Goal: Task Accomplishment & Management: Manage account settings

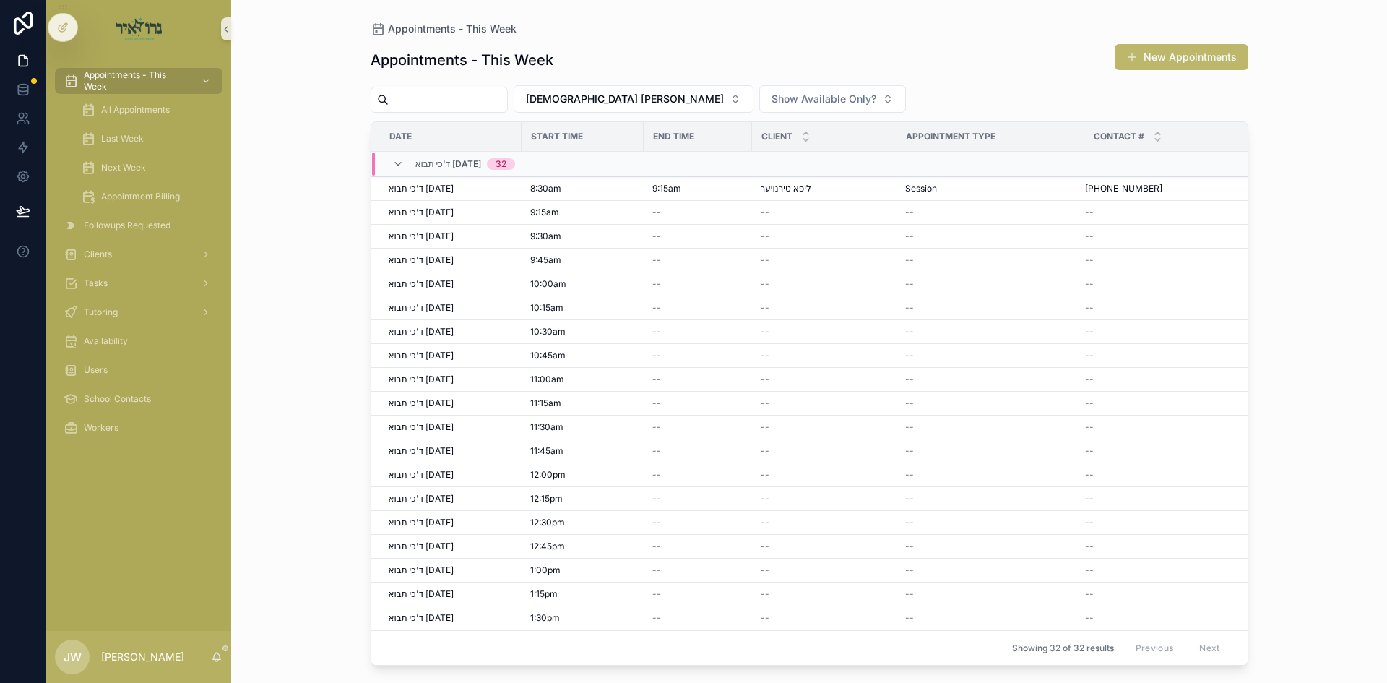
click at [1194, 74] on div "Appointments - This Week New Appointments" at bounding box center [810, 59] width 878 height 33
click at [1194, 66] on button "New Appointments" at bounding box center [1182, 57] width 134 height 26
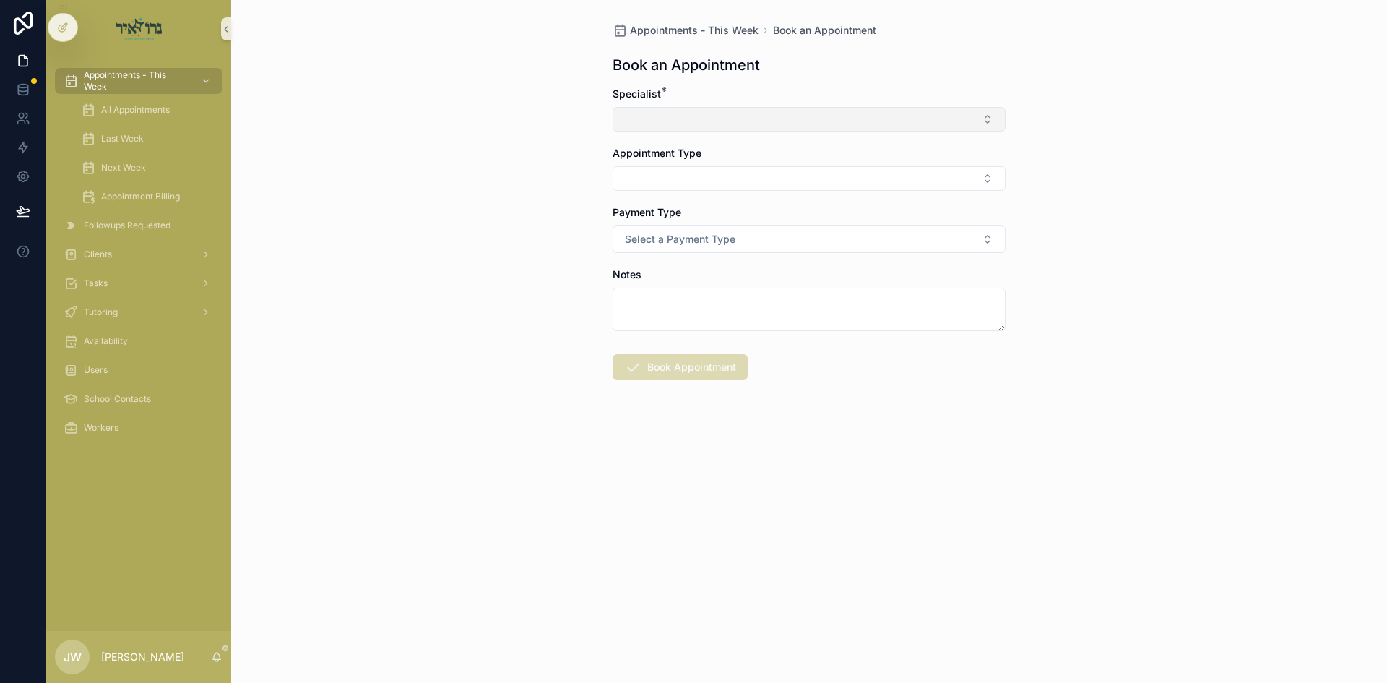
click at [668, 126] on button "Select Button" at bounding box center [809, 119] width 393 height 25
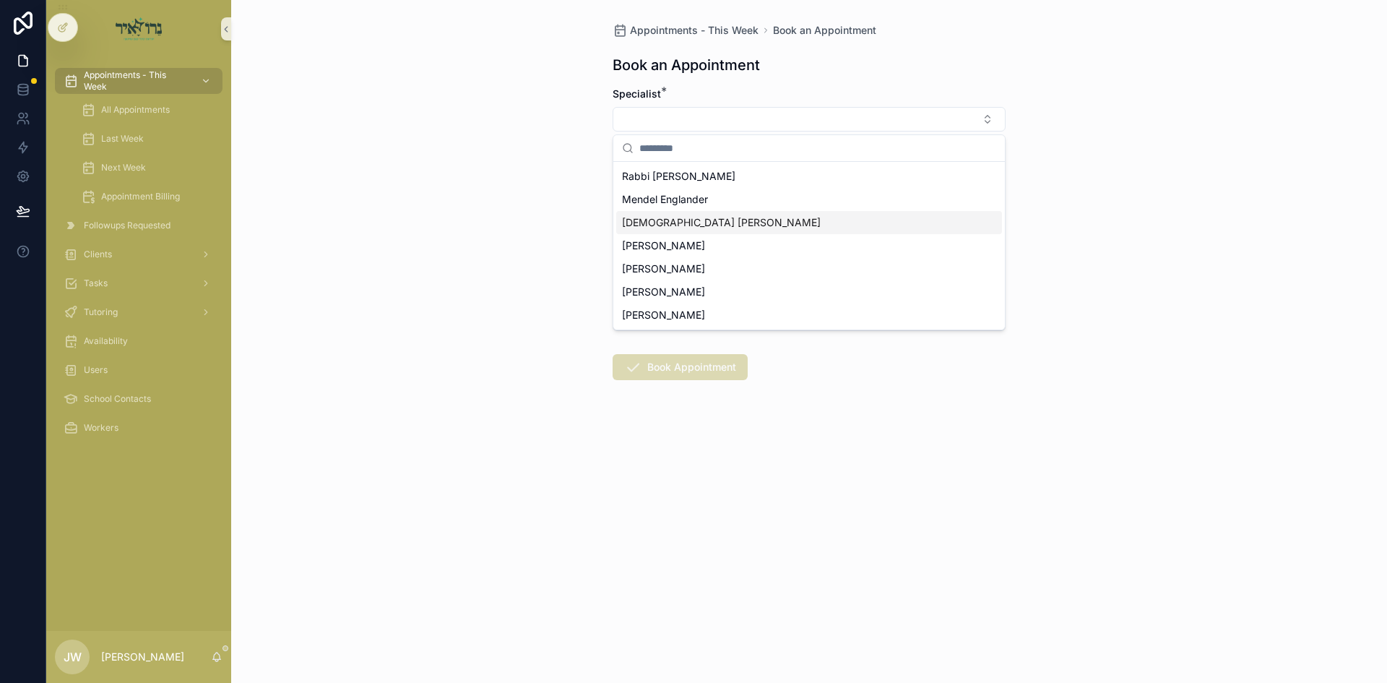
click at [687, 217] on span "[DEMOGRAPHIC_DATA] [PERSON_NAME]" at bounding box center [721, 222] width 199 height 14
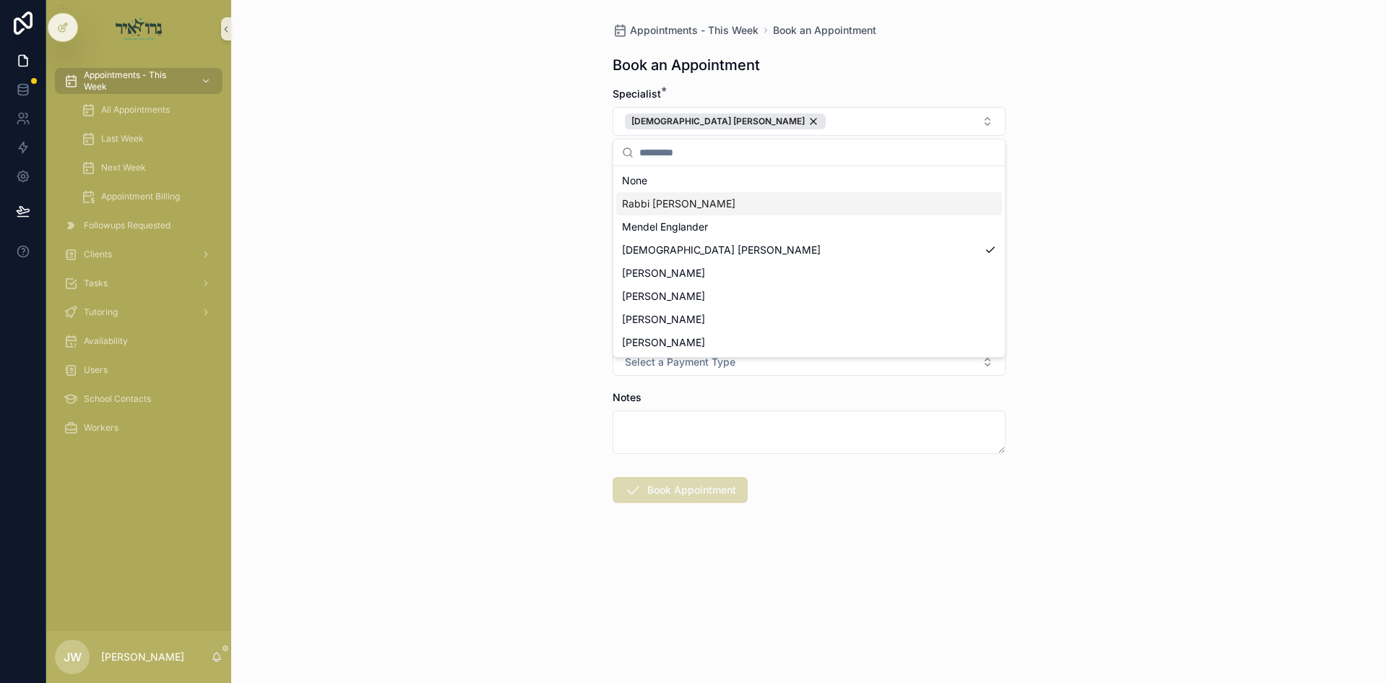
click at [501, 171] on div "Appointments - This Week Book an Appointment Book an Appointment Specialist * R…" at bounding box center [809, 341] width 1156 height 683
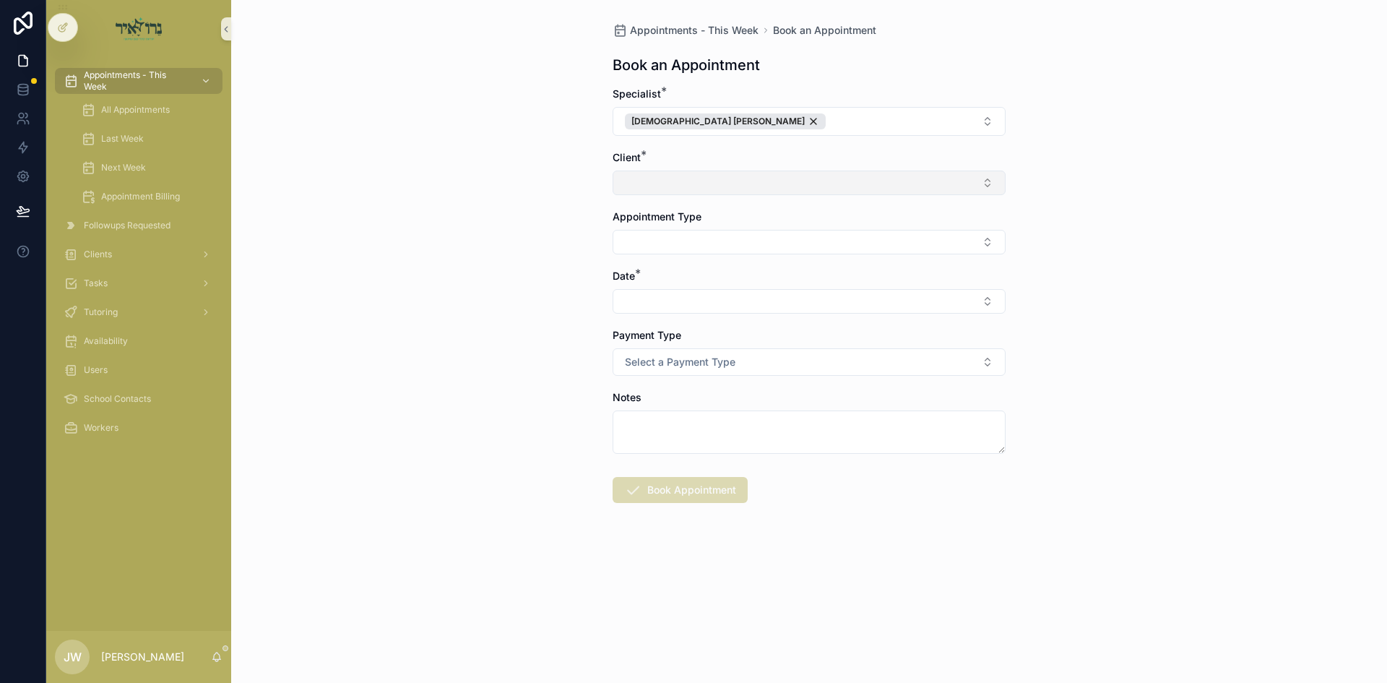
click at [701, 186] on button "Select Button" at bounding box center [809, 182] width 393 height 25
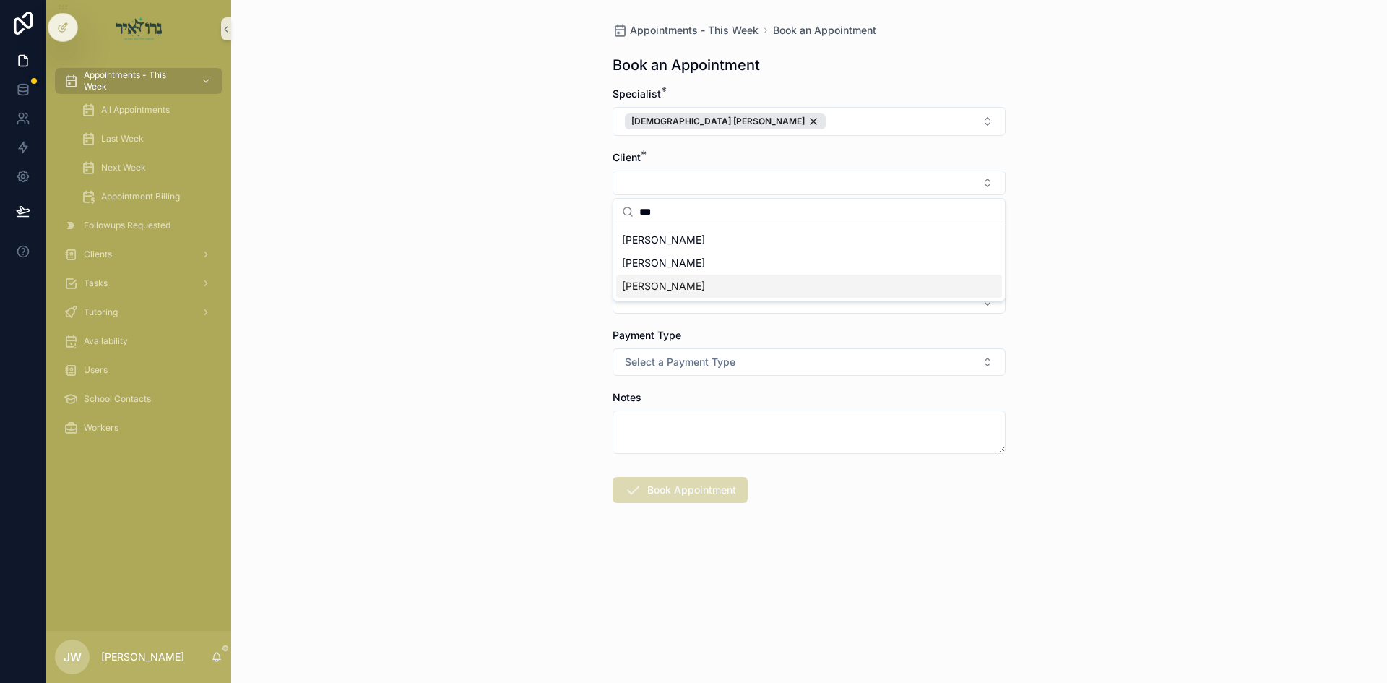
type input "***"
click at [667, 290] on div "[PERSON_NAME]" at bounding box center [809, 286] width 386 height 23
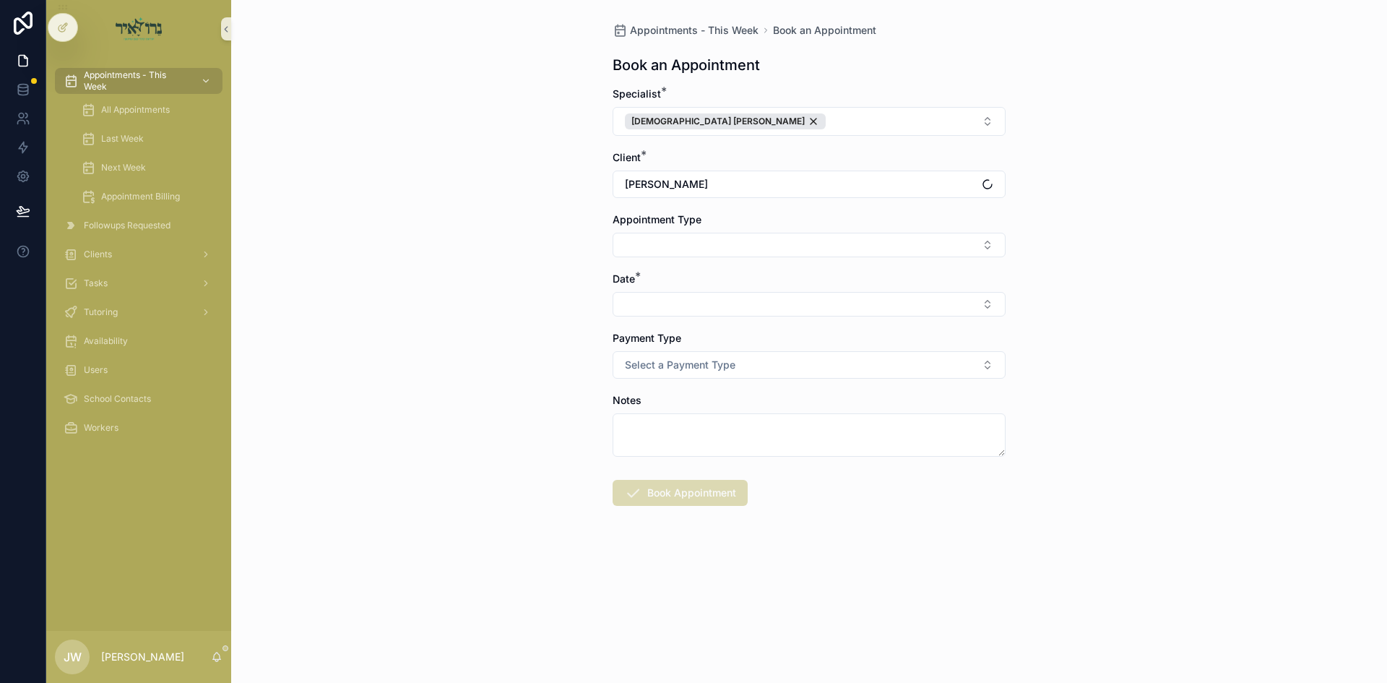
drag, startPoint x: 441, startPoint y: 236, endPoint x: 469, endPoint y: 239, distance: 28.3
click at [443, 236] on div "Appointments - This Week Book an Appointment Book an Appointment Specialist * R…" at bounding box center [809, 341] width 1156 height 683
click at [622, 248] on button "Select Button" at bounding box center [809, 245] width 393 height 25
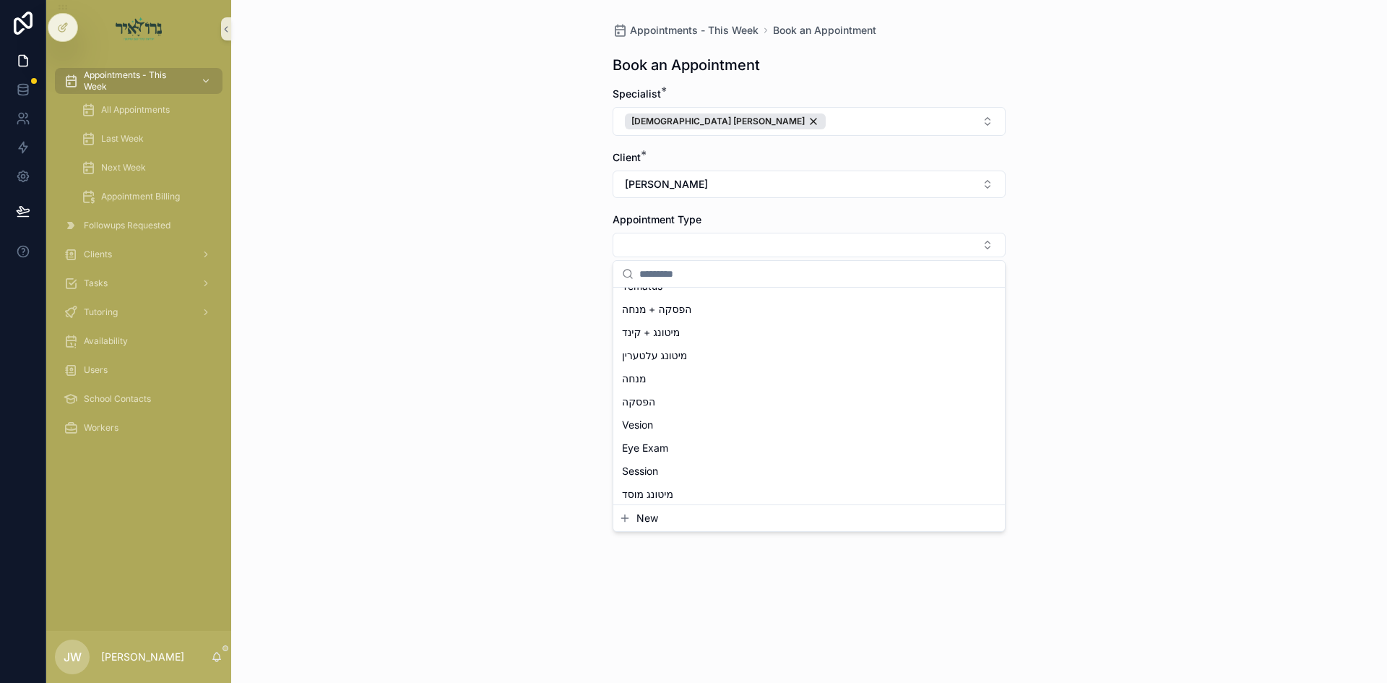
scroll to position [144, 0]
click at [672, 384] on div "Session" at bounding box center [809, 388] width 386 height 23
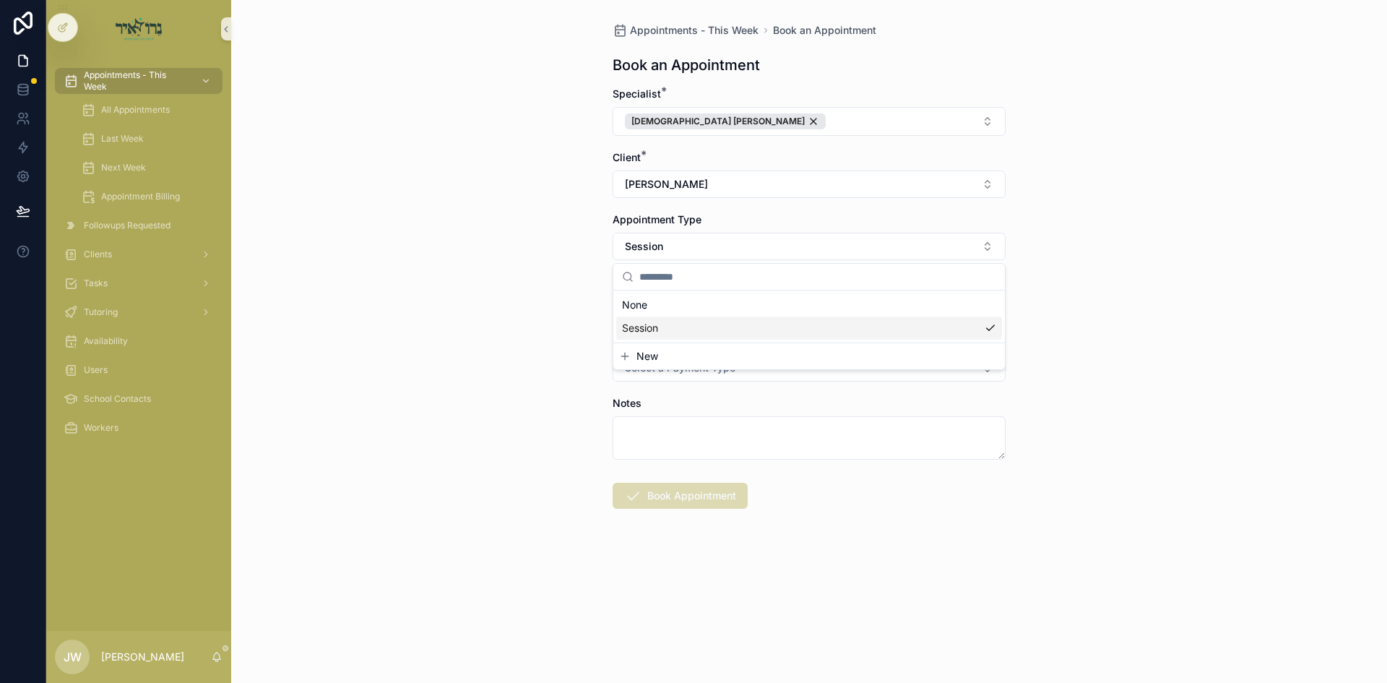
scroll to position [0, 0]
click at [436, 350] on div "Appointments - This Week Book an Appointment Book an Appointment Specialist * R…" at bounding box center [809, 341] width 1156 height 683
click at [660, 314] on button "Select Button" at bounding box center [809, 307] width 393 height 25
click at [662, 366] on span "ד'כי תבוא 09/10/25" at bounding box center [660, 364] width 77 height 14
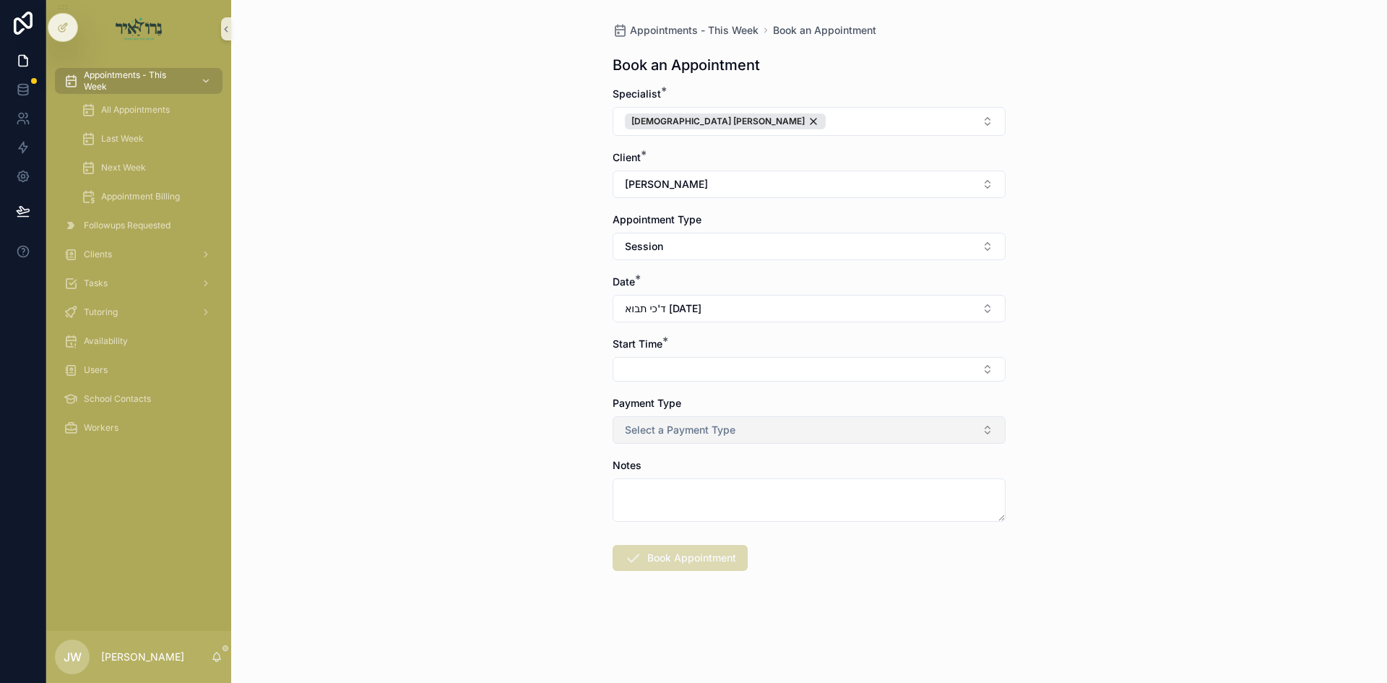
click at [662, 366] on button "Select Button" at bounding box center [809, 369] width 393 height 25
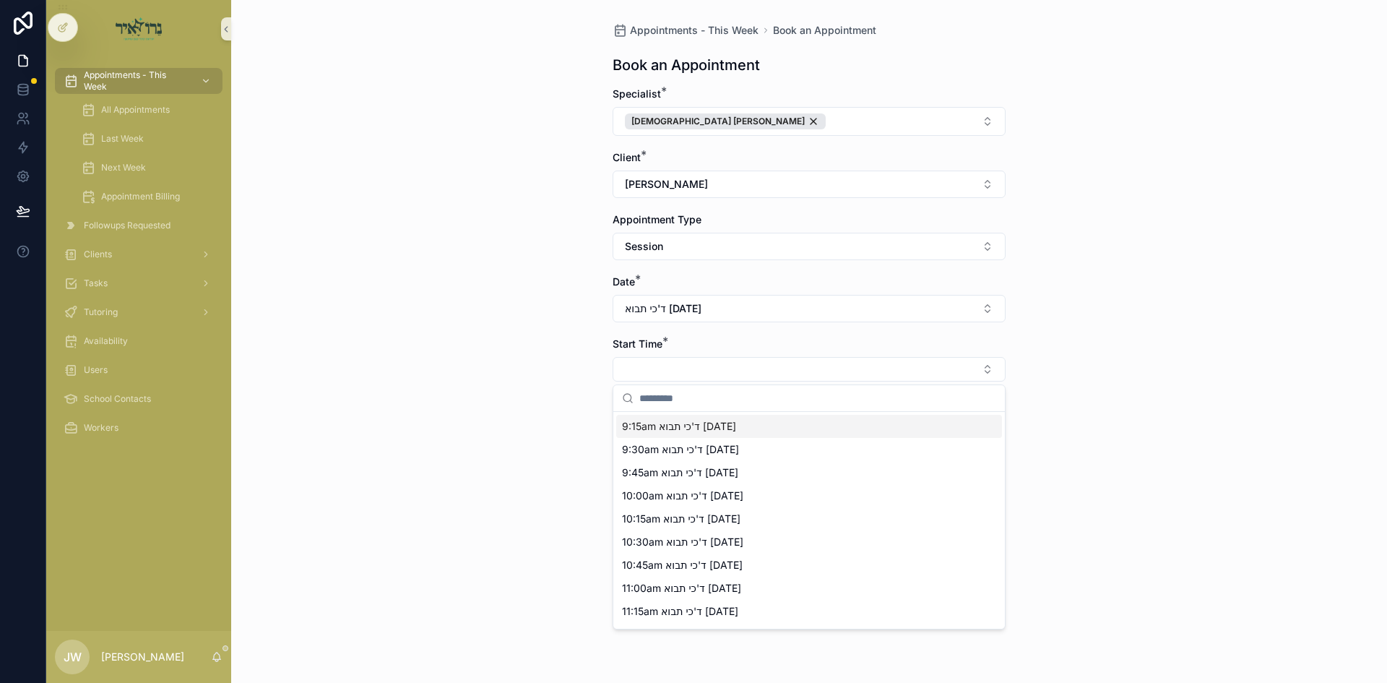
click at [677, 431] on span "9:15am ד'כי תבוא 09/10/25" at bounding box center [679, 426] width 114 height 14
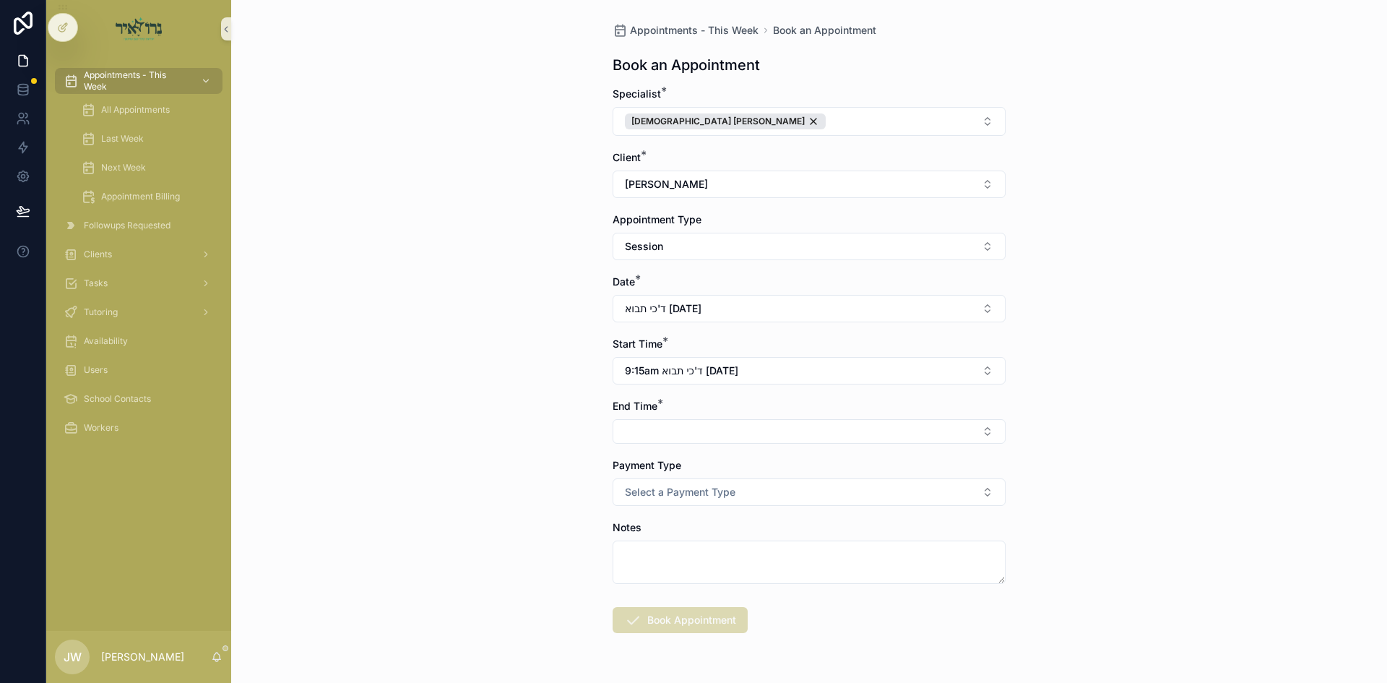
click at [677, 431] on button "Select Button" at bounding box center [809, 431] width 393 height 25
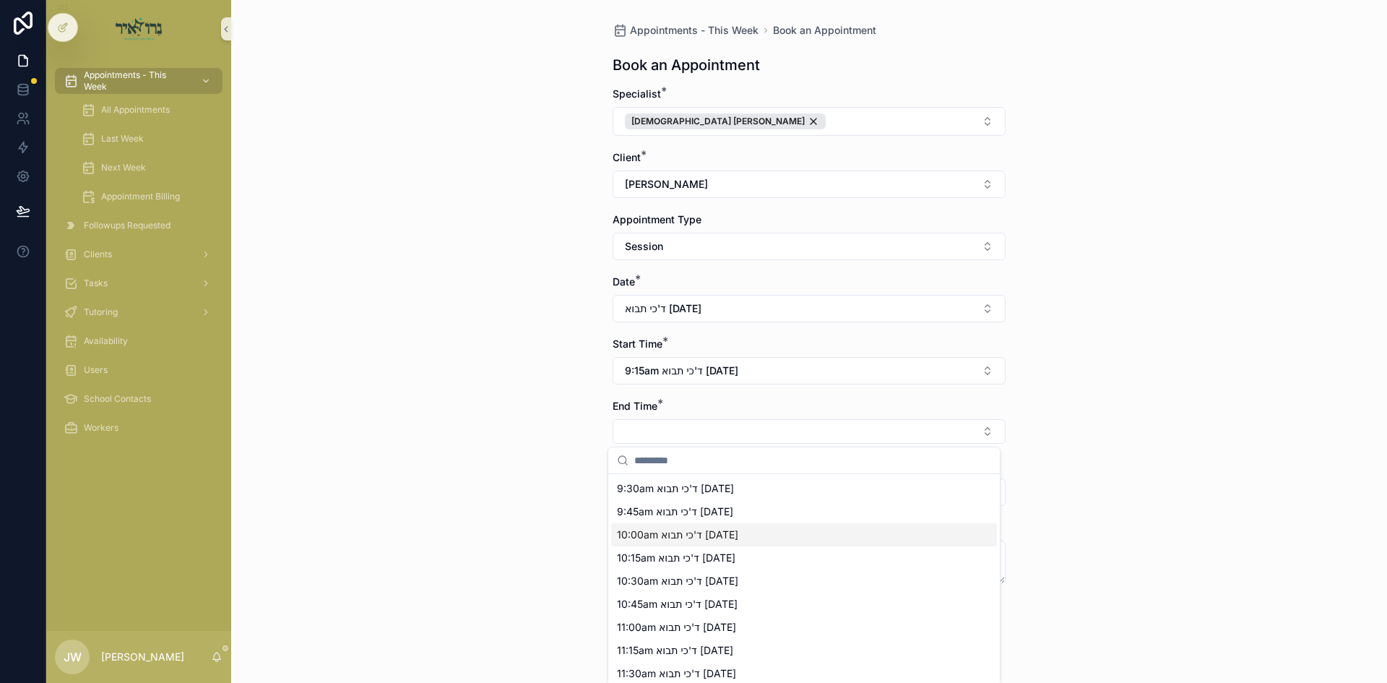
click at [669, 541] on span "10:00am ד'כי תבוא 09/10/25" at bounding box center [677, 534] width 121 height 14
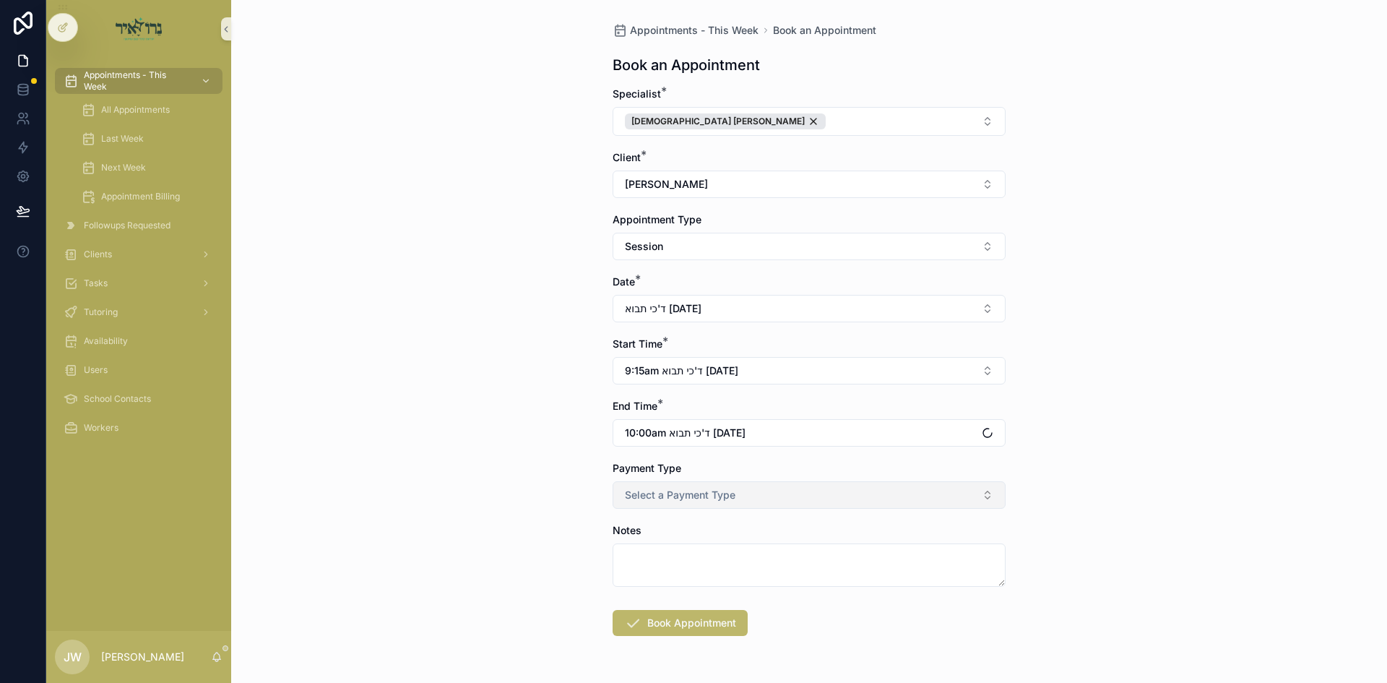
click at [647, 483] on button "Select a Payment Type" at bounding box center [809, 494] width 393 height 27
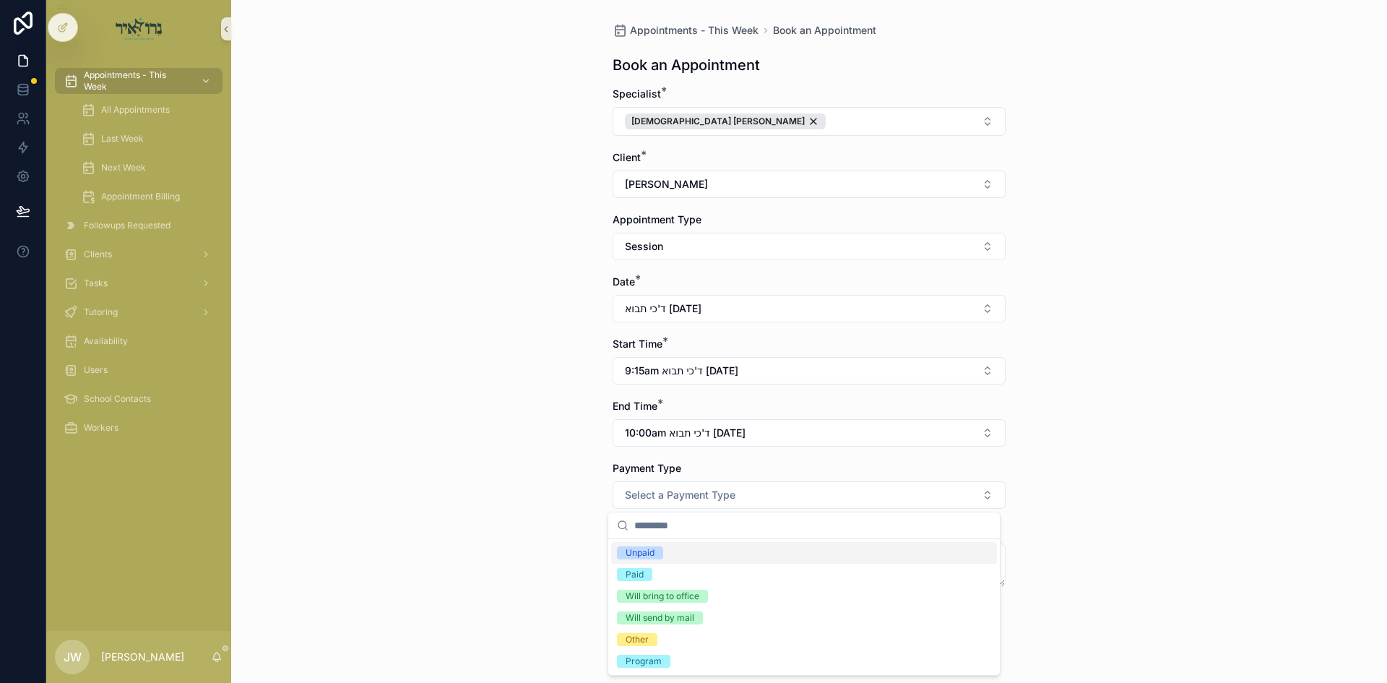
click at [661, 550] on span "Unpaid" at bounding box center [640, 552] width 46 height 13
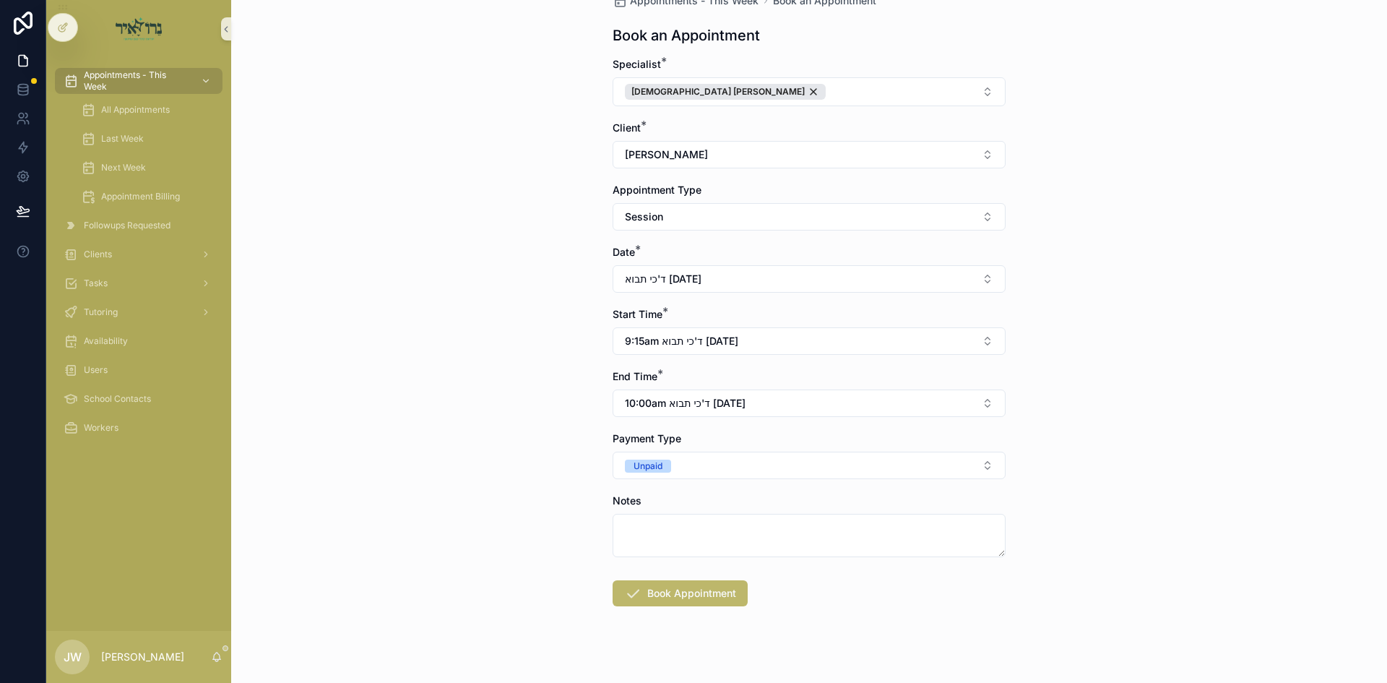
scroll to position [46, 0]
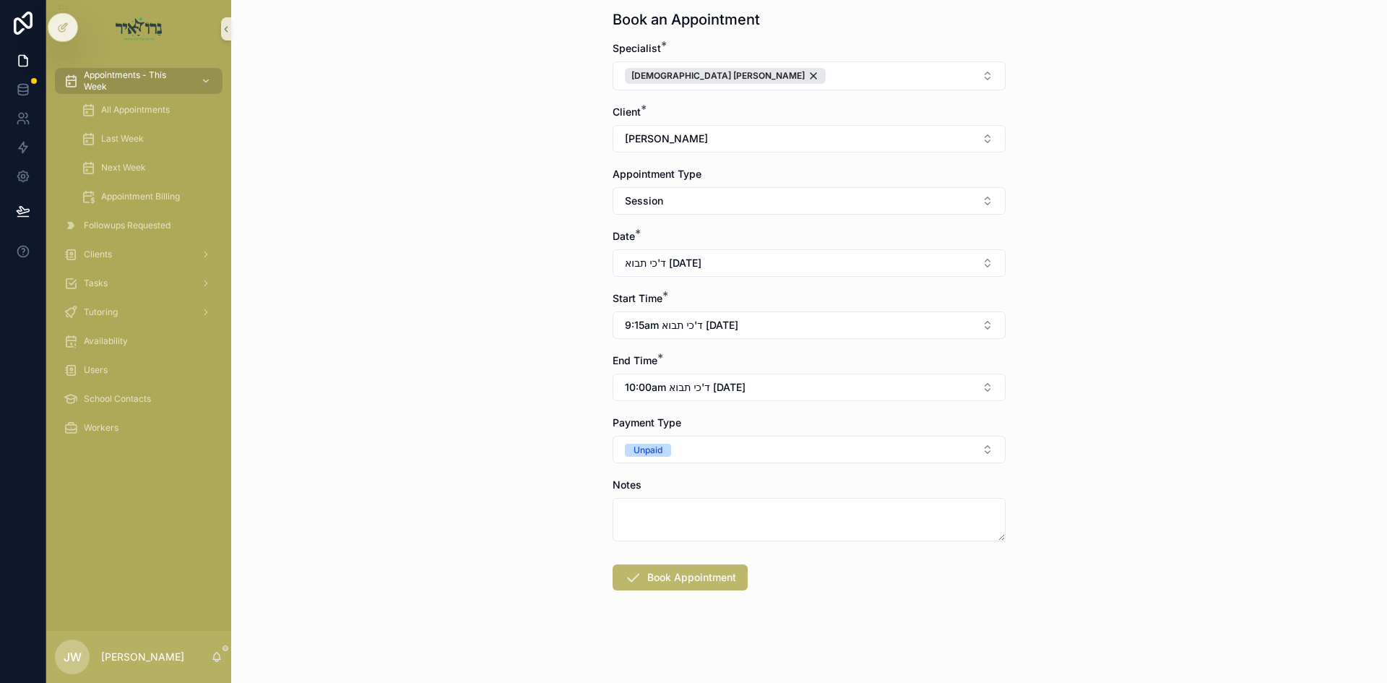
drag, startPoint x: 655, startPoint y: 579, endPoint x: 647, endPoint y: 577, distance: 8.1
click at [655, 579] on button "Book Appointment" at bounding box center [680, 577] width 135 height 26
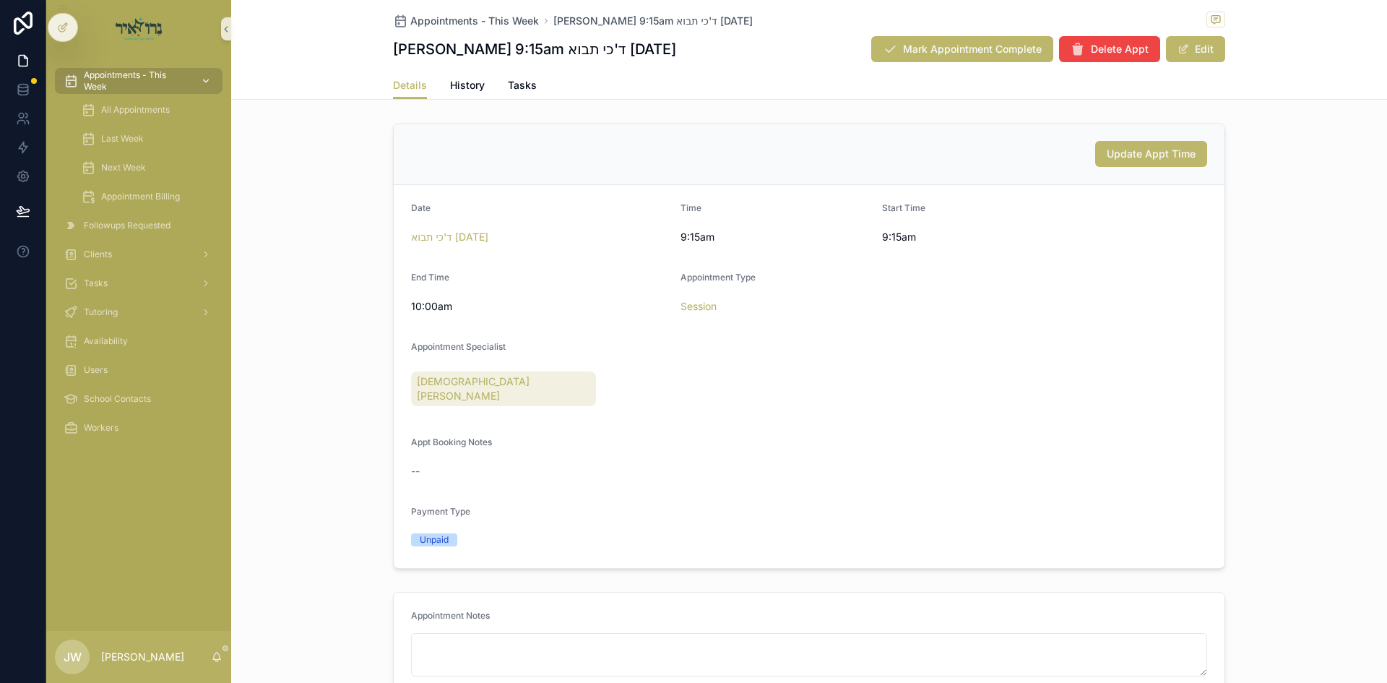
click at [184, 76] on span "Appointments - This Week" at bounding box center [136, 80] width 105 height 23
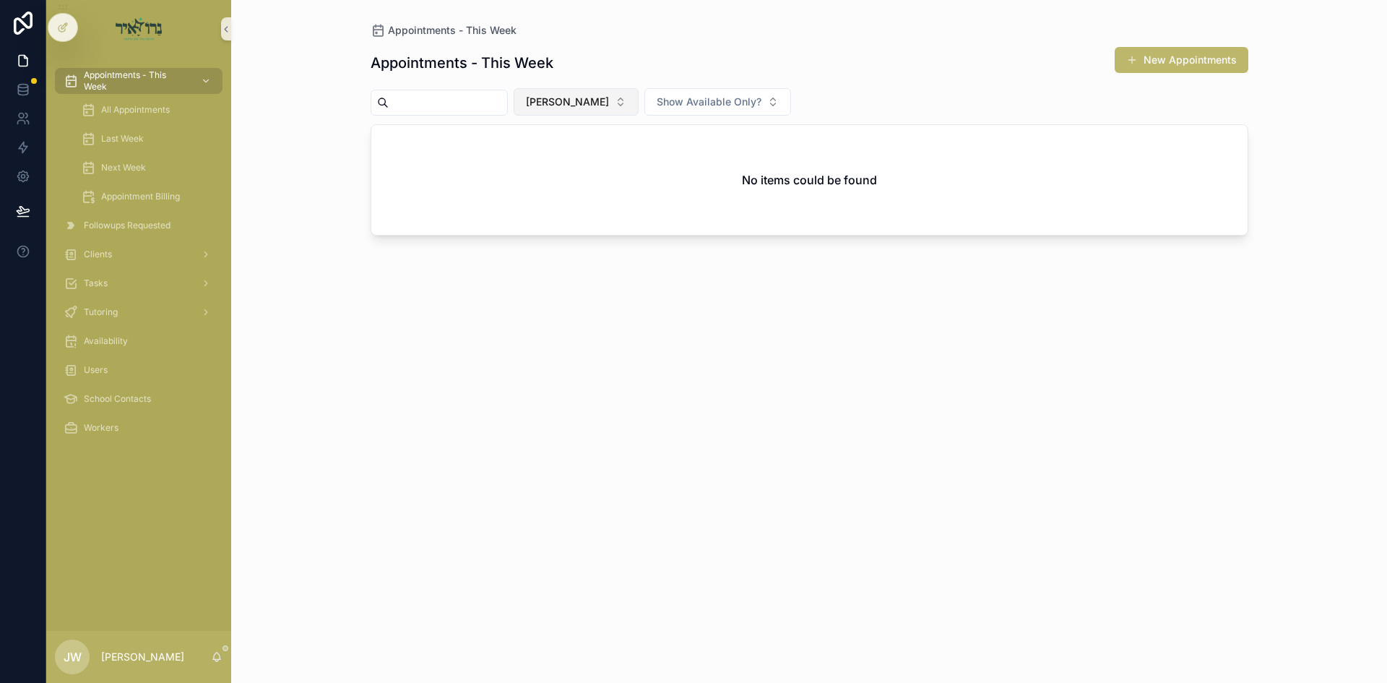
click at [605, 103] on span "[PERSON_NAME]" at bounding box center [567, 102] width 83 height 14
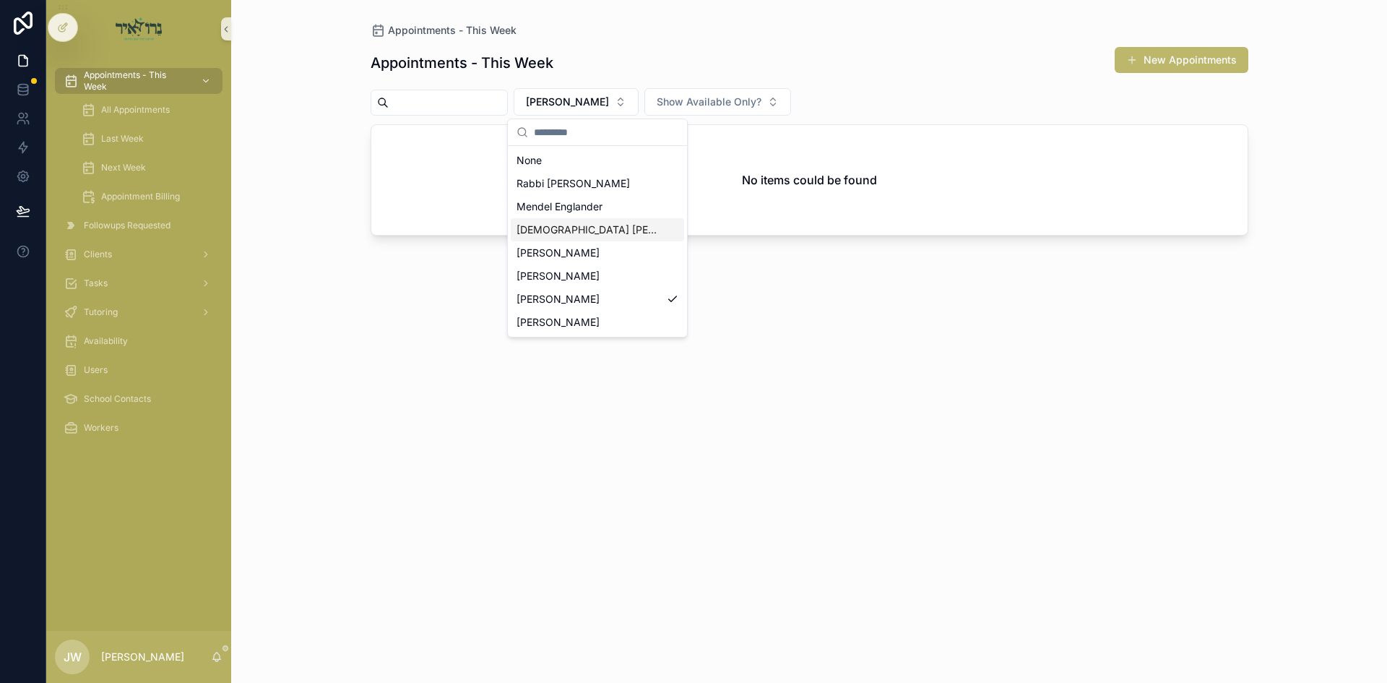
click at [585, 238] on div "[DEMOGRAPHIC_DATA] [PERSON_NAME]" at bounding box center [597, 229] width 173 height 23
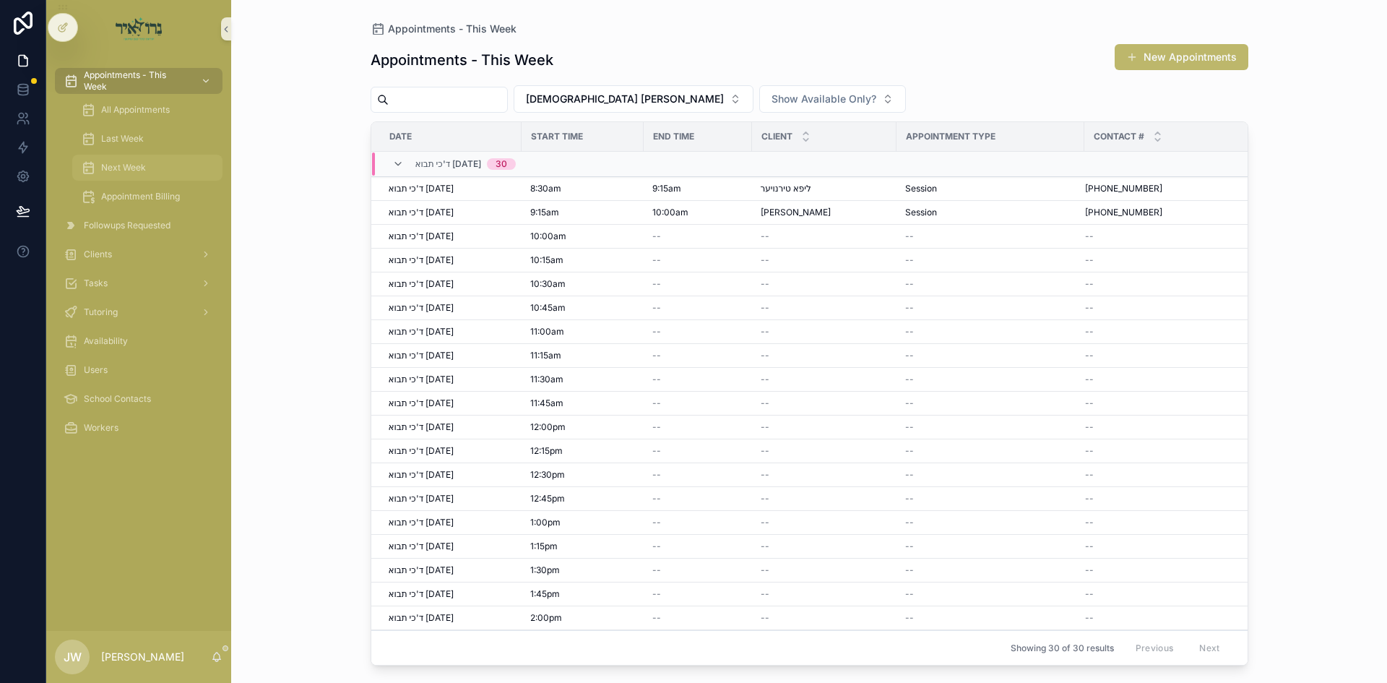
click at [150, 172] on div "Next Week" at bounding box center [147, 167] width 133 height 23
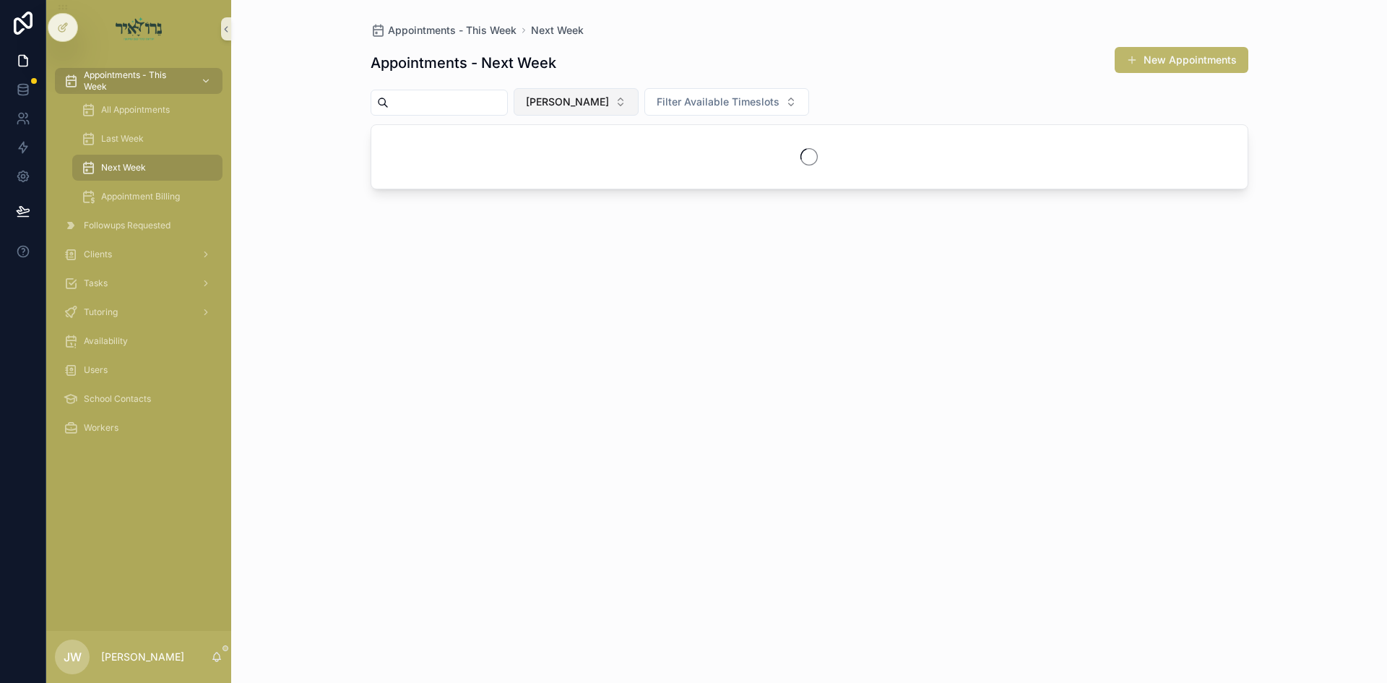
click at [592, 103] on span "[PERSON_NAME]" at bounding box center [567, 102] width 83 height 14
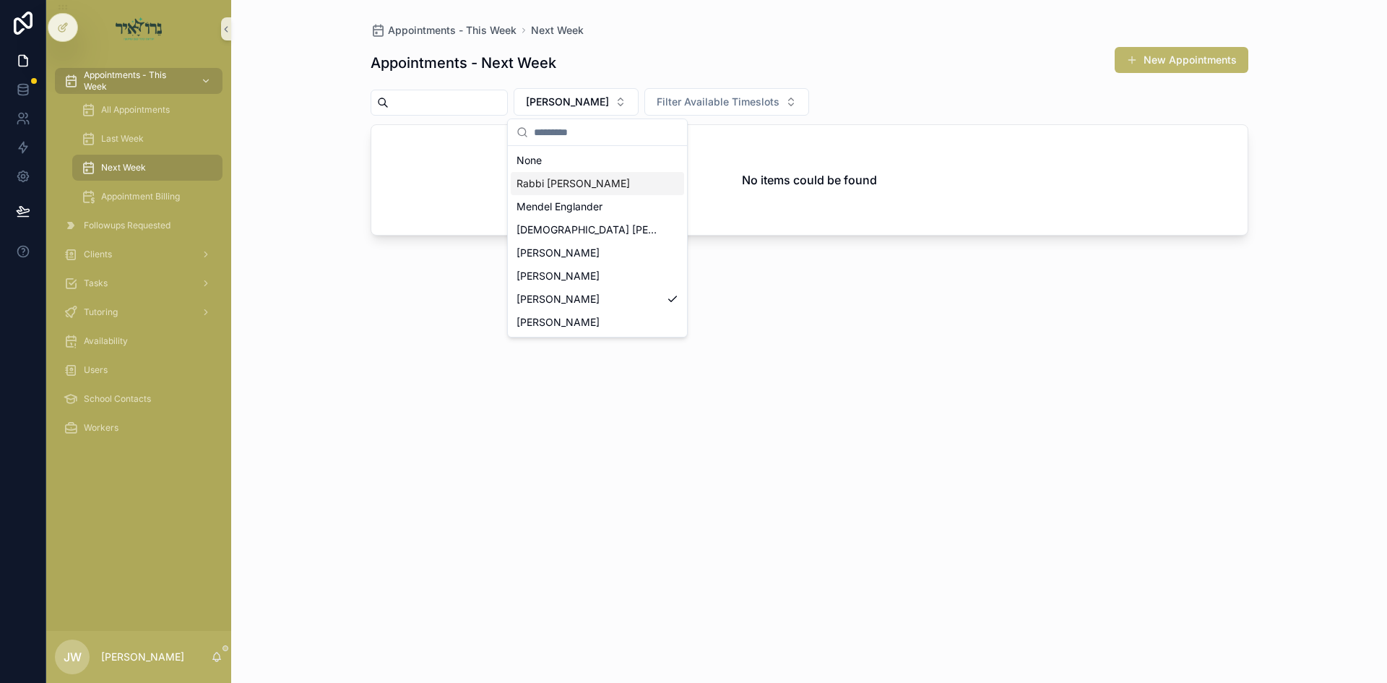
click at [592, 180] on span "Rabbi [PERSON_NAME]" at bounding box center [573, 183] width 113 height 14
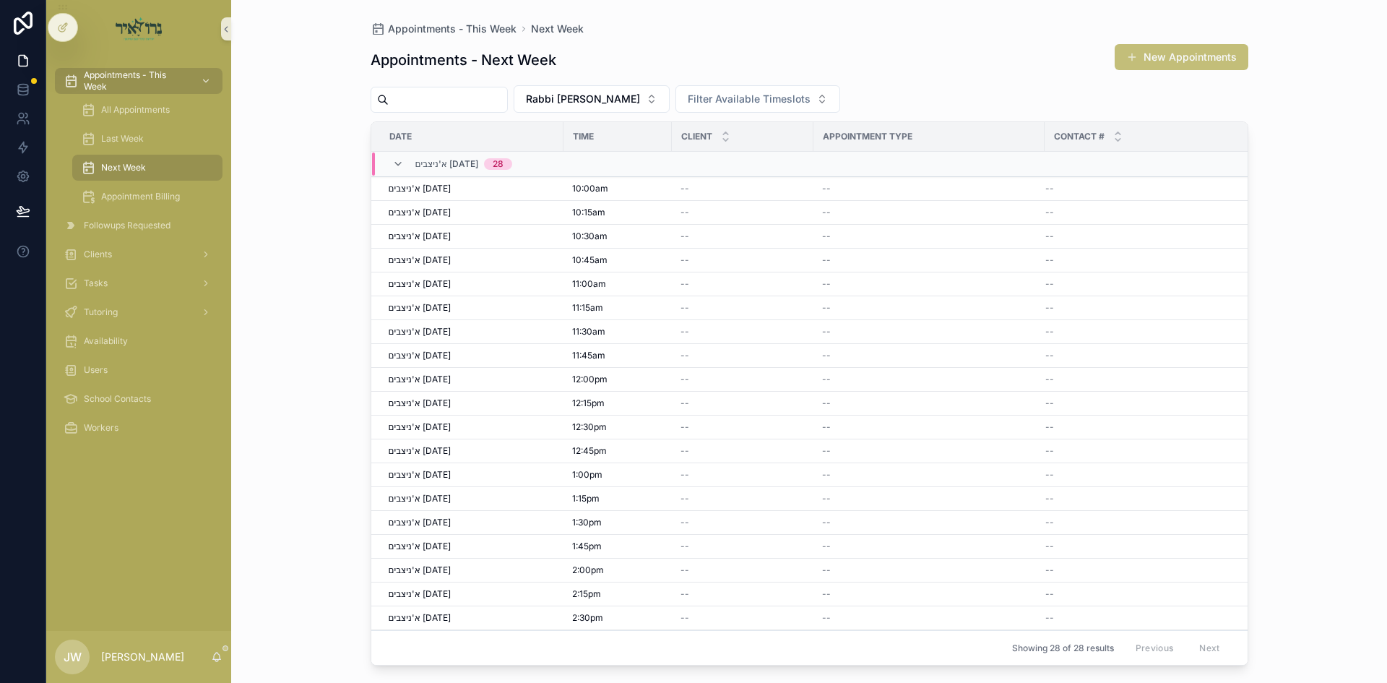
click at [1176, 57] on button "New Appointments" at bounding box center [1182, 57] width 134 height 26
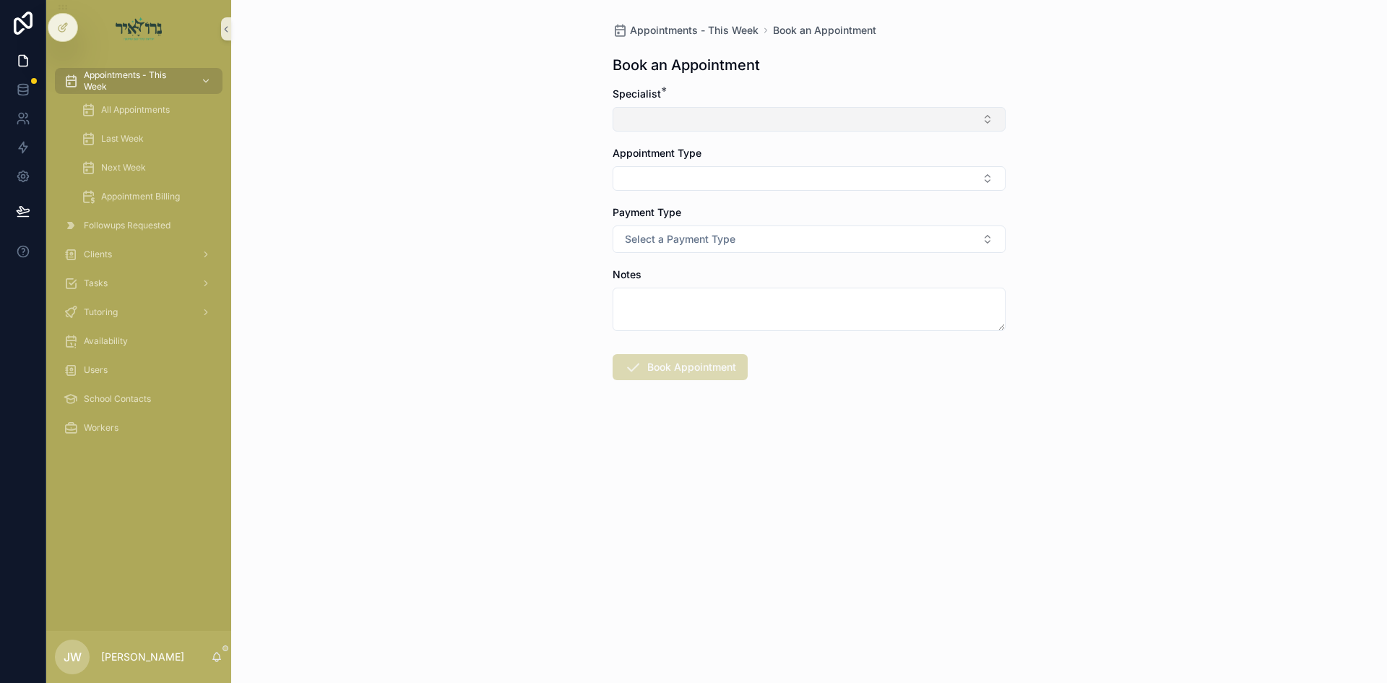
click at [657, 126] on button "Select Button" at bounding box center [809, 119] width 393 height 25
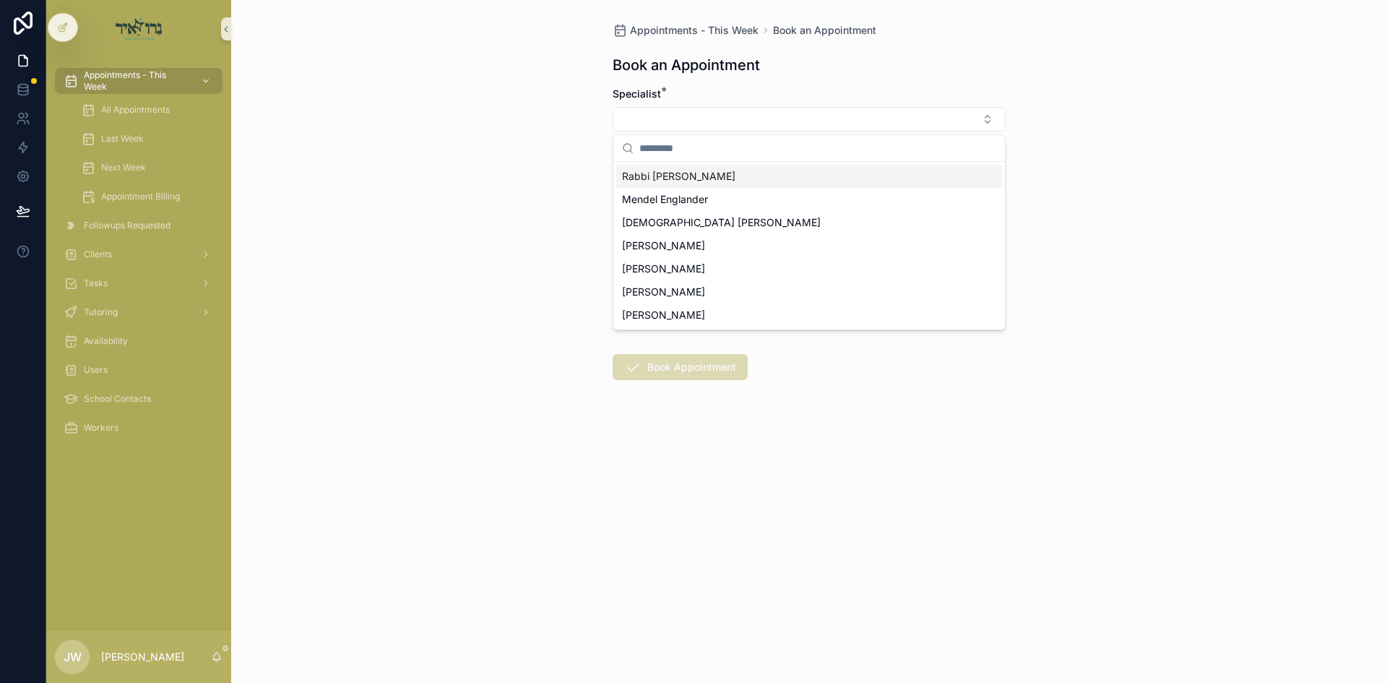
click at [660, 183] on div "Rabbi [PERSON_NAME]" at bounding box center [809, 176] width 386 height 23
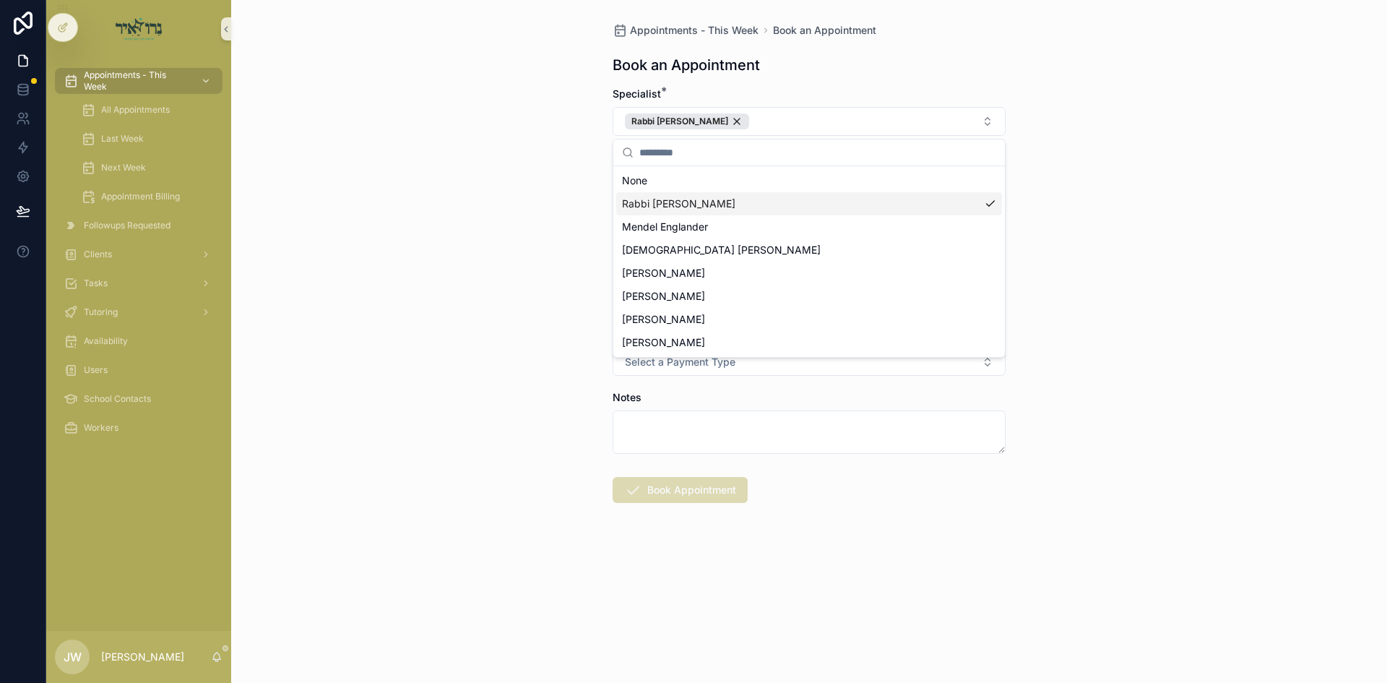
click at [558, 203] on div "Appointments - This Week Book an Appointment Book an Appointment Specialist * R…" at bounding box center [809, 341] width 1156 height 683
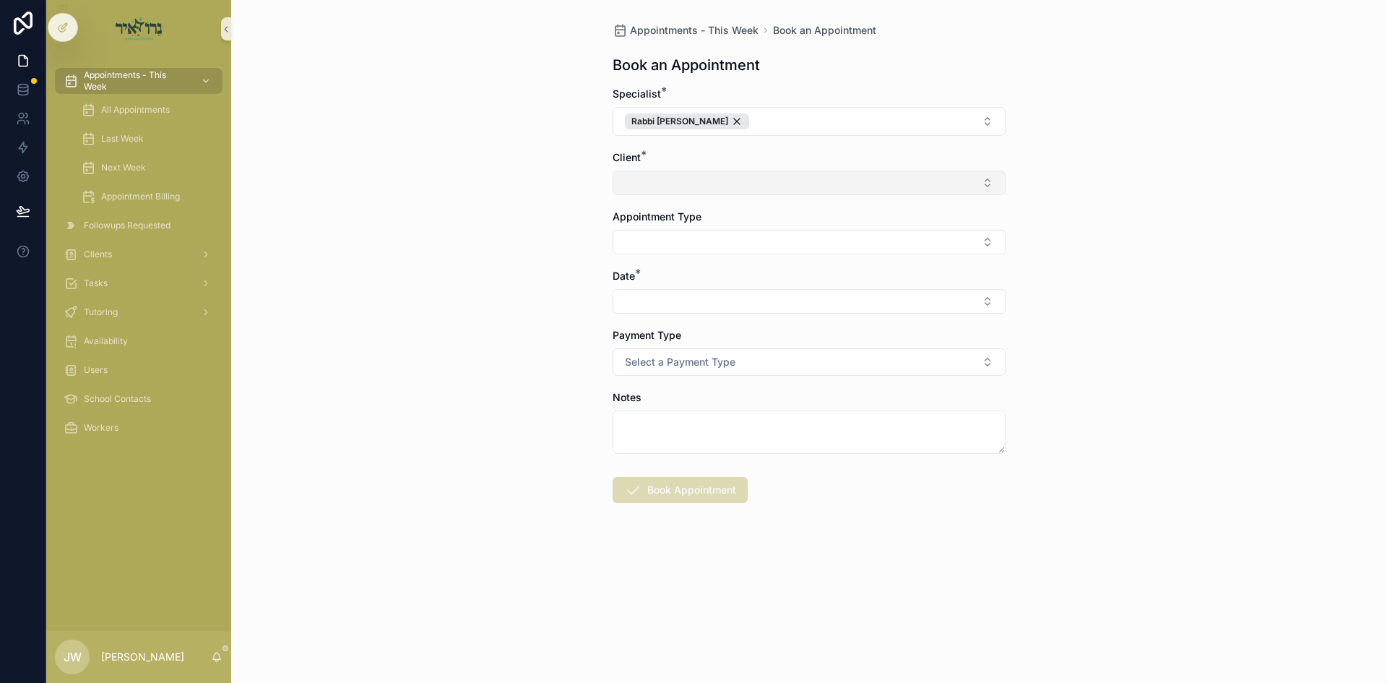
click at [676, 184] on button "Select Button" at bounding box center [809, 182] width 393 height 25
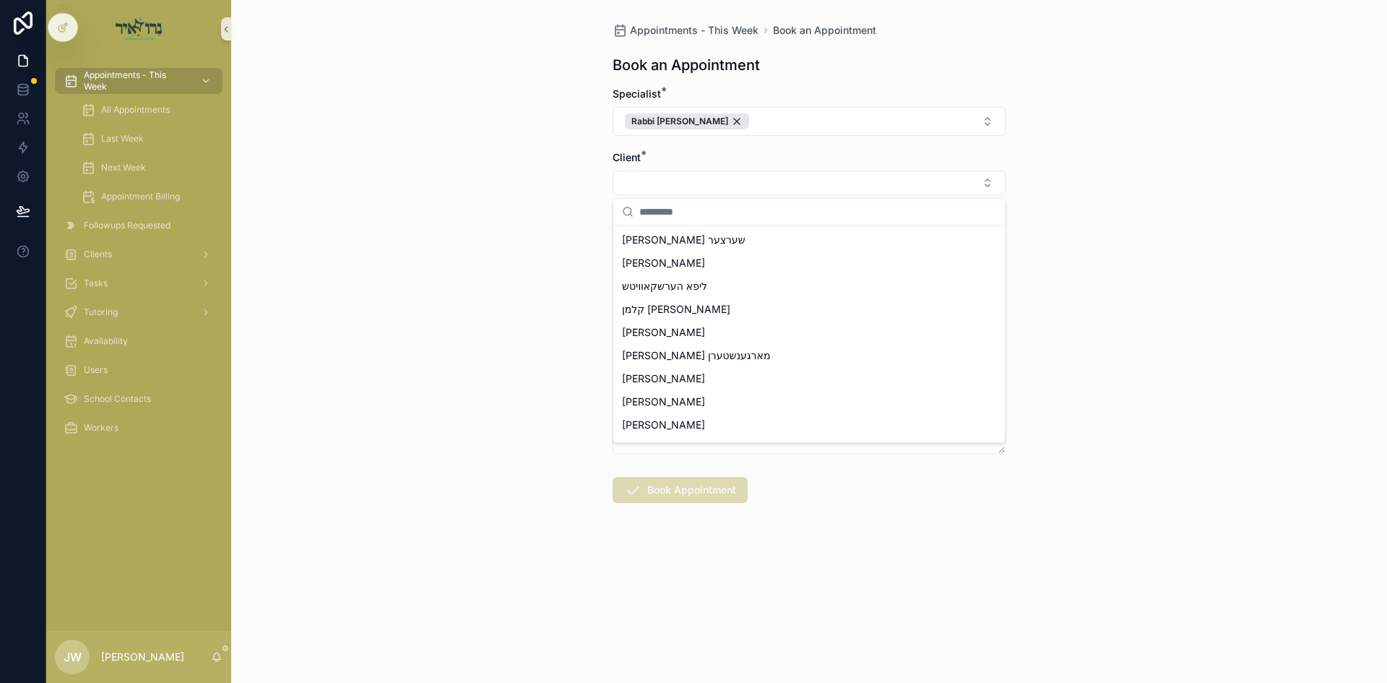
scroll to position [506, 0]
click at [675, 424] on div "הפסקה" at bounding box center [809, 427] width 386 height 23
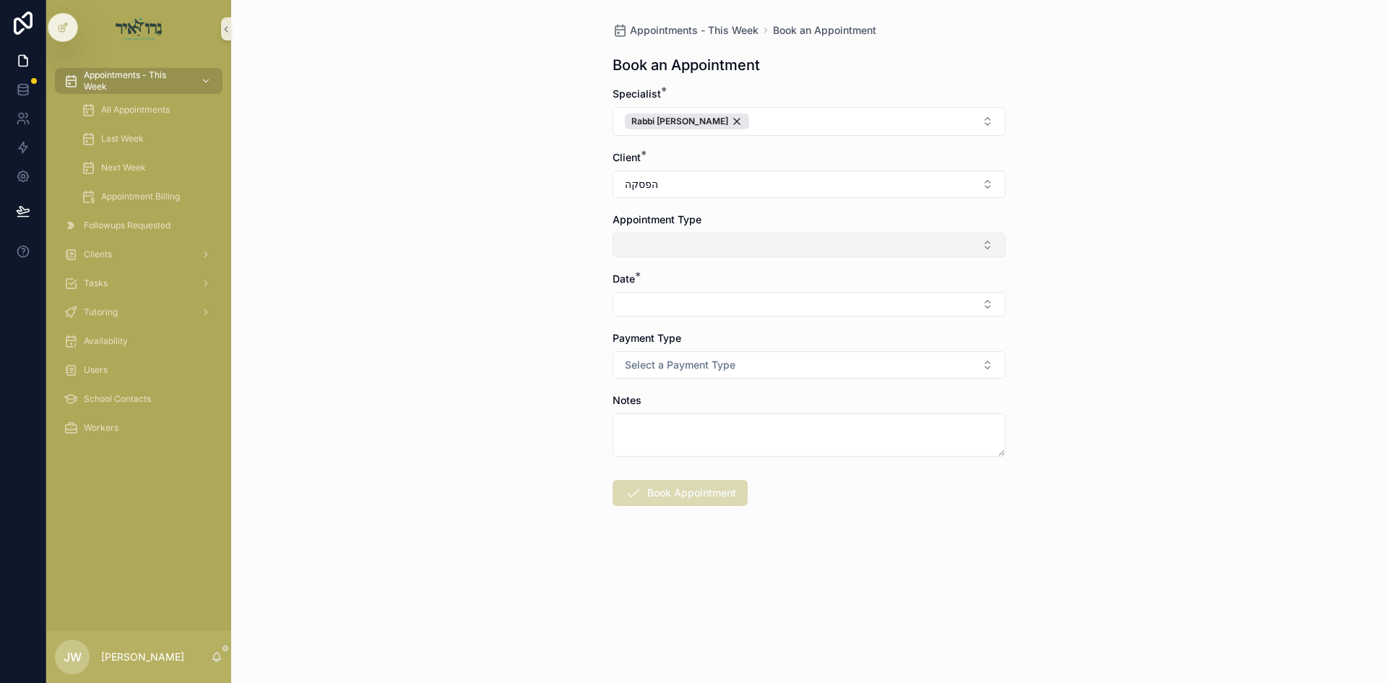
click at [626, 240] on button "Select Button" at bounding box center [809, 245] width 393 height 25
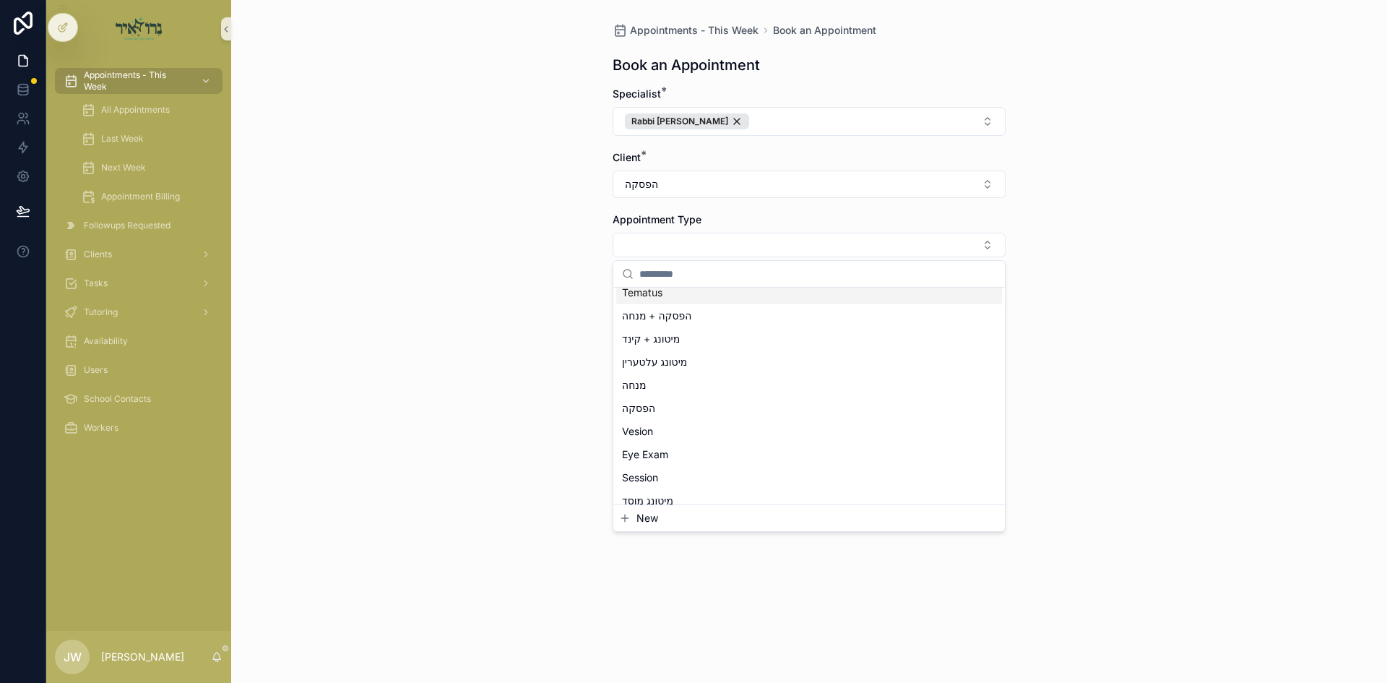
scroll to position [144, 0]
click at [652, 319] on span "הפסקה" at bounding box center [638, 319] width 33 height 14
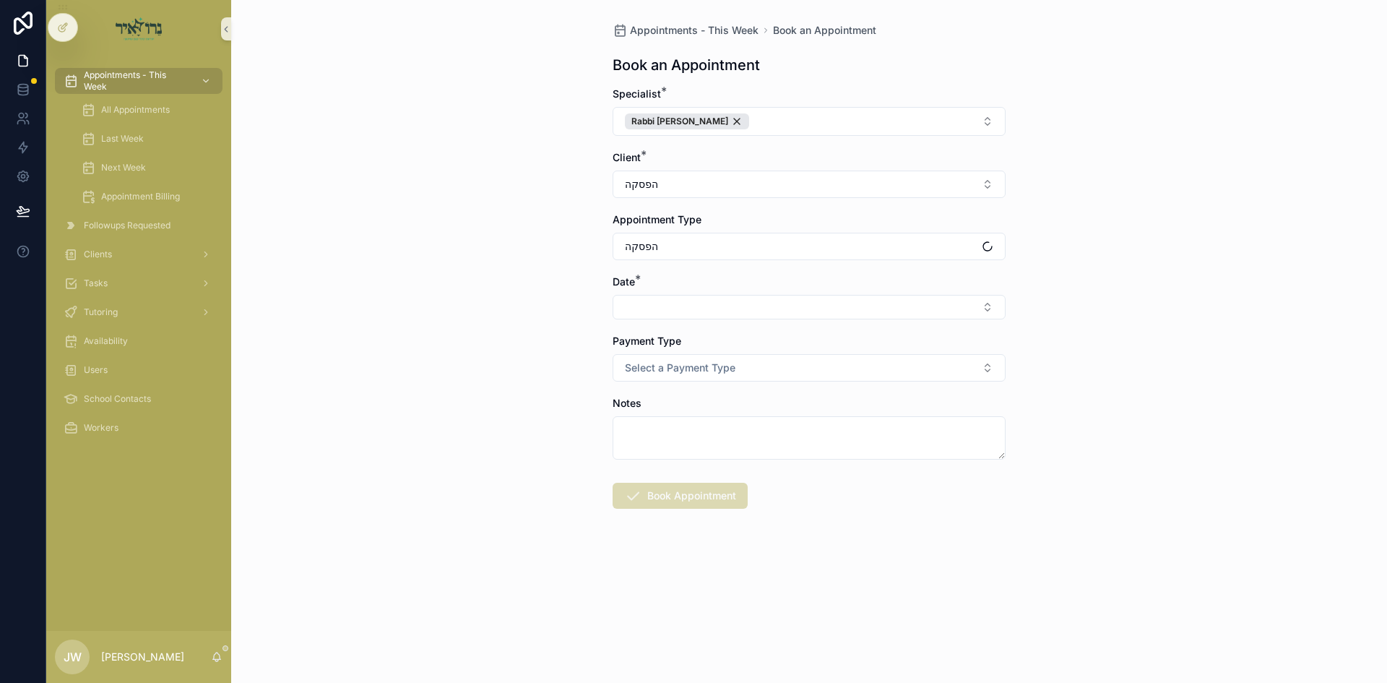
click at [527, 325] on div "Appointments - This Week Book an Appointment Book an Appointment Specialist * R…" at bounding box center [809, 341] width 1156 height 683
click at [655, 305] on button "Select Button" at bounding box center [809, 307] width 393 height 25
click at [679, 367] on span "א'ניצבים 09/14/25" at bounding box center [658, 364] width 73 height 14
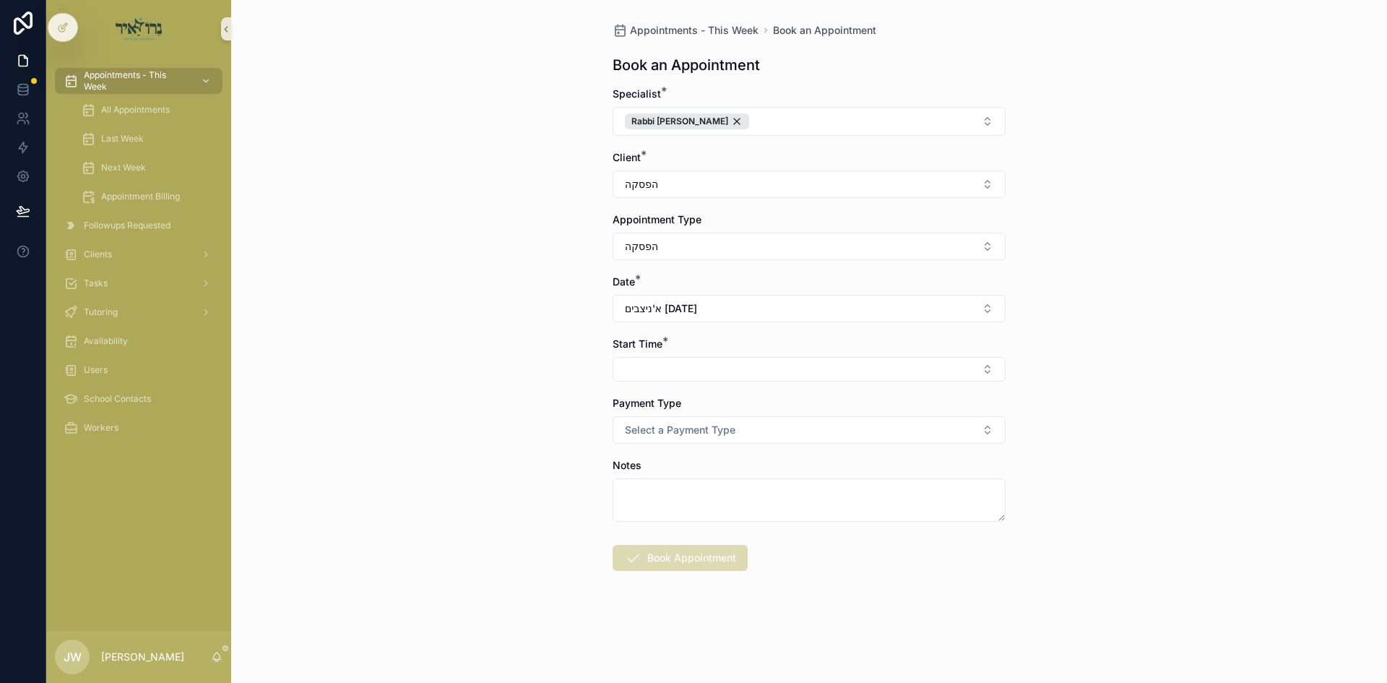
click at [679, 367] on button "Select Button" at bounding box center [809, 369] width 393 height 25
drag, startPoint x: 663, startPoint y: 345, endPoint x: 607, endPoint y: 345, distance: 56.3
click at [607, 345] on div "Appointments - This Week Book an Appointment Book an Appointment Specialist * R…" at bounding box center [809, 331] width 416 height 663
click at [613, 345] on span "Start Time" at bounding box center [638, 343] width 50 height 12
drag, startPoint x: 604, startPoint y: 345, endPoint x: 667, endPoint y: 347, distance: 62.9
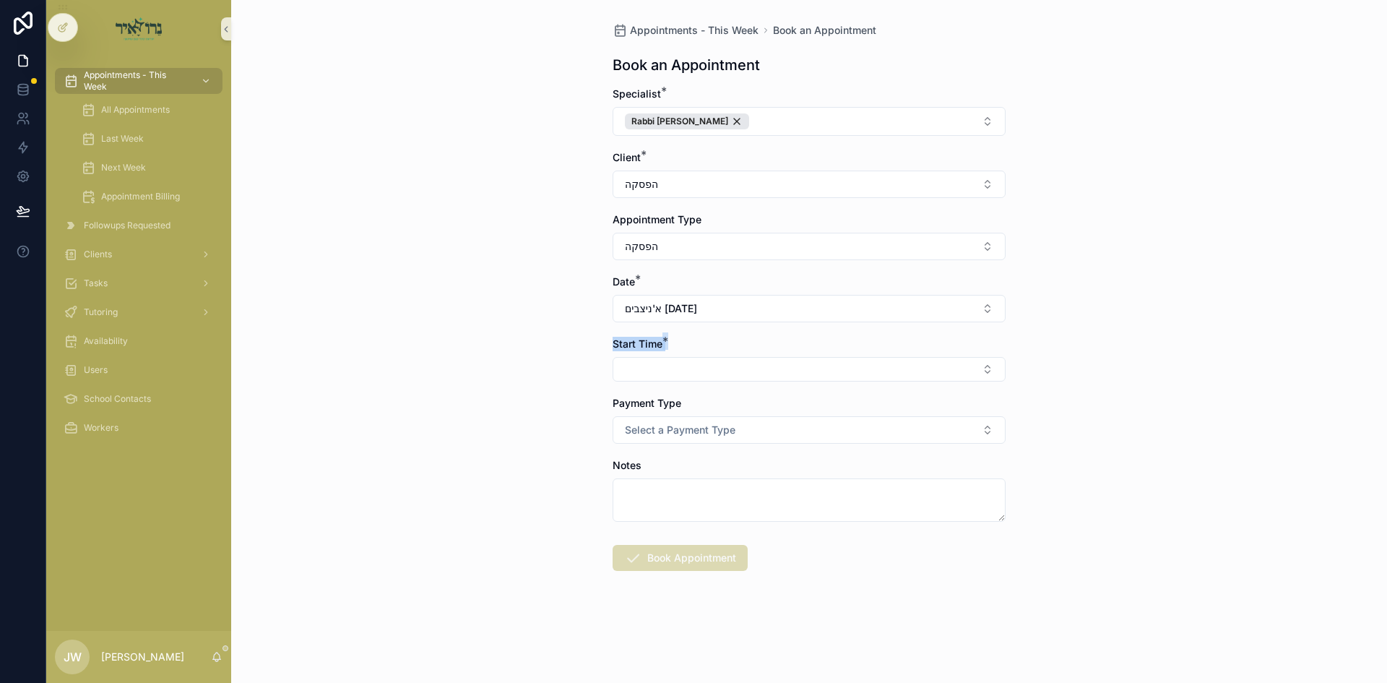
click at [667, 347] on div "Appointments - This Week Book an Appointment Book an Appointment Specialist * R…" at bounding box center [809, 331] width 416 height 663
click at [671, 346] on div "Start Time *" at bounding box center [809, 344] width 393 height 14
drag, startPoint x: 675, startPoint y: 345, endPoint x: 615, endPoint y: 345, distance: 59.2
click at [615, 345] on div "Start Time *" at bounding box center [809, 344] width 393 height 14
click at [615, 345] on span "Start Time" at bounding box center [638, 343] width 50 height 12
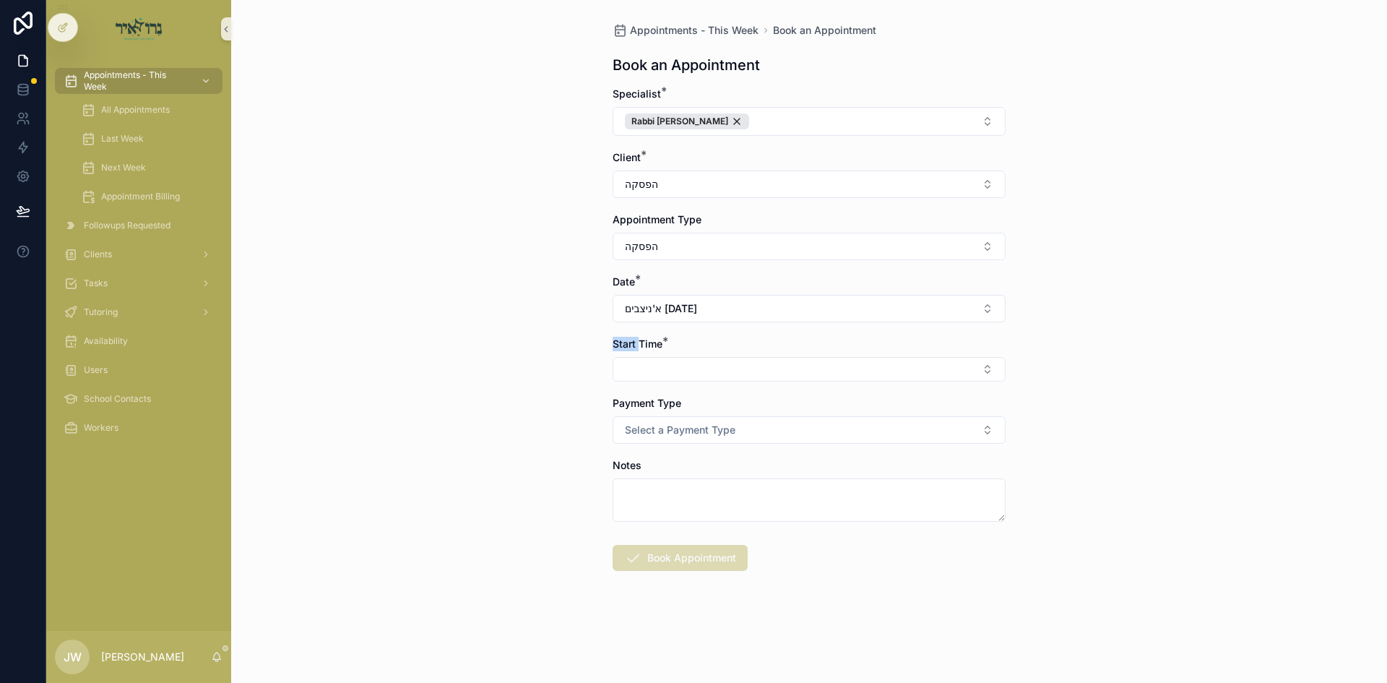
click at [615, 345] on span "Start Time" at bounding box center [638, 343] width 50 height 12
drag, startPoint x: 615, startPoint y: 345, endPoint x: 707, endPoint y: 345, distance: 91.7
click at [707, 345] on div "Start Time *" at bounding box center [809, 344] width 393 height 14
click at [704, 345] on div "Start Time *" at bounding box center [809, 344] width 393 height 14
drag, startPoint x: 704, startPoint y: 345, endPoint x: 621, endPoint y: 344, distance: 83.1
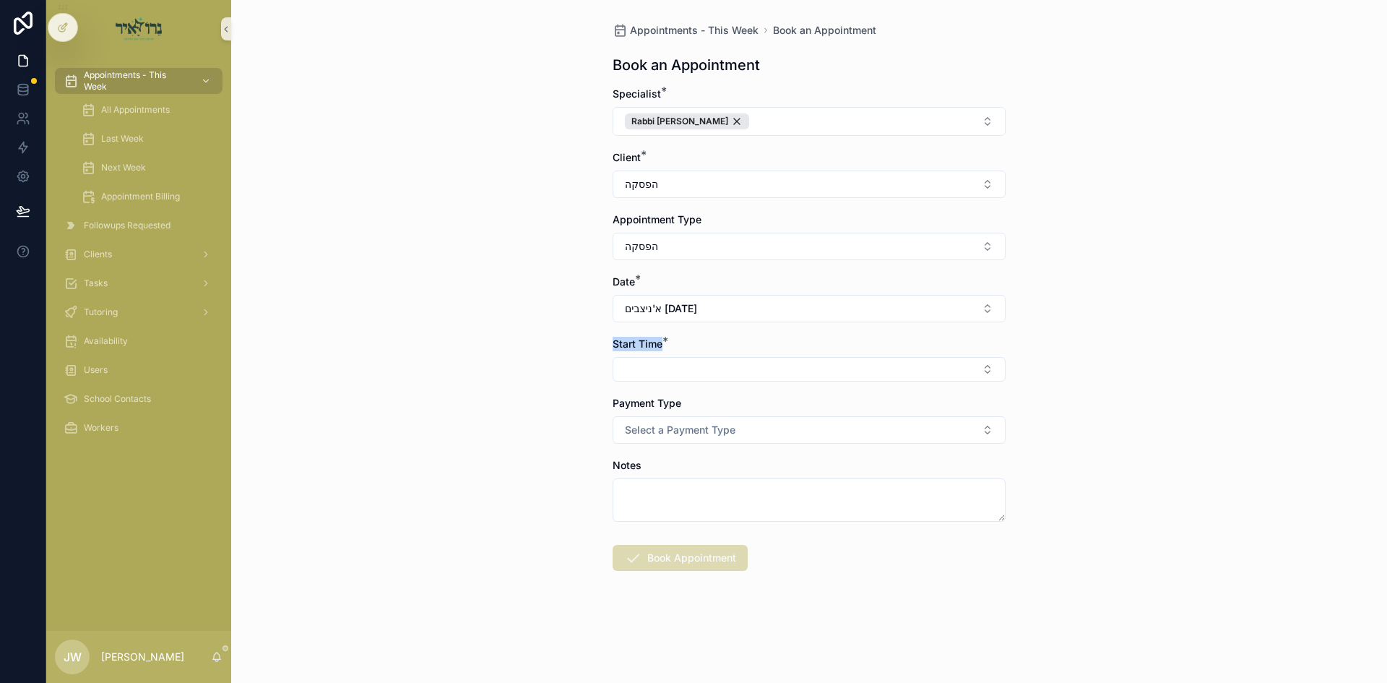
click at [621, 344] on div "Start Time *" at bounding box center [809, 344] width 393 height 14
click at [621, 344] on span "Start Time" at bounding box center [638, 343] width 50 height 12
drag, startPoint x: 621, startPoint y: 344, endPoint x: 694, endPoint y: 341, distance: 73.0
click at [694, 341] on div "Start Time *" at bounding box center [809, 344] width 393 height 14
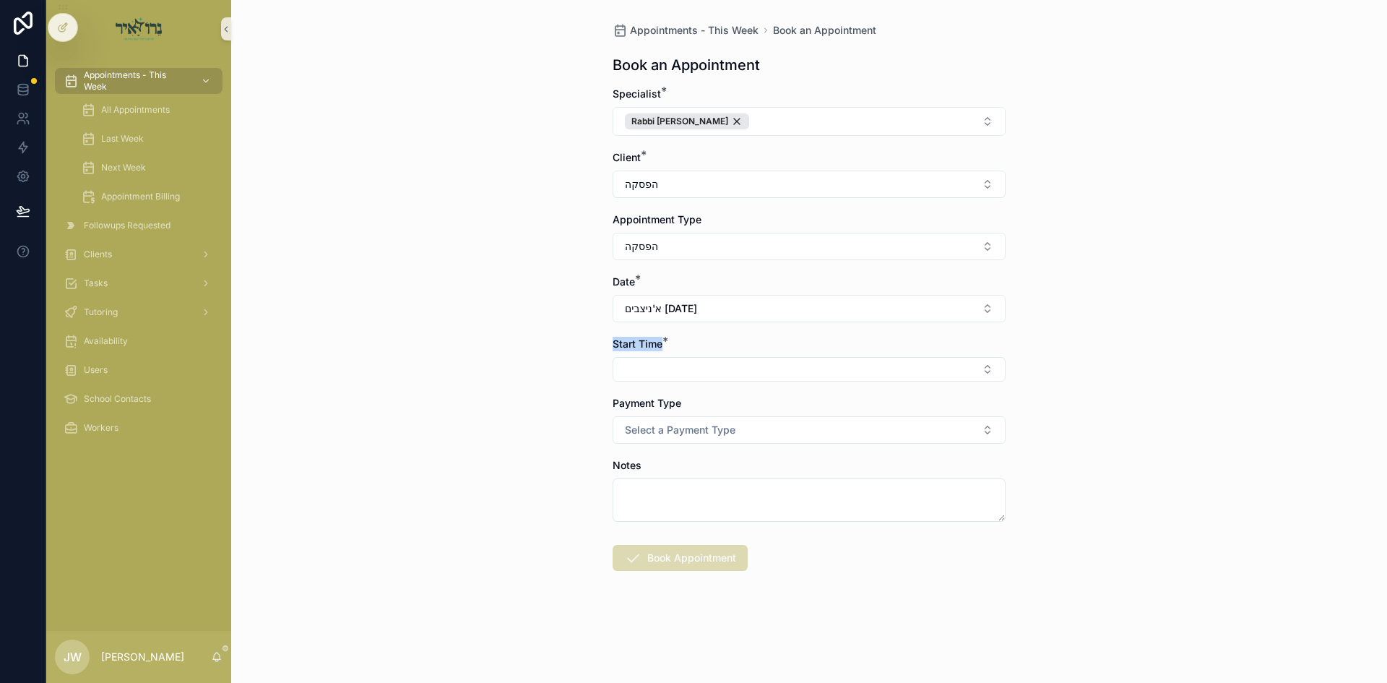
click at [694, 340] on div "Start Time *" at bounding box center [809, 344] width 393 height 14
drag, startPoint x: 694, startPoint y: 340, endPoint x: 639, endPoint y: 343, distance: 54.3
click at [639, 343] on div "Start Time *" at bounding box center [809, 344] width 393 height 14
click at [639, 343] on span "Start Time" at bounding box center [638, 343] width 50 height 12
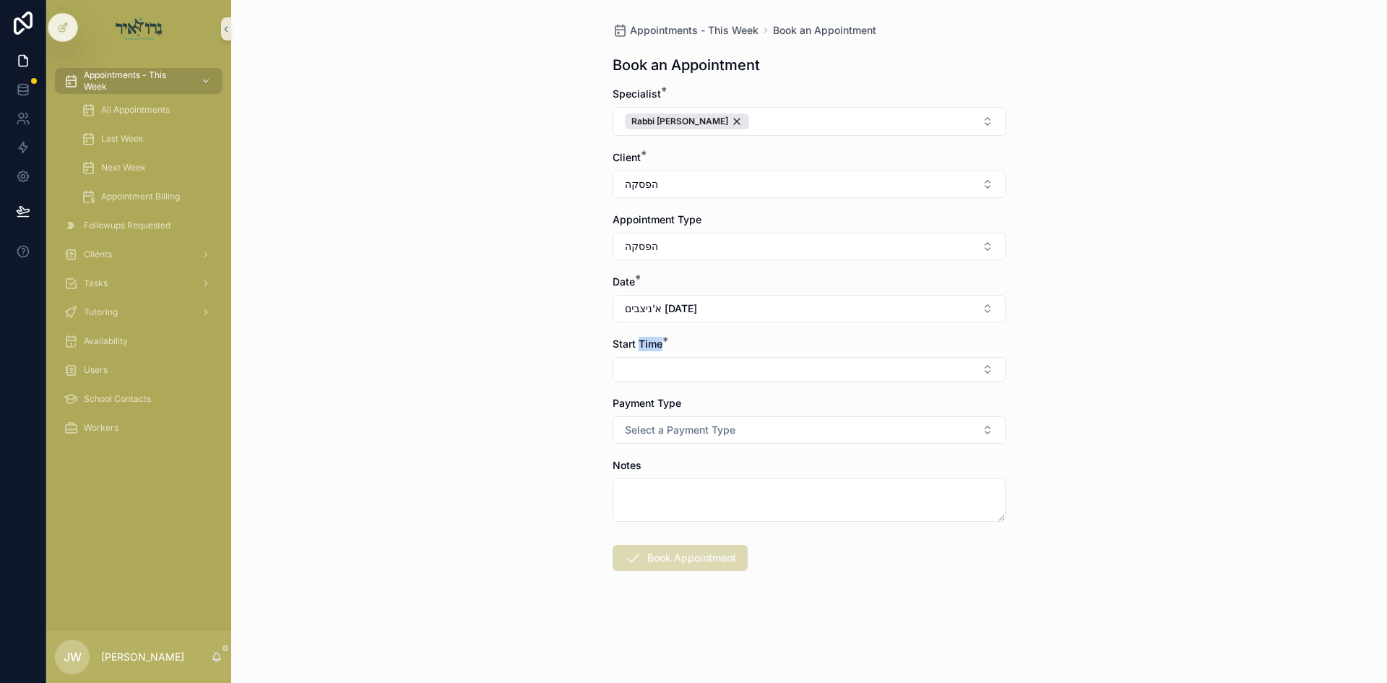
click at [639, 343] on span "Start Time" at bounding box center [638, 343] width 50 height 12
drag, startPoint x: 639, startPoint y: 343, endPoint x: 689, endPoint y: 346, distance: 49.9
click at [689, 346] on div "Start Time *" at bounding box center [809, 344] width 393 height 14
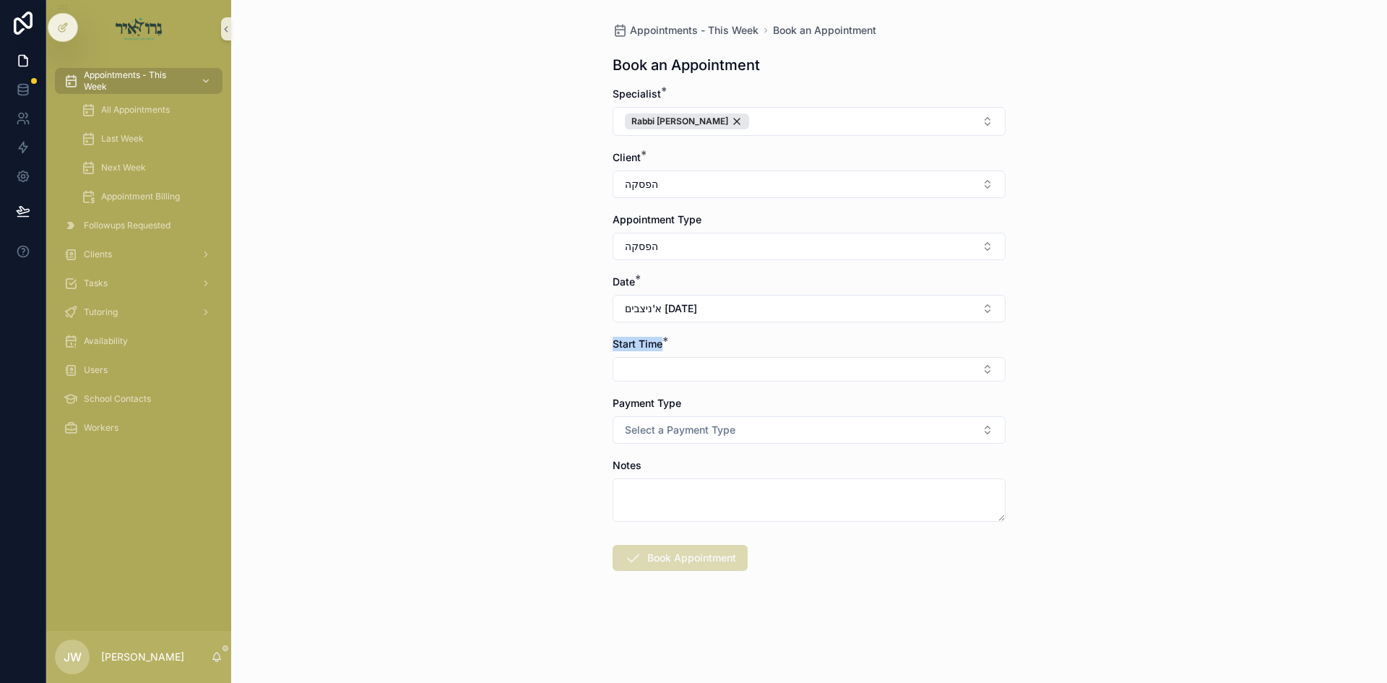
drag, startPoint x: 689, startPoint y: 346, endPoint x: 635, endPoint y: 343, distance: 54.3
click at [635, 343] on div "Start Time *" at bounding box center [809, 344] width 393 height 14
click at [635, 343] on span "Start Time" at bounding box center [638, 343] width 50 height 12
drag, startPoint x: 635, startPoint y: 343, endPoint x: 708, endPoint y: 346, distance: 73.0
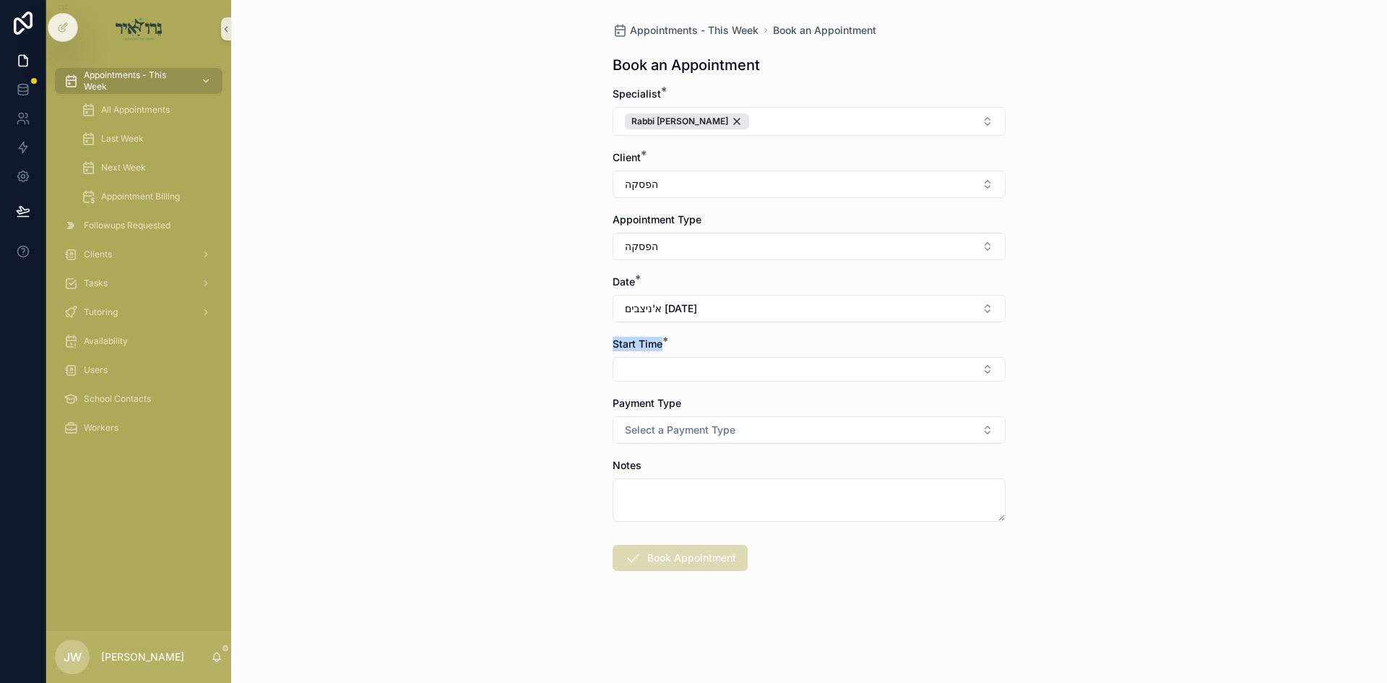
click at [708, 346] on div "Start Time *" at bounding box center [809, 344] width 393 height 14
drag, startPoint x: 708, startPoint y: 346, endPoint x: 657, endPoint y: 346, distance: 50.6
click at [657, 346] on div "Start Time *" at bounding box center [809, 344] width 393 height 14
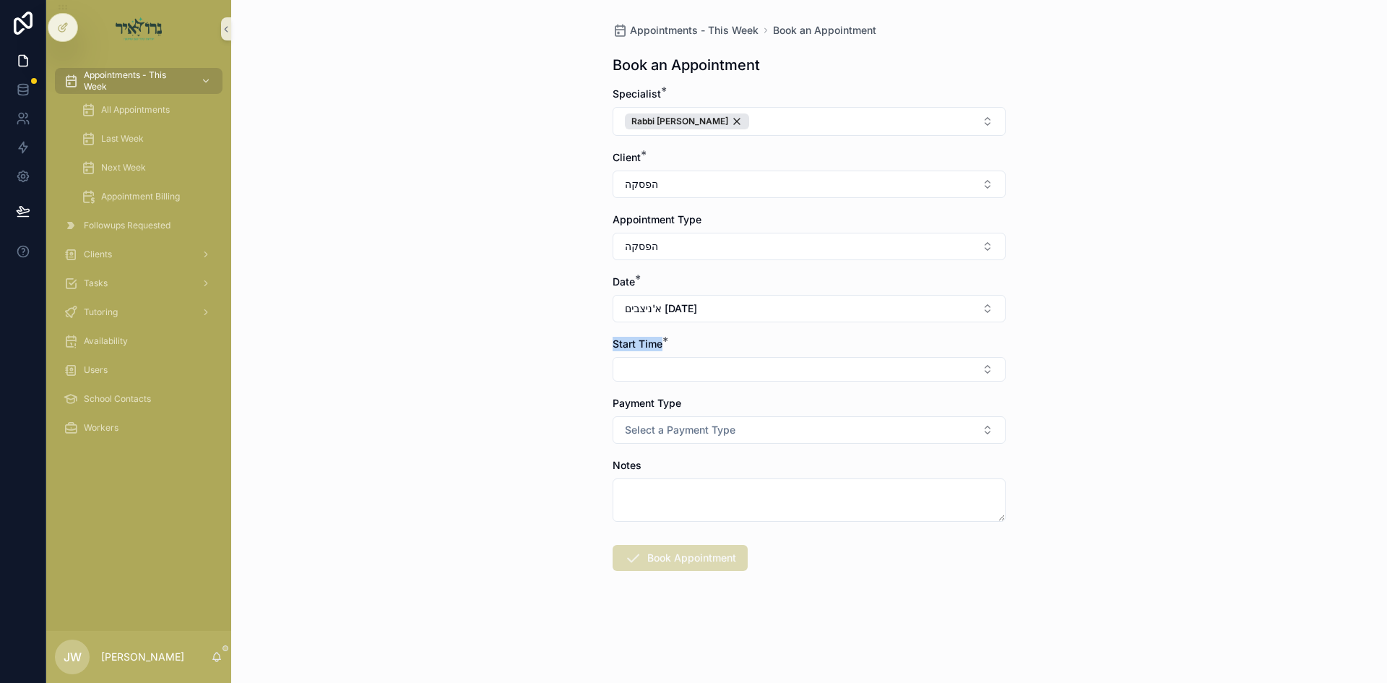
click at [657, 346] on span "Start Time" at bounding box center [638, 343] width 50 height 12
drag, startPoint x: 657, startPoint y: 346, endPoint x: 686, endPoint y: 346, distance: 28.2
click at [686, 346] on div "Start Time *" at bounding box center [809, 344] width 393 height 14
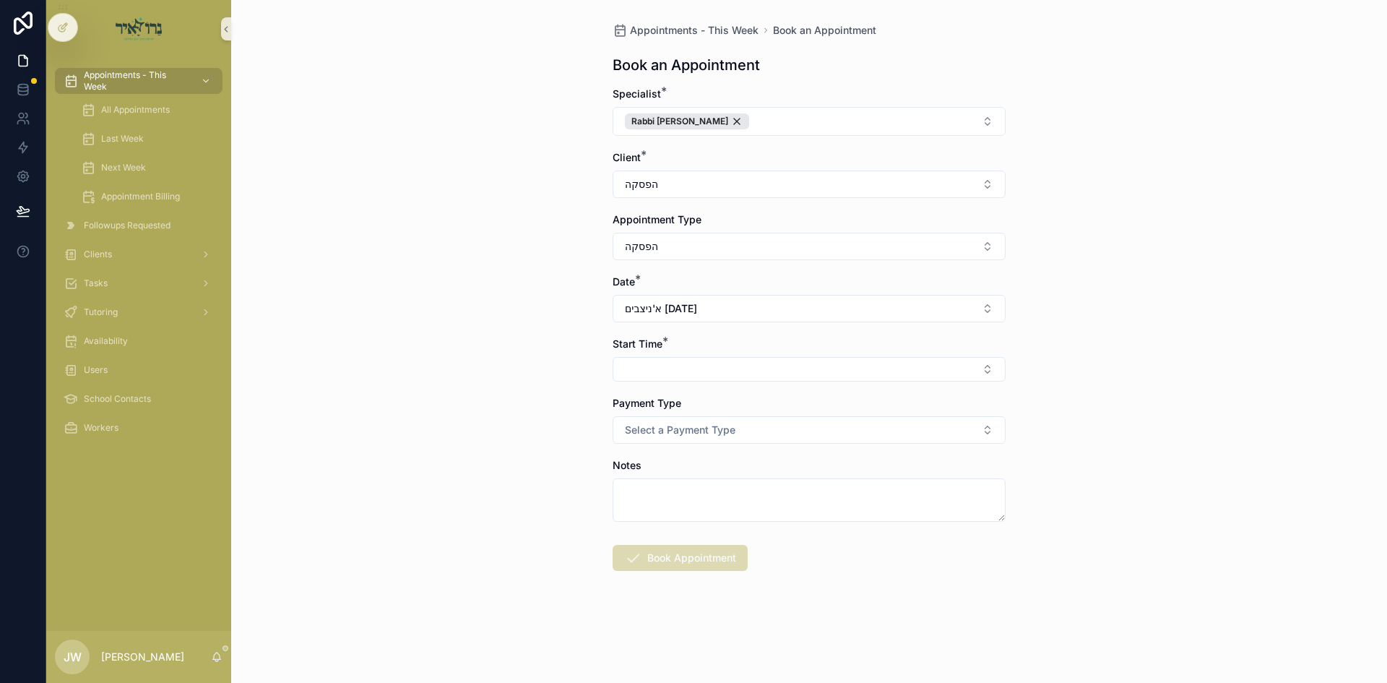
click at [686, 346] on div "Start Time *" at bounding box center [809, 344] width 393 height 14
drag, startPoint x: 686, startPoint y: 346, endPoint x: 645, endPoint y: 345, distance: 40.5
click at [645, 345] on div "Start Time *" at bounding box center [809, 344] width 393 height 14
click at [645, 345] on span "Start Time" at bounding box center [638, 343] width 50 height 12
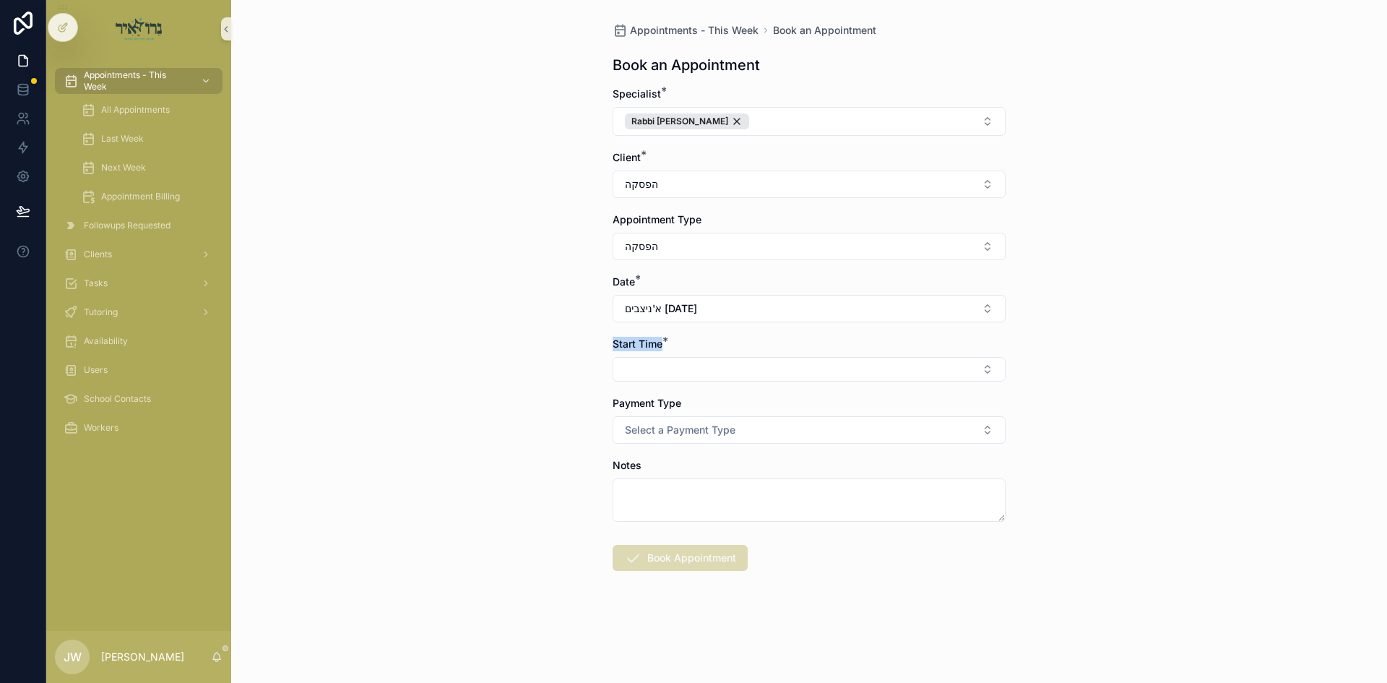
drag, startPoint x: 645, startPoint y: 345, endPoint x: 676, endPoint y: 343, distance: 31.1
click at [676, 343] on div "Start Time *" at bounding box center [809, 344] width 393 height 14
drag, startPoint x: 676, startPoint y: 343, endPoint x: 647, endPoint y: 342, distance: 29.6
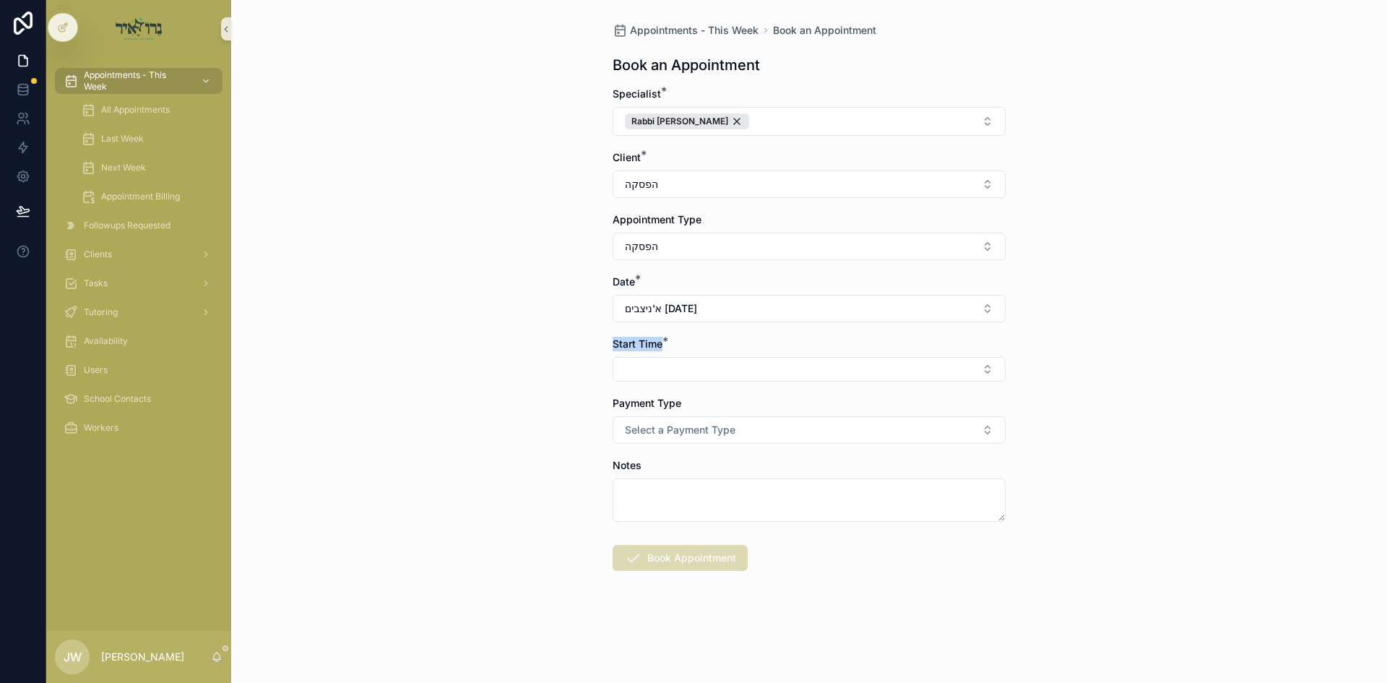
click at [647, 342] on div "Start Time *" at bounding box center [809, 344] width 393 height 14
click at [647, 342] on span "Start Time" at bounding box center [638, 343] width 50 height 12
drag, startPoint x: 647, startPoint y: 342, endPoint x: 691, endPoint y: 342, distance: 44.8
click at [691, 342] on div "Start Time *" at bounding box center [809, 344] width 393 height 14
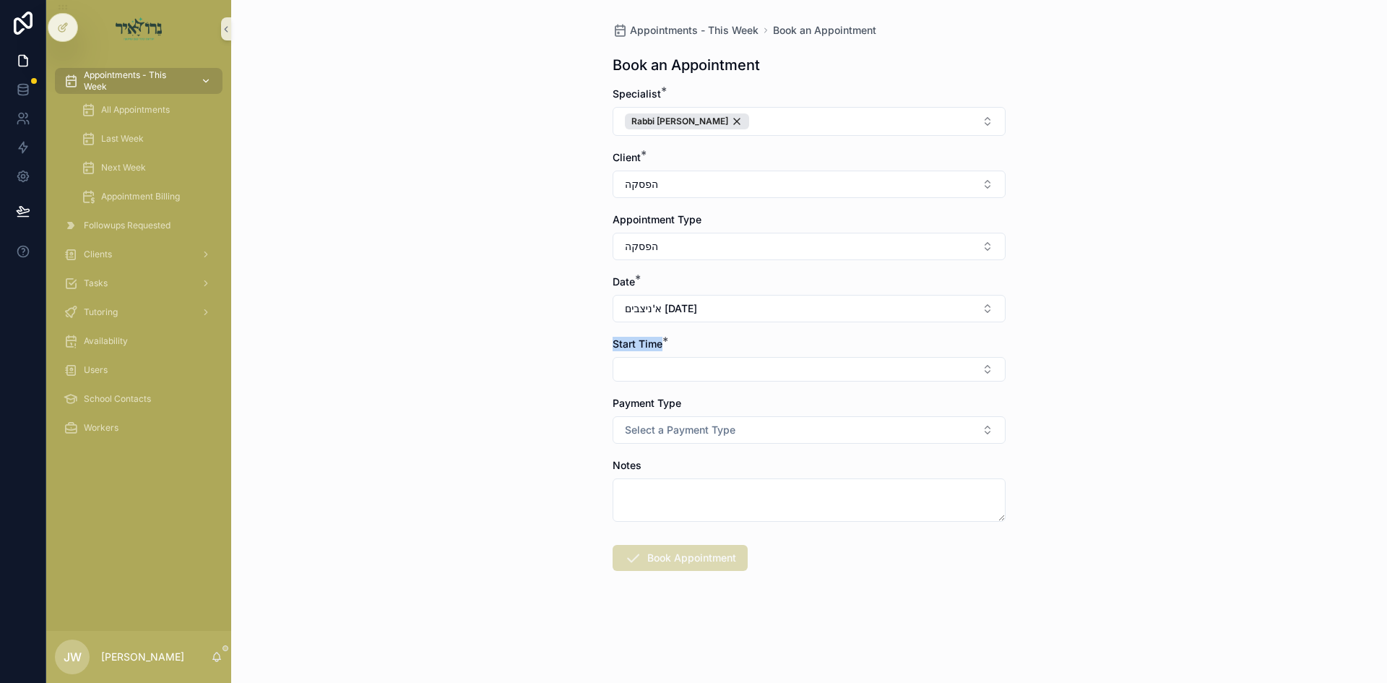
click at [165, 89] on span "Appointments - This Week" at bounding box center [136, 80] width 105 height 23
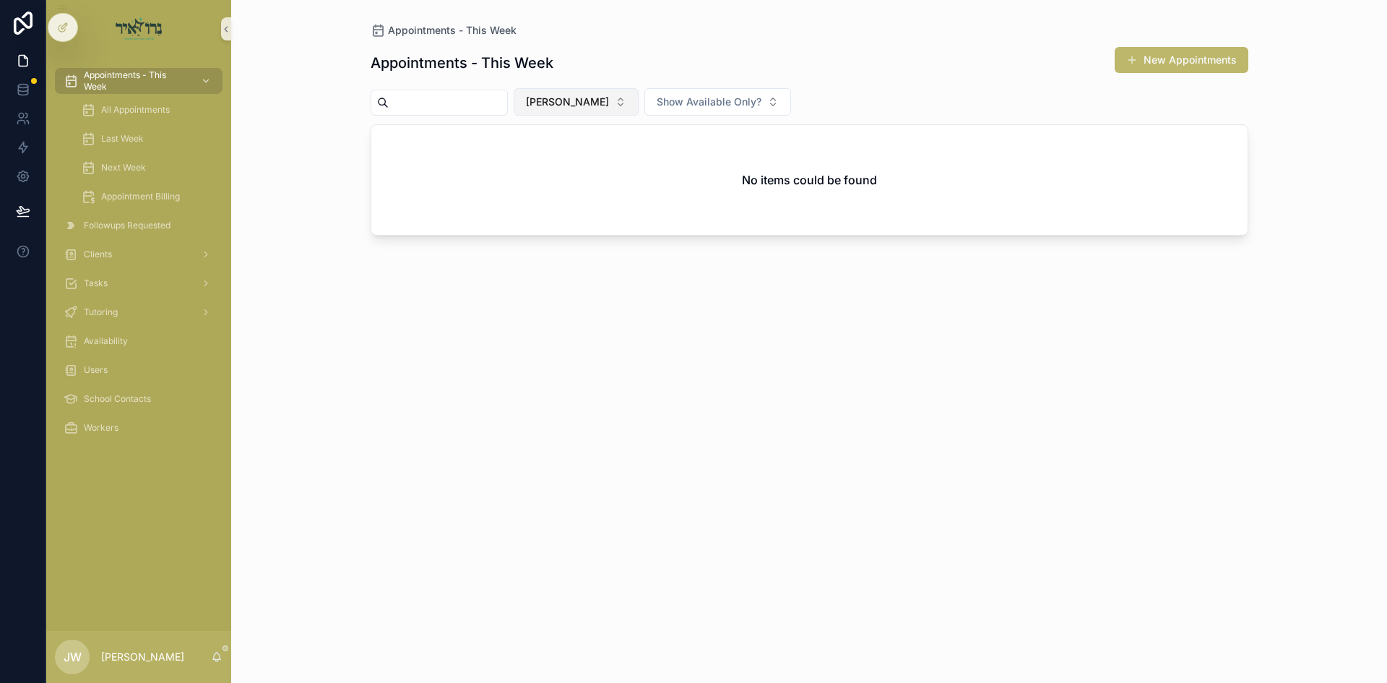
click at [614, 114] on button "[PERSON_NAME]" at bounding box center [576, 101] width 125 height 27
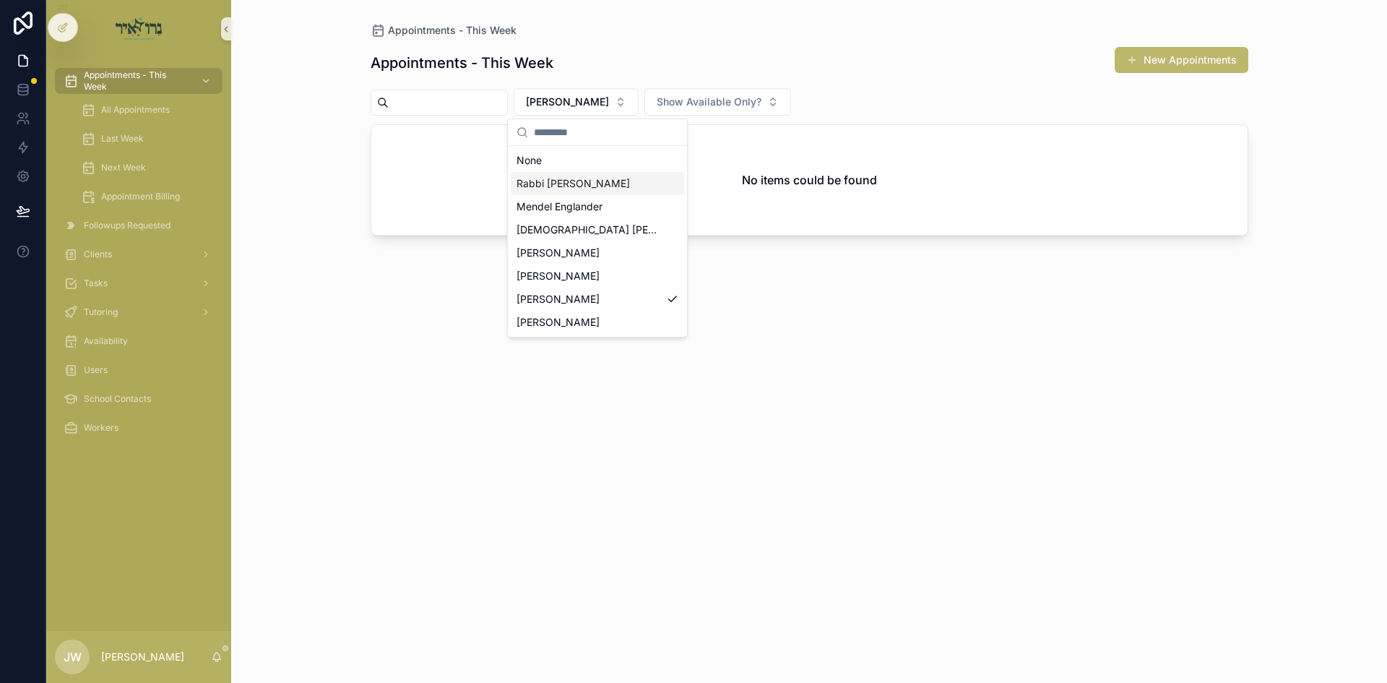
click at [596, 191] on div "Rabbi [PERSON_NAME]" at bounding box center [597, 183] width 173 height 23
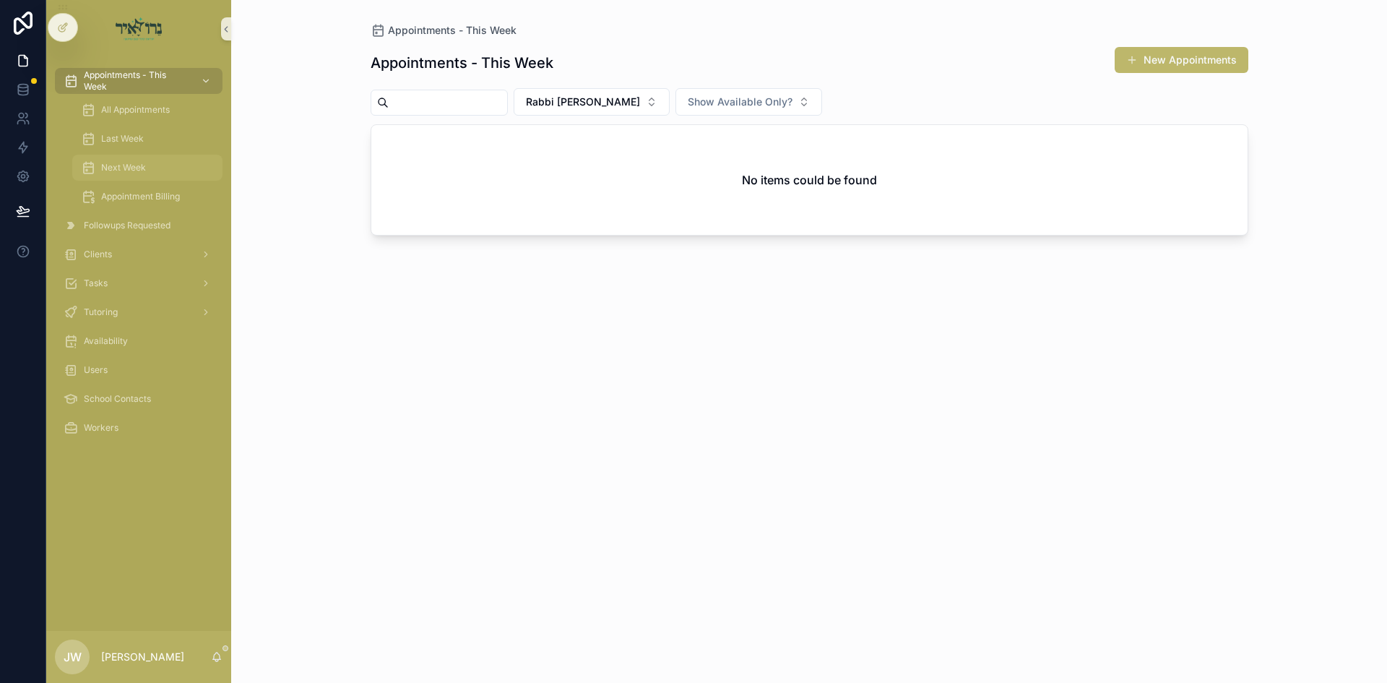
click at [127, 167] on span "Next Week" at bounding box center [123, 168] width 45 height 12
click at [556, 108] on button "[PERSON_NAME]" at bounding box center [576, 101] width 125 height 27
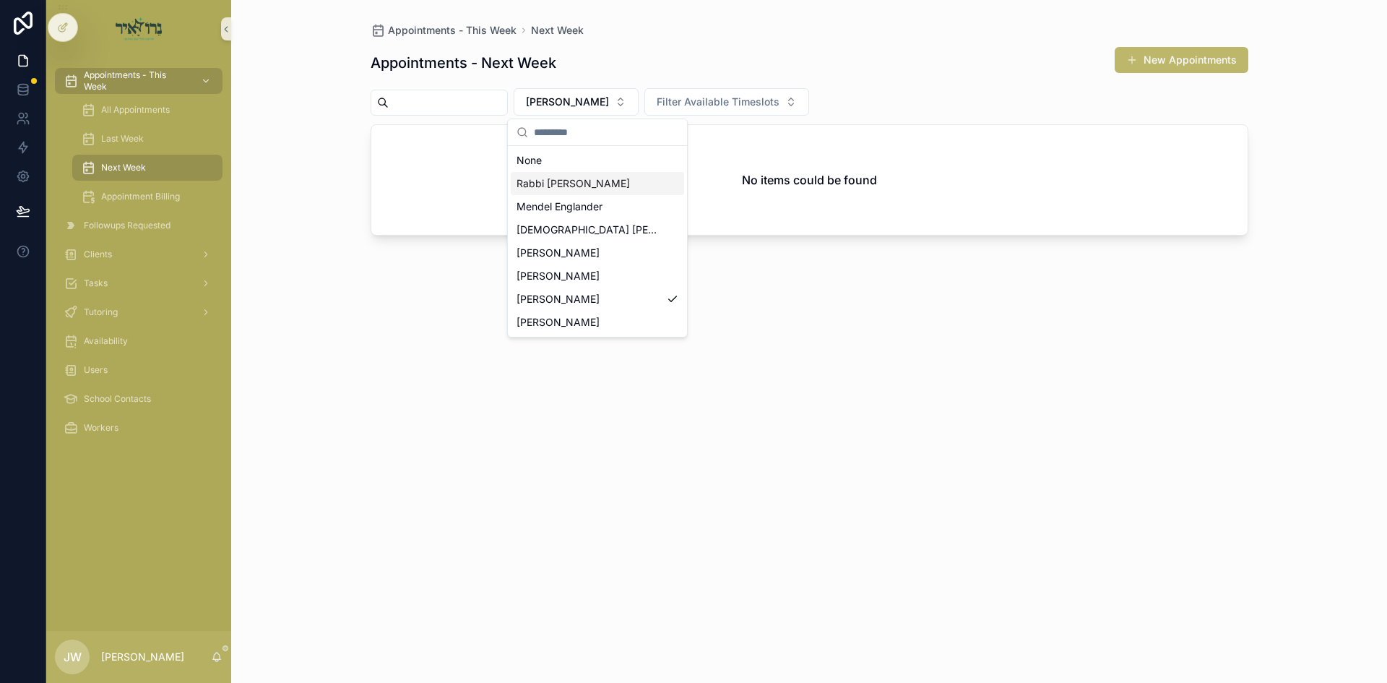
click at [595, 187] on span "Rabbi [PERSON_NAME]" at bounding box center [573, 183] width 113 height 14
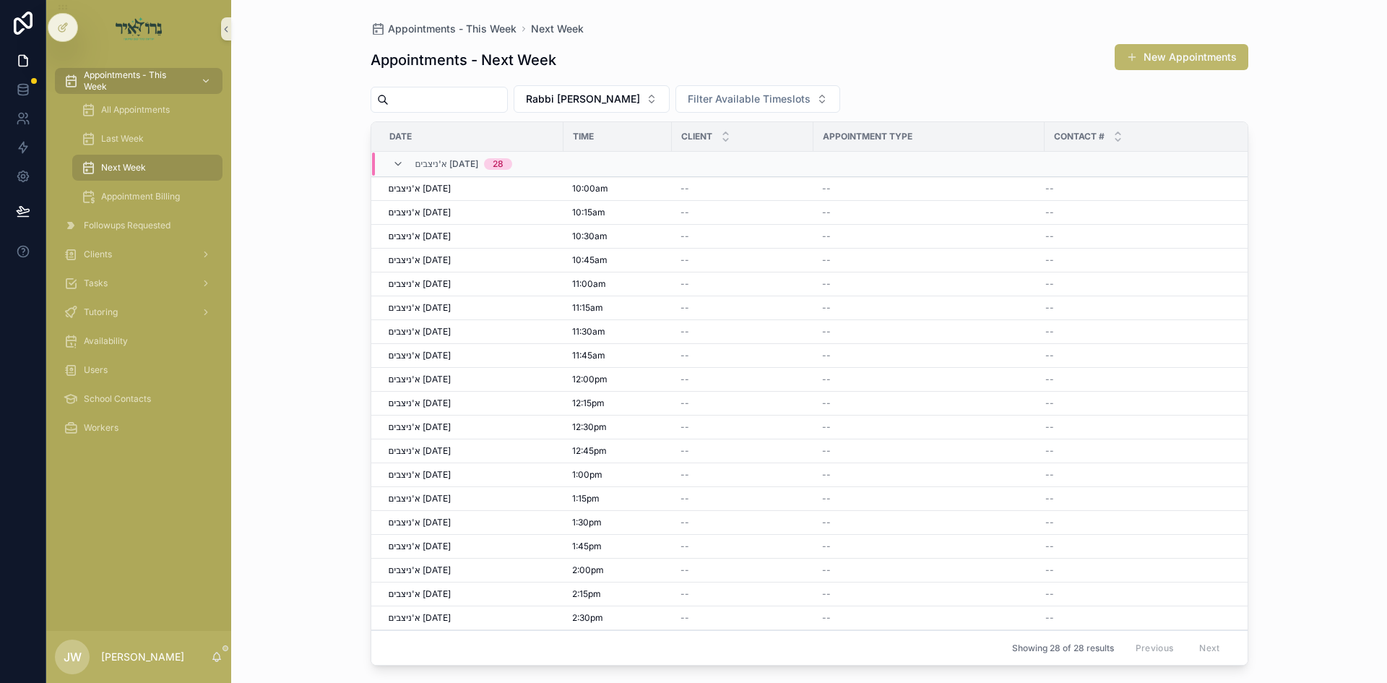
click at [1137, 68] on button "New Appointments" at bounding box center [1182, 57] width 134 height 26
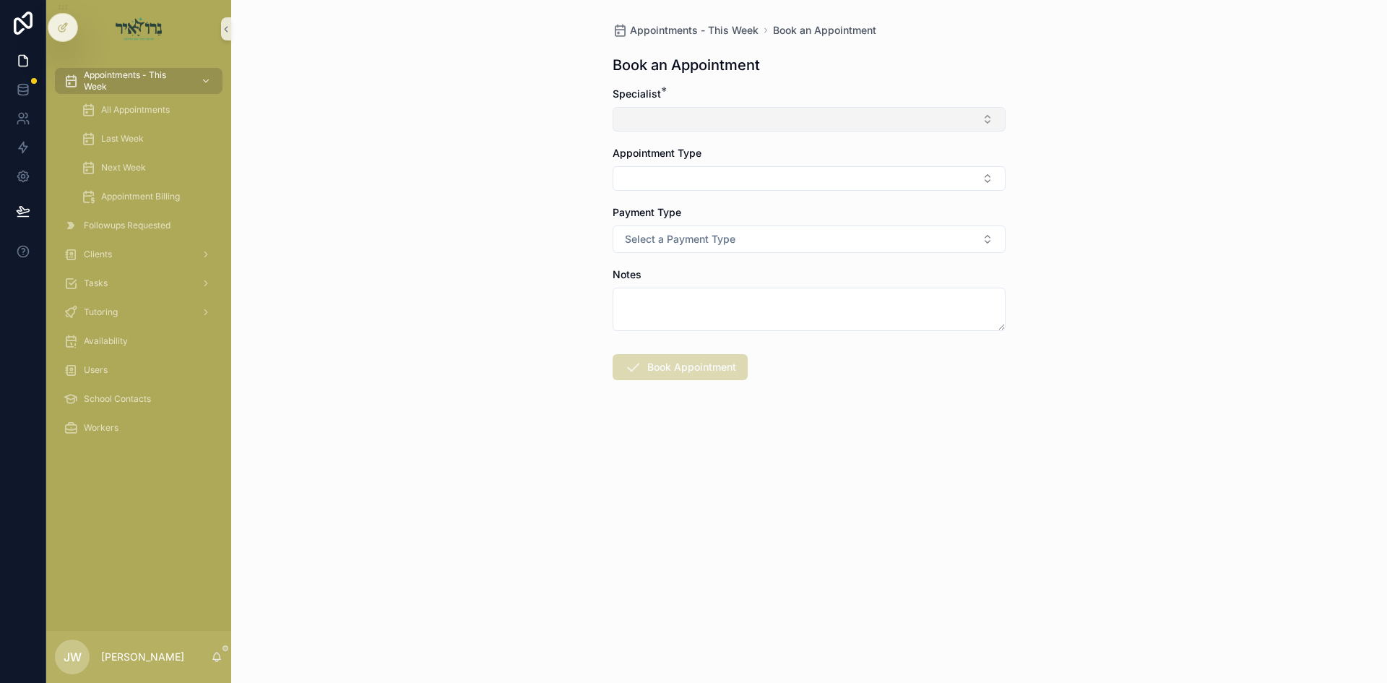
click at [683, 125] on button "Select Button" at bounding box center [809, 119] width 393 height 25
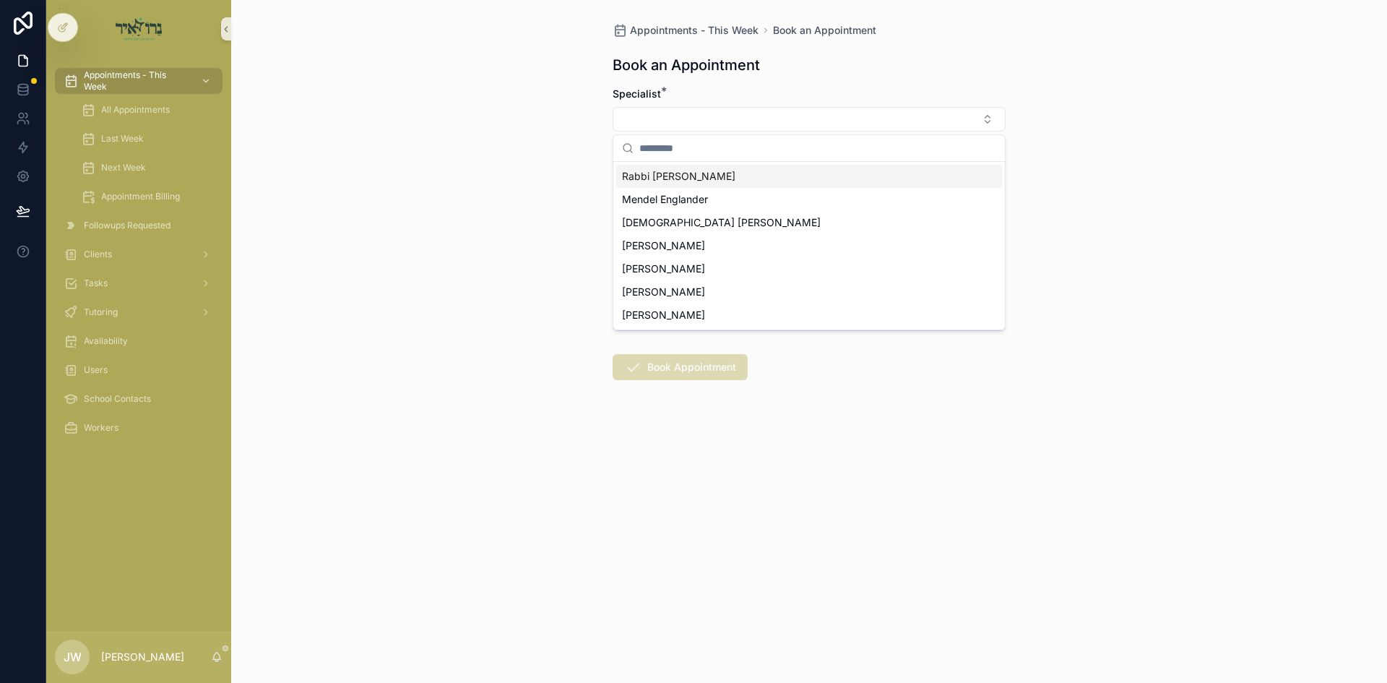
click at [673, 176] on span "Rabbi [PERSON_NAME]" at bounding box center [678, 176] width 113 height 14
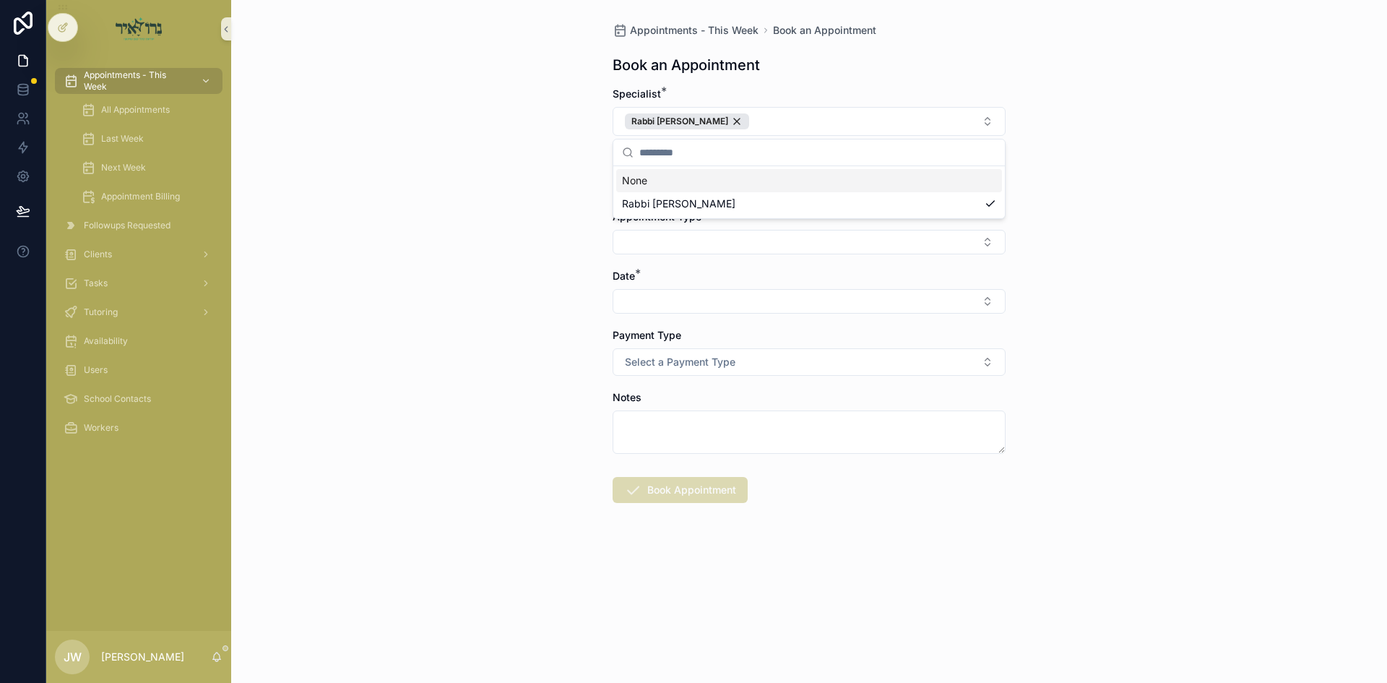
click at [527, 186] on div "Appointments - This Week Book an Appointment Book an Appointment Specialist * R…" at bounding box center [809, 341] width 1156 height 683
click at [664, 169] on div "Client *" at bounding box center [809, 172] width 393 height 45
click at [660, 178] on button "Select Button" at bounding box center [809, 182] width 393 height 25
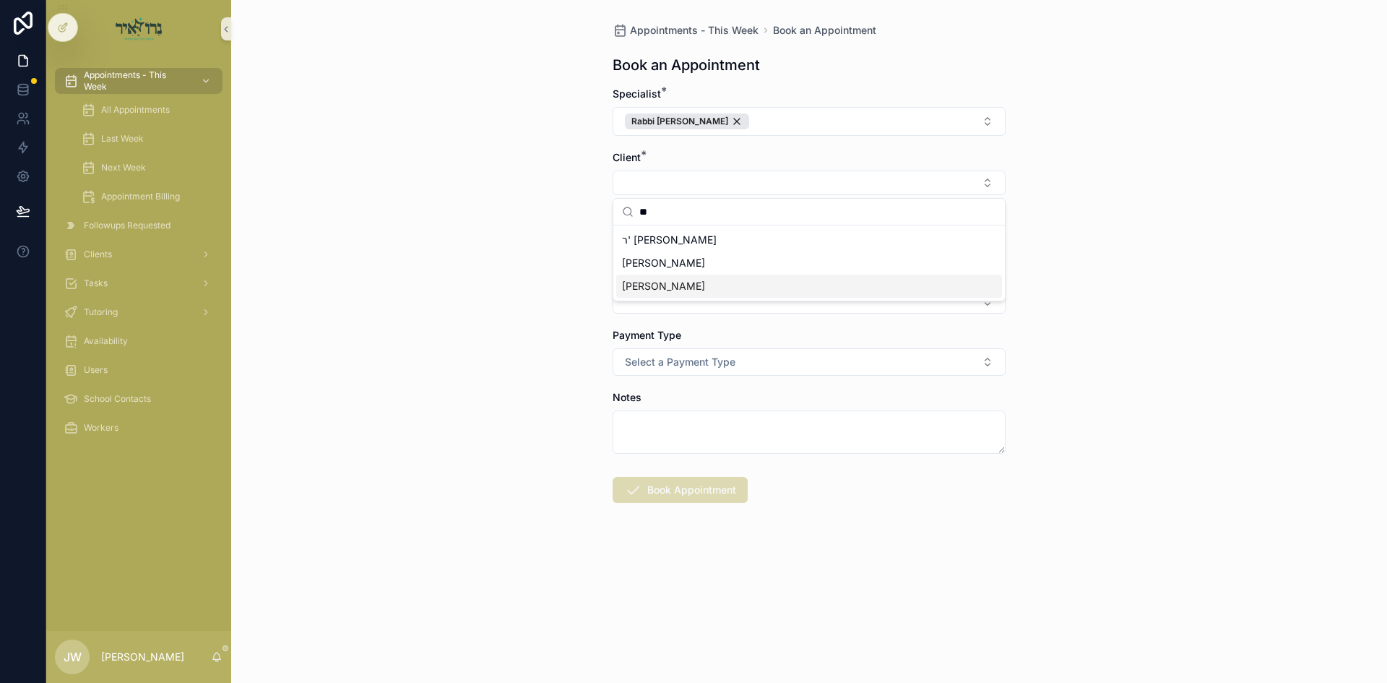
type input "**"
click at [664, 287] on span "[PERSON_NAME]" at bounding box center [663, 286] width 83 height 14
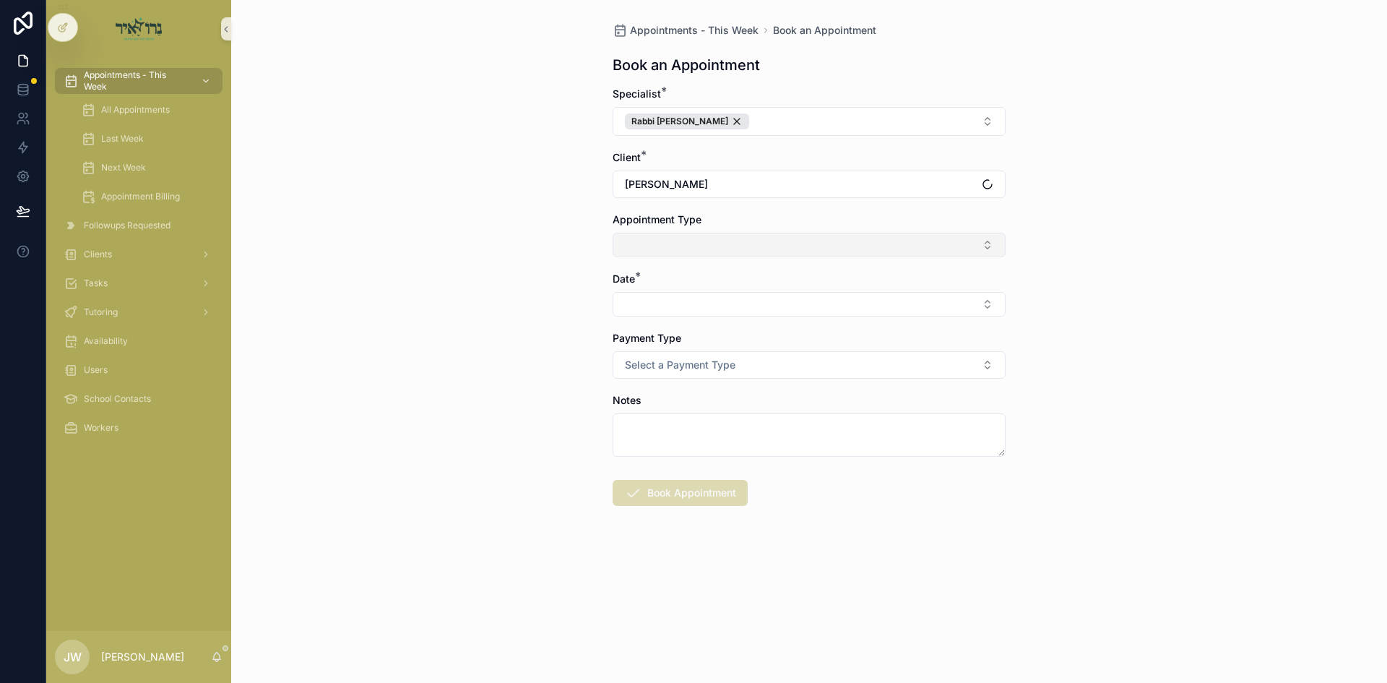
click at [657, 245] on button "Select Button" at bounding box center [809, 245] width 393 height 25
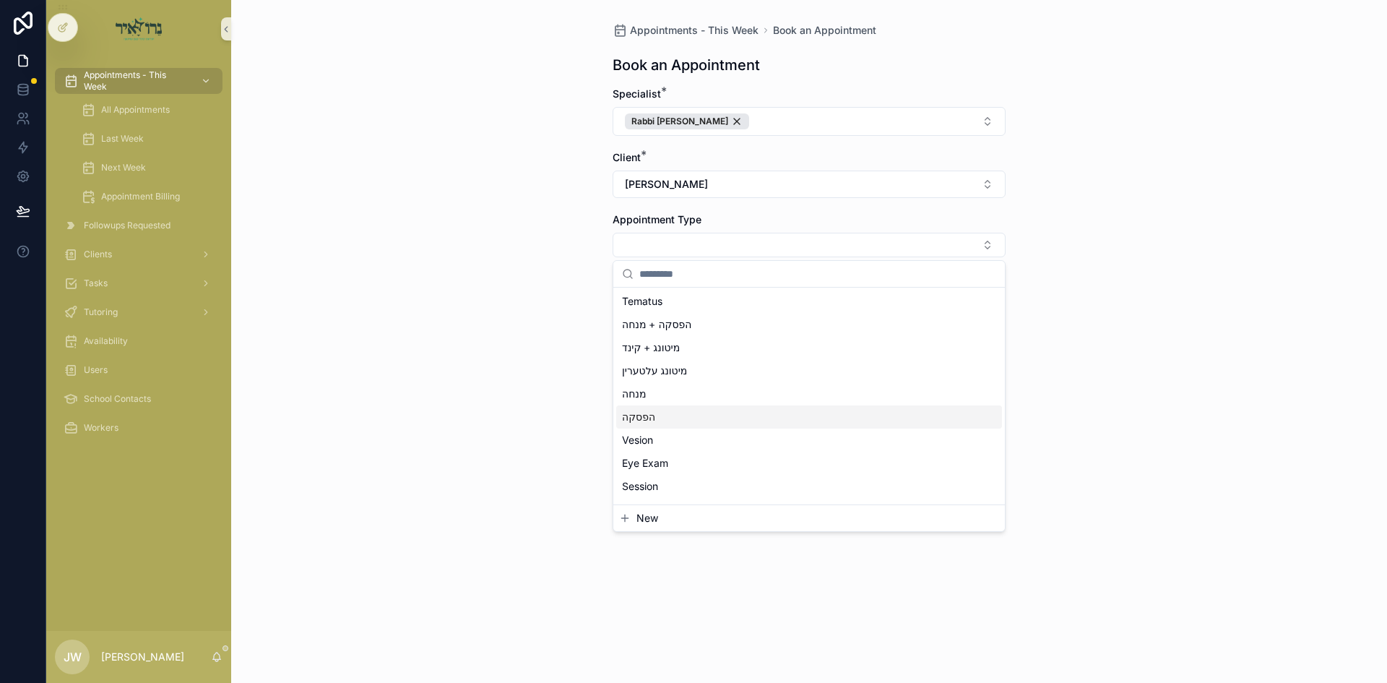
scroll to position [72, 0]
click at [656, 462] on span "Session" at bounding box center [640, 461] width 36 height 14
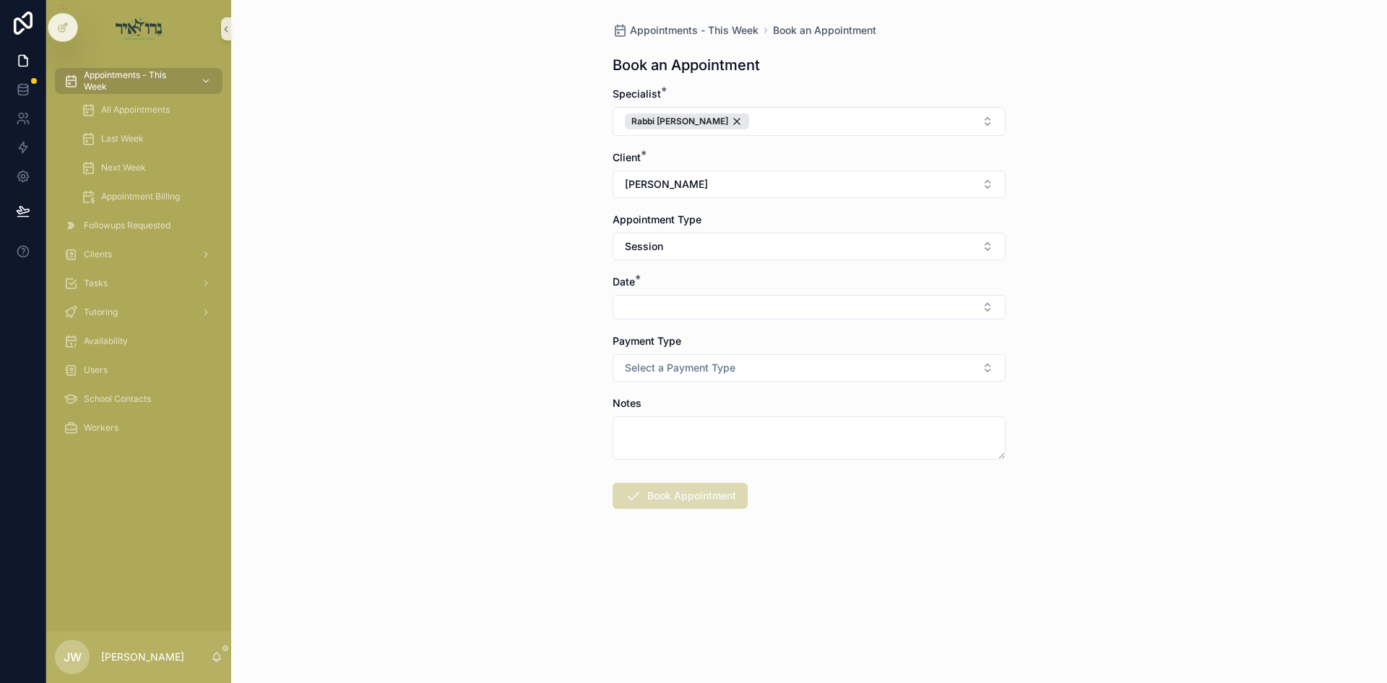
drag, startPoint x: 542, startPoint y: 426, endPoint x: 630, endPoint y: 333, distance: 128.3
click at [543, 426] on div "Appointments - This Week Book an Appointment Book an Appointment Specialist * R…" at bounding box center [809, 341] width 1156 height 683
click at [641, 309] on button "Select Button" at bounding box center [809, 307] width 393 height 25
click at [661, 363] on span "א'ניצבים 09/14/25" at bounding box center [658, 364] width 73 height 14
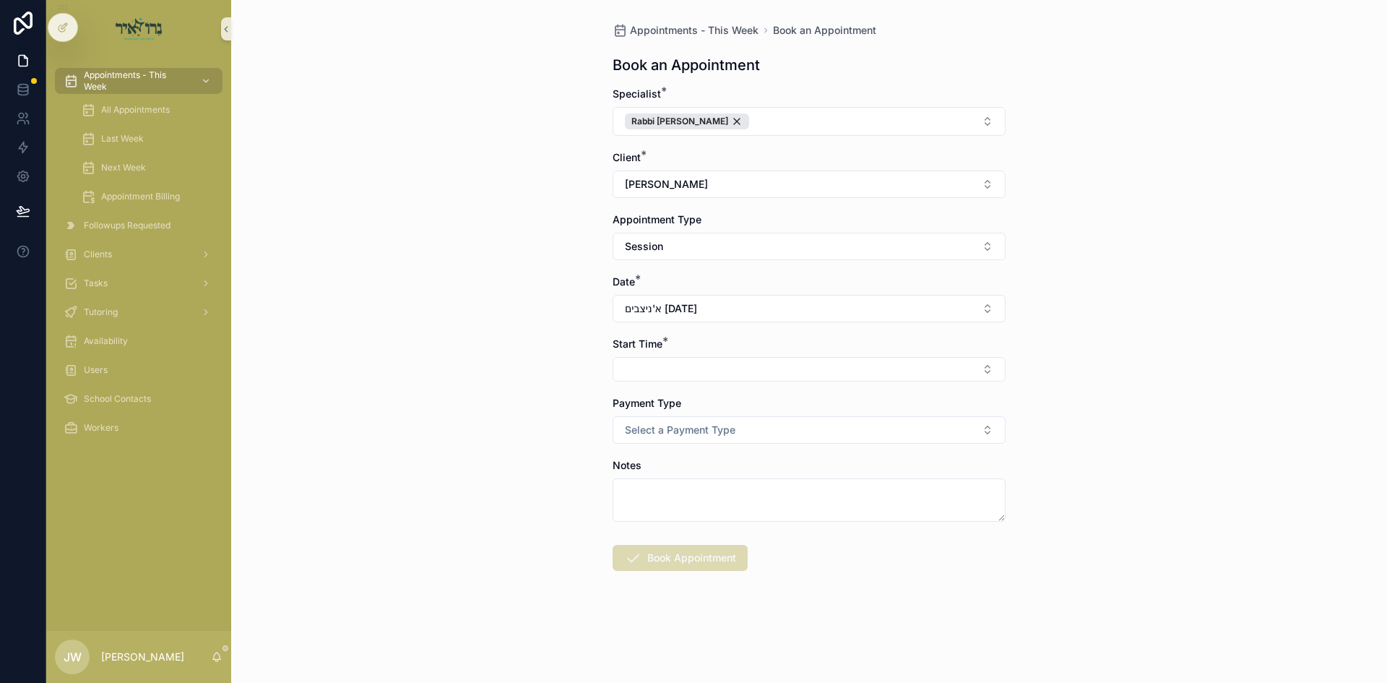
click at [661, 363] on button "Select Button" at bounding box center [809, 369] width 393 height 25
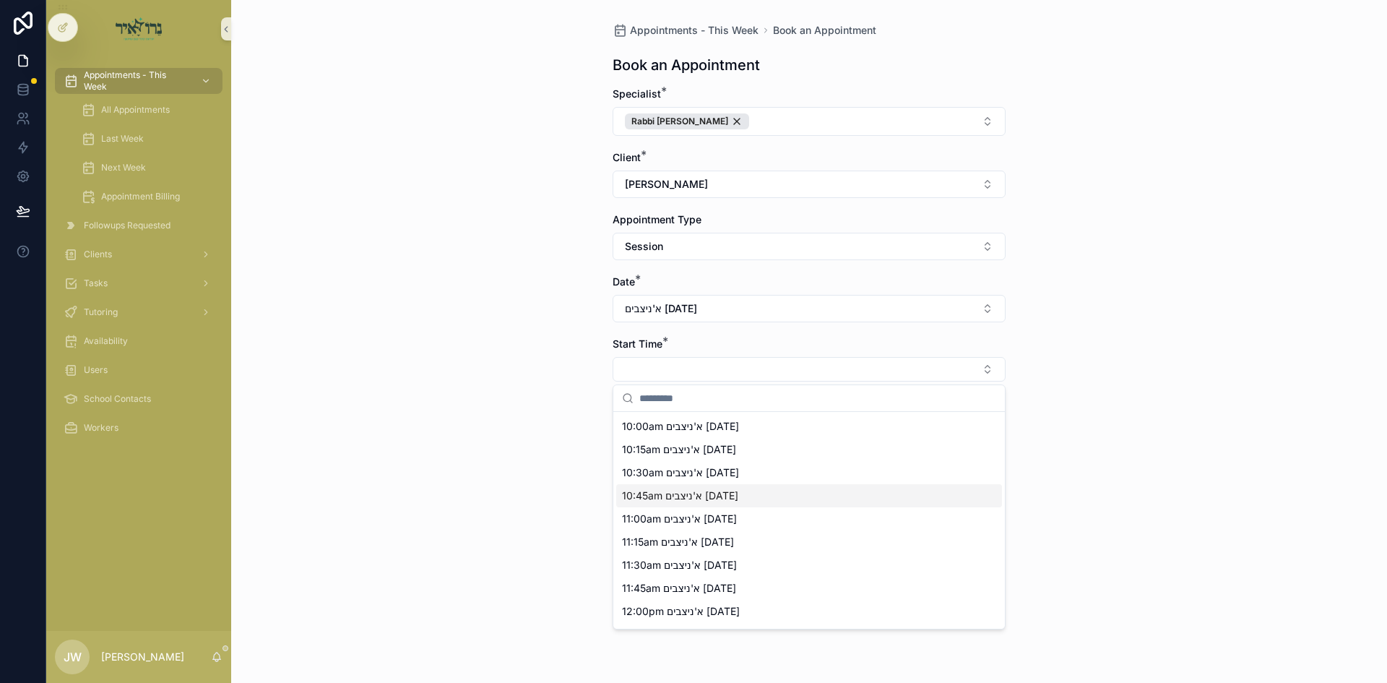
click at [655, 494] on span "10:45am א'ניצבים 09/14/25" at bounding box center [680, 495] width 116 height 14
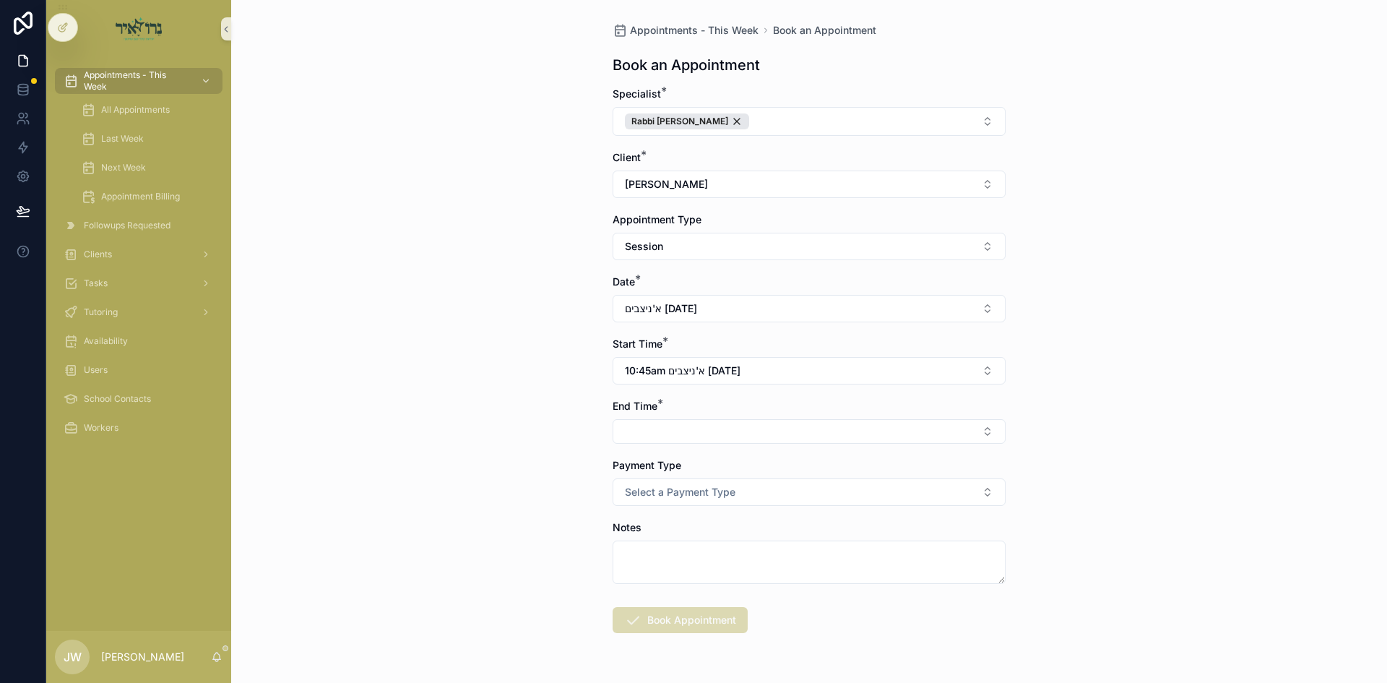
click at [658, 418] on div "End Time *" at bounding box center [809, 421] width 393 height 45
click at [657, 426] on button "Select Button" at bounding box center [809, 431] width 393 height 25
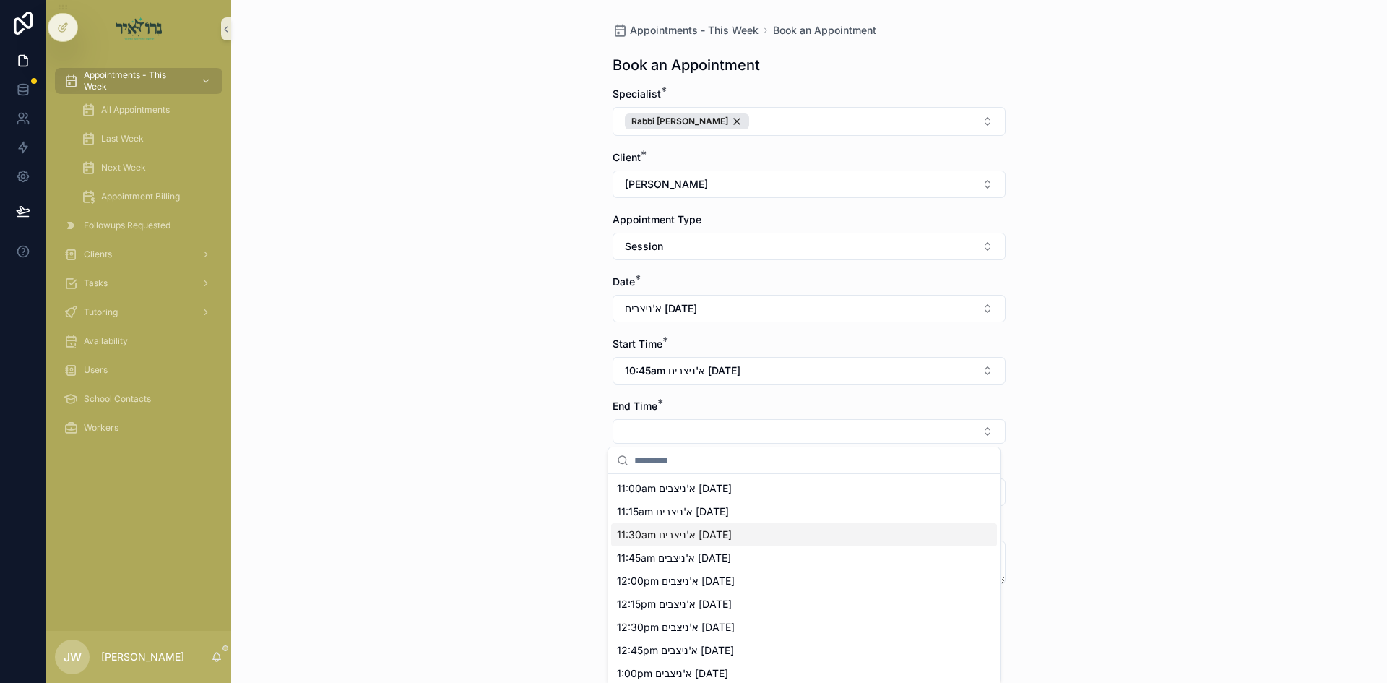
click at [654, 540] on span "11:30am א'ניצבים 09/14/25" at bounding box center [674, 534] width 115 height 14
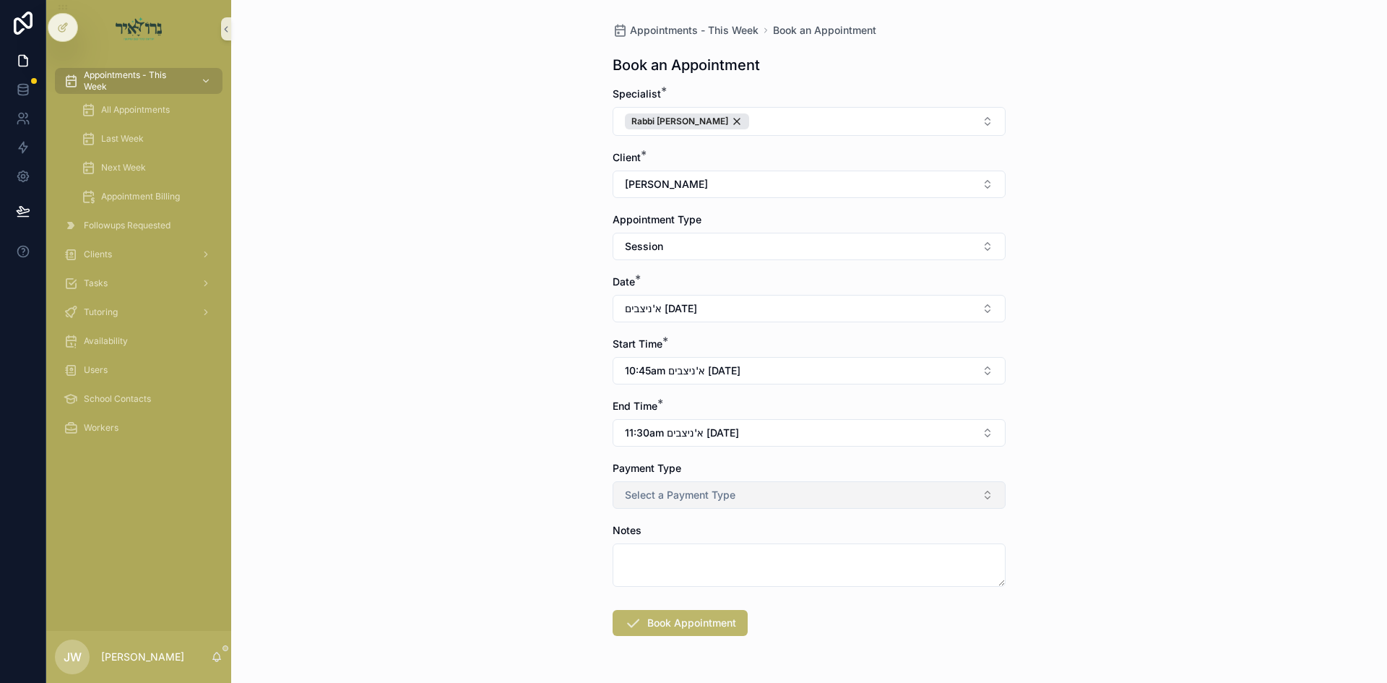
click at [657, 496] on span "Select a Payment Type" at bounding box center [680, 495] width 111 height 14
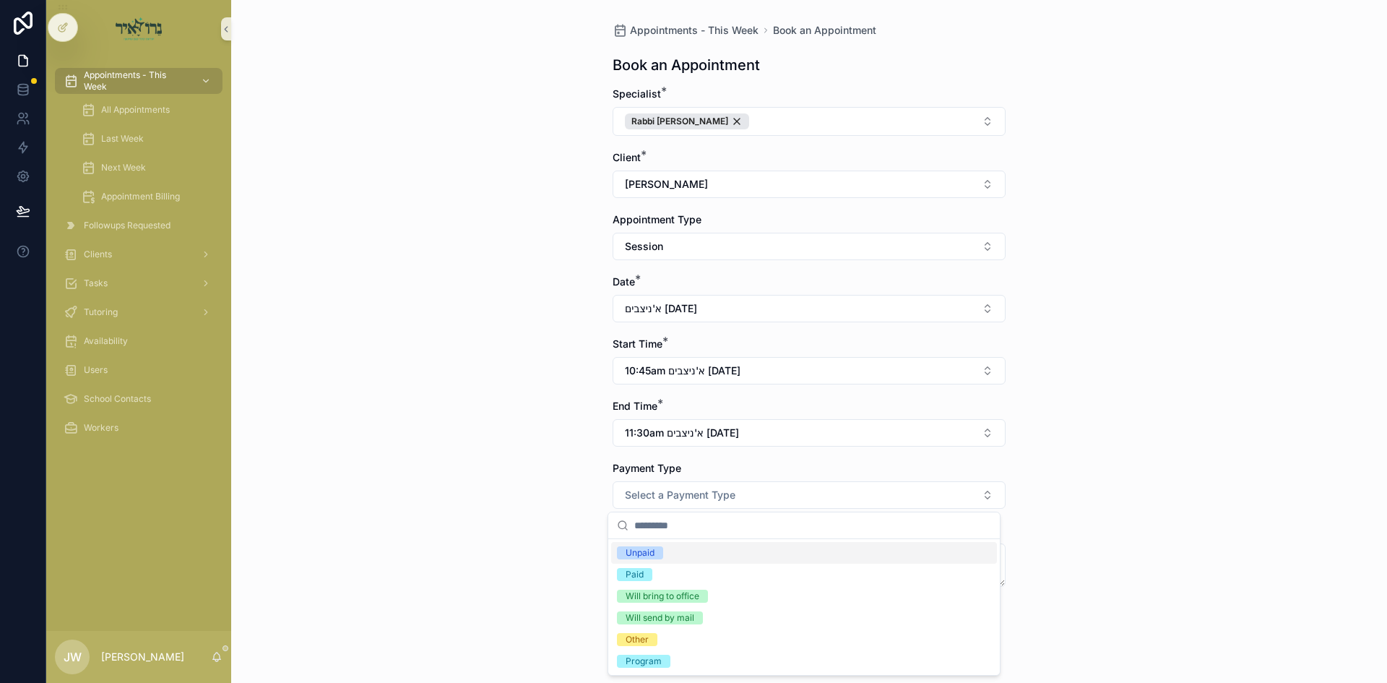
click at [662, 554] on span "Unpaid" at bounding box center [640, 552] width 46 height 13
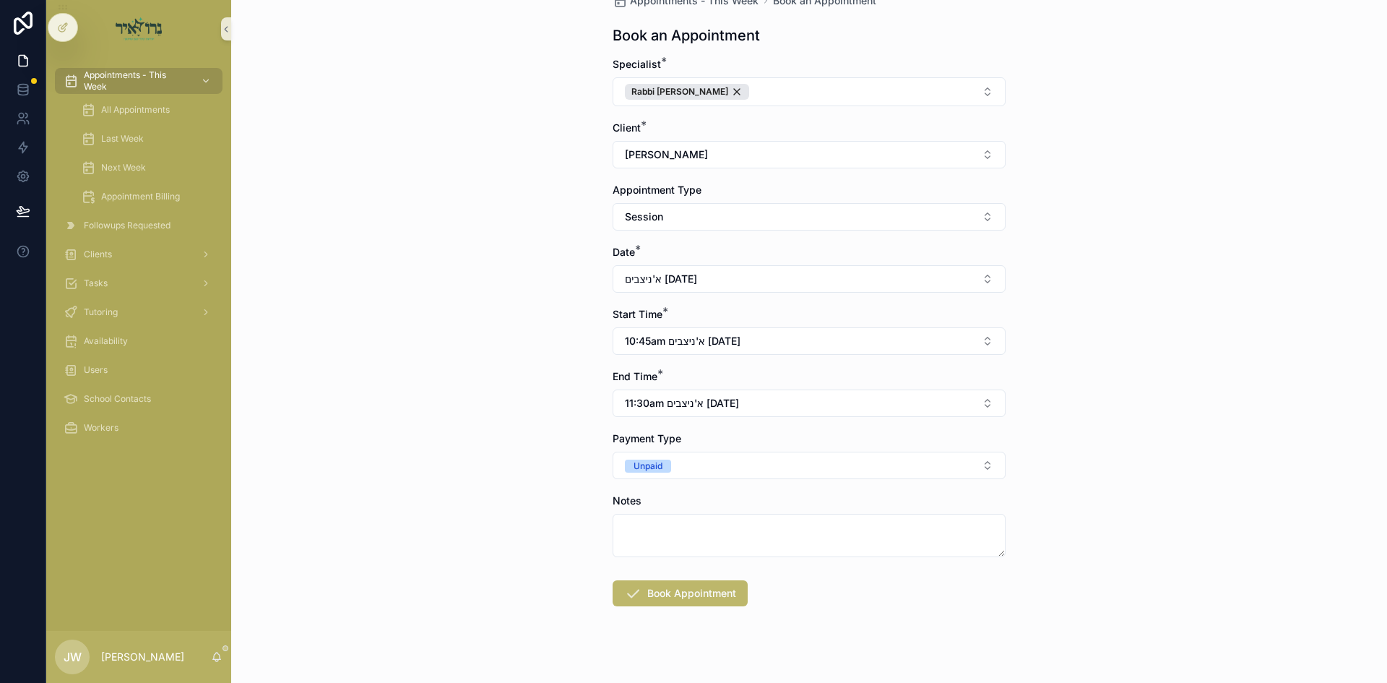
scroll to position [46, 0]
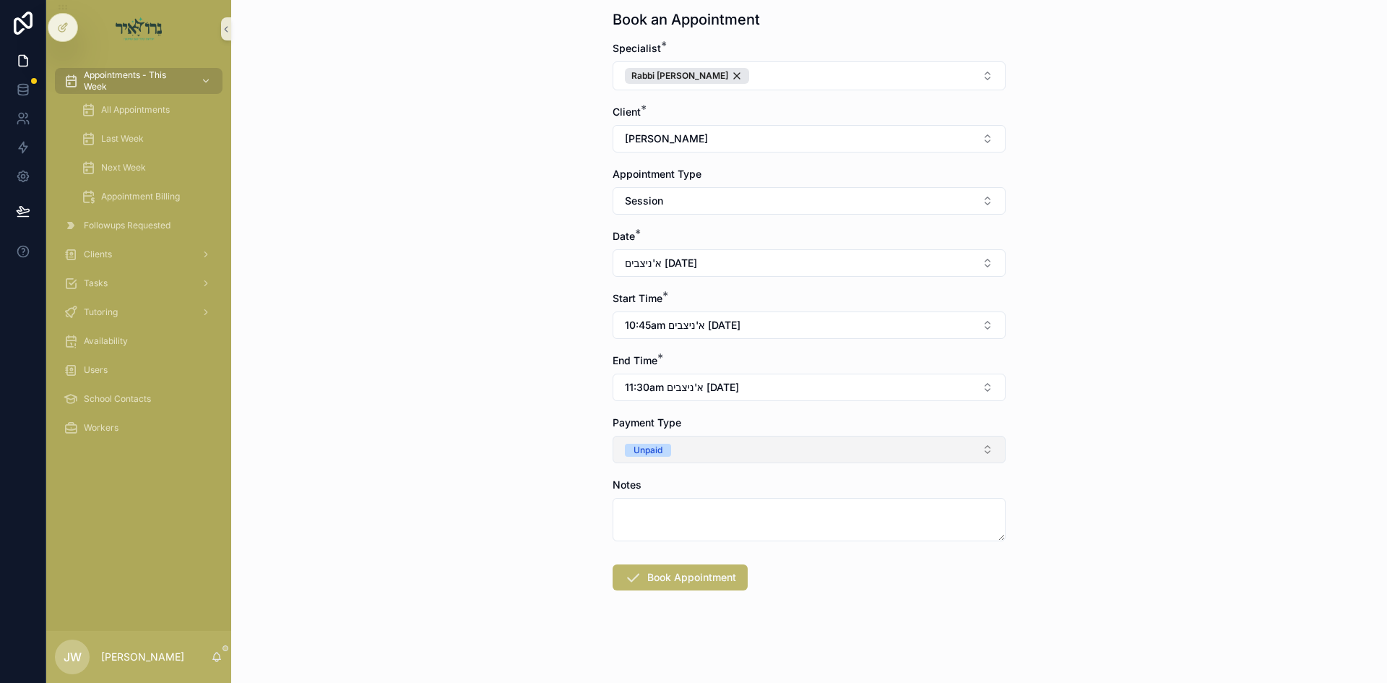
click at [665, 450] on span "Unpaid" at bounding box center [648, 450] width 46 height 13
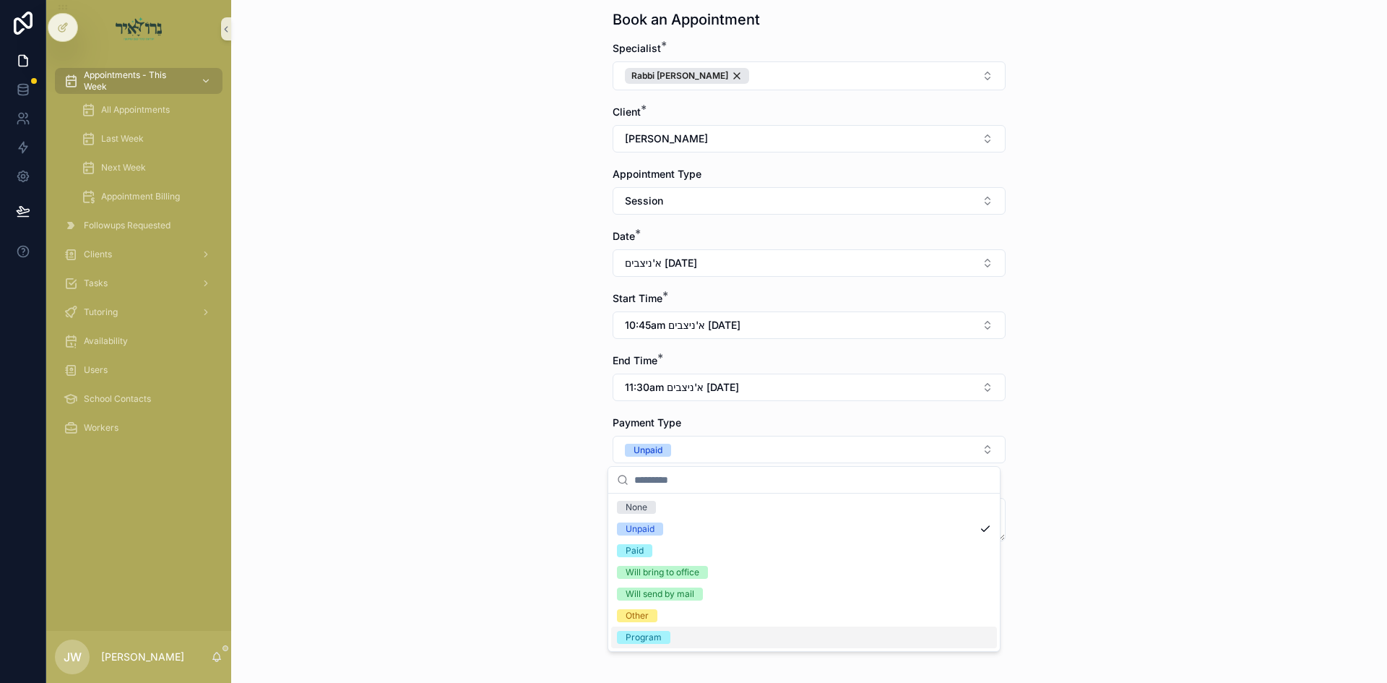
click at [653, 630] on div "Program" at bounding box center [804, 637] width 386 height 22
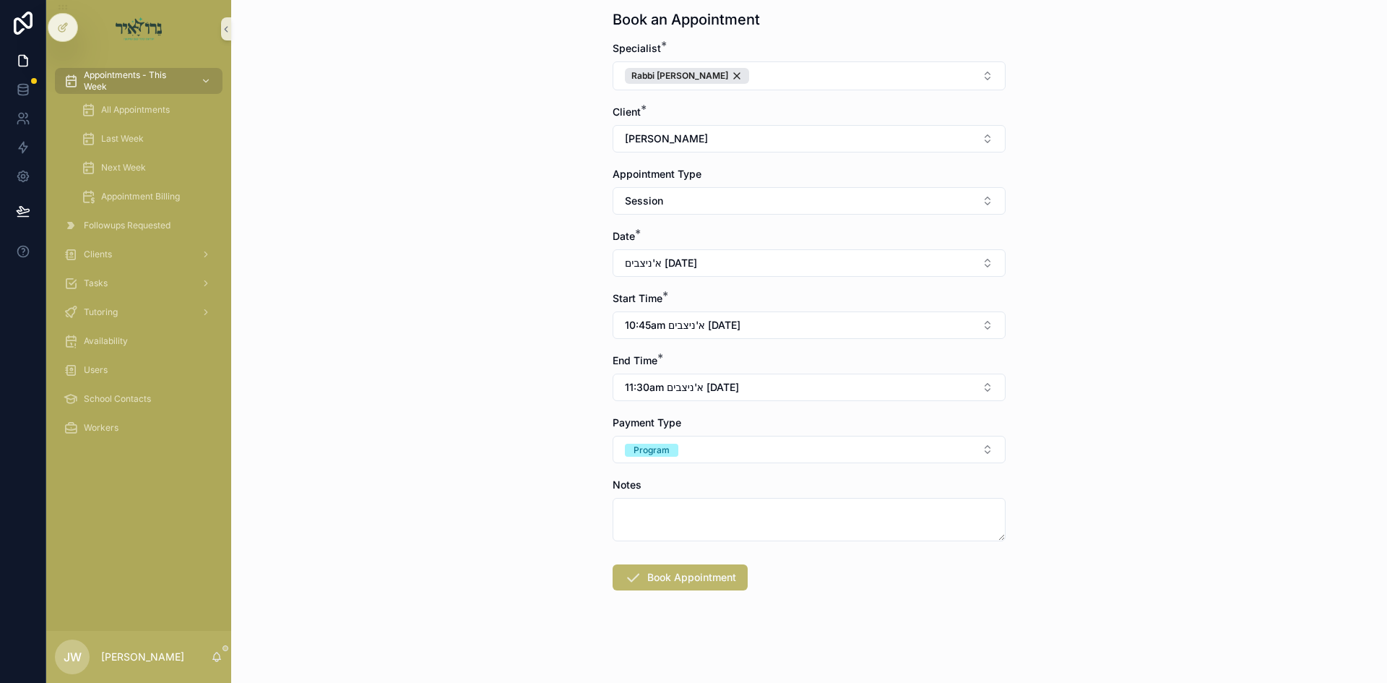
click at [657, 590] on form "Specialist * Rabbi Y C Finkelstein Client * שלמה ליכטענשטיין Appointment Type S…" at bounding box center [809, 362] width 393 height 642
click at [662, 574] on button "Book Appointment" at bounding box center [680, 577] width 135 height 26
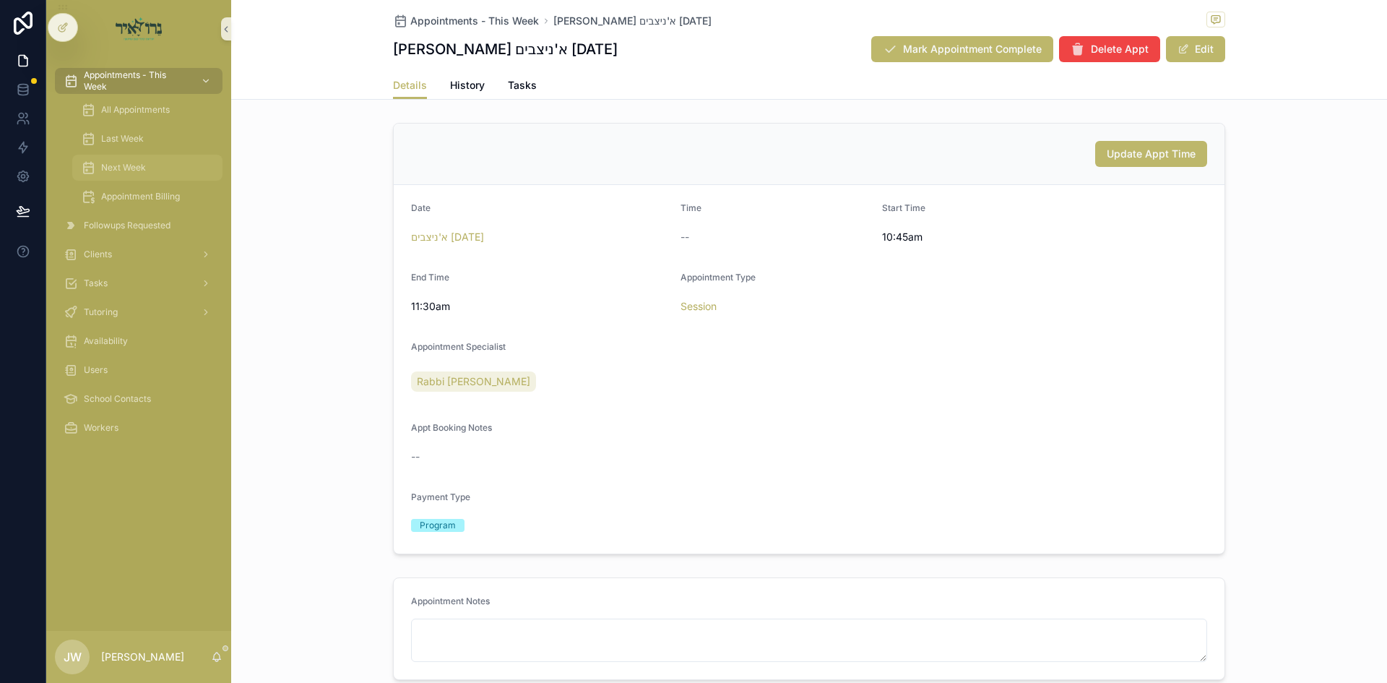
click at [164, 178] on div "Next Week" at bounding box center [147, 167] width 133 height 23
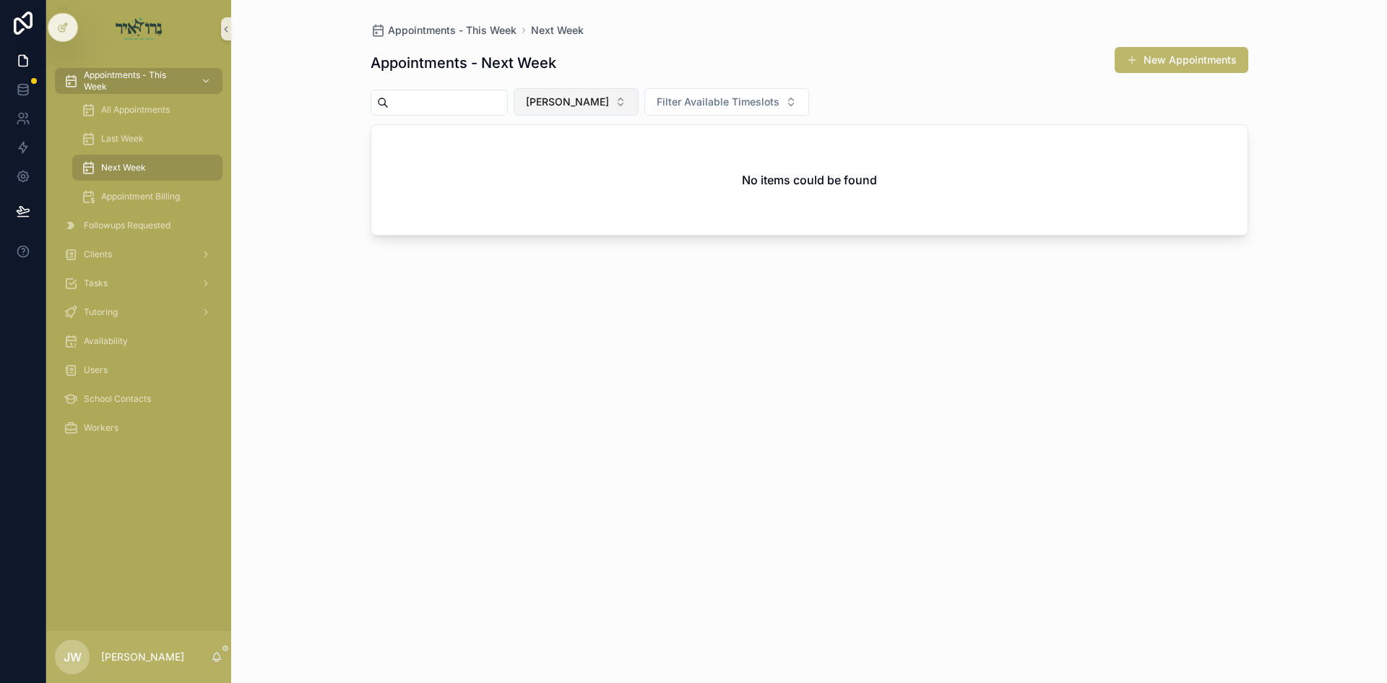
click at [582, 100] on span "[PERSON_NAME]" at bounding box center [567, 102] width 83 height 14
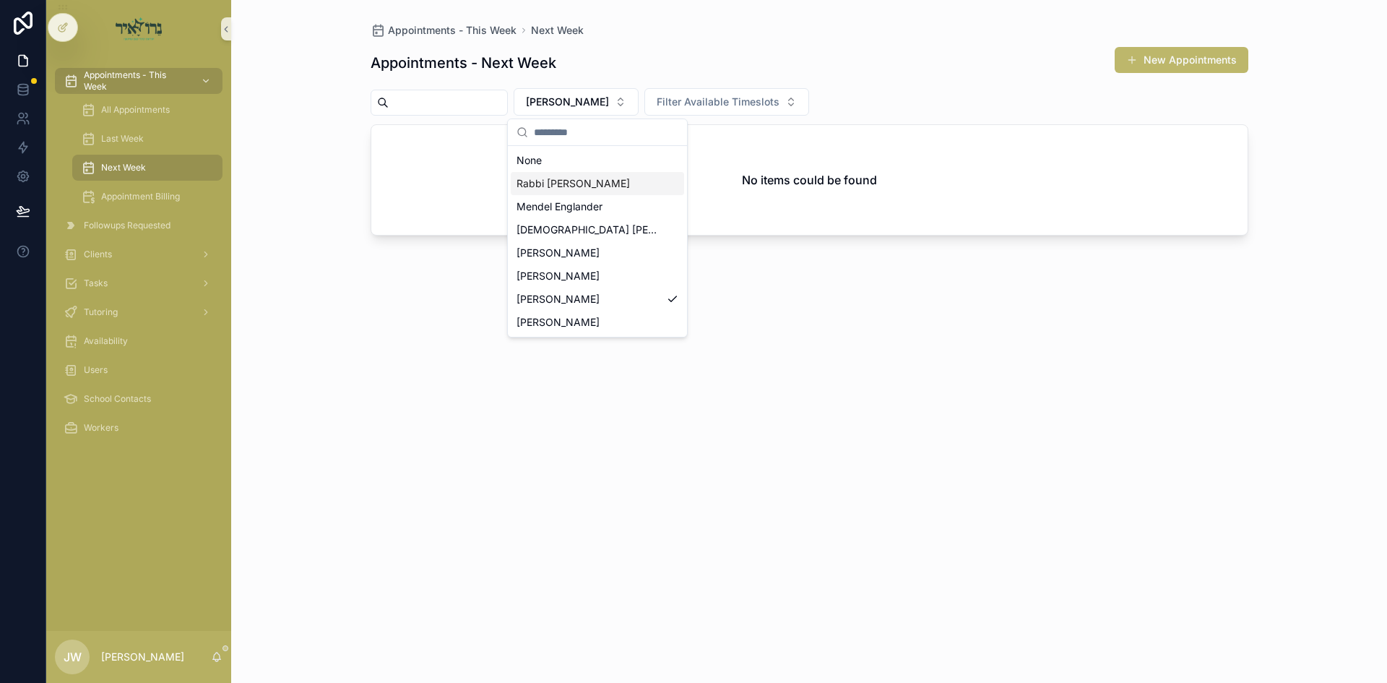
click at [595, 186] on span "Rabbi [PERSON_NAME]" at bounding box center [573, 183] width 113 height 14
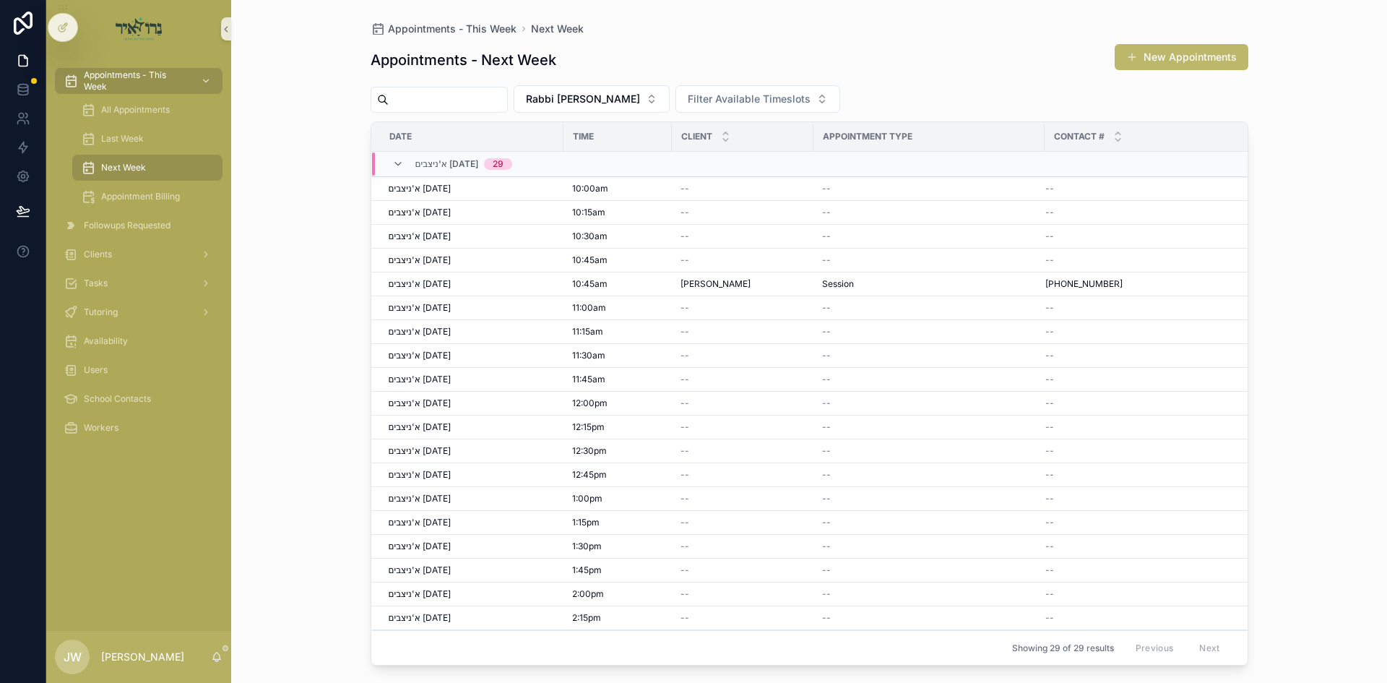
click at [1162, 72] on div "Appointments - Next Week New Appointments" at bounding box center [810, 59] width 878 height 33
click at [1162, 66] on button "New Appointments" at bounding box center [1182, 57] width 134 height 26
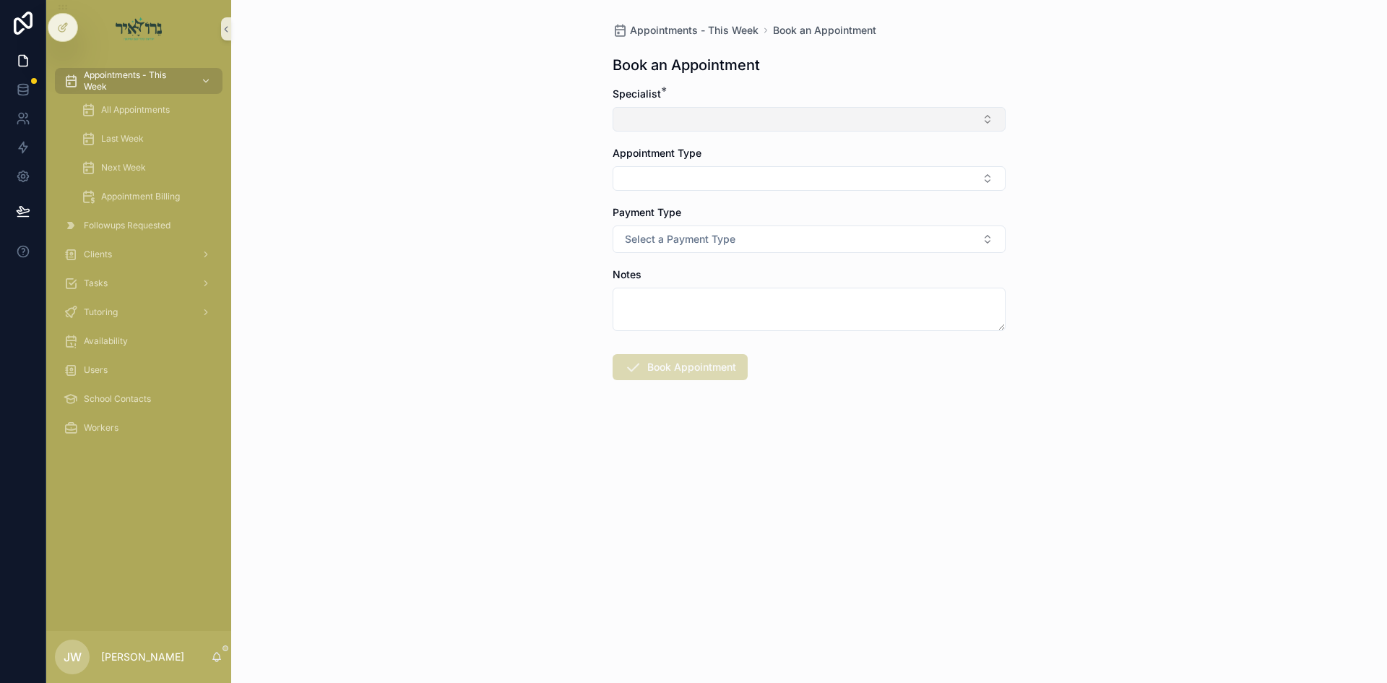
click at [677, 108] on button "Select Button" at bounding box center [809, 119] width 393 height 25
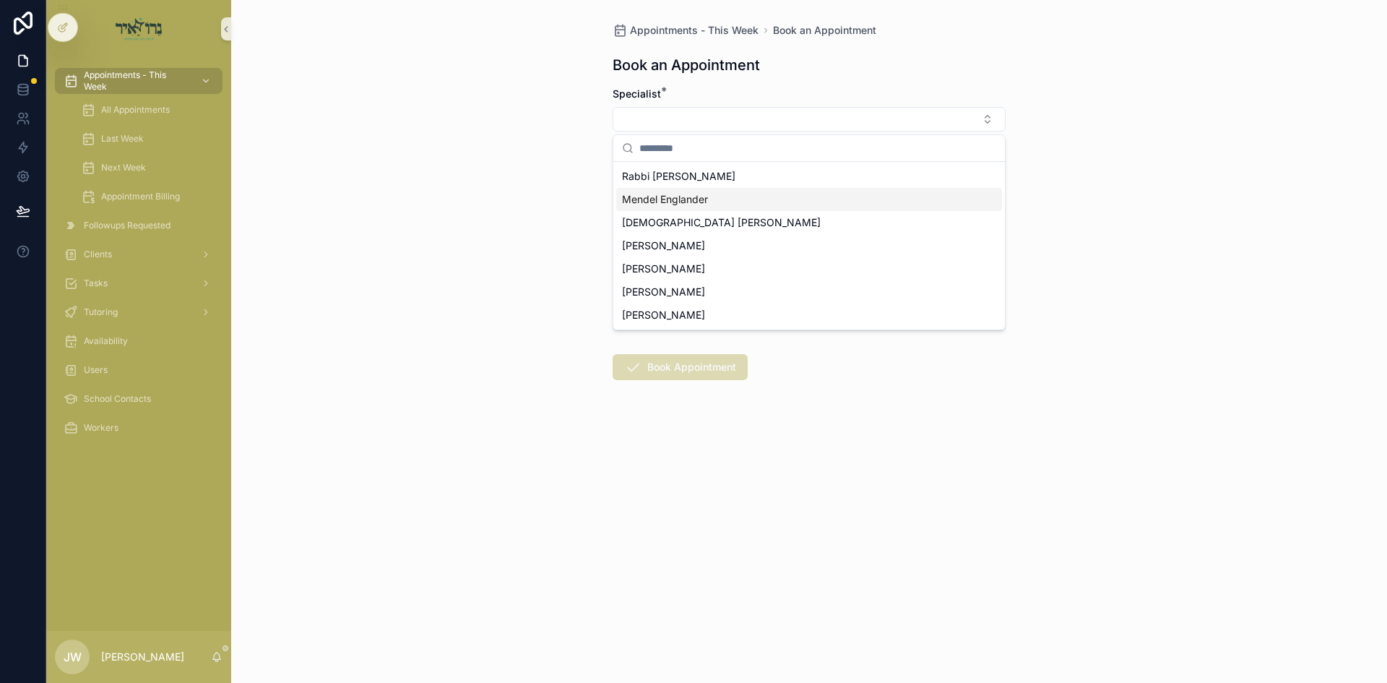
click at [673, 175] on span "Rabbi [PERSON_NAME]" at bounding box center [678, 176] width 113 height 14
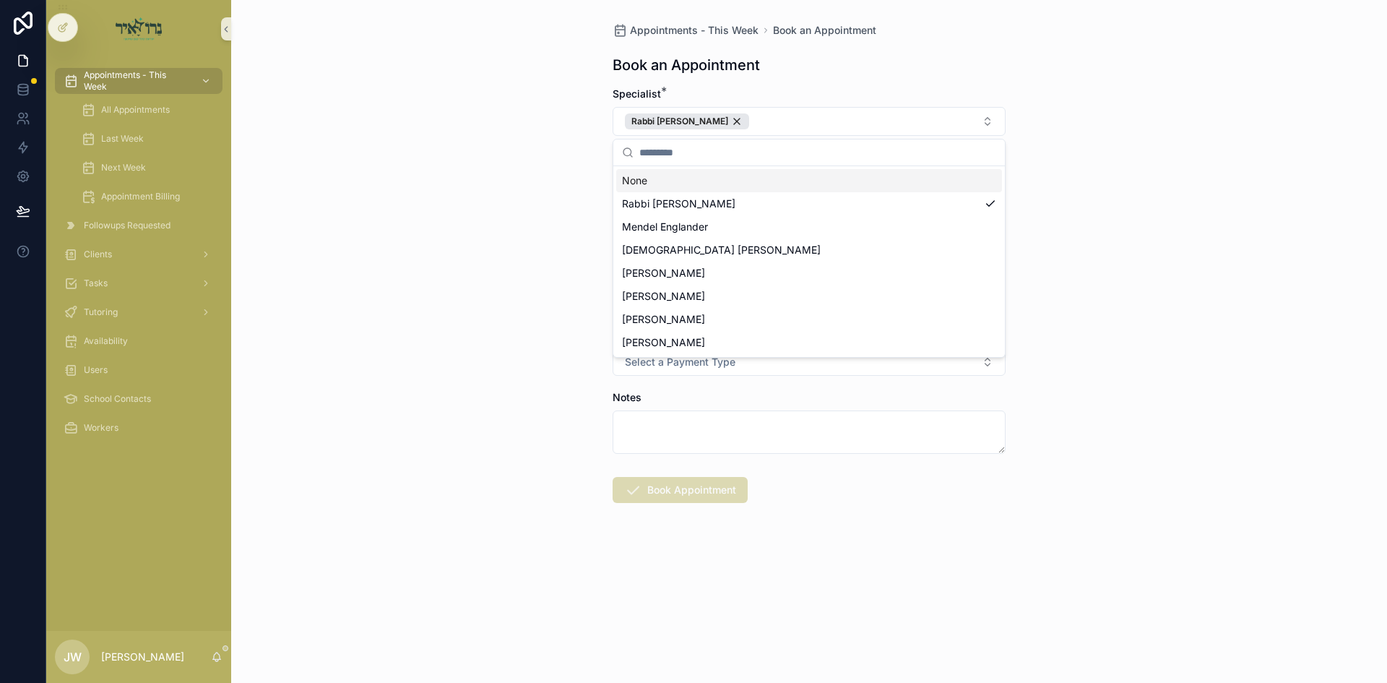
click at [554, 195] on div "Appointments - This Week Book an Appointment Book an Appointment Specialist * R…" at bounding box center [809, 341] width 1156 height 683
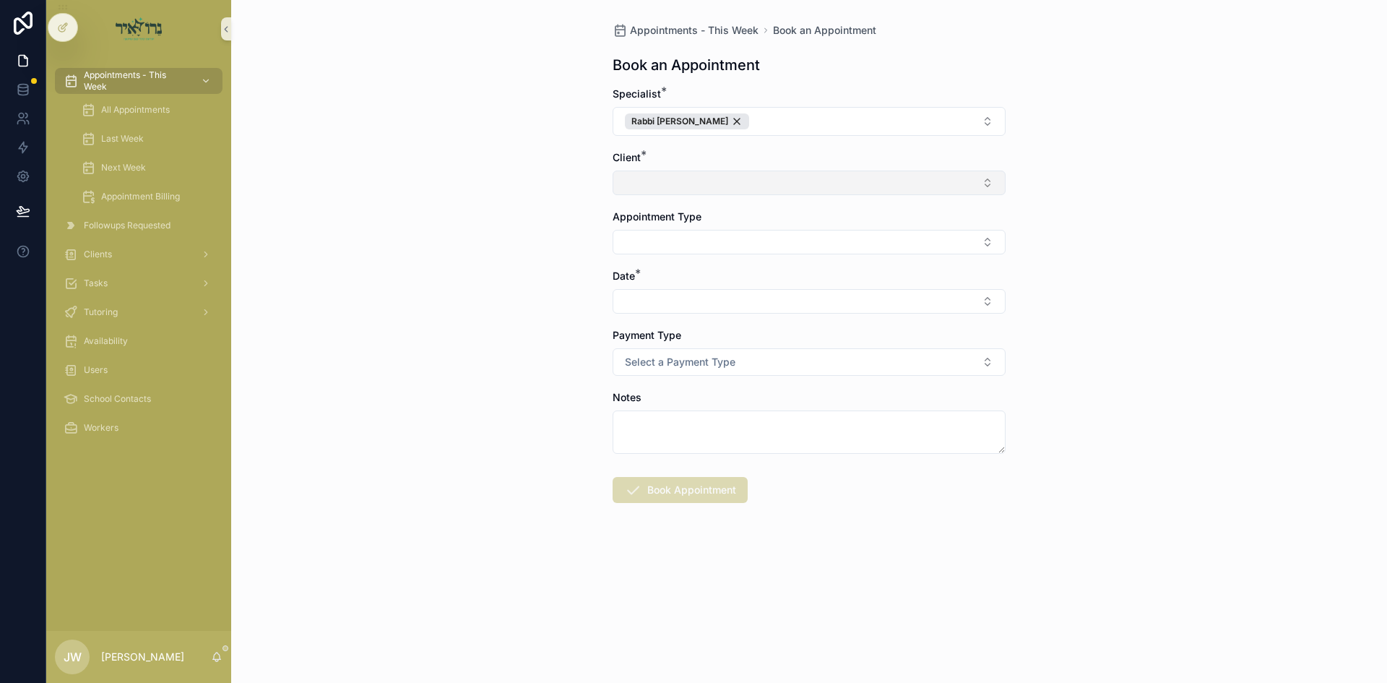
click at [688, 189] on button "Select Button" at bounding box center [809, 182] width 393 height 25
type input "**"
drag, startPoint x: 657, startPoint y: 242, endPoint x: 667, endPoint y: 254, distance: 15.9
click at [657, 243] on div "הפסקה" at bounding box center [809, 239] width 386 height 23
click at [670, 242] on button "Select Button" at bounding box center [809, 245] width 393 height 25
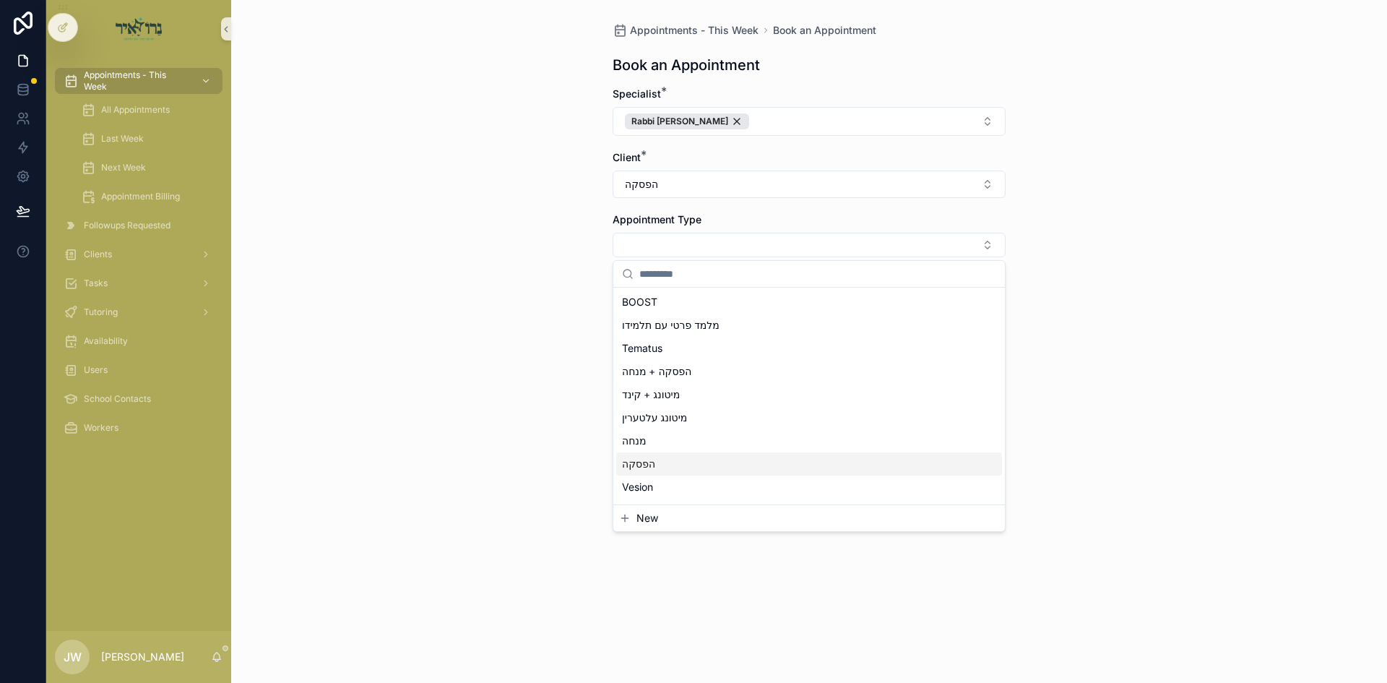
click at [658, 473] on div "הפסקה" at bounding box center [809, 463] width 386 height 23
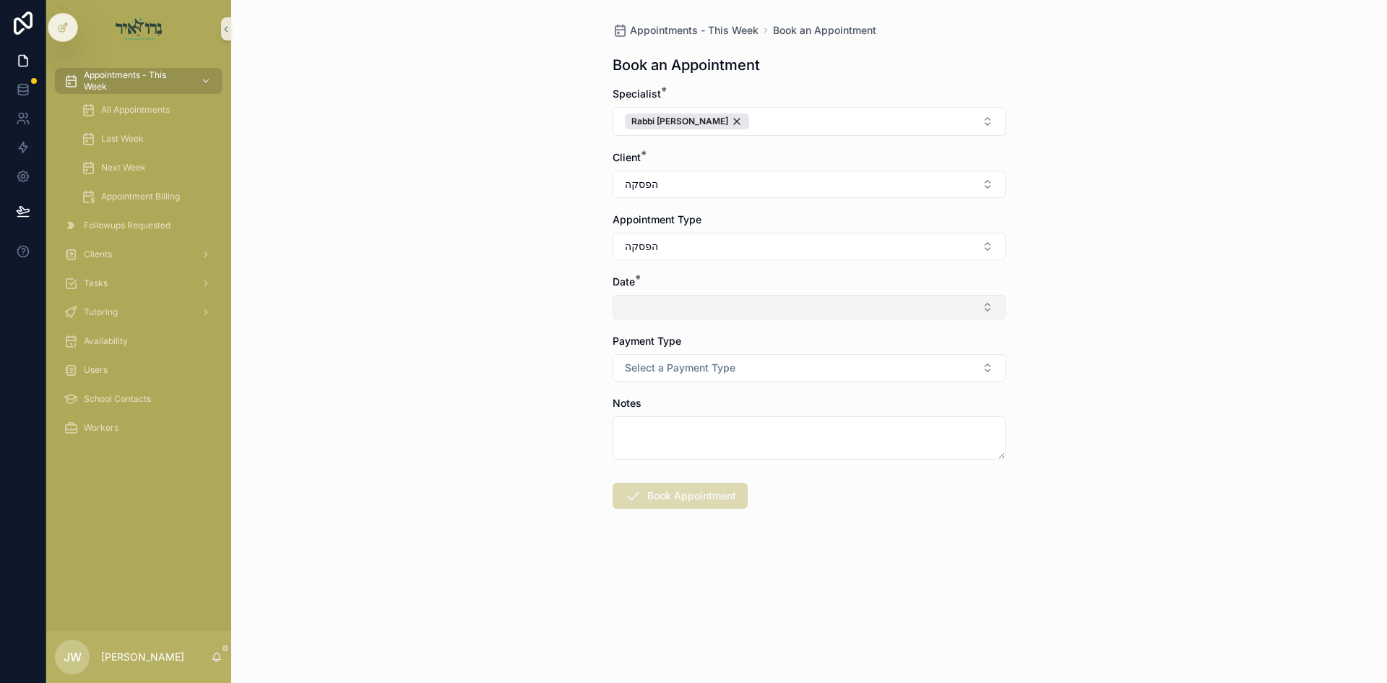
click at [668, 308] on button "Select Button" at bounding box center [809, 307] width 393 height 25
click at [660, 368] on span "א'ניצבים 09/14/25" at bounding box center [658, 364] width 73 height 14
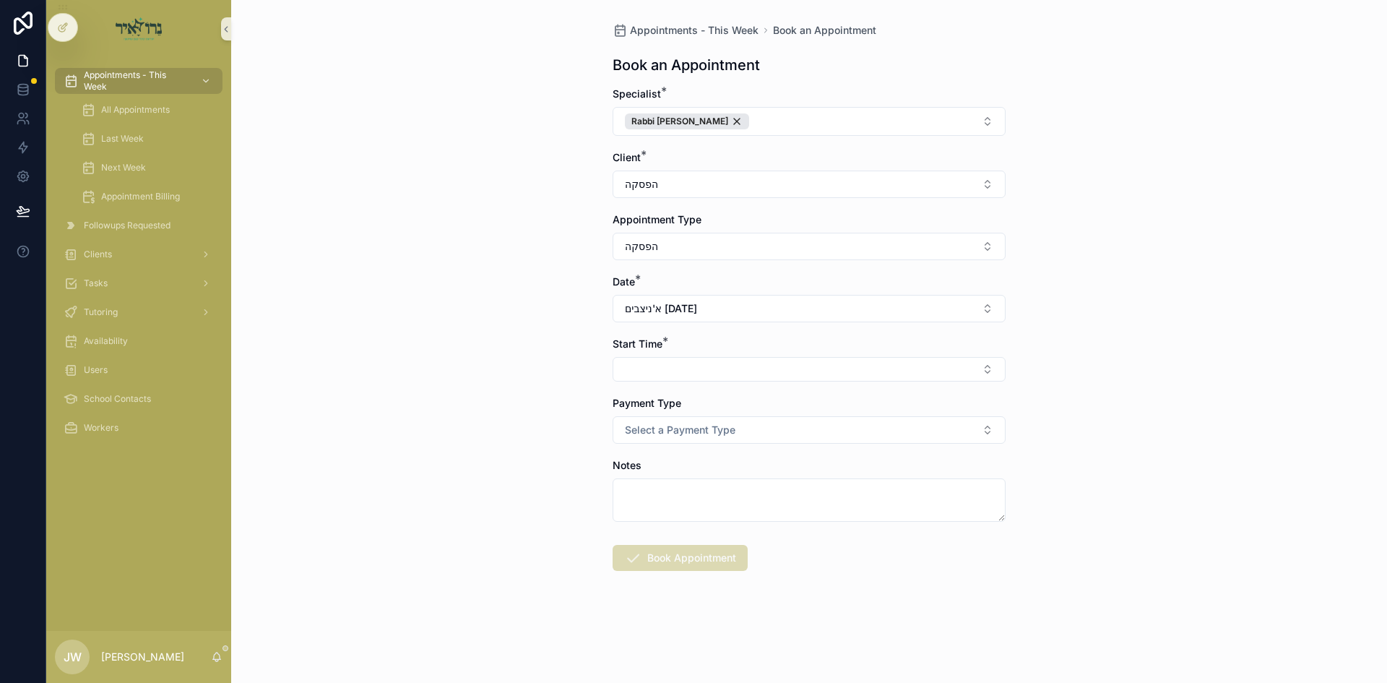
click at [662, 381] on form "Specialist * Rabbi Y C Finkelstein Client * הפסקה Appointment Type הפסקה Date *…" at bounding box center [809, 375] width 393 height 576
click at [665, 369] on button "Select Button" at bounding box center [809, 369] width 393 height 25
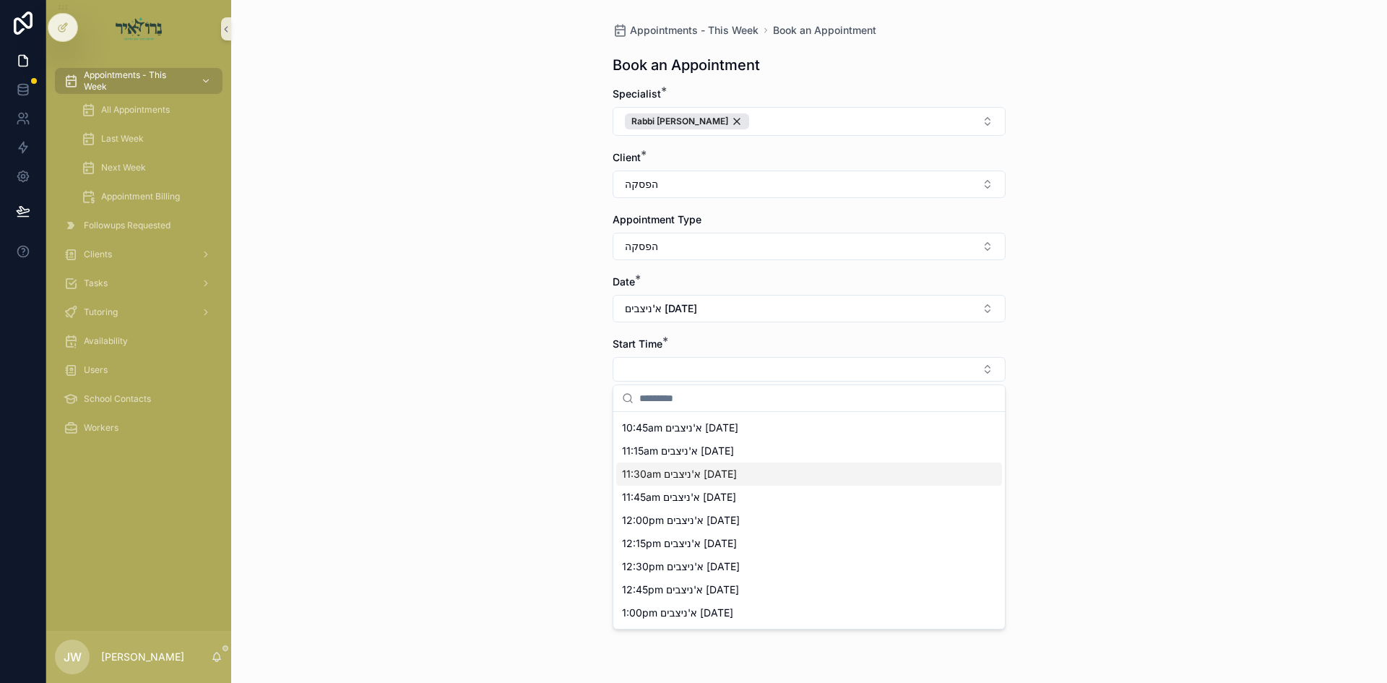
scroll to position [144, 0]
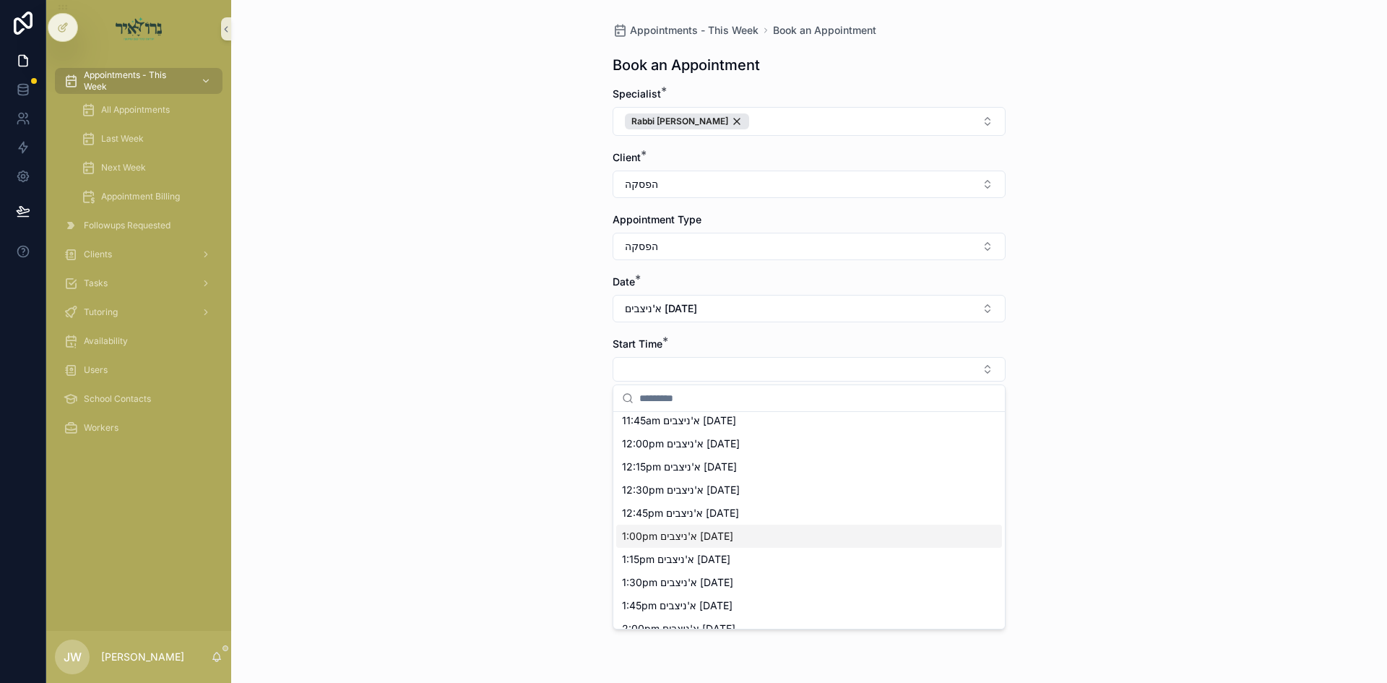
click at [634, 537] on span "1:00pm א'ניצבים 09/14/25" at bounding box center [677, 536] width 111 height 14
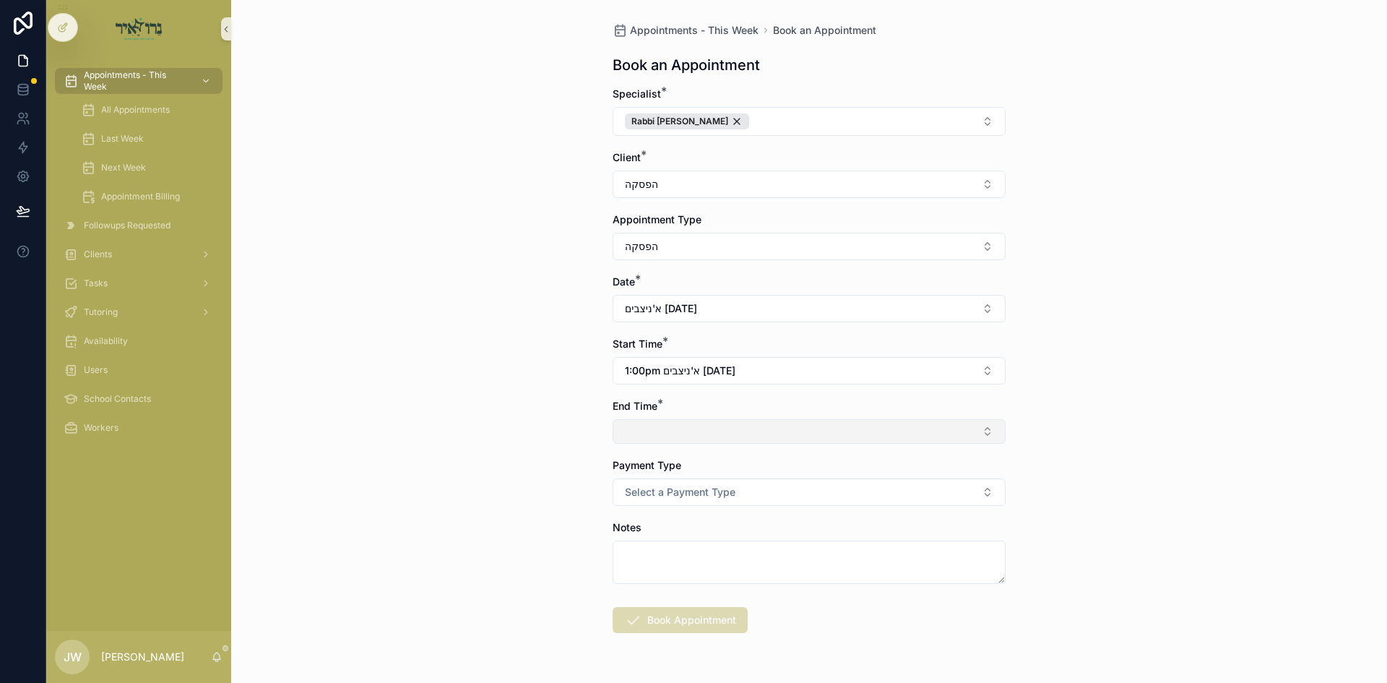
click at [652, 431] on button "Select Button" at bounding box center [809, 431] width 393 height 25
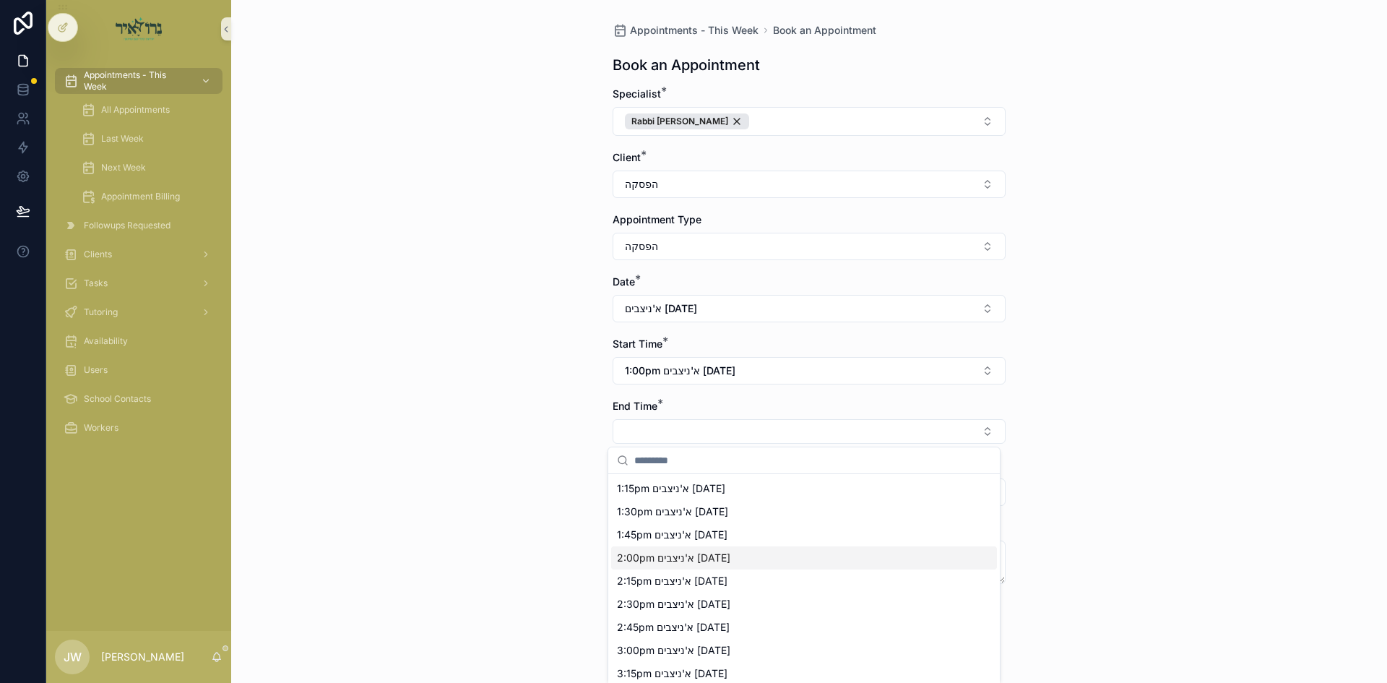
click at [646, 553] on span "2:00pm א'ניצבים 09/14/25" at bounding box center [673, 557] width 113 height 14
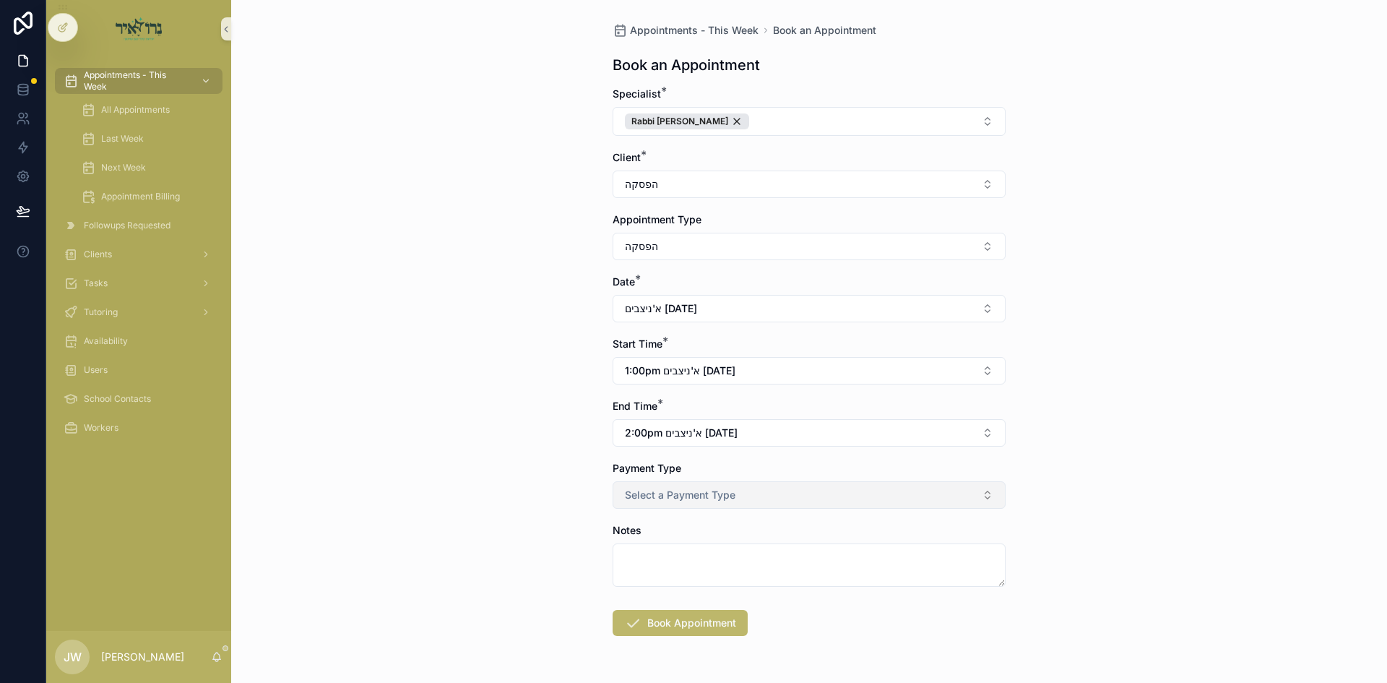
click at [656, 498] on span "Select a Payment Type" at bounding box center [680, 495] width 111 height 14
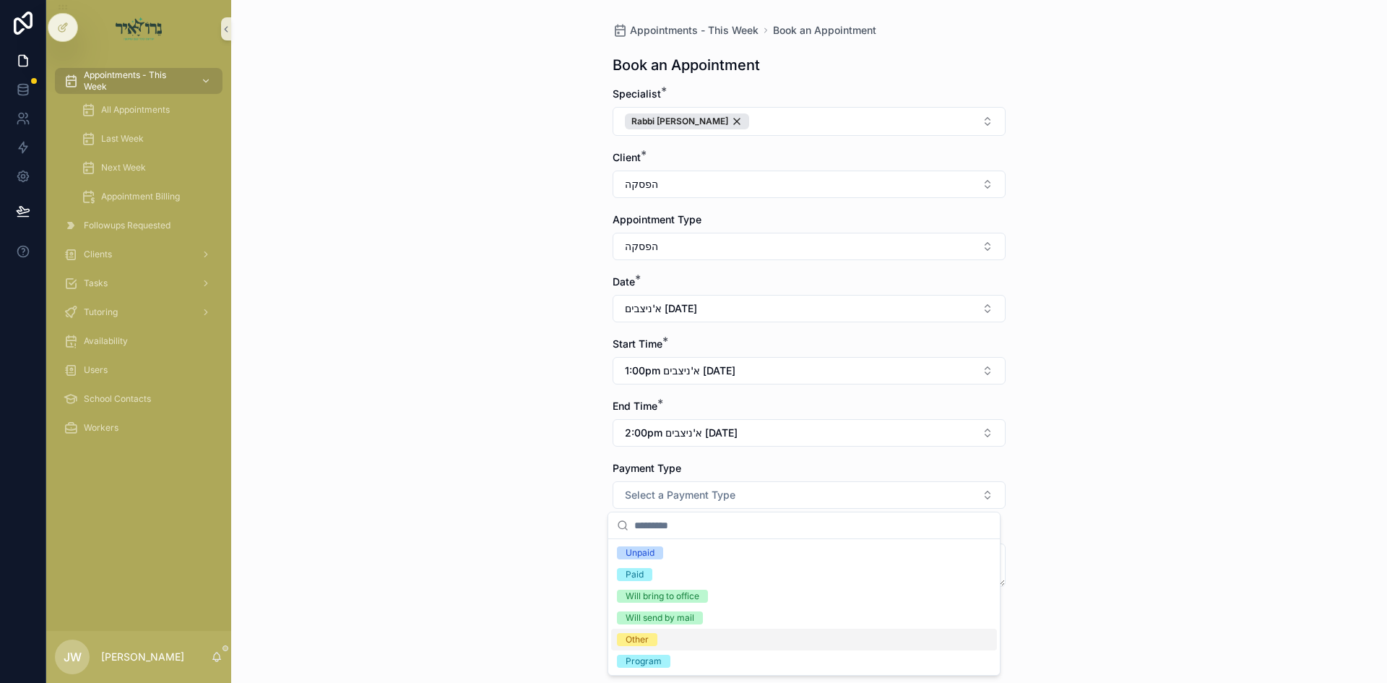
click at [642, 636] on div "Other" at bounding box center [637, 639] width 23 height 13
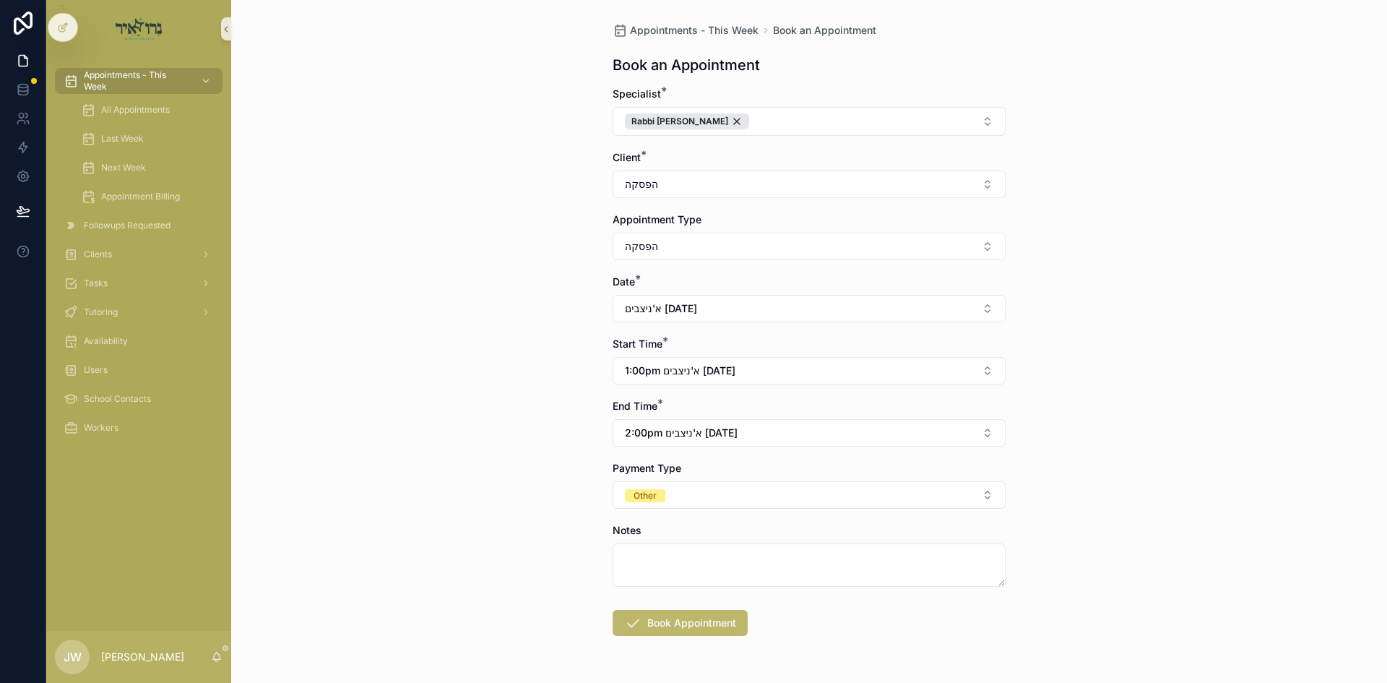
click at [645, 605] on form "Specialist * Rabbi Y C Finkelstein Client * הפסקה Appointment Type הפסקה Date *…" at bounding box center [809, 408] width 393 height 642
click at [646, 615] on button "Book Appointment" at bounding box center [680, 623] width 135 height 26
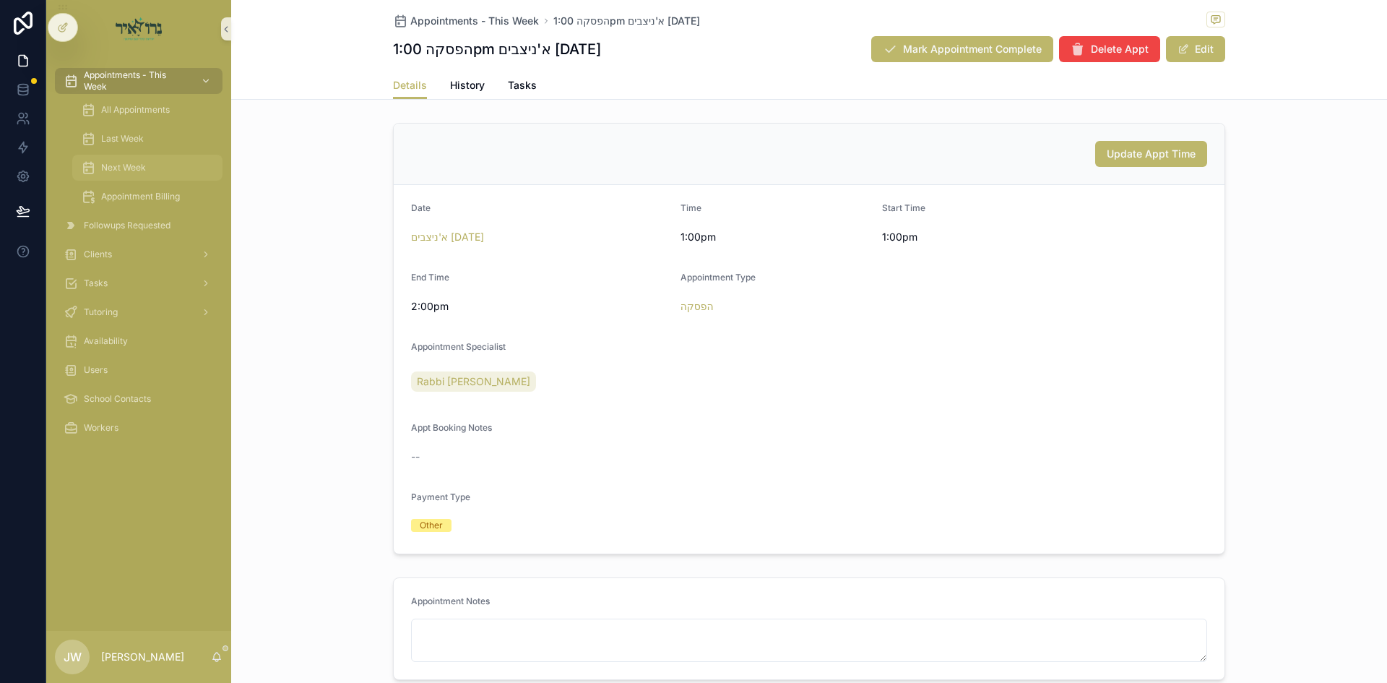
click at [155, 165] on div "Next Week" at bounding box center [147, 167] width 133 height 23
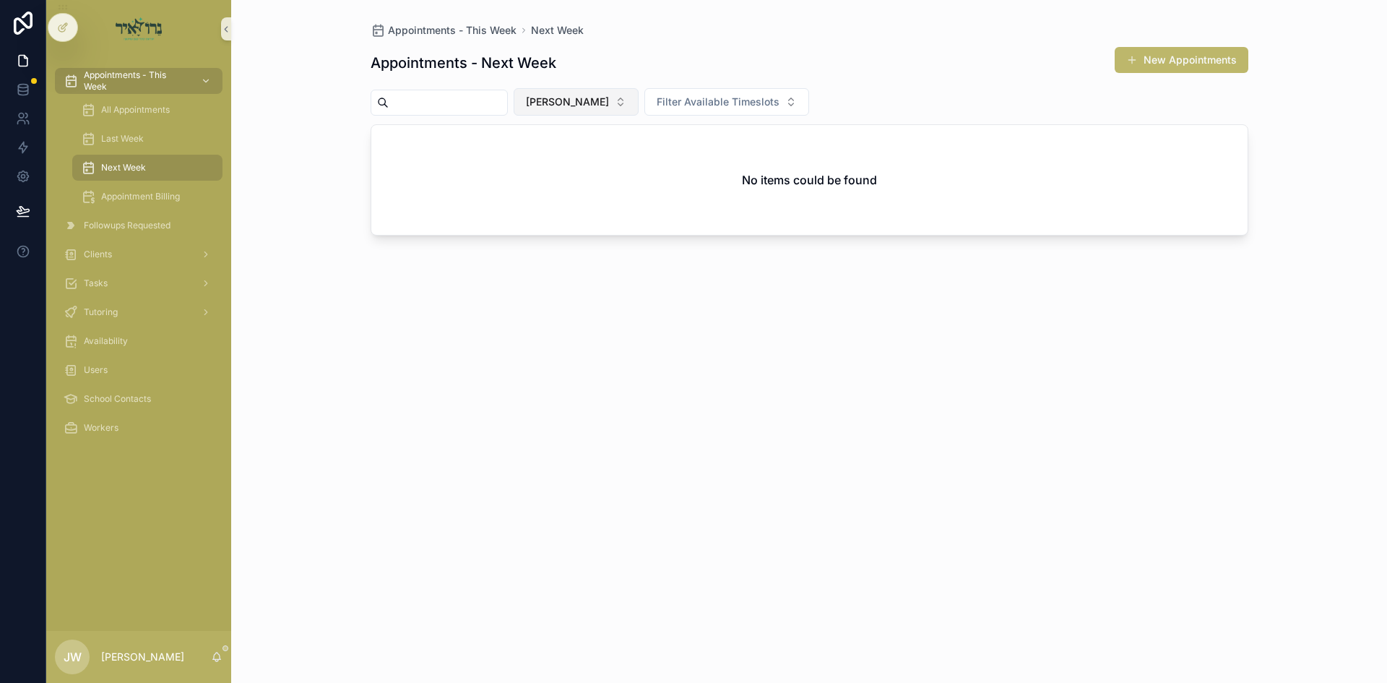
click at [593, 99] on span "[PERSON_NAME]" at bounding box center [567, 102] width 83 height 14
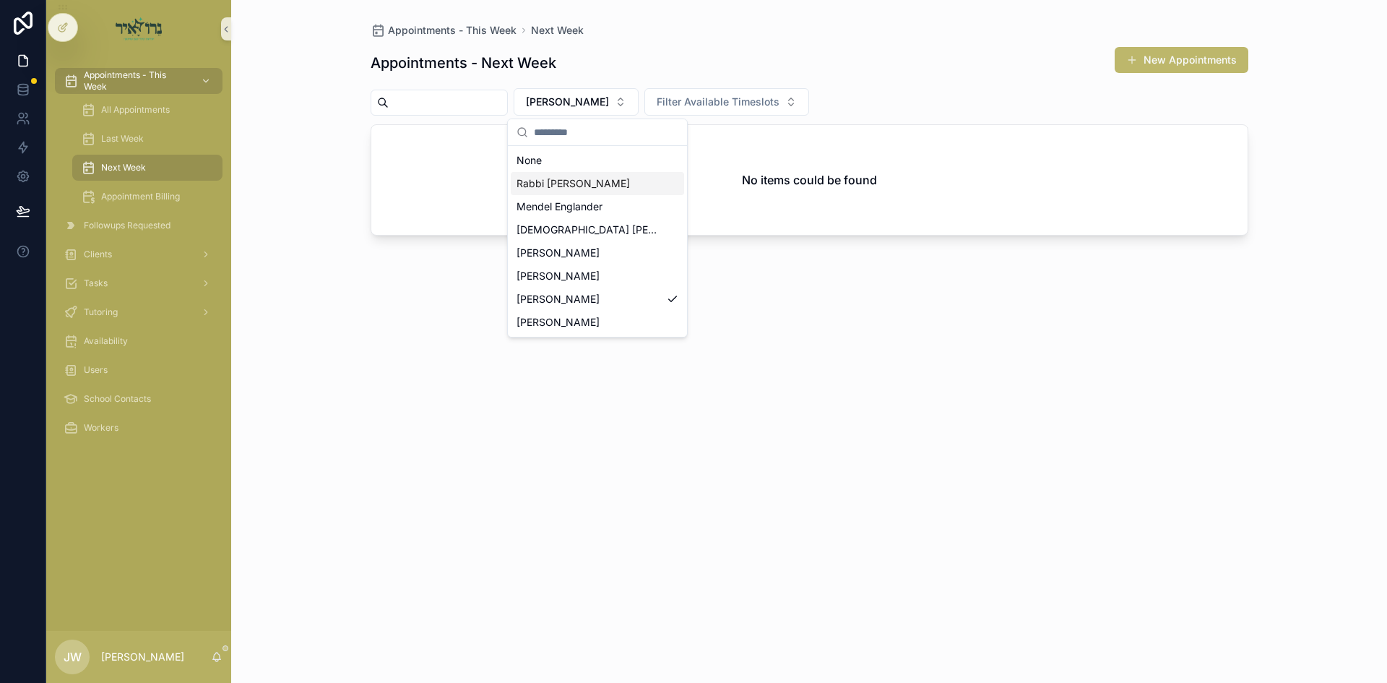
click at [589, 183] on span "Rabbi [PERSON_NAME]" at bounding box center [573, 183] width 113 height 14
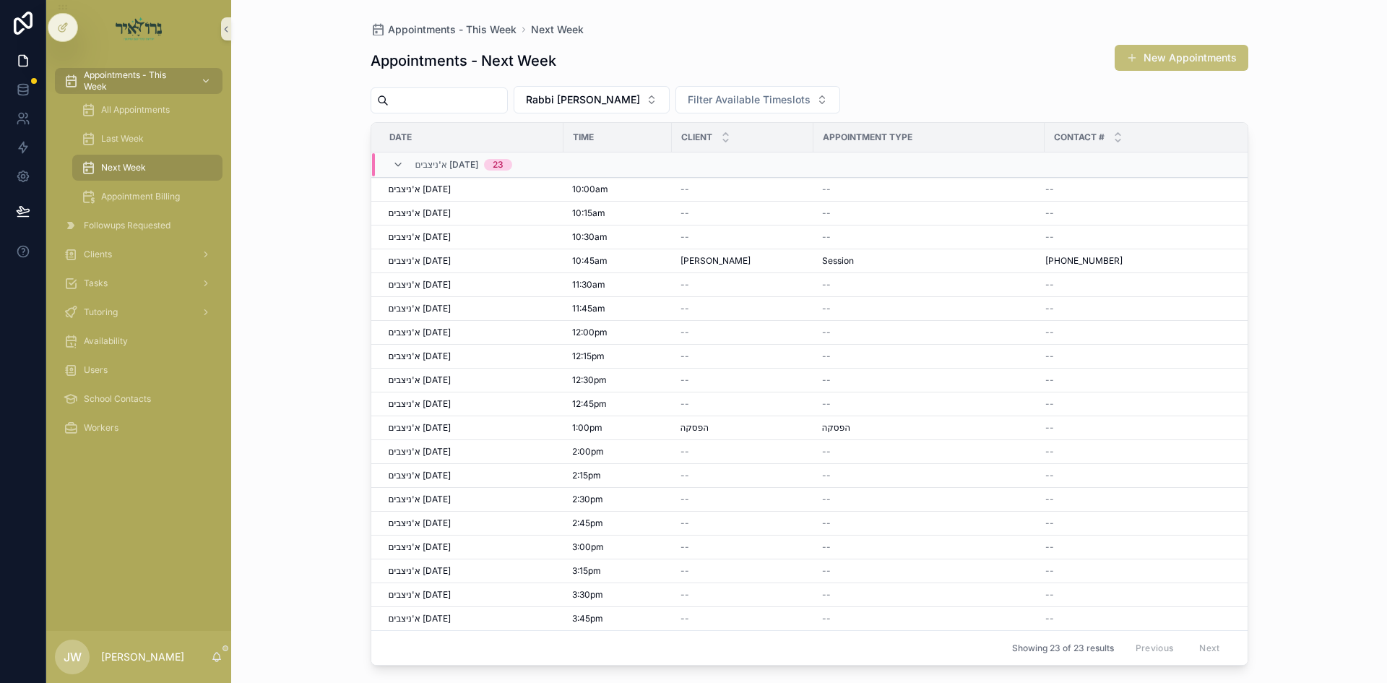
click at [1165, 57] on button "New Appointments" at bounding box center [1182, 58] width 134 height 26
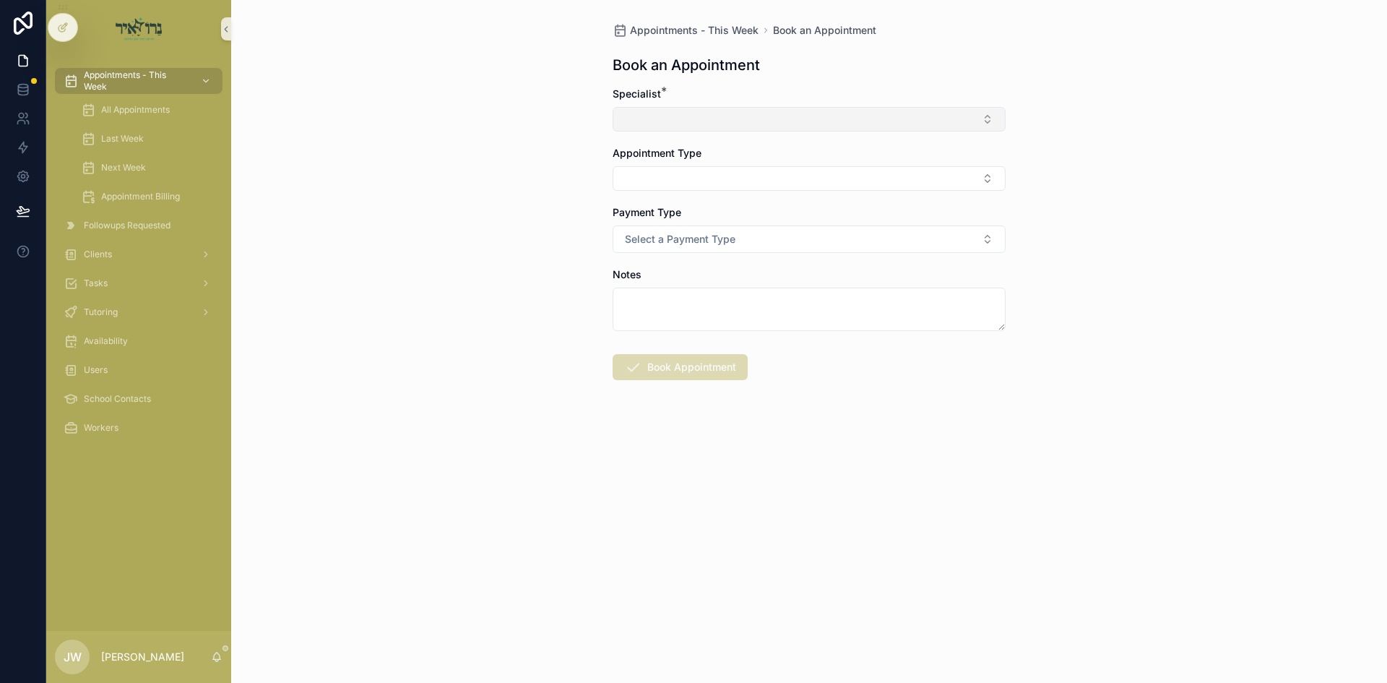
click at [727, 118] on button "Select Button" at bounding box center [809, 119] width 393 height 25
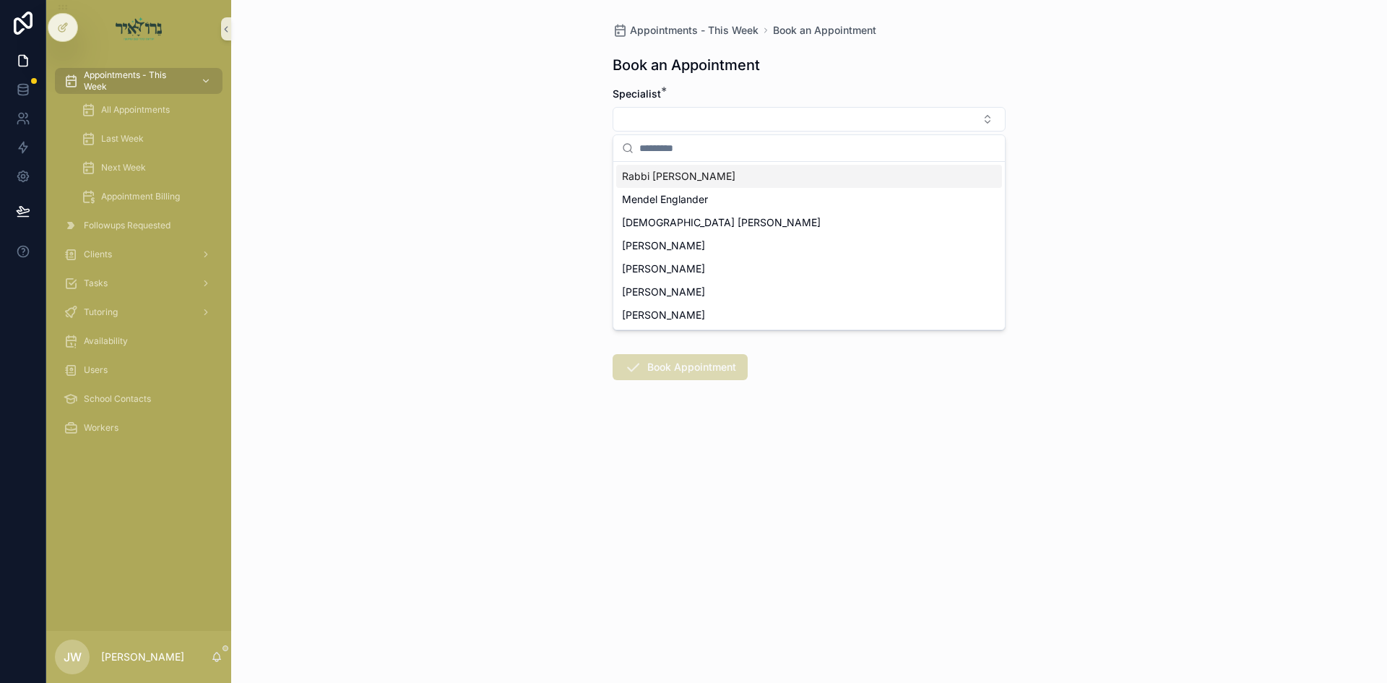
click at [696, 181] on span "Rabbi [PERSON_NAME]" at bounding box center [678, 176] width 113 height 14
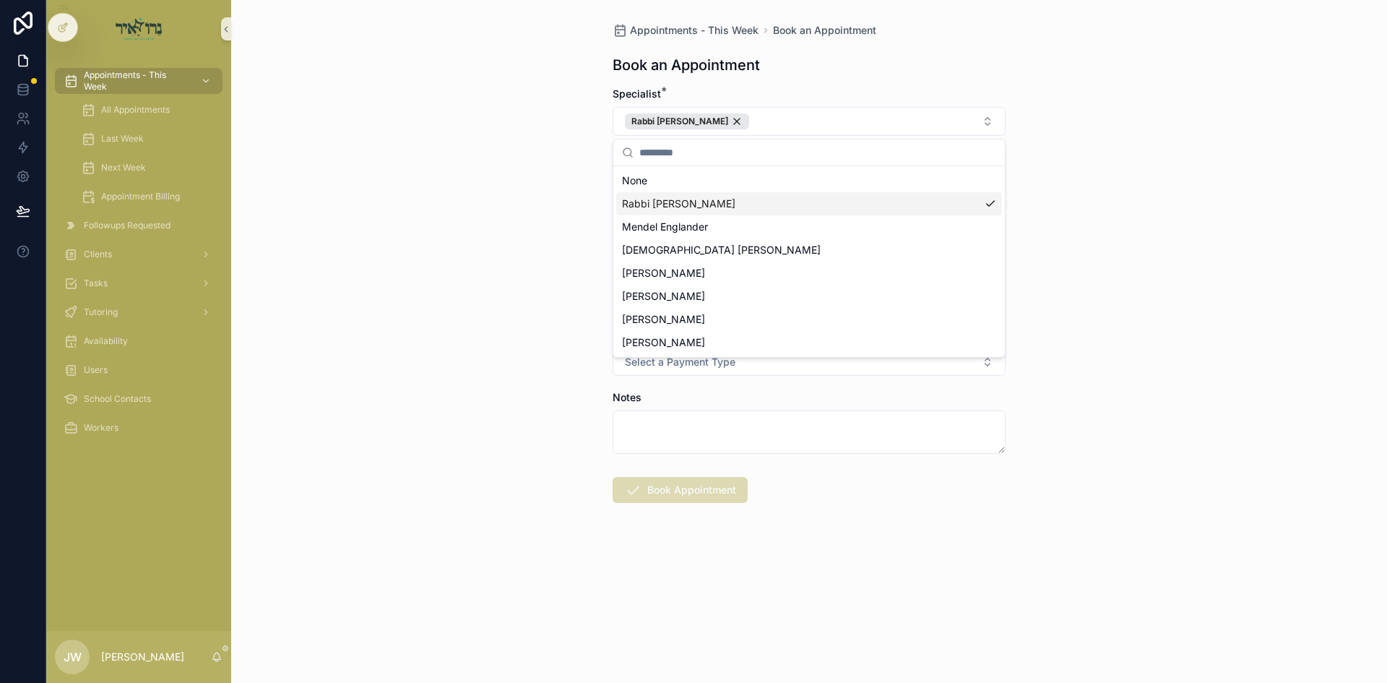
click at [556, 205] on div "Appointments - This Week Book an Appointment Book an Appointment Specialist * R…" at bounding box center [809, 341] width 1156 height 683
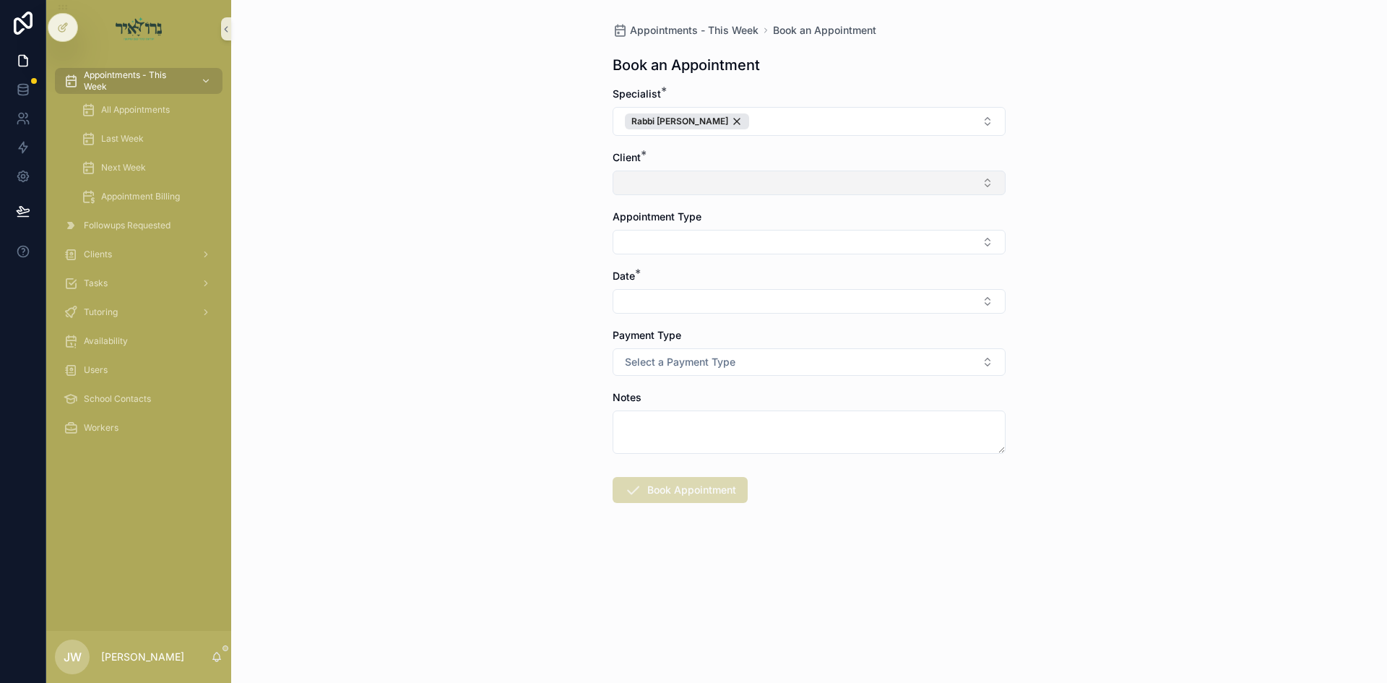
click at [670, 191] on button "Select Button" at bounding box center [809, 182] width 393 height 25
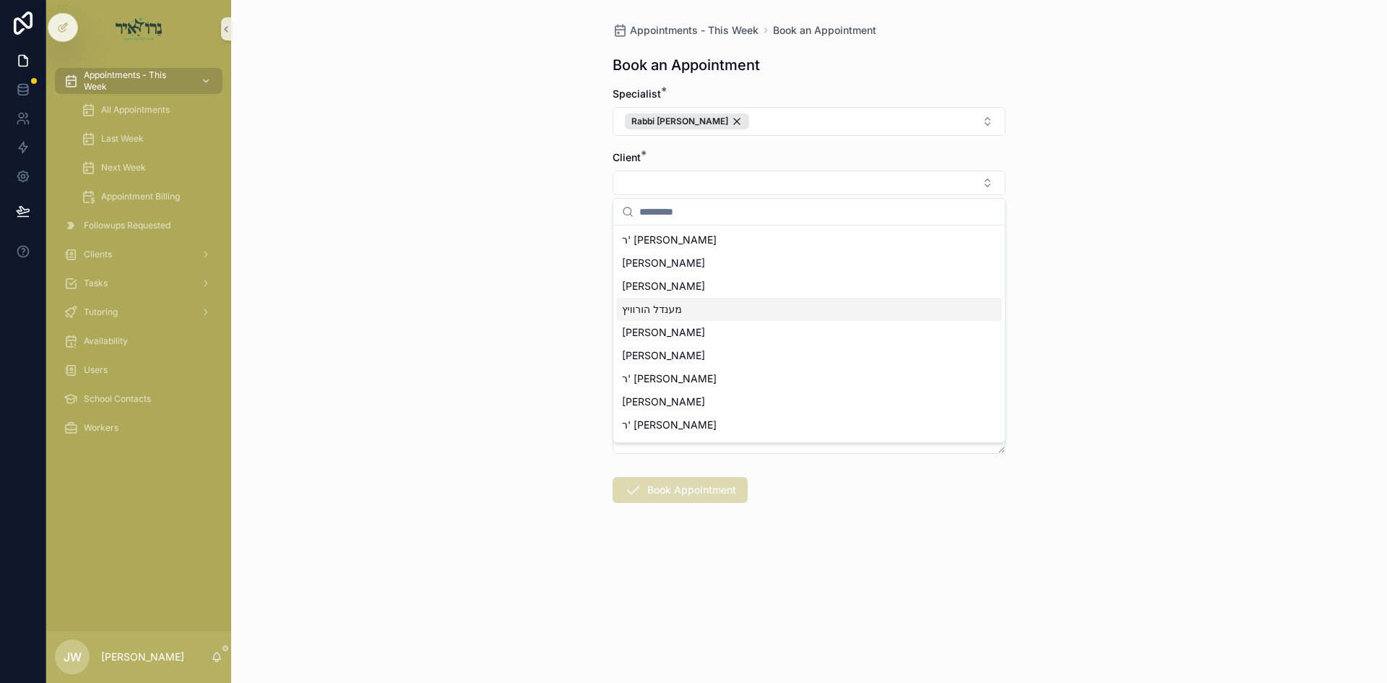
click at [634, 308] on span "מענדל הורוויץ" at bounding box center [652, 309] width 60 height 14
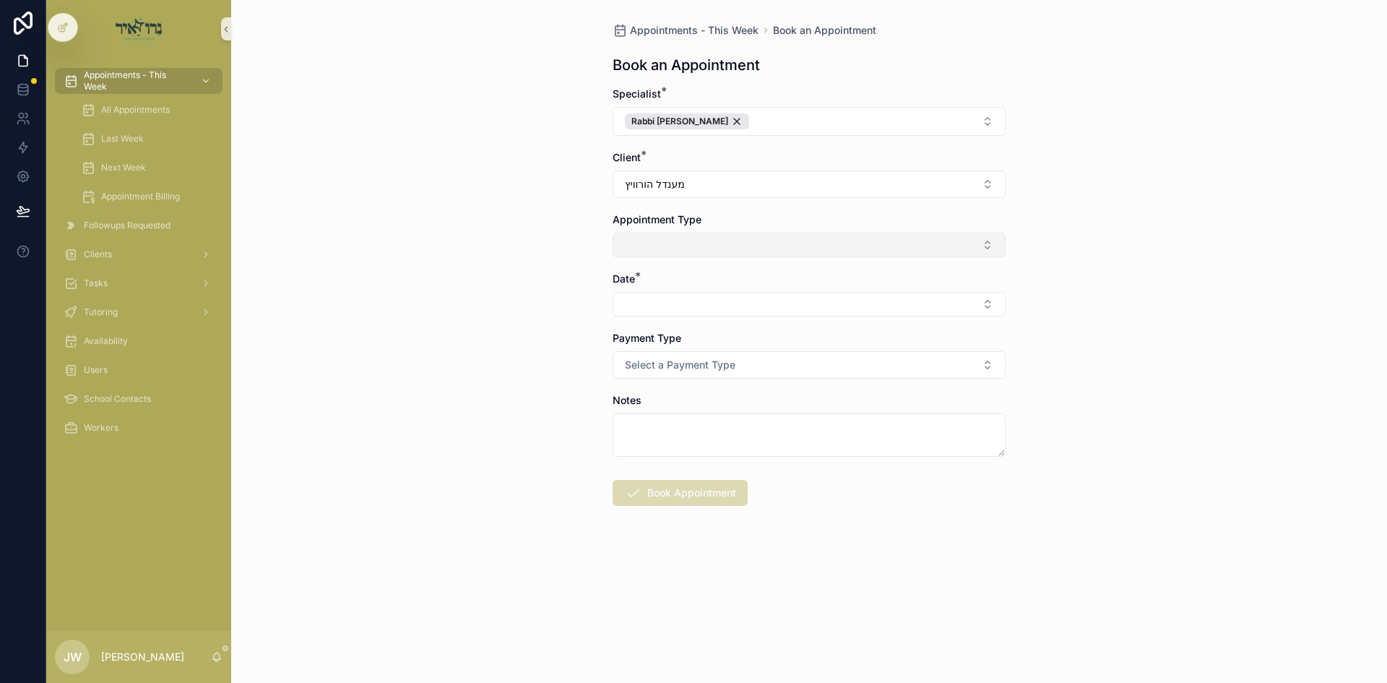
click at [643, 235] on button "Select Button" at bounding box center [809, 245] width 393 height 25
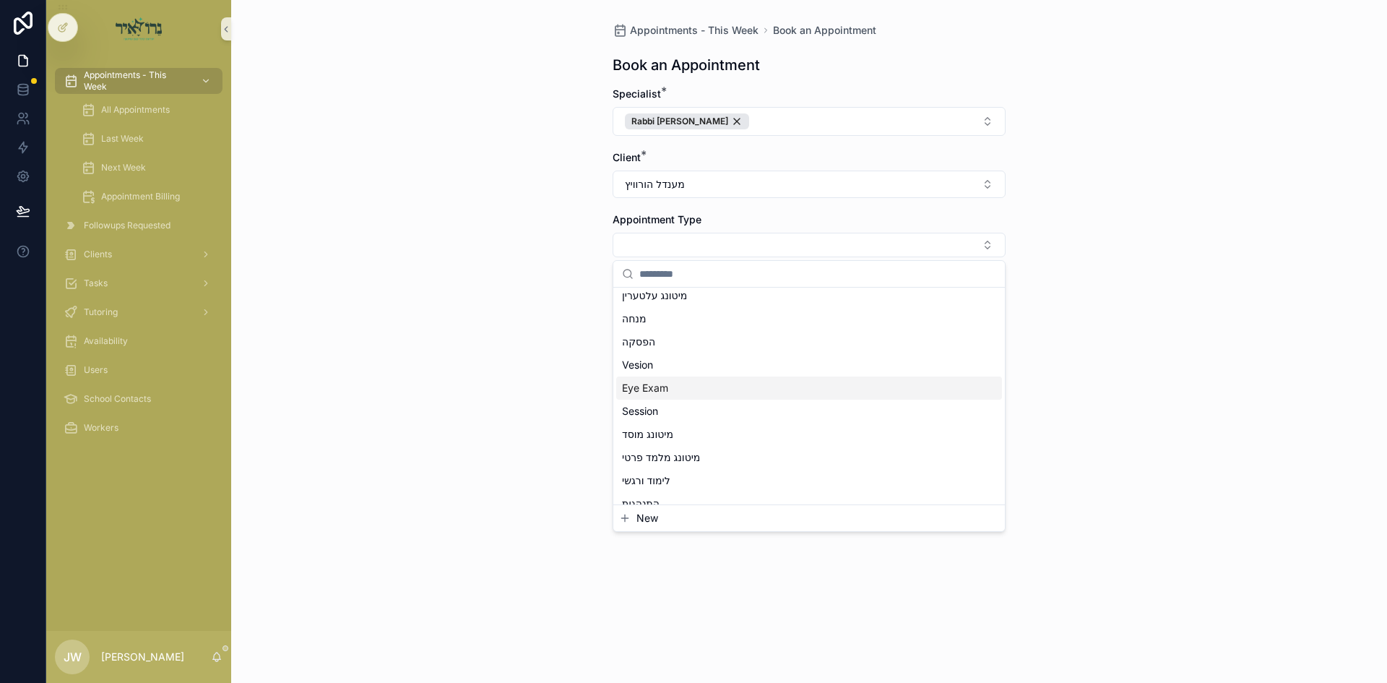
scroll to position [144, 0]
click at [666, 397] on div "Session" at bounding box center [809, 388] width 386 height 23
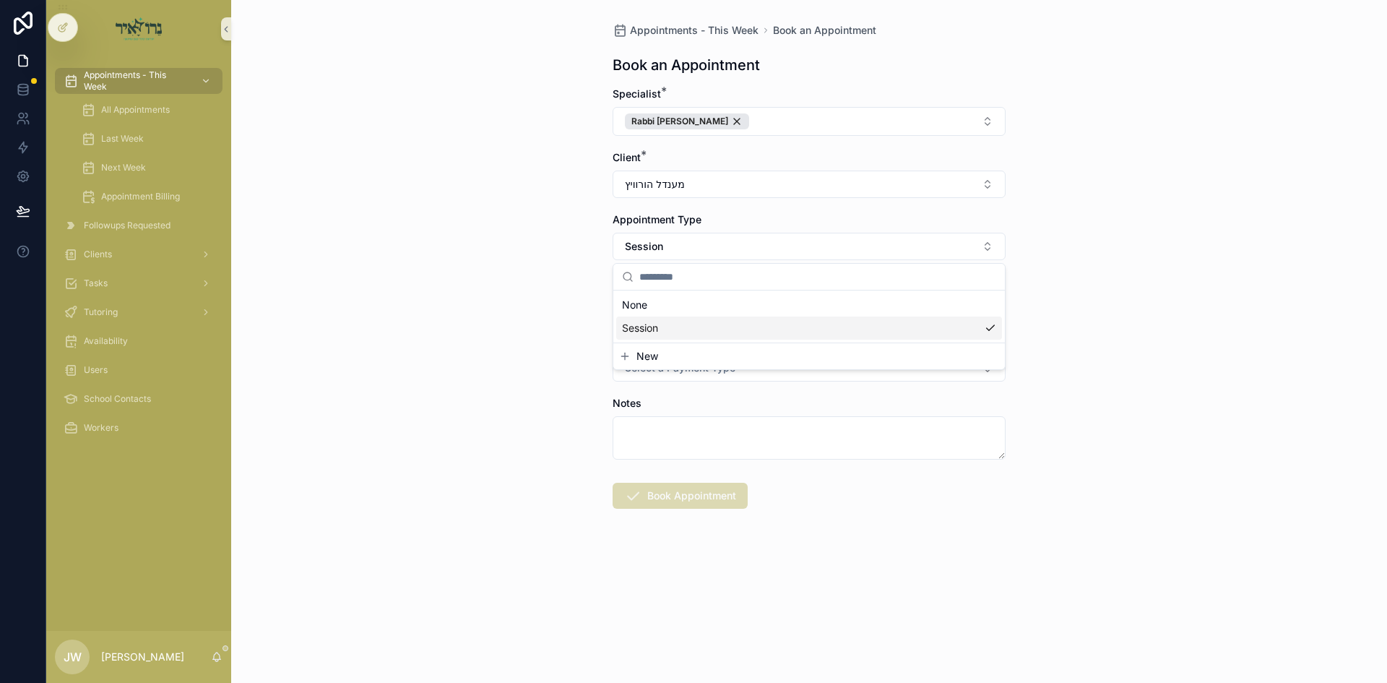
drag, startPoint x: 493, startPoint y: 381, endPoint x: 628, endPoint y: 332, distance: 143.5
click at [494, 381] on div "Appointments - This Week Book an Appointment Book an Appointment Specialist * R…" at bounding box center [809, 341] width 1156 height 683
click at [665, 304] on button "Select Button" at bounding box center [809, 307] width 393 height 25
click at [683, 378] on div "א'ניצבים 09/14/25" at bounding box center [809, 364] width 392 height 29
click at [685, 373] on div "א'ניצבים 09/14/25" at bounding box center [809, 364] width 386 height 23
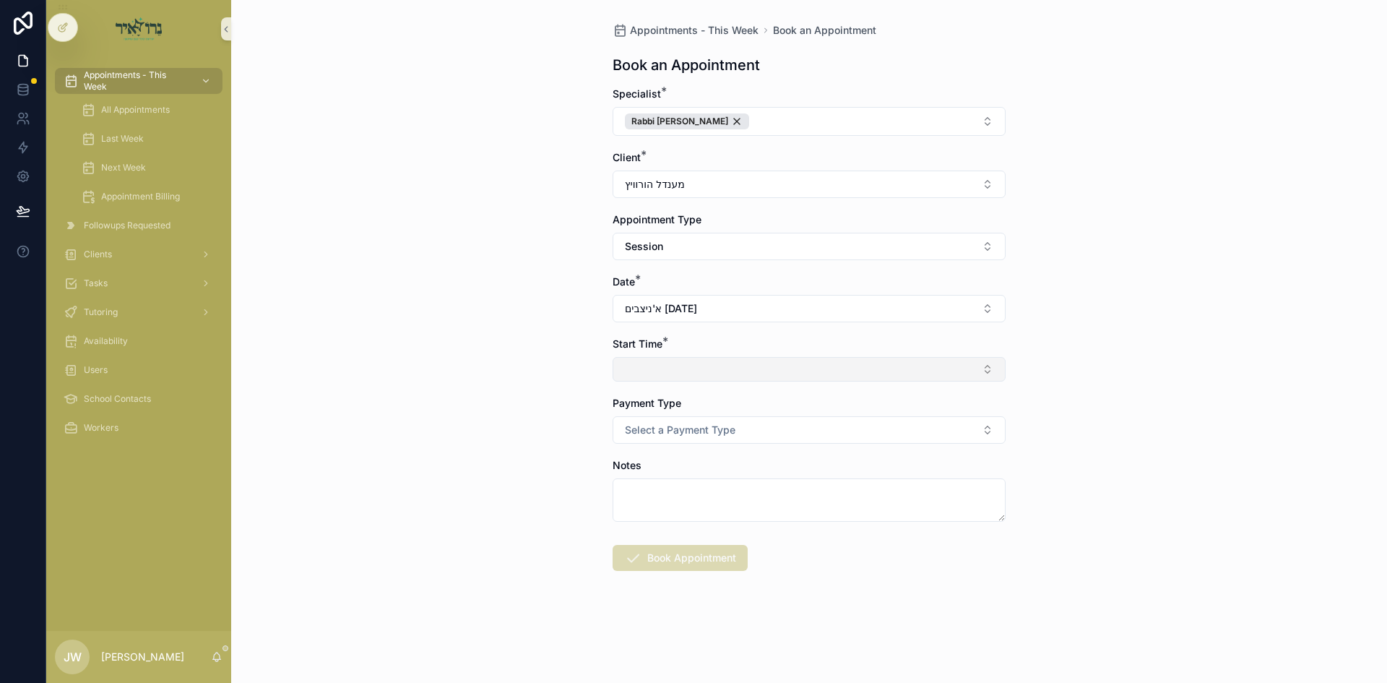
click at [682, 376] on button "Select Button" at bounding box center [809, 369] width 393 height 25
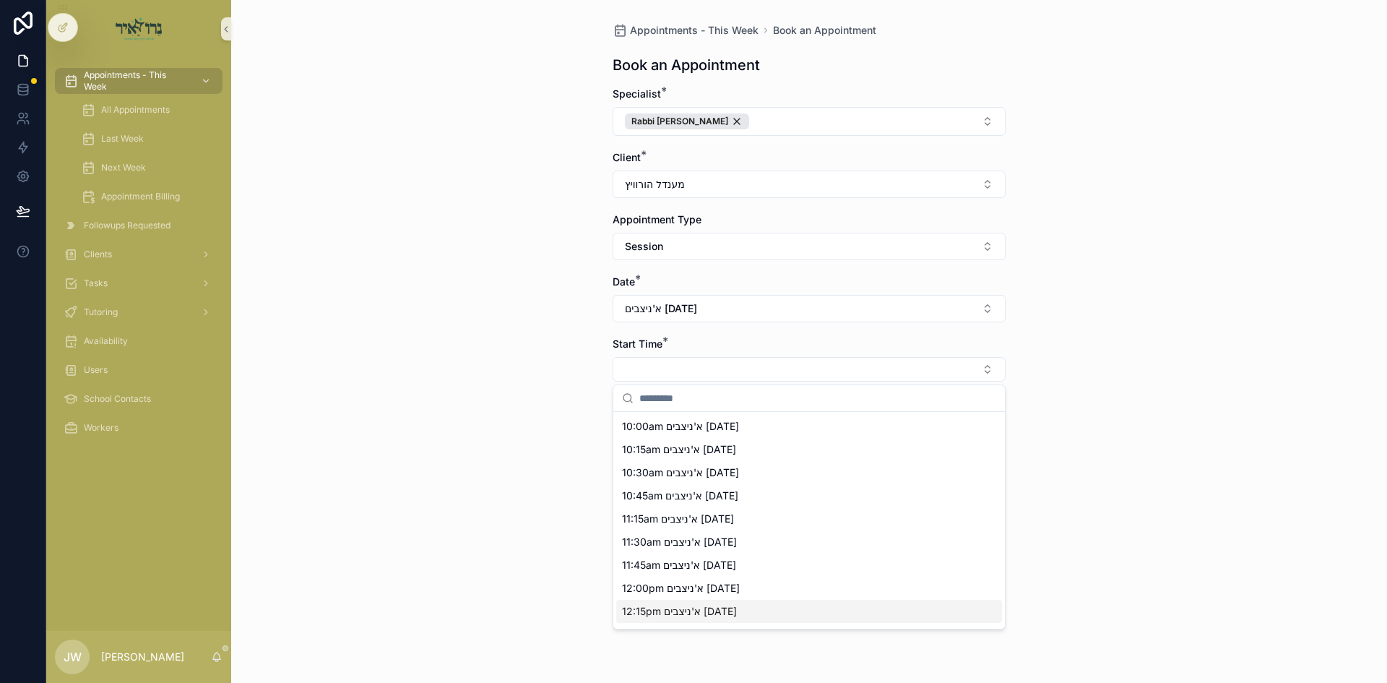
click at [664, 615] on span "12:15pm א'ניצבים 09/14/25" at bounding box center [679, 611] width 115 height 14
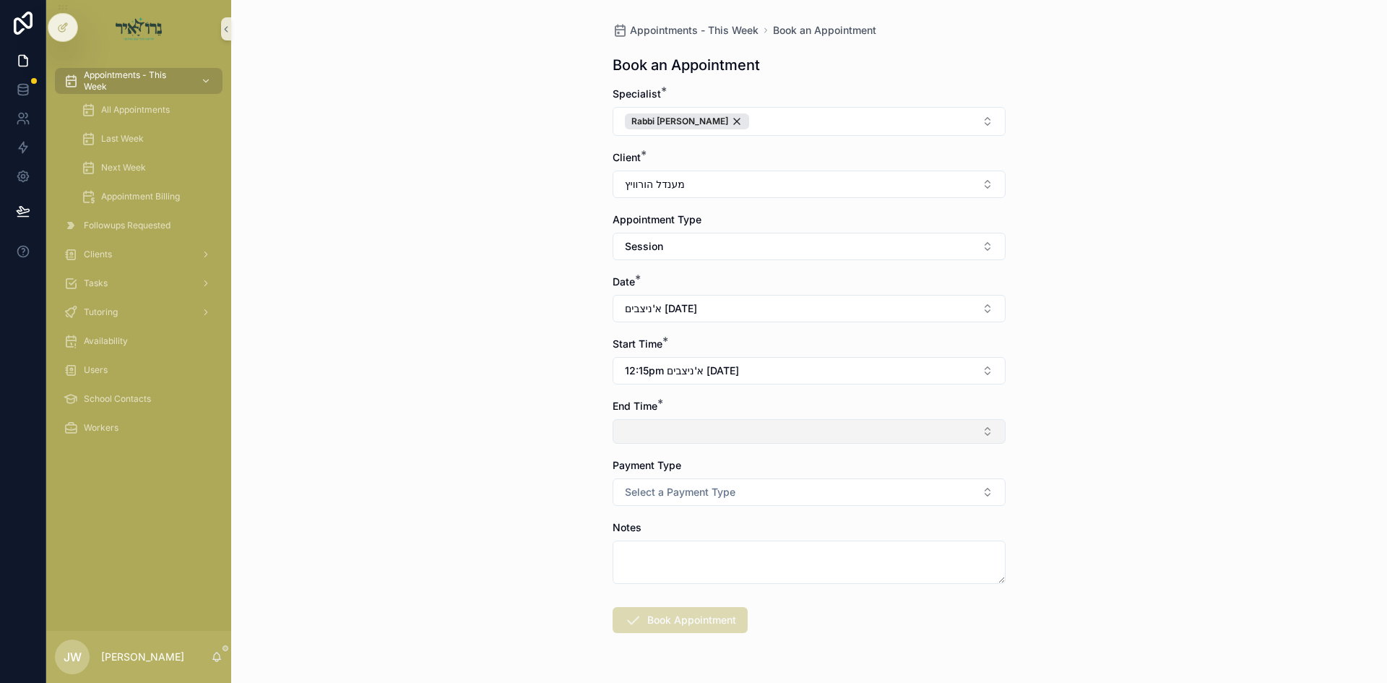
click at [647, 435] on button "Select Button" at bounding box center [809, 431] width 393 height 25
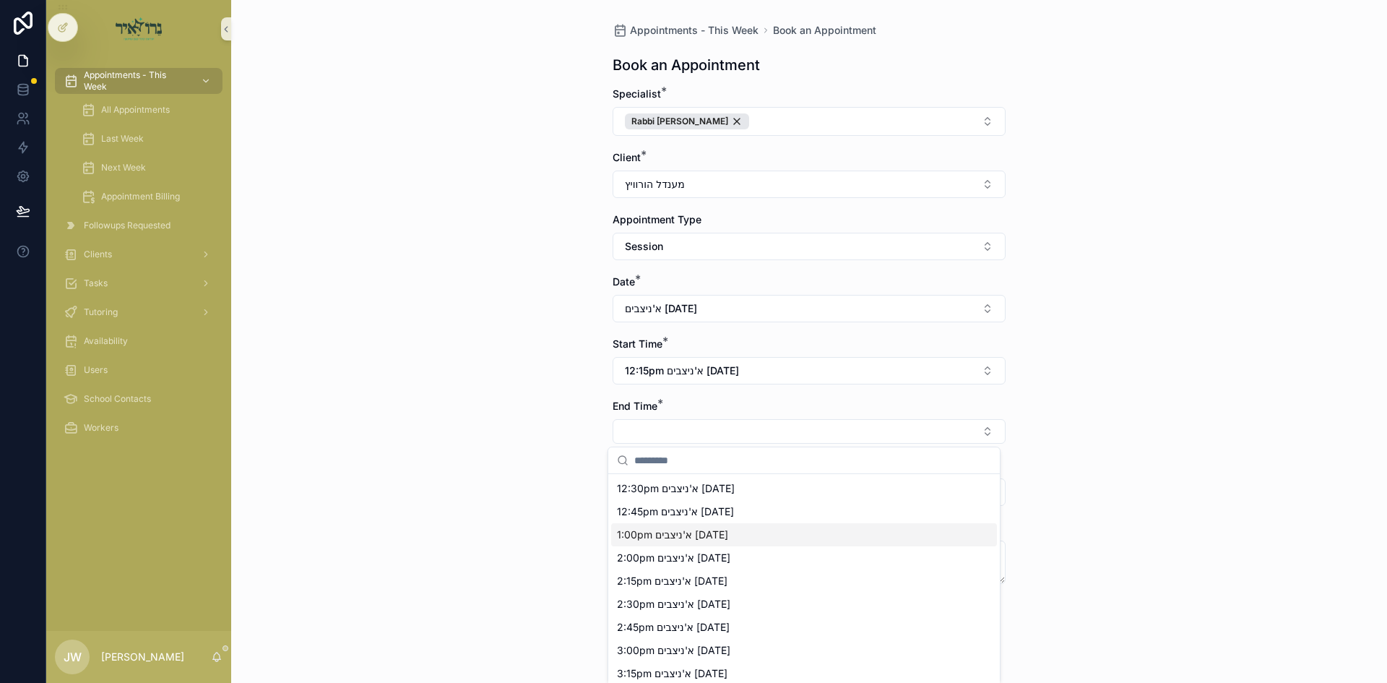
click at [660, 535] on span "1:00pm א'ניצבים 09/14/25" at bounding box center [672, 534] width 111 height 14
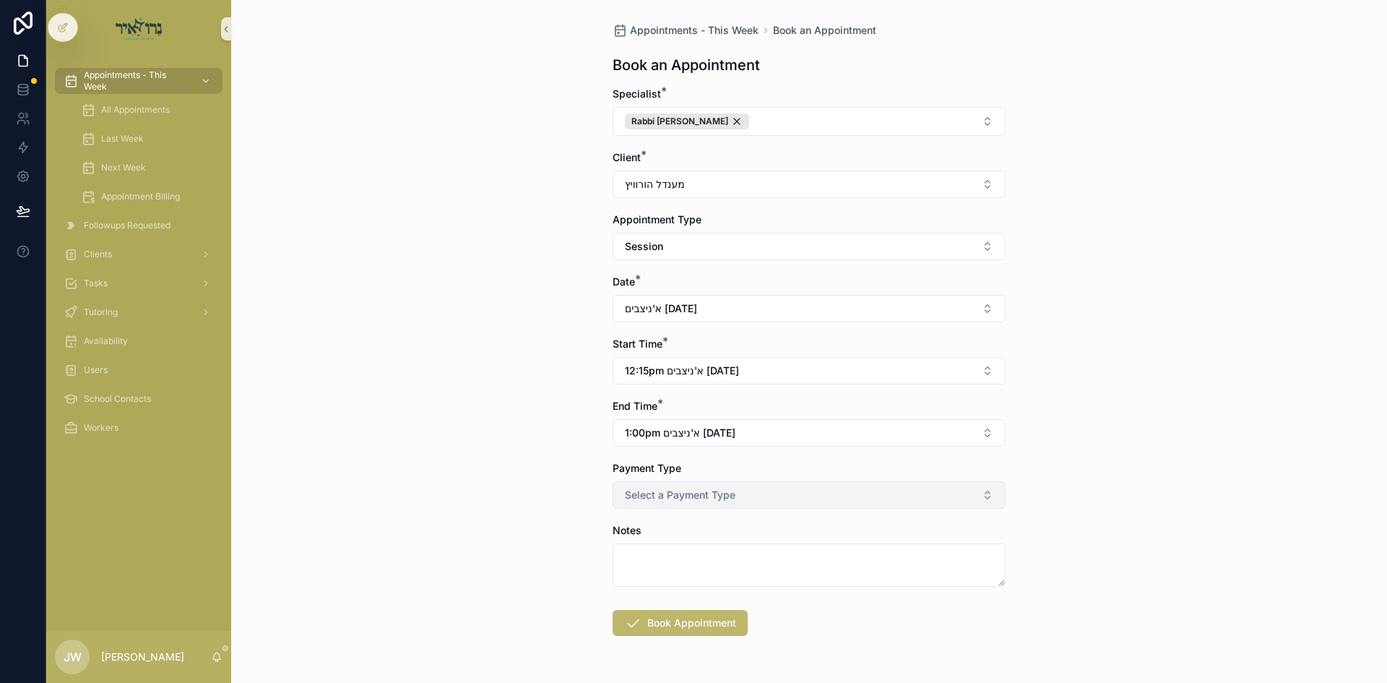
click at [660, 496] on span "Select a Payment Type" at bounding box center [680, 495] width 111 height 14
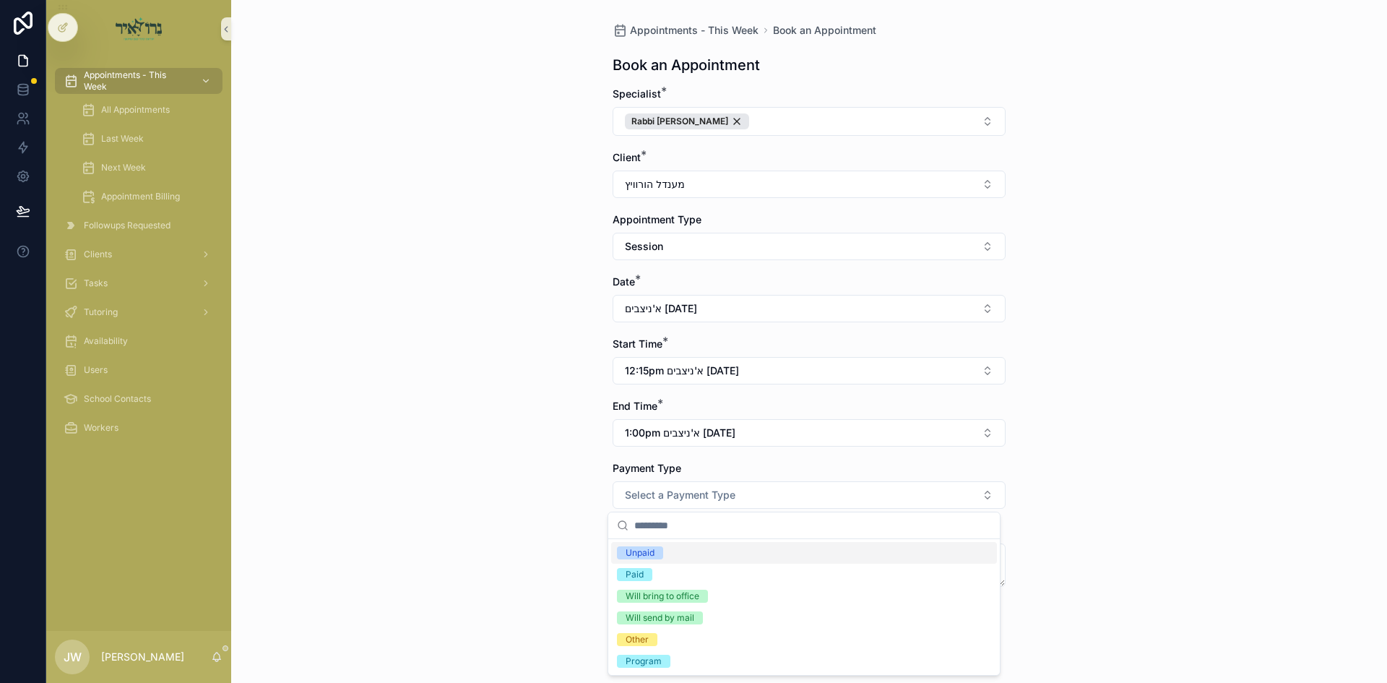
click at [670, 550] on div "Unpaid" at bounding box center [804, 553] width 386 height 22
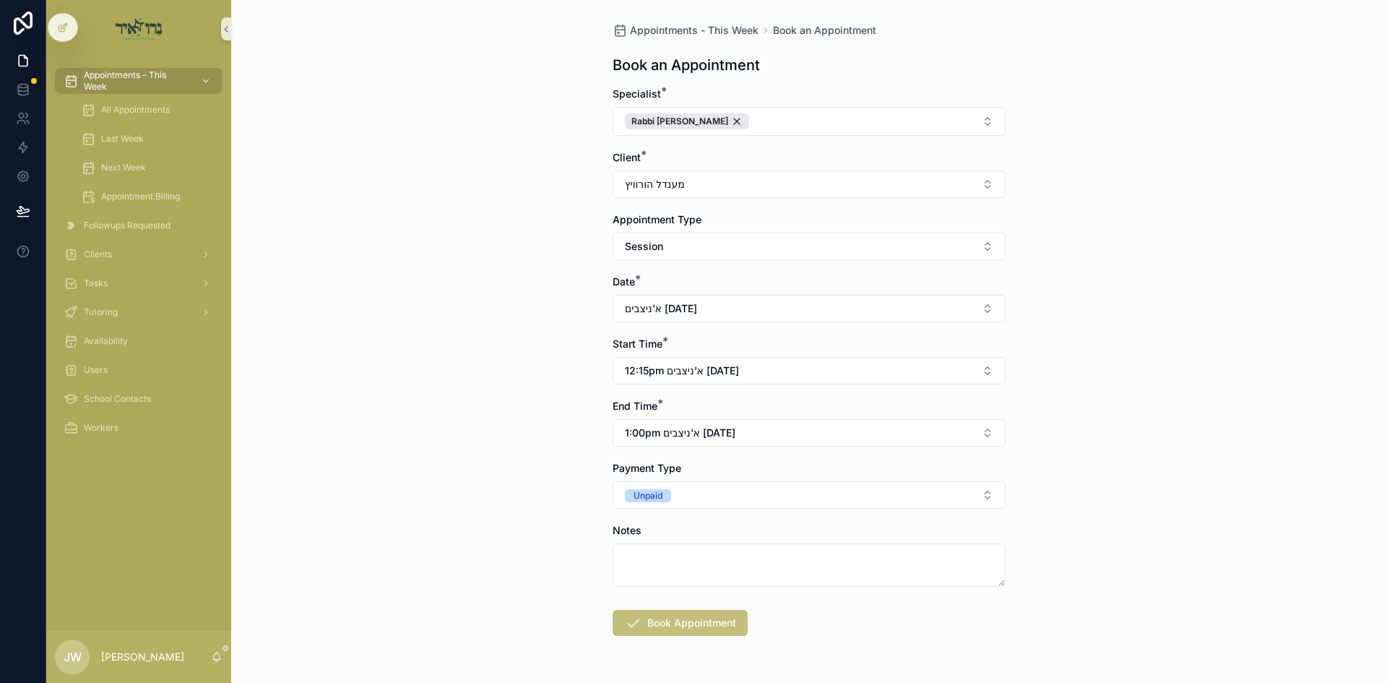
click at [678, 615] on button "Book Appointment" at bounding box center [680, 623] width 135 height 26
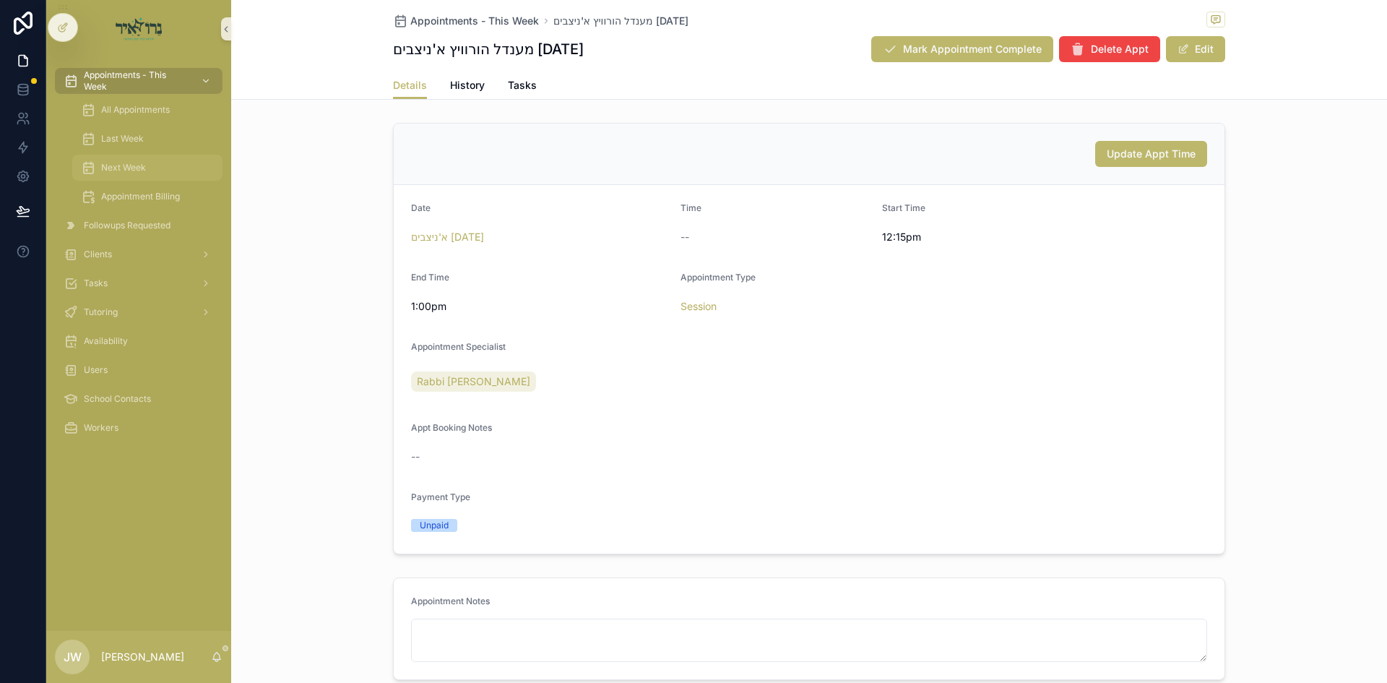
click at [147, 163] on div "Next Week" at bounding box center [147, 167] width 133 height 23
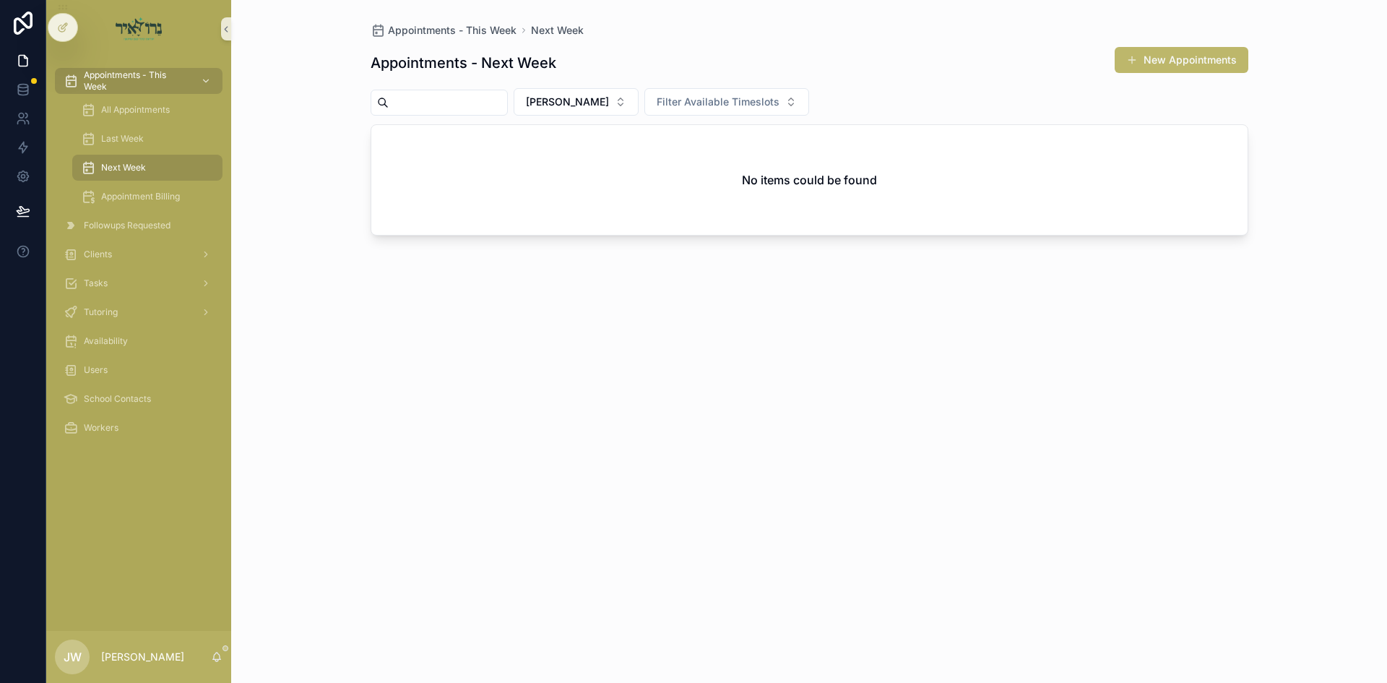
click at [619, 116] on div "Appointments - Next Week New Appointments Joel Weiss Filter Available Timeslots…" at bounding box center [810, 352] width 878 height 628
click at [619, 111] on button "[PERSON_NAME]" at bounding box center [576, 101] width 125 height 27
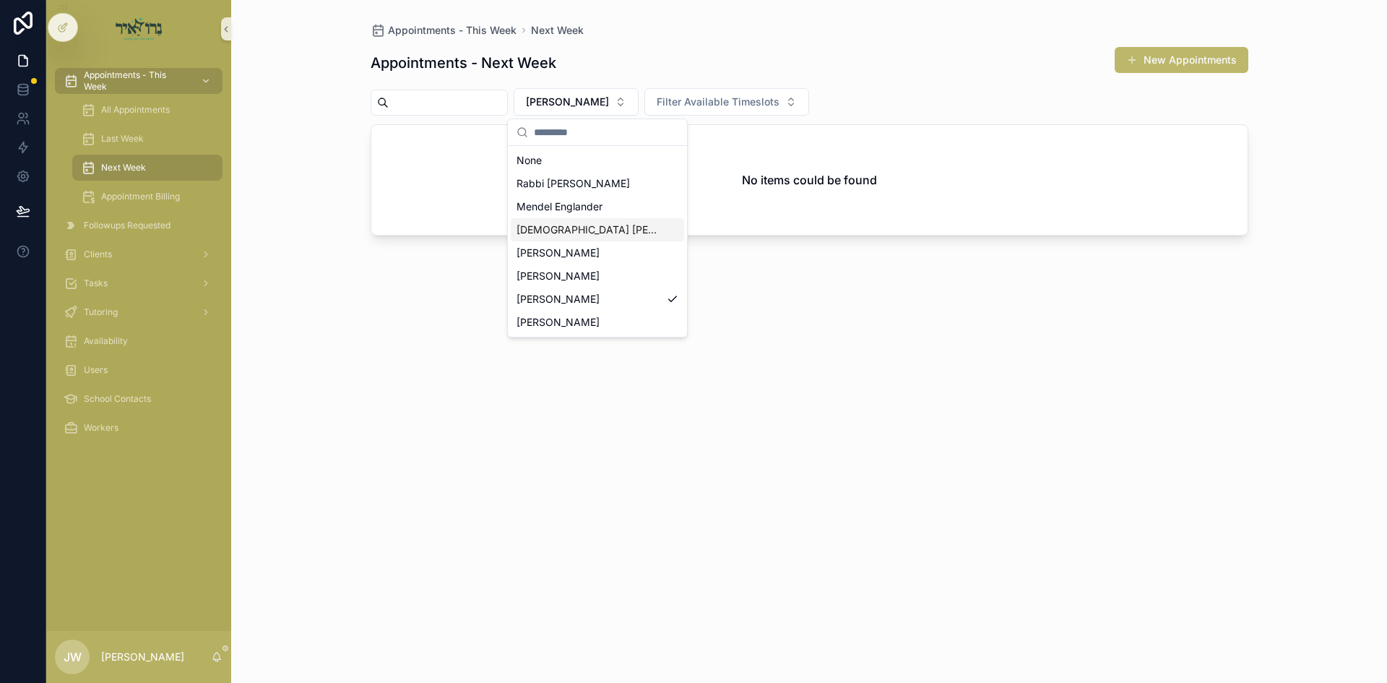
click at [604, 226] on span "[DEMOGRAPHIC_DATA] [PERSON_NAME]" at bounding box center [589, 230] width 144 height 14
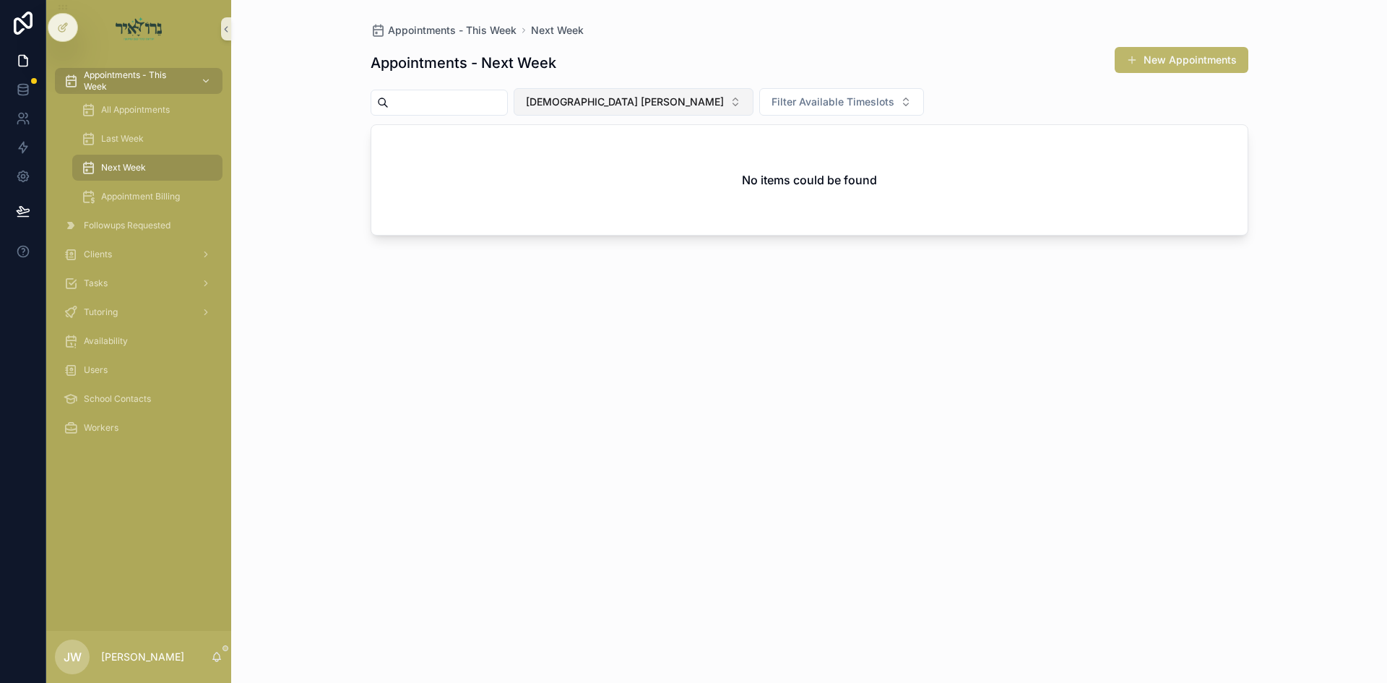
click at [619, 100] on span "[DEMOGRAPHIC_DATA] [PERSON_NAME]" at bounding box center [625, 102] width 198 height 14
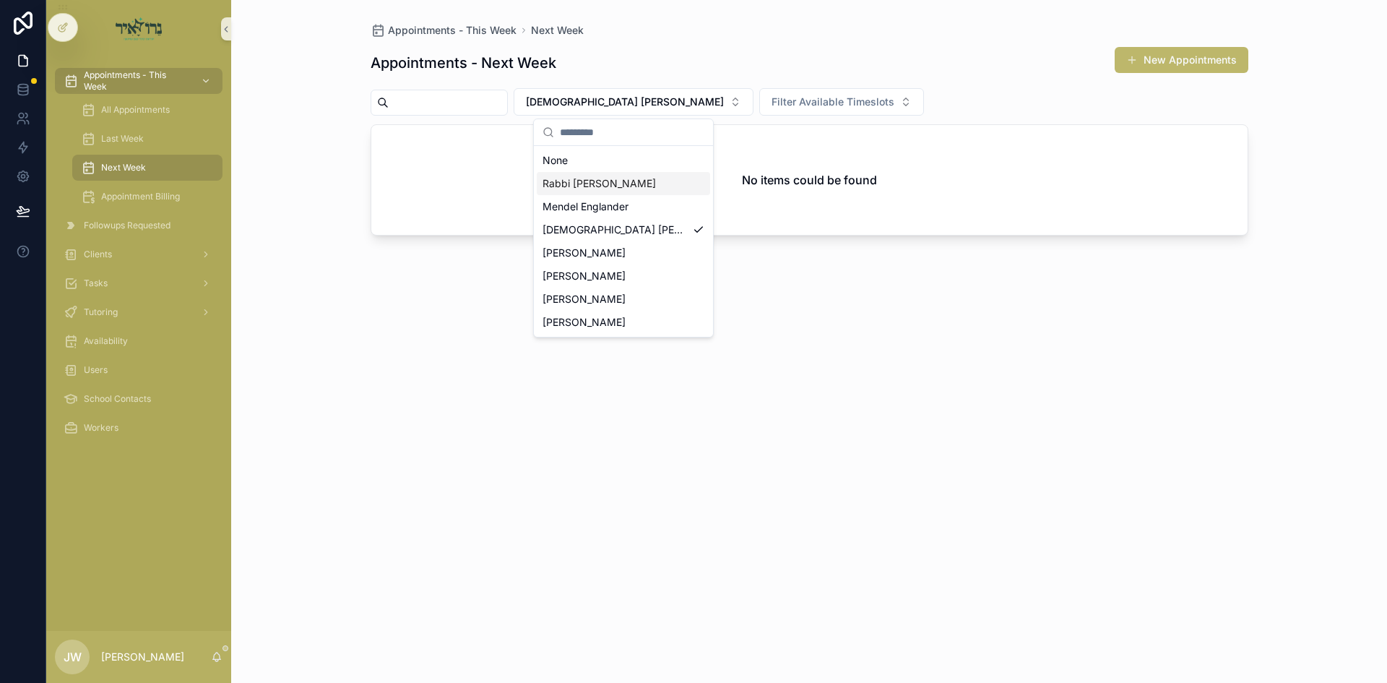
click at [597, 183] on span "Rabbi [PERSON_NAME]" at bounding box center [599, 183] width 113 height 14
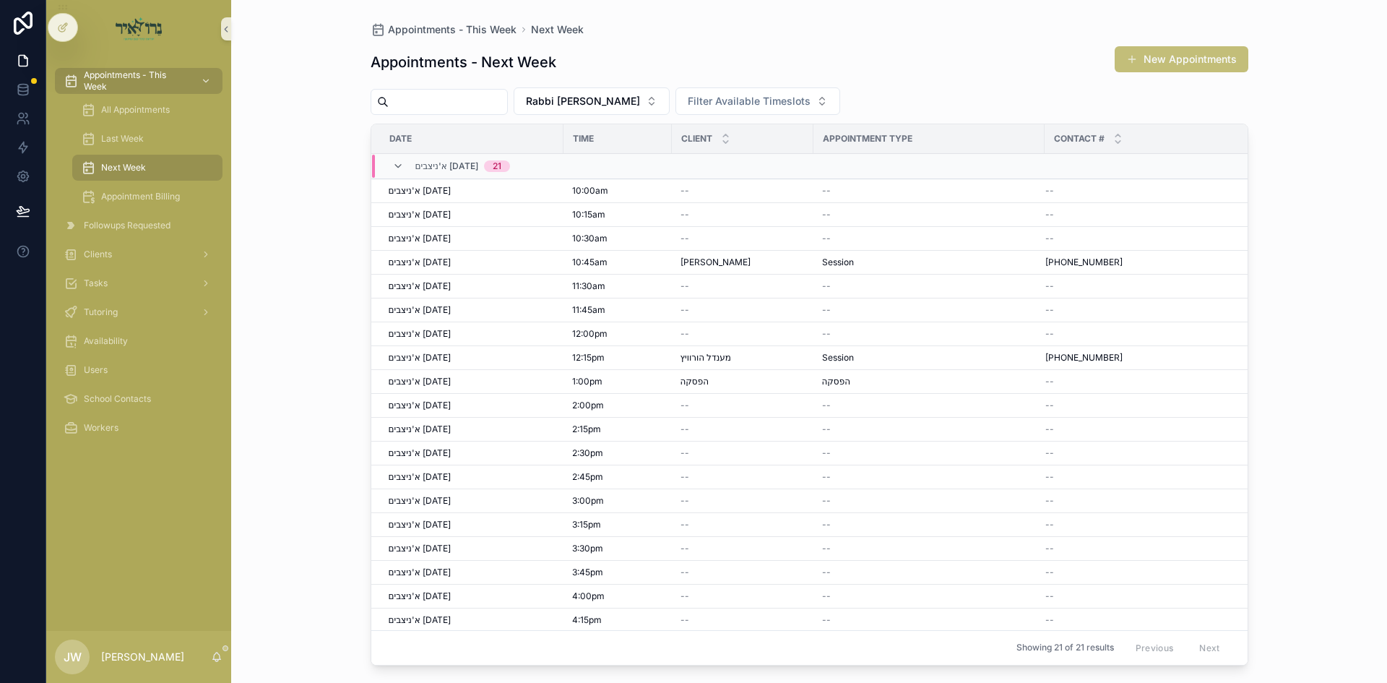
click at [1167, 57] on button "New Appointments" at bounding box center [1182, 59] width 134 height 26
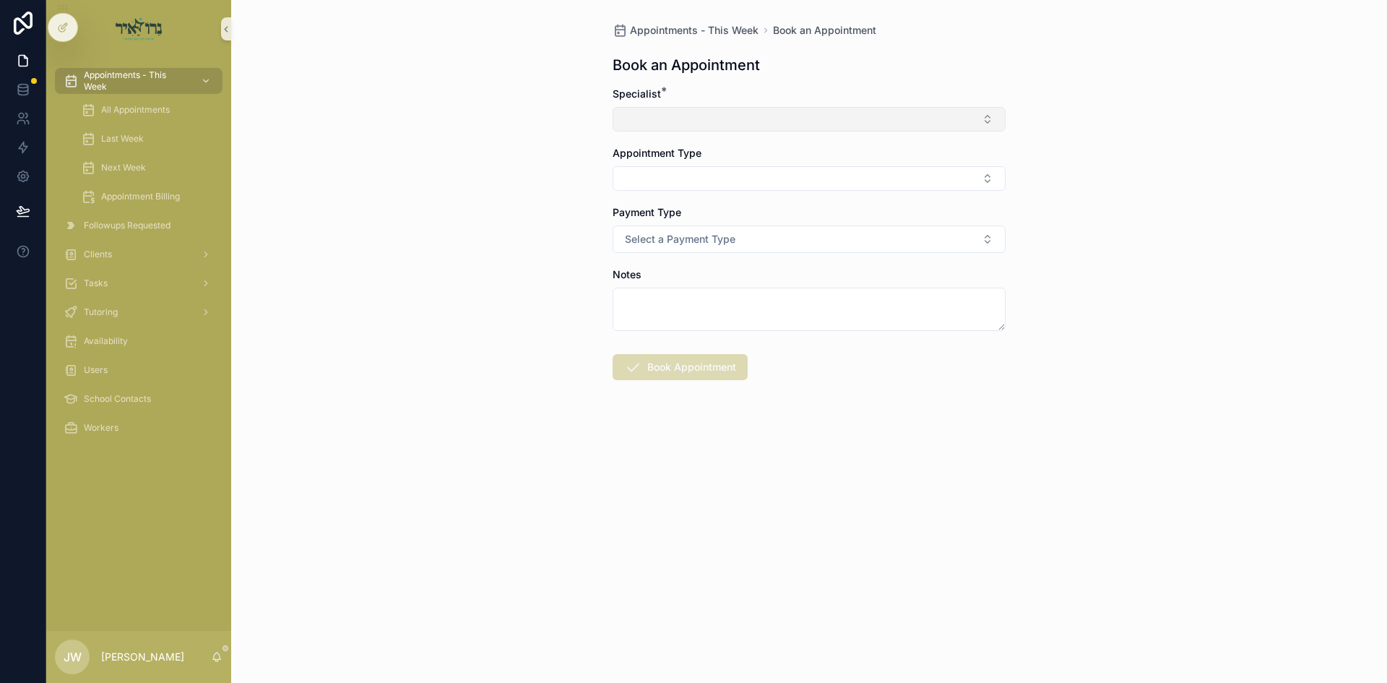
click at [740, 126] on button "Select Button" at bounding box center [809, 119] width 393 height 25
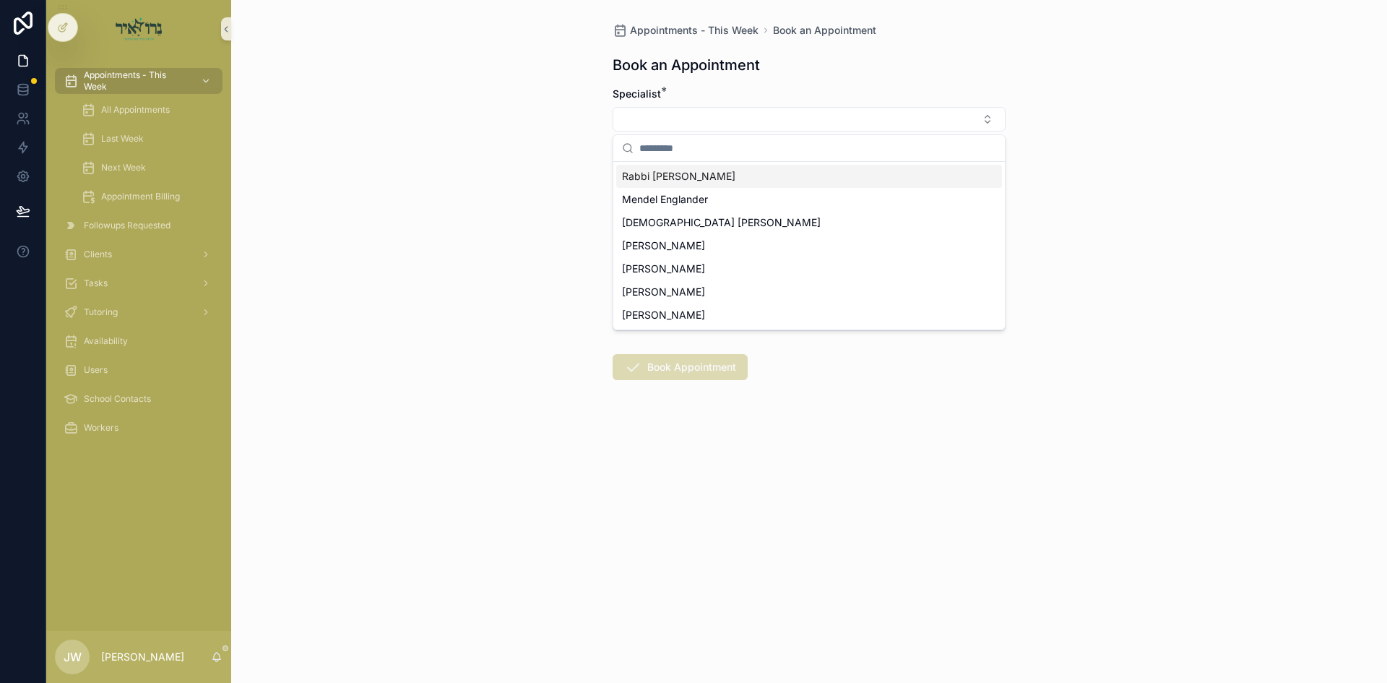
click at [690, 176] on span "Rabbi [PERSON_NAME]" at bounding box center [678, 176] width 113 height 14
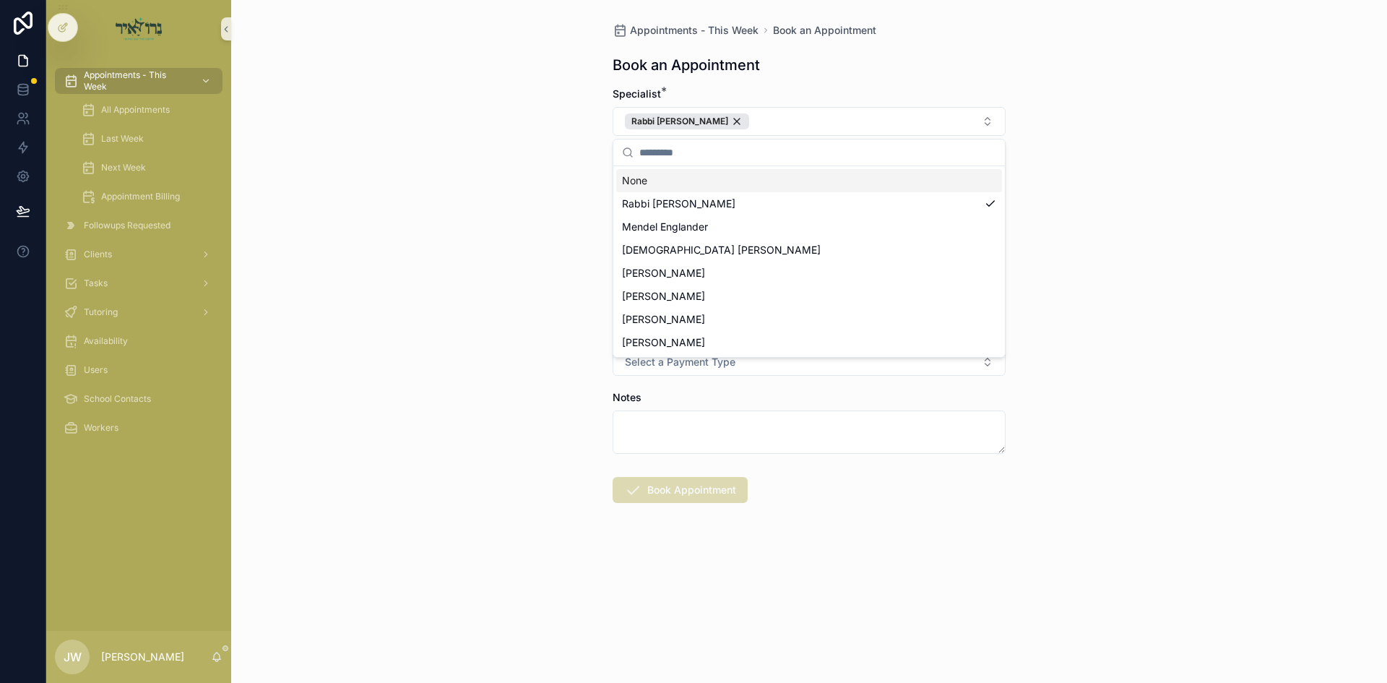
click at [584, 192] on div "Appointments - This Week Book an Appointment Book an Appointment Specialist * R…" at bounding box center [809, 341] width 1156 height 683
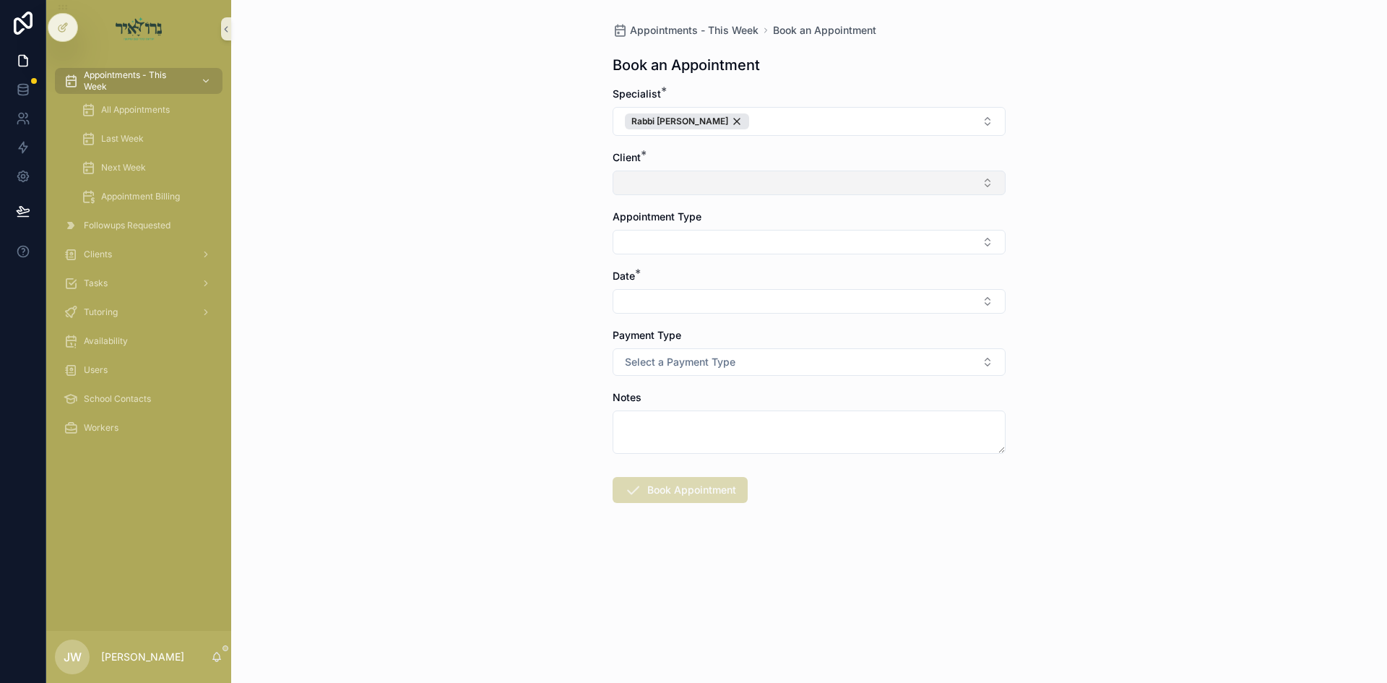
click at [692, 177] on button "Select Button" at bounding box center [809, 182] width 393 height 25
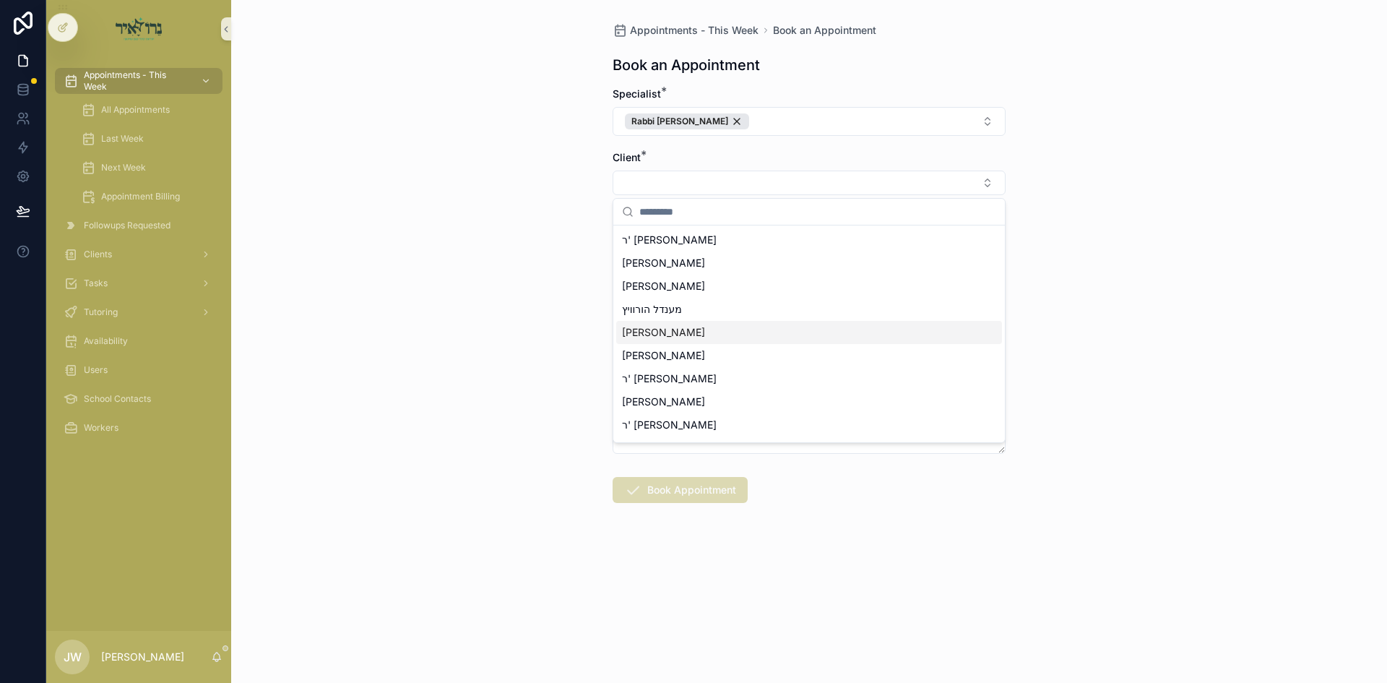
click at [668, 339] on span "[PERSON_NAME]" at bounding box center [663, 332] width 83 height 14
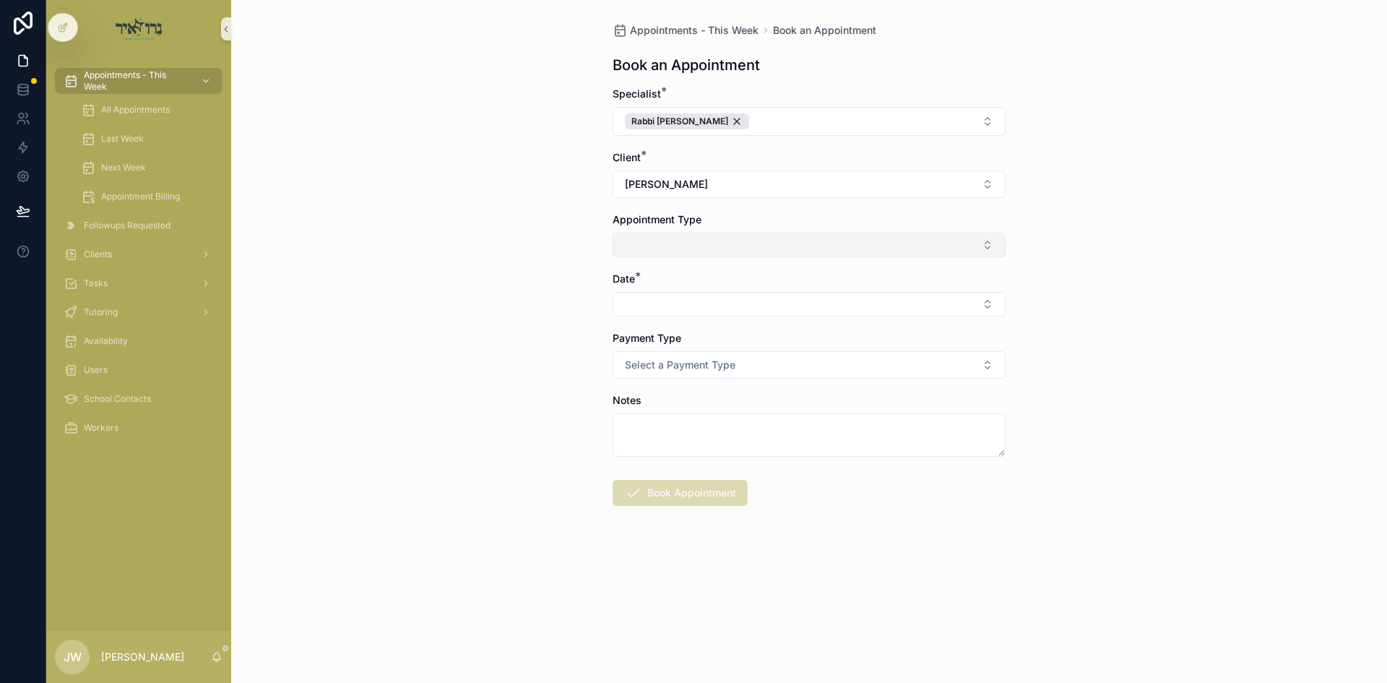
click at [677, 251] on button "Select Button" at bounding box center [809, 245] width 393 height 25
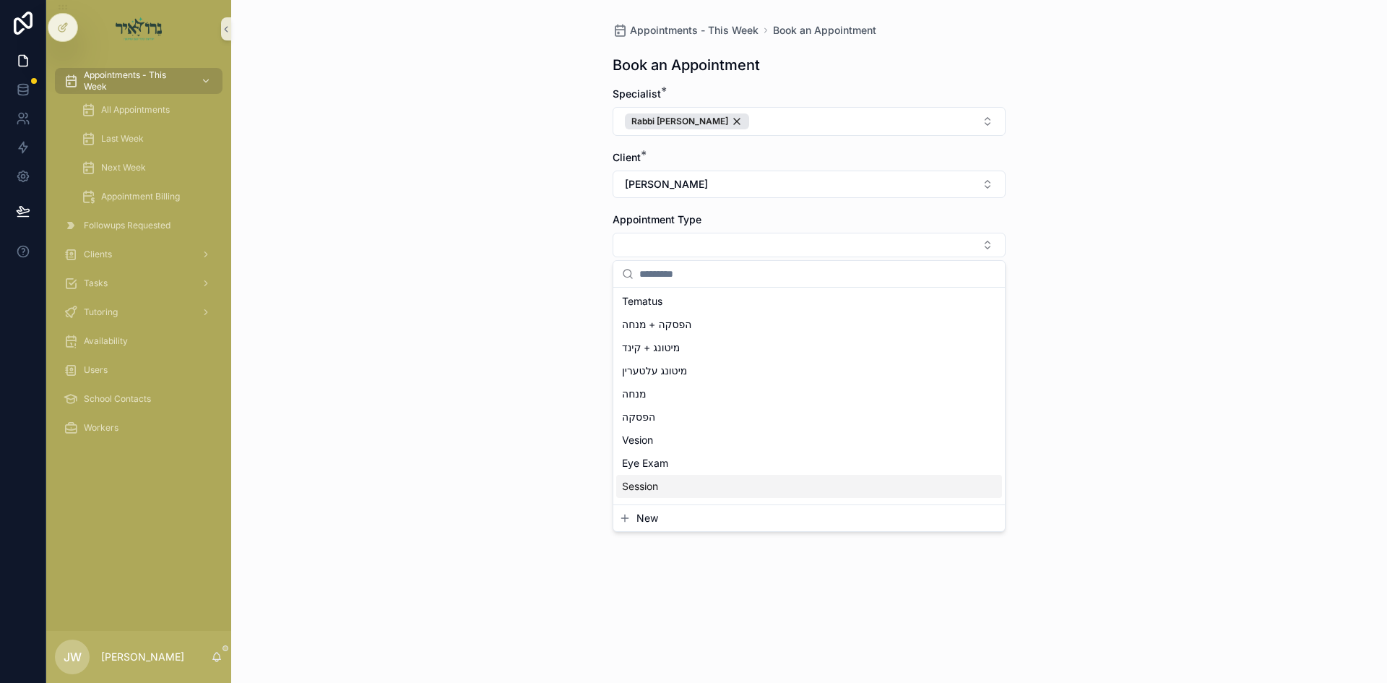
scroll to position [72, 0]
click at [645, 462] on span "Session" at bounding box center [640, 461] width 36 height 14
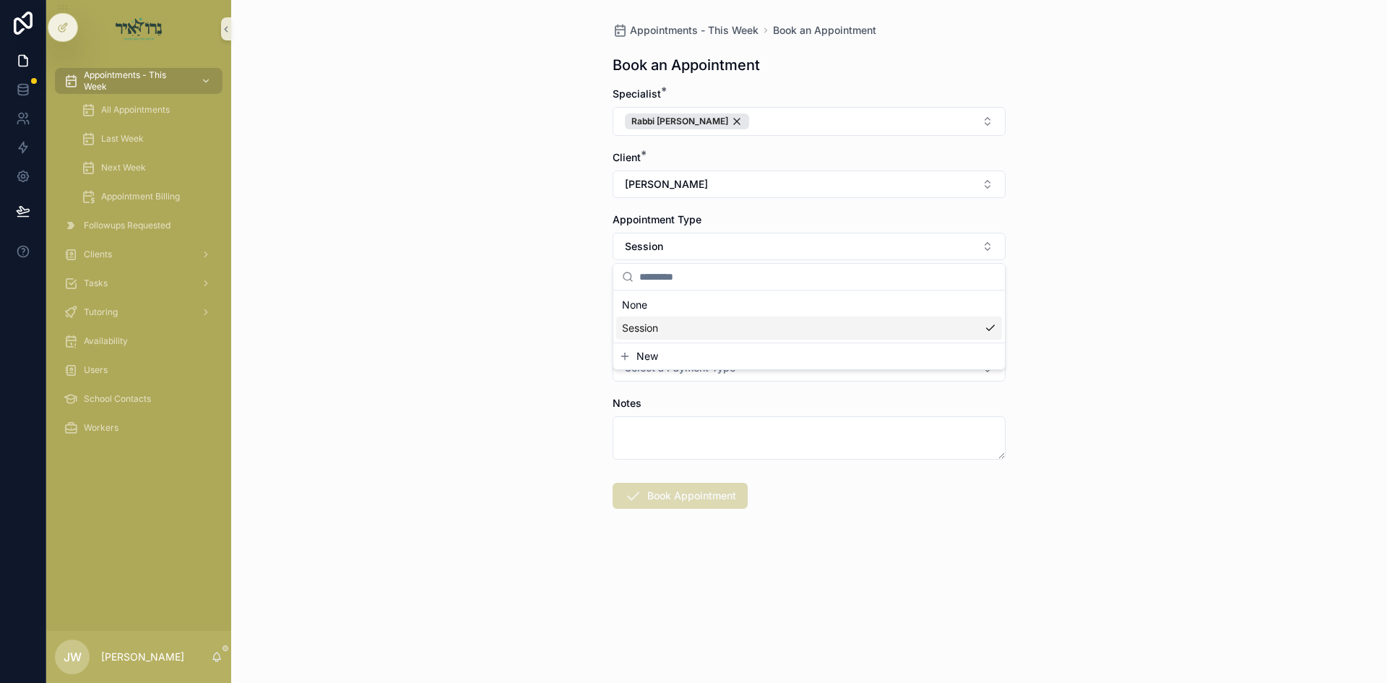
scroll to position [0, 0]
drag, startPoint x: 557, startPoint y: 403, endPoint x: 631, endPoint y: 321, distance: 110.0
click at [567, 393] on div "Appointments - This Week Book an Appointment Book an Appointment Specialist * R…" at bounding box center [809, 341] width 1156 height 683
click at [636, 309] on button "Select Button" at bounding box center [809, 307] width 393 height 25
click at [664, 372] on div "א'ניצבים 09/14/25" at bounding box center [809, 364] width 386 height 23
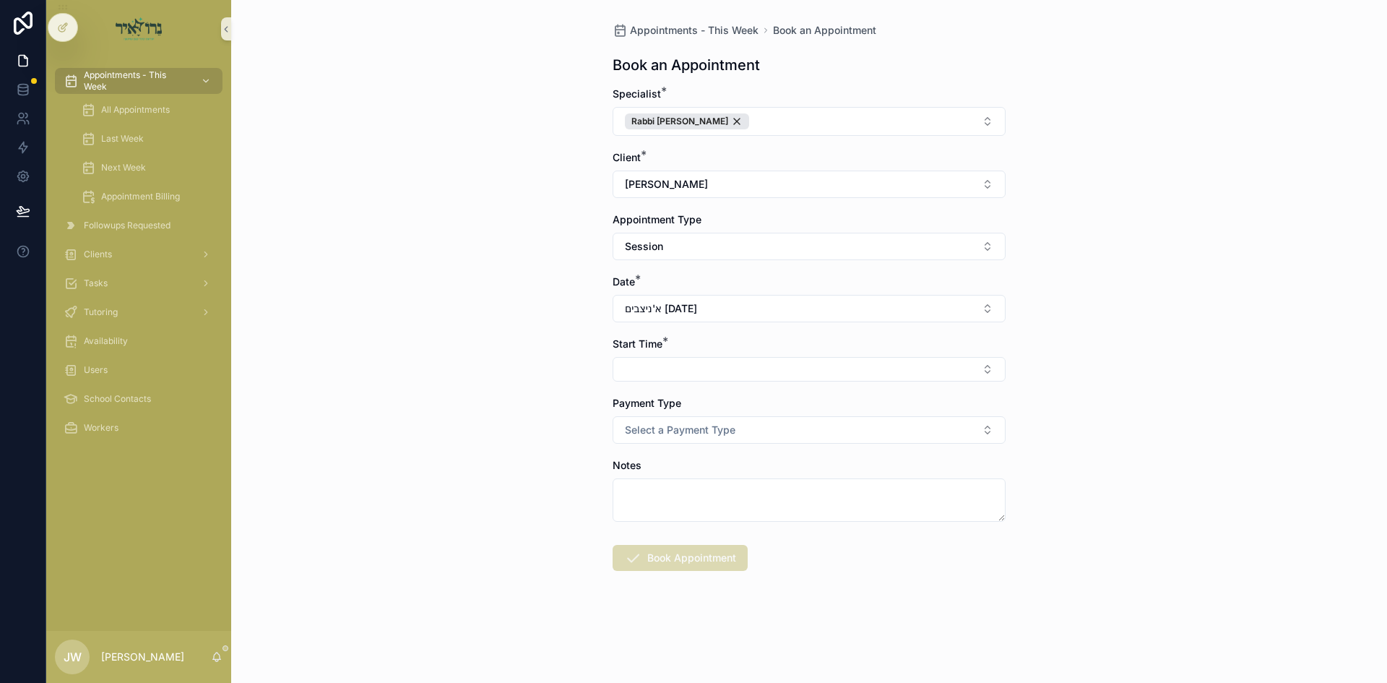
click at [664, 376] on button "Select Button" at bounding box center [809, 369] width 393 height 25
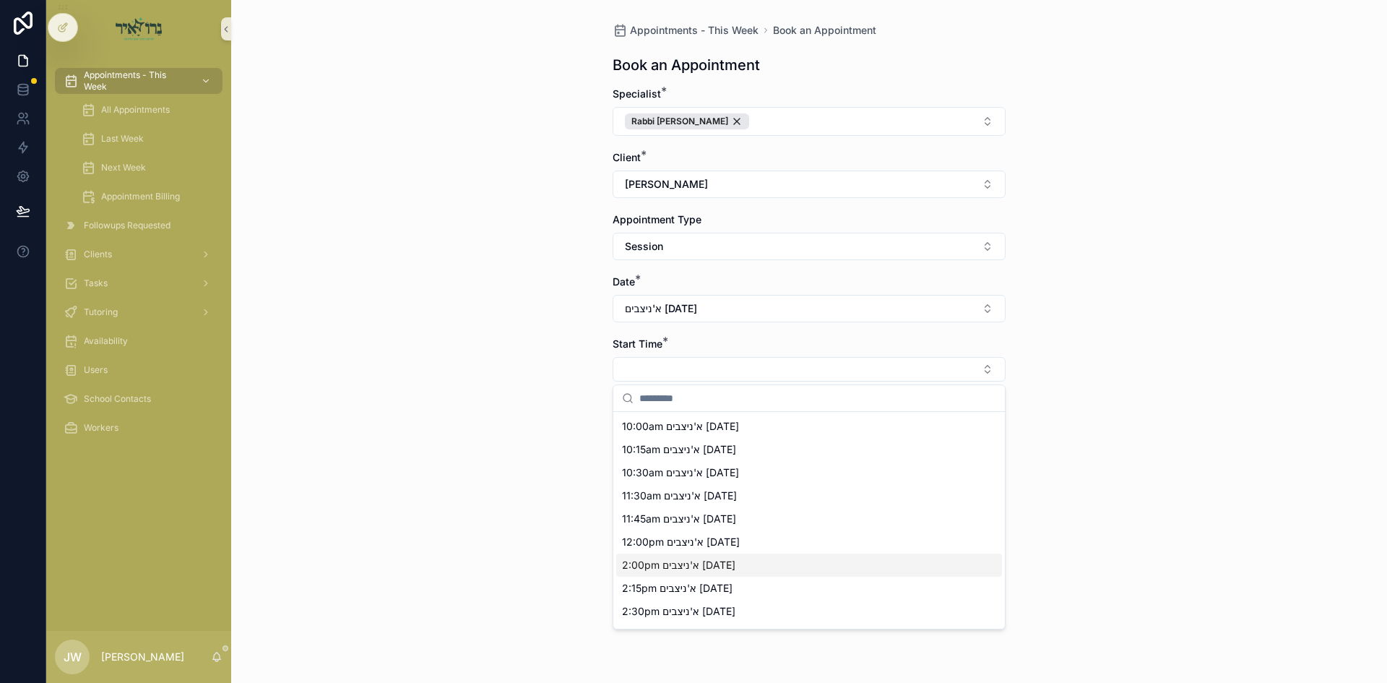
click at [647, 564] on span "2:00pm א'ניצבים 09/14/25" at bounding box center [678, 565] width 113 height 14
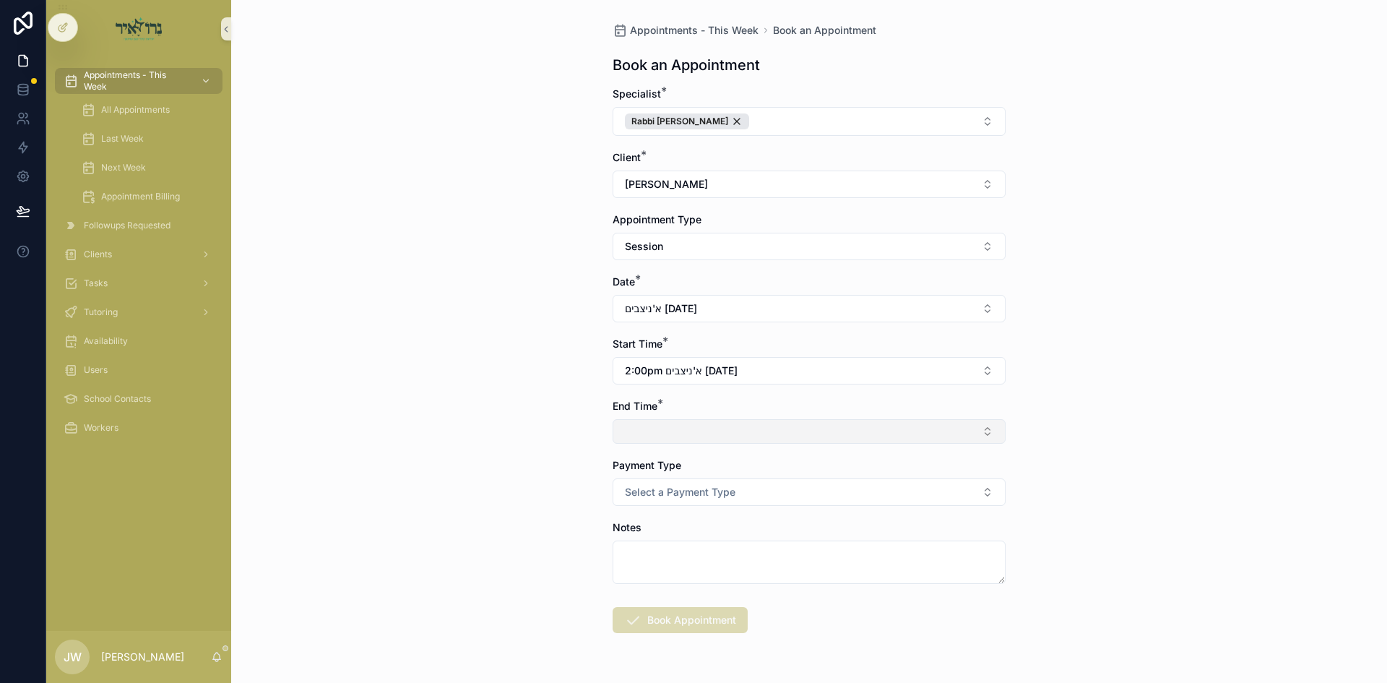
click at [659, 436] on button "Select Button" at bounding box center [809, 431] width 393 height 25
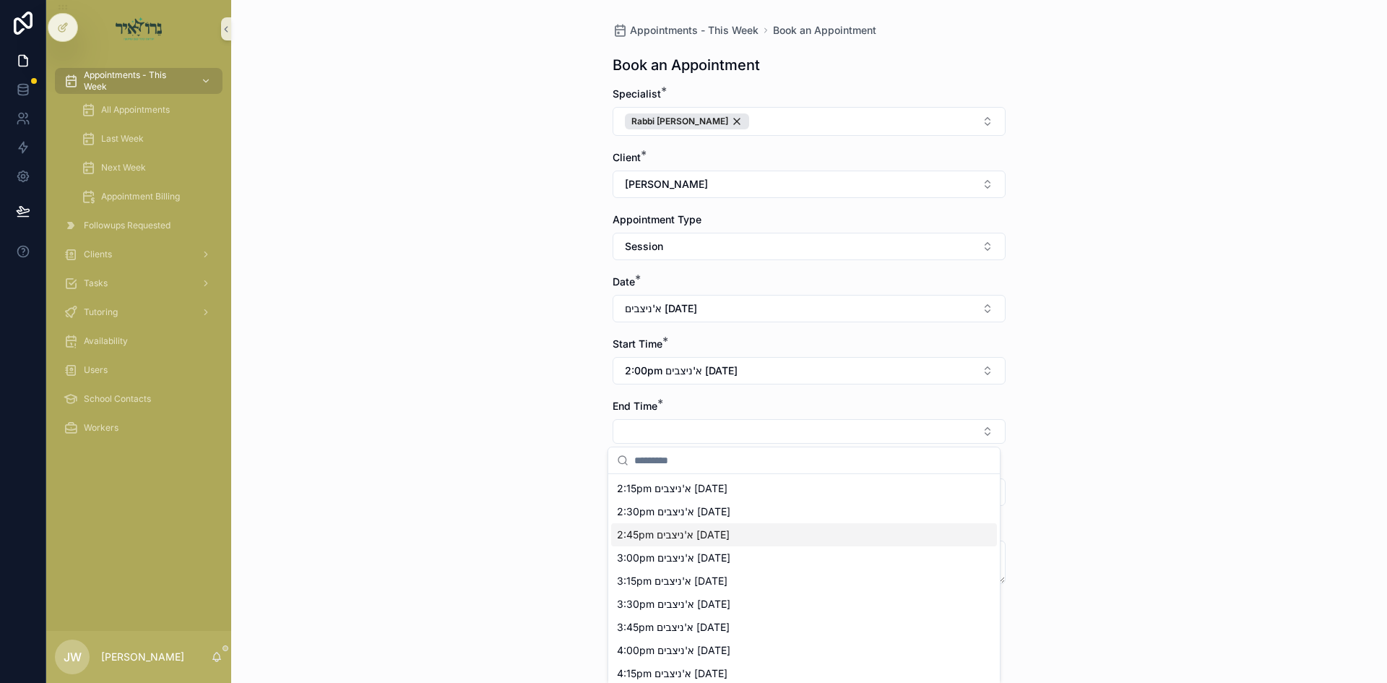
click at [637, 543] on div "2:45pm א'ניצבים 09/14/25" at bounding box center [804, 534] width 386 height 23
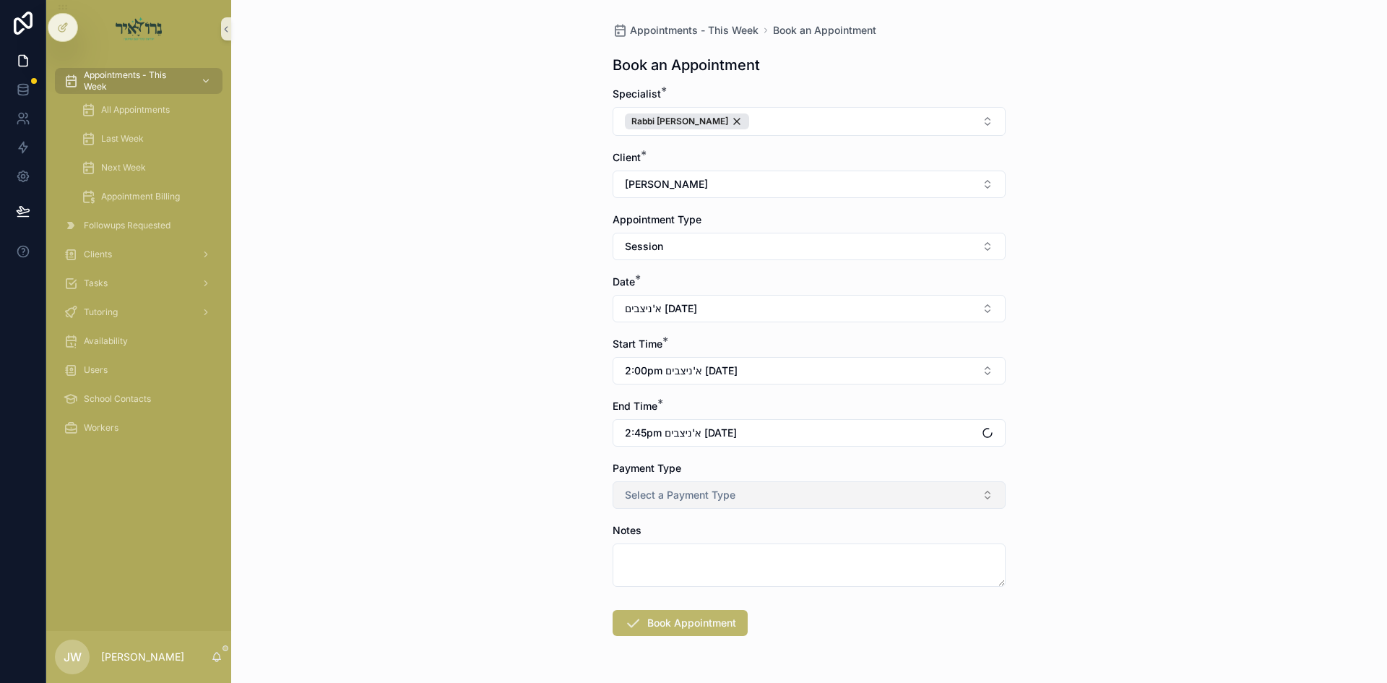
click at [654, 490] on span "Select a Payment Type" at bounding box center [680, 495] width 111 height 14
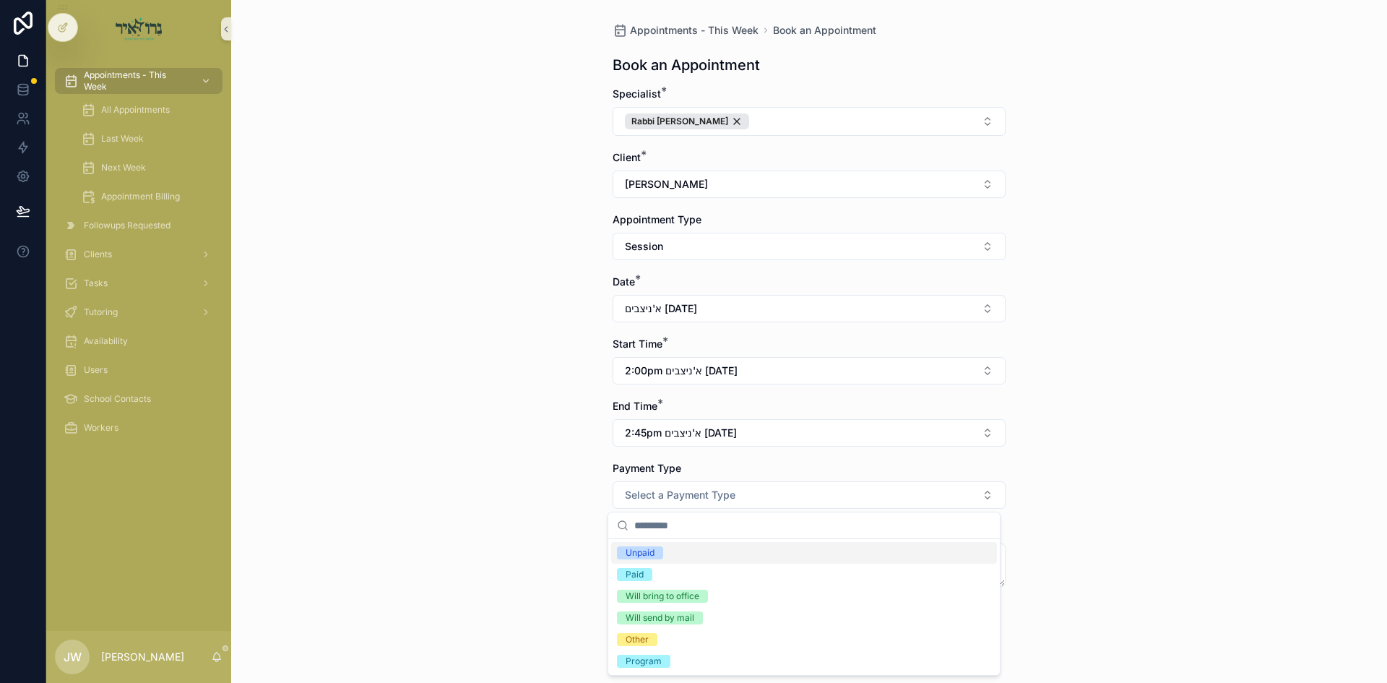
click at [655, 549] on div "Unpaid" at bounding box center [640, 552] width 29 height 13
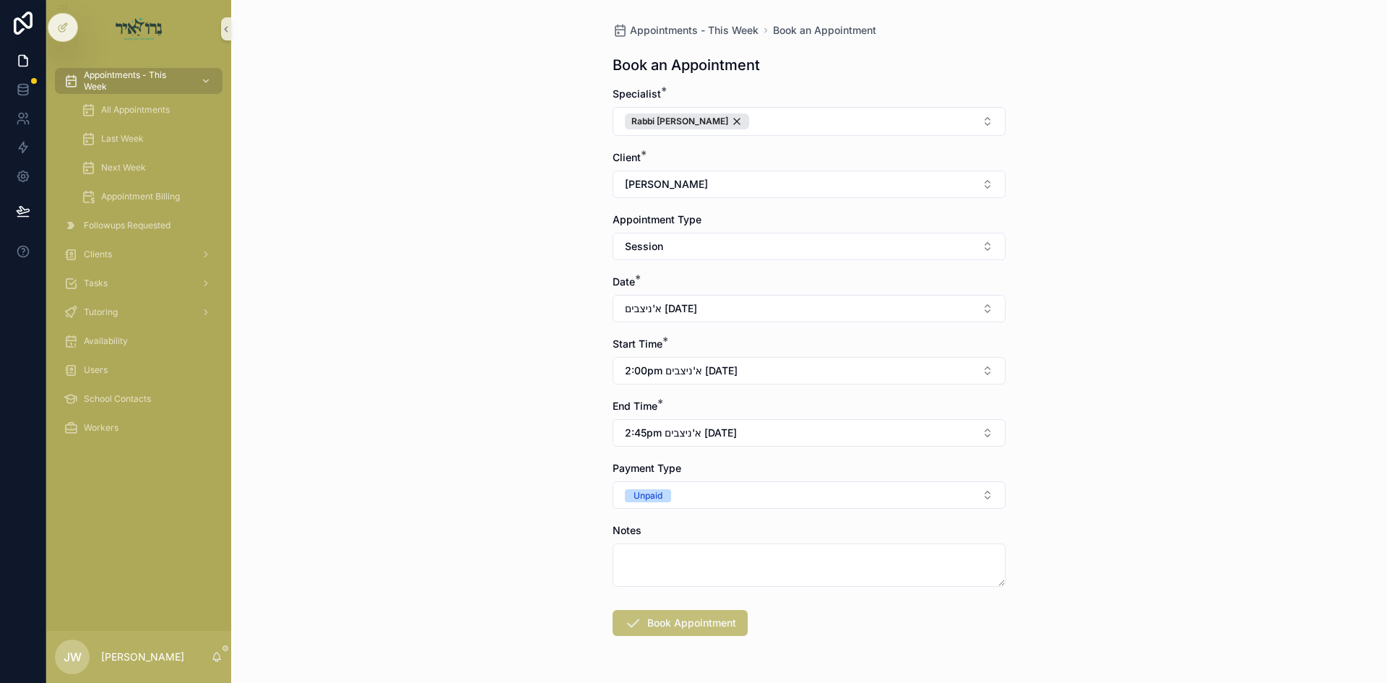
click at [676, 614] on button "Book Appointment" at bounding box center [680, 623] width 135 height 26
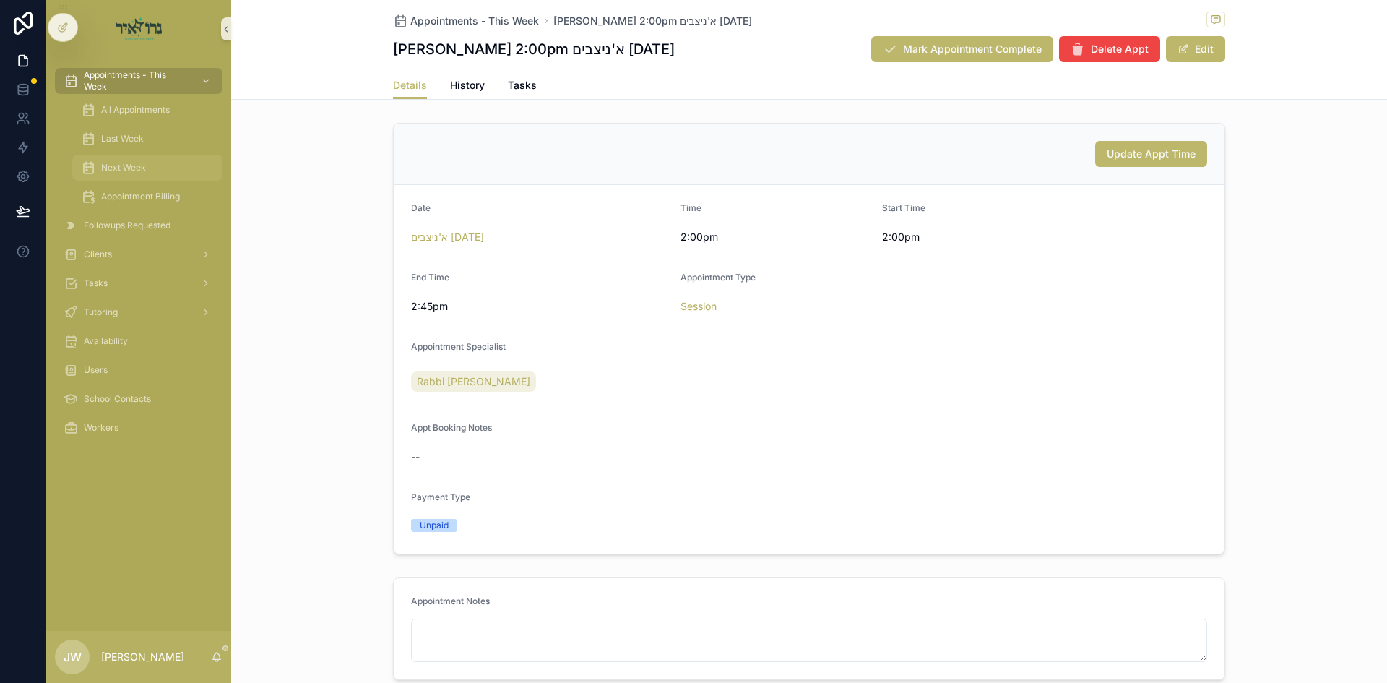
click at [124, 157] on div "Next Week" at bounding box center [147, 167] width 133 height 23
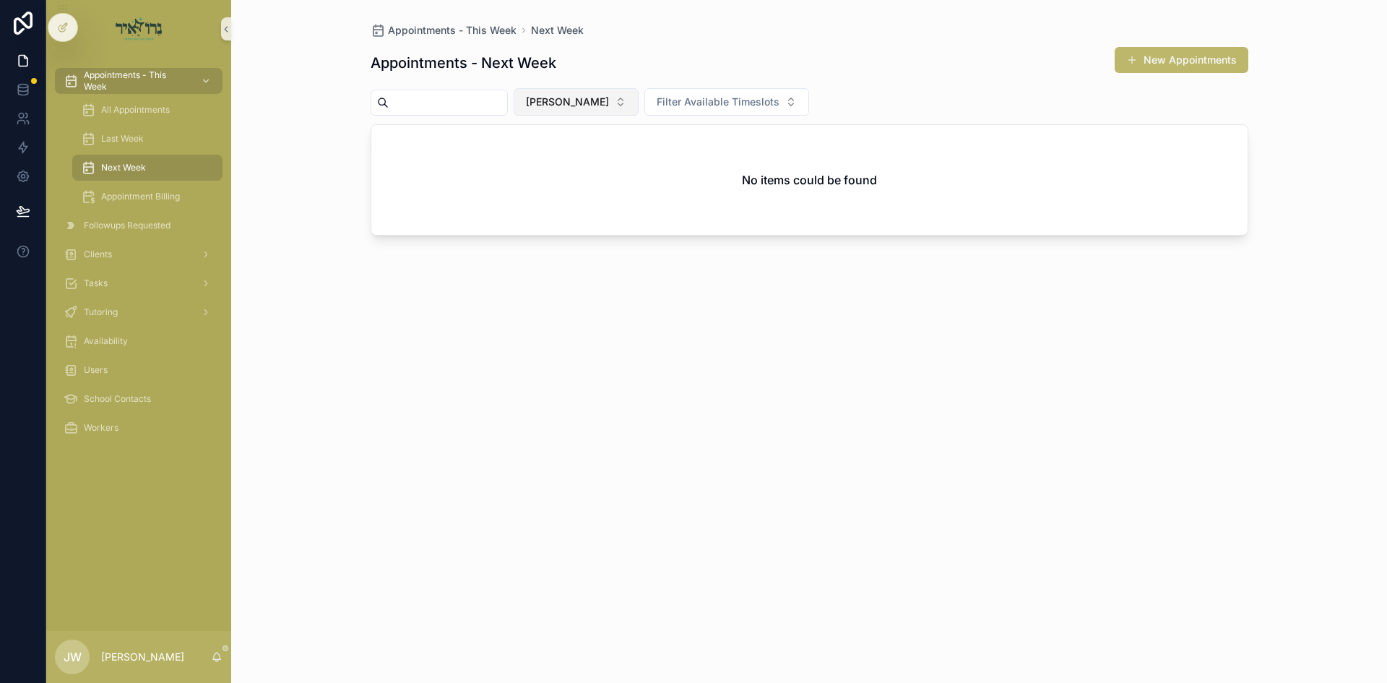
click at [592, 92] on button "[PERSON_NAME]" at bounding box center [576, 101] width 125 height 27
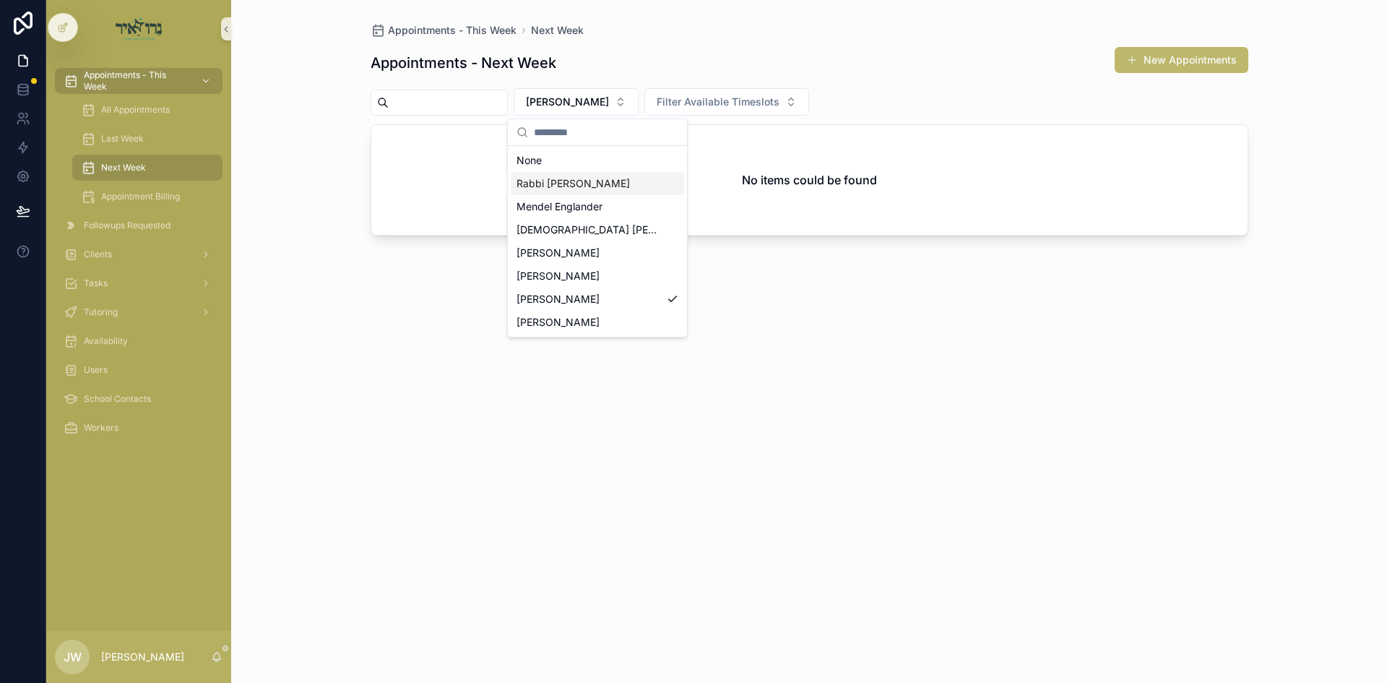
click at [595, 185] on span "Rabbi [PERSON_NAME]" at bounding box center [573, 183] width 113 height 14
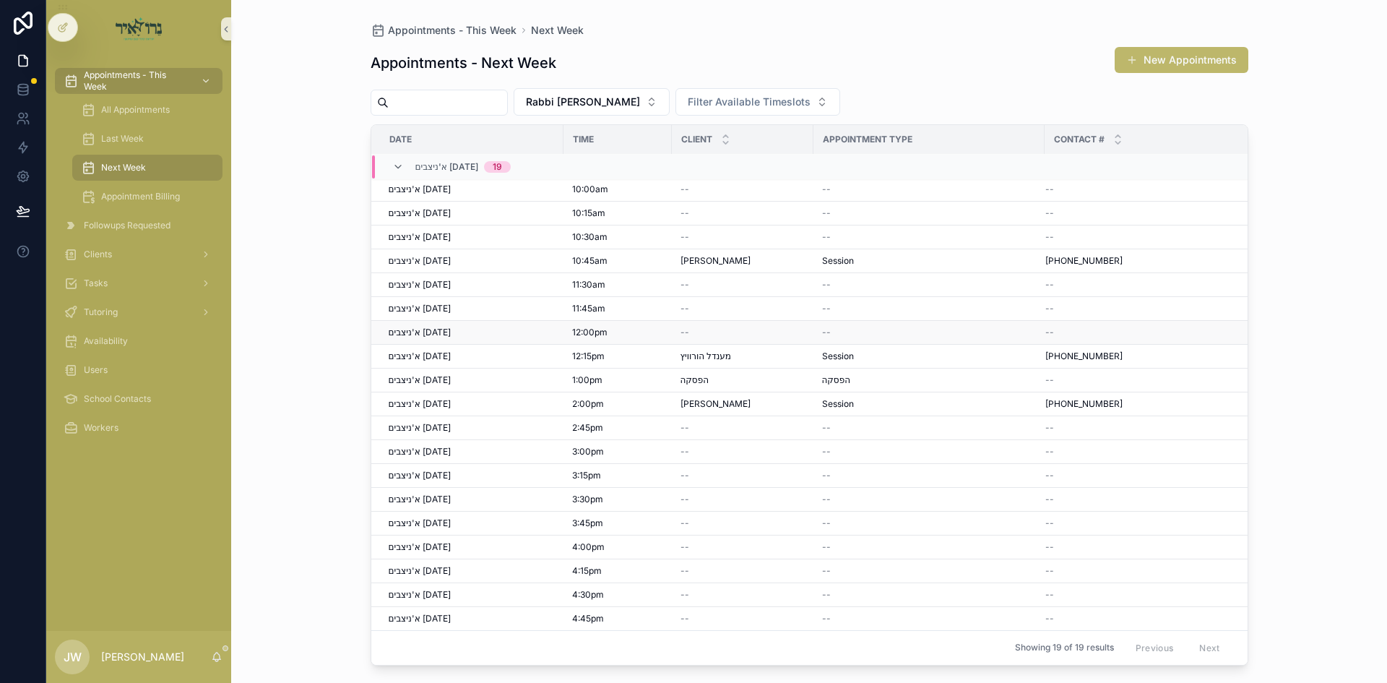
scroll to position [13, 0]
click at [1136, 54] on span "scrollable content" at bounding box center [1132, 60] width 12 height 12
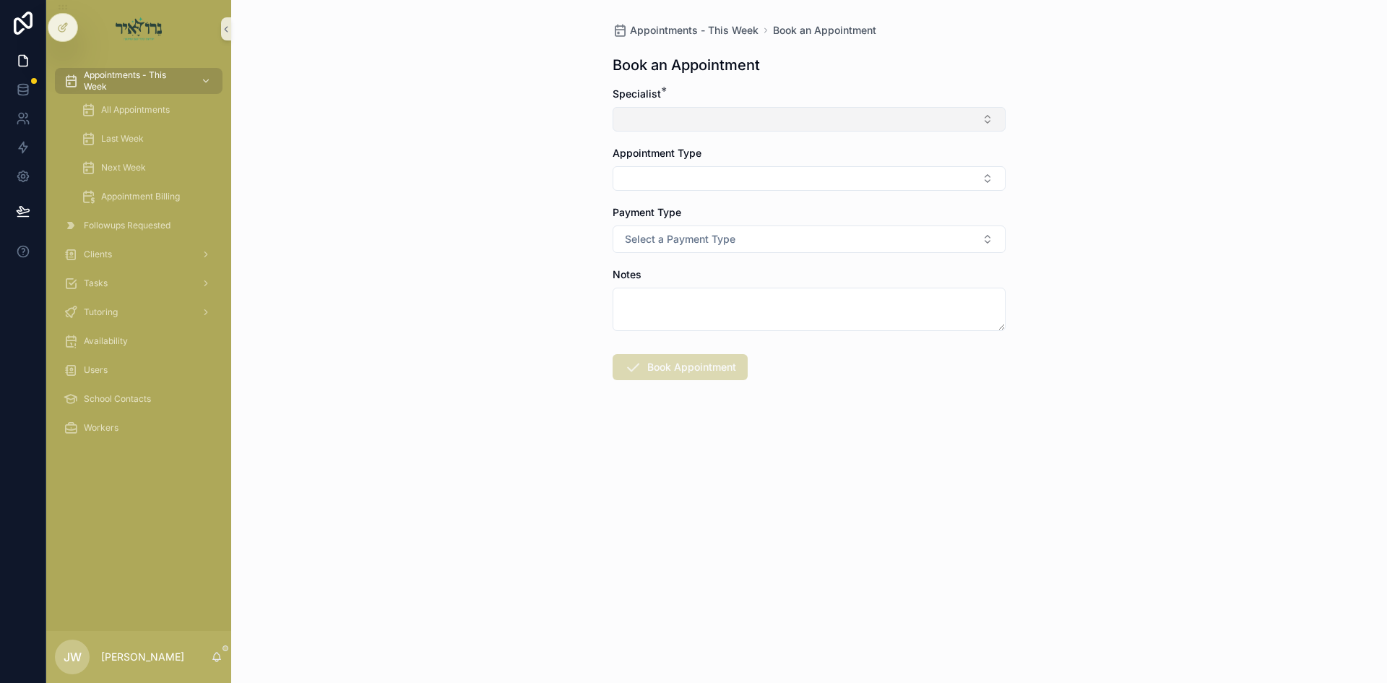
click at [655, 110] on button "Select Button" at bounding box center [809, 119] width 393 height 25
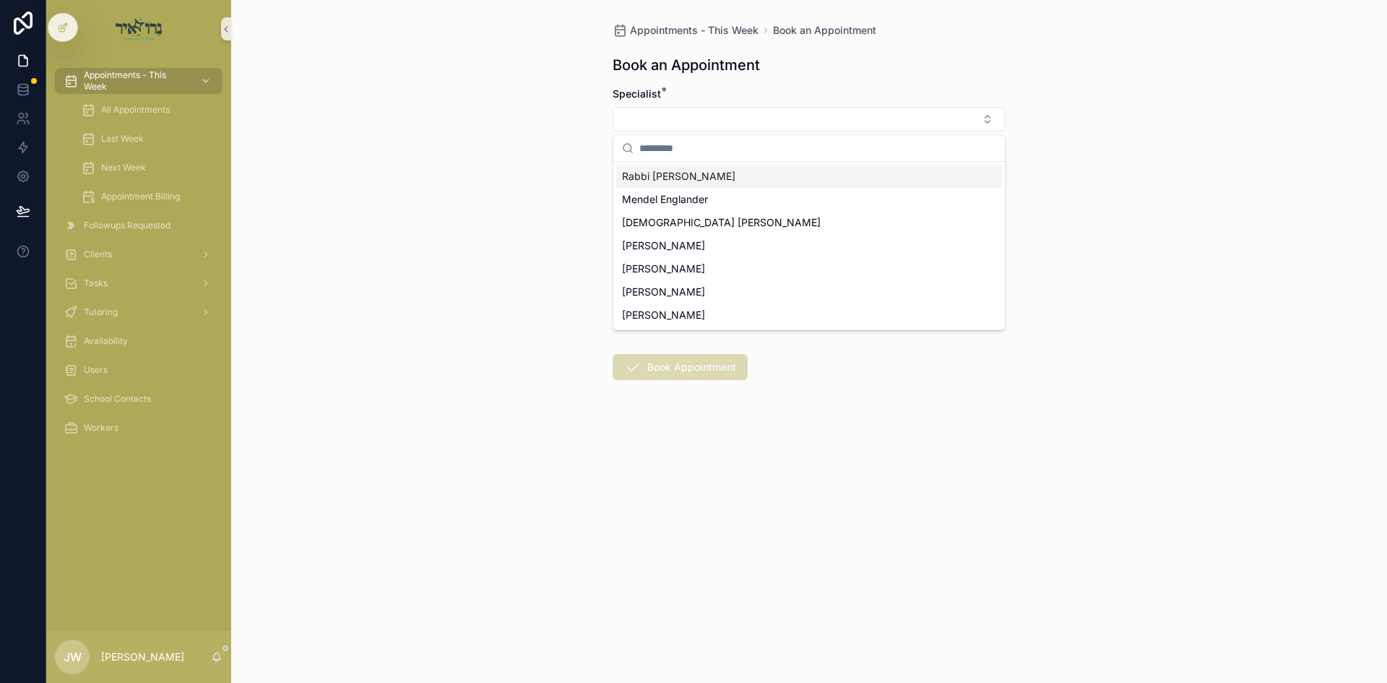
click at [681, 184] on div "Rabbi [PERSON_NAME]" at bounding box center [809, 176] width 386 height 23
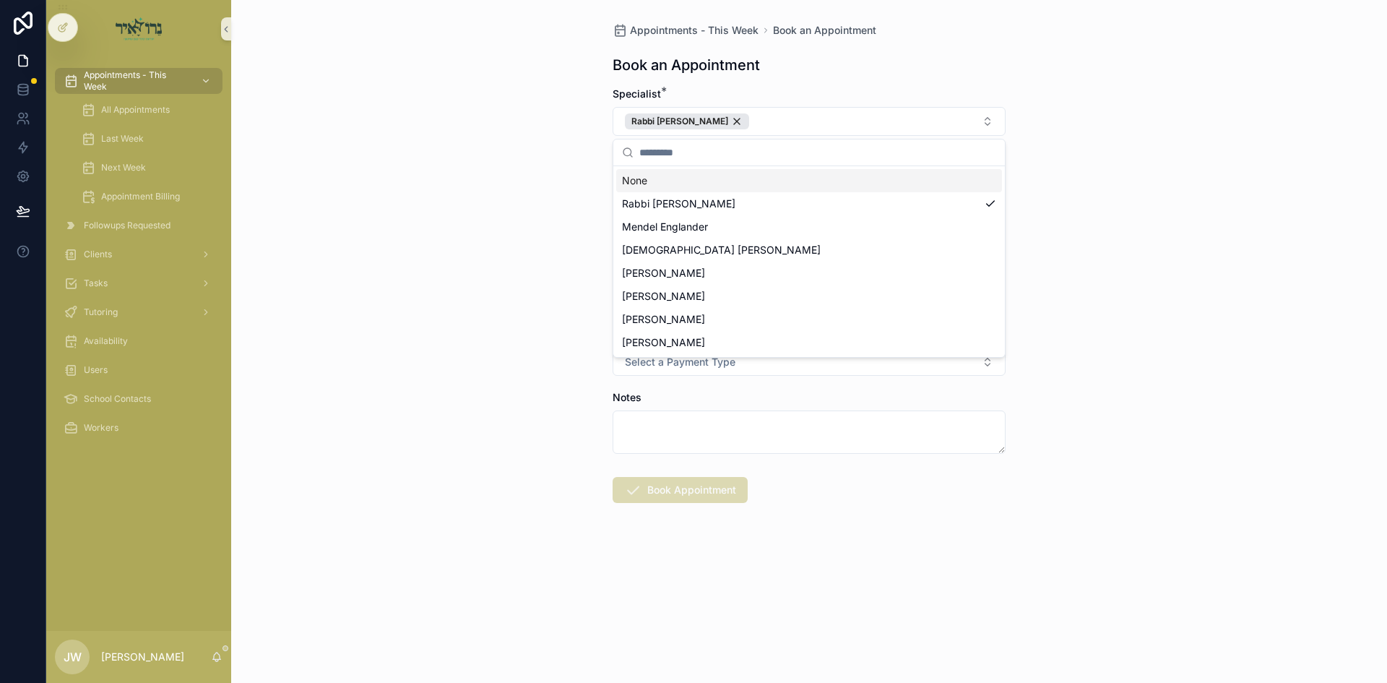
drag, startPoint x: 524, startPoint y: 186, endPoint x: 594, endPoint y: 189, distance: 70.1
click at [527, 187] on div "Appointments - This Week Book an Appointment Book an Appointment Specialist * R…" at bounding box center [809, 341] width 1156 height 683
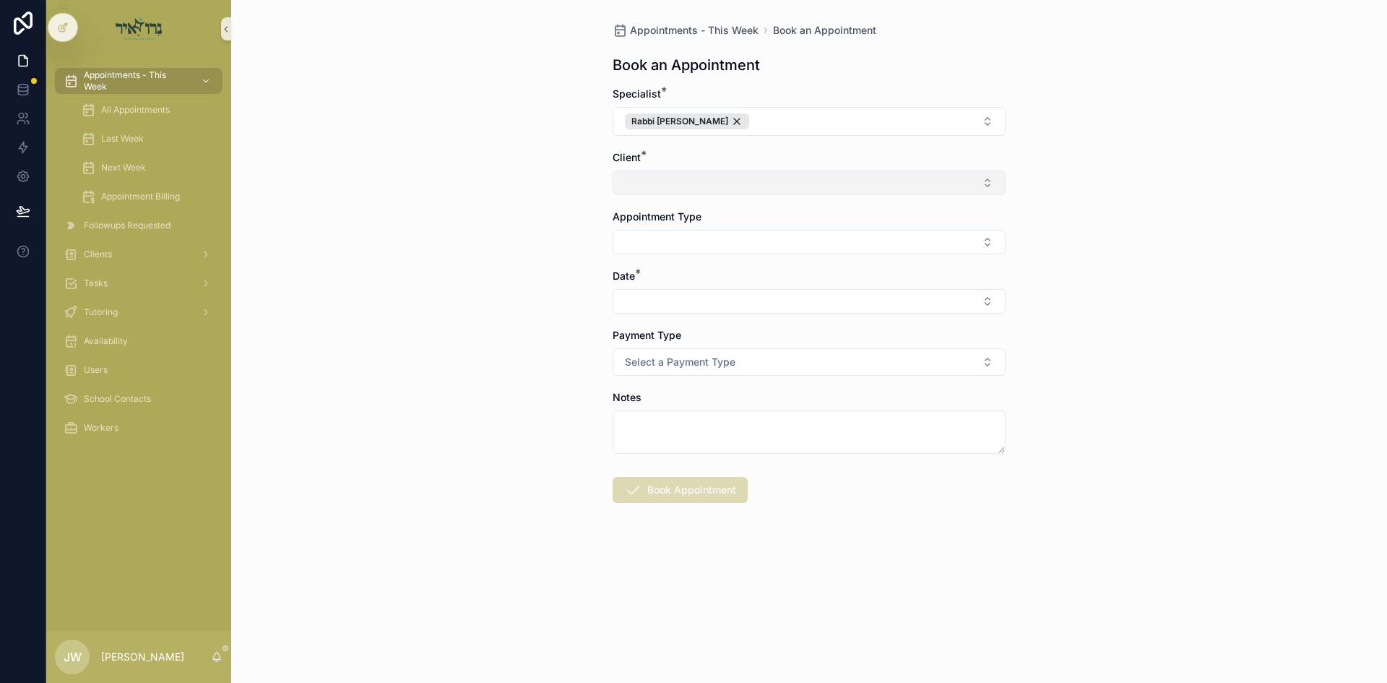
click at [647, 186] on button "Select Button" at bounding box center [809, 182] width 393 height 25
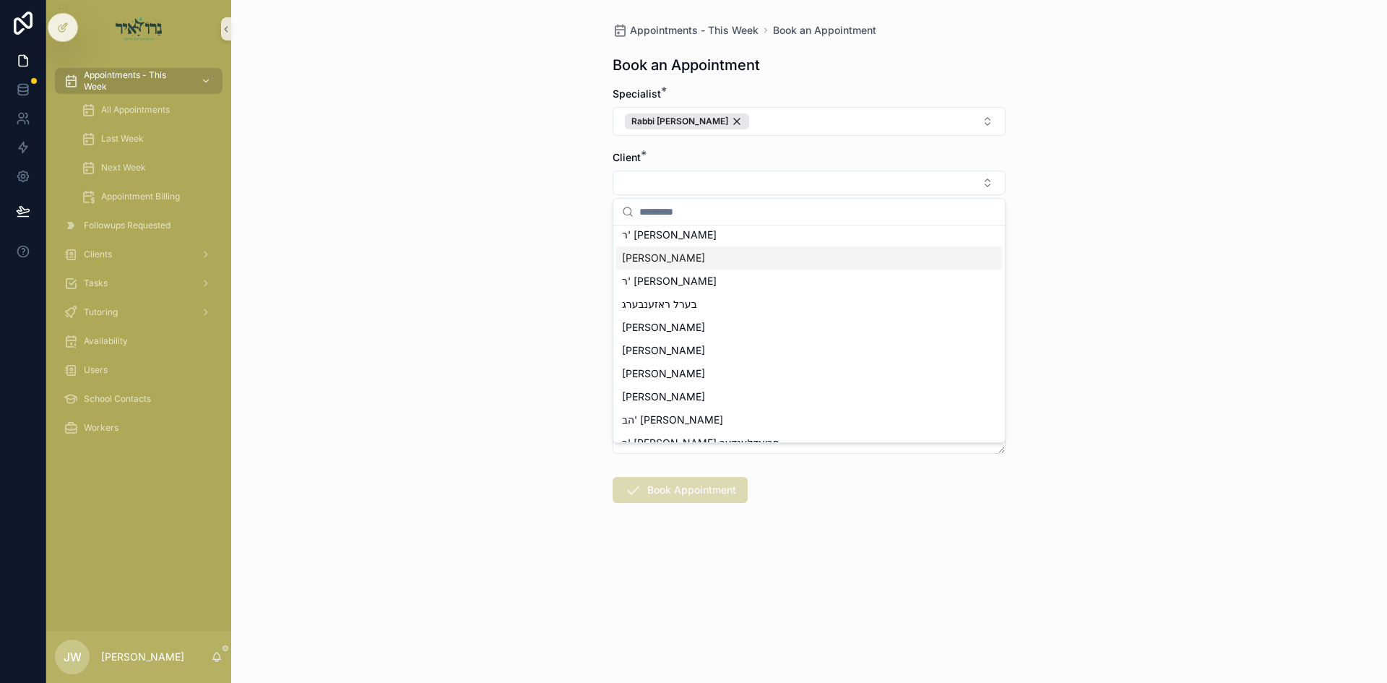
scroll to position [144, 0]
click at [688, 330] on span "[PERSON_NAME]" at bounding box center [663, 326] width 83 height 14
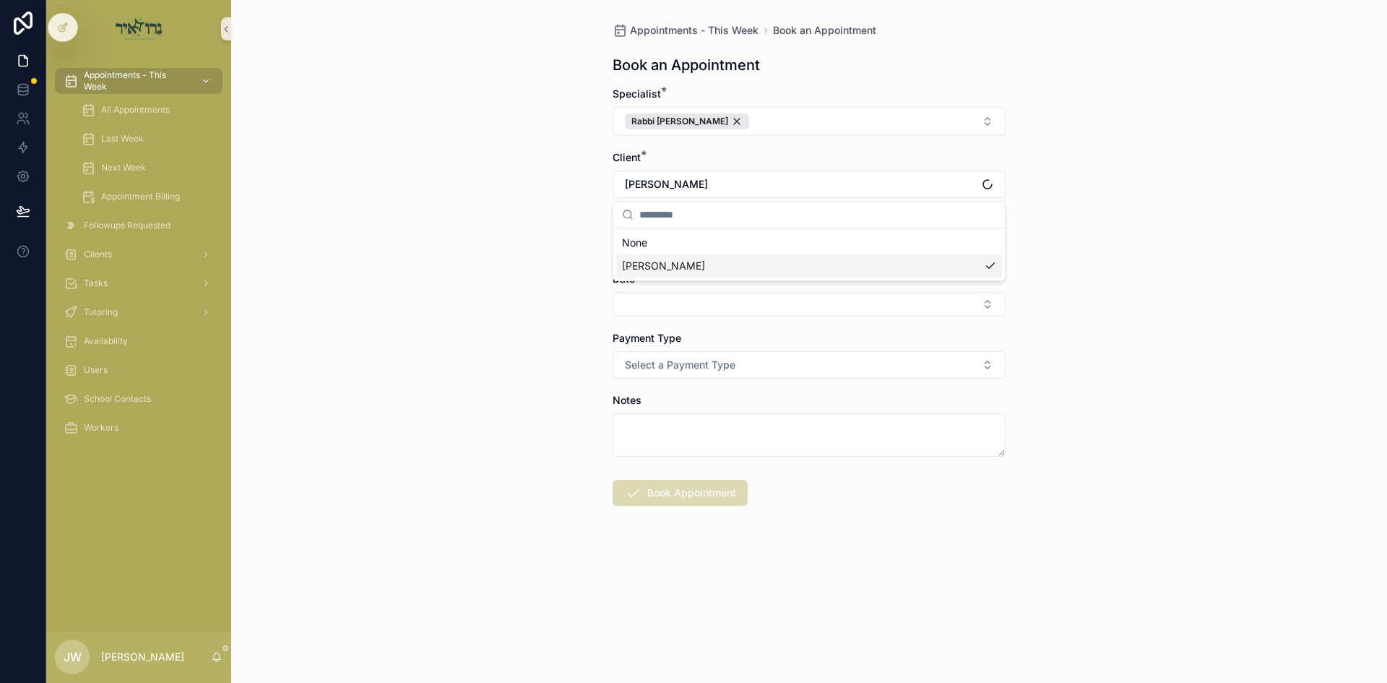
scroll to position [0, 0]
drag, startPoint x: 501, startPoint y: 319, endPoint x: 531, endPoint y: 317, distance: 30.4
click at [502, 318] on div "Appointments - This Week Book an Appointment Book an Appointment Specialist * R…" at bounding box center [809, 341] width 1156 height 683
click at [675, 250] on button "Select Button" at bounding box center [809, 245] width 393 height 25
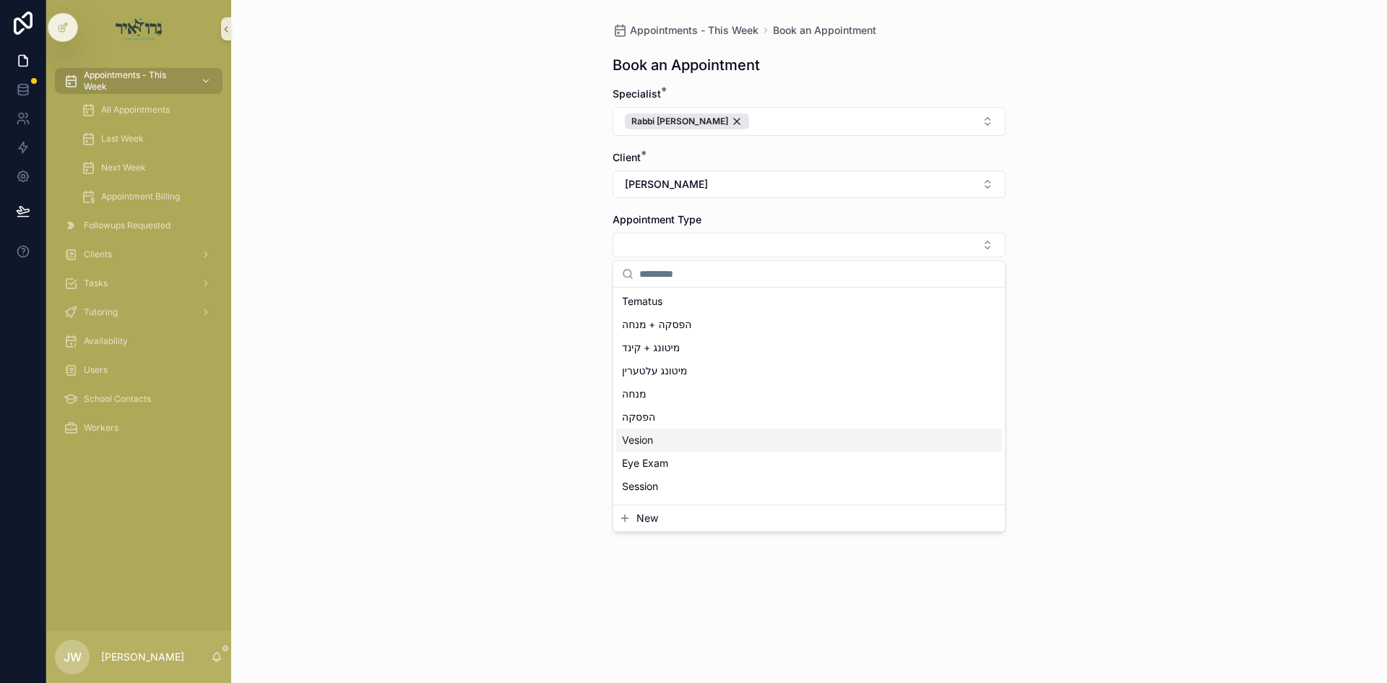
scroll to position [72, 0]
click at [664, 464] on div "Session" at bounding box center [809, 460] width 386 height 23
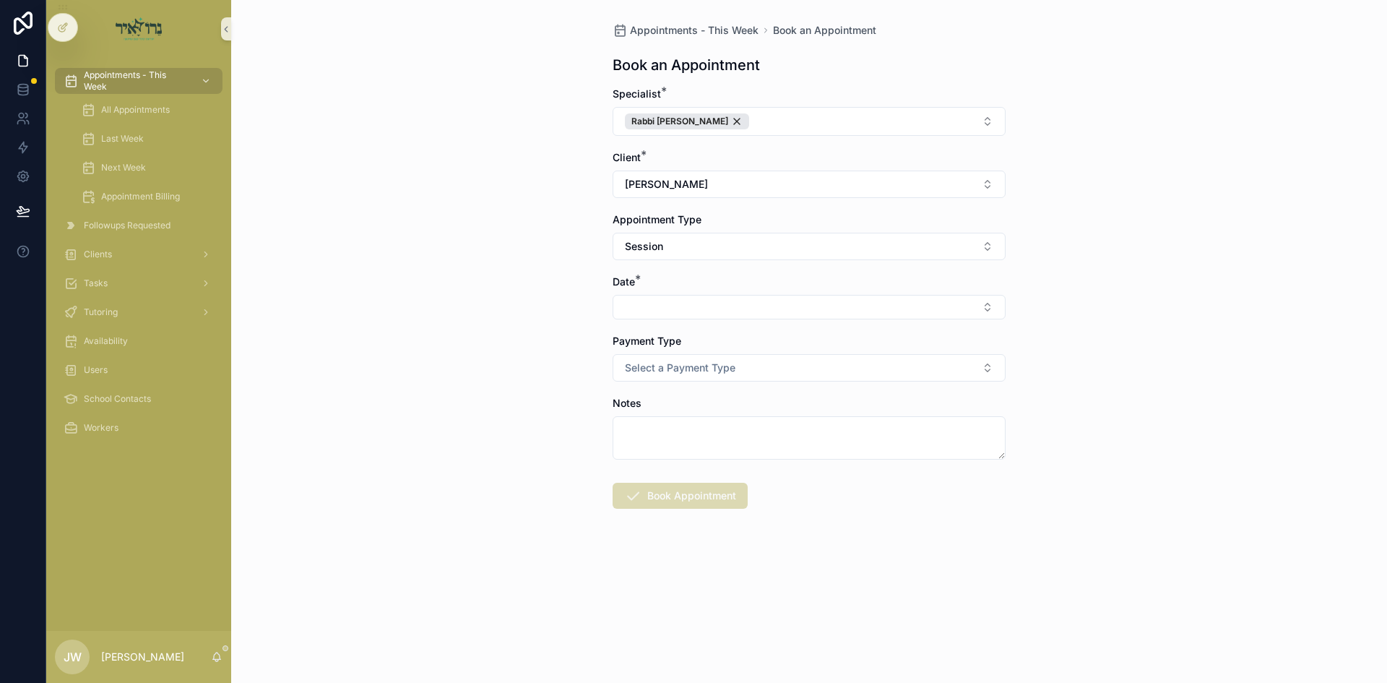
drag, startPoint x: 499, startPoint y: 417, endPoint x: 616, endPoint y: 284, distance: 177.1
click at [513, 408] on div "Appointments - This Week Book an Appointment Book an Appointment Specialist * R…" at bounding box center [809, 341] width 1156 height 683
click at [620, 308] on button "Select Button" at bounding box center [809, 307] width 393 height 25
click at [692, 364] on span "א'ניצבים 09/14/25" at bounding box center [658, 364] width 73 height 14
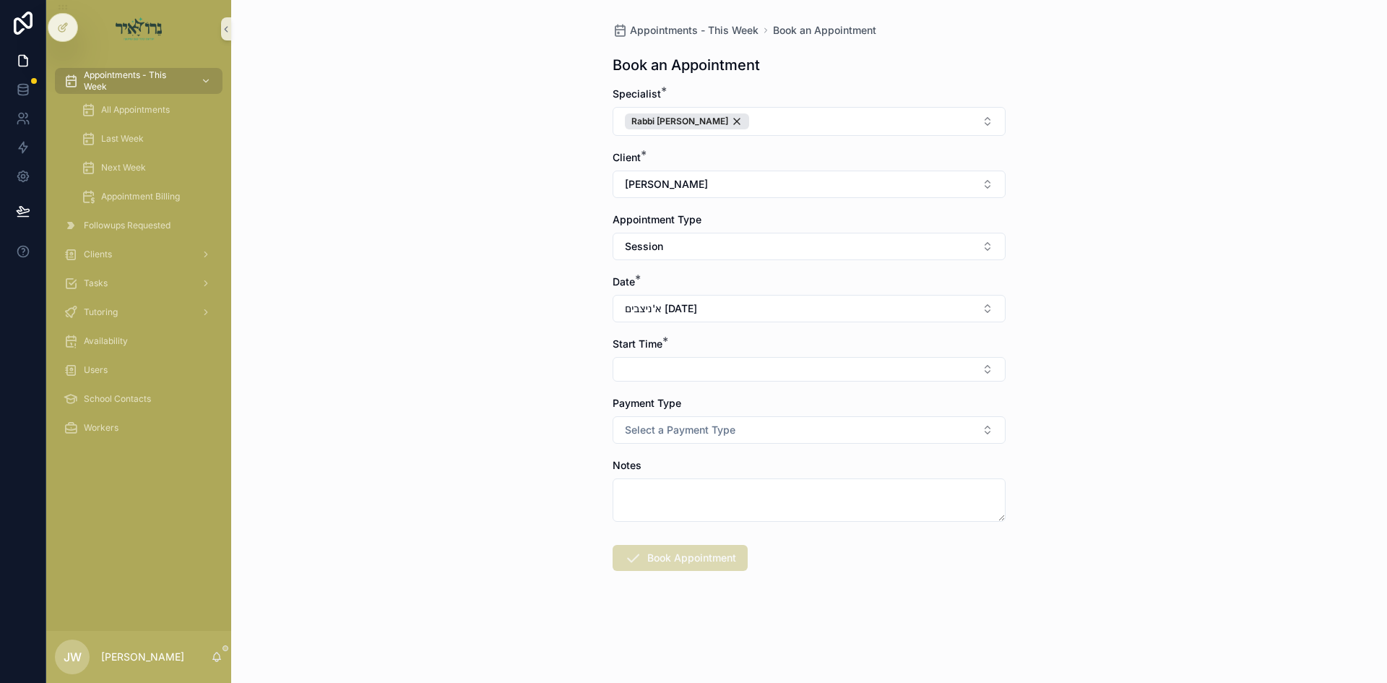
click at [688, 364] on button "Select Button" at bounding box center [809, 369] width 393 height 25
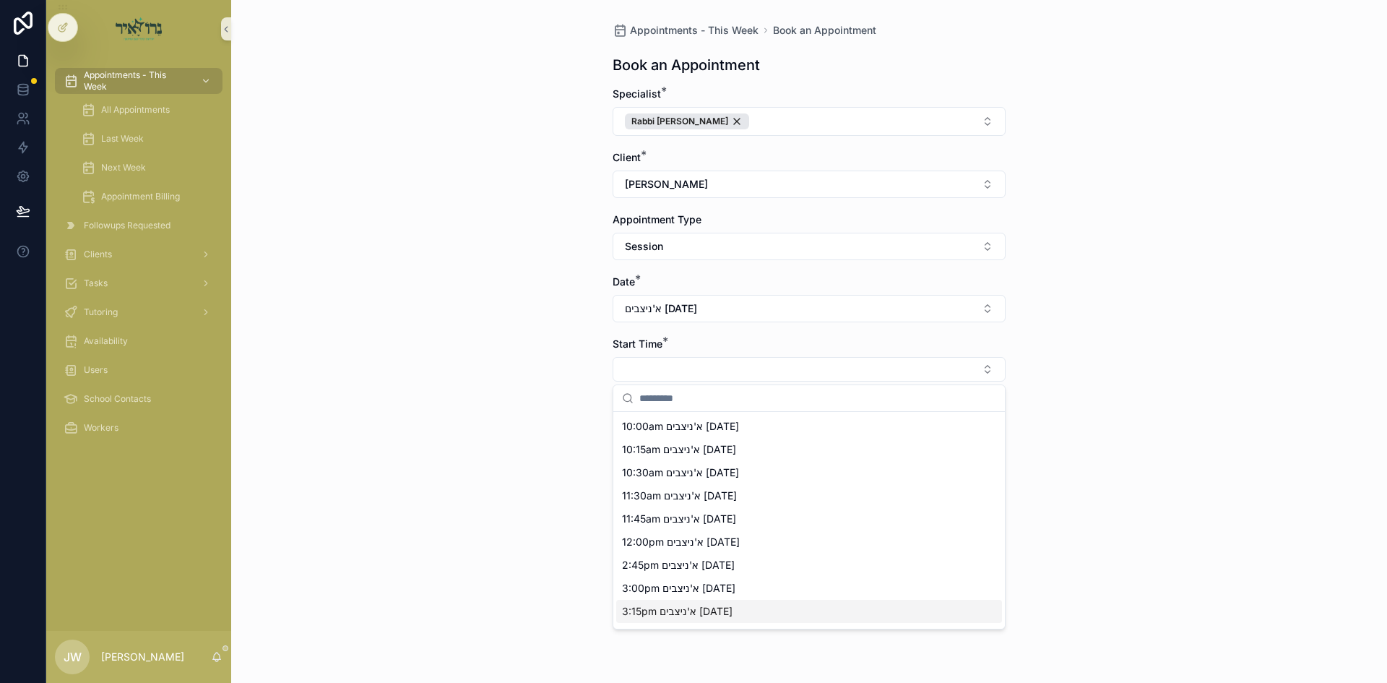
scroll to position [72, 0]
click at [658, 567] on span "3:30pm א'ניצבים 09/14/25" at bounding box center [678, 562] width 113 height 14
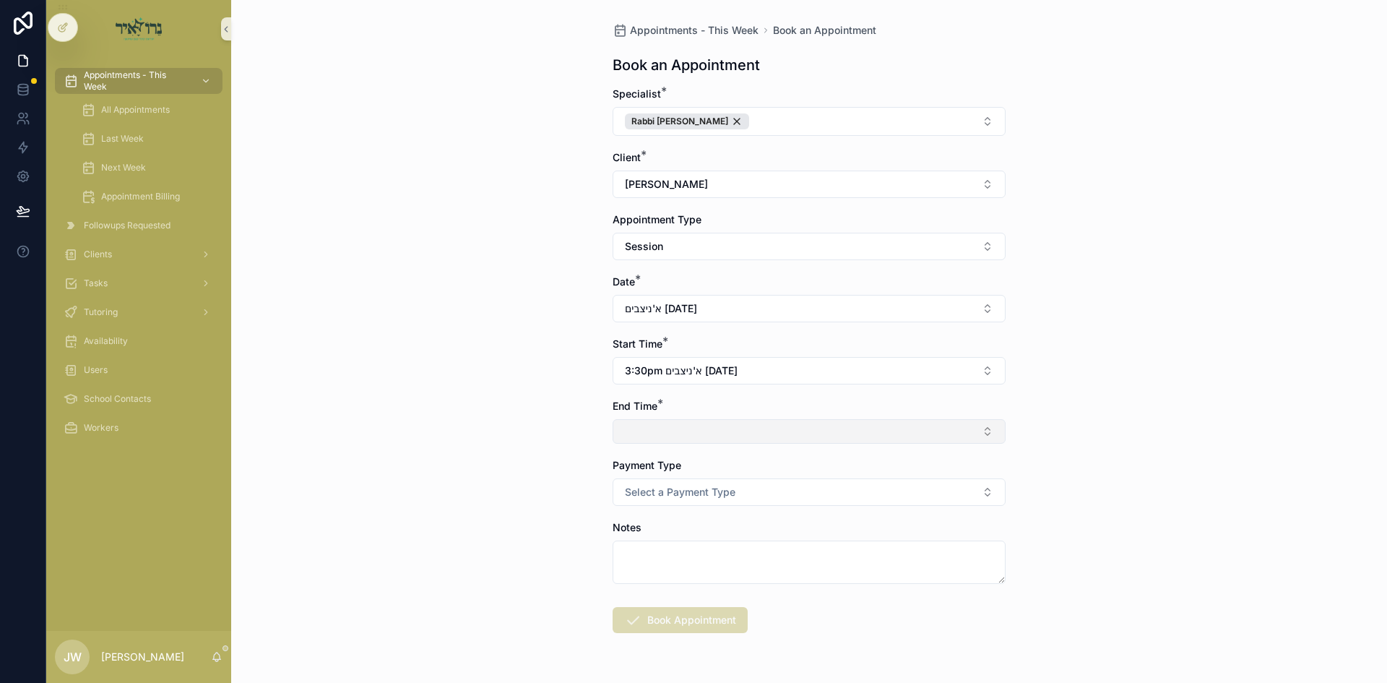
click at [647, 433] on button "Select Button" at bounding box center [809, 431] width 393 height 25
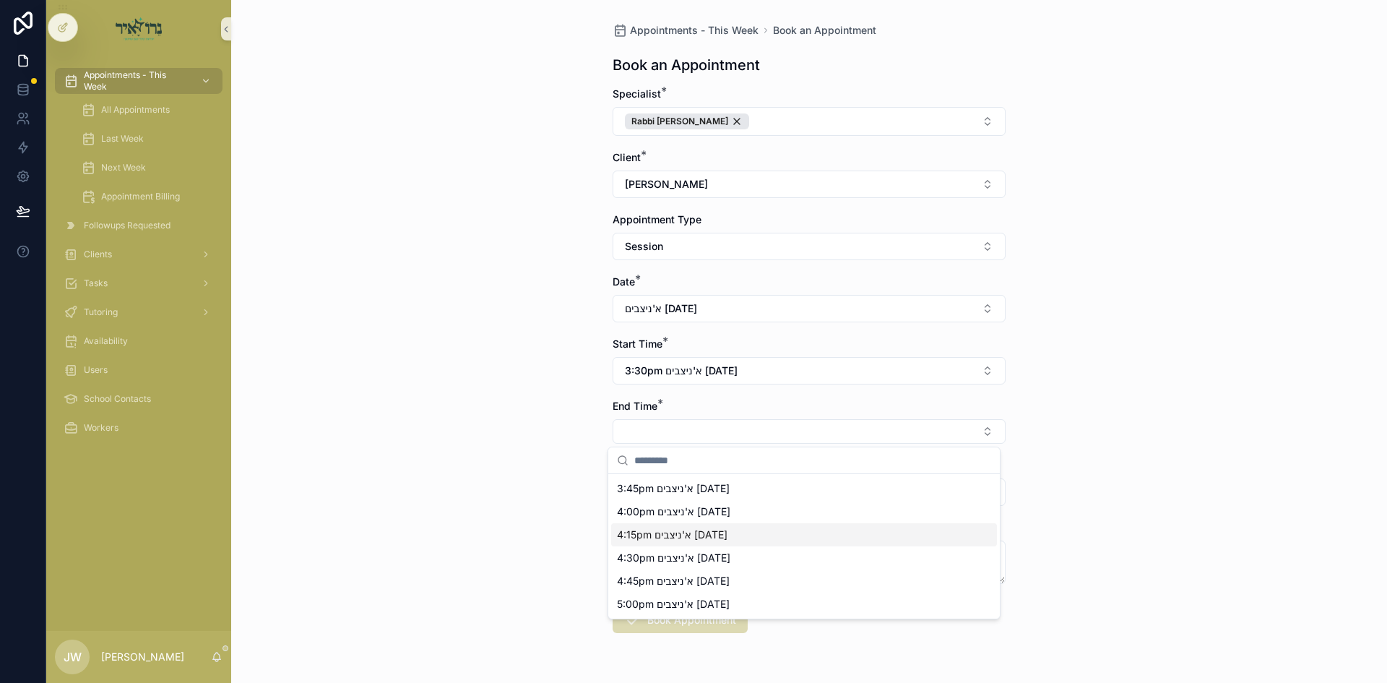
click at [652, 533] on span "4:15pm א'ניצבים 09/14/25" at bounding box center [672, 534] width 111 height 14
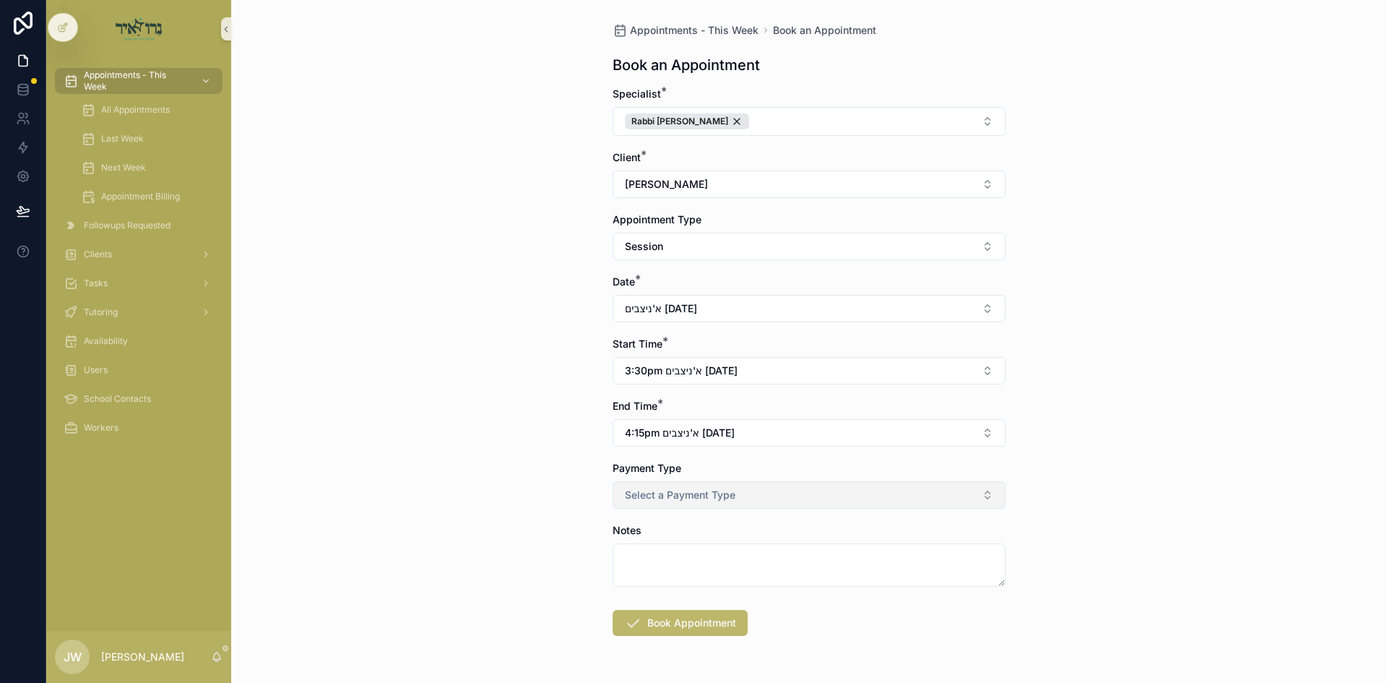
click at [664, 501] on span "Select a Payment Type" at bounding box center [680, 495] width 111 height 14
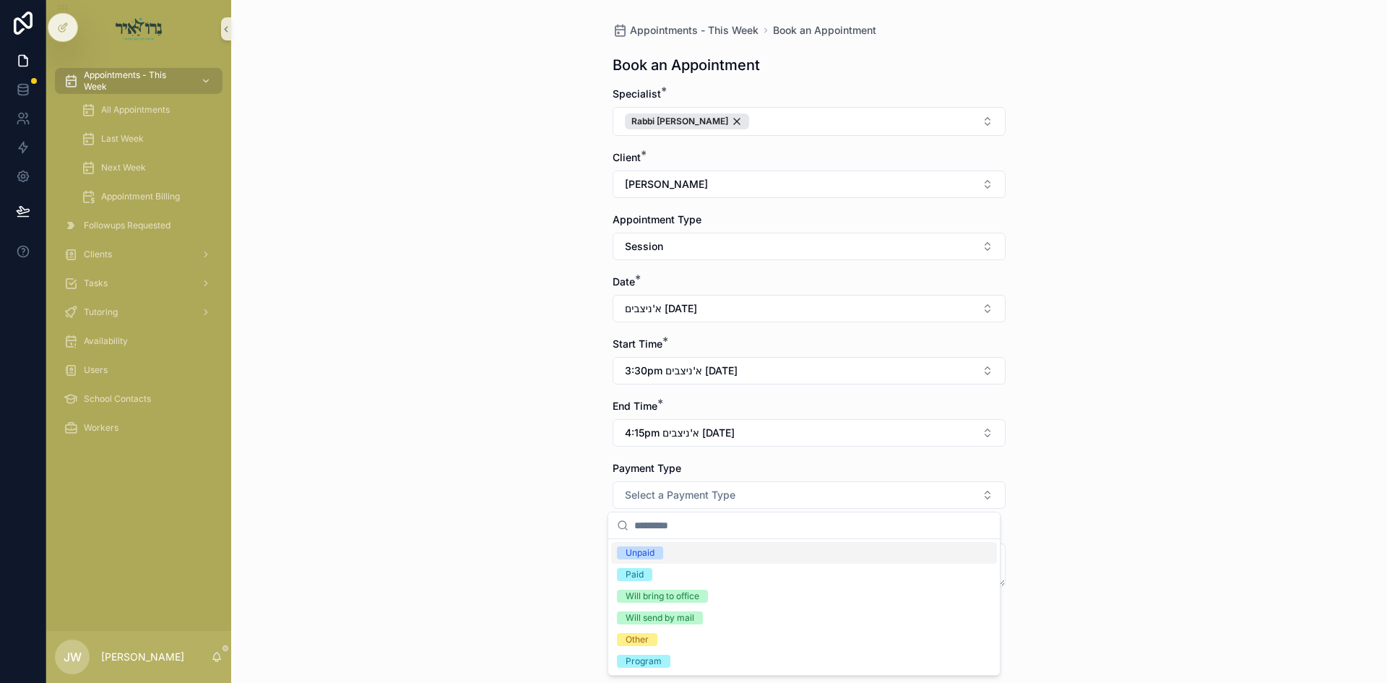
click at [662, 551] on span "Unpaid" at bounding box center [640, 552] width 46 height 13
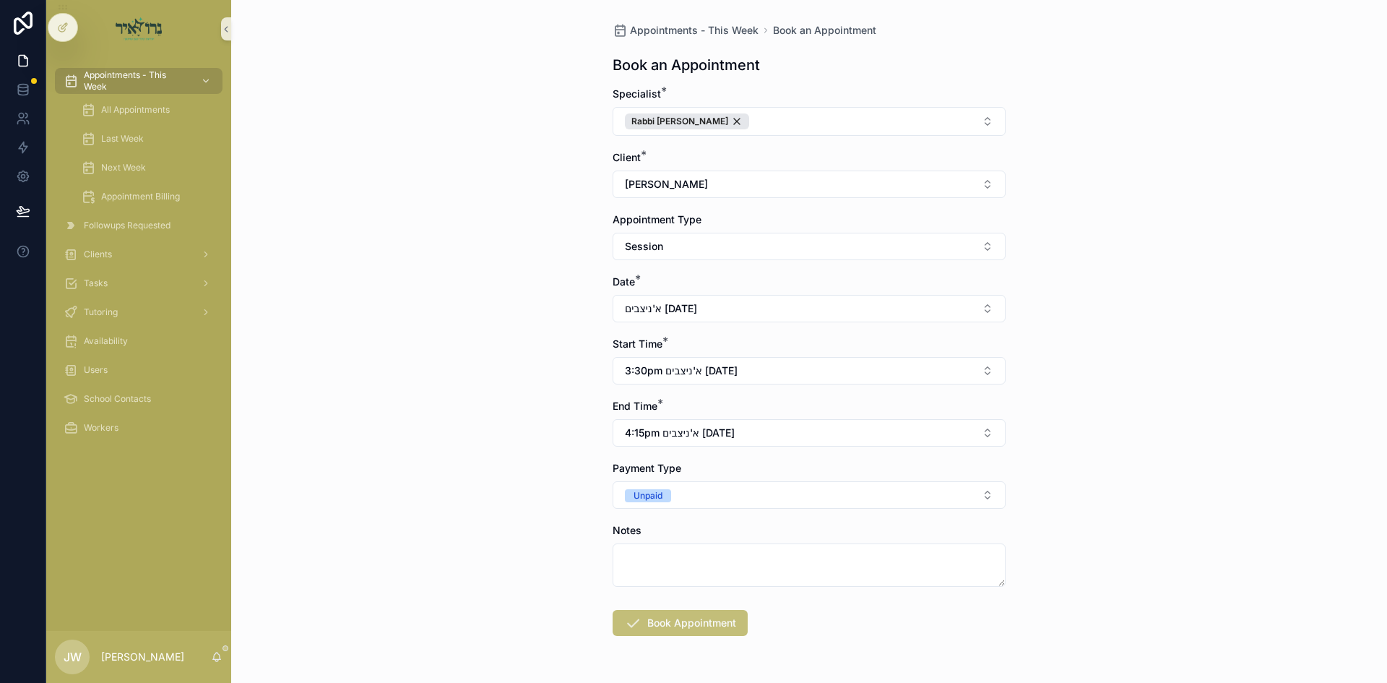
click at [662, 621] on button "Book Appointment" at bounding box center [680, 623] width 135 height 26
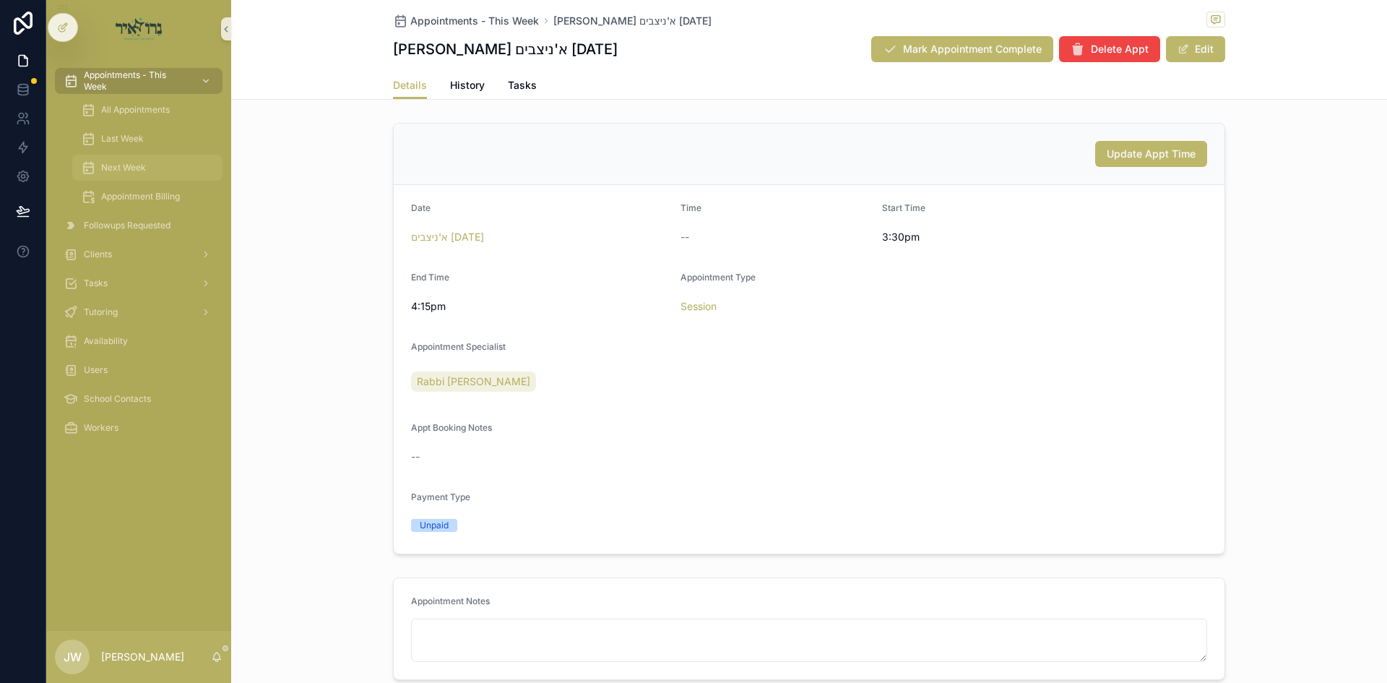
click at [131, 158] on div "Next Week" at bounding box center [147, 167] width 133 height 23
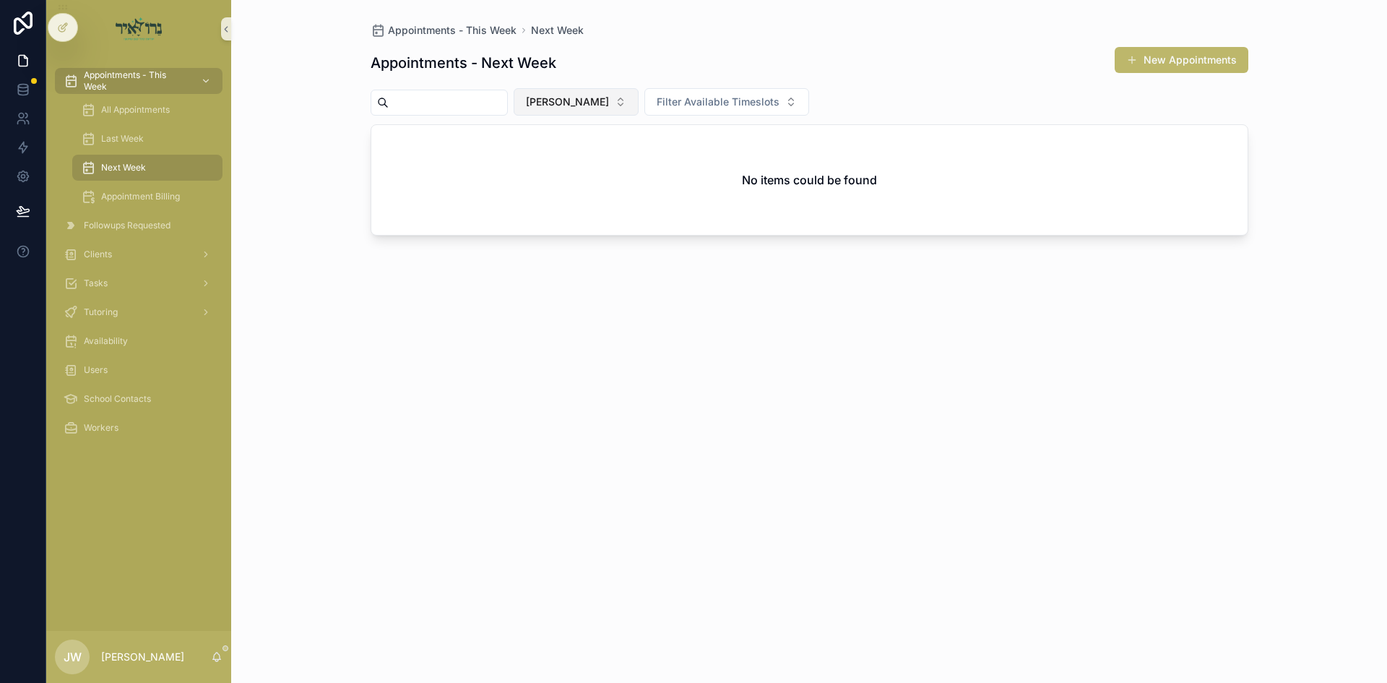
click at [598, 112] on button "[PERSON_NAME]" at bounding box center [576, 101] width 125 height 27
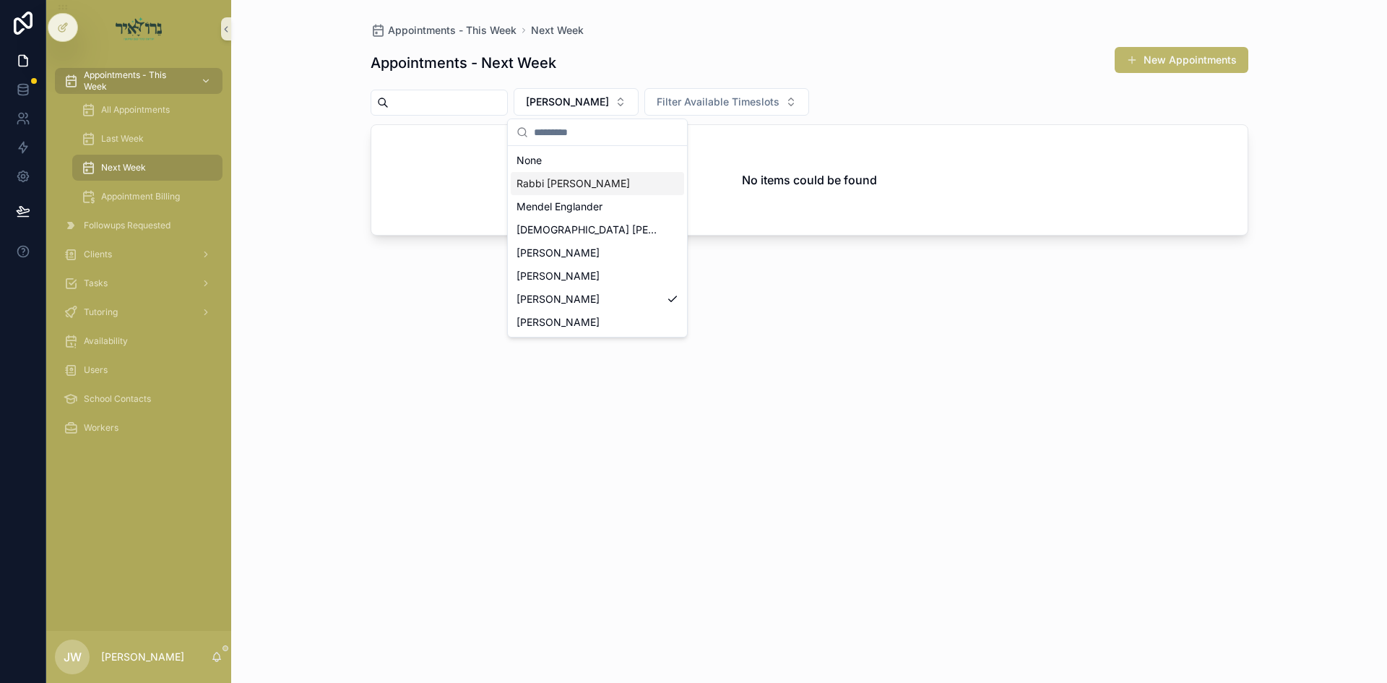
click at [591, 194] on div "Rabbi [PERSON_NAME]" at bounding box center [597, 183] width 173 height 23
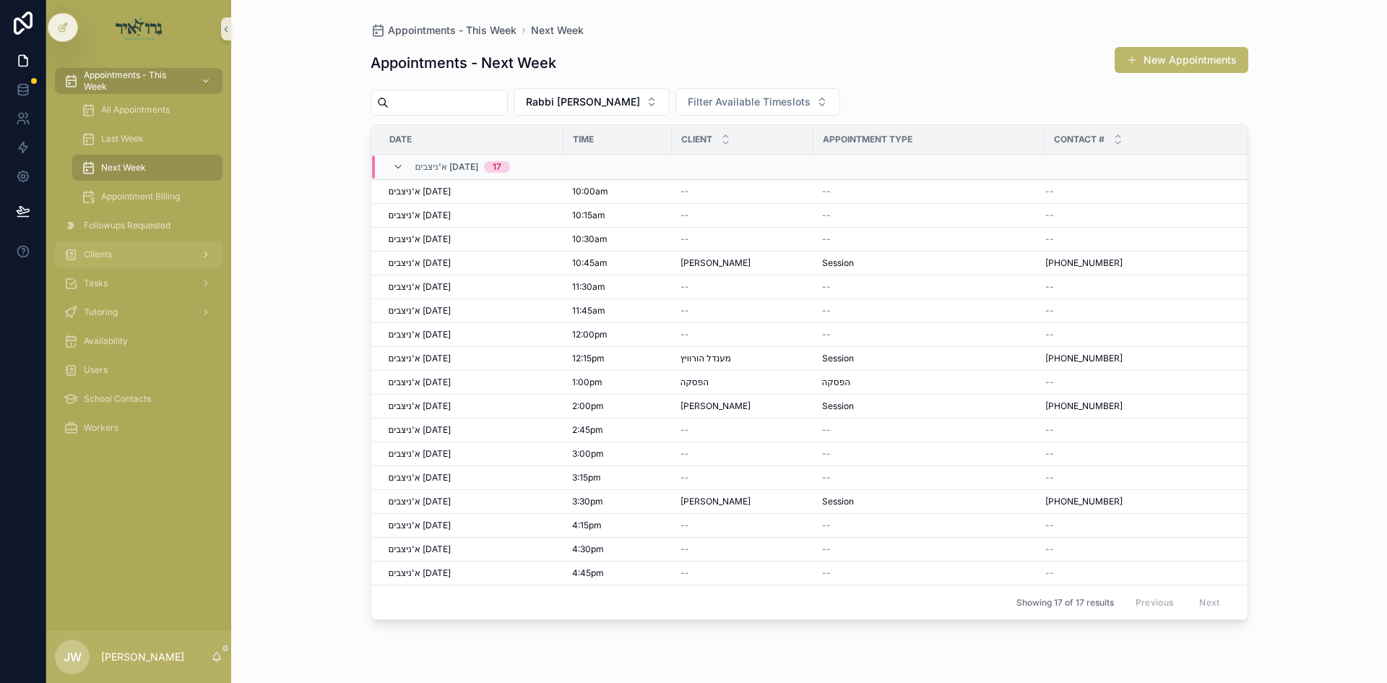
click at [99, 254] on span "Clients" at bounding box center [98, 255] width 28 height 12
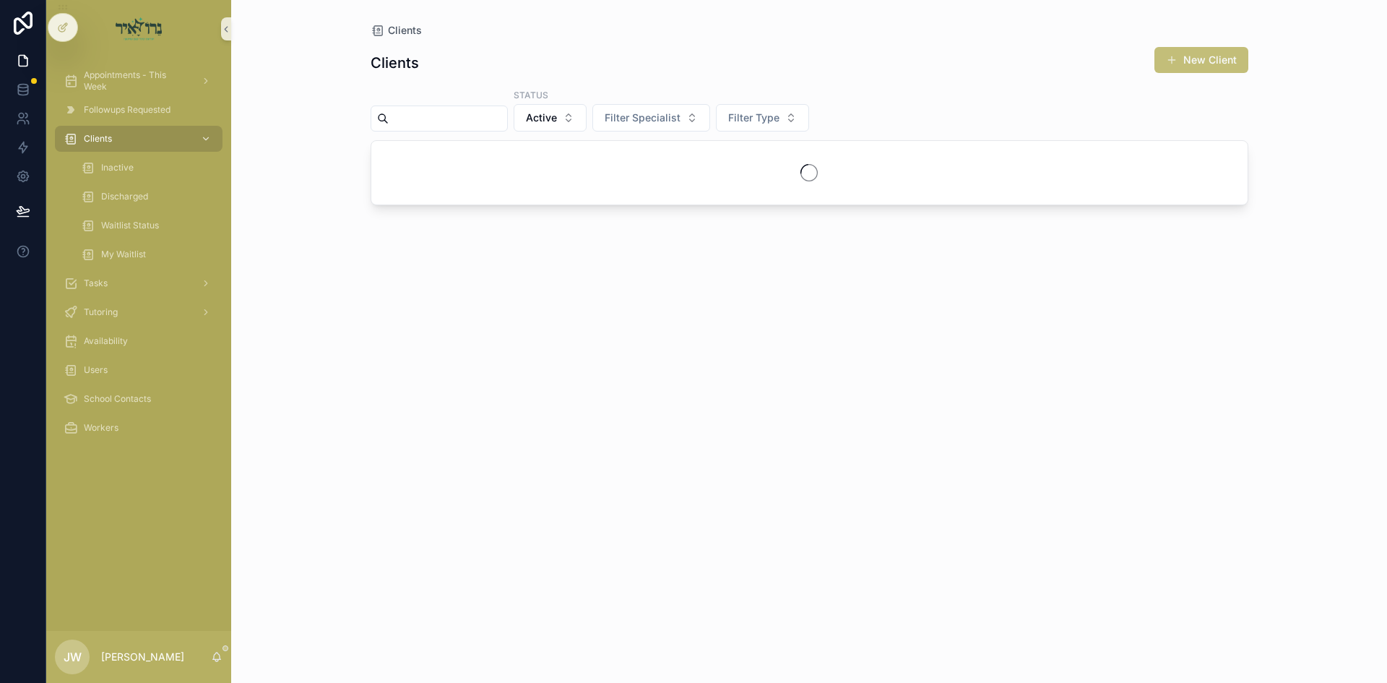
click at [1200, 64] on button "New Client" at bounding box center [1201, 60] width 94 height 26
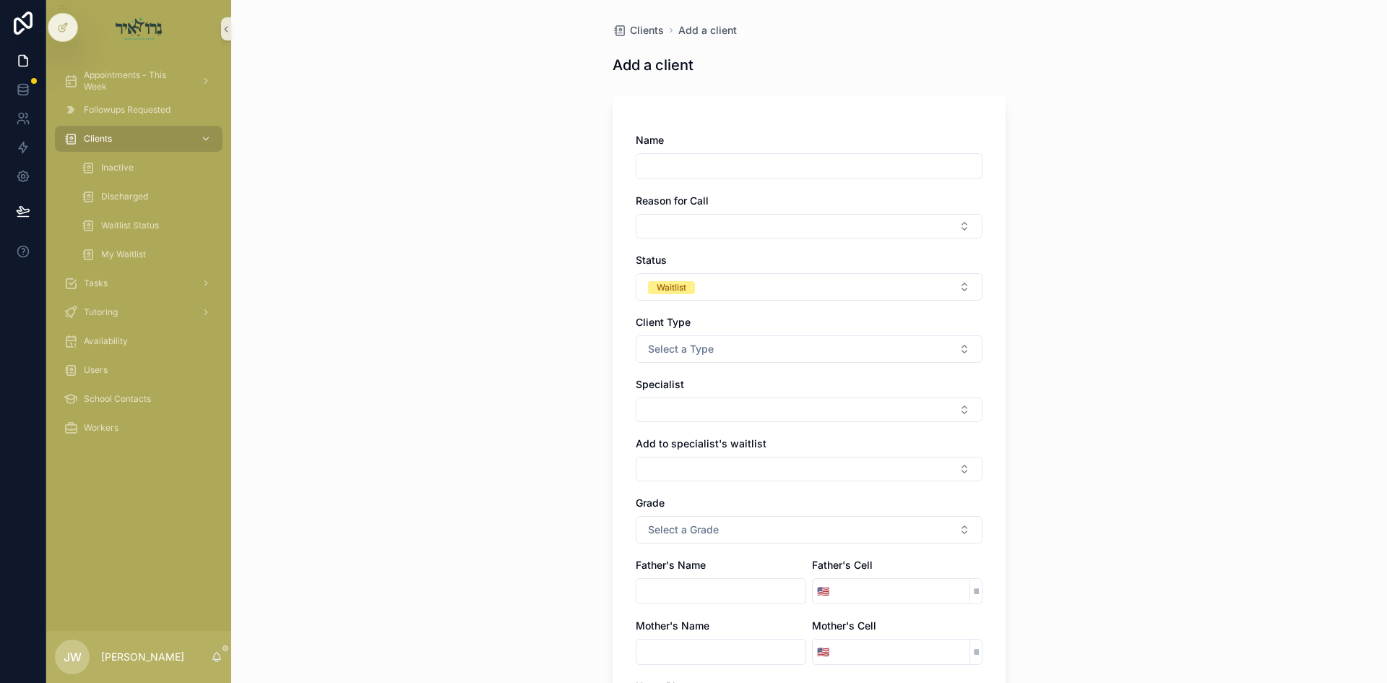
click at [706, 174] on input "scrollable content" at bounding box center [808, 166] width 345 height 20
type input "**********"
click at [673, 218] on button "Select Button" at bounding box center [809, 226] width 347 height 25
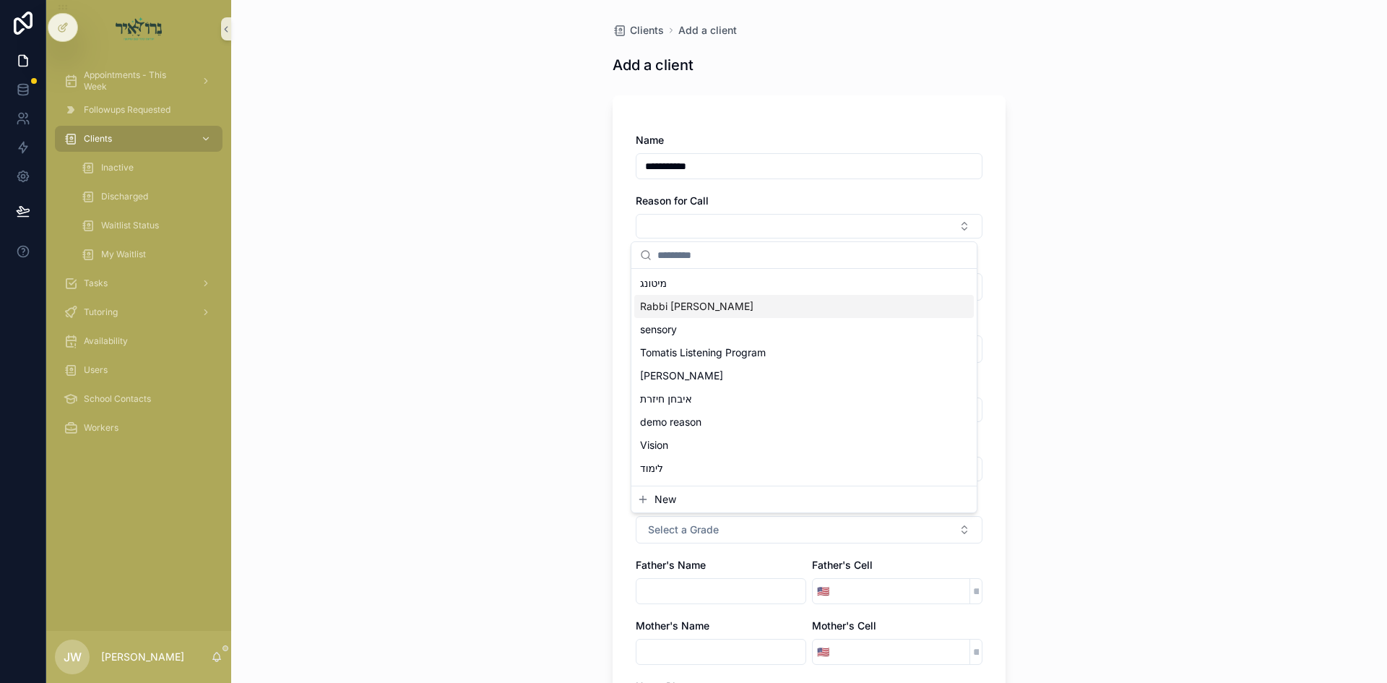
click at [686, 302] on span "Rabbi [PERSON_NAME]" at bounding box center [696, 306] width 113 height 14
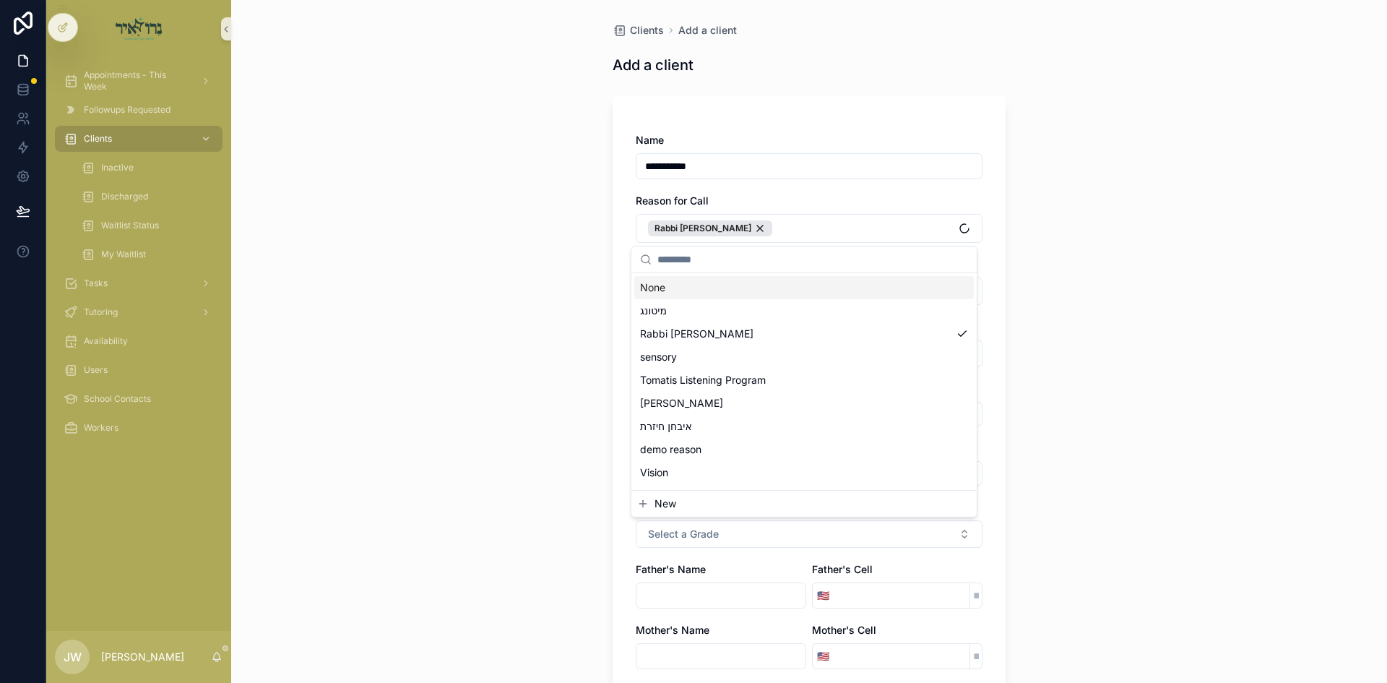
click at [483, 242] on div "**********" at bounding box center [809, 341] width 1156 height 683
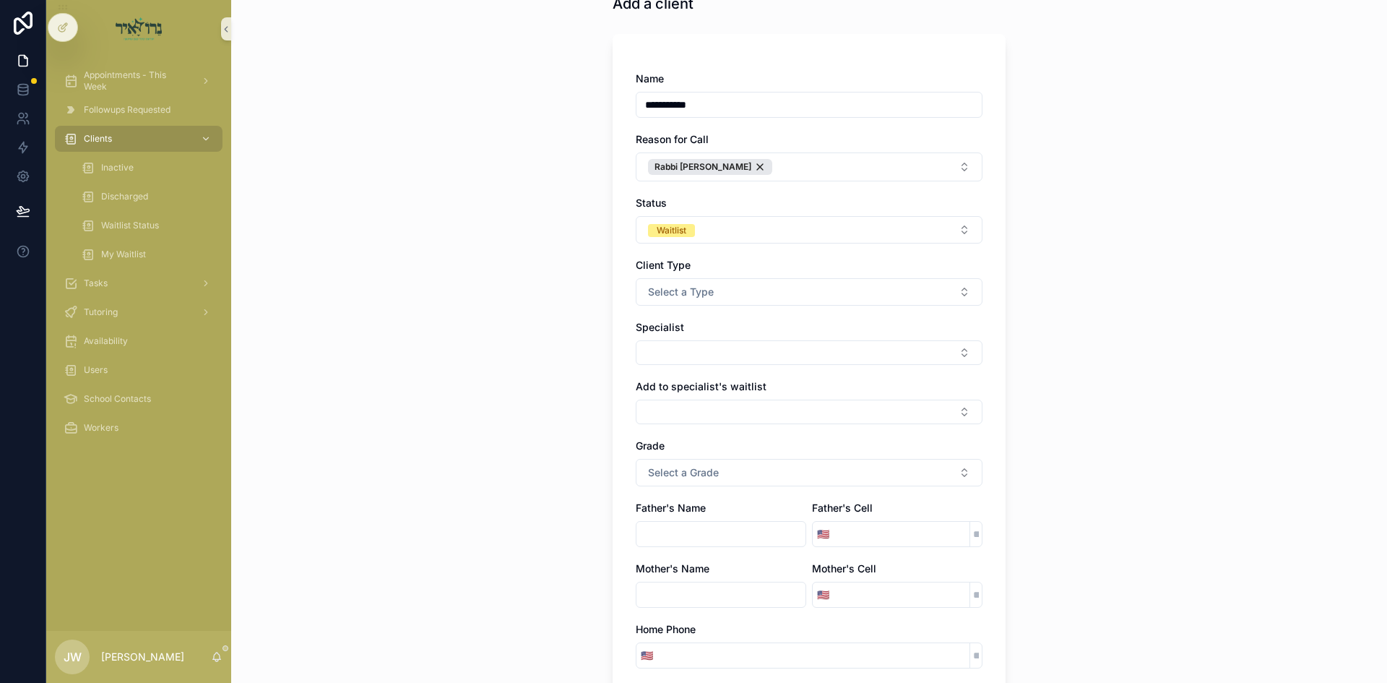
scroll to position [217, 0]
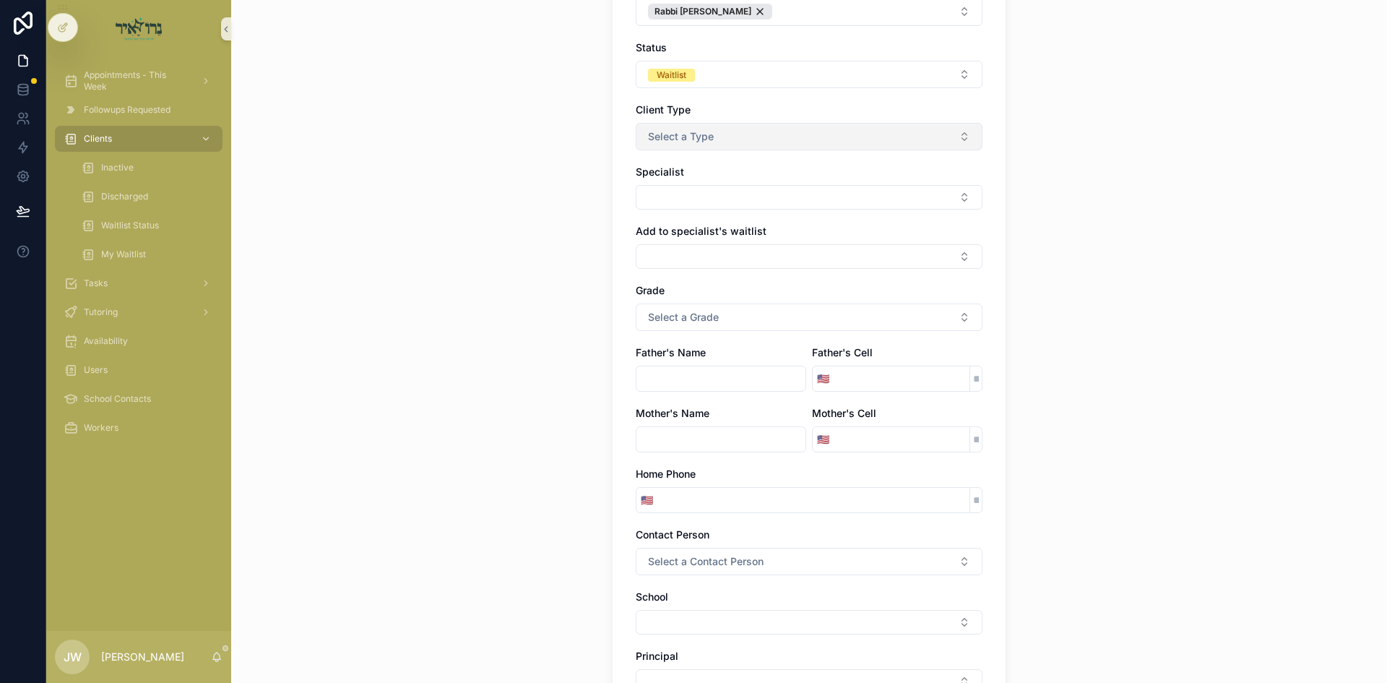
click at [672, 147] on button "Select a Type" at bounding box center [809, 136] width 347 height 27
click at [678, 194] on div "In house" at bounding box center [666, 194] width 34 height 13
click at [680, 207] on button "Select Button" at bounding box center [809, 197] width 347 height 25
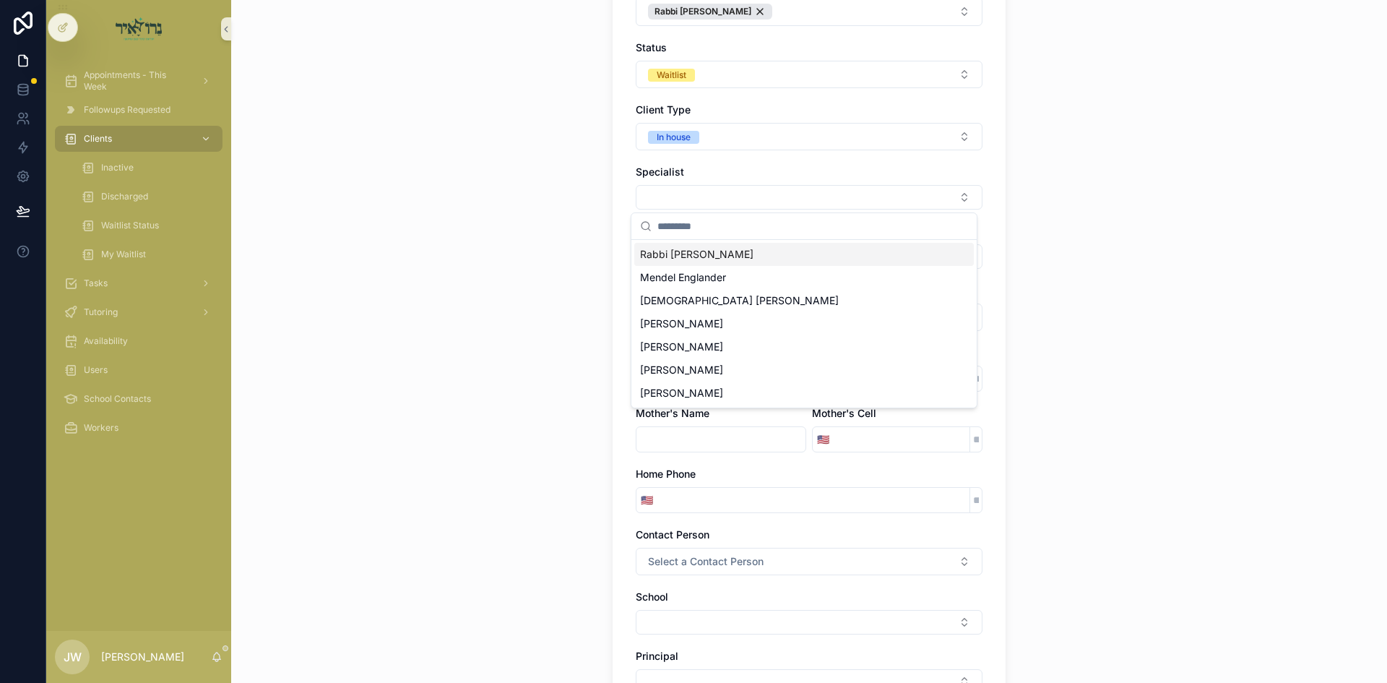
click at [693, 256] on span "Rabbi [PERSON_NAME]" at bounding box center [696, 254] width 113 height 14
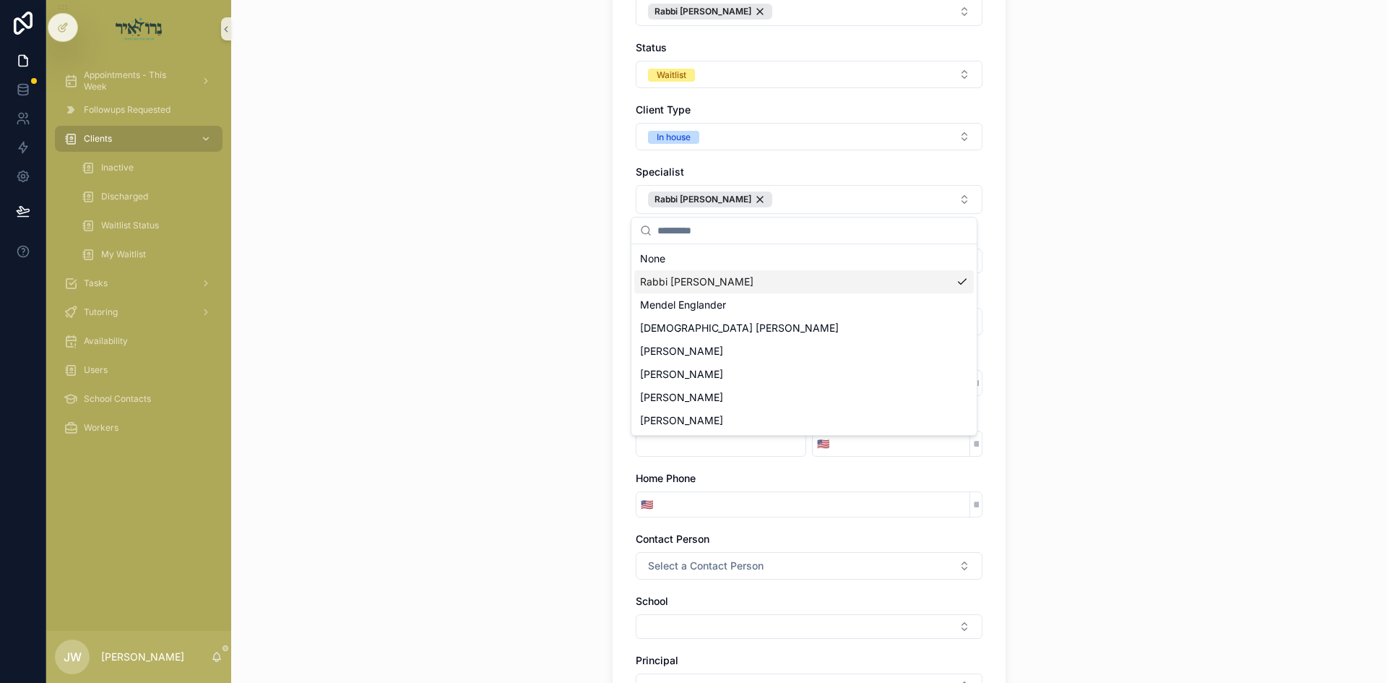
drag, startPoint x: 1199, startPoint y: 306, endPoint x: 1178, endPoint y: 304, distance: 21.0
click at [1199, 306] on div "**********" at bounding box center [809, 124] width 1156 height 683
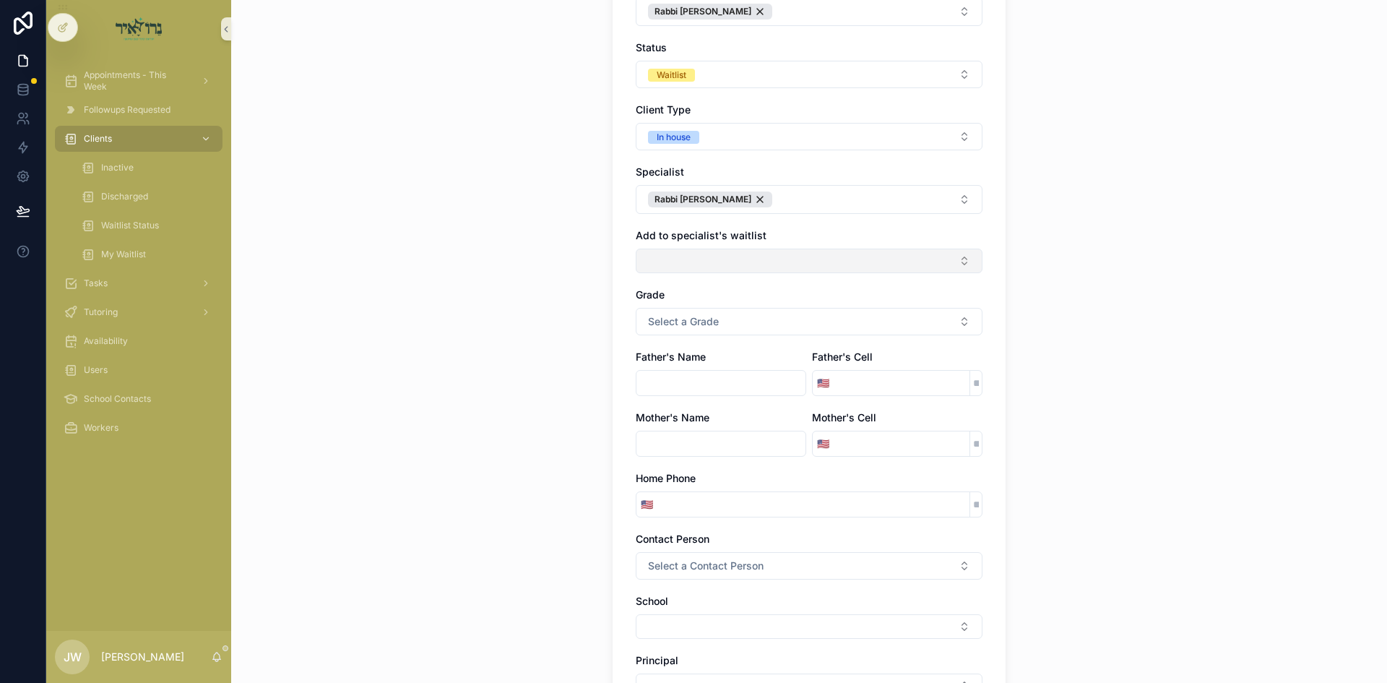
click at [636, 250] on button "Select Button" at bounding box center [809, 261] width 347 height 25
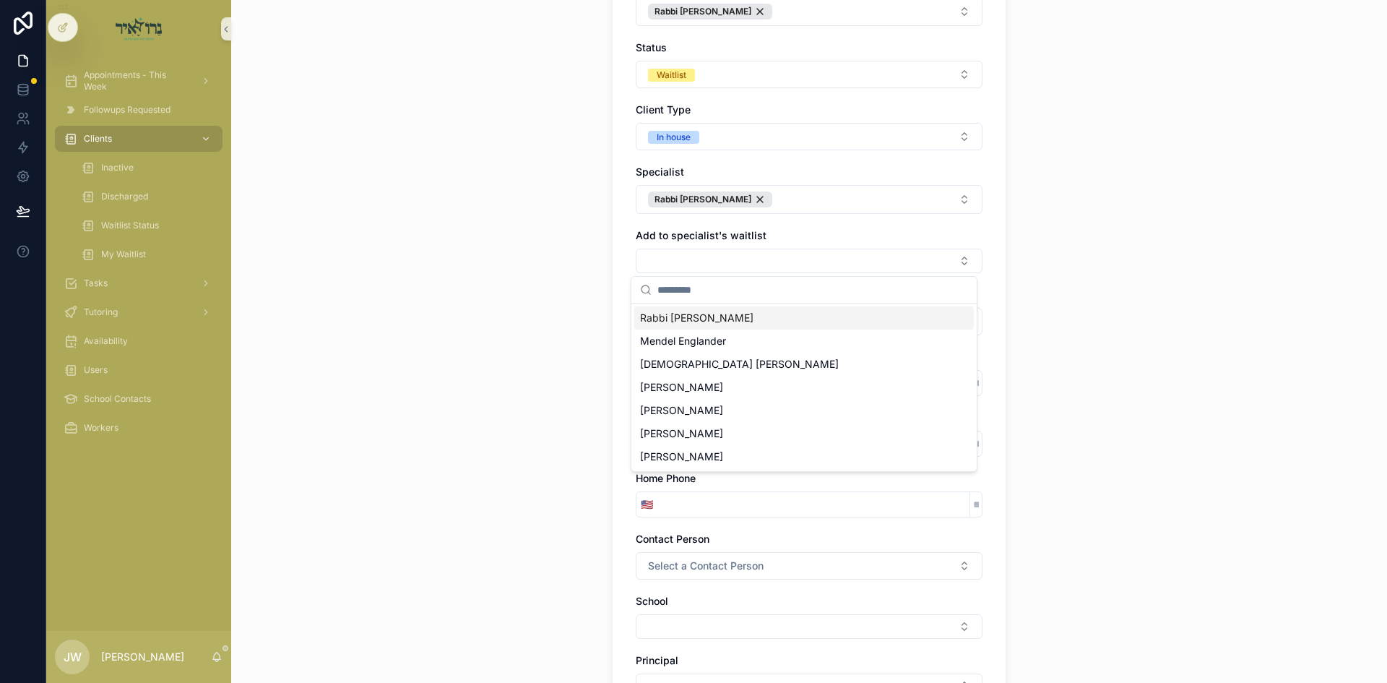
click at [705, 314] on span "Rabbi [PERSON_NAME]" at bounding box center [696, 318] width 113 height 14
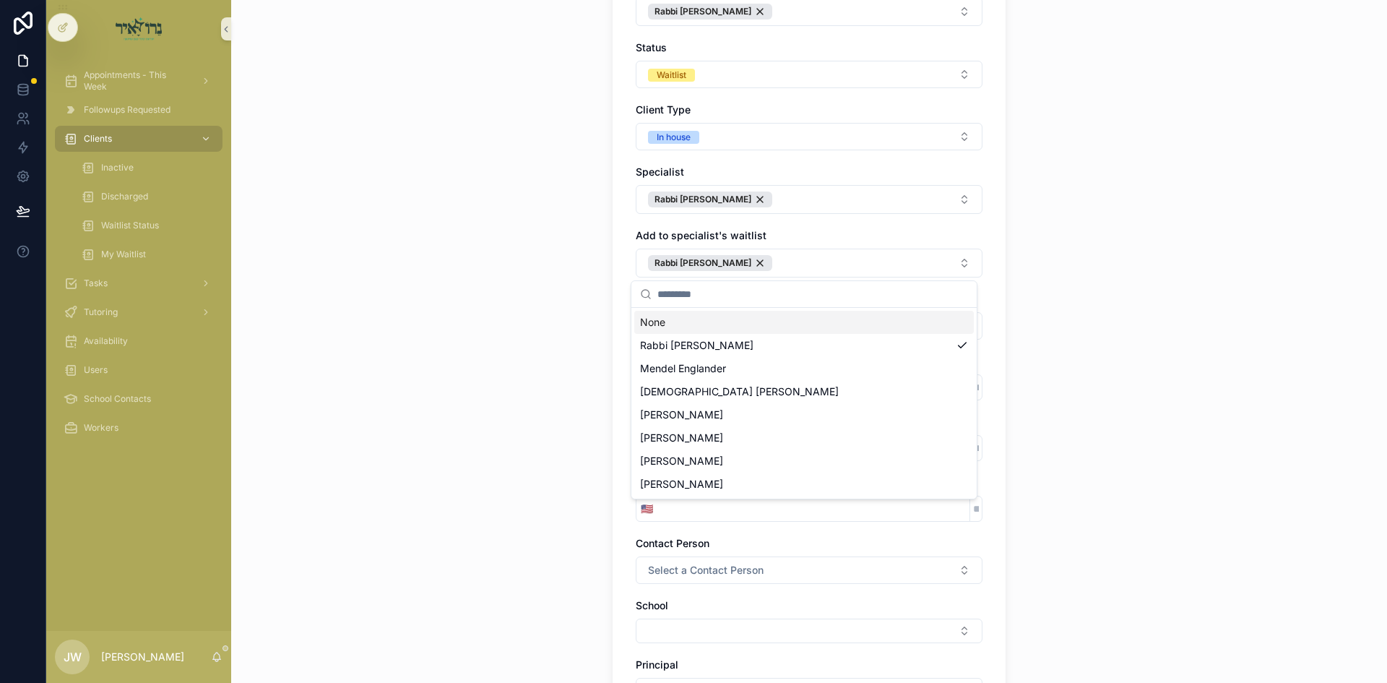
click at [1046, 311] on div "**********" at bounding box center [809, 124] width 1156 height 683
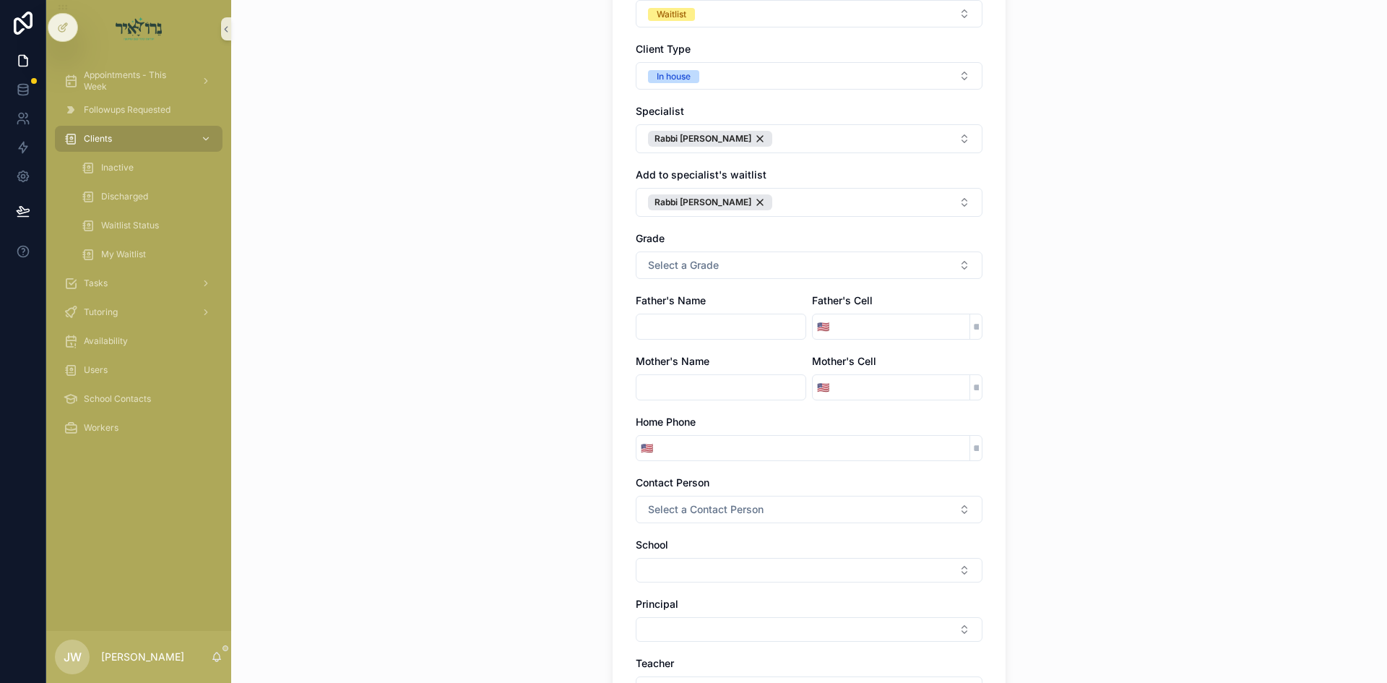
scroll to position [361, 0]
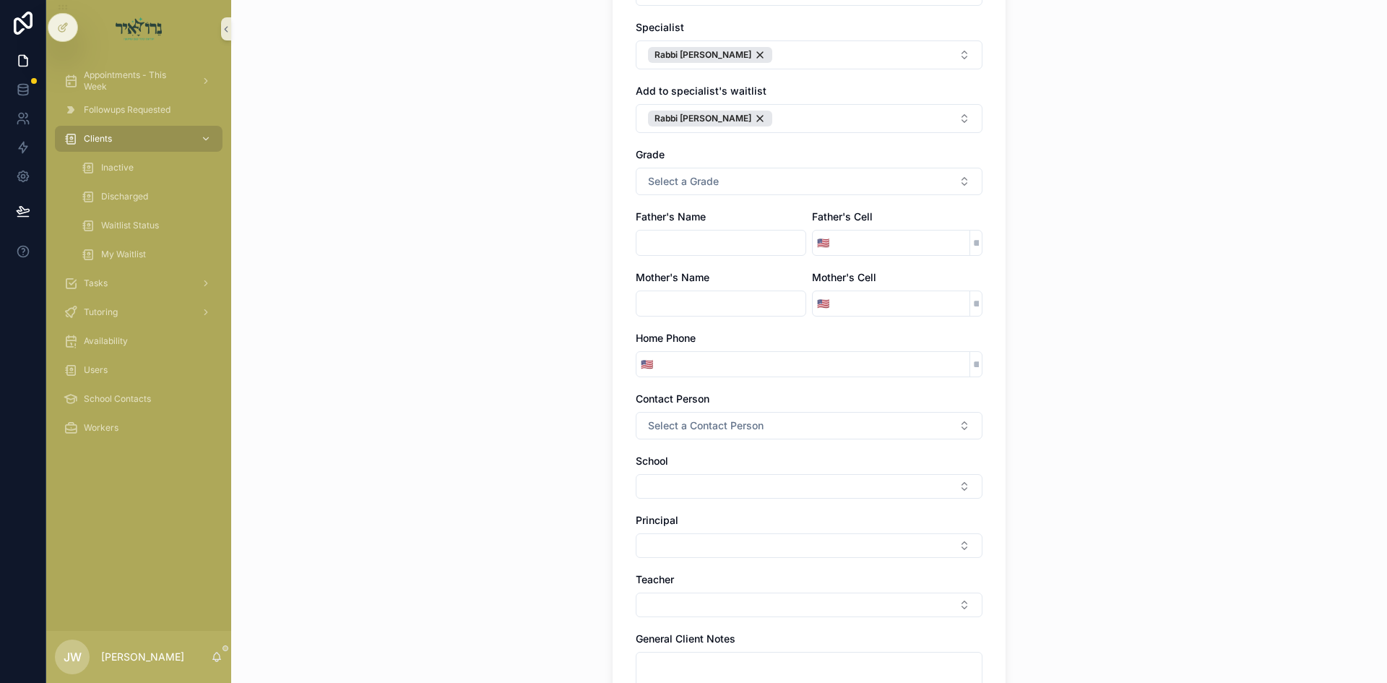
click at [723, 248] on input "scrollable content" at bounding box center [720, 243] width 169 height 20
type input "********"
click at [842, 246] on input "scrollable content" at bounding box center [902, 243] width 136 height 20
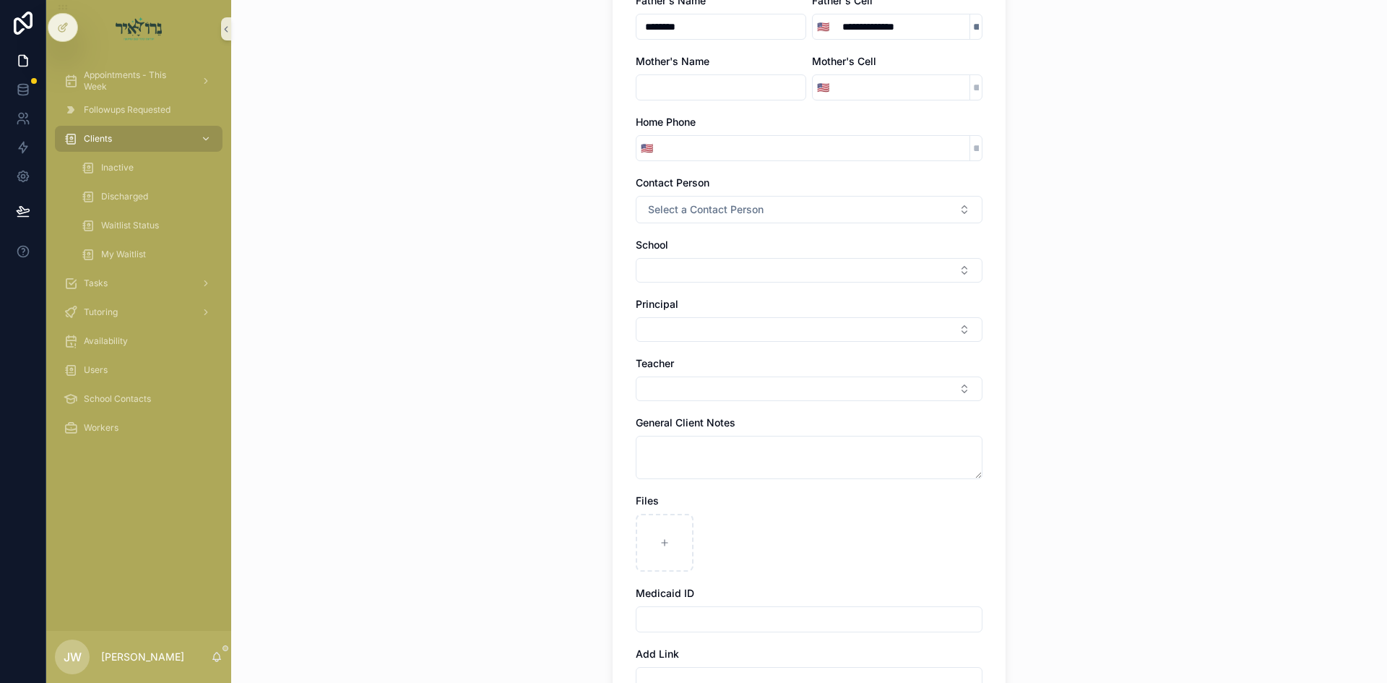
scroll to position [578, 0]
type input "**********"
click at [735, 209] on span "Select a Contact Person" at bounding box center [706, 209] width 116 height 14
click at [711, 271] on div "Father" at bounding box center [804, 267] width 340 height 22
click at [1115, 244] on div "**********" at bounding box center [809, 341] width 1156 height 683
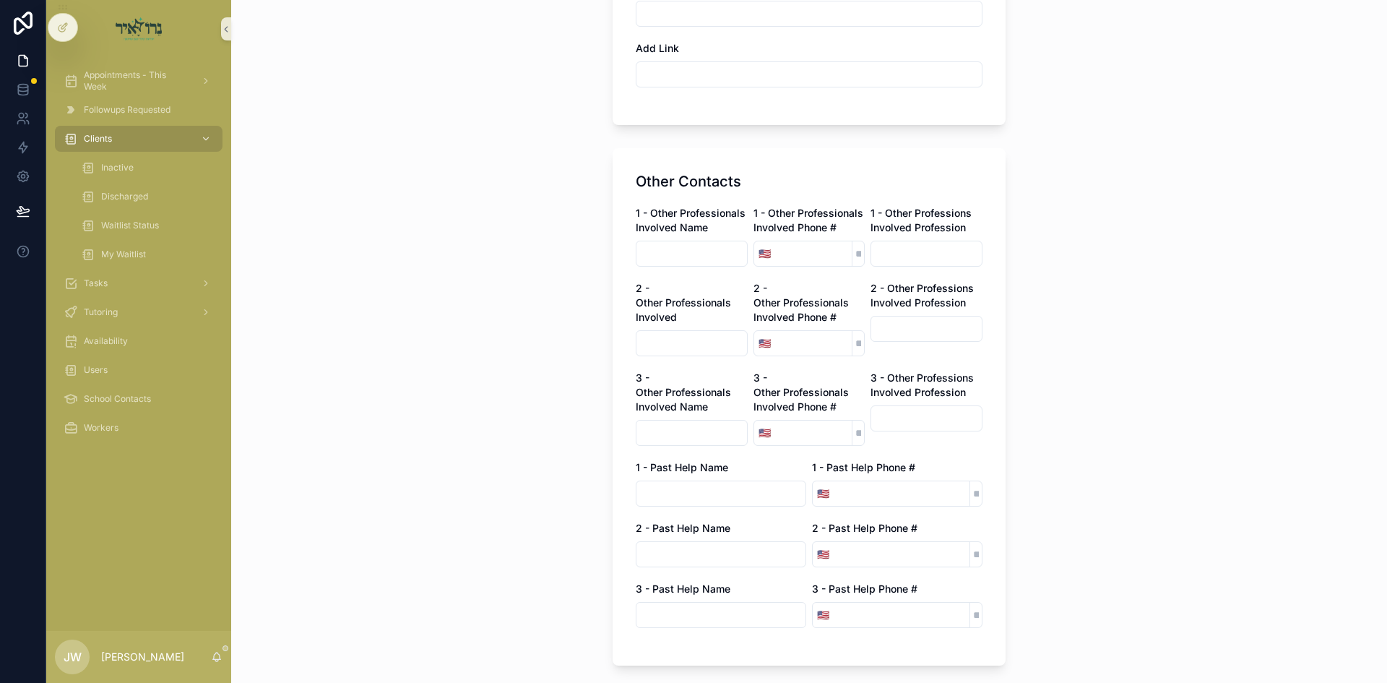
scroll to position [1278, 0]
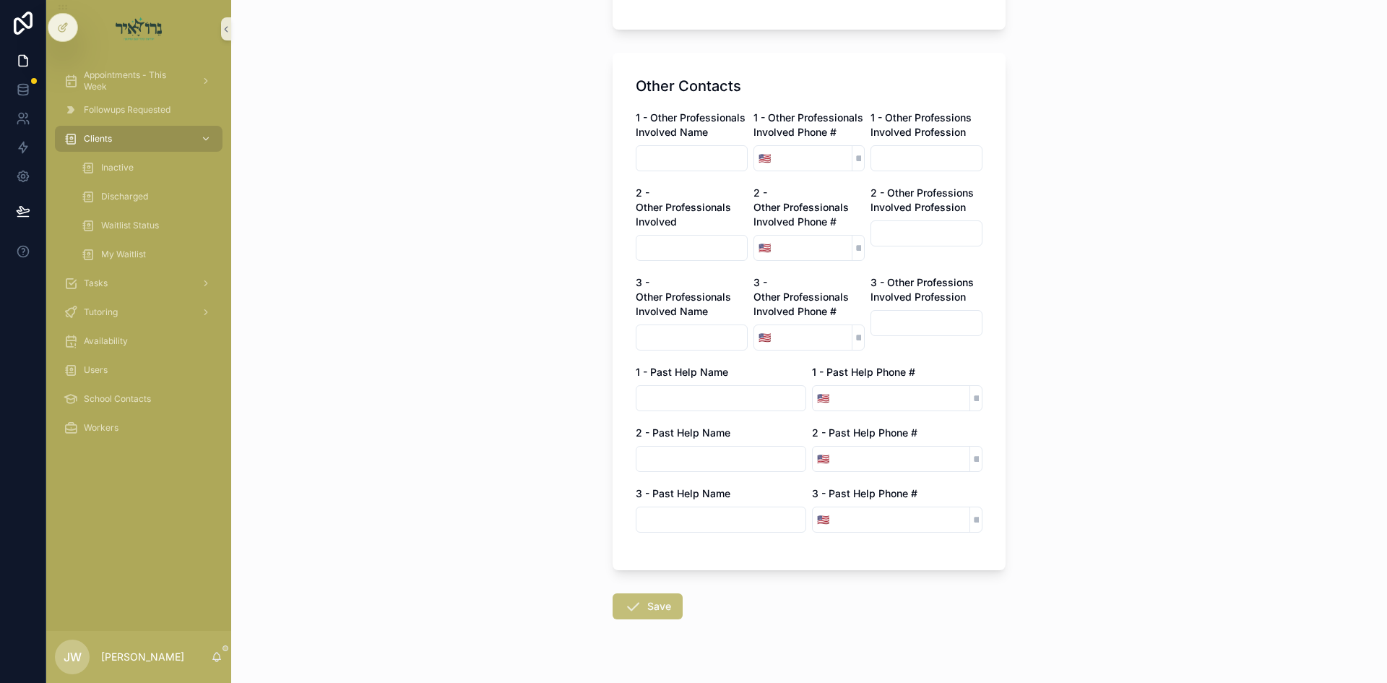
click at [641, 593] on button "Save" at bounding box center [648, 606] width 70 height 26
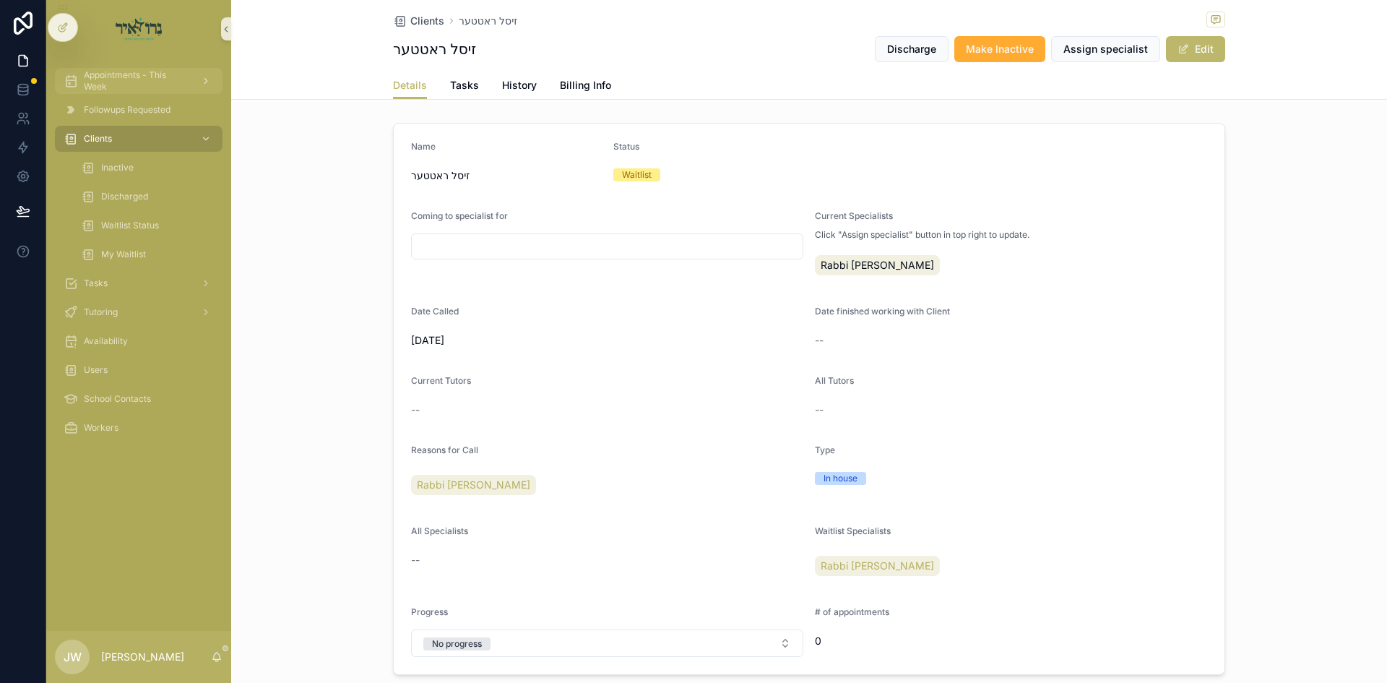
click at [124, 89] on span "Appointments - This Week" at bounding box center [136, 80] width 105 height 23
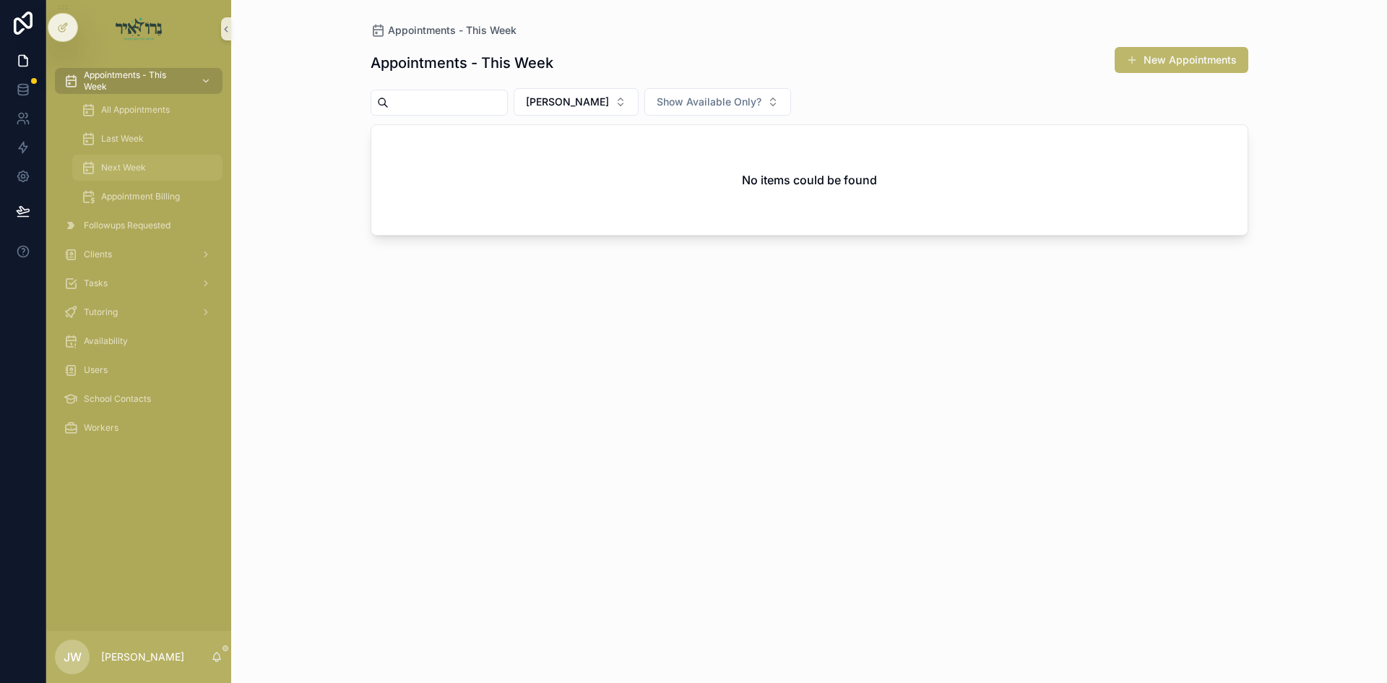
click at [142, 165] on span "Next Week" at bounding box center [123, 168] width 45 height 12
click at [561, 114] on button "[PERSON_NAME]" at bounding box center [576, 101] width 125 height 27
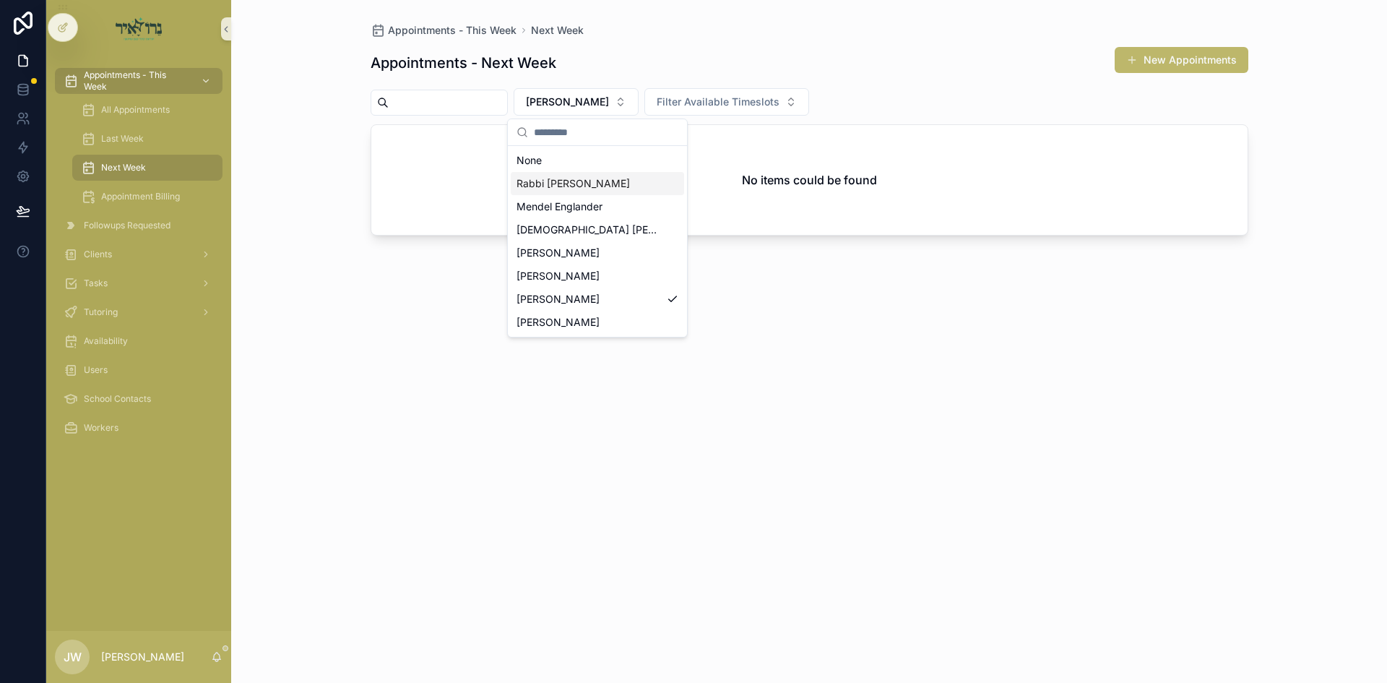
click at [592, 191] on div "Rabbi [PERSON_NAME]" at bounding box center [597, 183] width 173 height 23
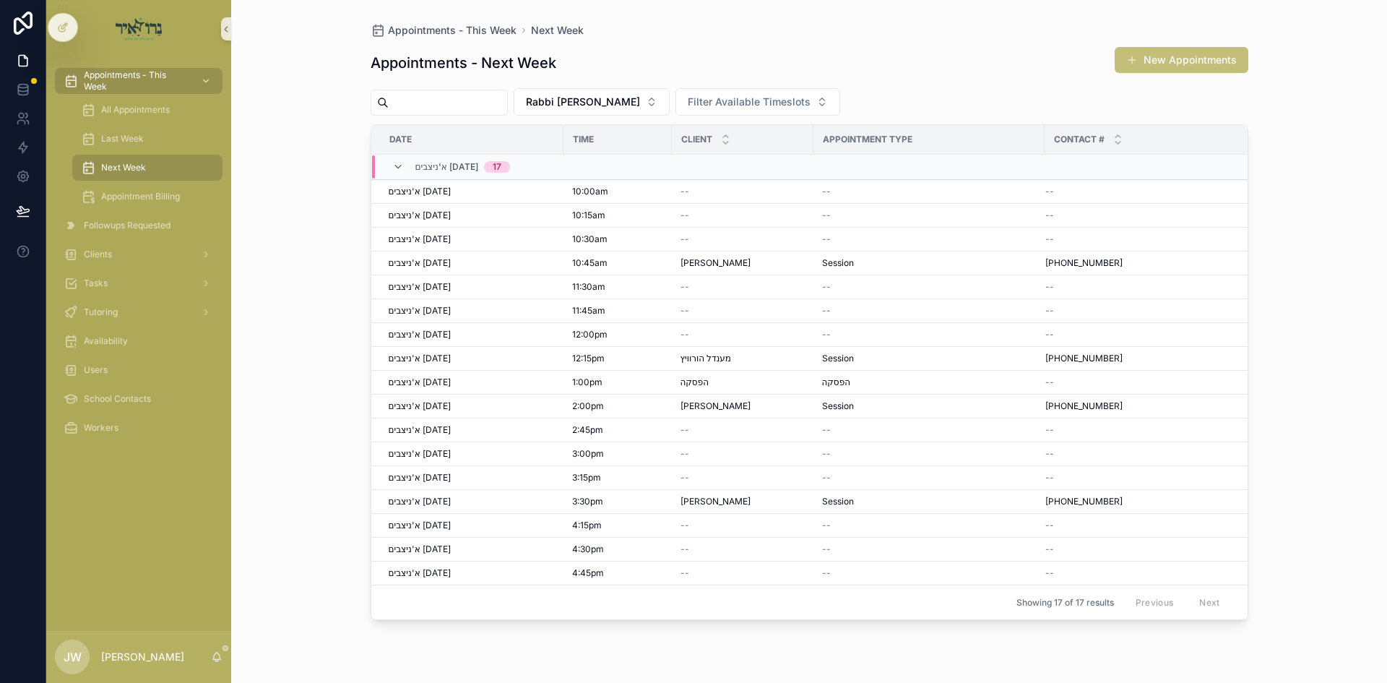
click at [1156, 68] on button "New Appointments" at bounding box center [1182, 60] width 134 height 26
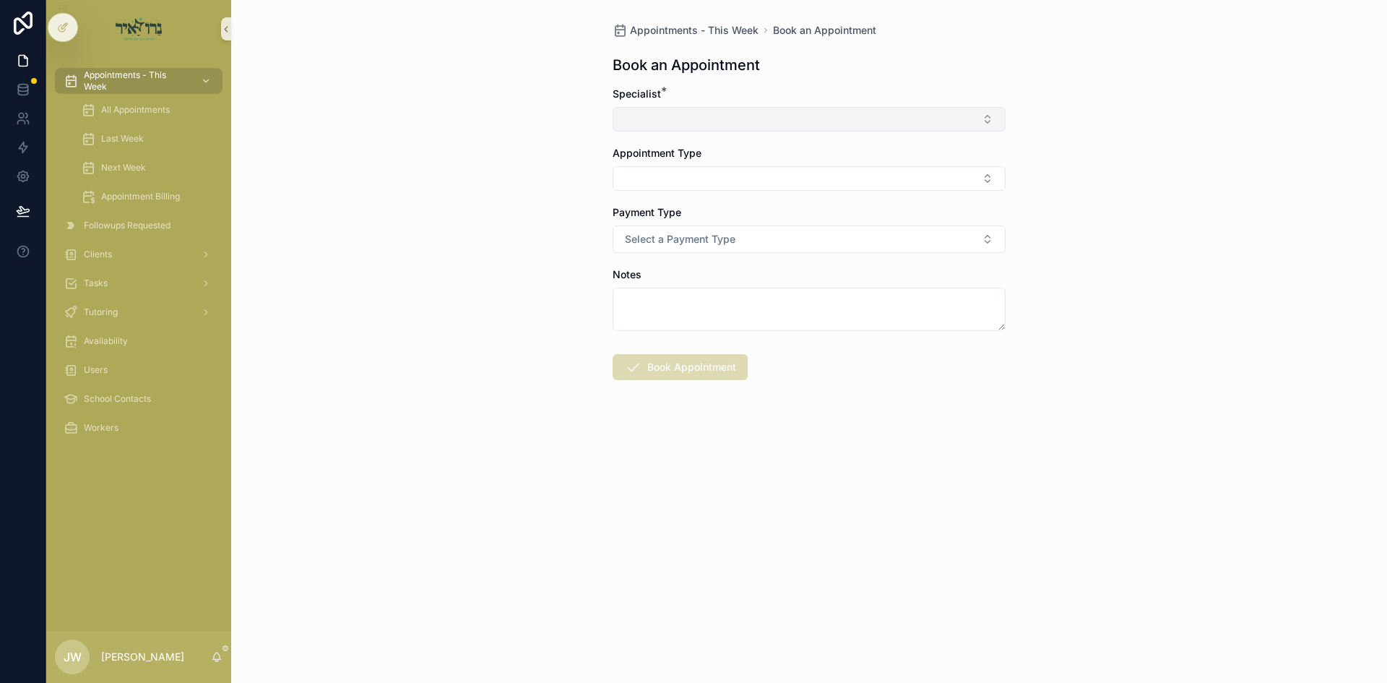
click at [694, 115] on button "Select Button" at bounding box center [809, 119] width 393 height 25
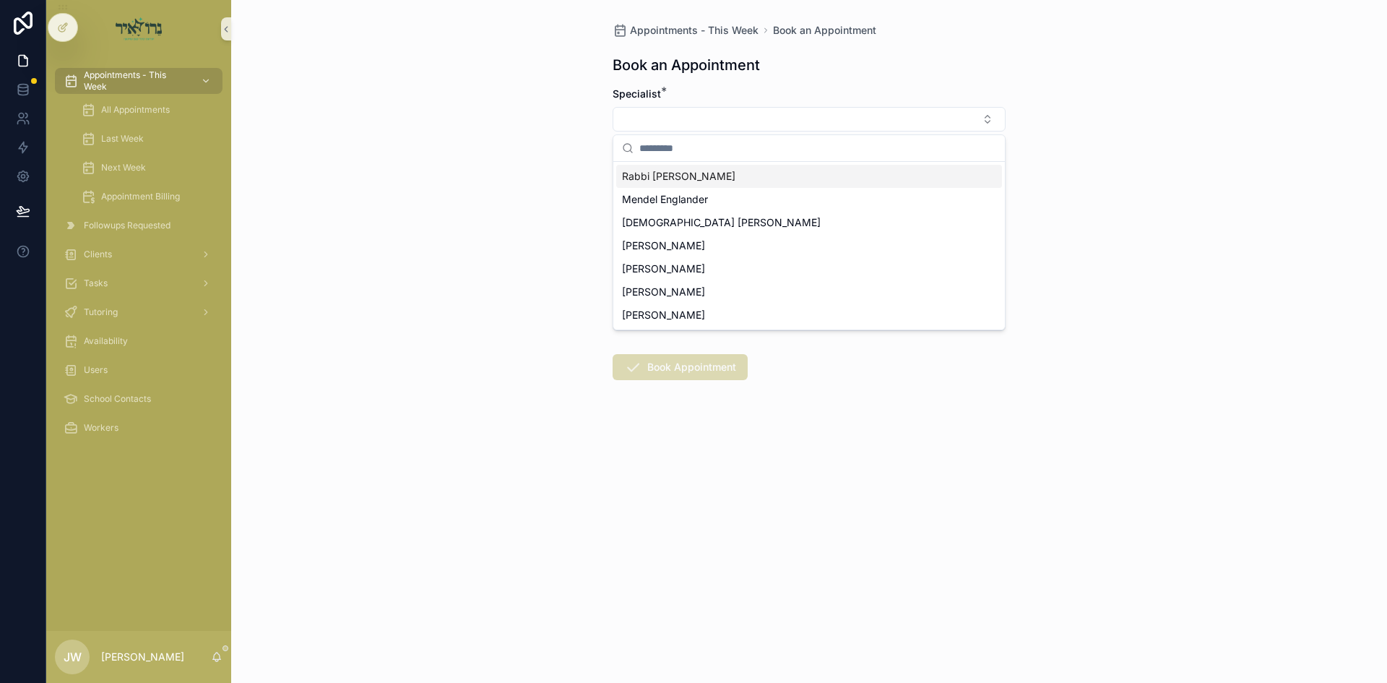
click at [661, 180] on span "Rabbi [PERSON_NAME]" at bounding box center [678, 176] width 113 height 14
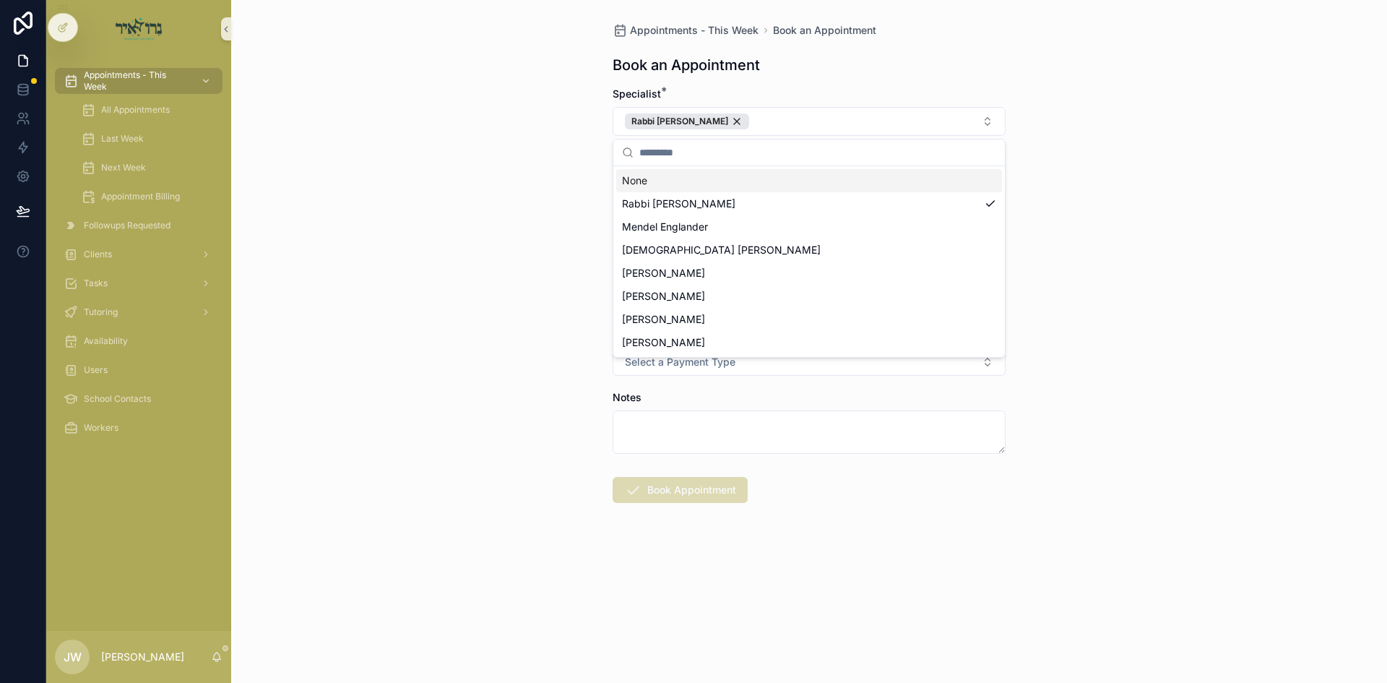
click at [478, 219] on div "Appointments - This Week Book an Appointment Book an Appointment Specialist * R…" at bounding box center [809, 341] width 1156 height 683
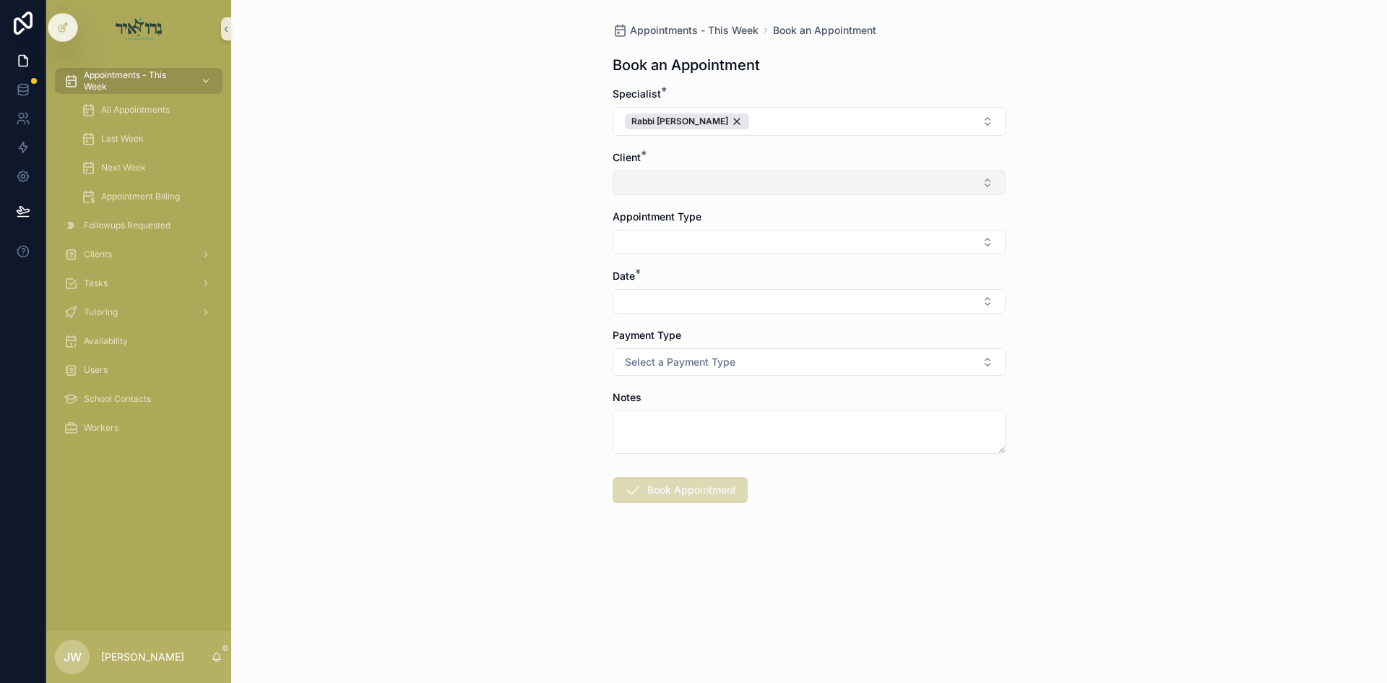
click at [649, 186] on button "Select Button" at bounding box center [809, 182] width 393 height 25
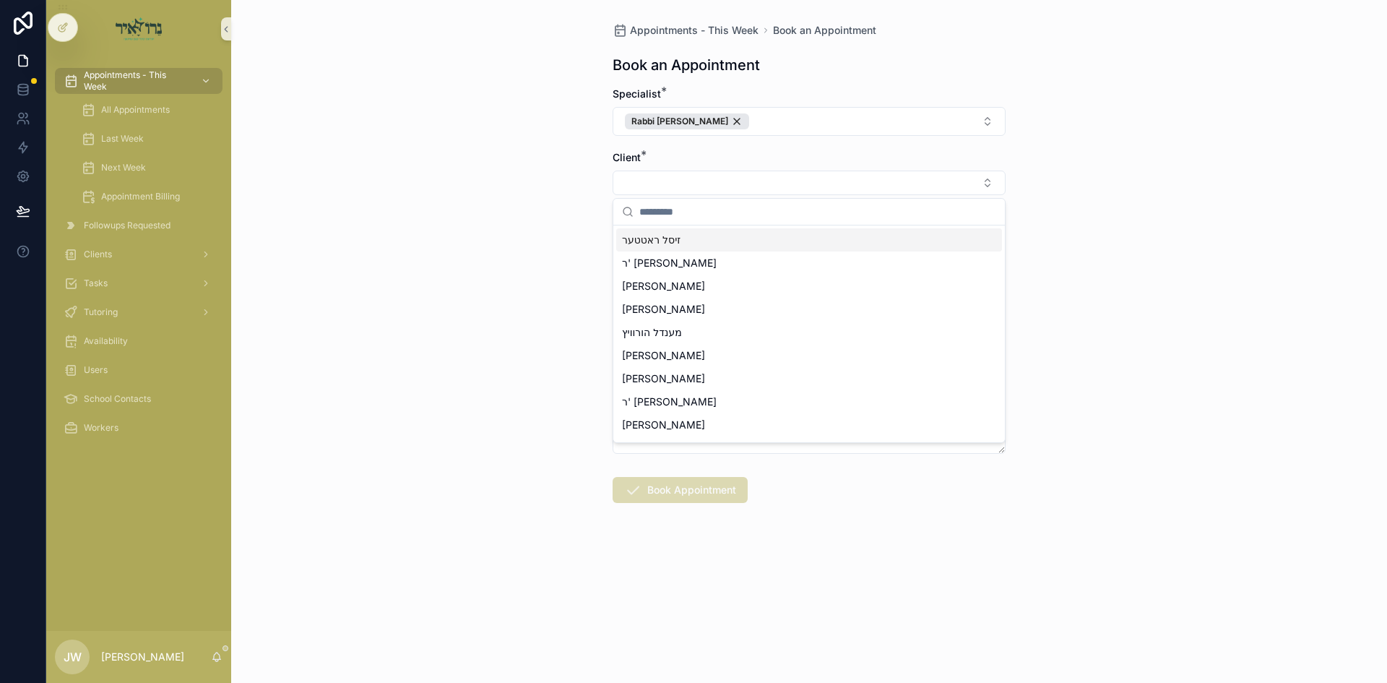
click at [657, 238] on span "זיסל ראטטער" at bounding box center [651, 240] width 59 height 14
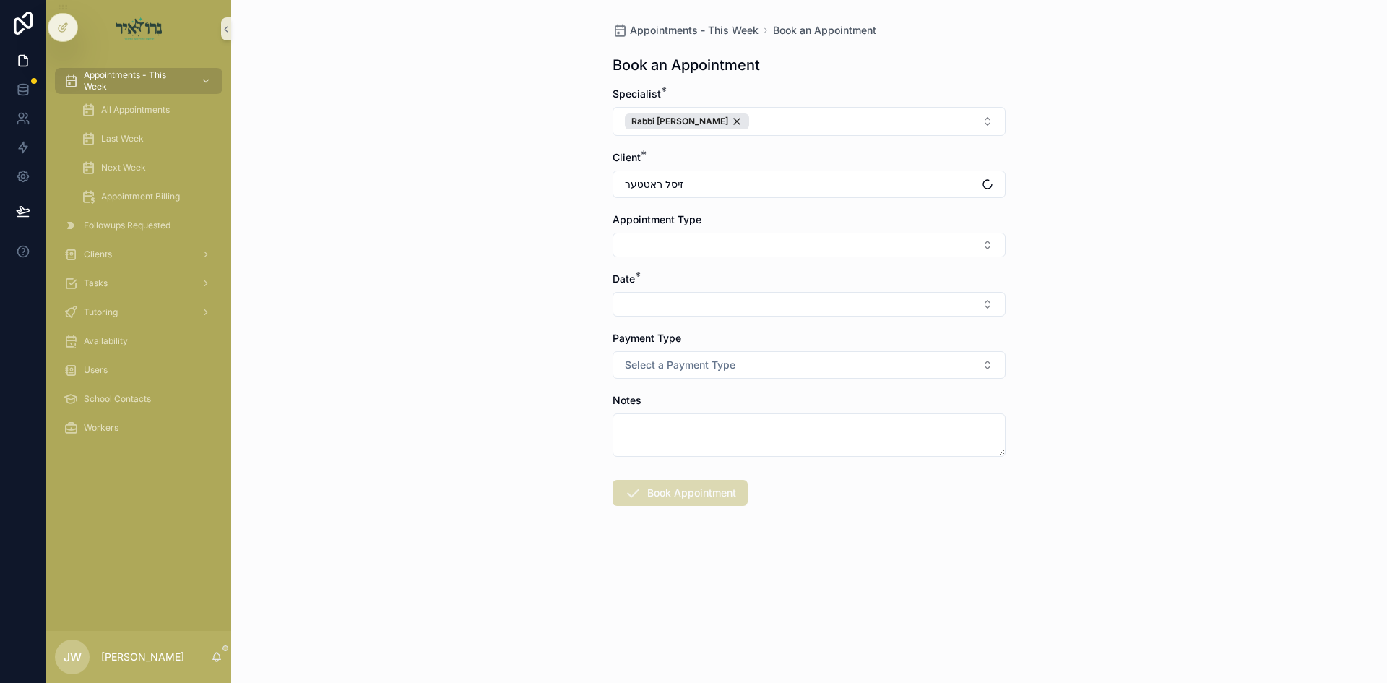
drag, startPoint x: 449, startPoint y: 297, endPoint x: 625, endPoint y: 256, distance: 180.1
click at [451, 297] on div "Appointments - This Week Book an Appointment Book an Appointment Specialist * R…" at bounding box center [809, 341] width 1156 height 683
click at [634, 247] on button "Select Button" at bounding box center [809, 245] width 393 height 25
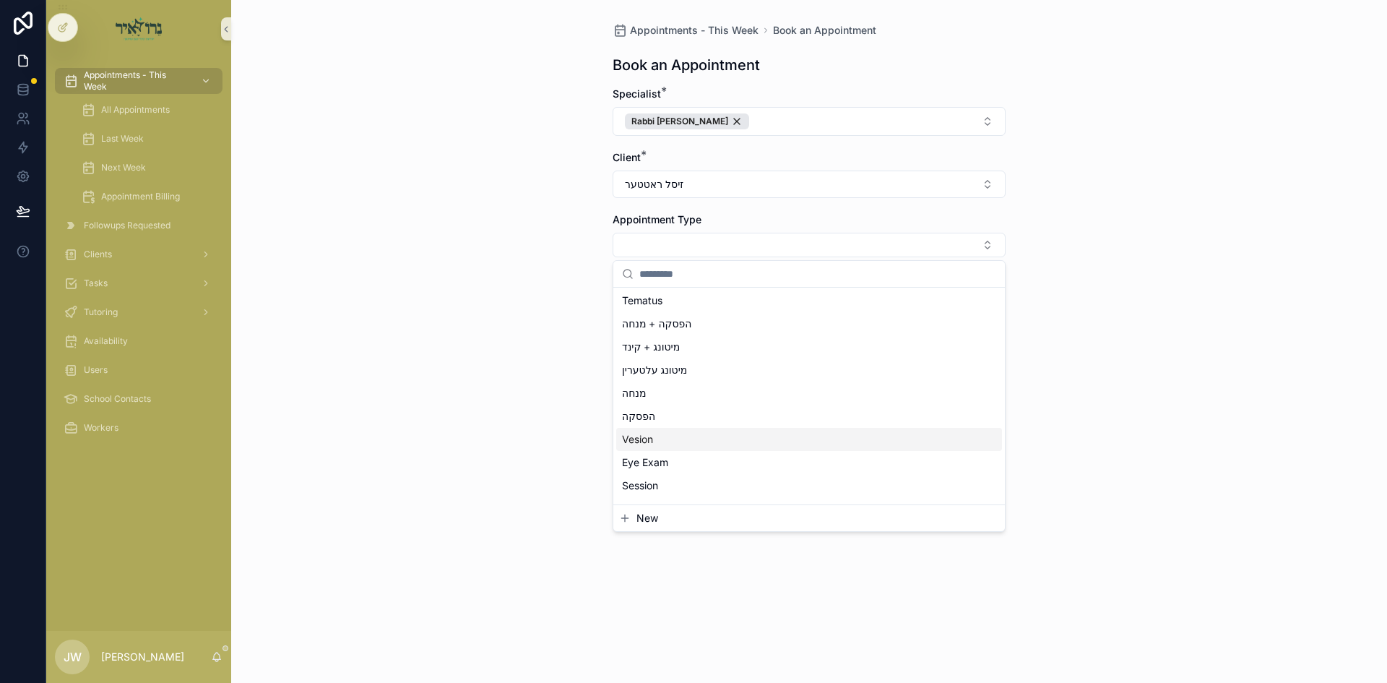
scroll to position [72, 0]
click at [645, 466] on span "Session" at bounding box center [640, 461] width 36 height 14
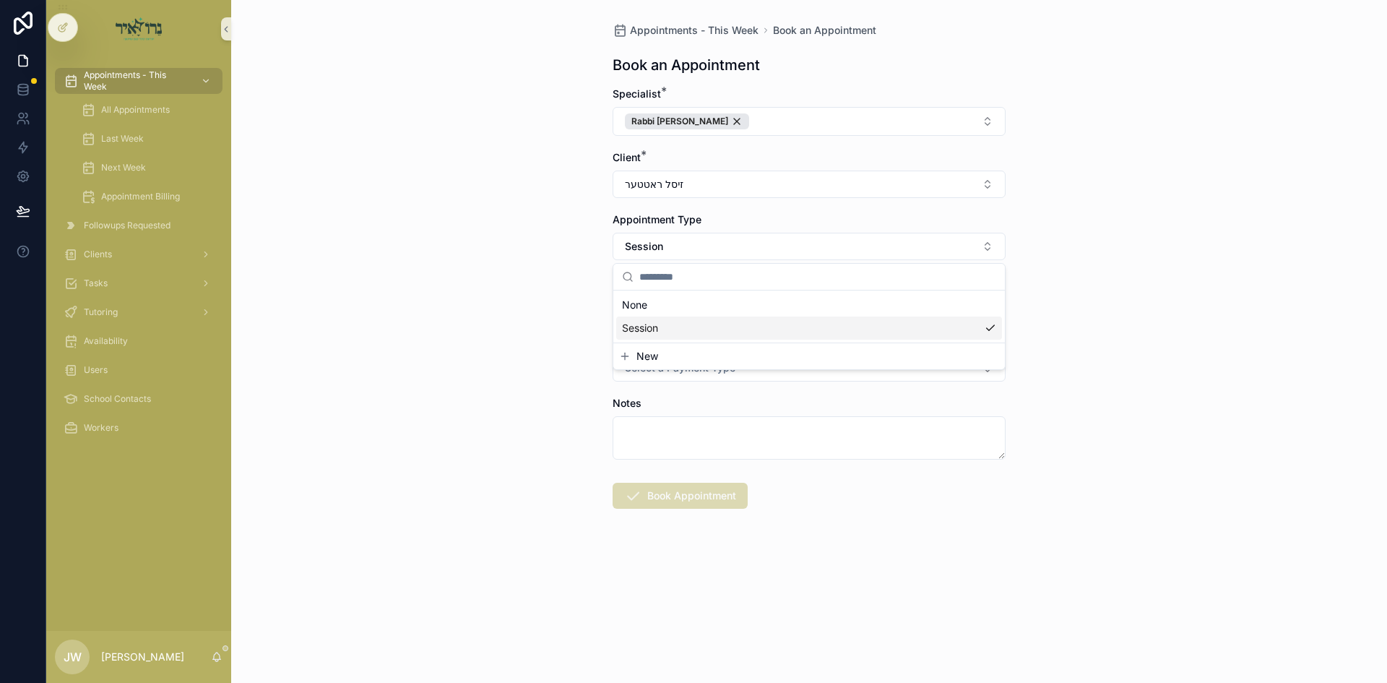
click at [524, 381] on div "Appointments - This Week Book an Appointment Book an Appointment Specialist * R…" at bounding box center [809, 341] width 1156 height 683
click at [634, 302] on button "Select Button" at bounding box center [809, 307] width 393 height 25
click at [657, 361] on span "א'ניצבים 09/14/25" at bounding box center [658, 364] width 73 height 14
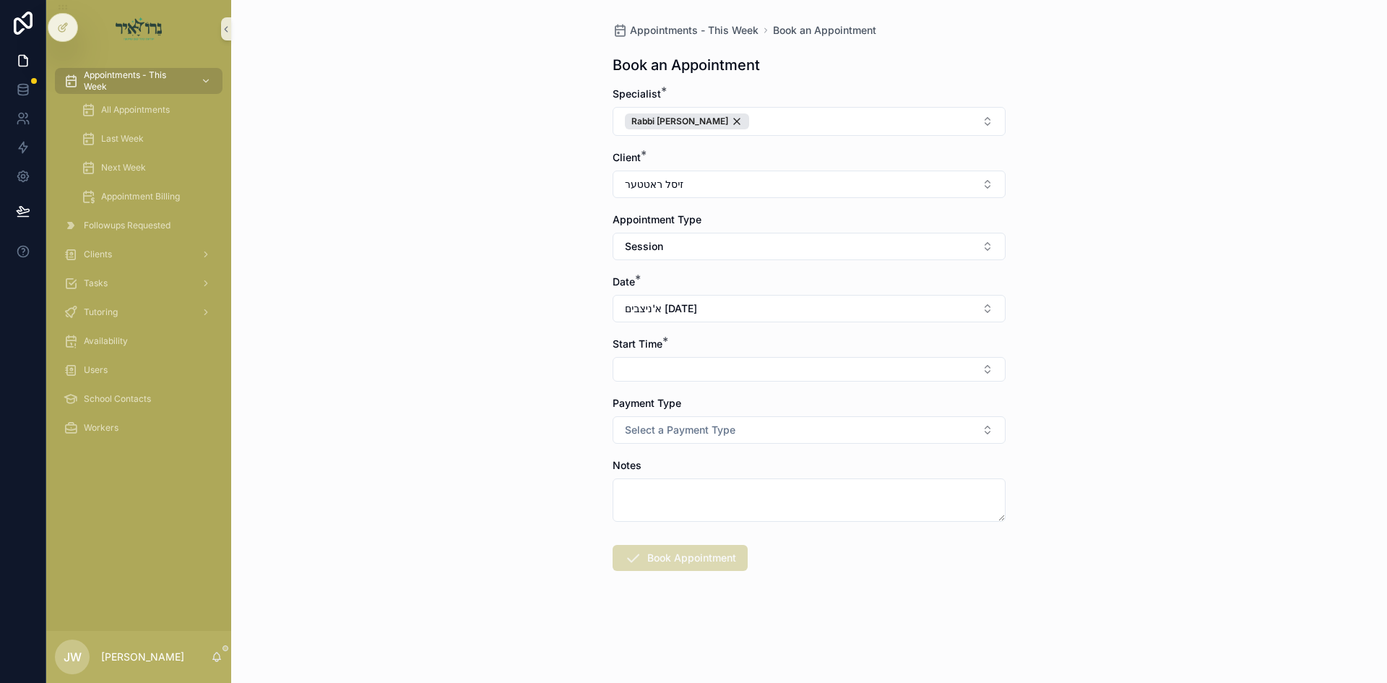
click at [659, 375] on button "Select Button" at bounding box center [809, 369] width 393 height 25
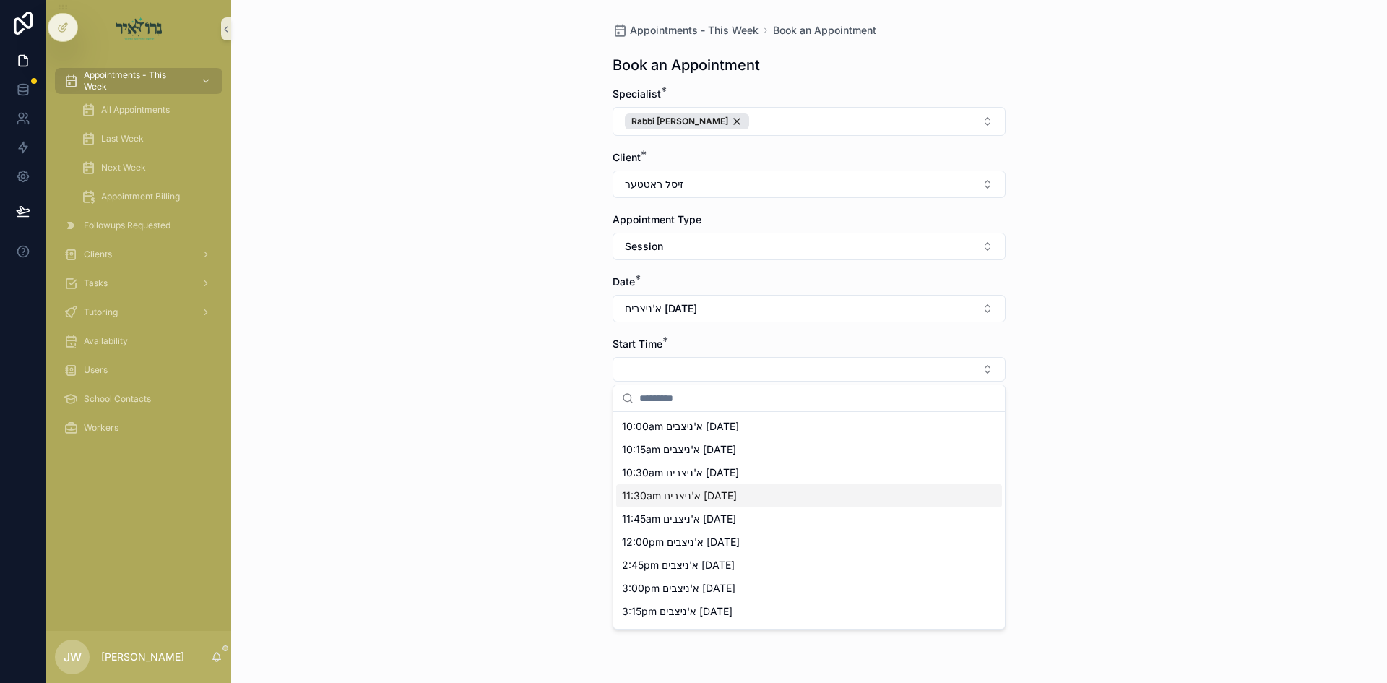
click at [663, 492] on span "11:30am א'ניצבים 09/14/25" at bounding box center [679, 495] width 115 height 14
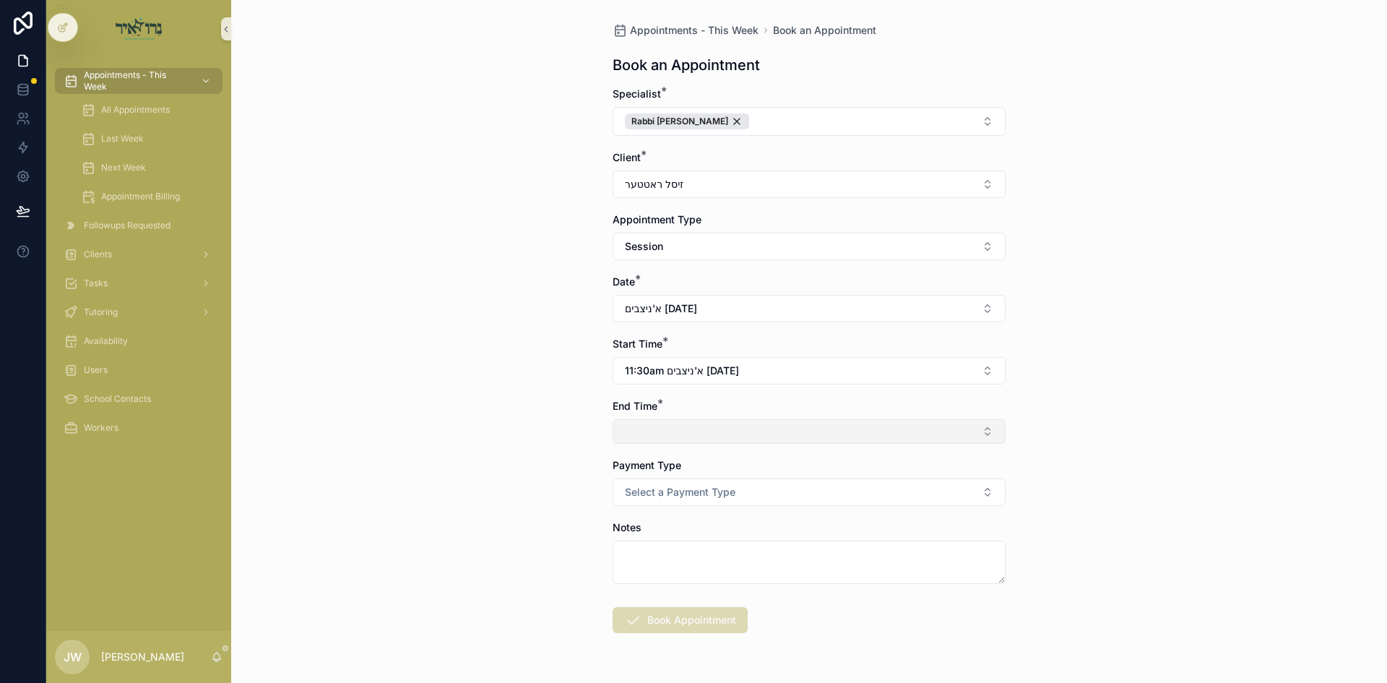
click at [654, 426] on button "Select Button" at bounding box center [809, 431] width 393 height 25
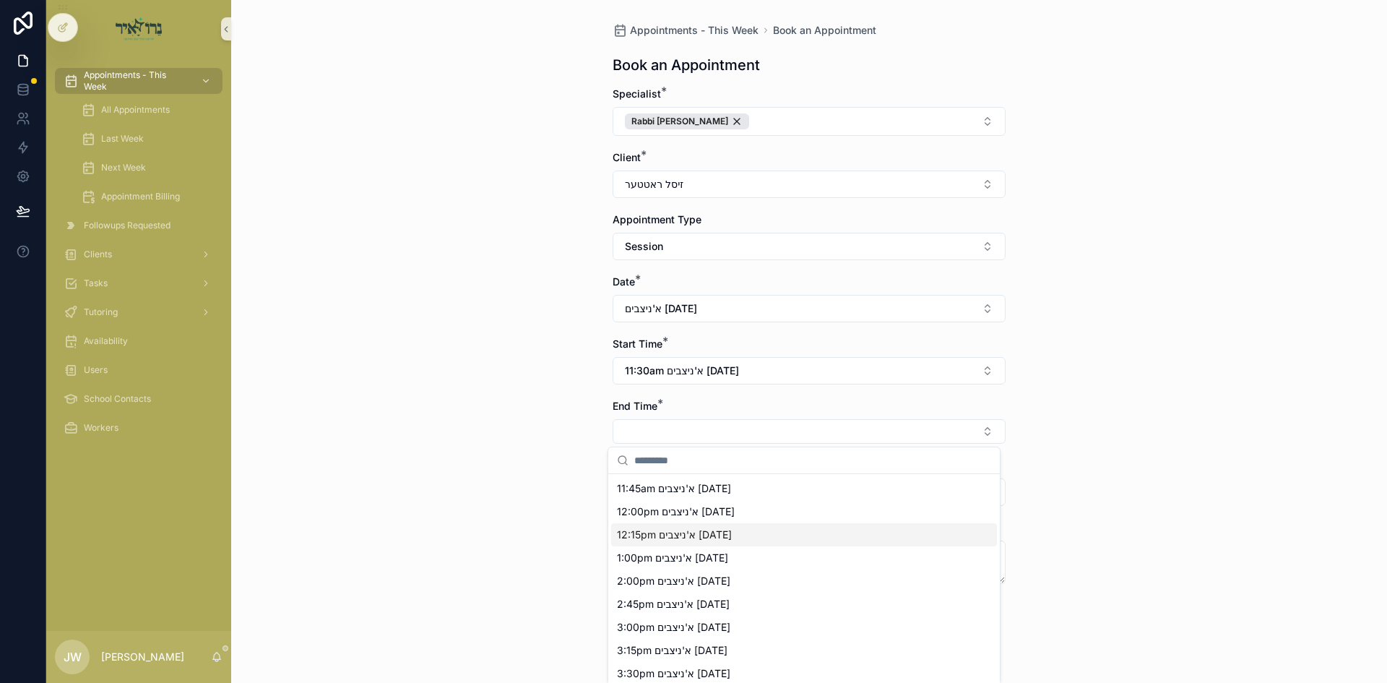
click at [639, 524] on div "12:15pm א'ניצבים 09/14/25" at bounding box center [804, 534] width 386 height 23
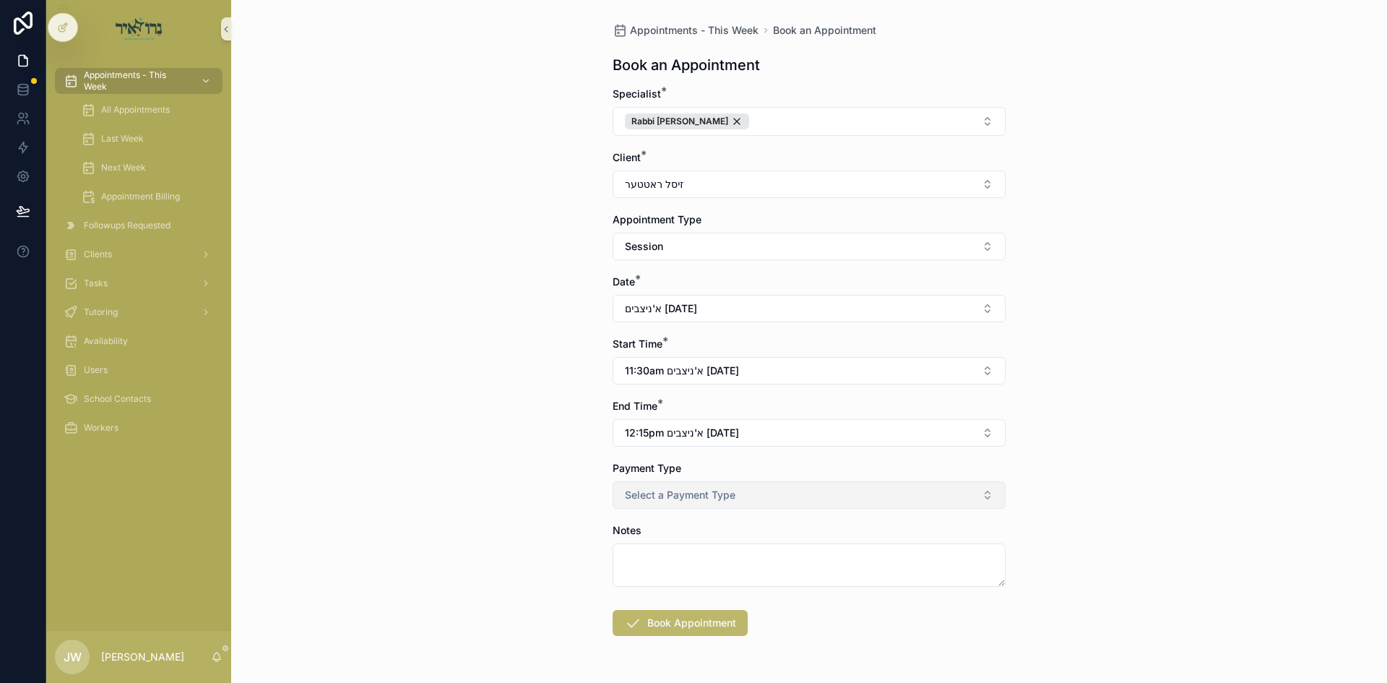
click at [652, 488] on span "Select a Payment Type" at bounding box center [680, 495] width 111 height 14
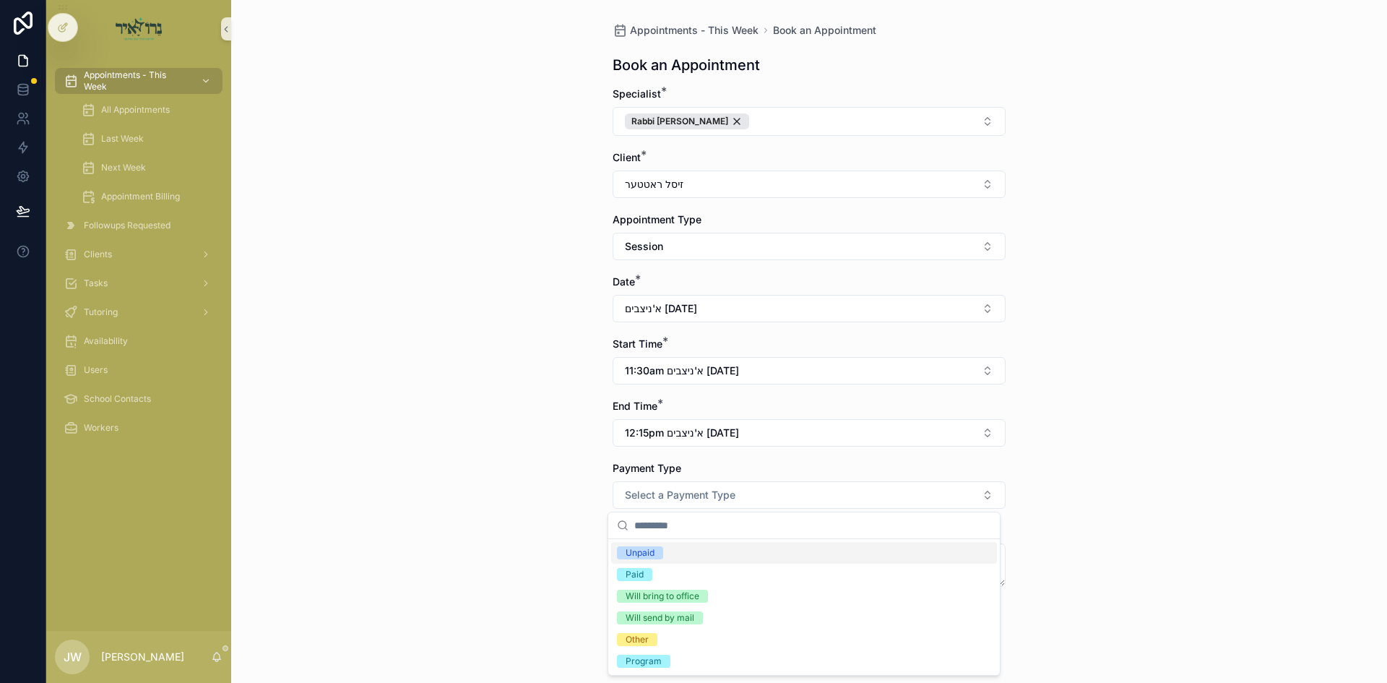
click at [655, 547] on div "Unpaid" at bounding box center [640, 552] width 29 height 13
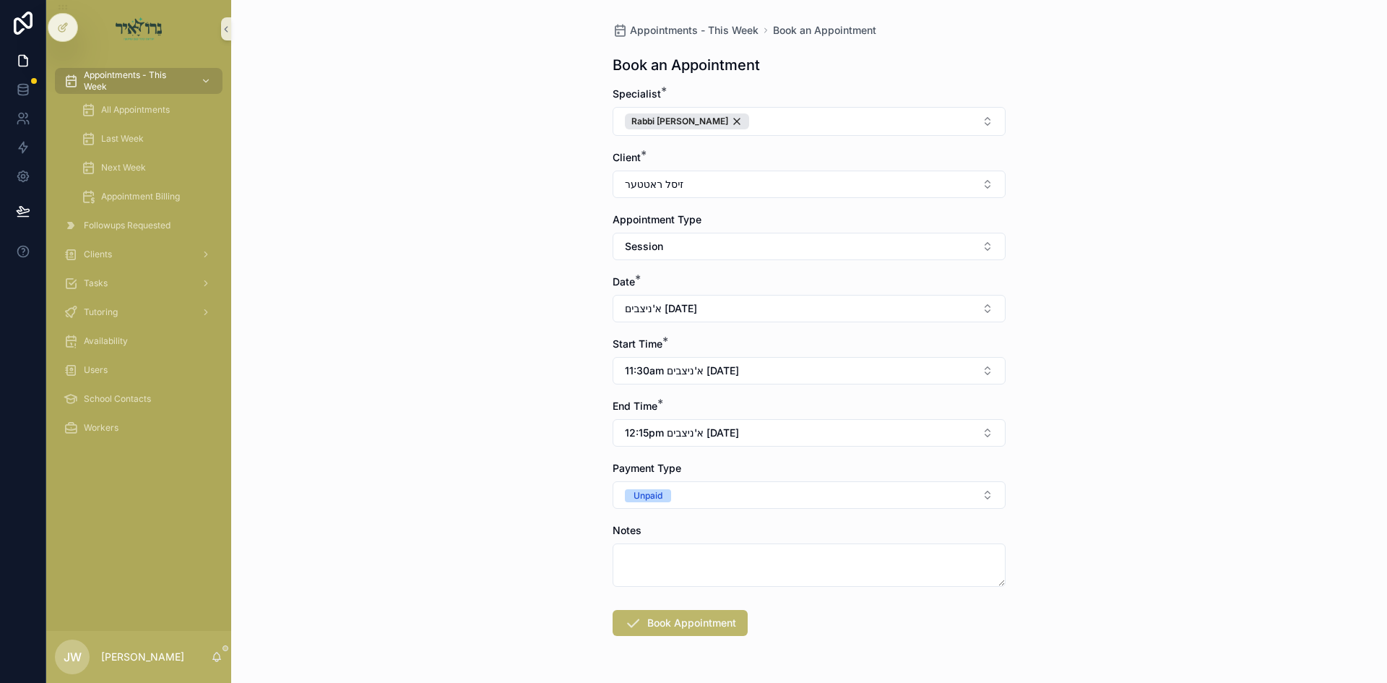
click at [692, 617] on button "Book Appointment" at bounding box center [680, 623] width 135 height 26
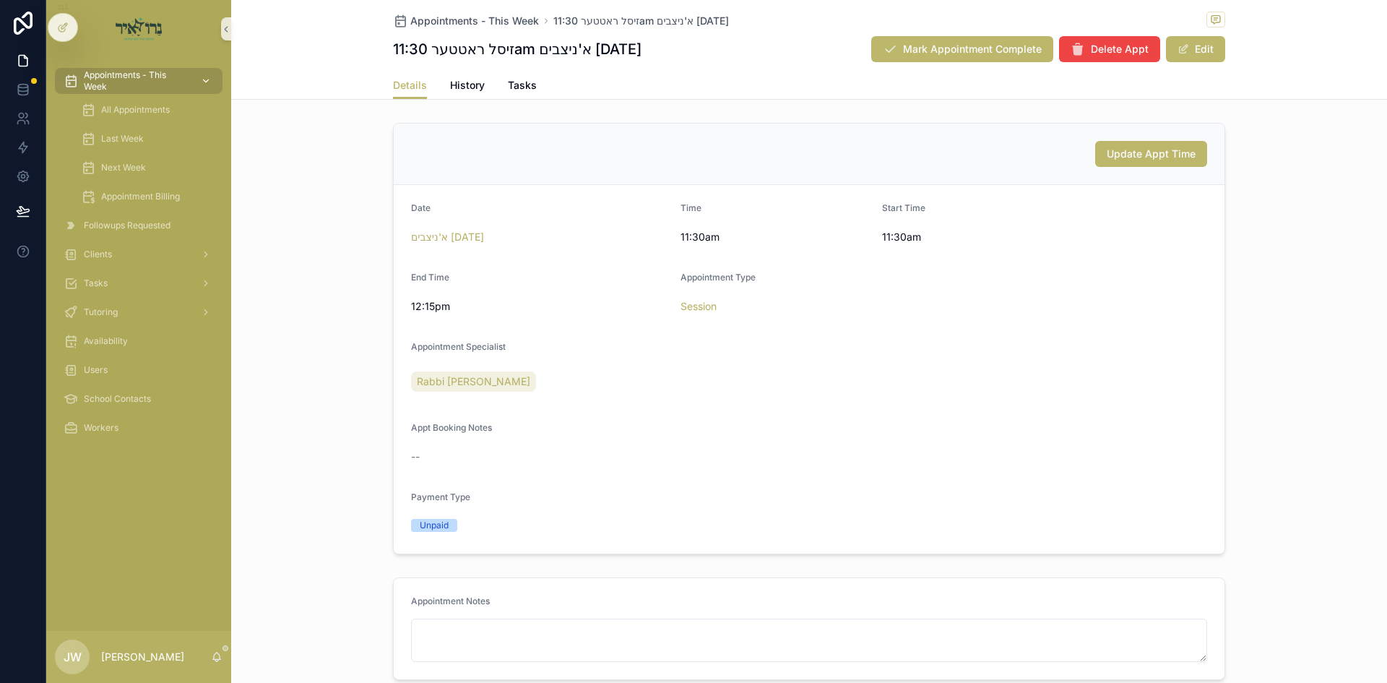
click at [153, 79] on span "Appointments - This Week" at bounding box center [136, 80] width 105 height 23
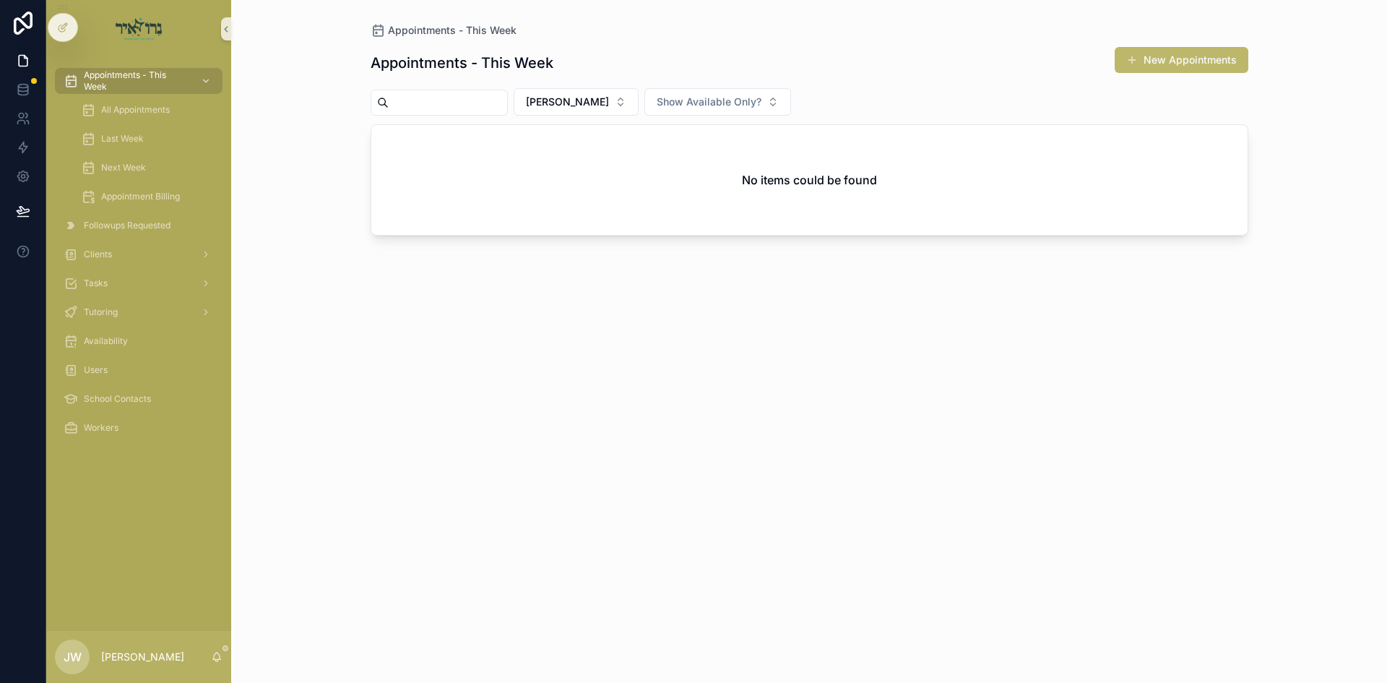
click at [589, 116] on div "Appointments - This Week New Appointments Joel Weiss Show Available Only? No it…" at bounding box center [810, 352] width 878 height 628
click at [589, 114] on button "[PERSON_NAME]" at bounding box center [576, 101] width 125 height 27
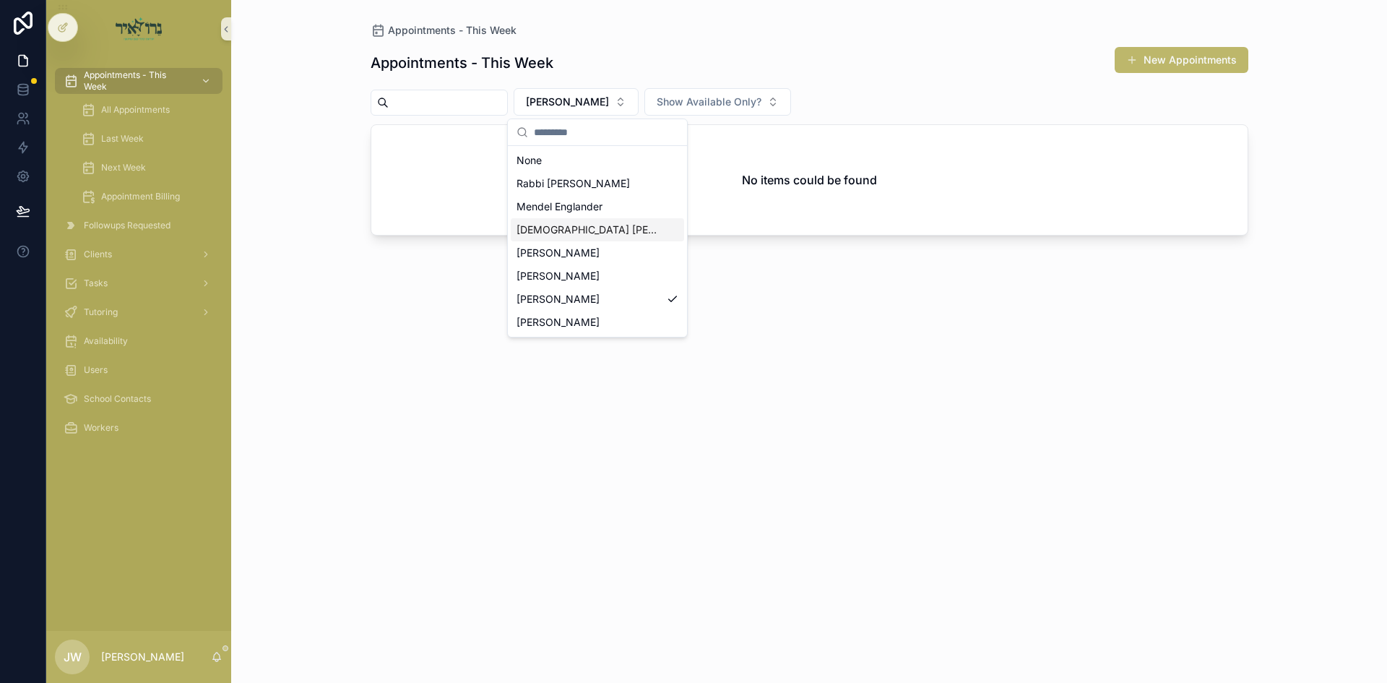
click at [577, 223] on span "[DEMOGRAPHIC_DATA] [PERSON_NAME]" at bounding box center [589, 230] width 144 height 14
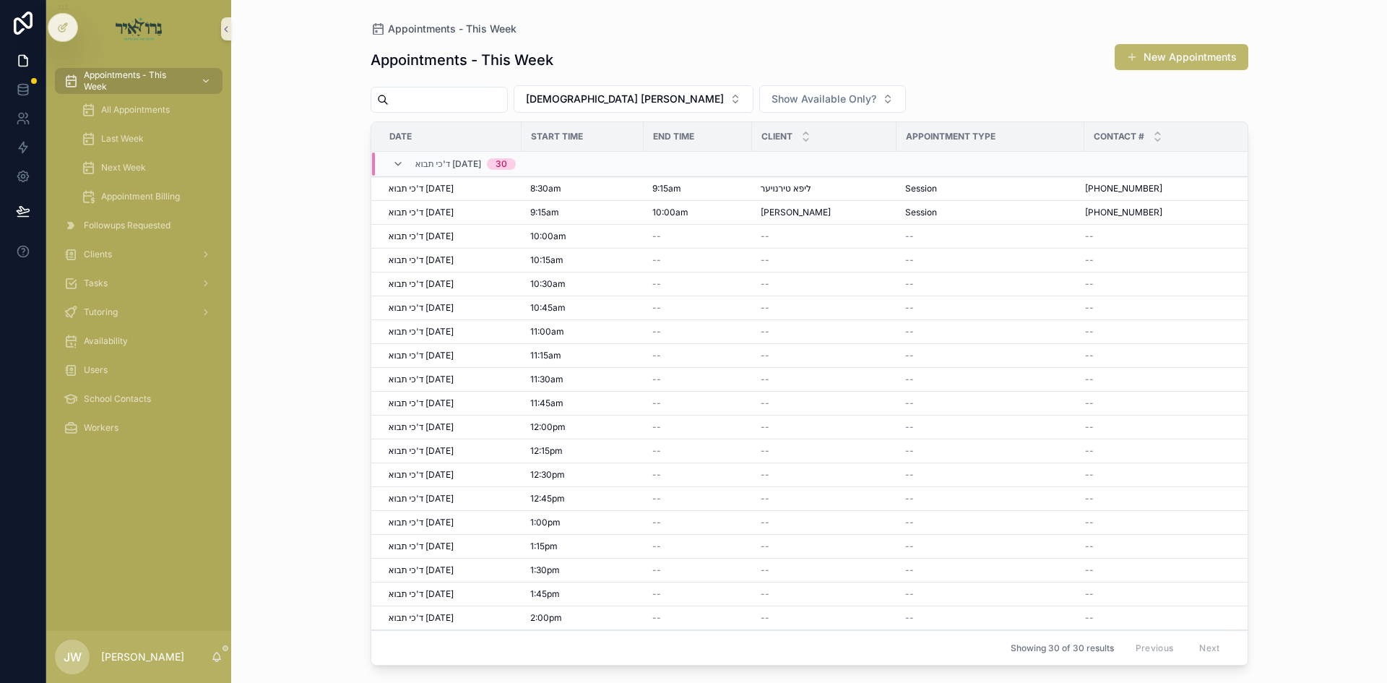
click at [422, 64] on h1 "Appointments - This Week" at bounding box center [462, 60] width 183 height 20
drag, startPoint x: 422, startPoint y: 64, endPoint x: 556, endPoint y: 64, distance: 134.4
click at [556, 64] on div "Appointments - This Week New Appointments" at bounding box center [810, 59] width 878 height 33
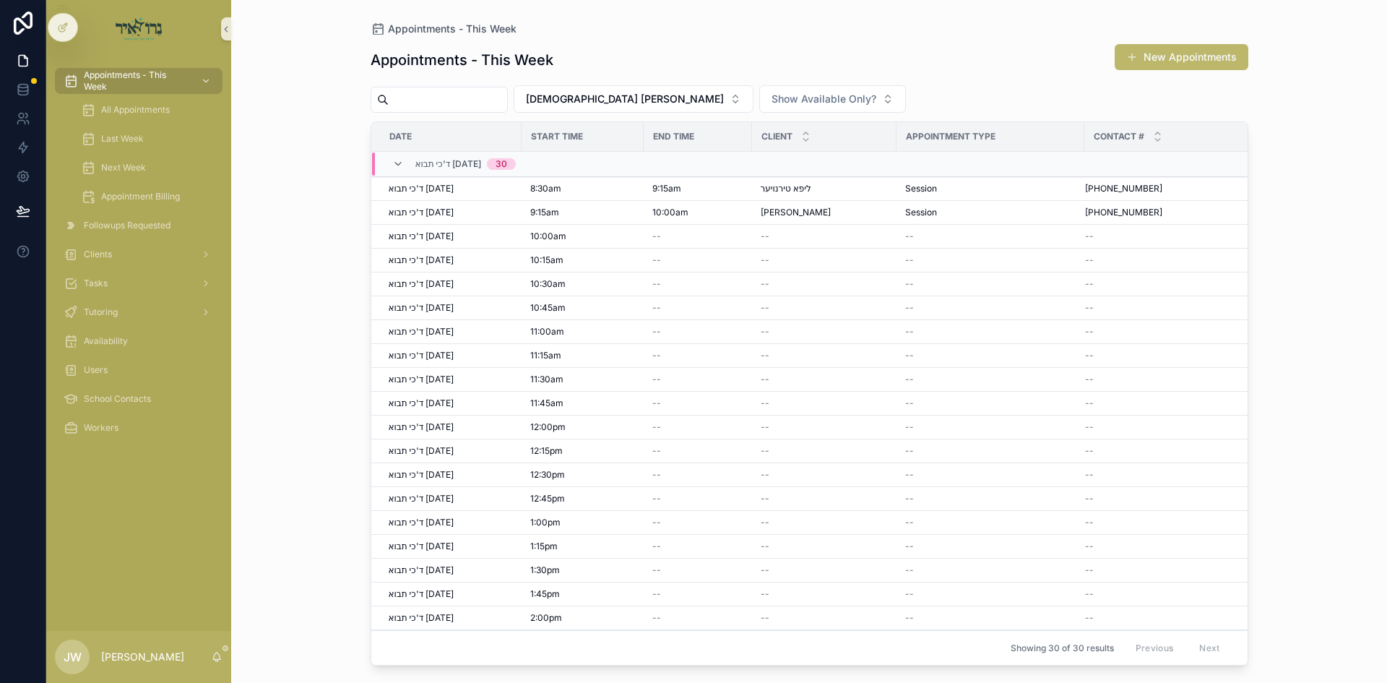
click at [556, 64] on div "Appointments - This Week New Appointments" at bounding box center [810, 59] width 878 height 33
drag, startPoint x: 556, startPoint y: 64, endPoint x: 486, endPoint y: 64, distance: 70.1
click at [486, 64] on div "Appointments - This Week New Appointments" at bounding box center [810, 59] width 878 height 33
click at [486, 64] on h1 "Appointments - This Week" at bounding box center [462, 60] width 183 height 20
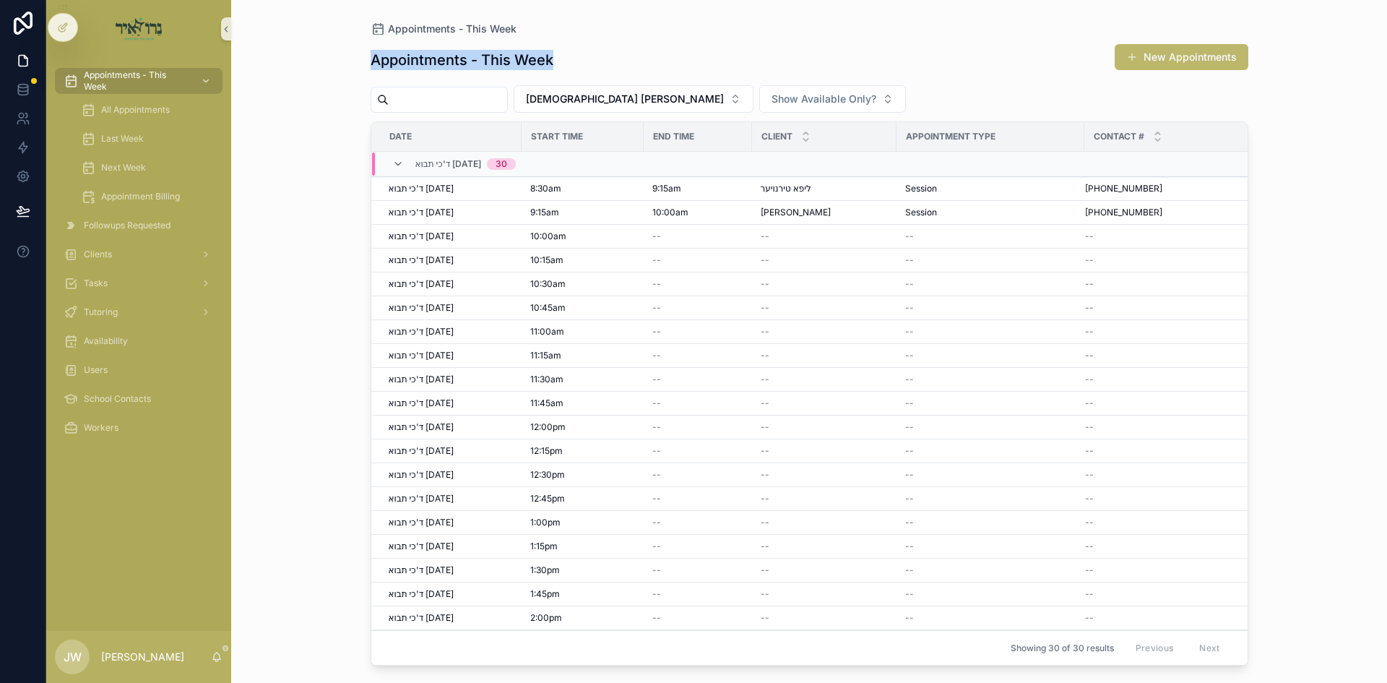
drag, startPoint x: 486, startPoint y: 64, endPoint x: 547, endPoint y: 59, distance: 60.9
click at [547, 59] on h1 "Appointments - This Week" at bounding box center [462, 60] width 183 height 20
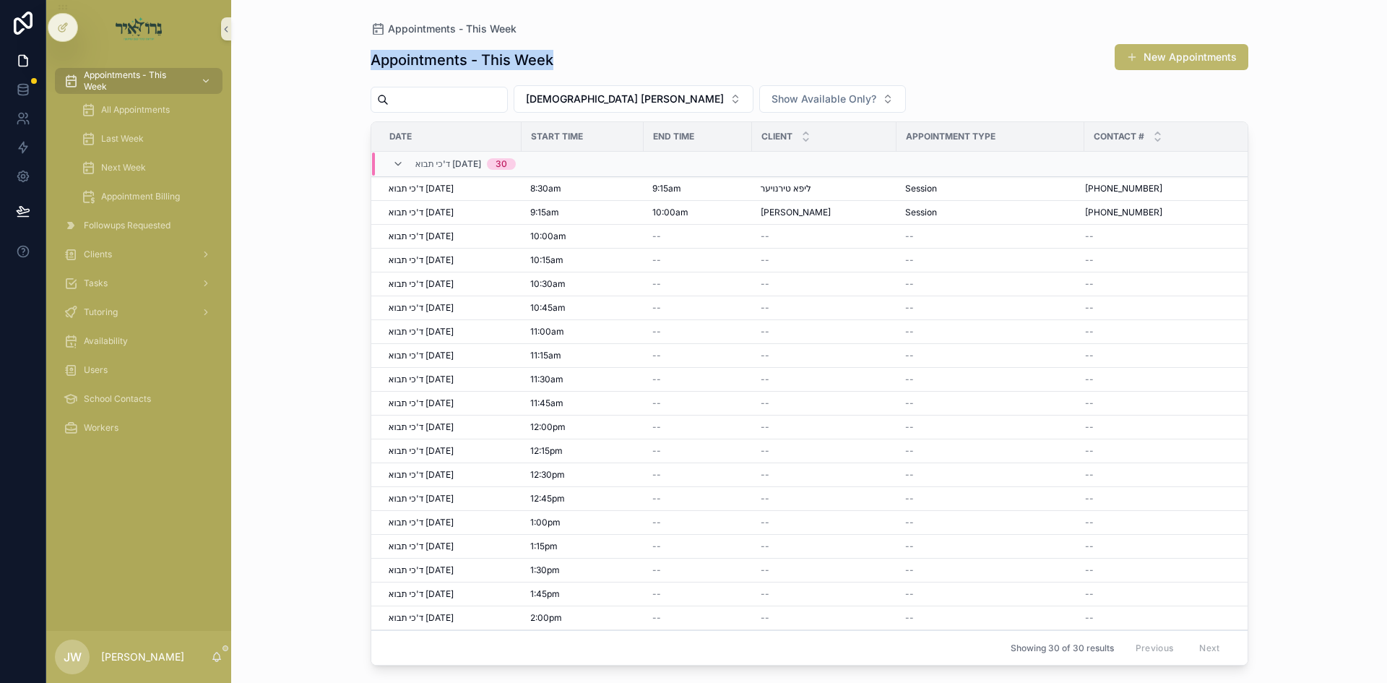
click at [611, 69] on div "Appointments - This Week New Appointments" at bounding box center [810, 59] width 878 height 33
click at [610, 56] on div "Appointments - This Week New Appointments" at bounding box center [810, 59] width 878 height 33
click at [576, 63] on div "Appointments - This Week New Appointments" at bounding box center [810, 59] width 878 height 33
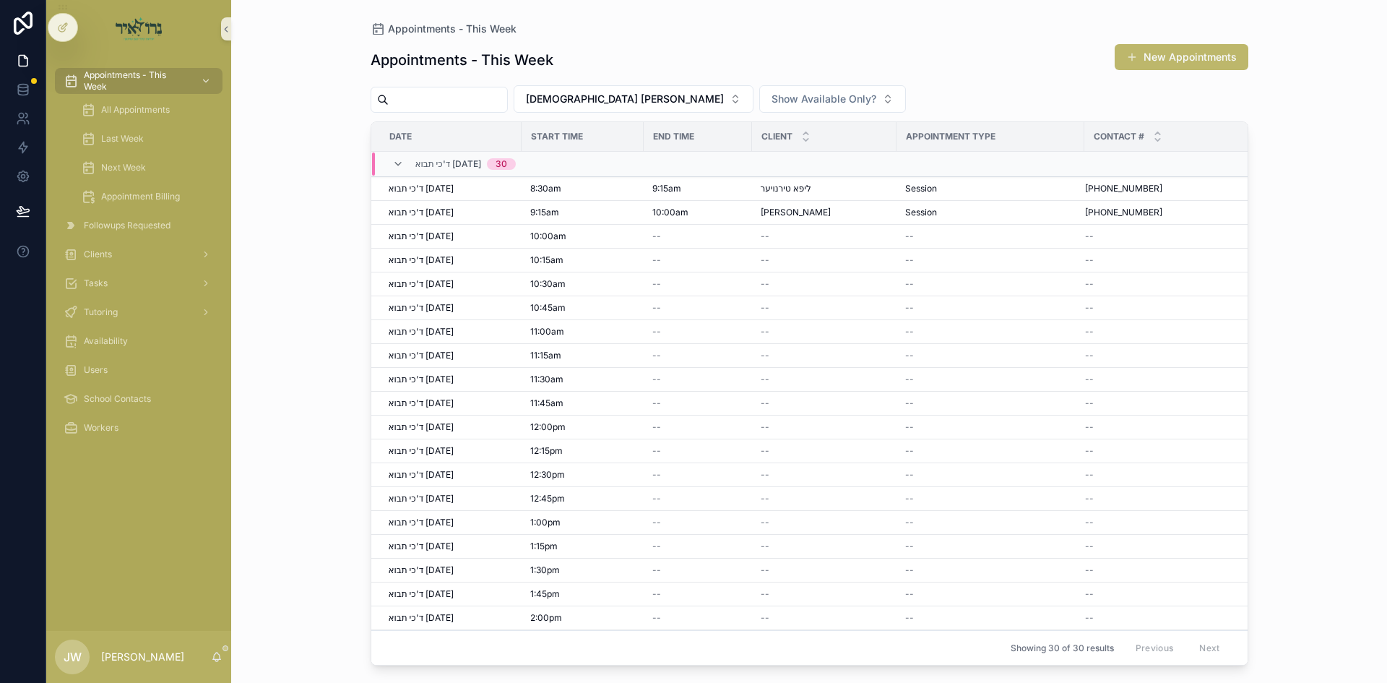
click at [576, 63] on div "Appointments - This Week New Appointments" at bounding box center [810, 59] width 878 height 33
click at [1139, 61] on button "New Appointments" at bounding box center [1182, 57] width 134 height 26
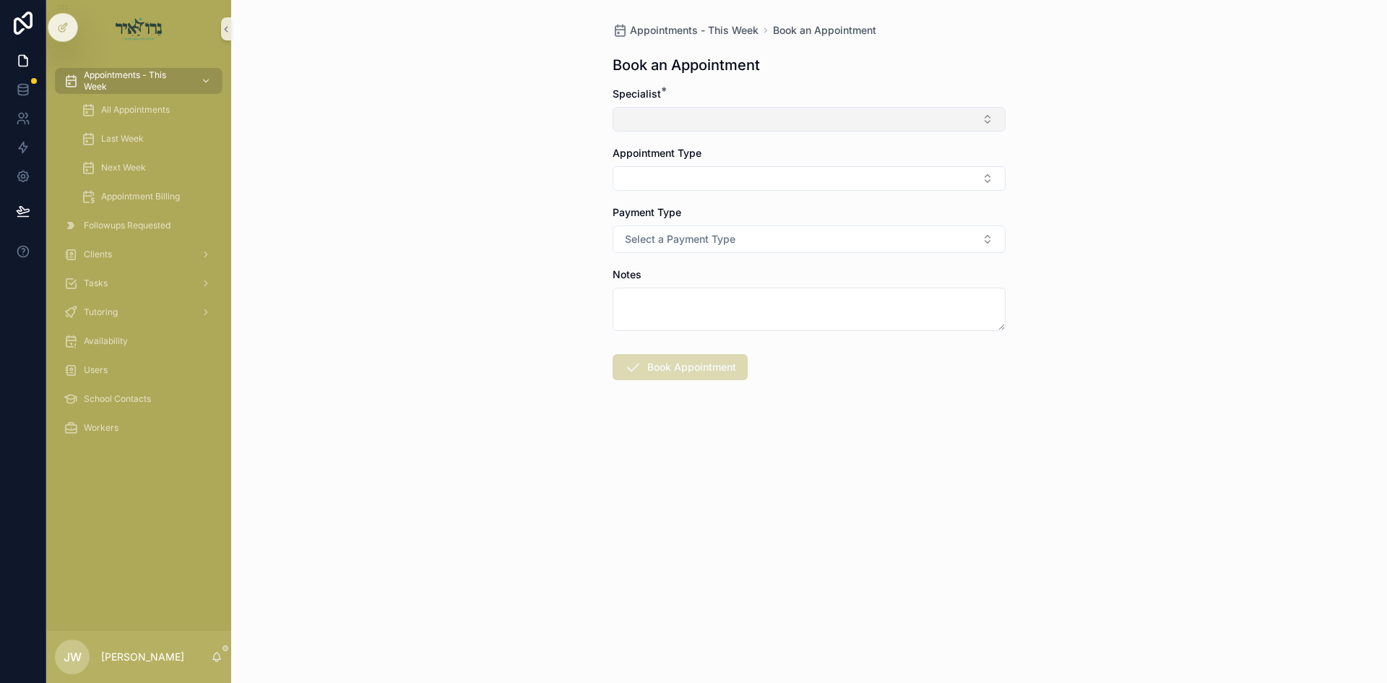
click at [740, 127] on button "Select Button" at bounding box center [809, 119] width 393 height 25
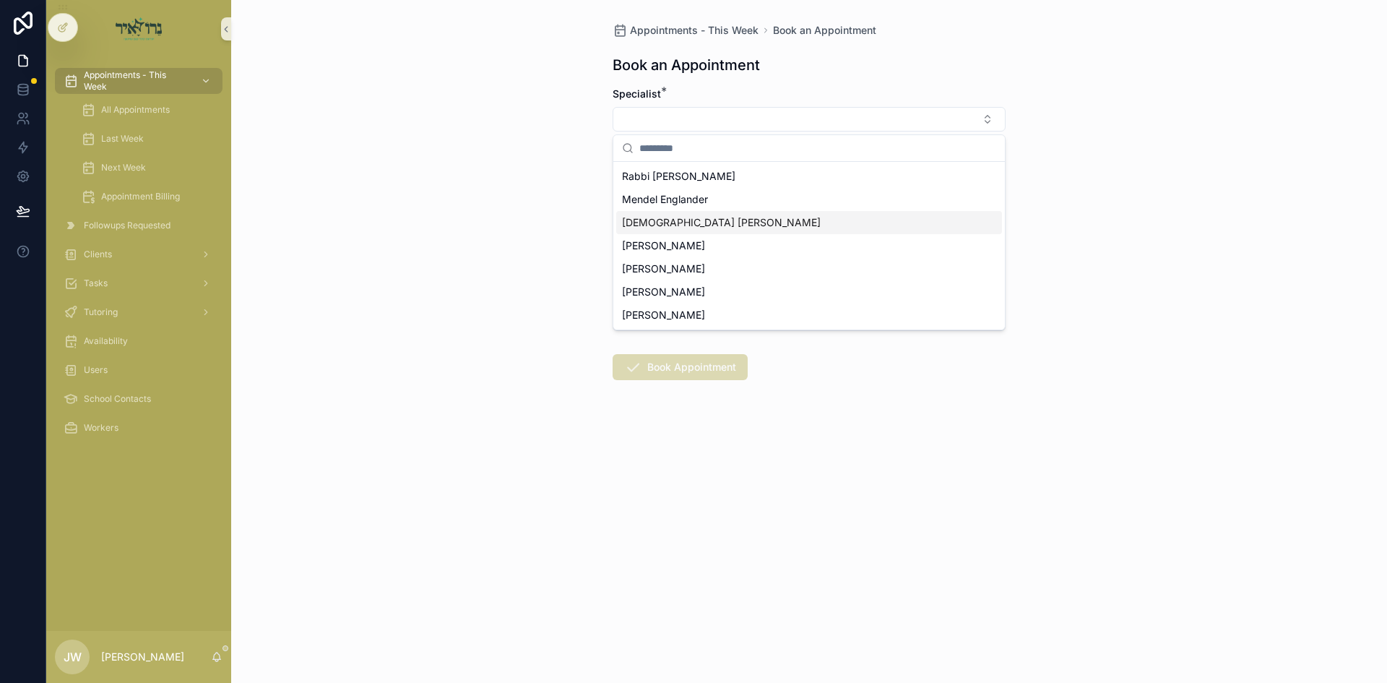
click at [687, 230] on div "[DEMOGRAPHIC_DATA] [PERSON_NAME]" at bounding box center [809, 222] width 386 height 23
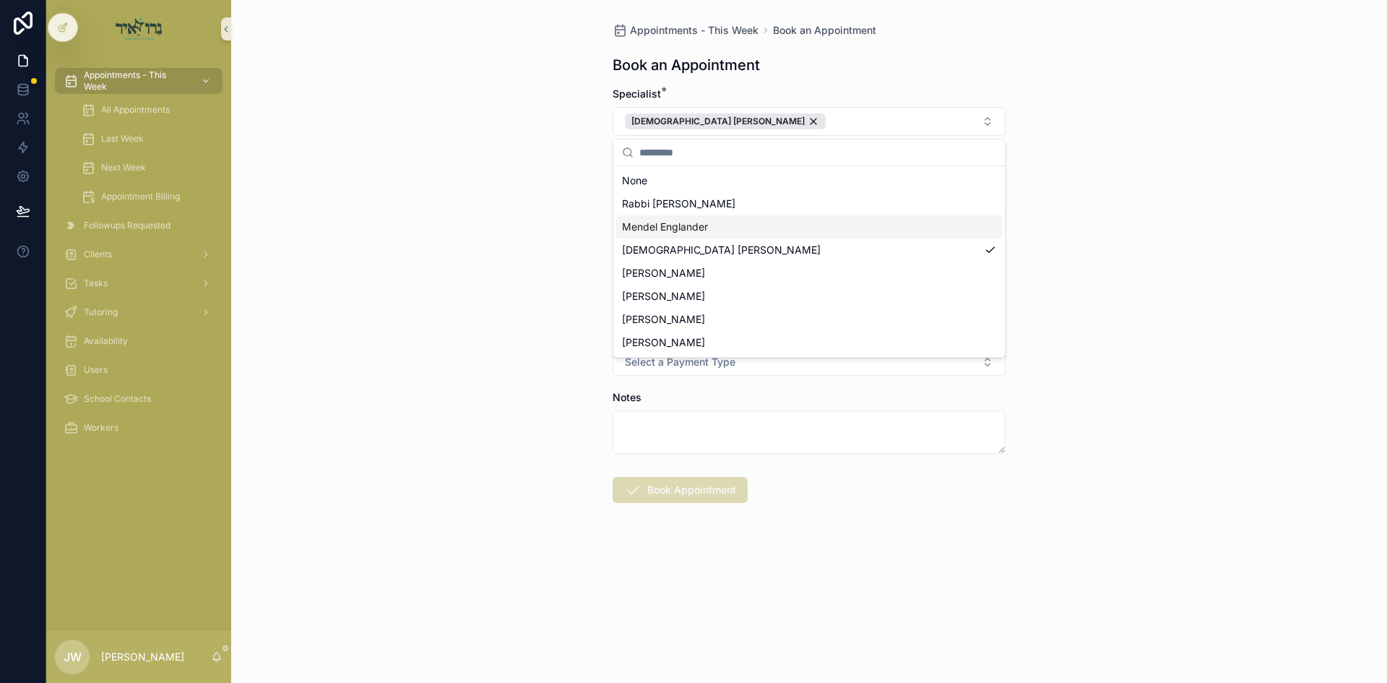
click at [565, 220] on div "Appointments - This Week Book an Appointment Book an Appointment Specialist * R…" at bounding box center [809, 341] width 1156 height 683
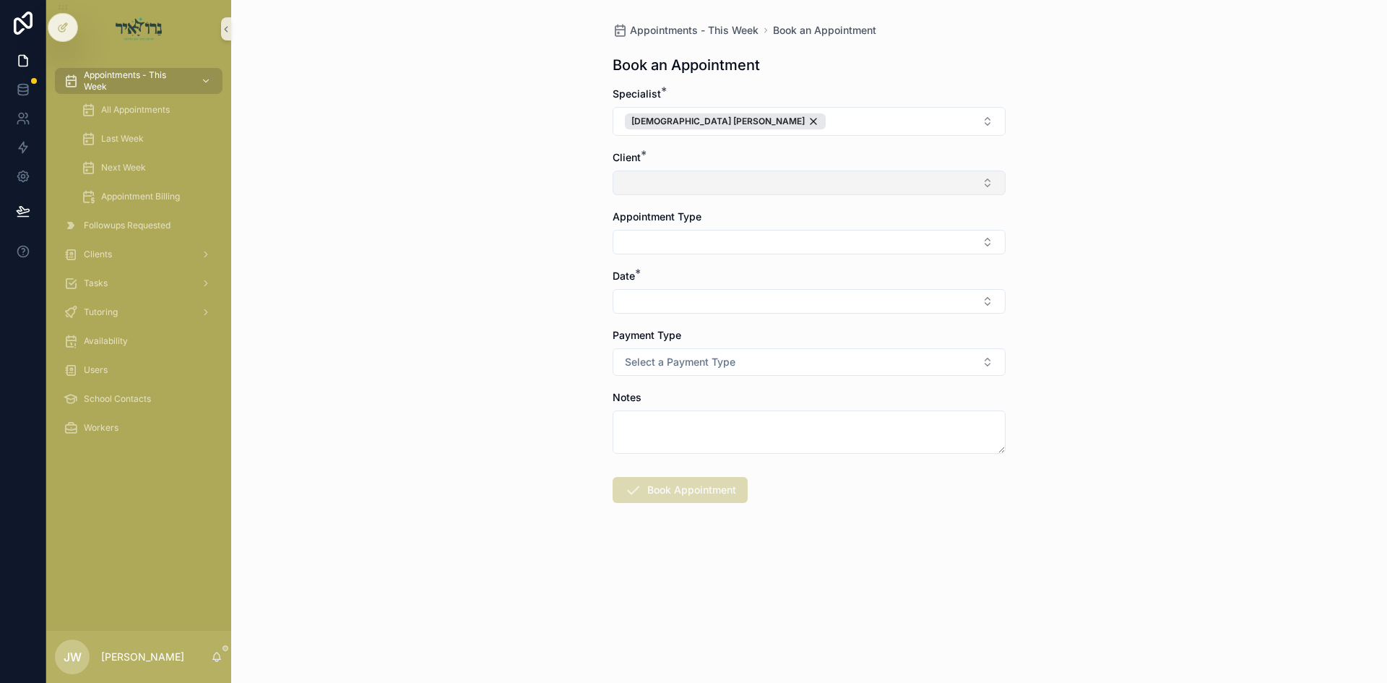
click at [643, 184] on button "Select Button" at bounding box center [809, 182] width 393 height 25
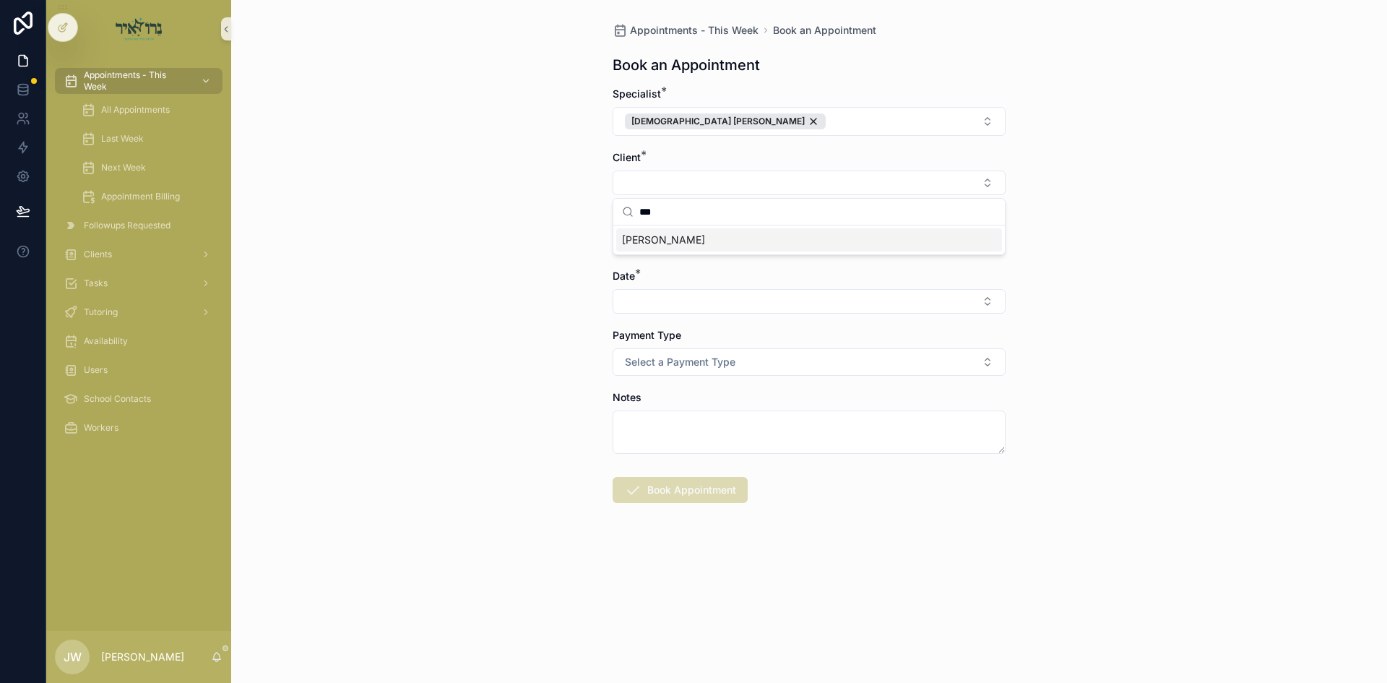
type input "***"
click at [650, 243] on span "[PERSON_NAME]" at bounding box center [663, 240] width 83 height 14
click at [663, 241] on button "Select Button" at bounding box center [809, 245] width 393 height 25
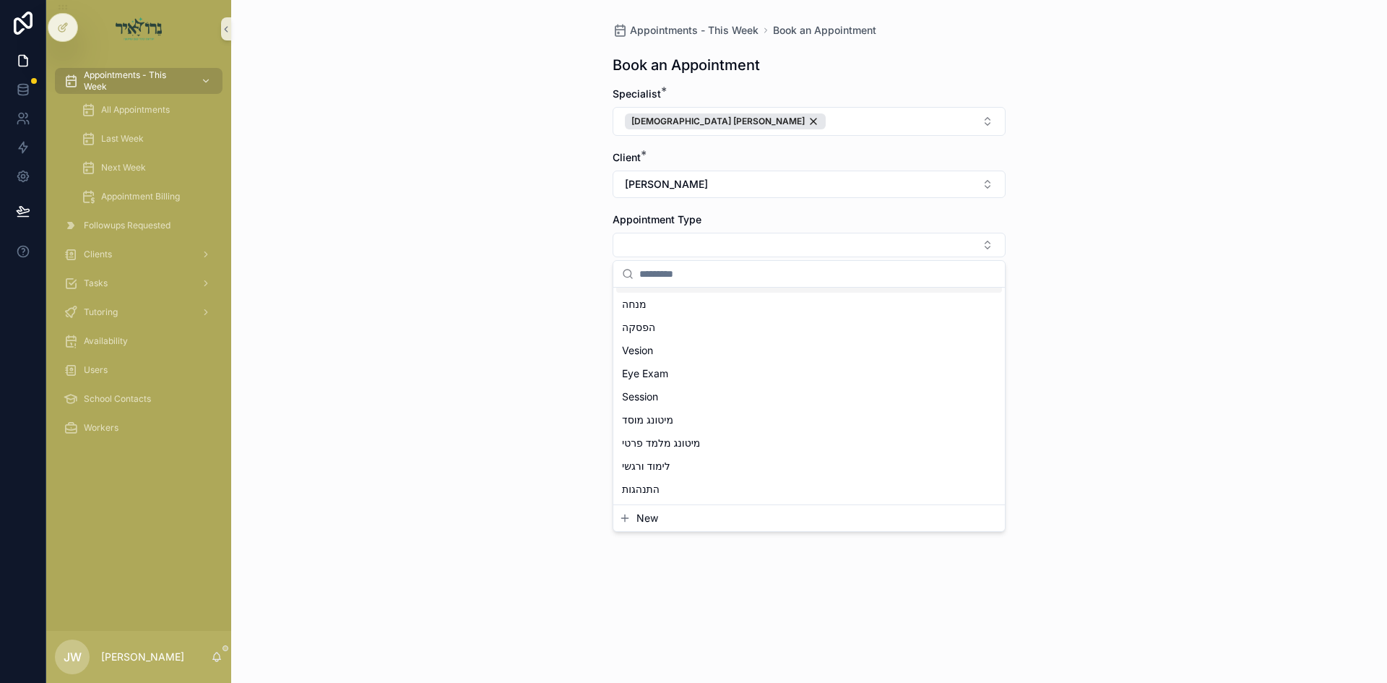
scroll to position [144, 0]
click at [642, 387] on span "Session" at bounding box center [640, 388] width 36 height 14
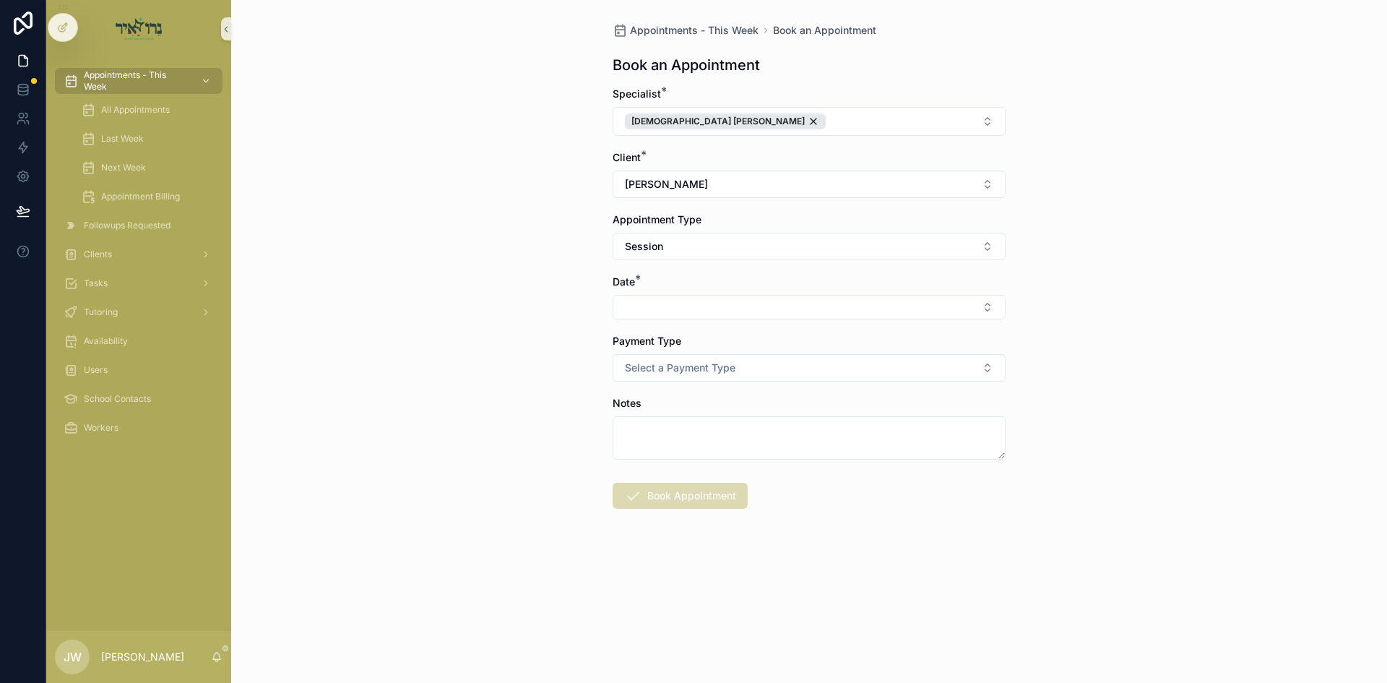
click at [579, 376] on div "Appointments - This Week Book an Appointment Book an Appointment Specialist * R…" at bounding box center [809, 341] width 1156 height 683
click at [668, 303] on button "Select Button" at bounding box center [809, 307] width 393 height 25
click at [684, 363] on span "ד'כי תבוא 09/10/25" at bounding box center [660, 364] width 77 height 14
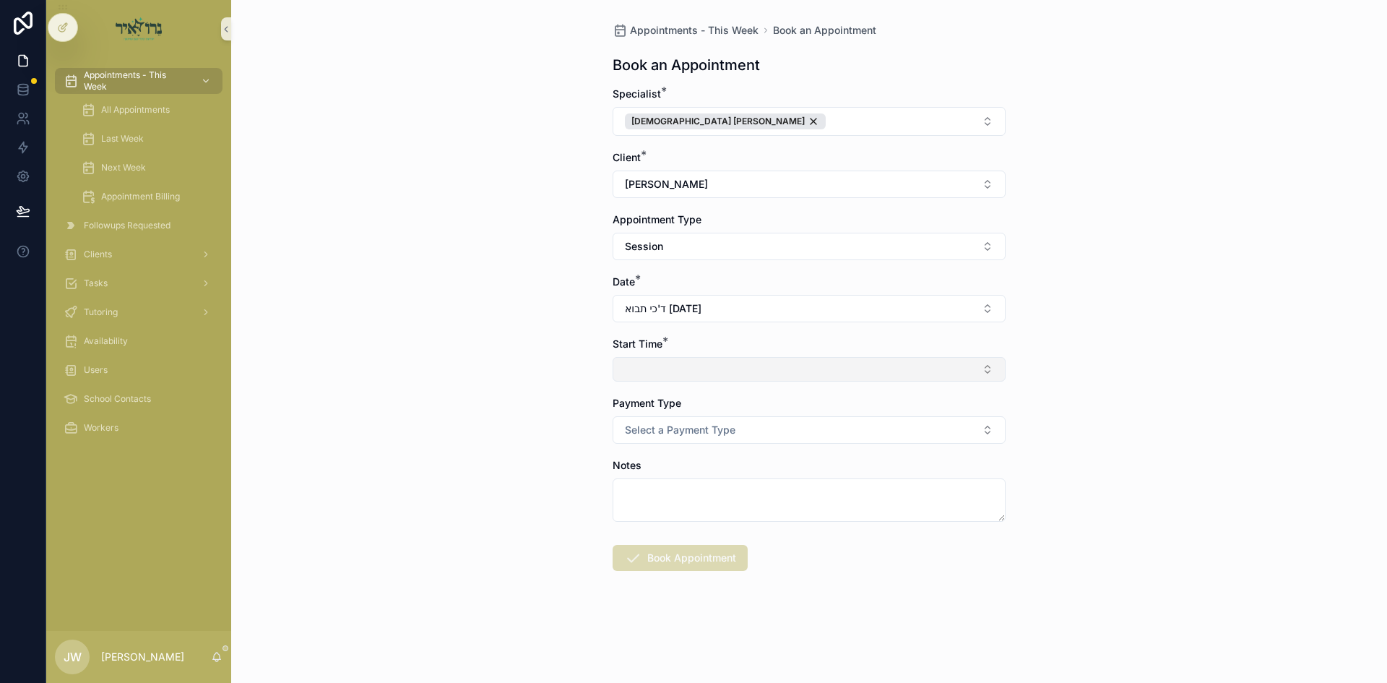
click at [661, 368] on button "Select Button" at bounding box center [809, 369] width 393 height 25
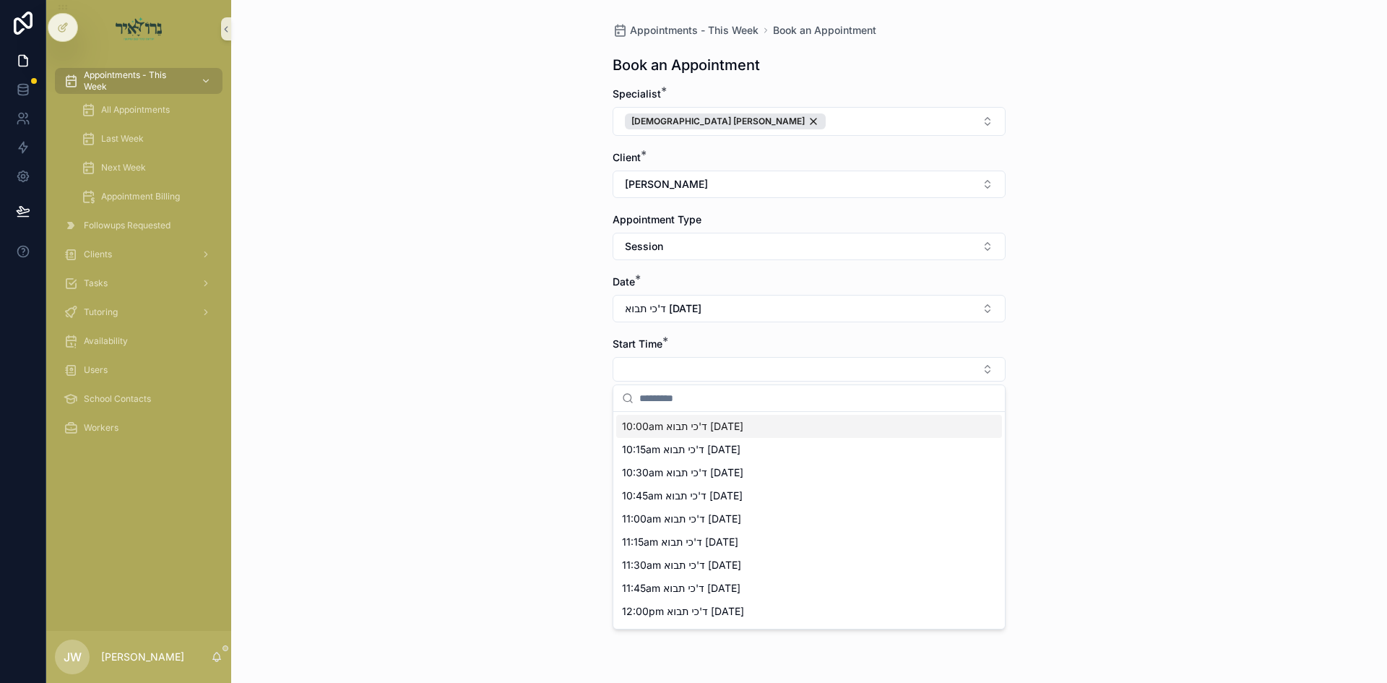
click at [647, 433] on span "10:00am ד'כי תבוא 09/10/25" at bounding box center [682, 426] width 121 height 14
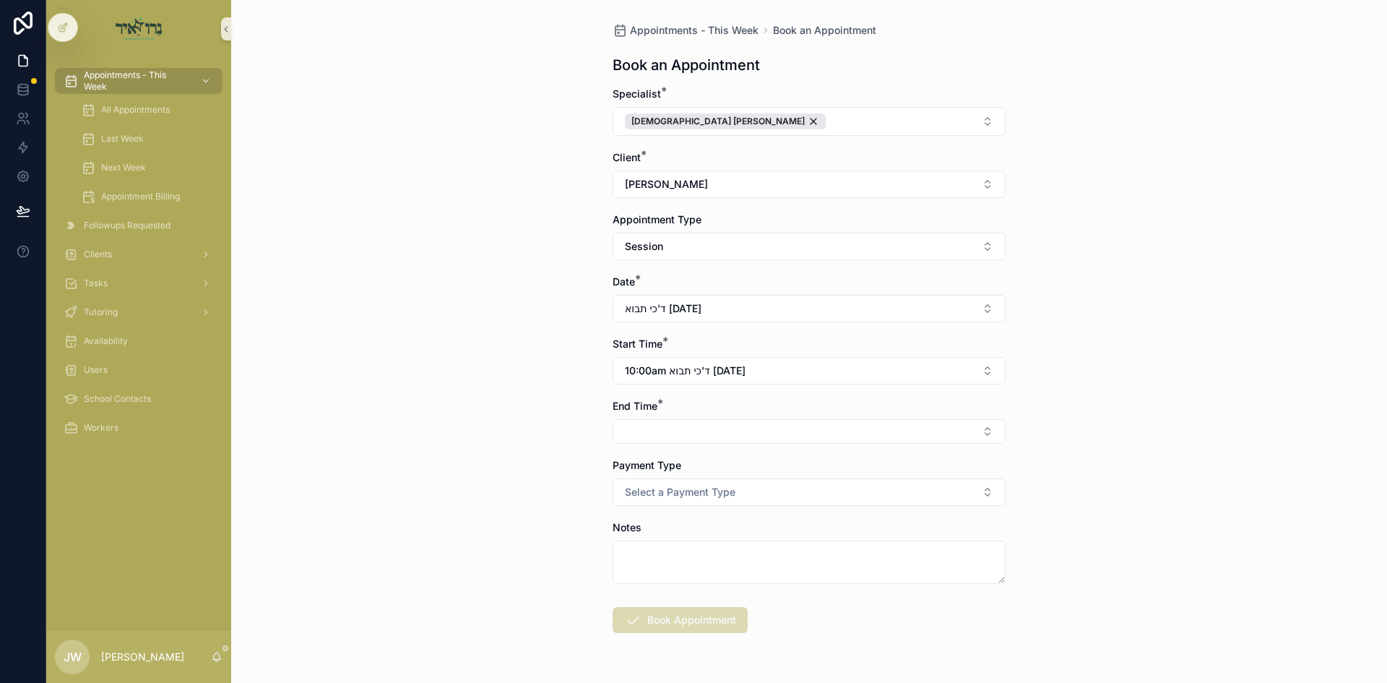
click at [649, 431] on button "Select Button" at bounding box center [809, 431] width 393 height 25
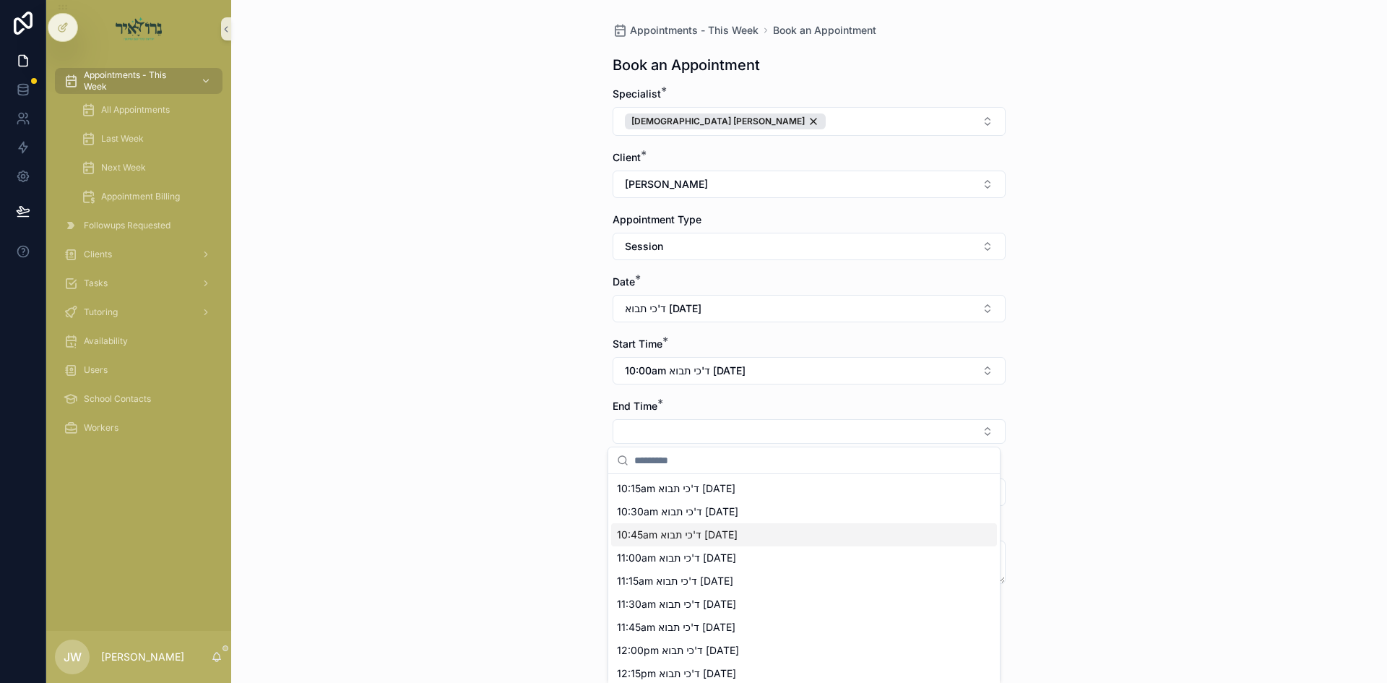
click at [636, 537] on span "10:45am ד'כי תבוא 09/10/25" at bounding box center [677, 534] width 121 height 14
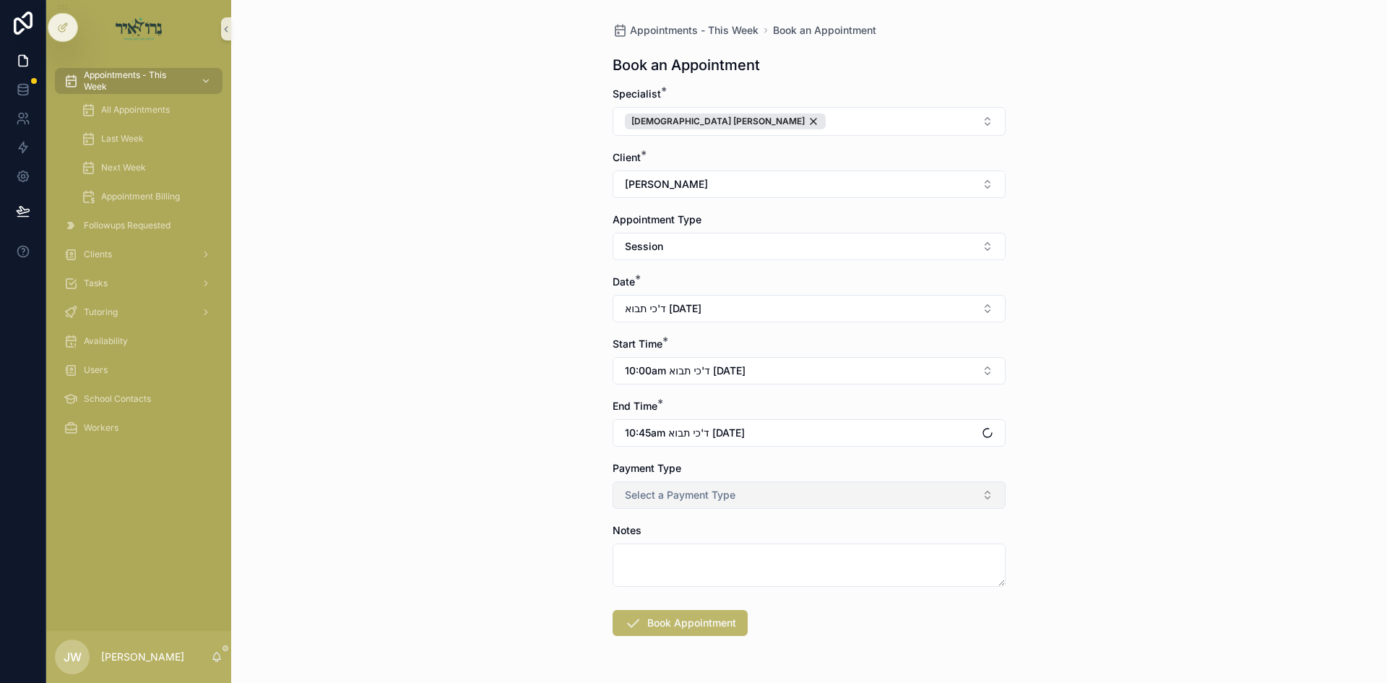
click at [666, 498] on span "Select a Payment Type" at bounding box center [680, 495] width 111 height 14
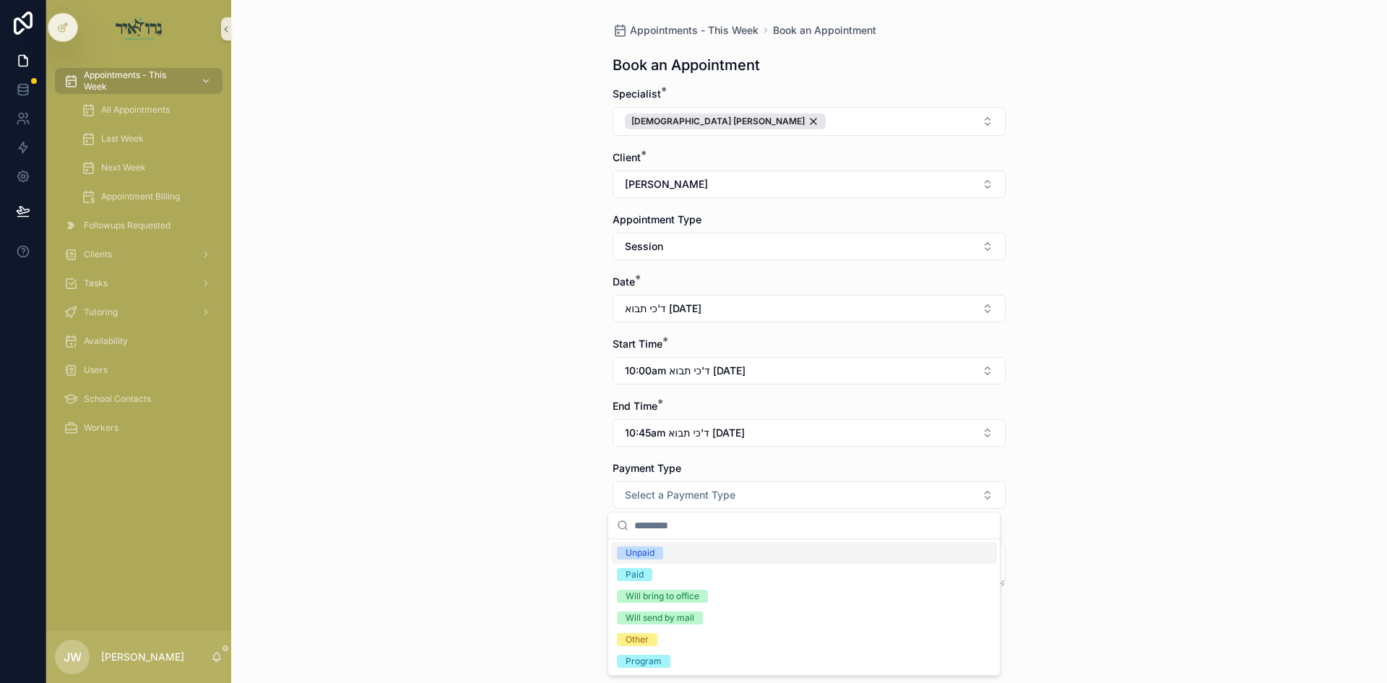
click at [657, 551] on span "Unpaid" at bounding box center [640, 552] width 46 height 13
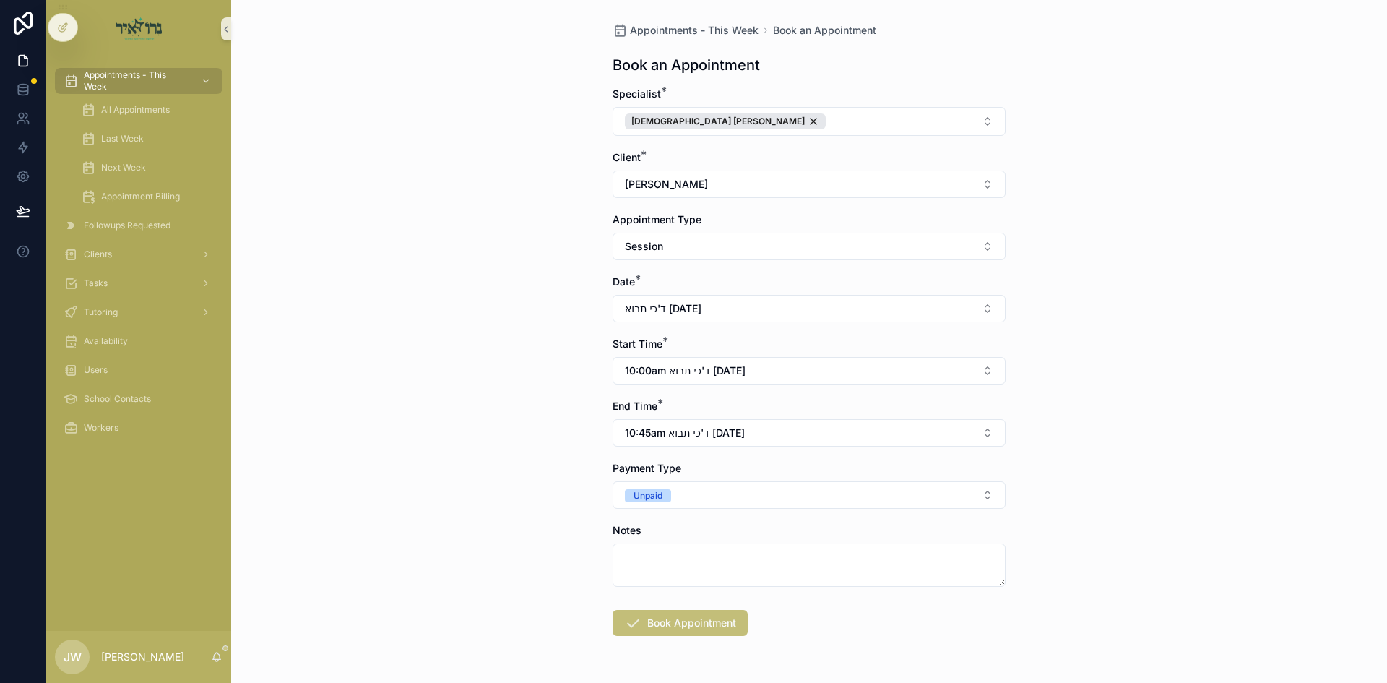
click at [649, 621] on button "Book Appointment" at bounding box center [680, 623] width 135 height 26
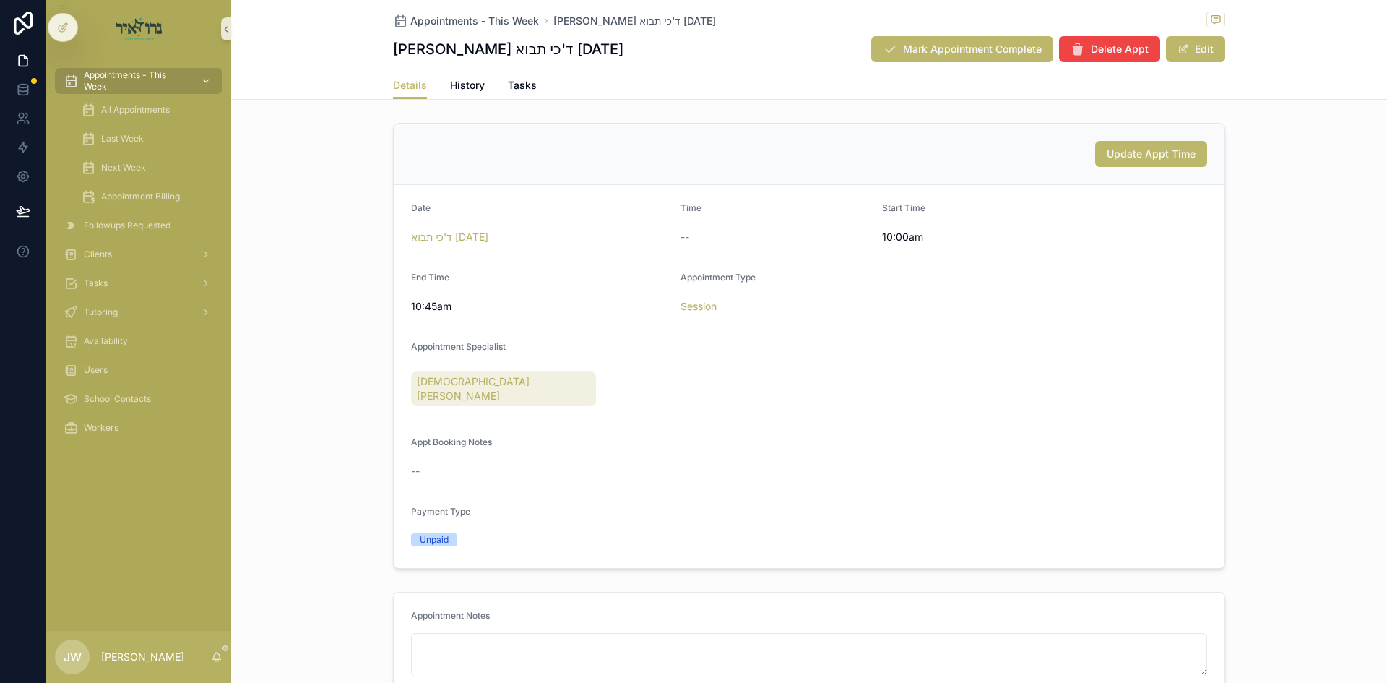
click at [208, 76] on icon "scrollable content" at bounding box center [206, 81] width 10 height 10
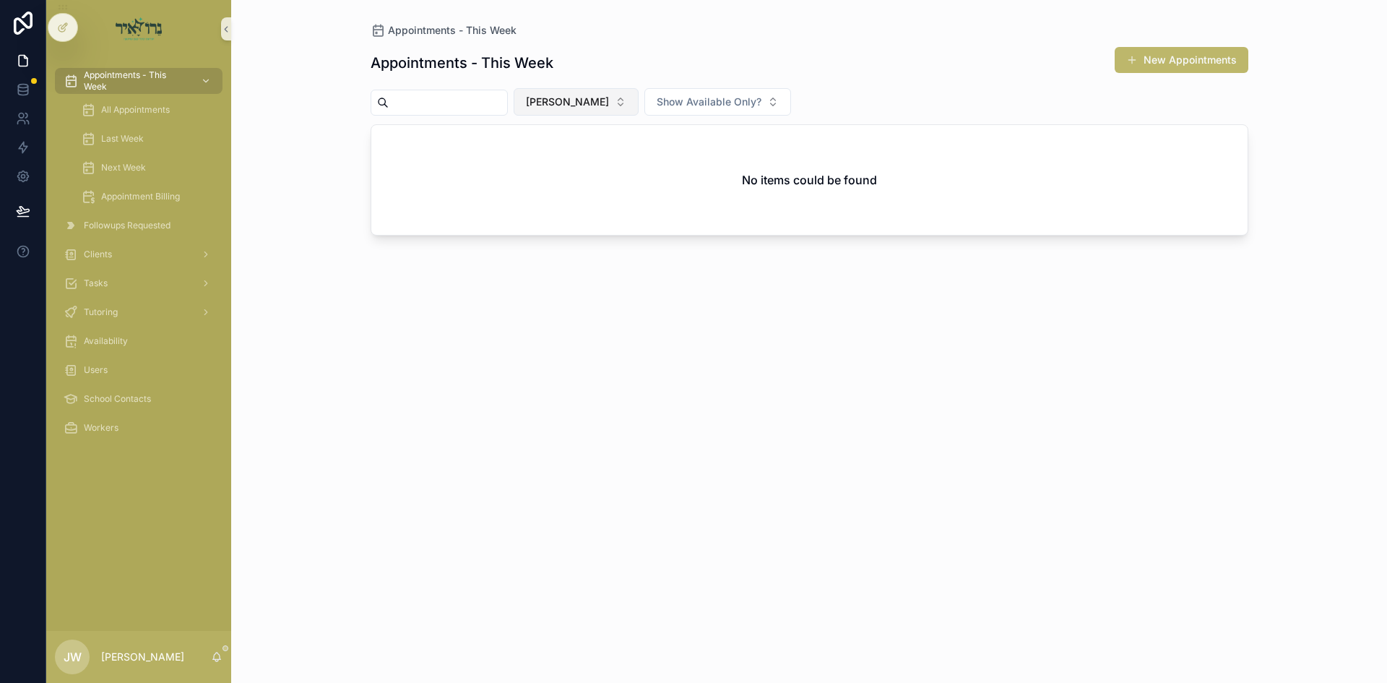
click at [605, 97] on span "[PERSON_NAME]" at bounding box center [567, 102] width 83 height 14
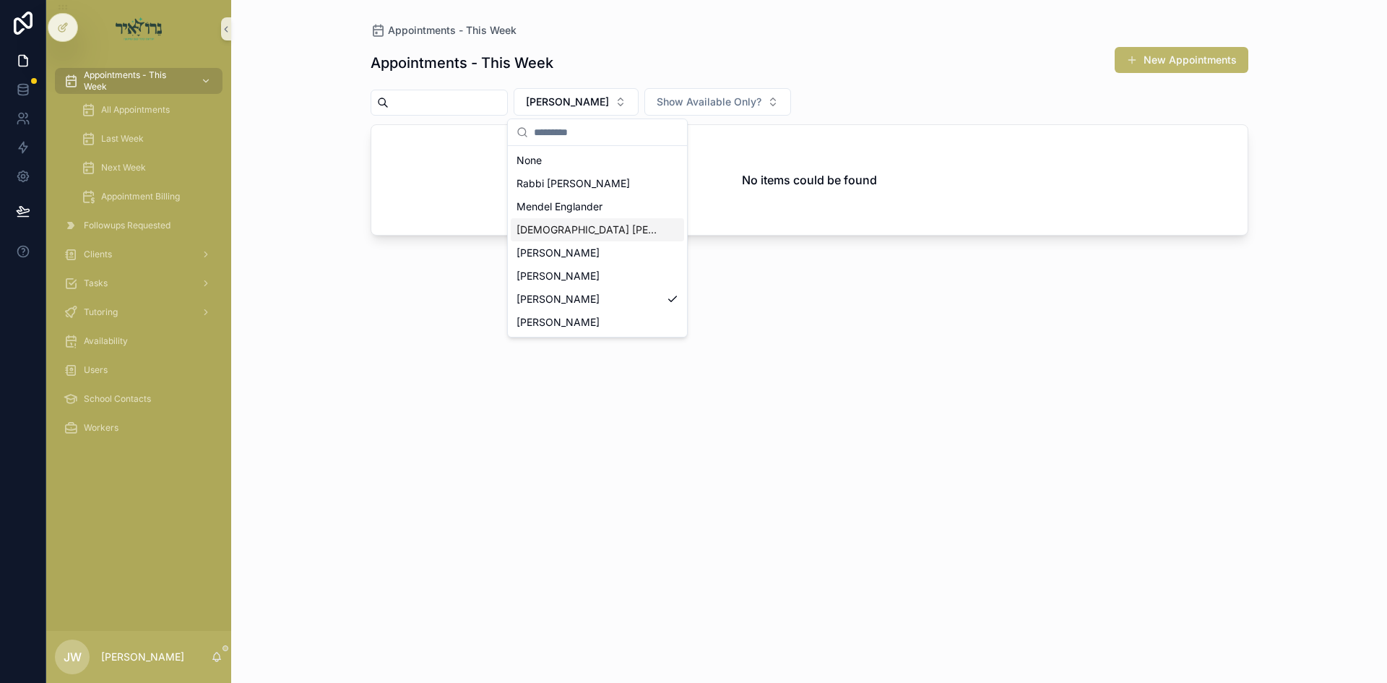
click at [631, 225] on div "[DEMOGRAPHIC_DATA] [PERSON_NAME]" at bounding box center [597, 229] width 173 height 23
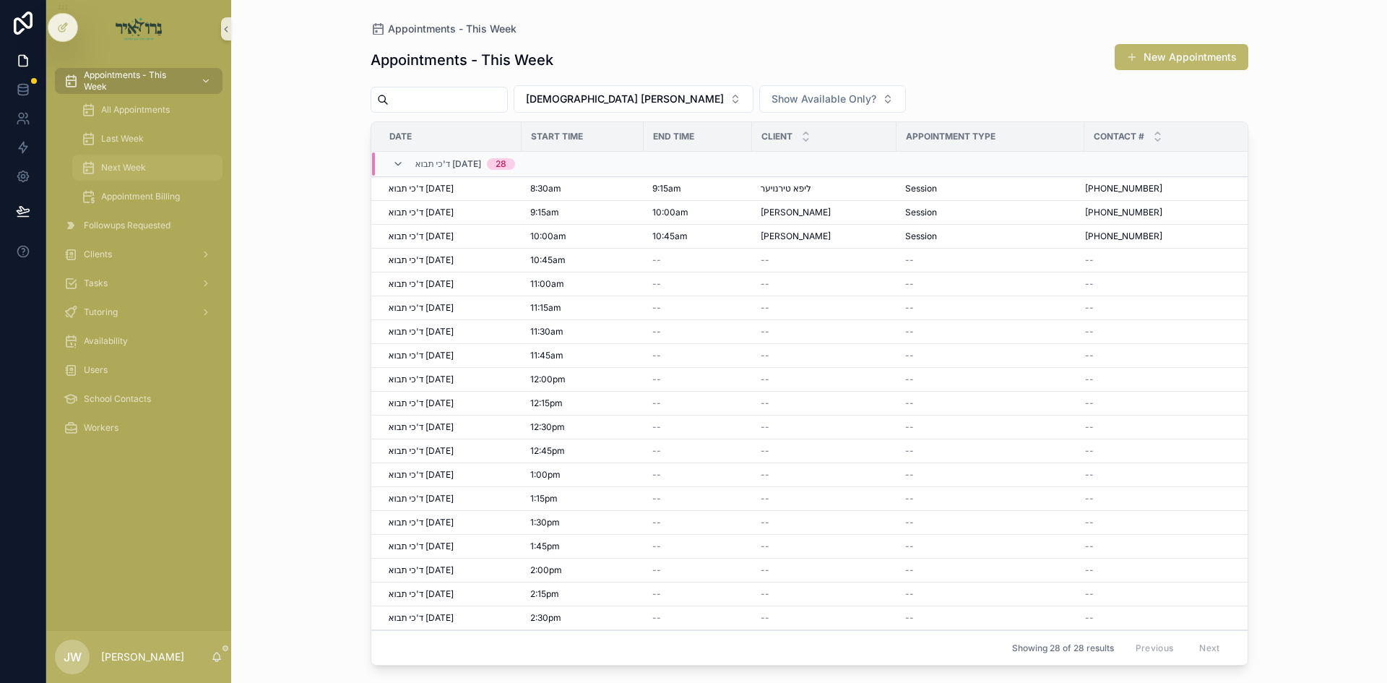
click at [126, 169] on span "Next Week" at bounding box center [123, 168] width 45 height 12
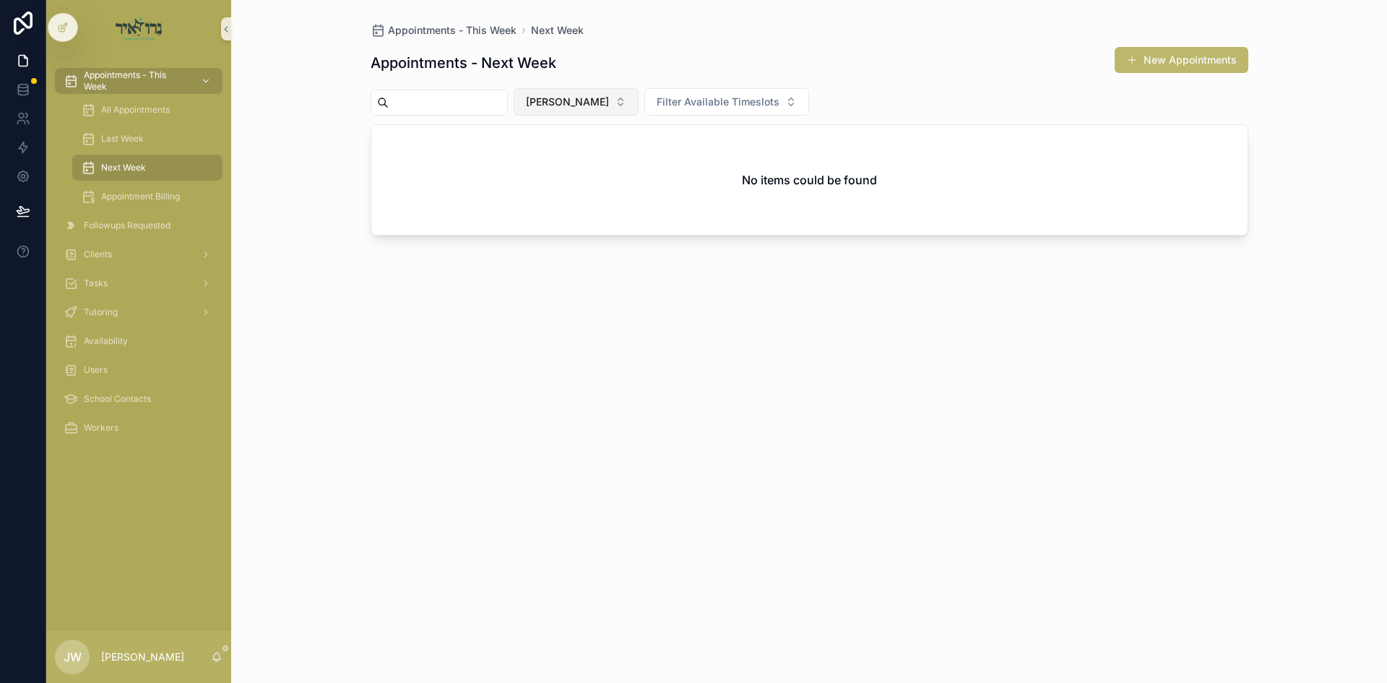
click at [600, 102] on span "[PERSON_NAME]" at bounding box center [567, 102] width 83 height 14
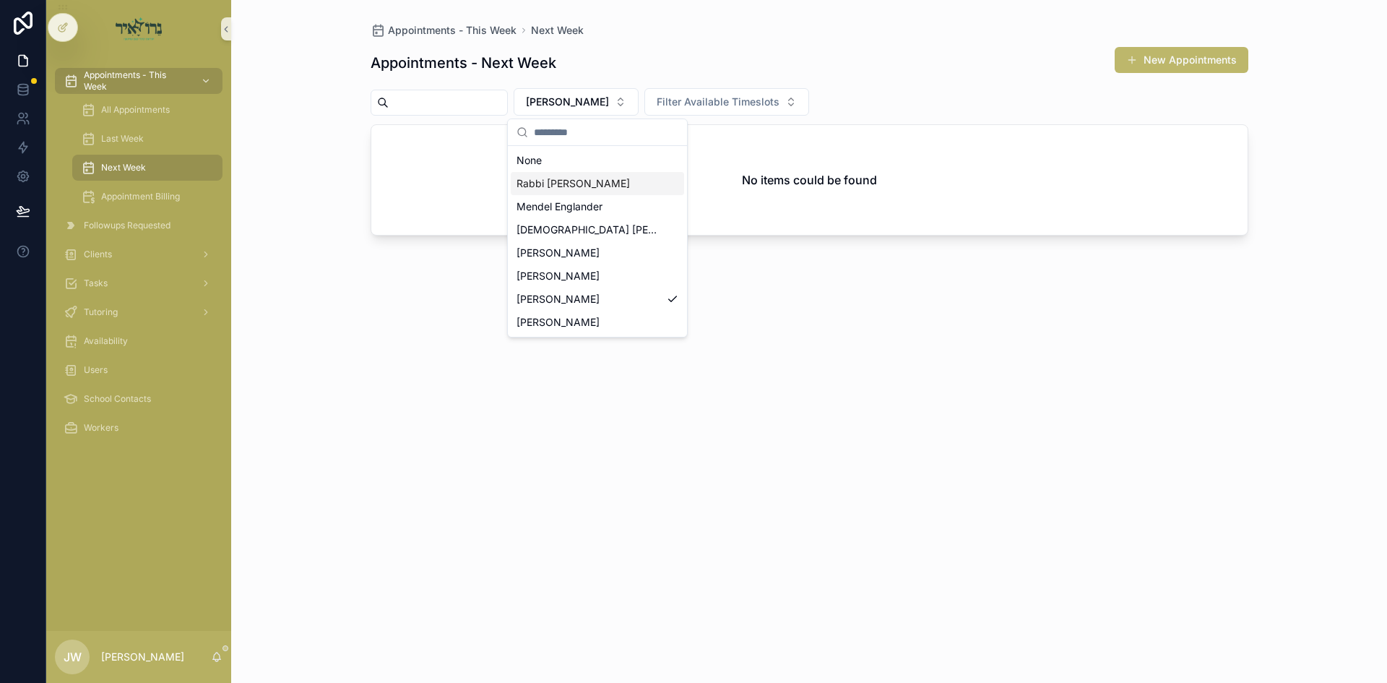
drag, startPoint x: 581, startPoint y: 183, endPoint x: 587, endPoint y: 161, distance: 23.3
click at [581, 183] on span "Rabbi [PERSON_NAME]" at bounding box center [573, 183] width 113 height 14
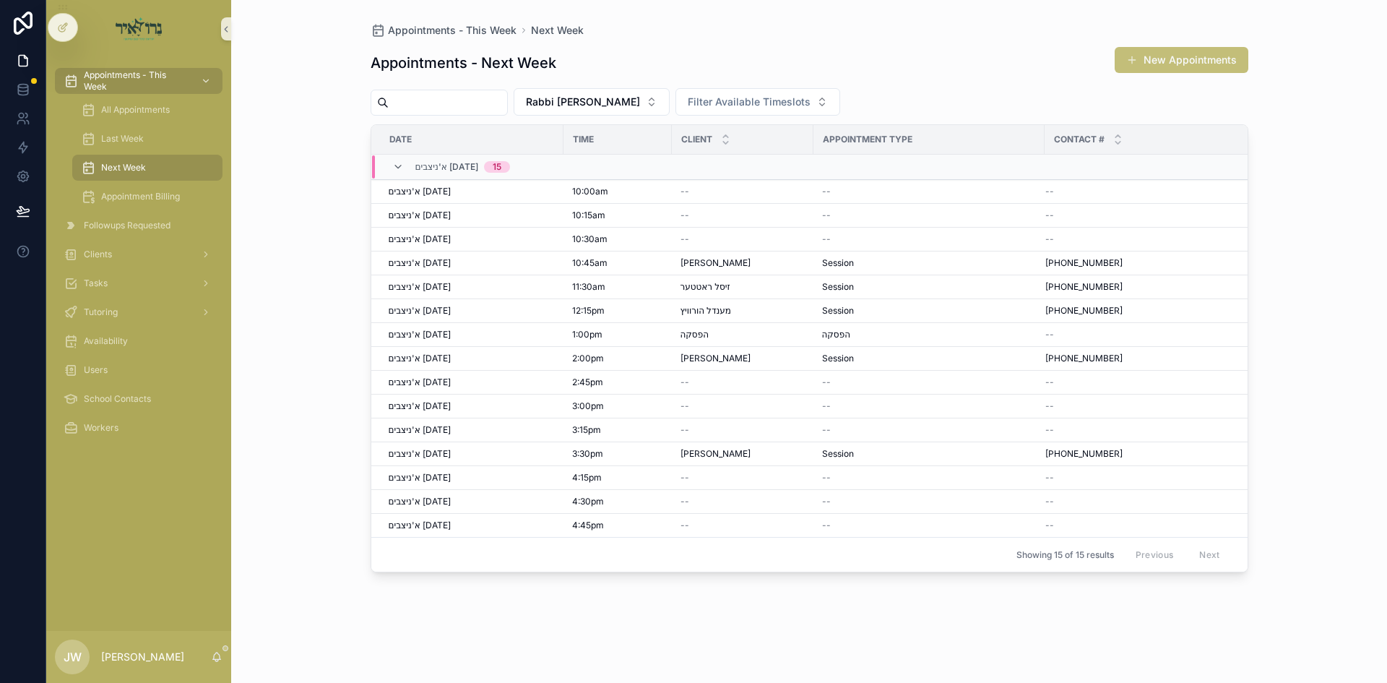
click at [1128, 68] on button "New Appointments" at bounding box center [1182, 60] width 134 height 26
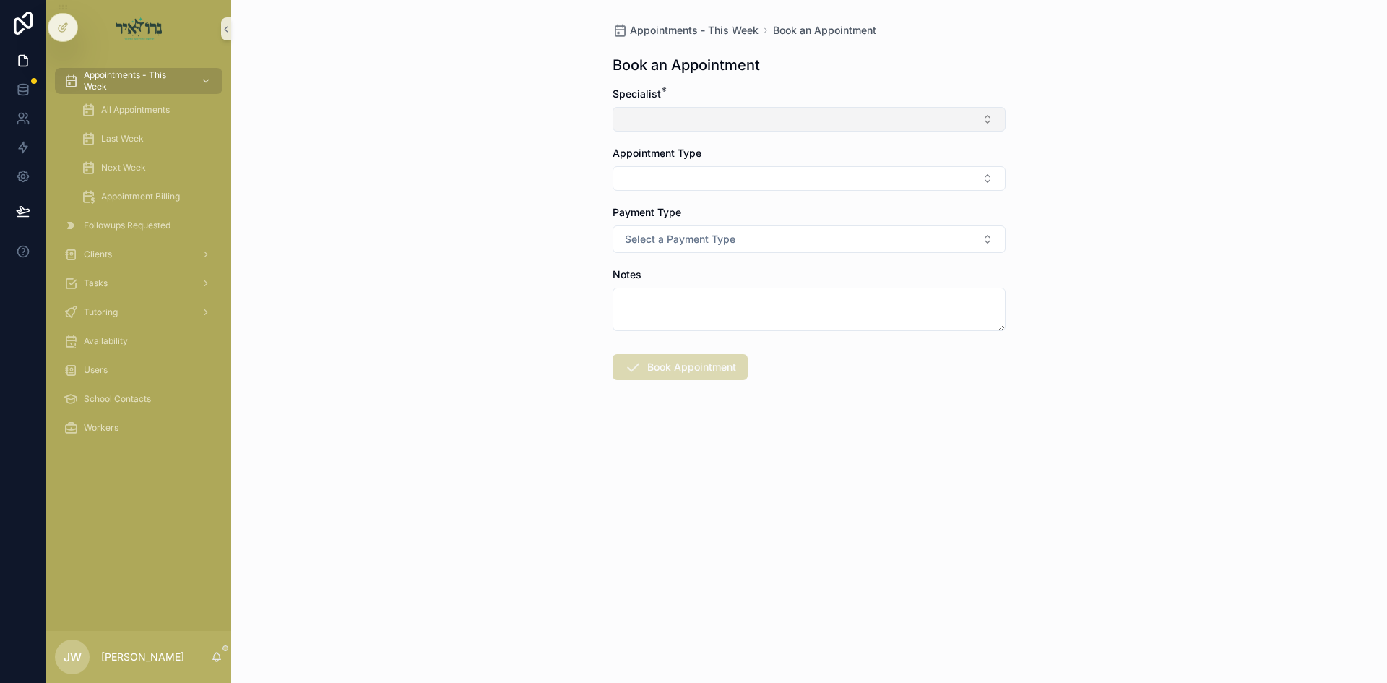
click at [676, 122] on button "Select Button" at bounding box center [809, 119] width 393 height 25
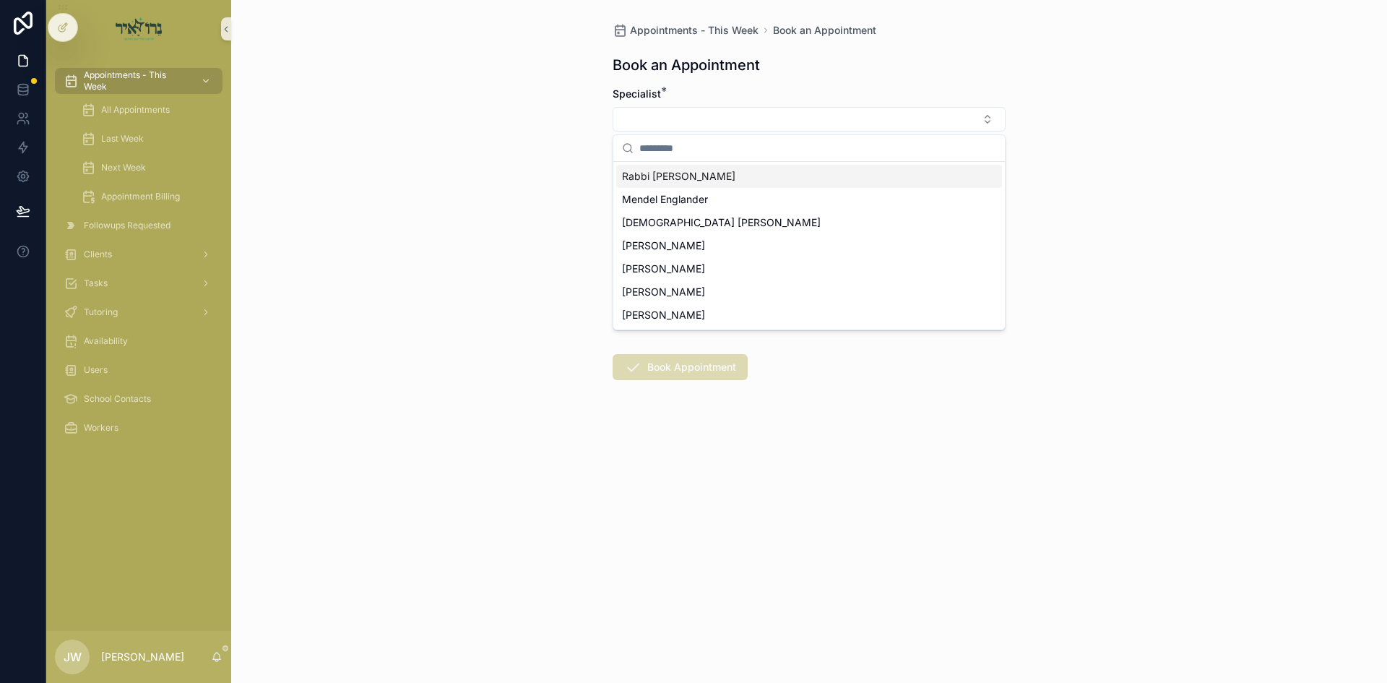
click at [685, 185] on div "Rabbi [PERSON_NAME]" at bounding box center [809, 176] width 386 height 23
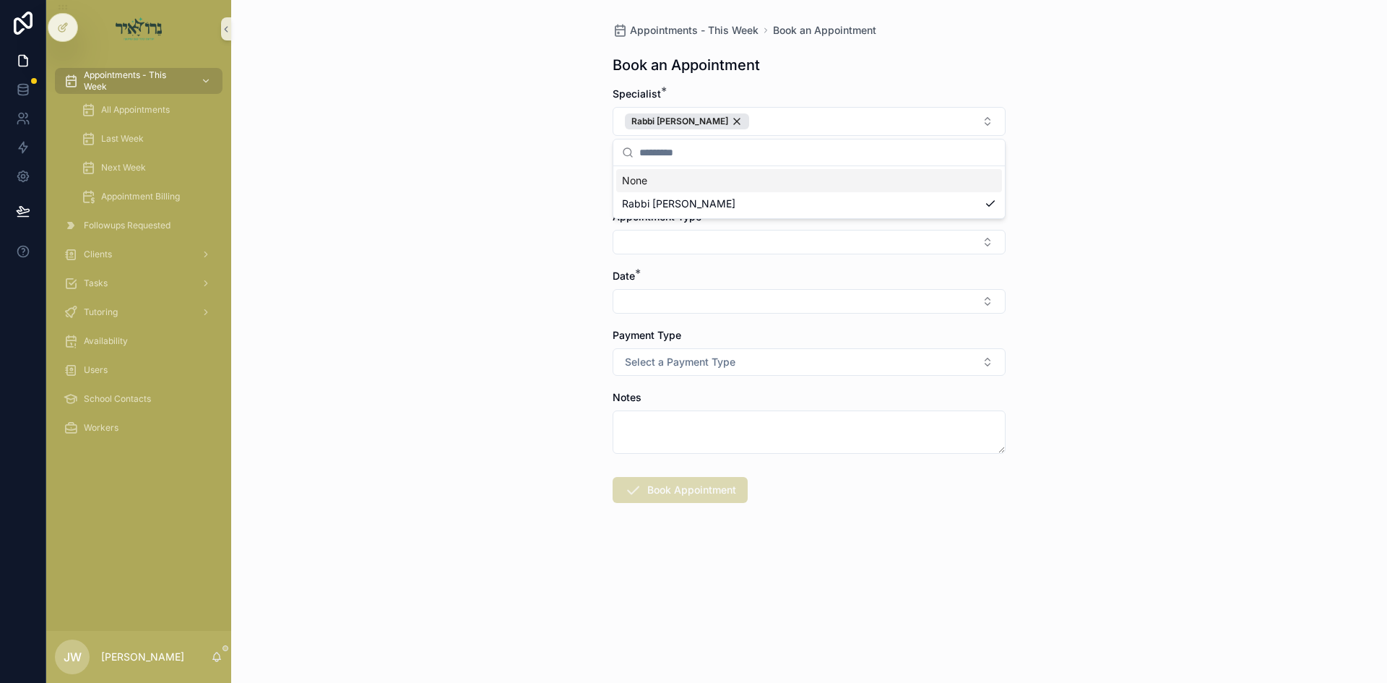
click at [509, 184] on div "Appointments - This Week Book an Appointment Book an Appointment Specialist * R…" at bounding box center [809, 341] width 1156 height 683
click at [684, 186] on button "Select Button" at bounding box center [809, 182] width 393 height 25
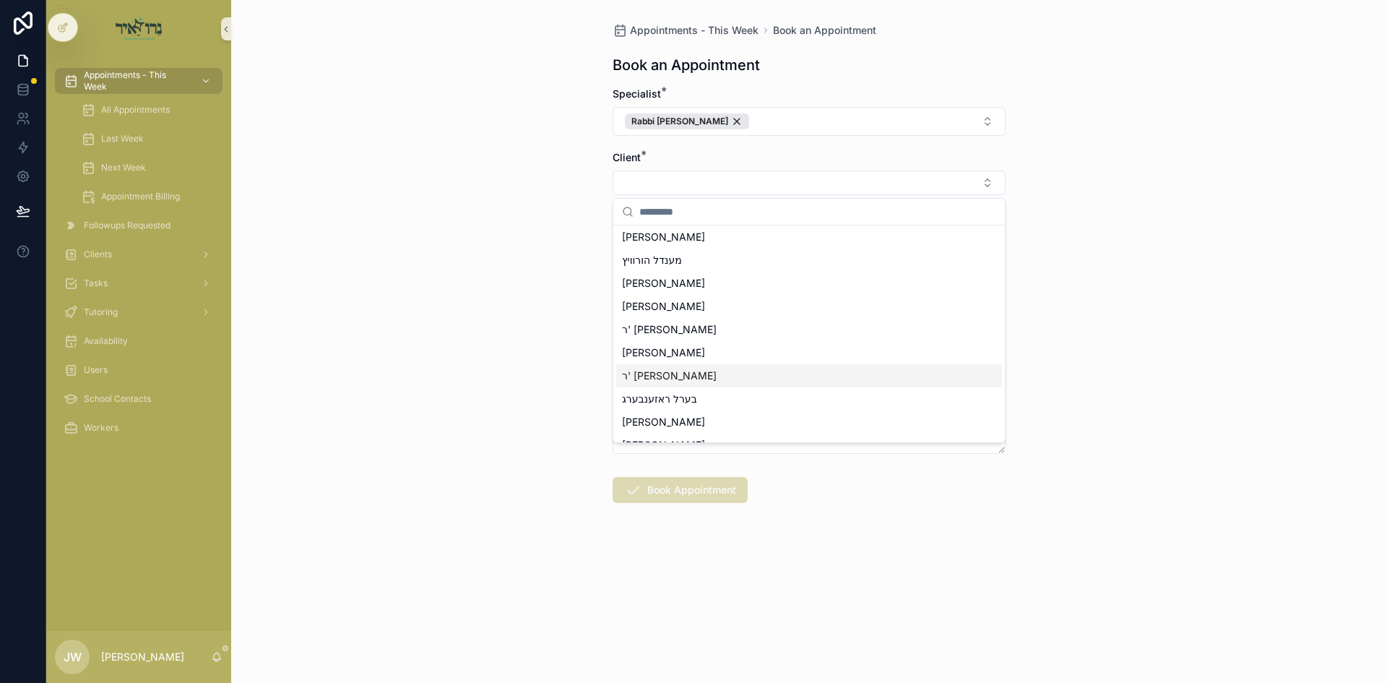
scroll to position [144, 0]
click at [688, 323] on span "בערל ראזענבערג" at bounding box center [659, 326] width 75 height 14
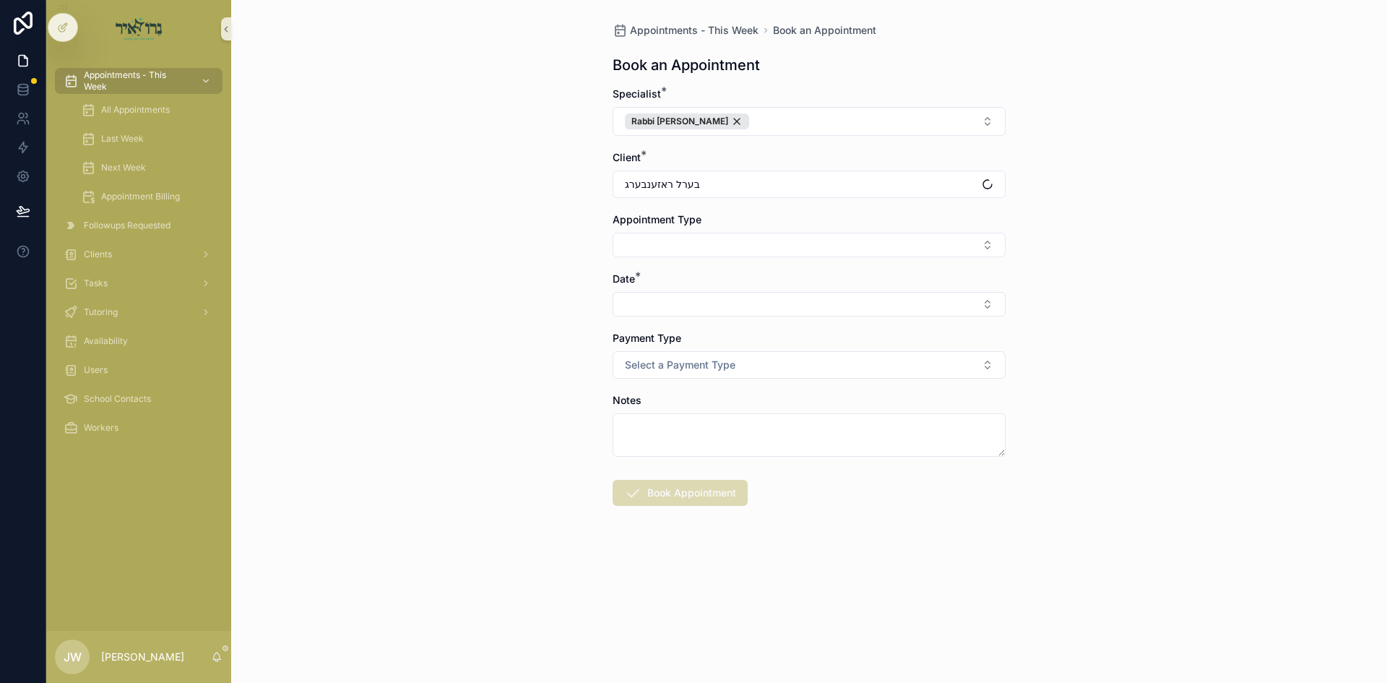
drag, startPoint x: 515, startPoint y: 314, endPoint x: 647, endPoint y: 266, distance: 140.8
click at [516, 314] on div "Appointments - This Week Book an Appointment Book an Appointment Specialist * R…" at bounding box center [809, 341] width 1156 height 683
click at [652, 247] on button "Select Button" at bounding box center [809, 245] width 393 height 25
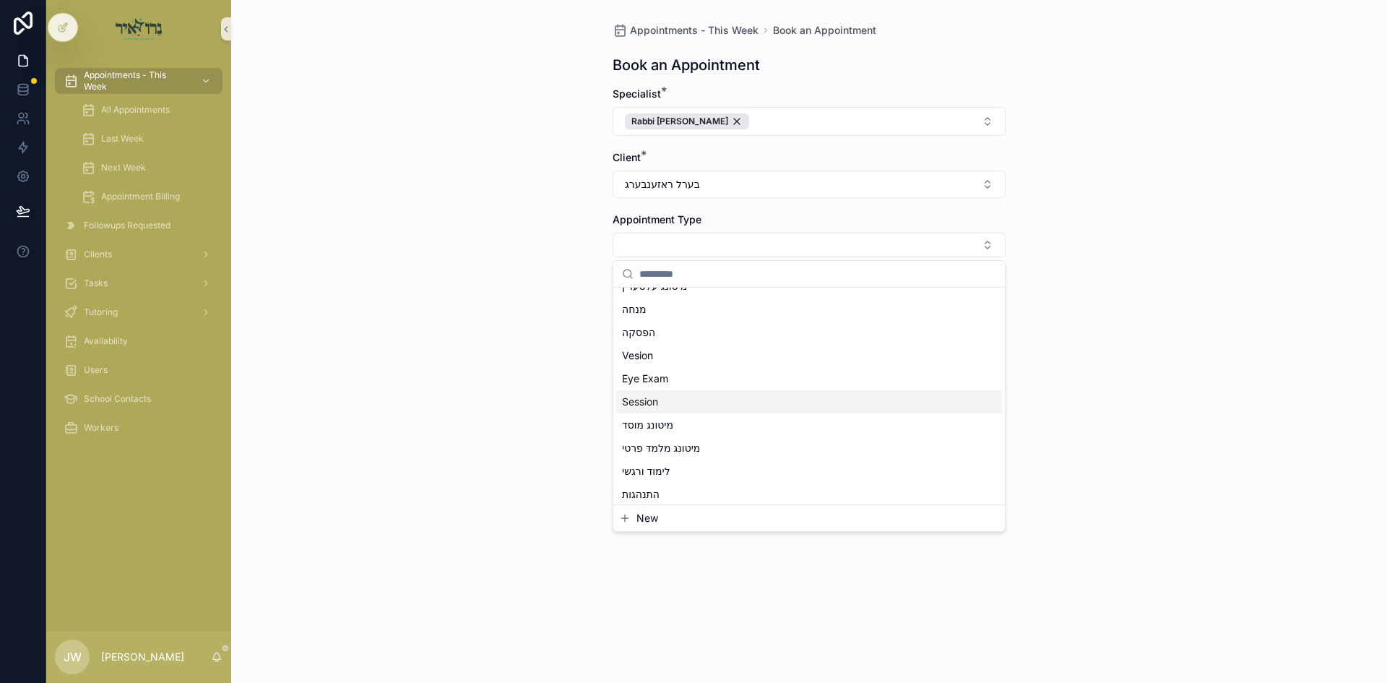
scroll to position [144, 0]
click at [661, 391] on div "Session" at bounding box center [809, 388] width 386 height 23
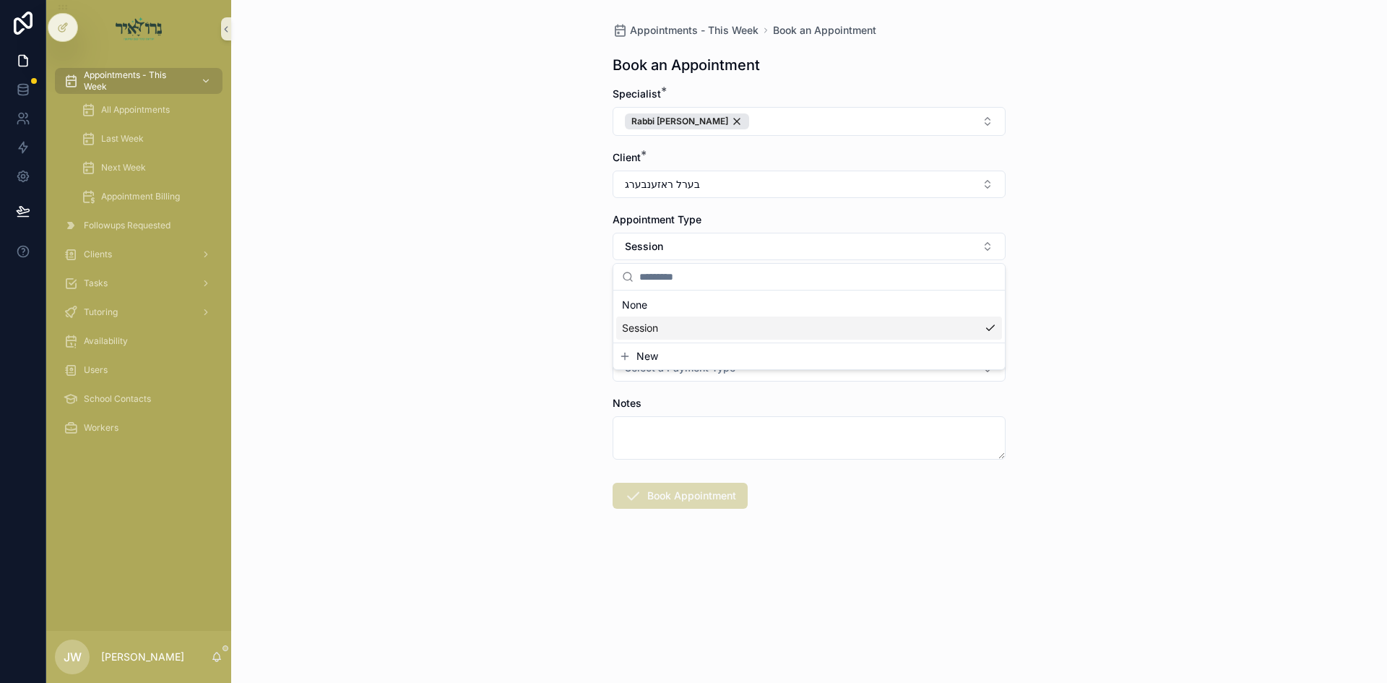
scroll to position [0, 0]
drag, startPoint x: 527, startPoint y: 373, endPoint x: 624, endPoint y: 325, distance: 107.9
click at [530, 372] on div "Appointments - This Week Book an Appointment Book an Appointment Specialist * R…" at bounding box center [809, 341] width 1156 height 683
click at [632, 306] on button "Select Button" at bounding box center [809, 307] width 393 height 25
click at [712, 368] on div "א'ניצבים 09/14/25" at bounding box center [809, 364] width 386 height 23
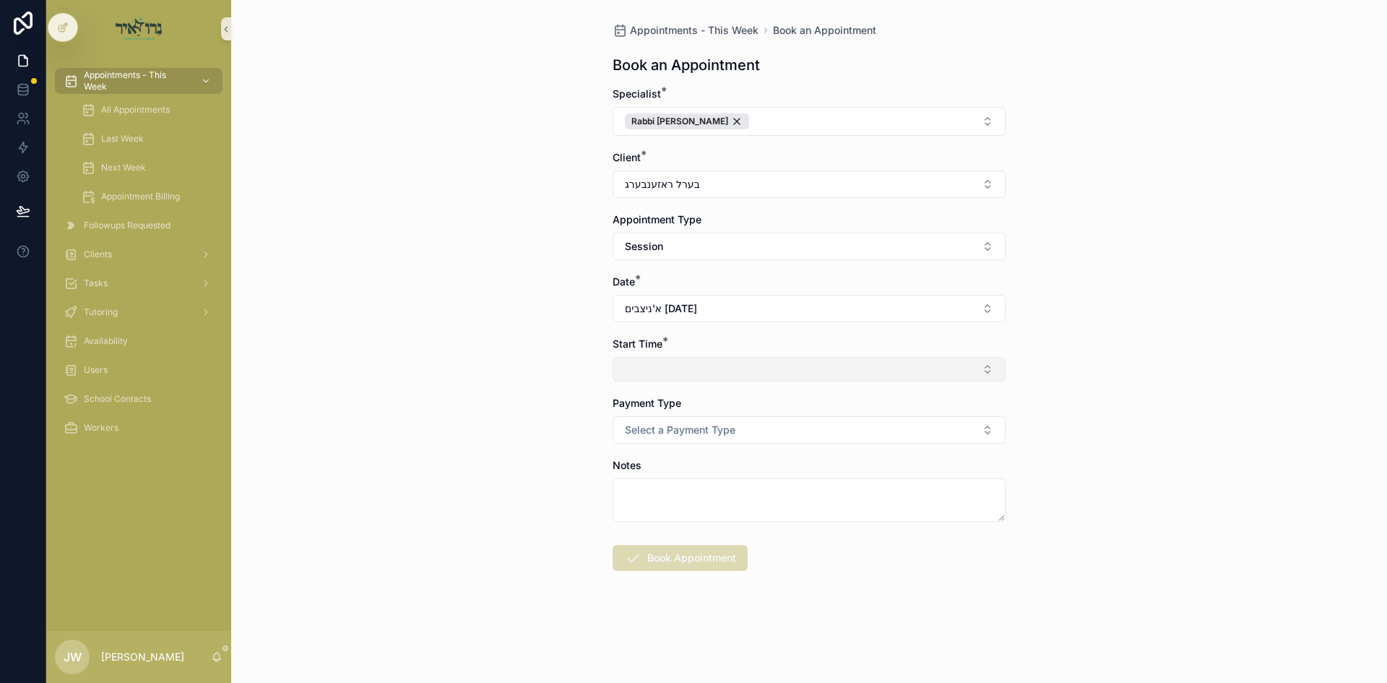
click at [682, 368] on button "Select Button" at bounding box center [809, 369] width 393 height 25
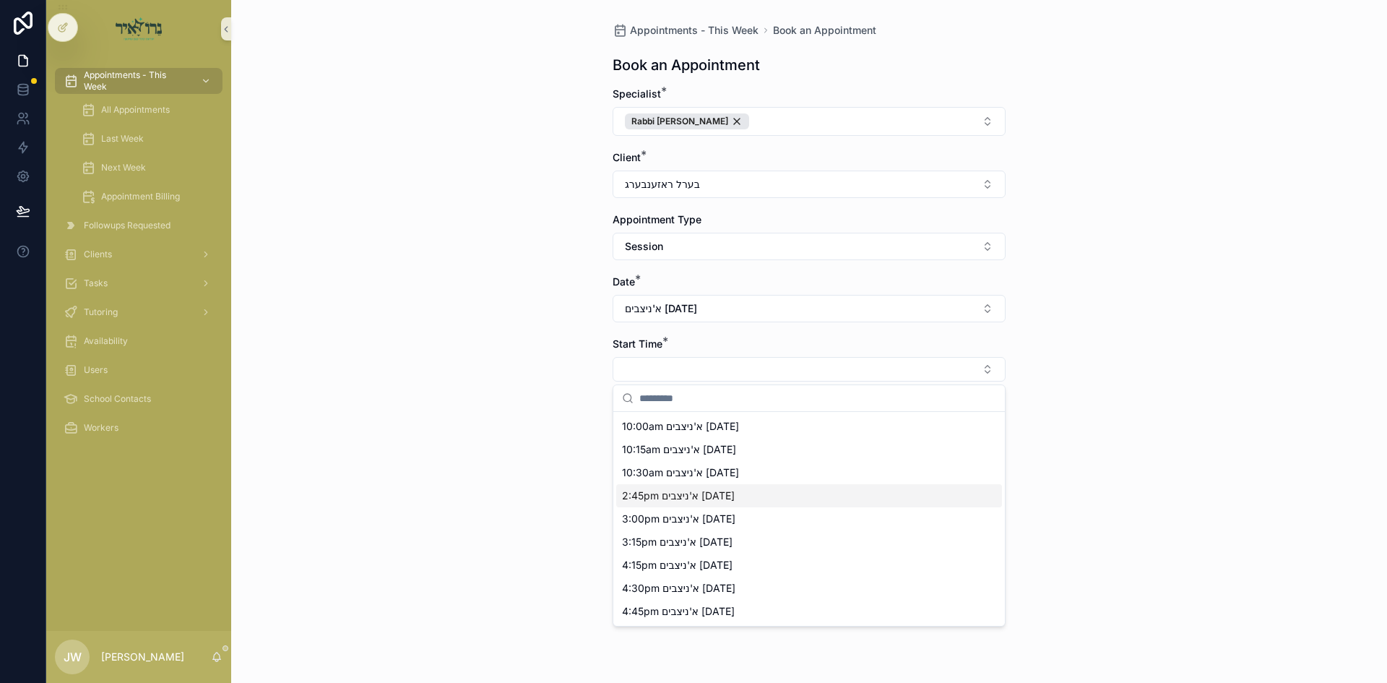
click at [666, 487] on div "2:45pm א'ניצבים 09/14/25" at bounding box center [809, 495] width 386 height 23
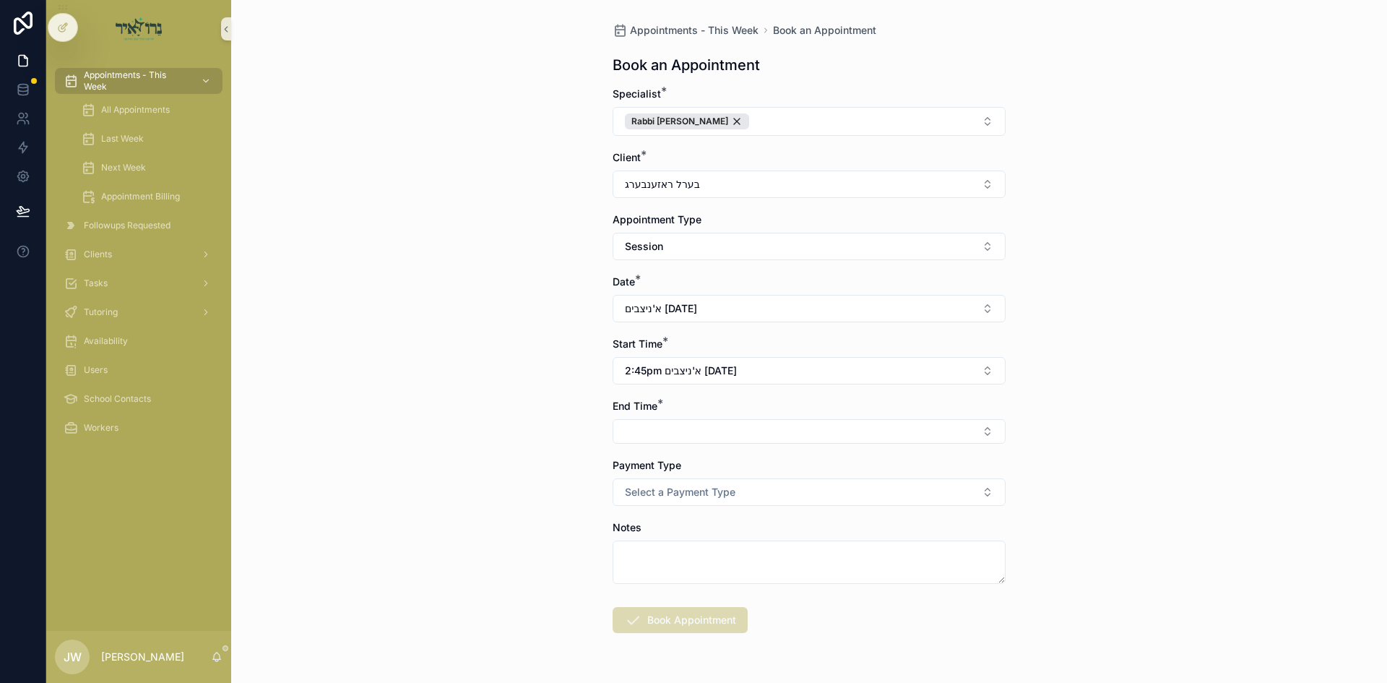
click at [660, 450] on form "Specialist * Rabbi Y C Finkelstein Client * בערל ראזענבערג Appointment Type Ses…" at bounding box center [809, 406] width 393 height 639
click at [660, 437] on button "Select Button" at bounding box center [809, 431] width 393 height 25
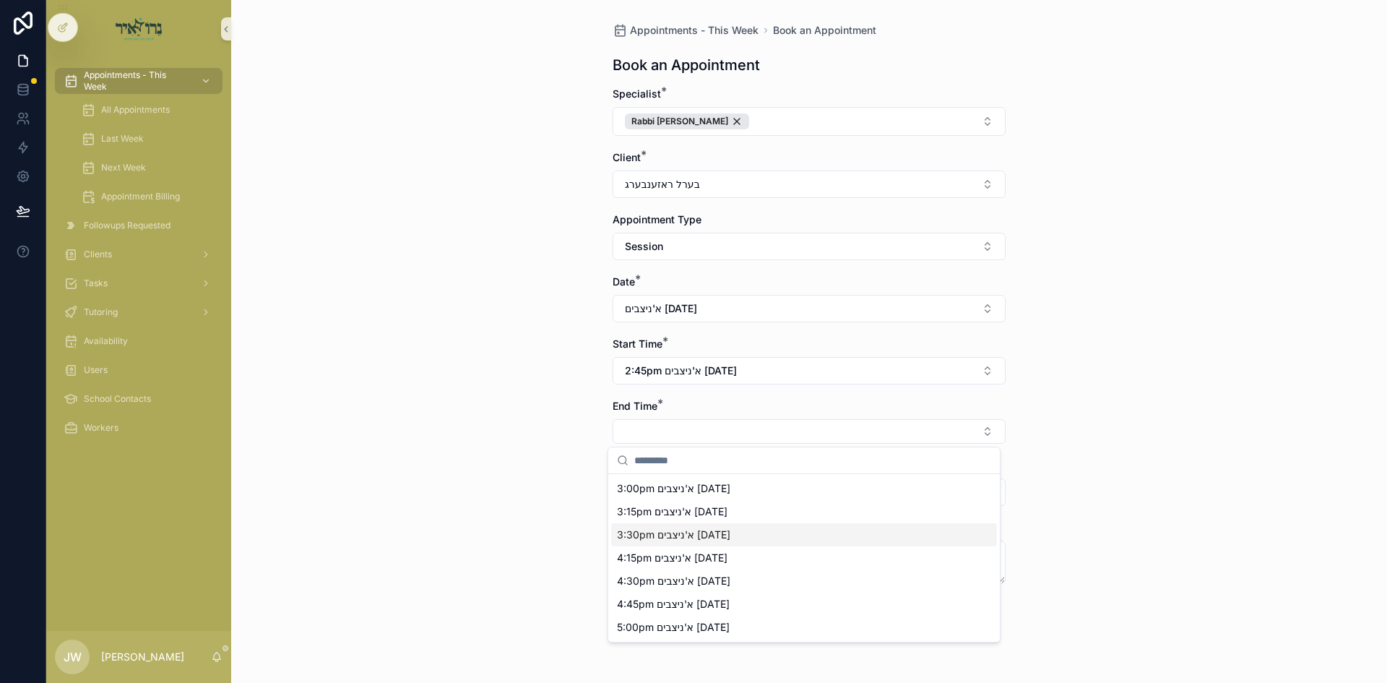
click at [660, 536] on span "3:30pm א'ניצבים 09/14/25" at bounding box center [673, 534] width 113 height 14
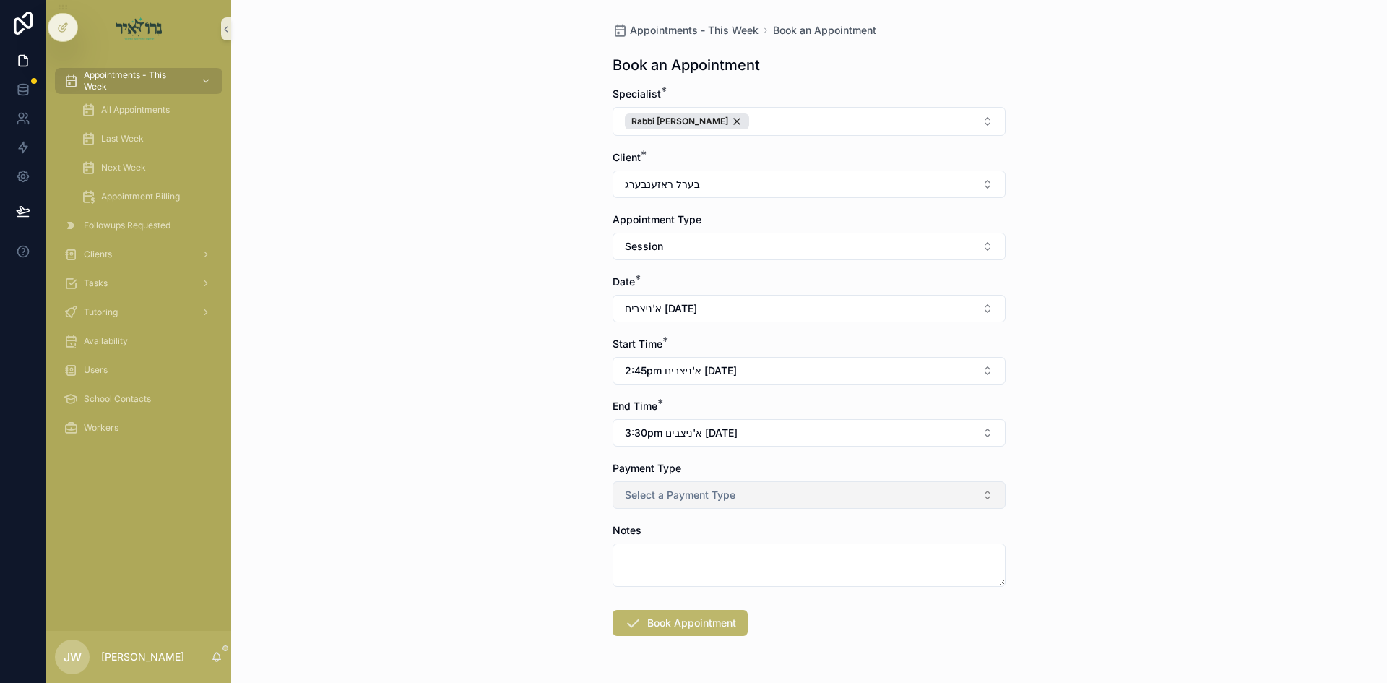
click at [655, 490] on span "Select a Payment Type" at bounding box center [680, 495] width 111 height 14
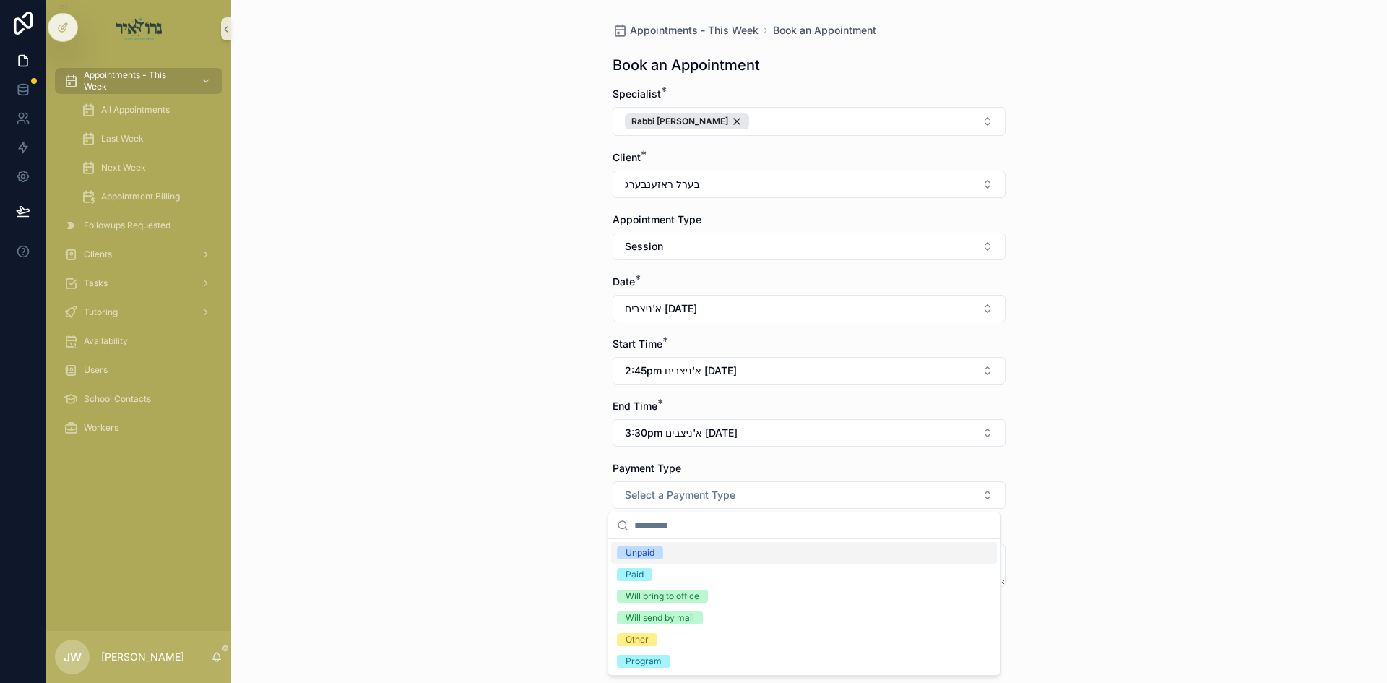
drag, startPoint x: 660, startPoint y: 550, endPoint x: 656, endPoint y: 576, distance: 27.0
click at [660, 550] on span "Unpaid" at bounding box center [640, 552] width 46 height 13
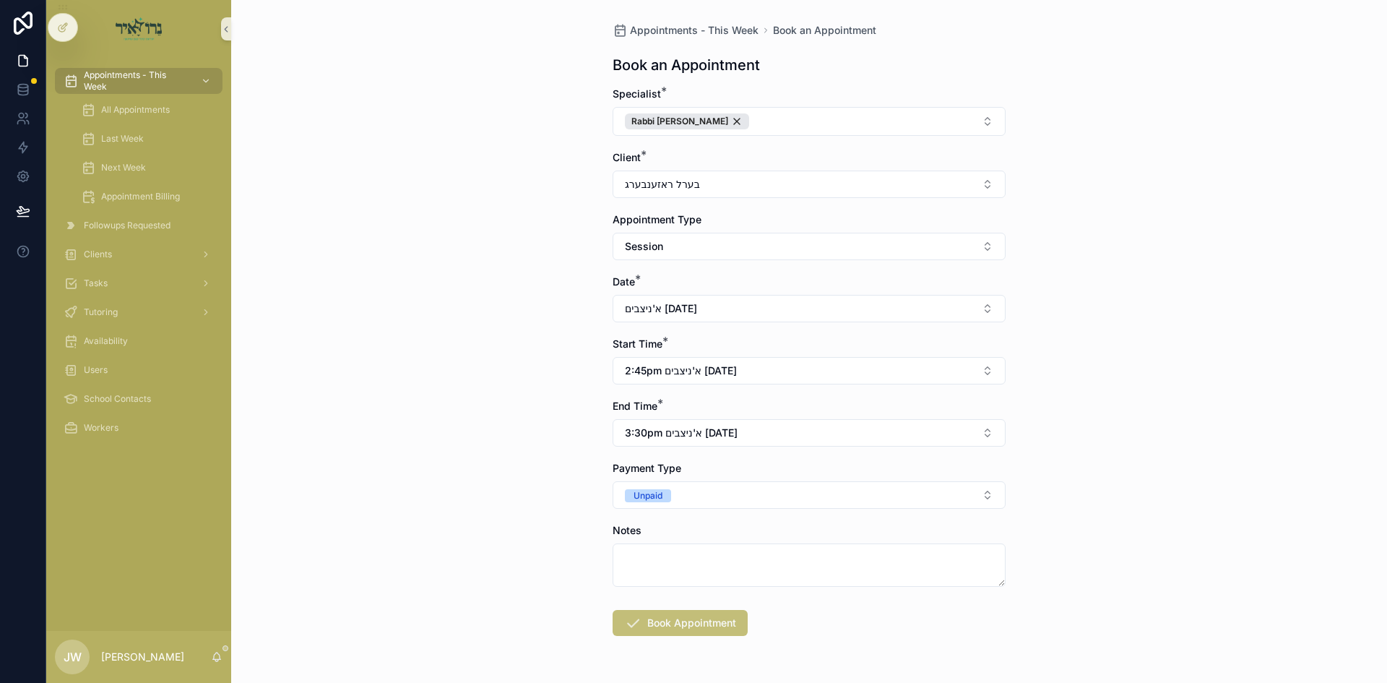
click at [642, 629] on button "Book Appointment" at bounding box center [680, 623] width 135 height 26
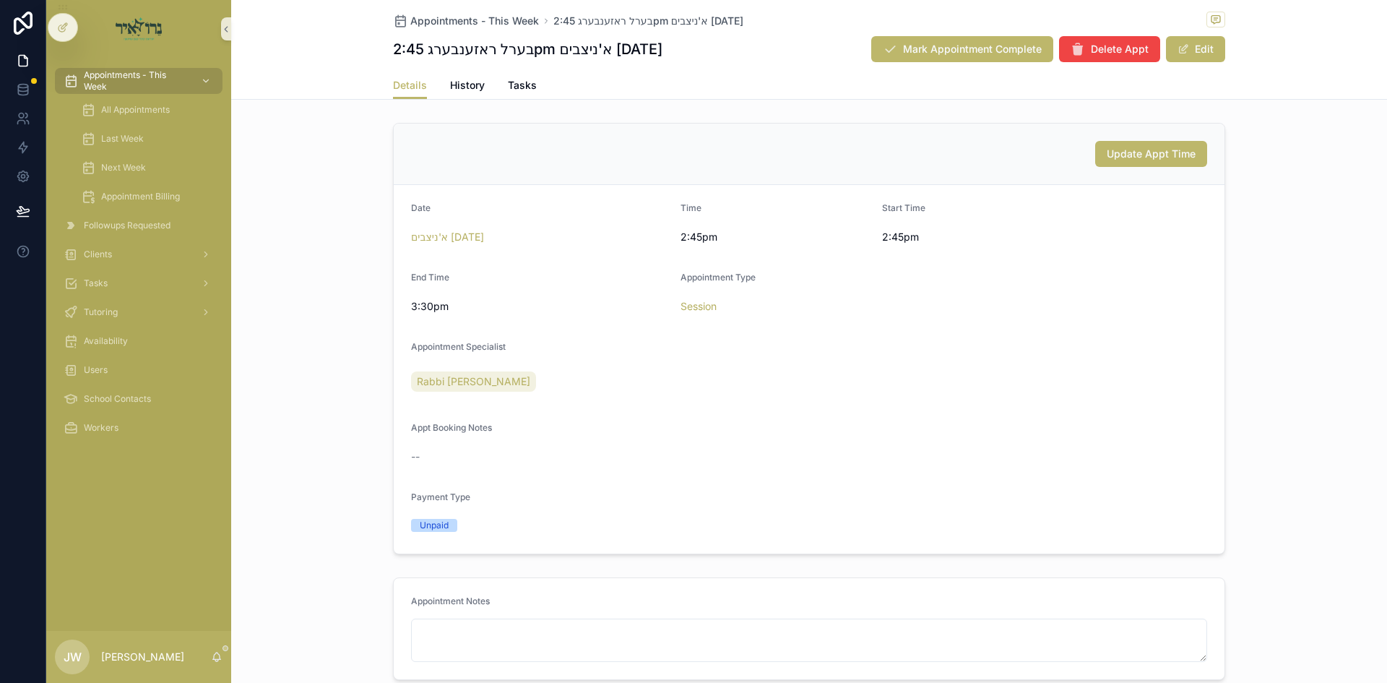
click at [128, 64] on div "Appointments - This Week All Appointments Last Week Next Week Appointment Billi…" at bounding box center [138, 259] width 185 height 402
click at [125, 87] on span "Appointments - This Week" at bounding box center [136, 80] width 105 height 23
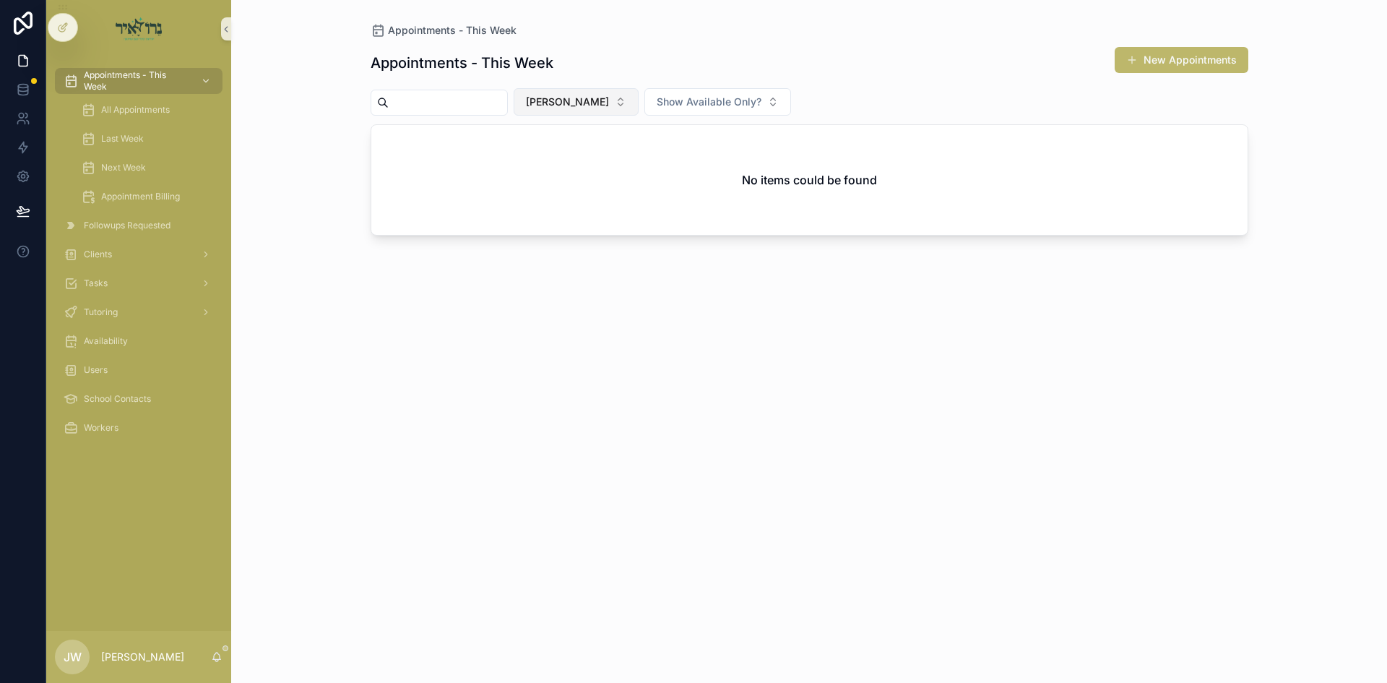
drag, startPoint x: 581, startPoint y: 116, endPoint x: 585, endPoint y: 107, distance: 9.7
click at [581, 116] on div "Appointments - This Week New Appointments Joel Weiss Show Available Only? No it…" at bounding box center [810, 352] width 878 height 628
click at [585, 106] on span "[PERSON_NAME]" at bounding box center [567, 102] width 83 height 14
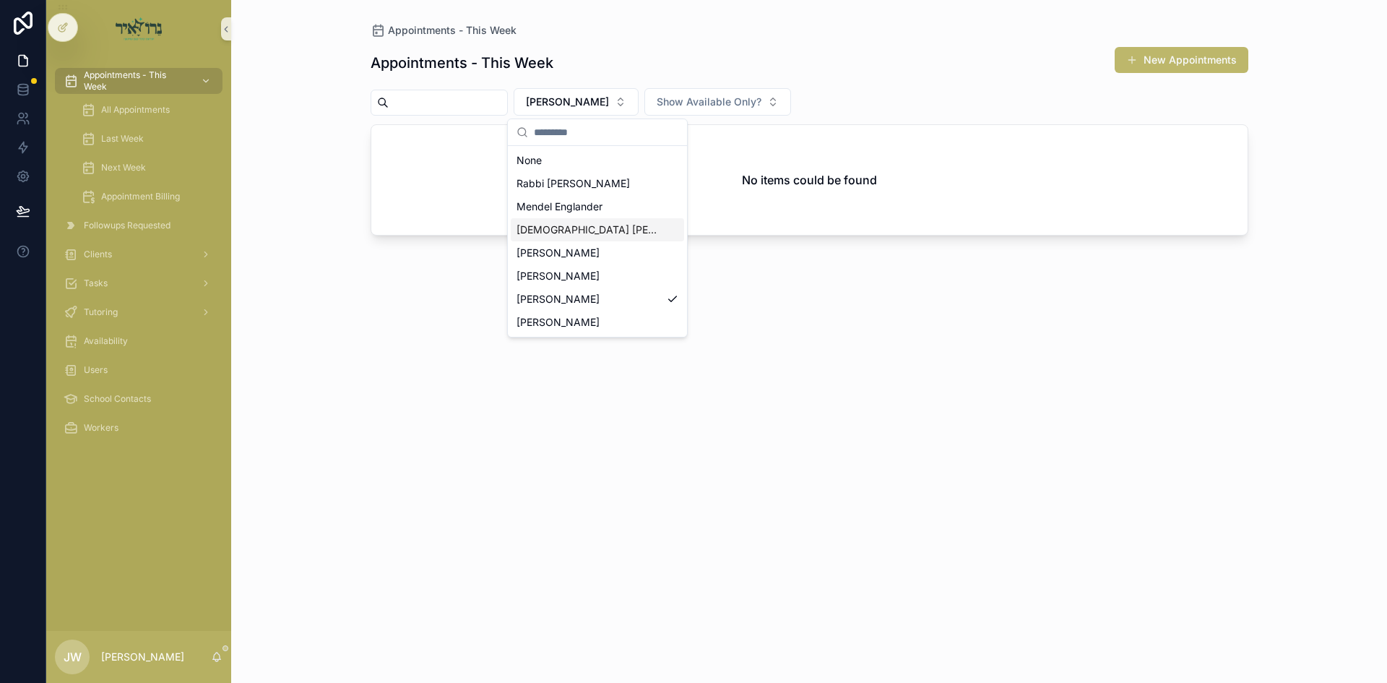
click at [621, 235] on div "[DEMOGRAPHIC_DATA] [PERSON_NAME]" at bounding box center [597, 229] width 173 height 23
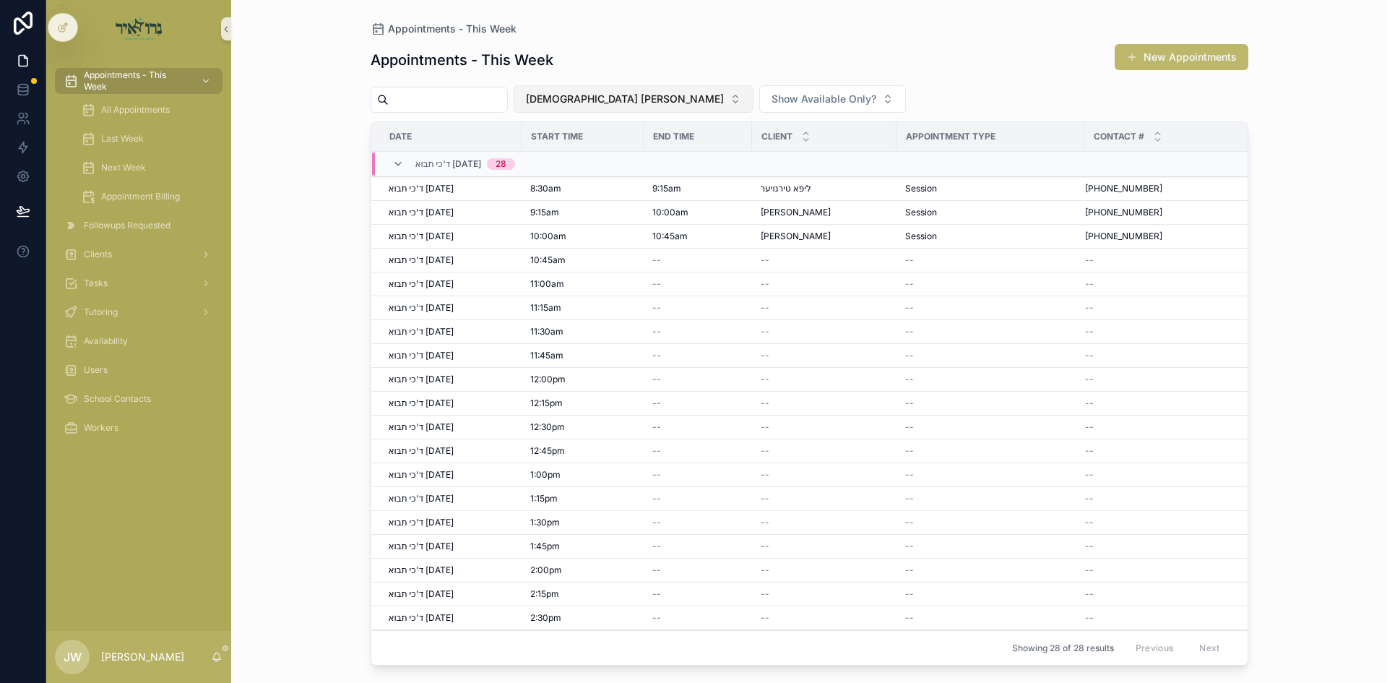
click at [624, 100] on span "[DEMOGRAPHIC_DATA] [PERSON_NAME]" at bounding box center [625, 99] width 198 height 14
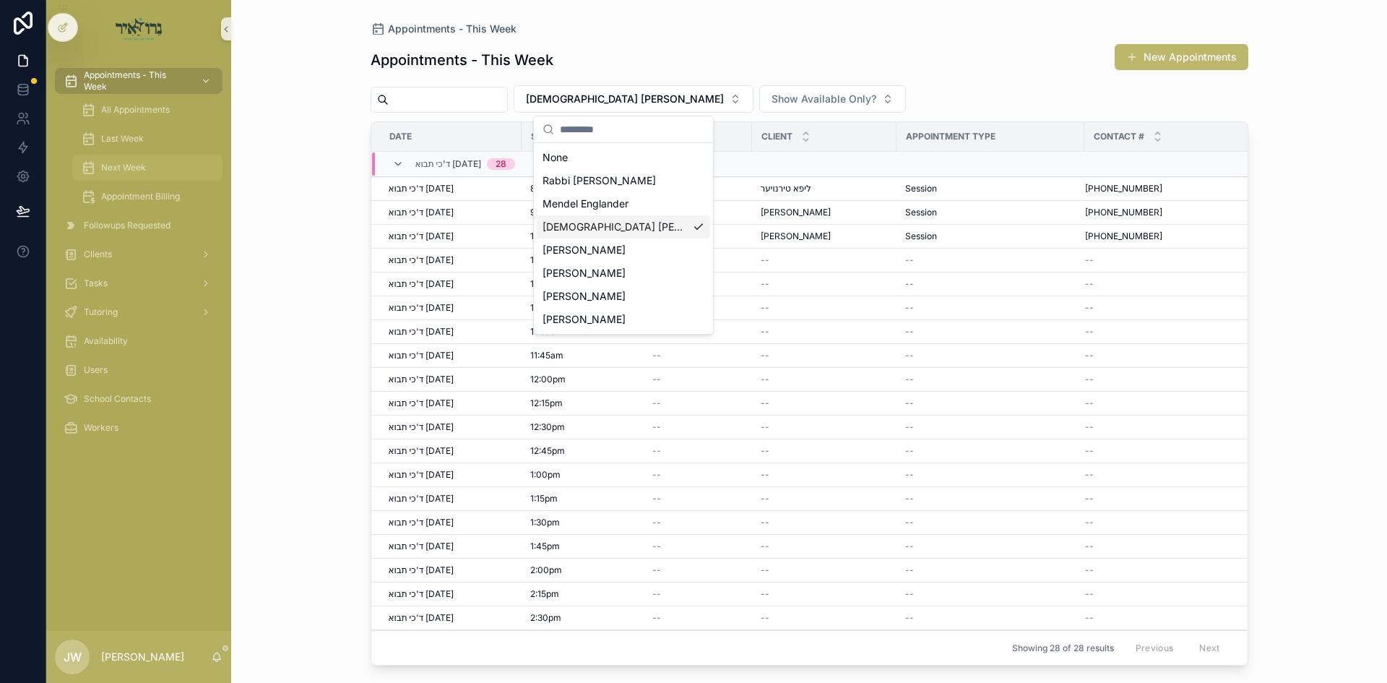
click at [143, 162] on span "Next Week" at bounding box center [123, 168] width 45 height 12
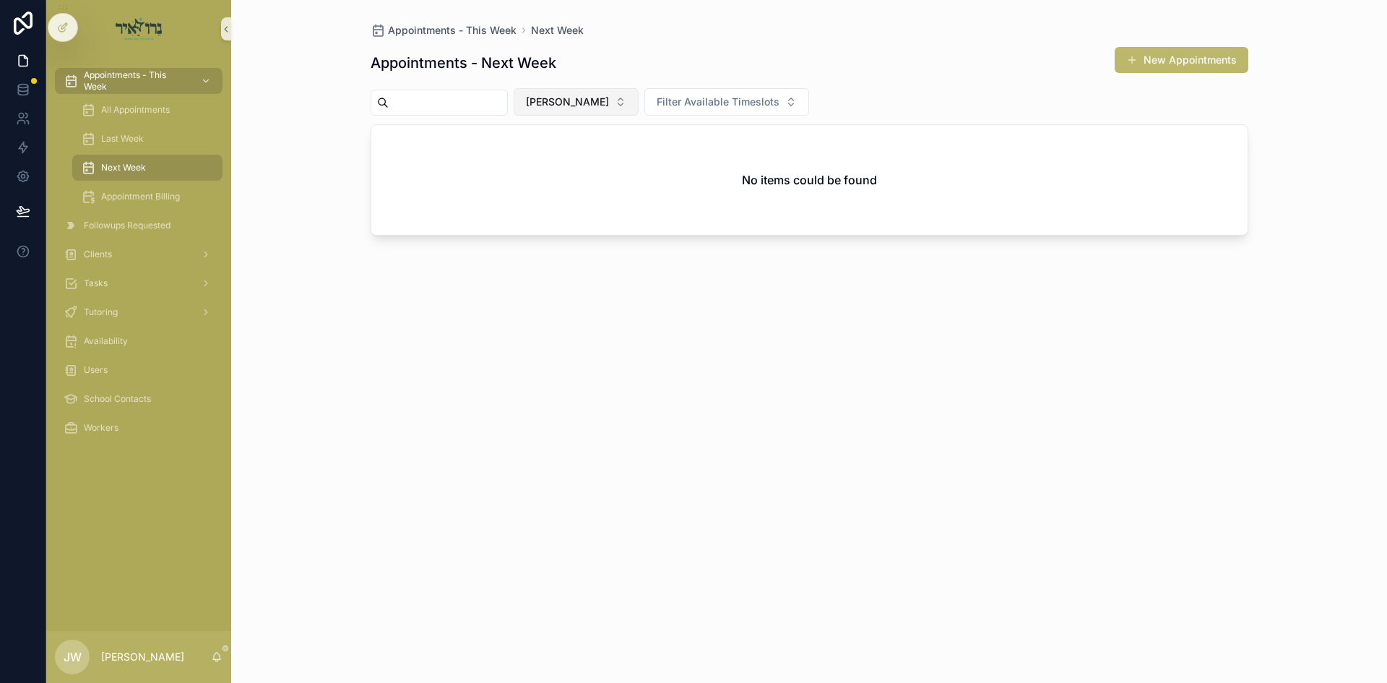
click at [594, 105] on span "[PERSON_NAME]" at bounding box center [567, 102] width 83 height 14
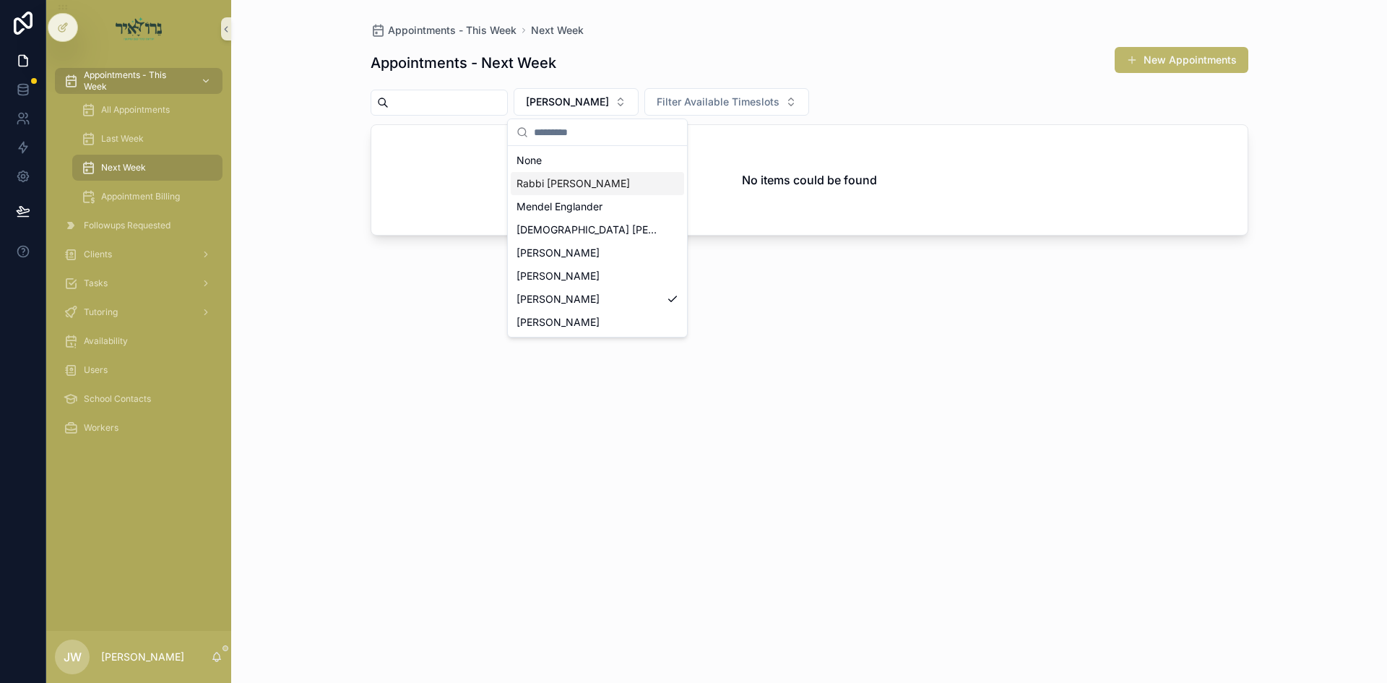
click at [592, 183] on span "Rabbi [PERSON_NAME]" at bounding box center [573, 183] width 113 height 14
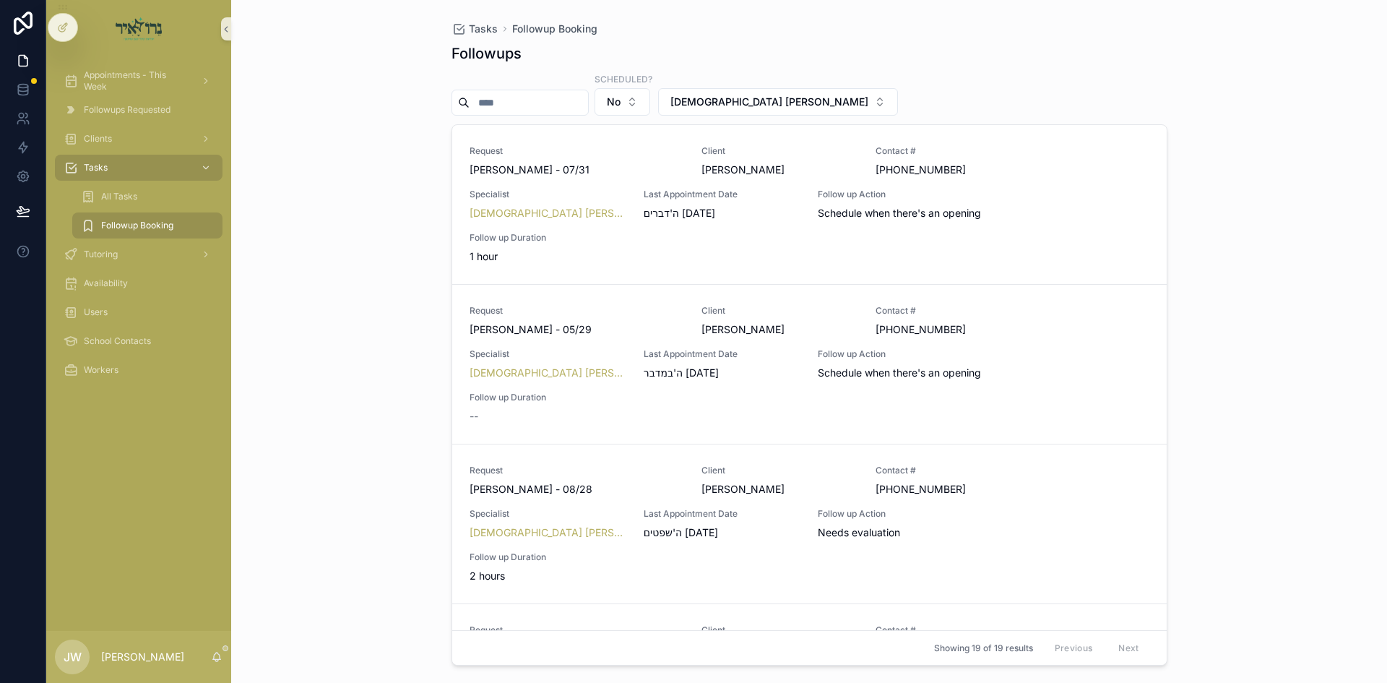
scroll to position [361, 0]
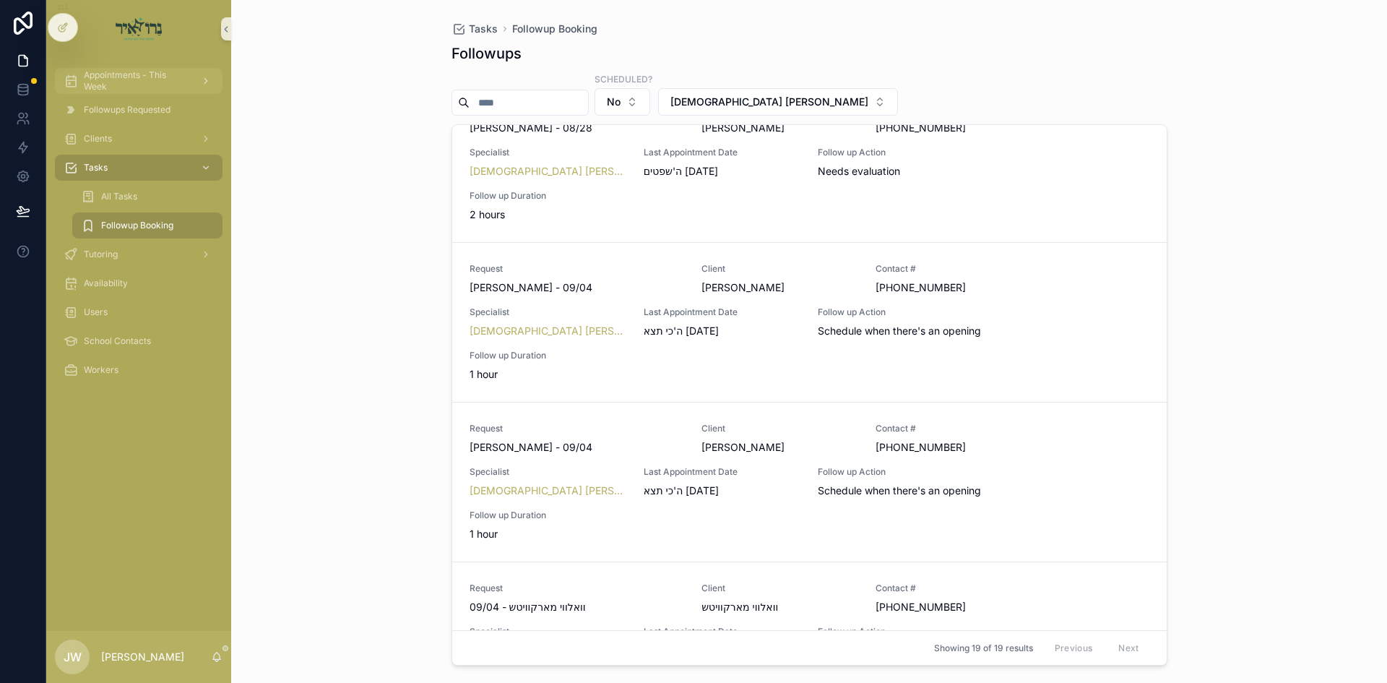
click at [109, 84] on span "Appointments - This Week" at bounding box center [136, 80] width 105 height 23
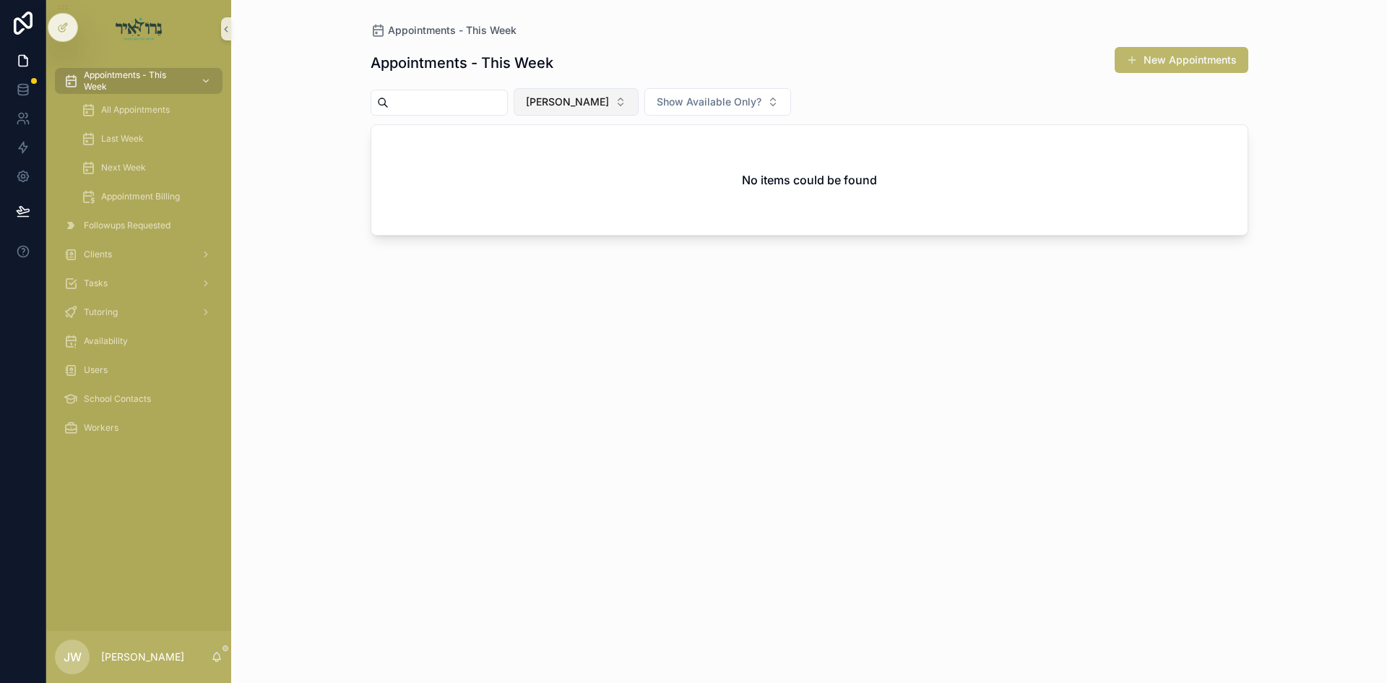
click at [617, 98] on button "[PERSON_NAME]" at bounding box center [576, 101] width 125 height 27
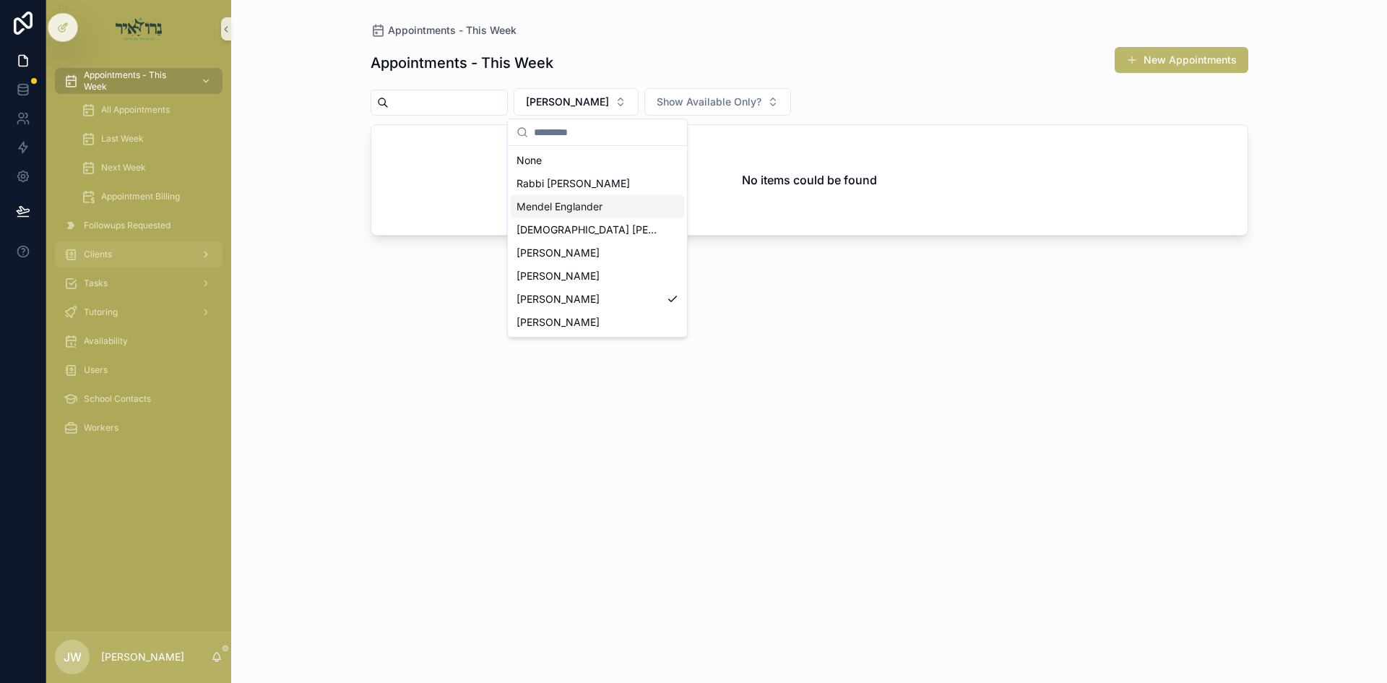
click at [90, 258] on span "Clients" at bounding box center [98, 255] width 28 height 12
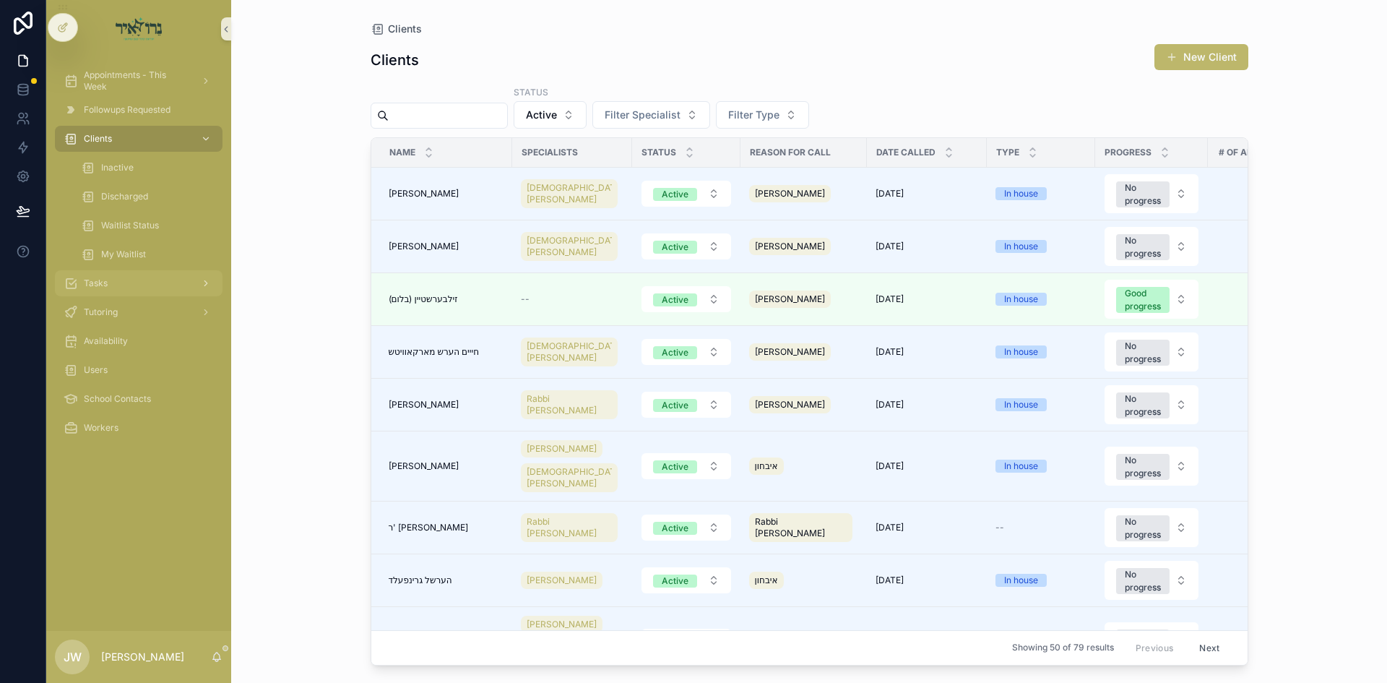
click at [92, 274] on div "Tasks" at bounding box center [139, 283] width 150 height 23
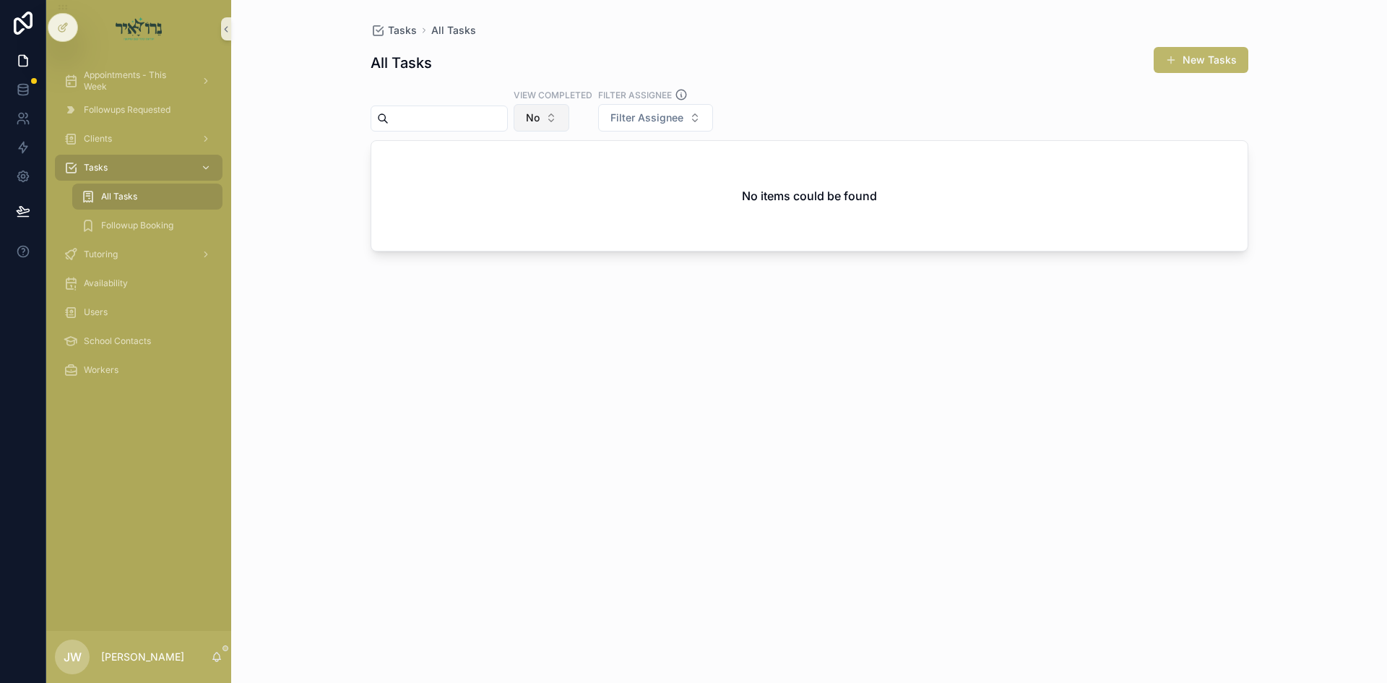
click at [569, 109] on button "No" at bounding box center [542, 117] width 56 height 27
click at [650, 61] on div "All Tasks New Tasks" at bounding box center [810, 62] width 878 height 33
click at [142, 226] on span "Followup Booking" at bounding box center [137, 226] width 72 height 12
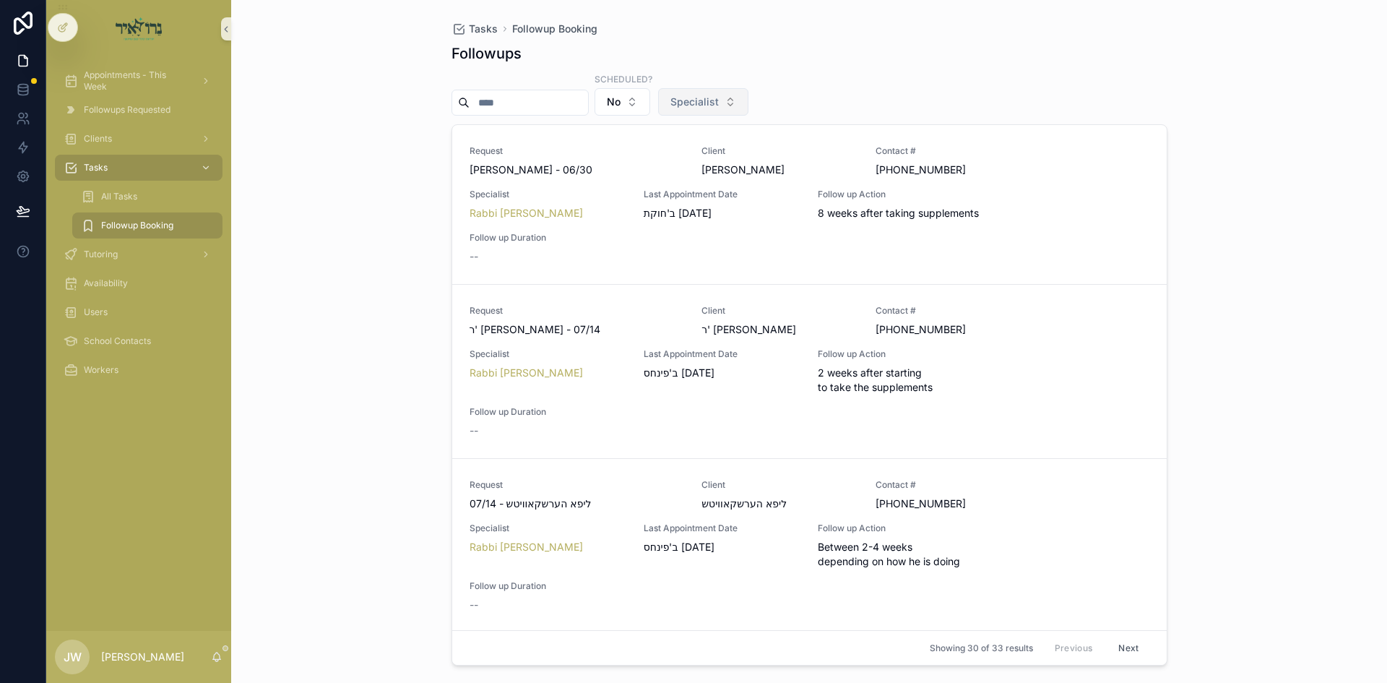
click at [719, 105] on span "Specialist" at bounding box center [694, 102] width 48 height 14
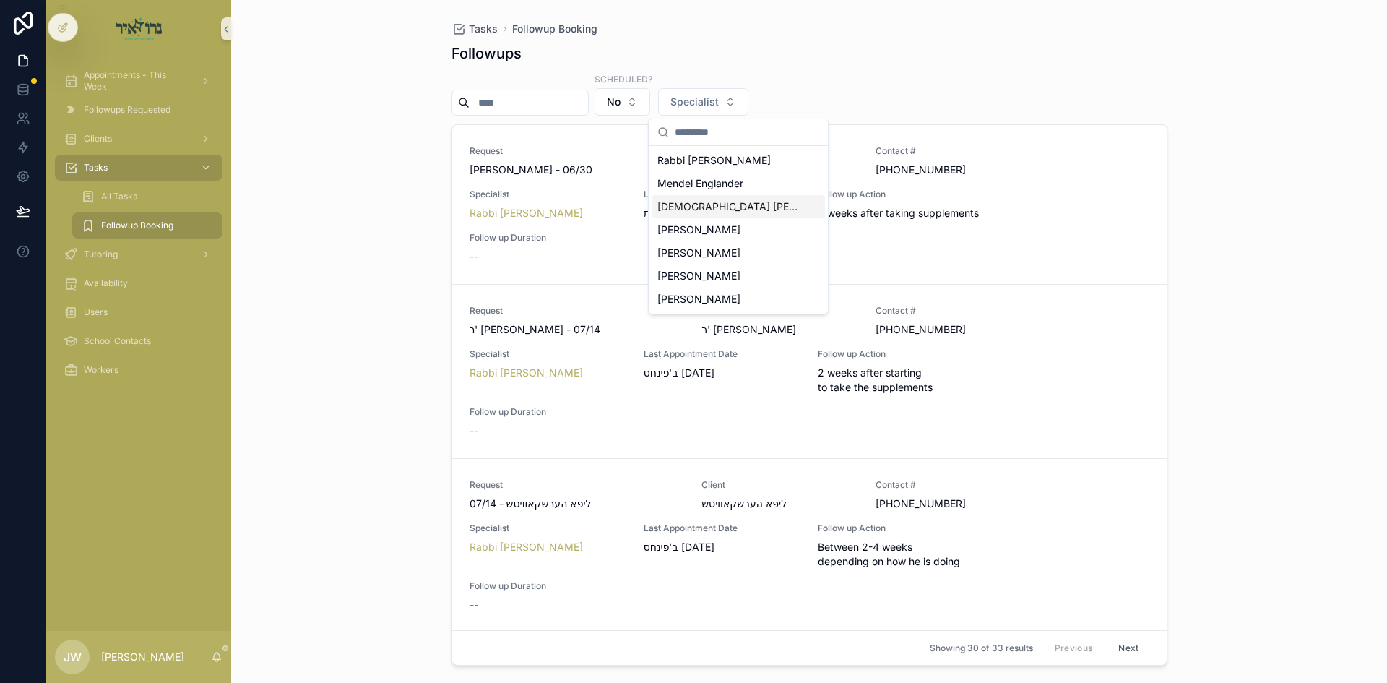
click at [716, 215] on div "[DEMOGRAPHIC_DATA] [PERSON_NAME]" at bounding box center [738, 206] width 173 height 23
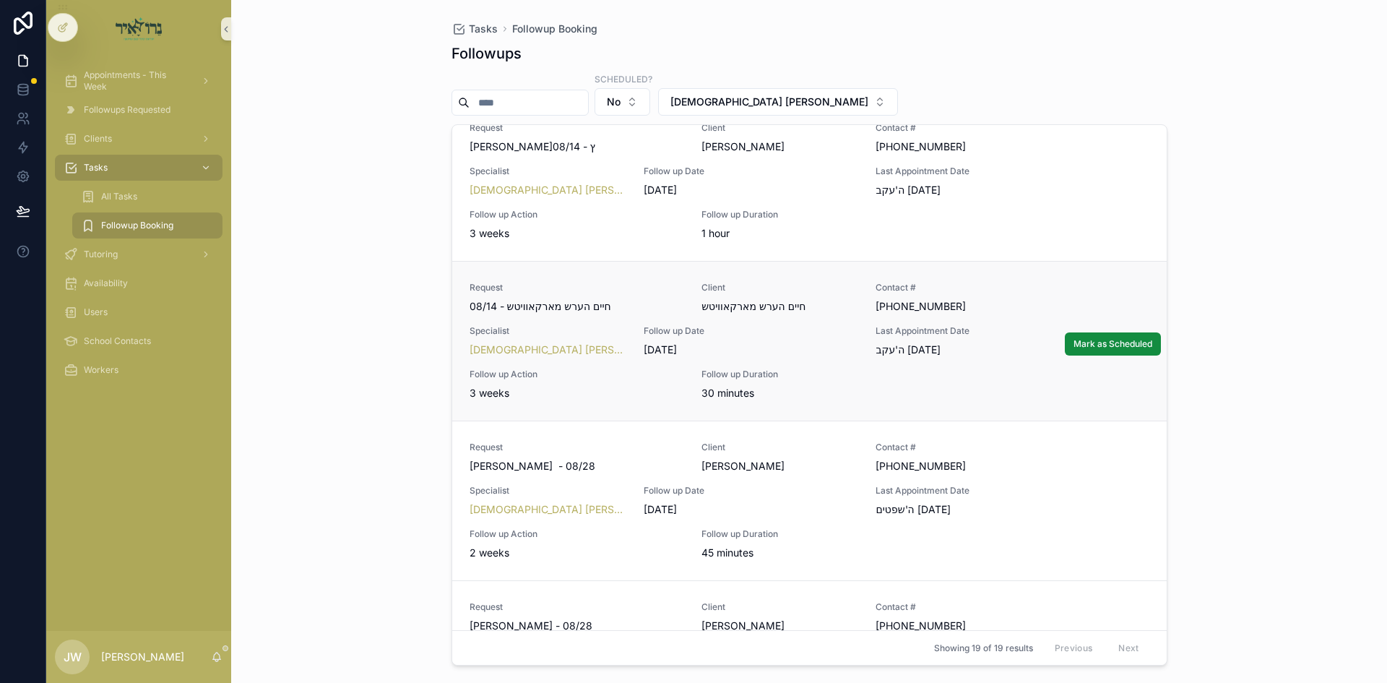
scroll to position [1517, 0]
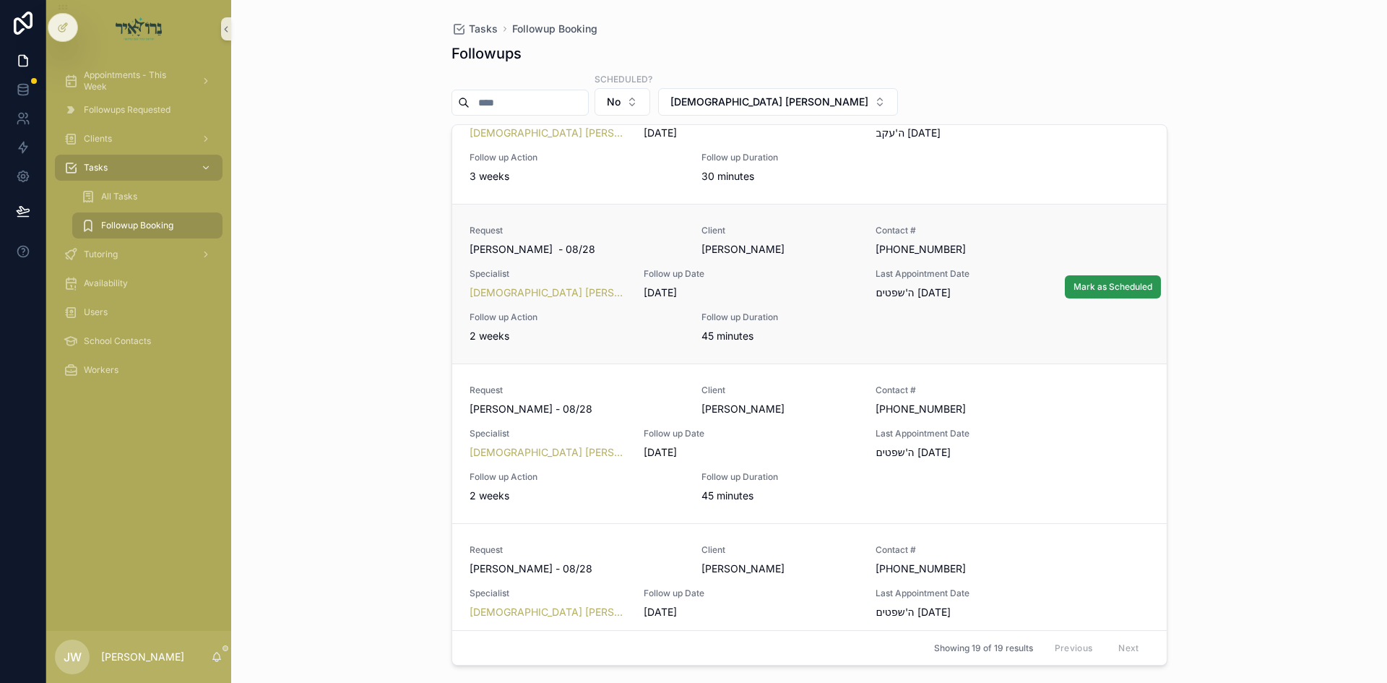
click at [1093, 293] on button "Mark as Scheduled" at bounding box center [1113, 286] width 96 height 23
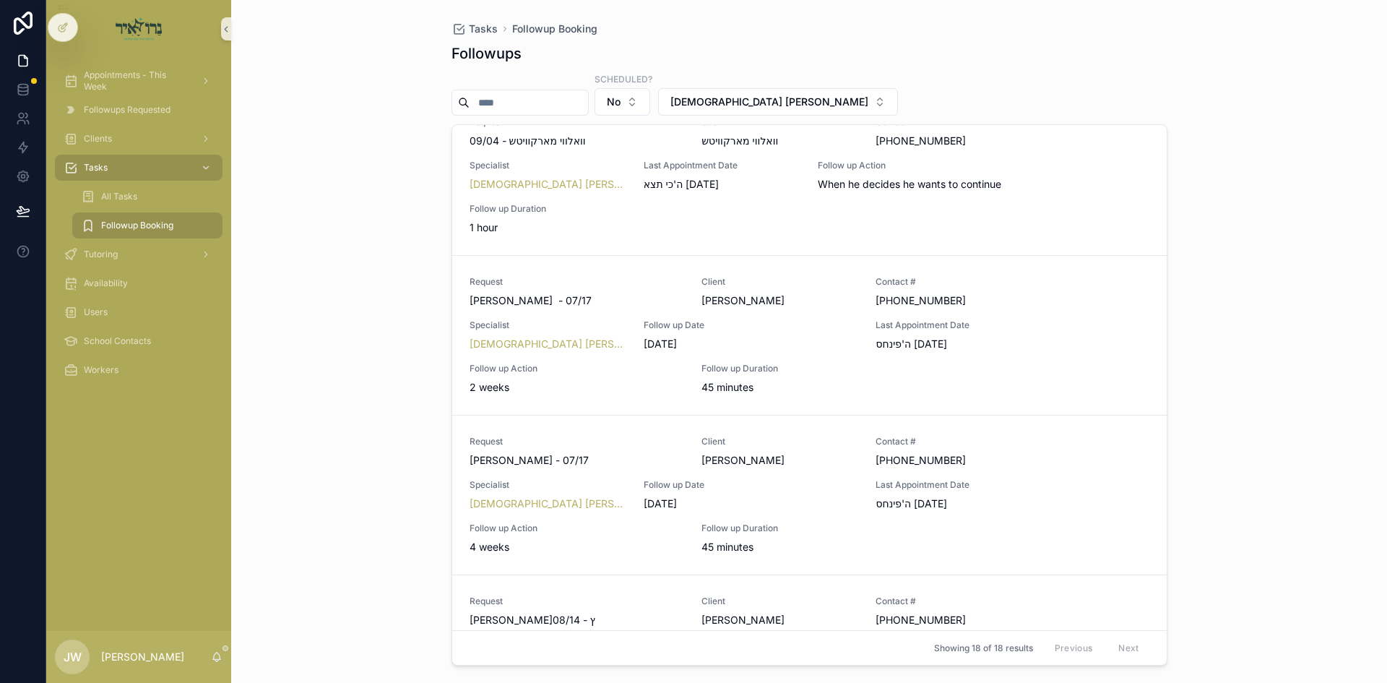
scroll to position [722, 0]
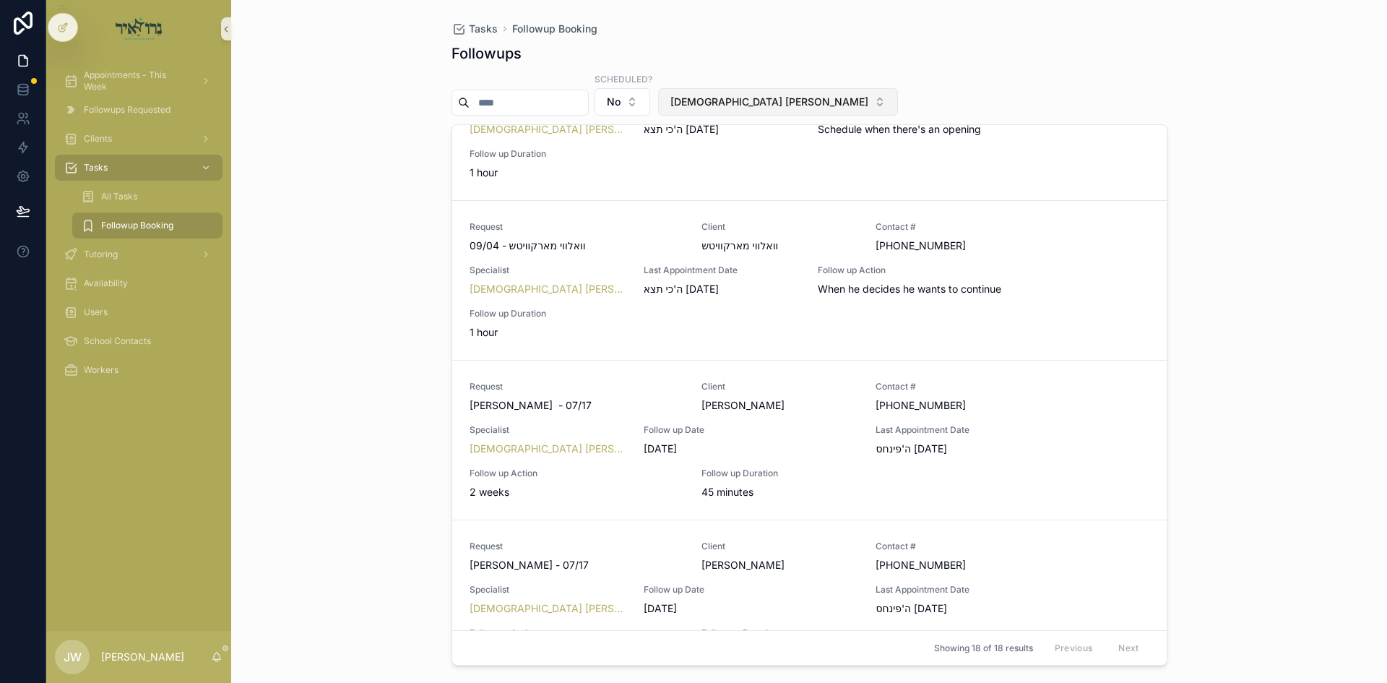
click at [778, 113] on button "[DEMOGRAPHIC_DATA] [PERSON_NAME]" at bounding box center [778, 101] width 240 height 27
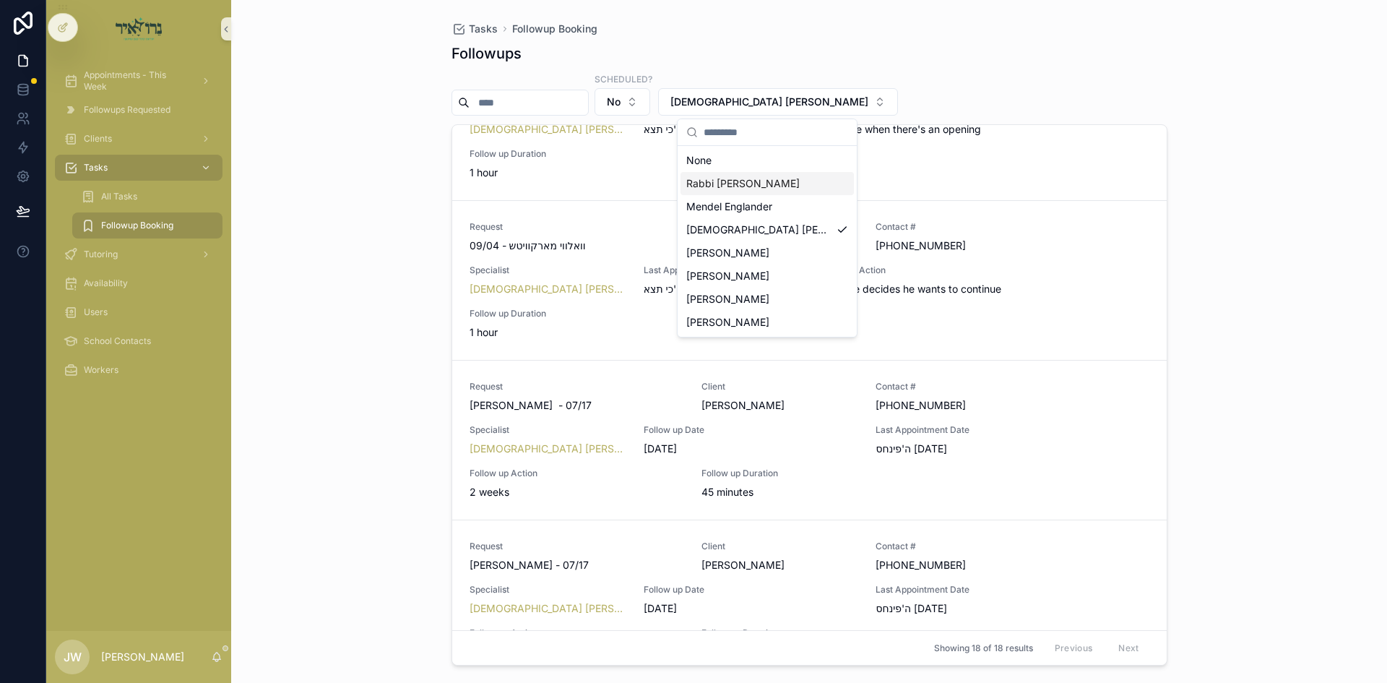
click at [759, 194] on div "Rabbi [PERSON_NAME]" at bounding box center [767, 183] width 173 height 23
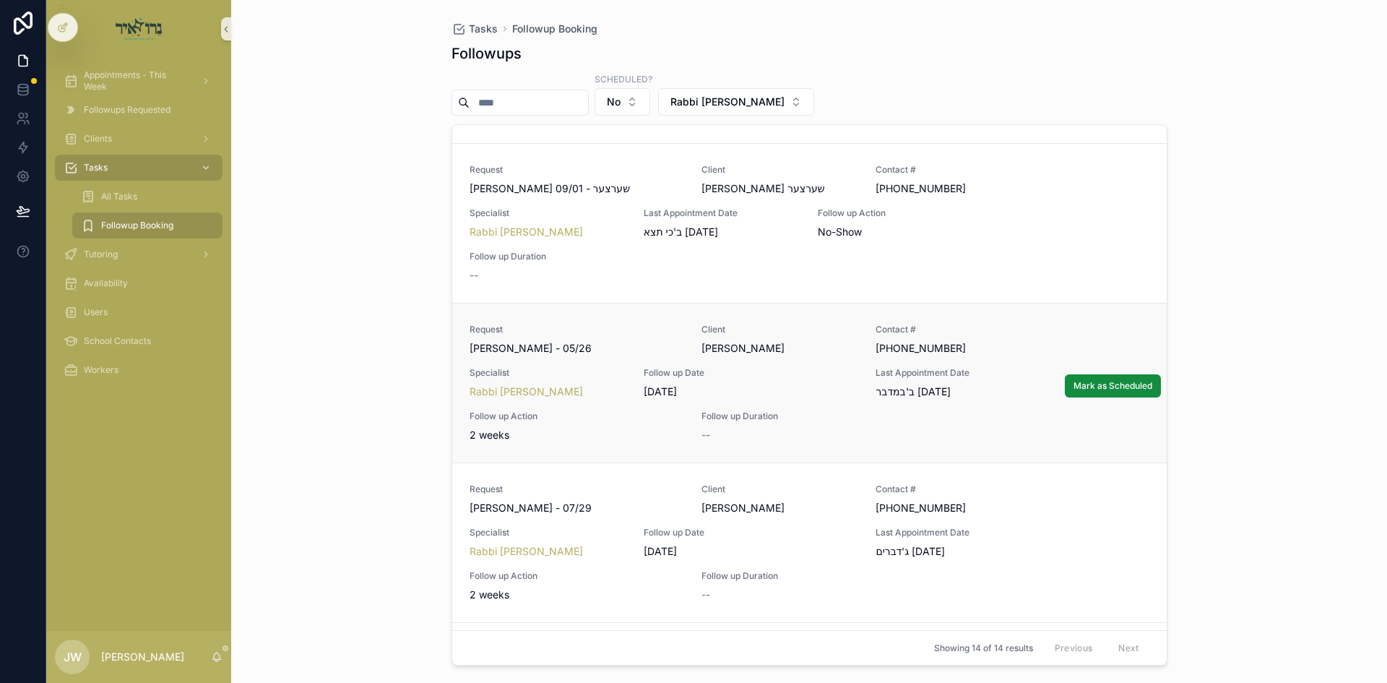
scroll to position [824, 0]
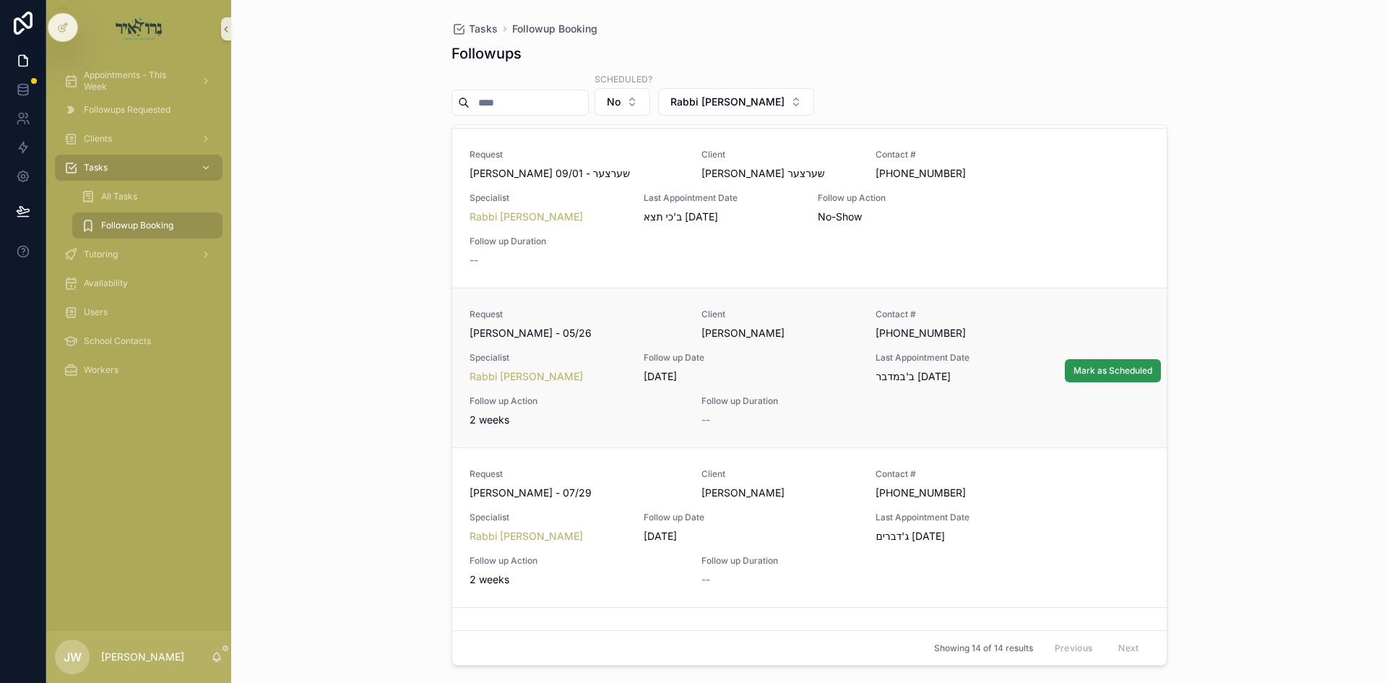
click at [1134, 378] on button "Mark as Scheduled" at bounding box center [1113, 370] width 96 height 23
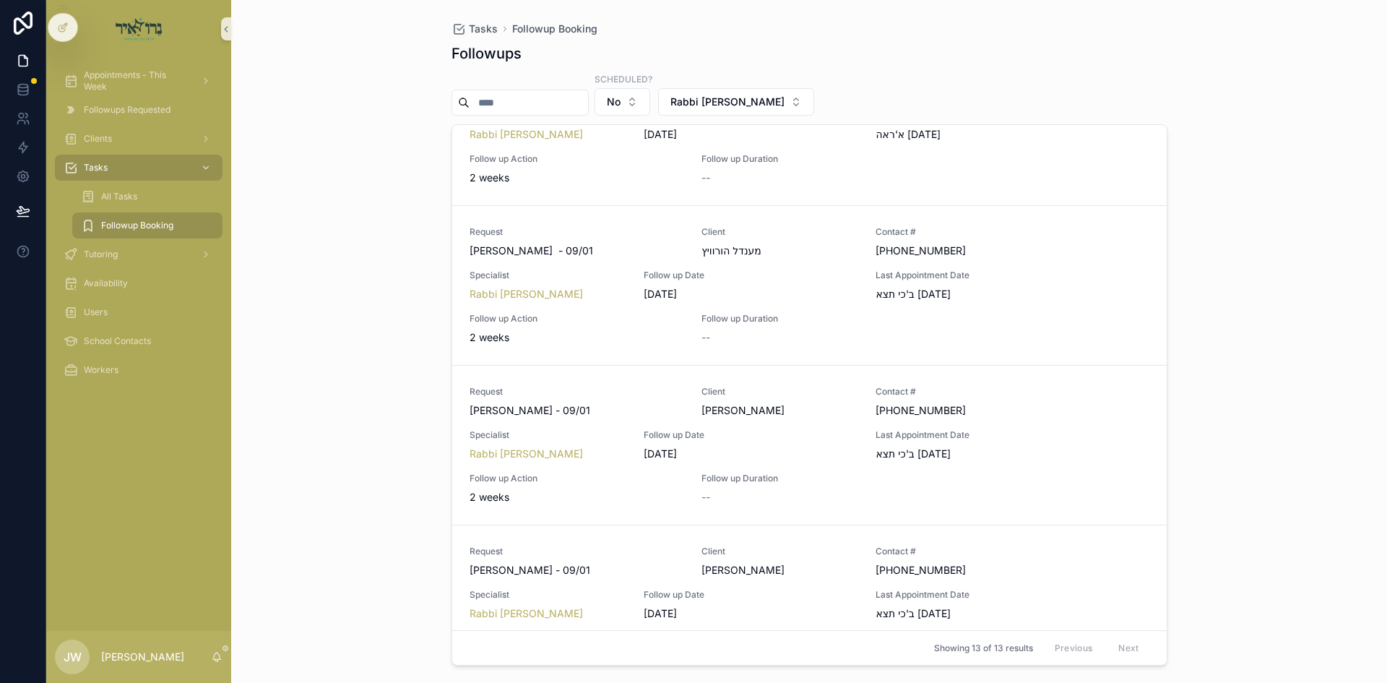
scroll to position [1228, 0]
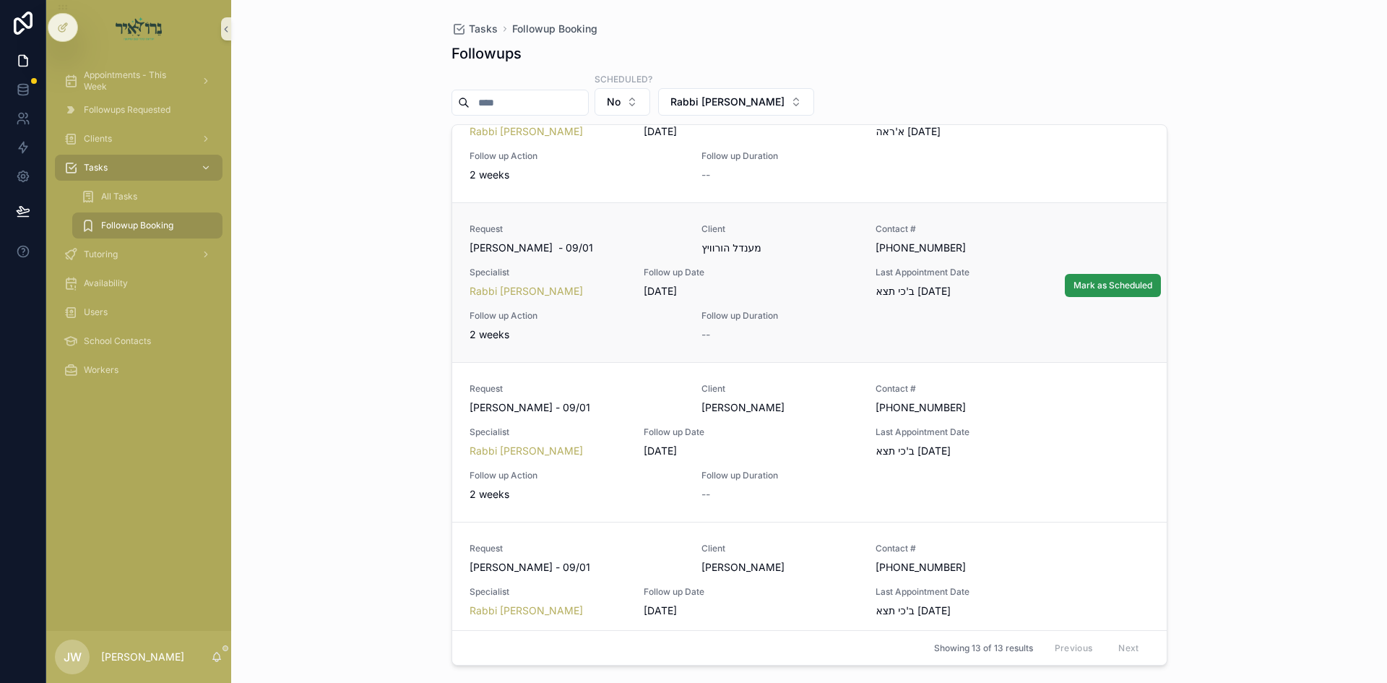
click at [1098, 282] on span "Mark as Scheduled" at bounding box center [1113, 286] width 79 height 12
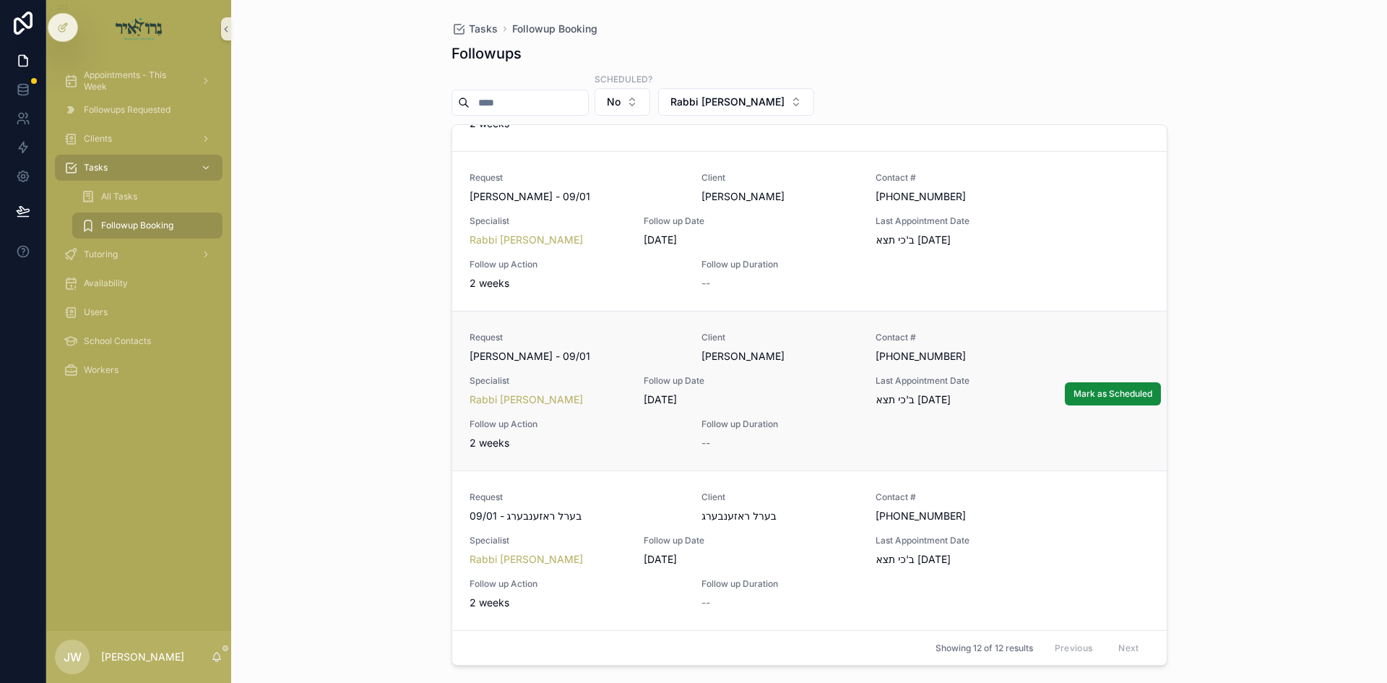
scroll to position [1367, 0]
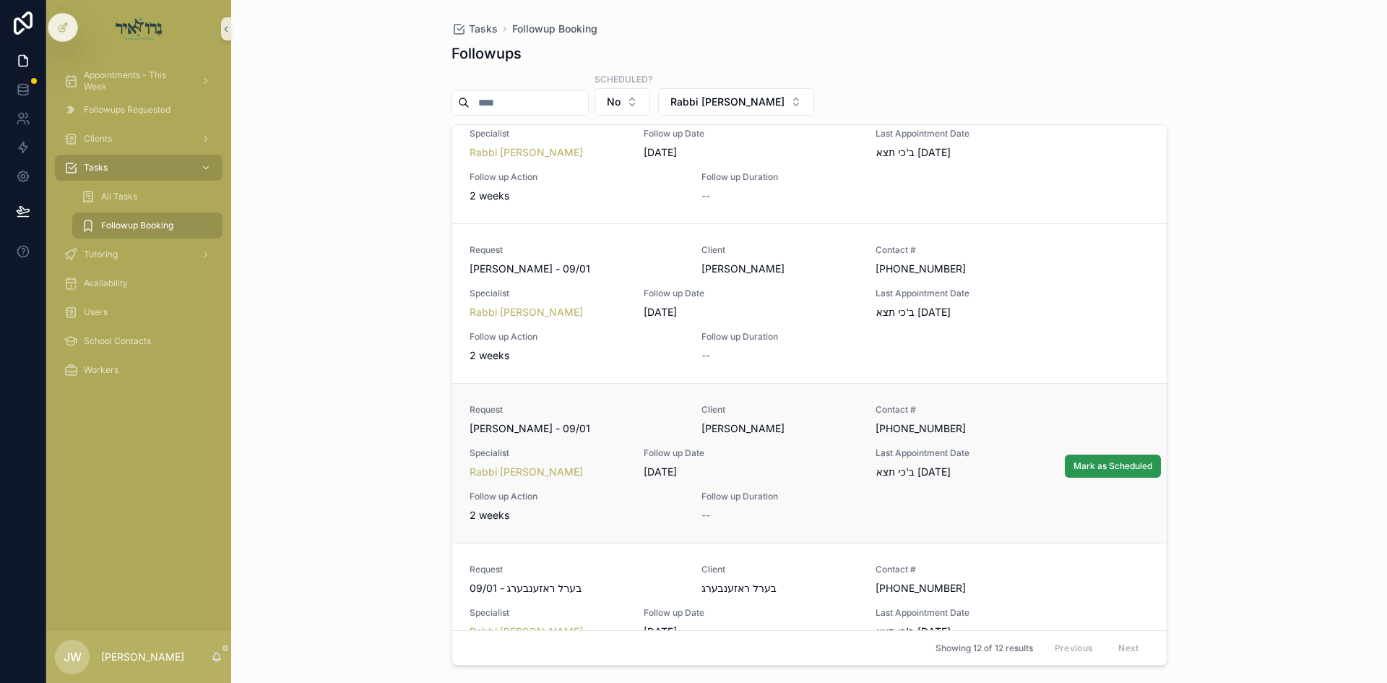
click at [1066, 459] on button "Mark as Scheduled" at bounding box center [1113, 465] width 96 height 23
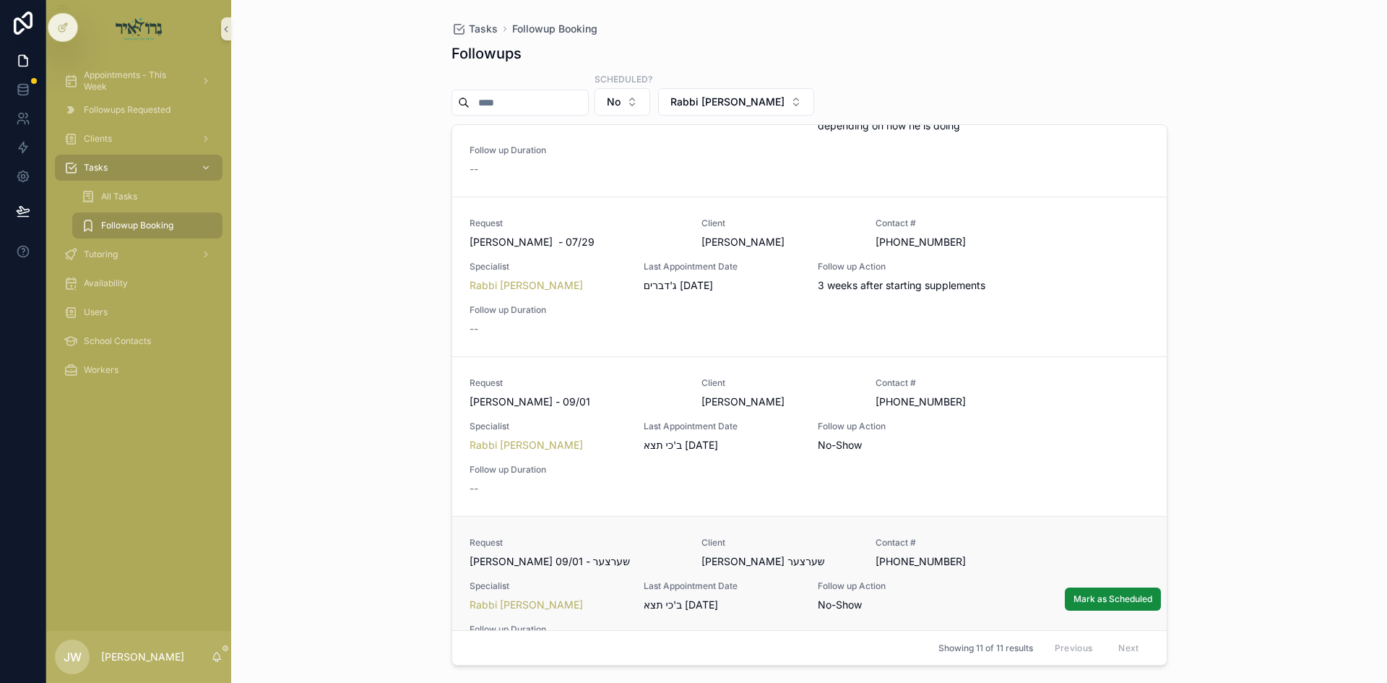
scroll to position [340, 0]
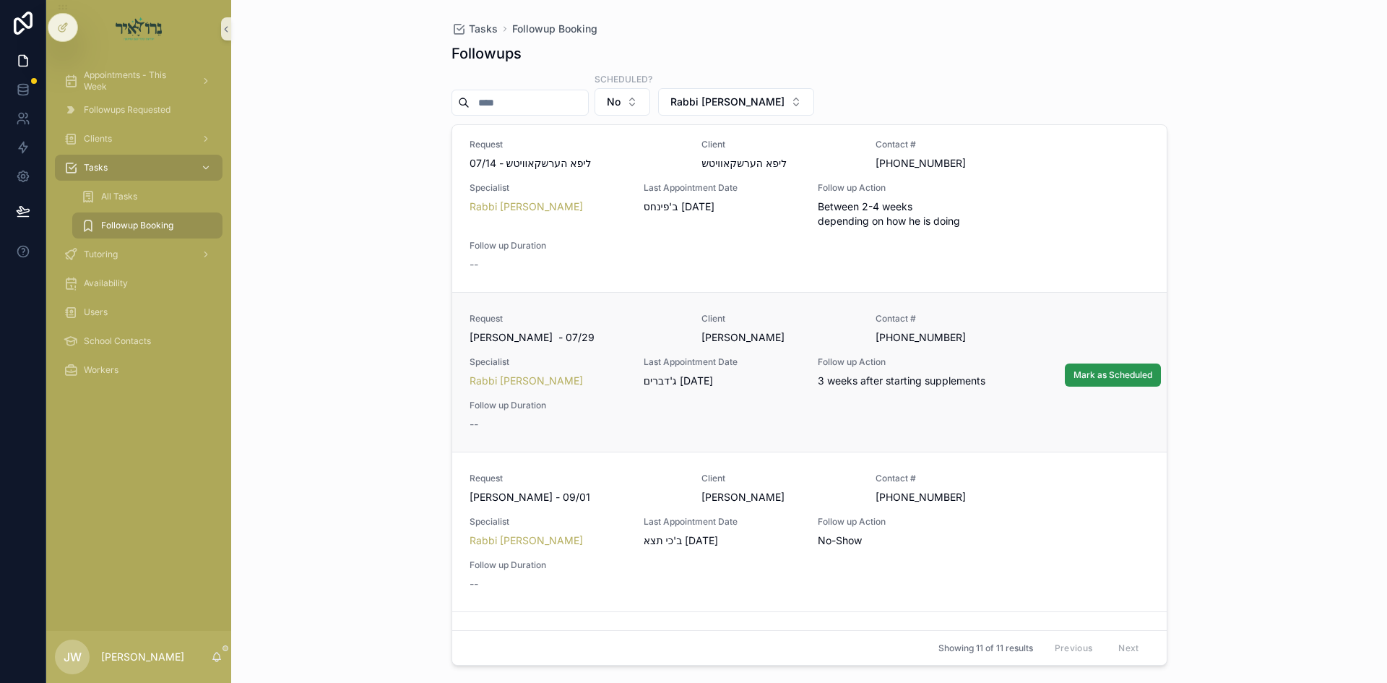
click at [1065, 374] on button "Mark as Scheduled" at bounding box center [1113, 374] width 96 height 23
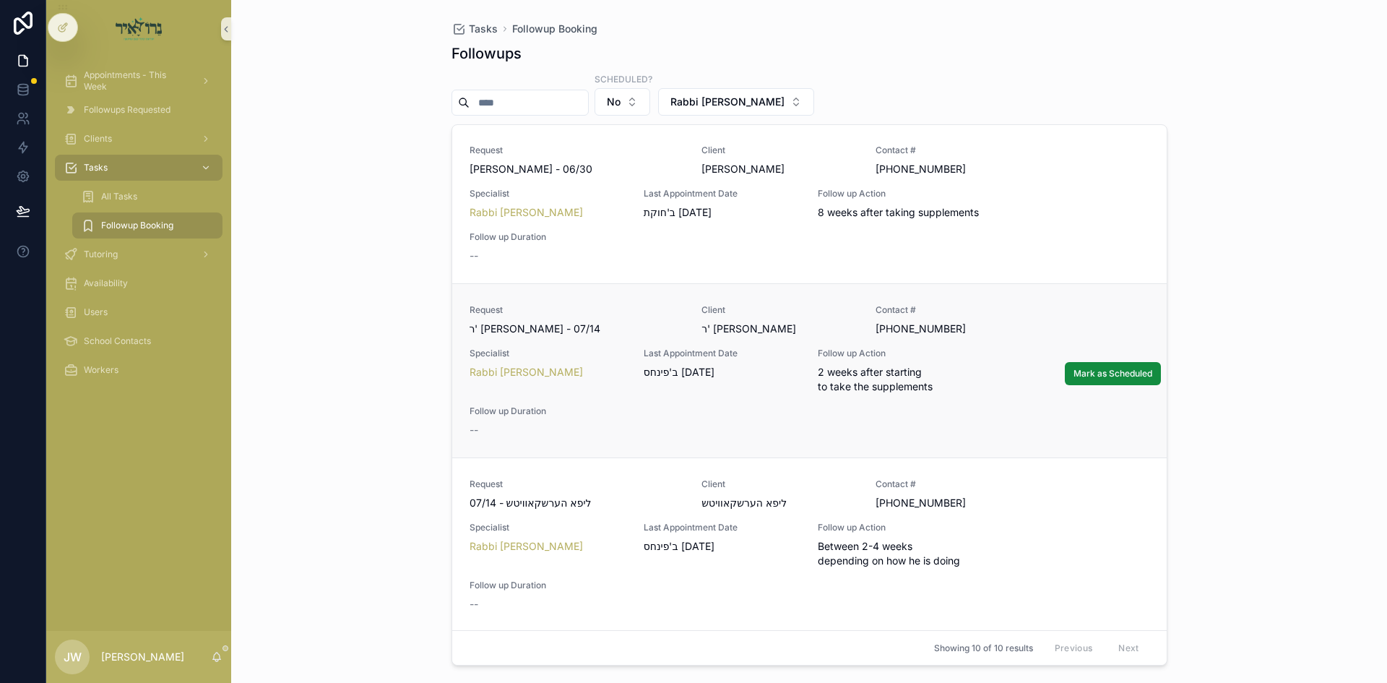
scroll to position [0, 0]
click at [1094, 207] on span "Mark as Scheduled" at bounding box center [1113, 208] width 79 height 12
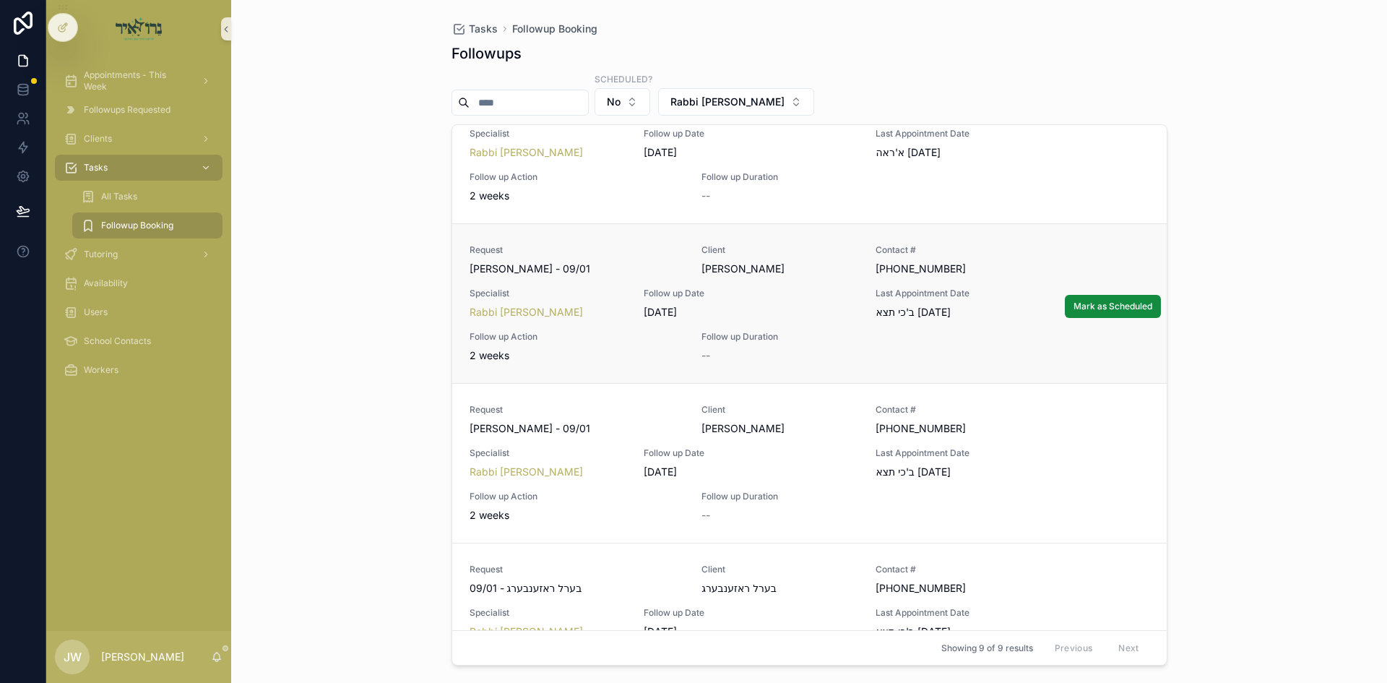
scroll to position [816, 0]
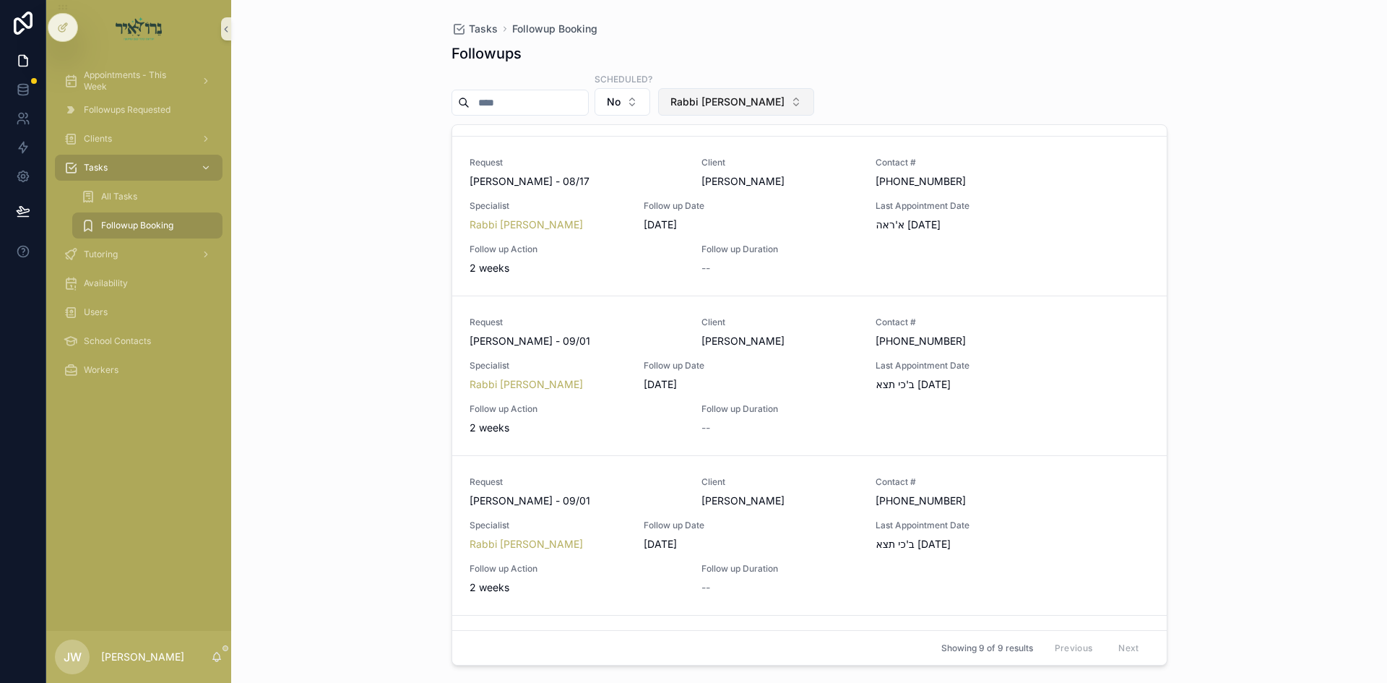
drag, startPoint x: 727, startPoint y: 86, endPoint x: 727, endPoint y: 93, distance: 7.3
click at [727, 86] on div "Scheduled? No Rabbi [PERSON_NAME]" at bounding box center [810, 93] width 716 height 43
click at [727, 93] on button "Rabbi [PERSON_NAME]" at bounding box center [736, 101] width 156 height 27
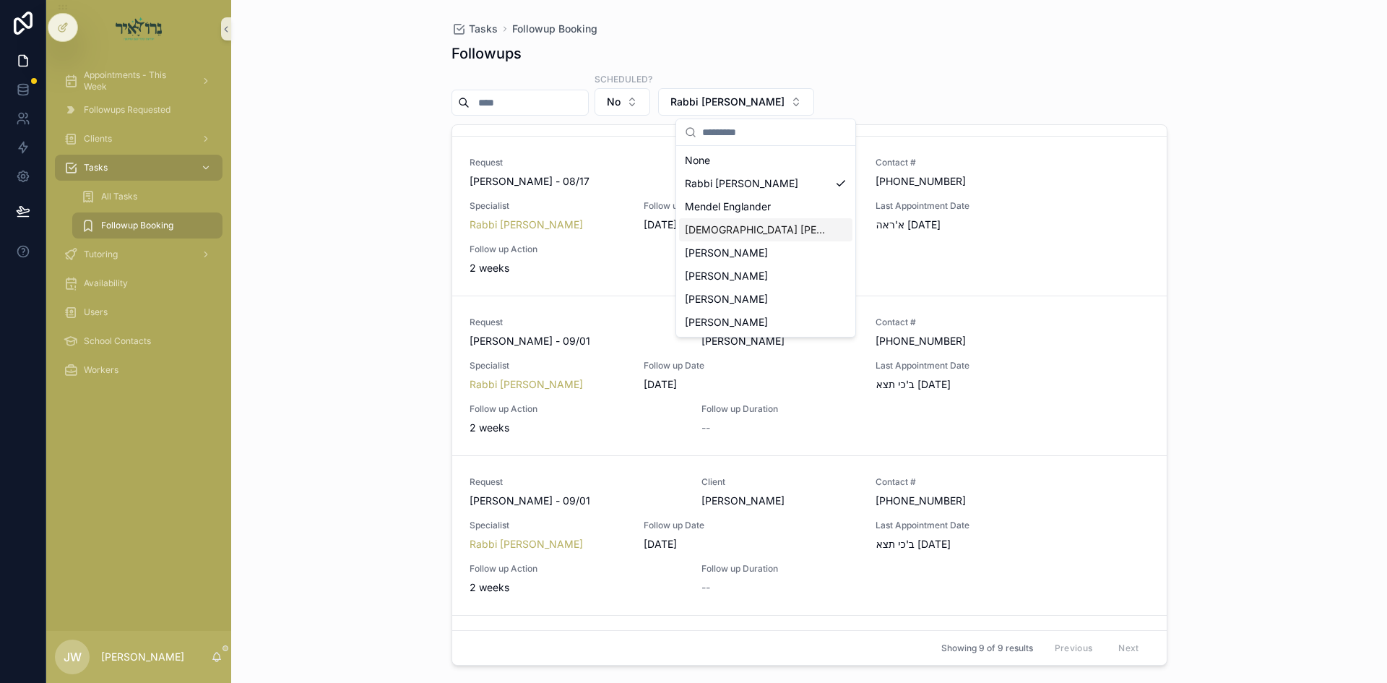
click at [782, 224] on span "[DEMOGRAPHIC_DATA] [PERSON_NAME]" at bounding box center [757, 230] width 144 height 14
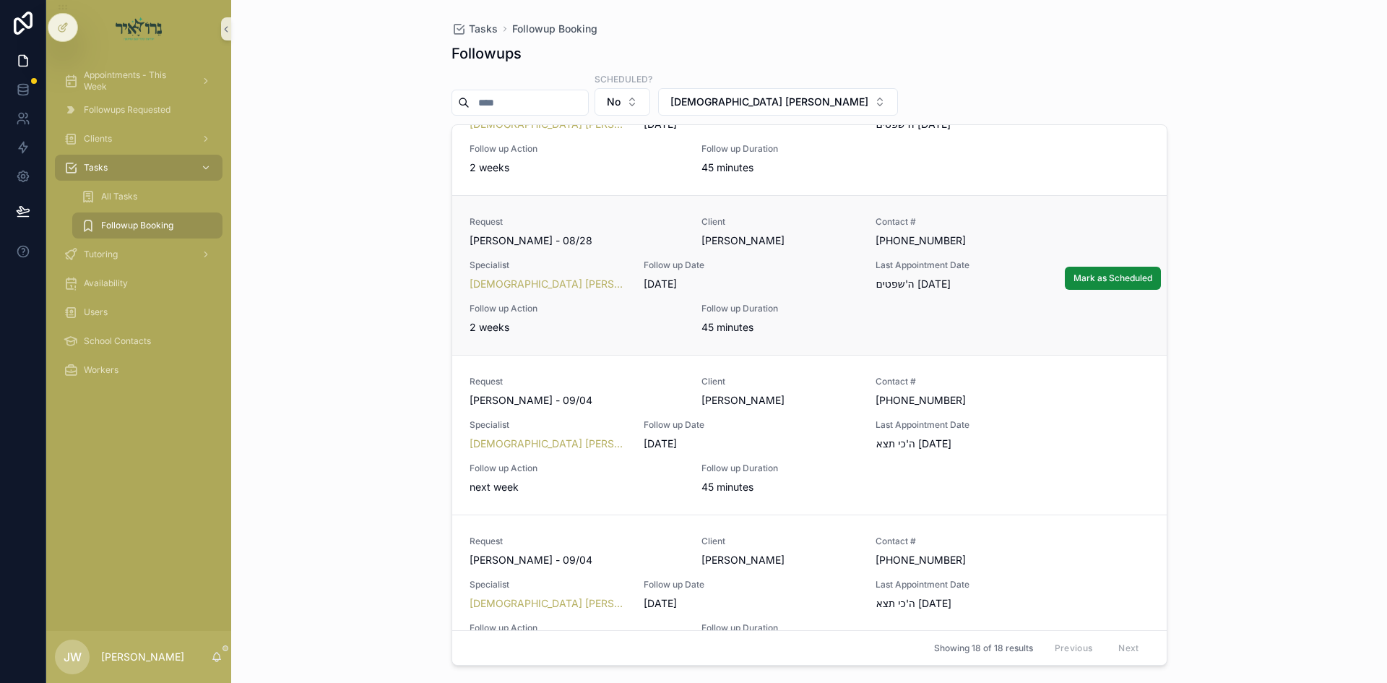
scroll to position [1798, 0]
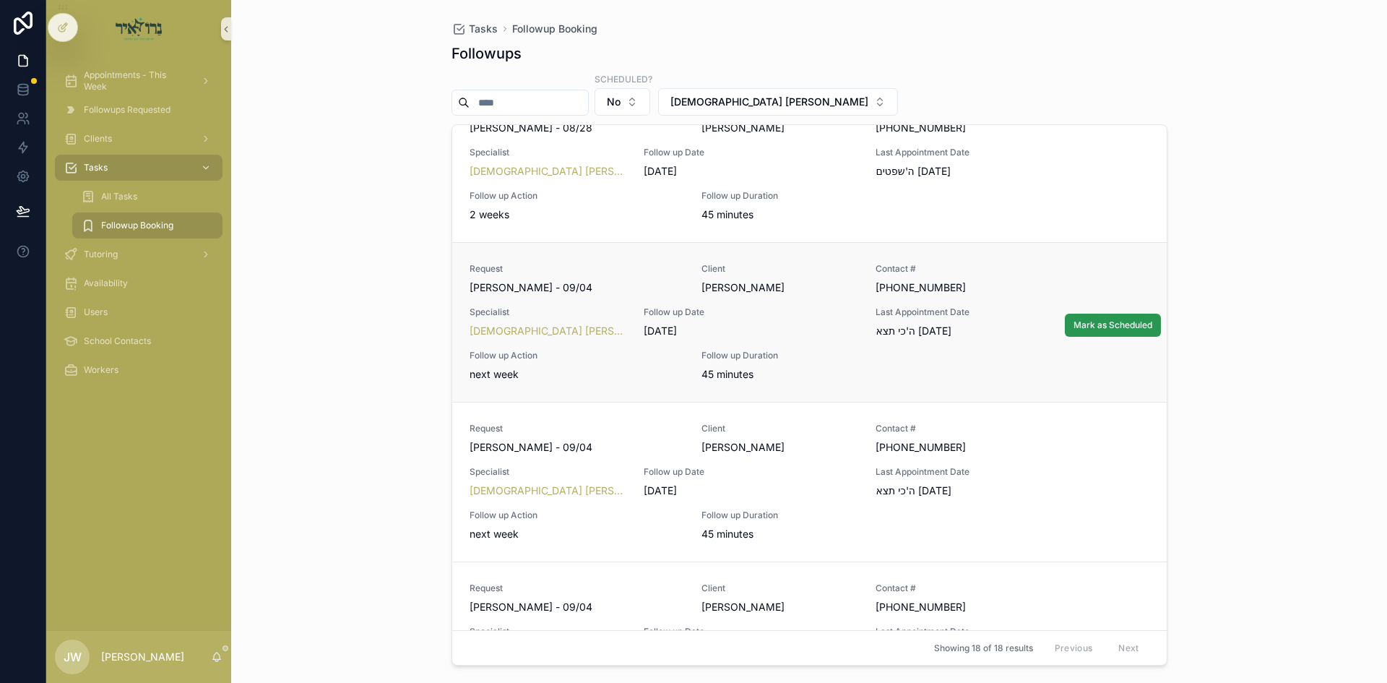
click at [1101, 316] on button "Mark as Scheduled" at bounding box center [1113, 325] width 96 height 23
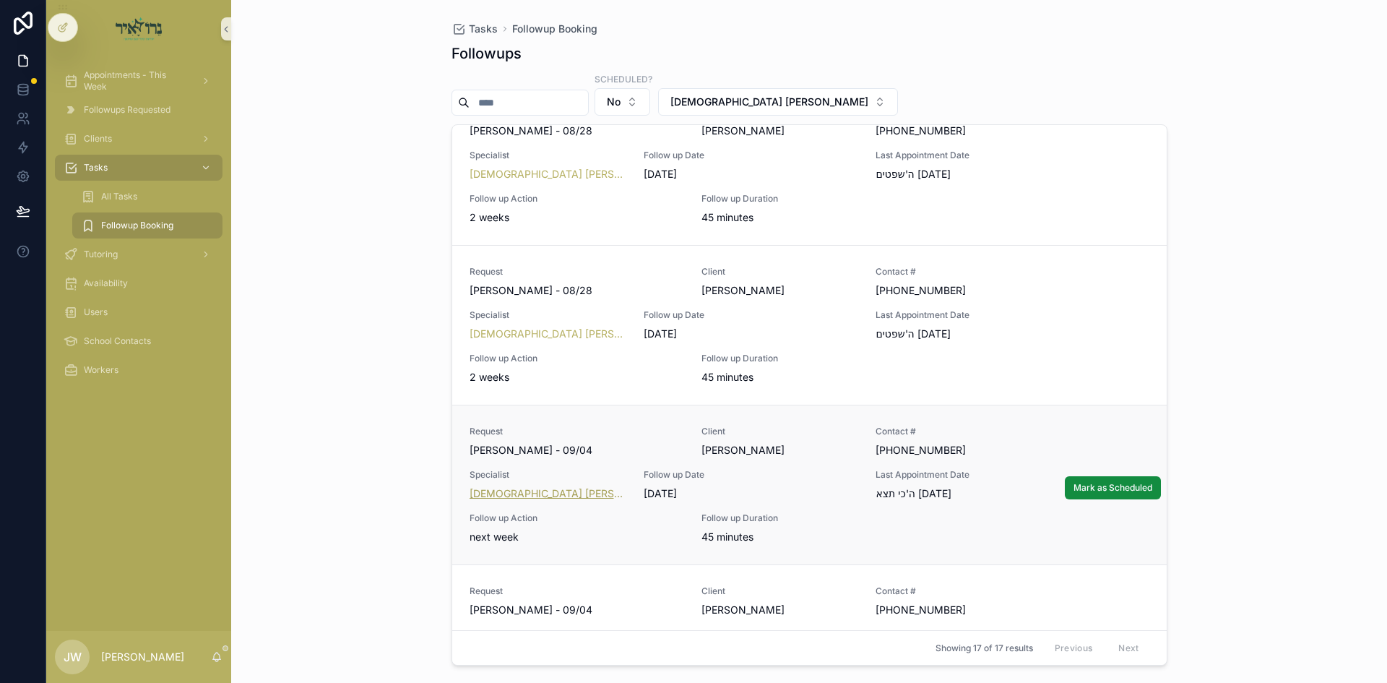
scroll to position [1726, 0]
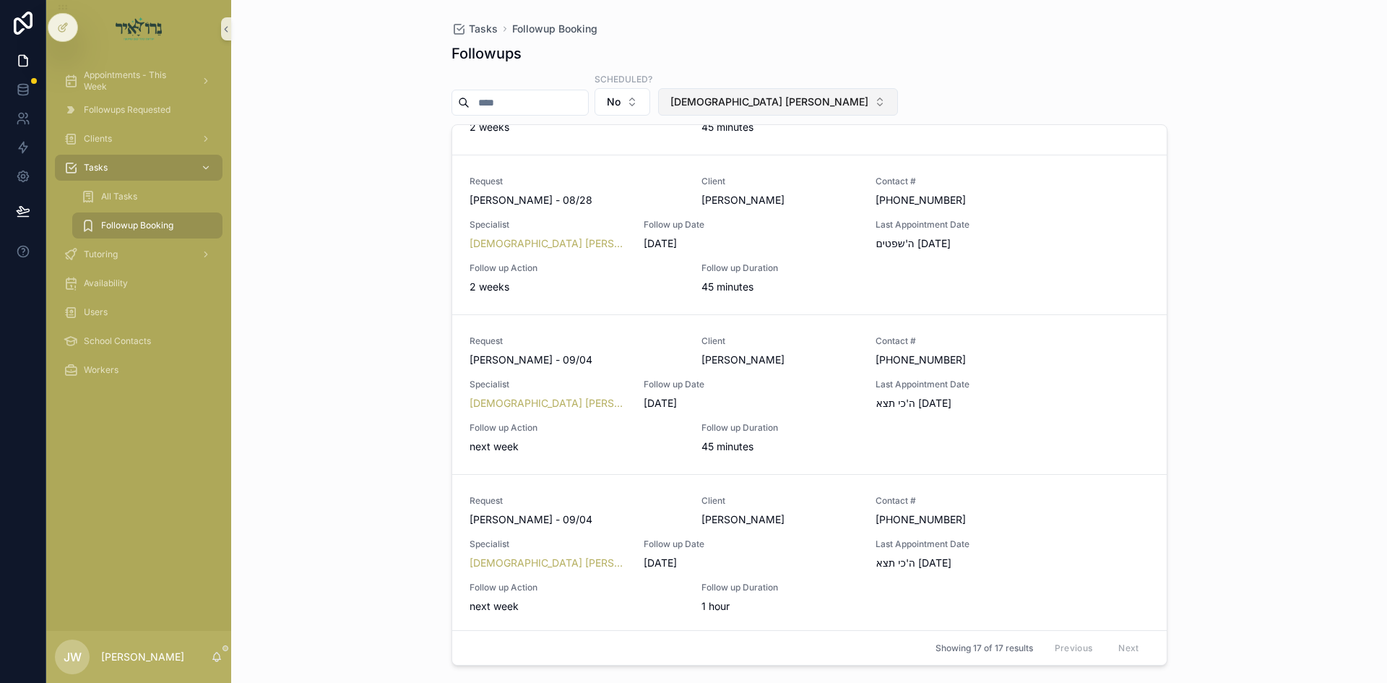
click at [792, 108] on span "[DEMOGRAPHIC_DATA] [PERSON_NAME]" at bounding box center [769, 102] width 198 height 14
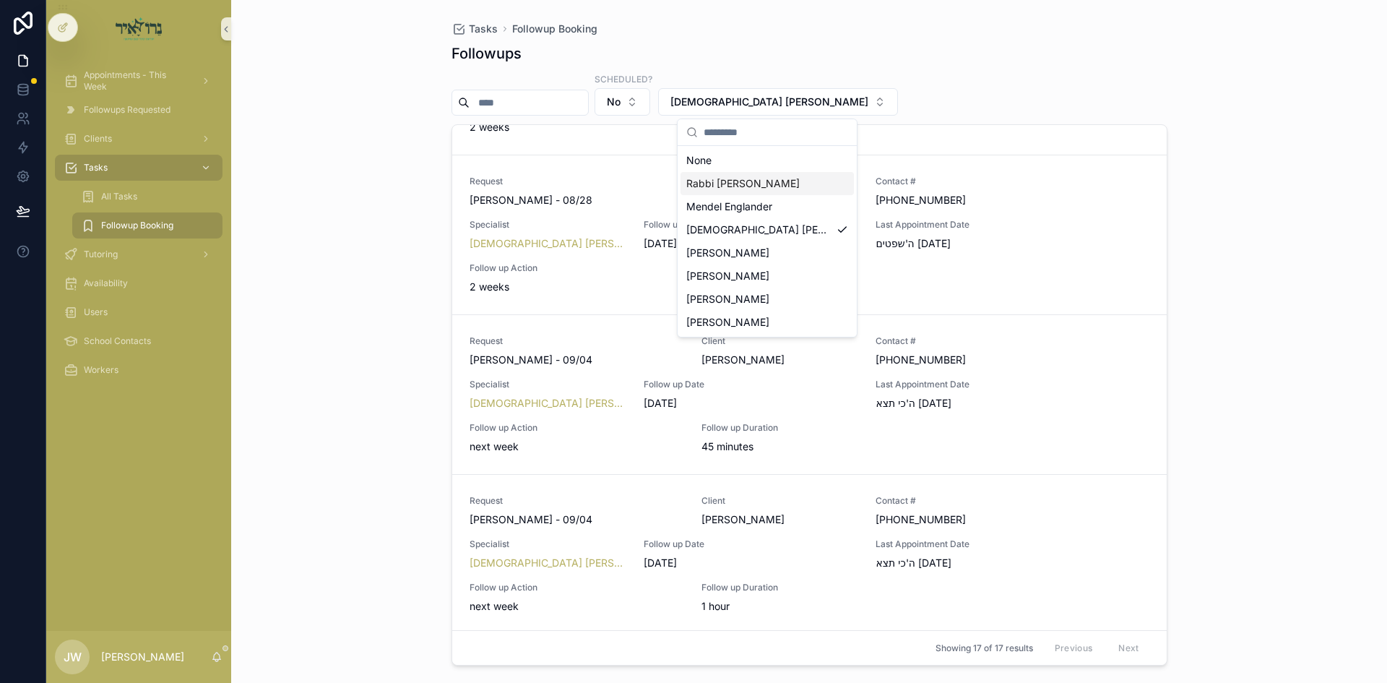
click at [776, 192] on div "Rabbi [PERSON_NAME]" at bounding box center [767, 183] width 173 height 23
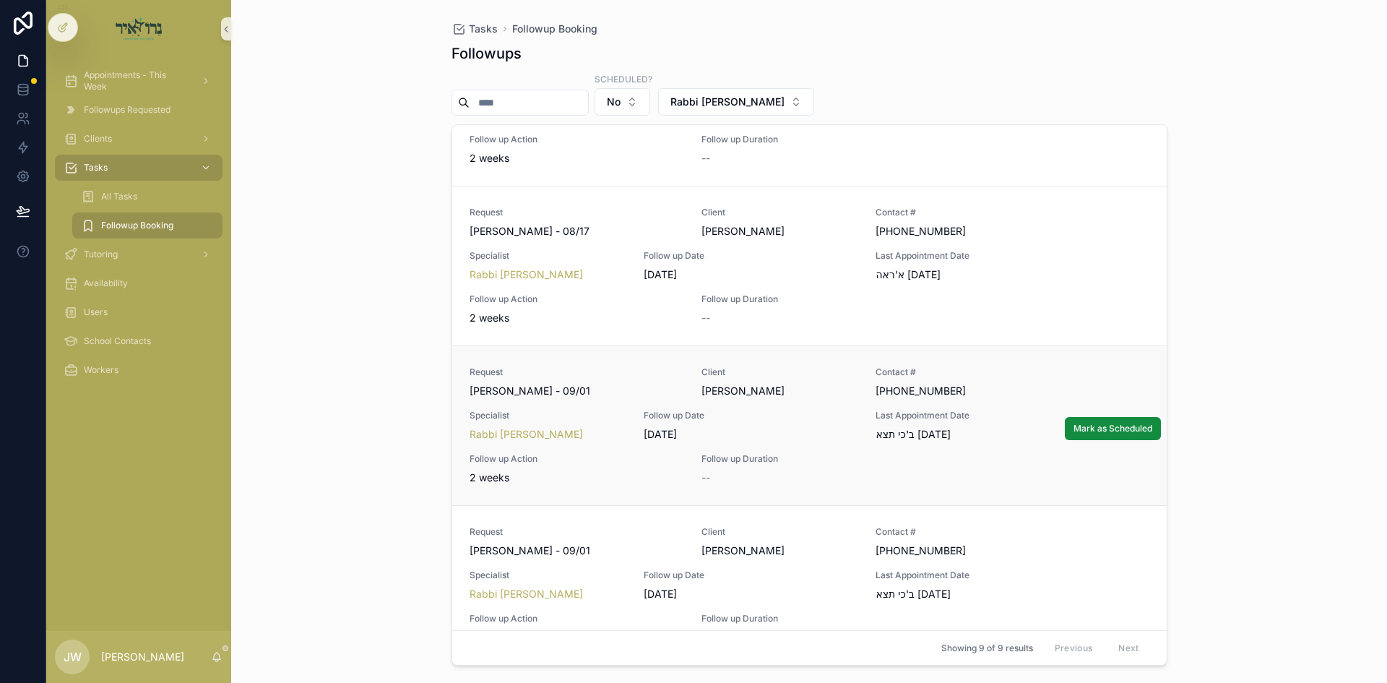
scroll to position [743, 0]
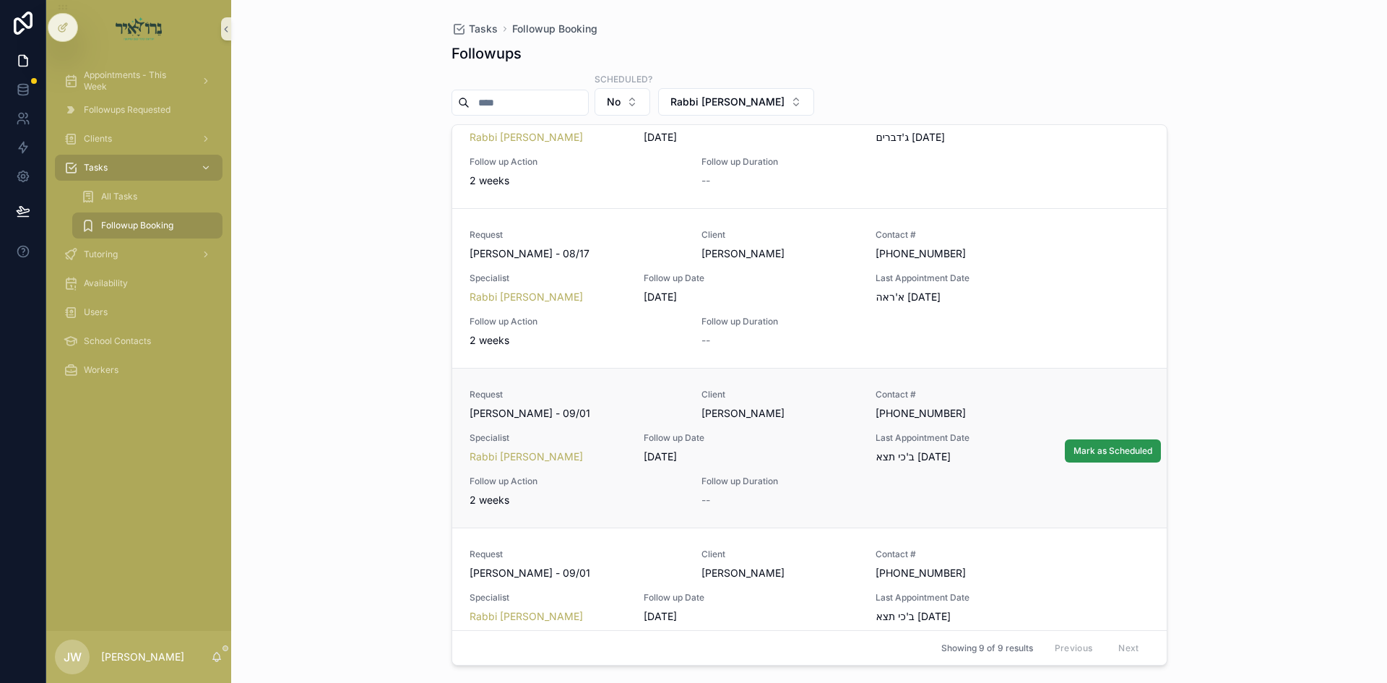
click at [1079, 447] on span "Mark as Scheduled" at bounding box center [1113, 451] width 79 height 12
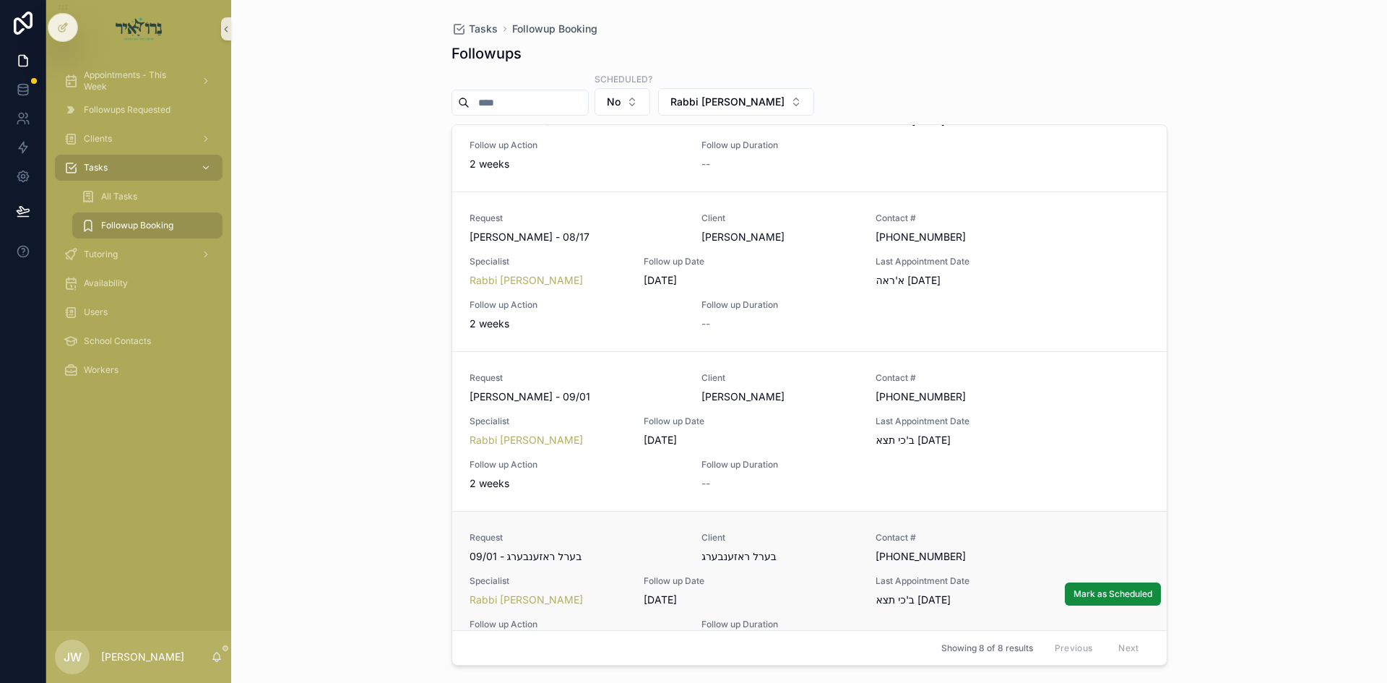
scroll to position [800, 0]
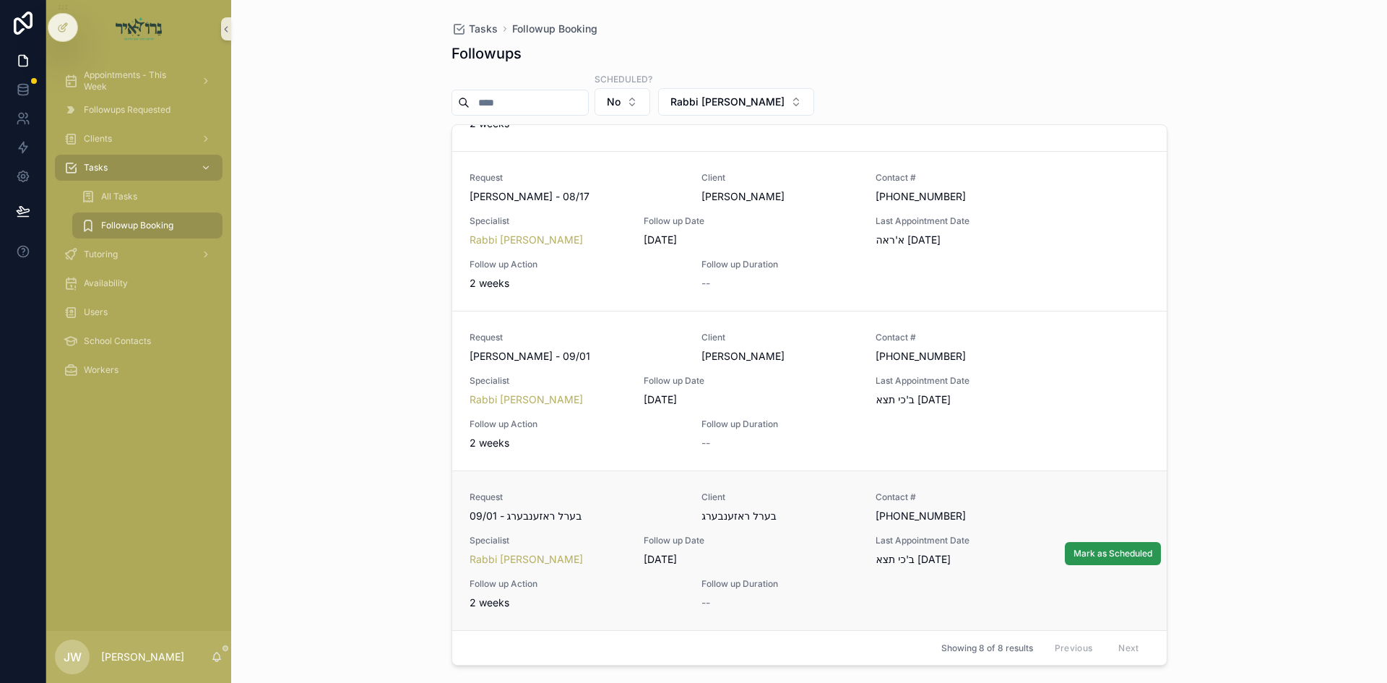
click at [1065, 545] on button "Mark as Scheduled" at bounding box center [1113, 553] width 96 height 23
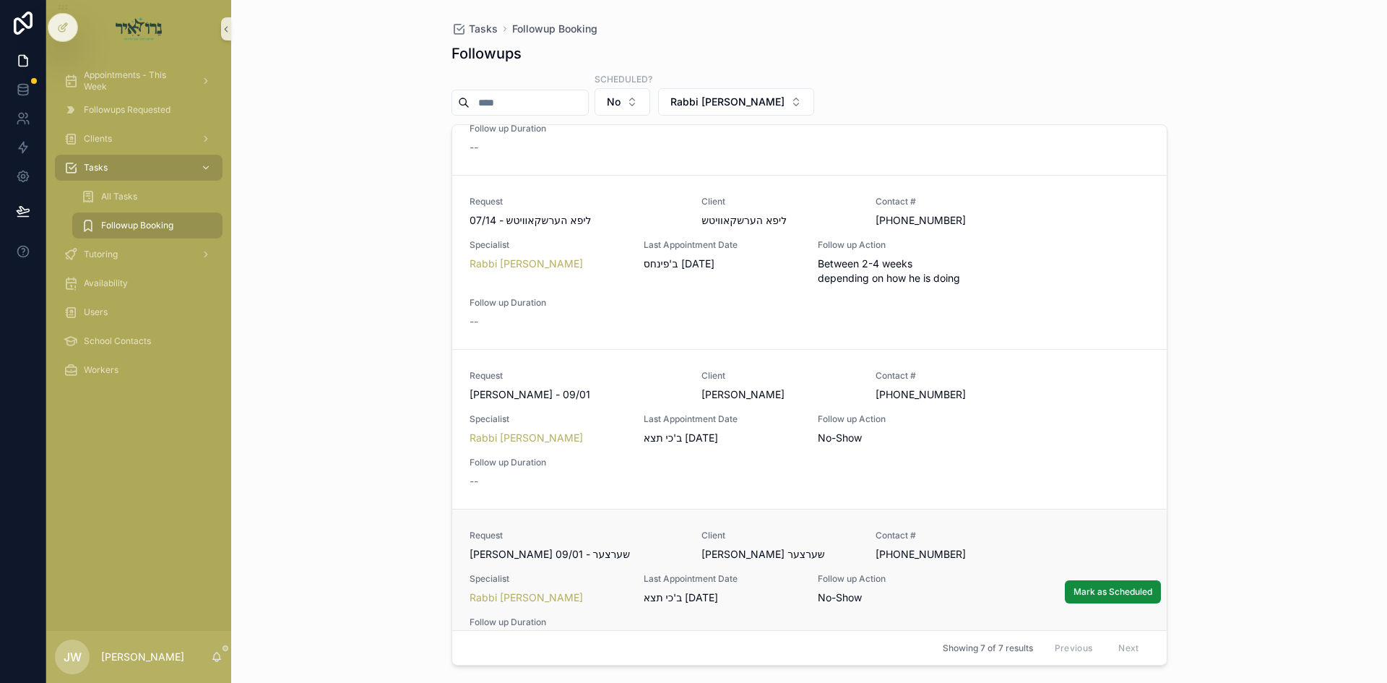
scroll to position [289, 0]
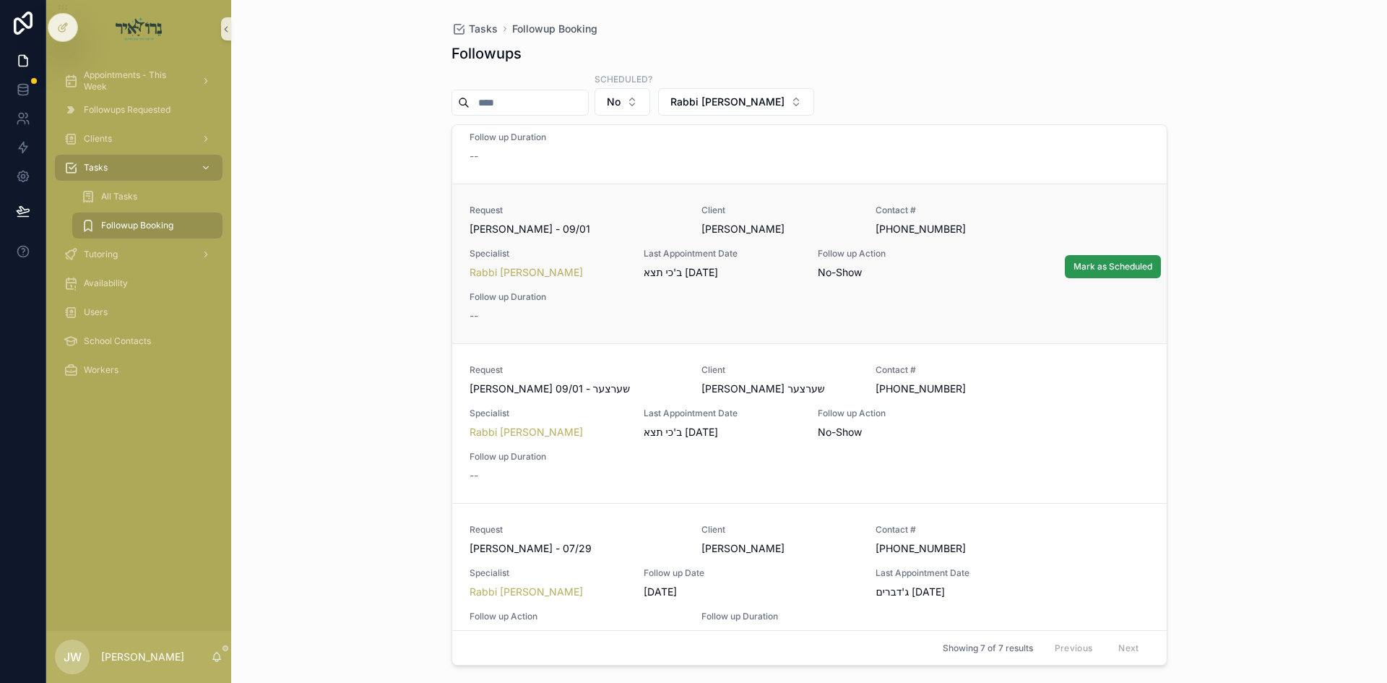
click at [1109, 264] on span "Mark as Scheduled" at bounding box center [1113, 267] width 79 height 12
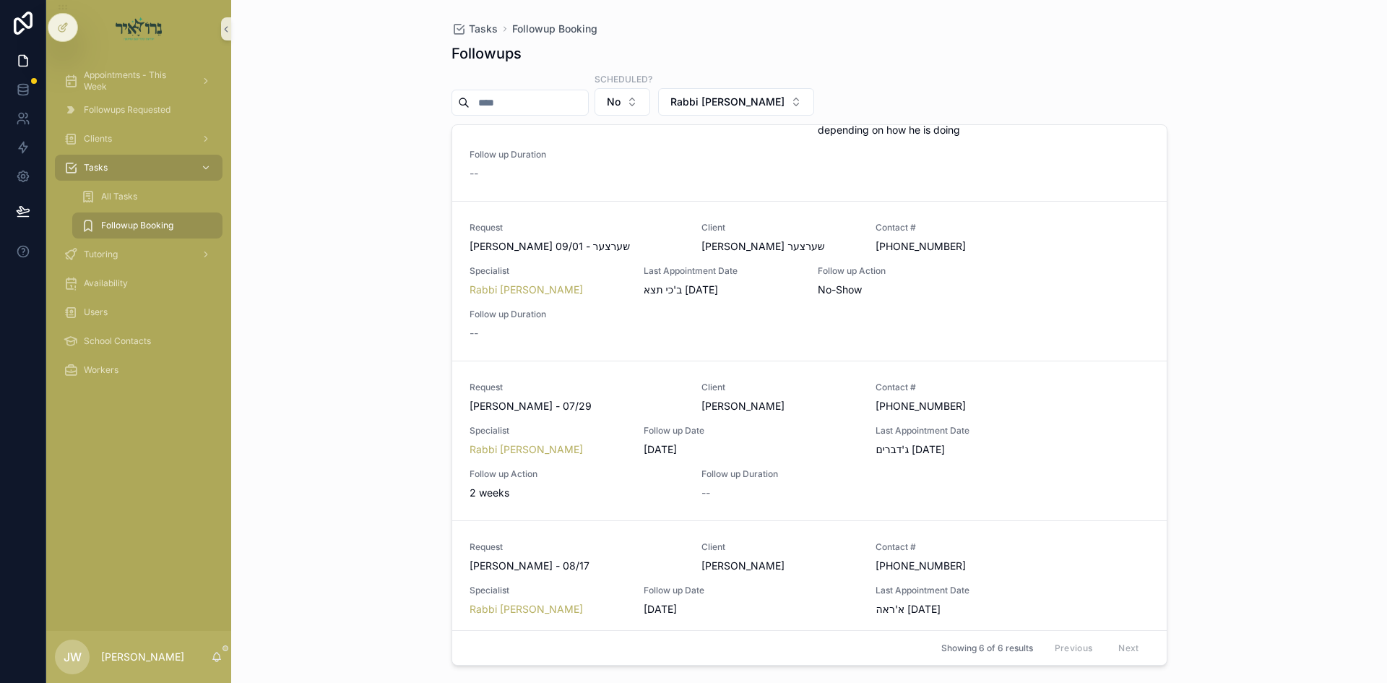
scroll to position [264, 0]
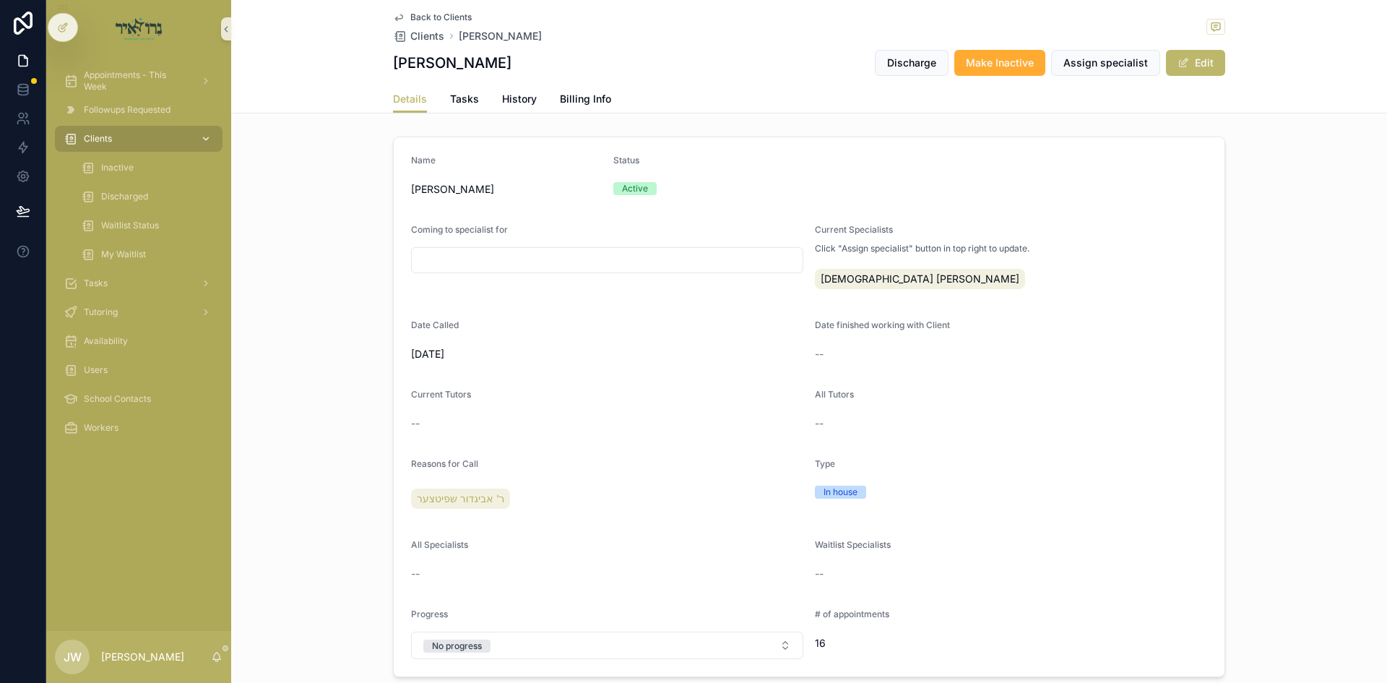
scroll to position [506, 0]
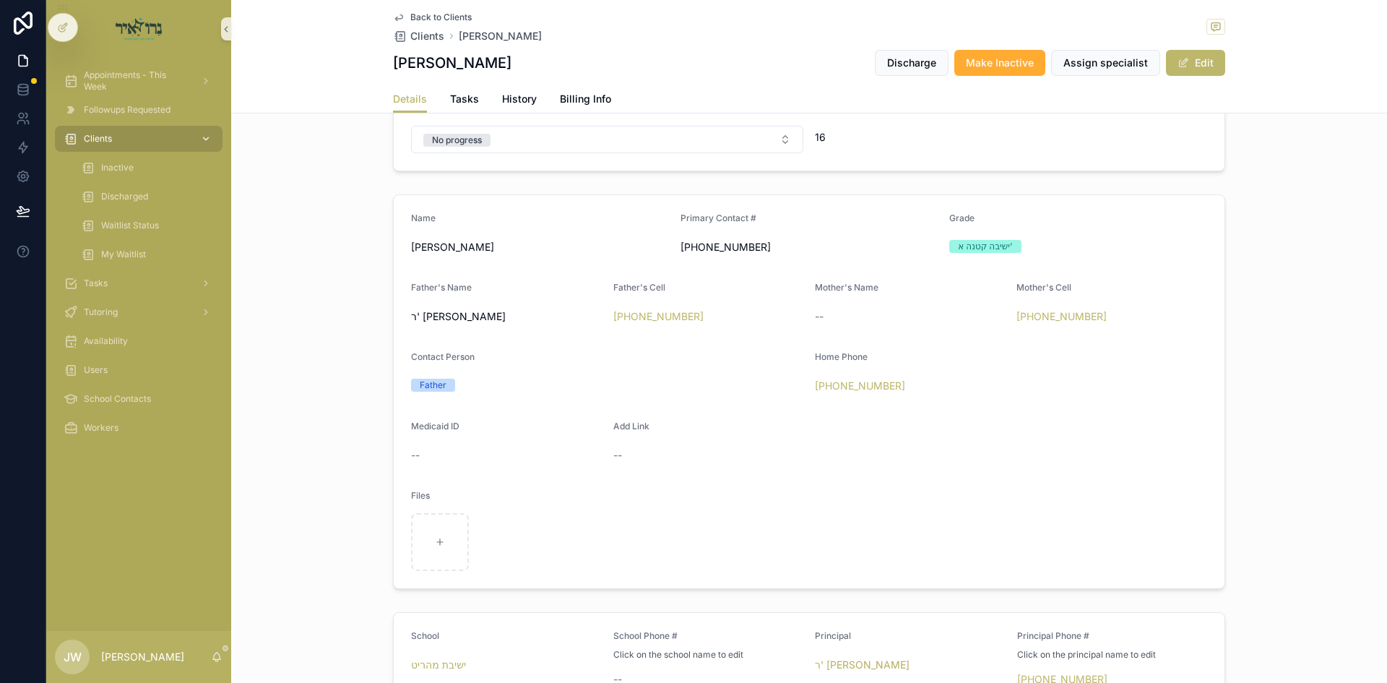
click at [121, 131] on div "Clients" at bounding box center [139, 138] width 150 height 23
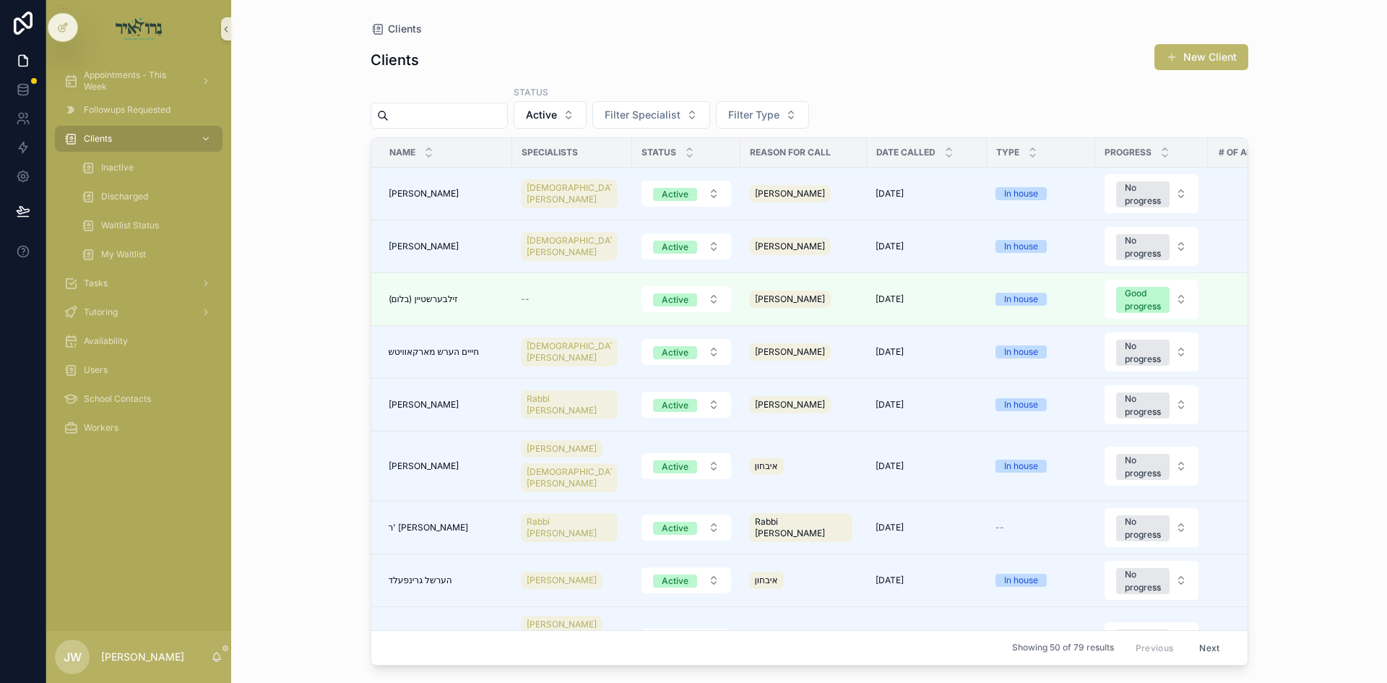
click at [456, 110] on input "scrollable content" at bounding box center [448, 115] width 118 height 20
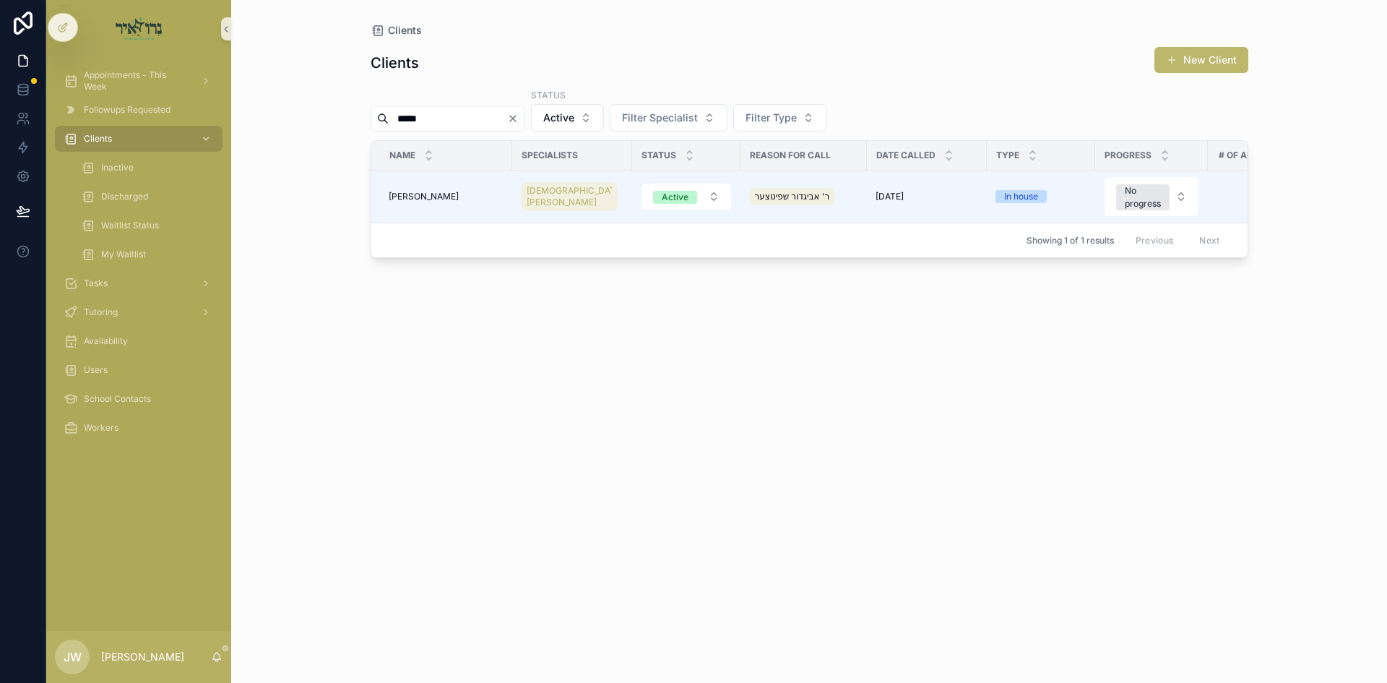
type input "*****"
click at [439, 199] on span "[PERSON_NAME]" at bounding box center [424, 197] width 70 height 12
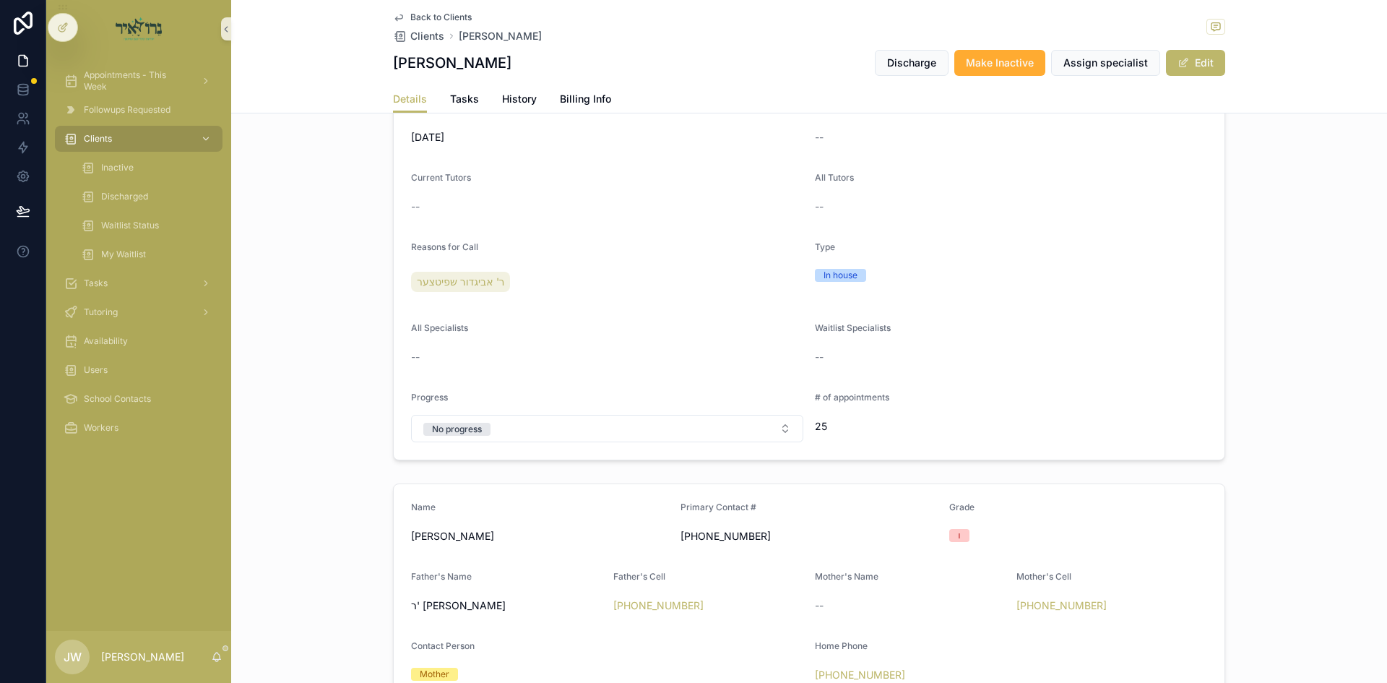
scroll to position [361, 0]
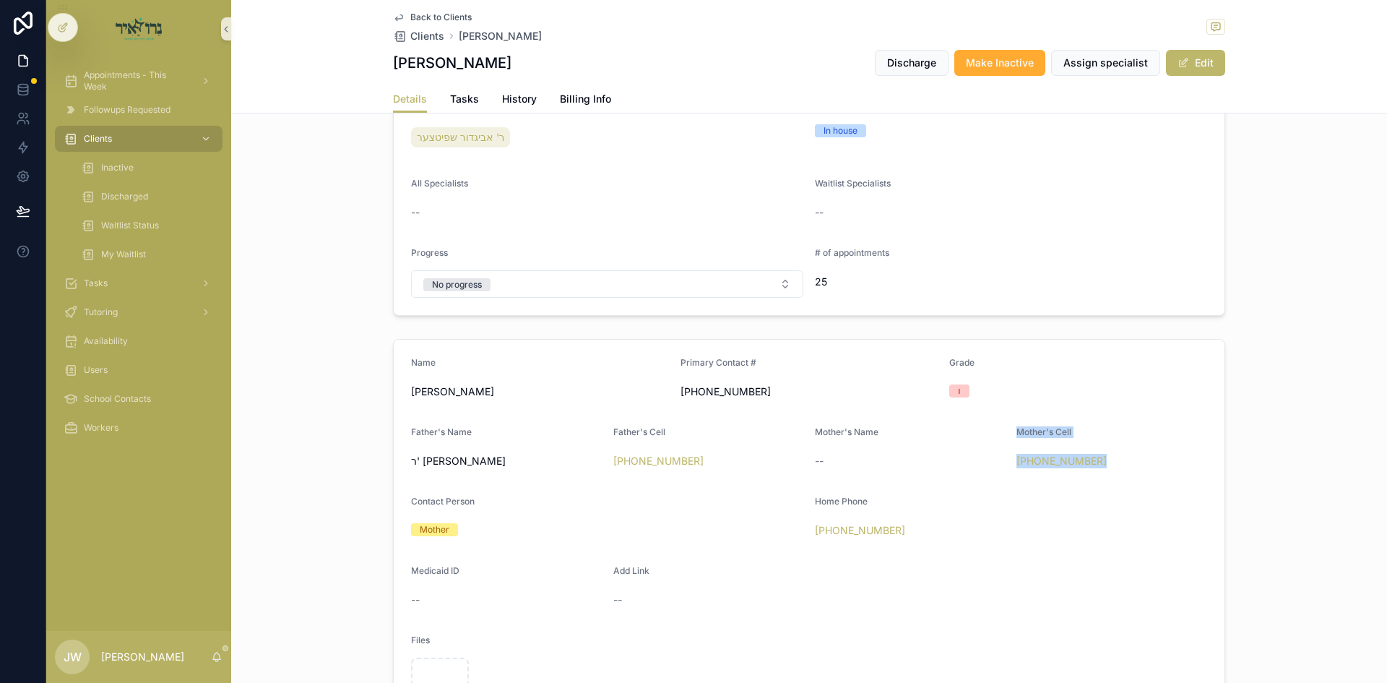
drag, startPoint x: 999, startPoint y: 460, endPoint x: 1139, endPoint y: 465, distance: 139.5
click at [1139, 465] on form "Name ישראל דוד פישער Primary Contact # (917) 701-5633 Grade ו Father's Name ר' …" at bounding box center [809, 536] width 831 height 393
click at [1139, 465] on div "[PHONE_NUMBER]" at bounding box center [1111, 461] width 191 height 14
drag, startPoint x: 1139, startPoint y: 463, endPoint x: 993, endPoint y: 469, distance: 146.0
click at [993, 469] on form "Name ישראל דוד פישער Primary Contact # (917) 701-5633 Grade ו Father's Name ר' …" at bounding box center [809, 536] width 831 height 393
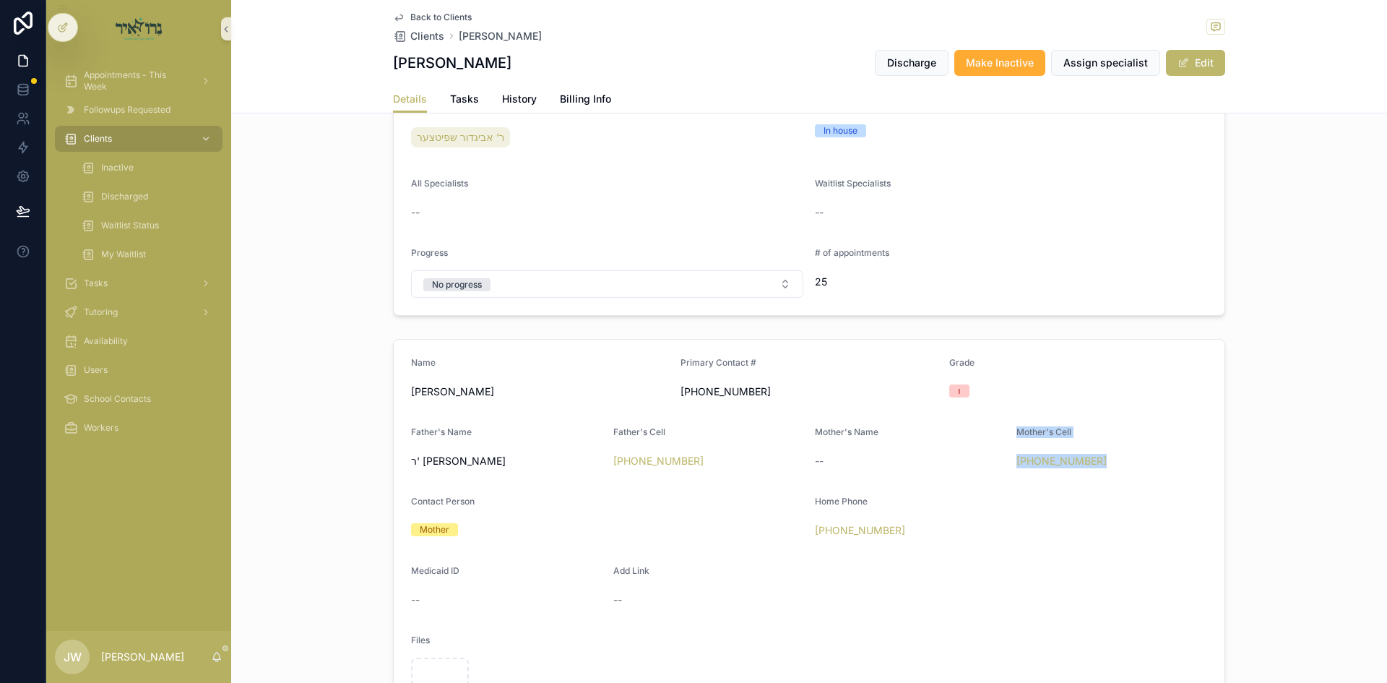
click at [994, 462] on div "--" at bounding box center [910, 461] width 190 height 14
drag, startPoint x: 994, startPoint y: 462, endPoint x: 1120, endPoint y: 459, distance: 126.5
click at [1120, 459] on form "Name ישראל דוד פישער Primary Contact # (917) 701-5633 Grade ו Father's Name ר' …" at bounding box center [809, 536] width 831 height 393
click at [1120, 459] on div "[PHONE_NUMBER]" at bounding box center [1111, 461] width 191 height 14
drag, startPoint x: 1120, startPoint y: 459, endPoint x: 991, endPoint y: 457, distance: 129.3
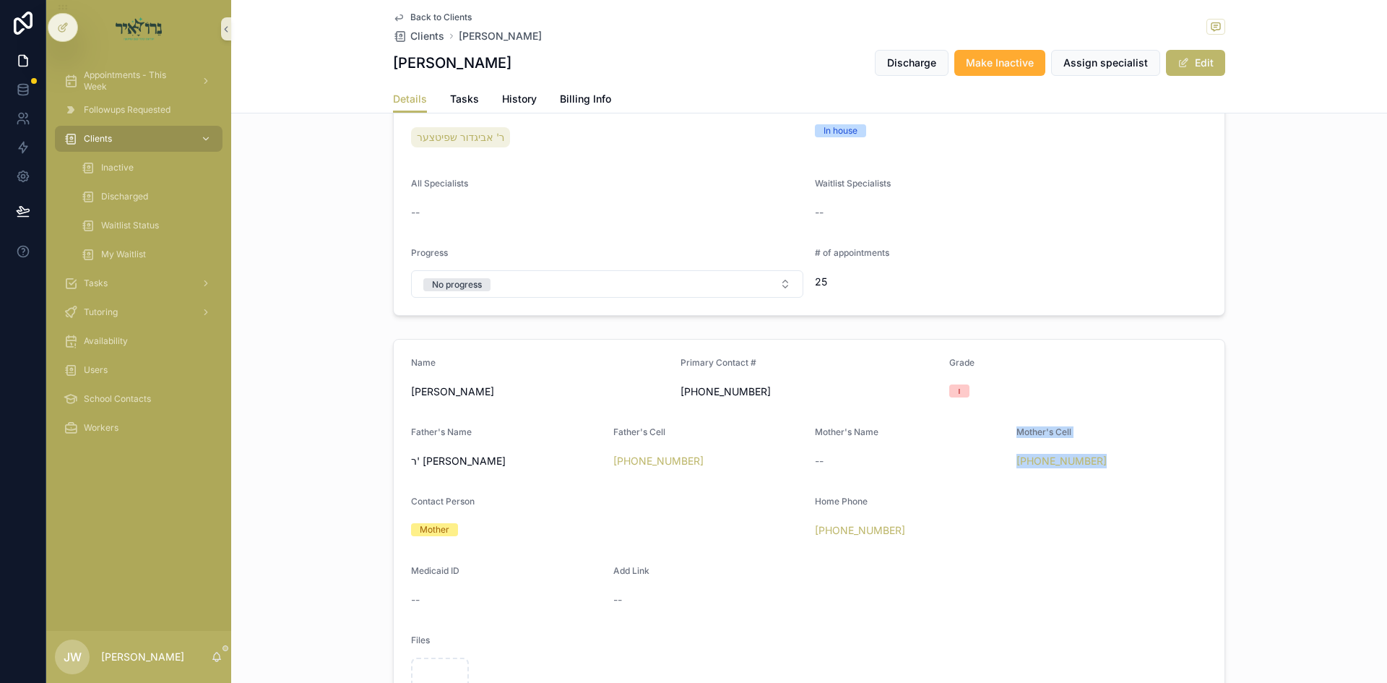
click at [991, 457] on form "Name ישראל דוד פישער Primary Contact # (917) 701-5633 Grade ו Father's Name ר' …" at bounding box center [809, 536] width 831 height 393
click at [991, 457] on div "--" at bounding box center [910, 461] width 190 height 14
drag, startPoint x: 991, startPoint y: 457, endPoint x: 1102, endPoint y: 454, distance: 111.3
click at [1102, 454] on form "Name ישראל דוד פישער Primary Contact # (917) 701-5633 Grade ו Father's Name ר' …" at bounding box center [809, 536] width 831 height 393
click at [152, 132] on div "Clients" at bounding box center [139, 138] width 150 height 23
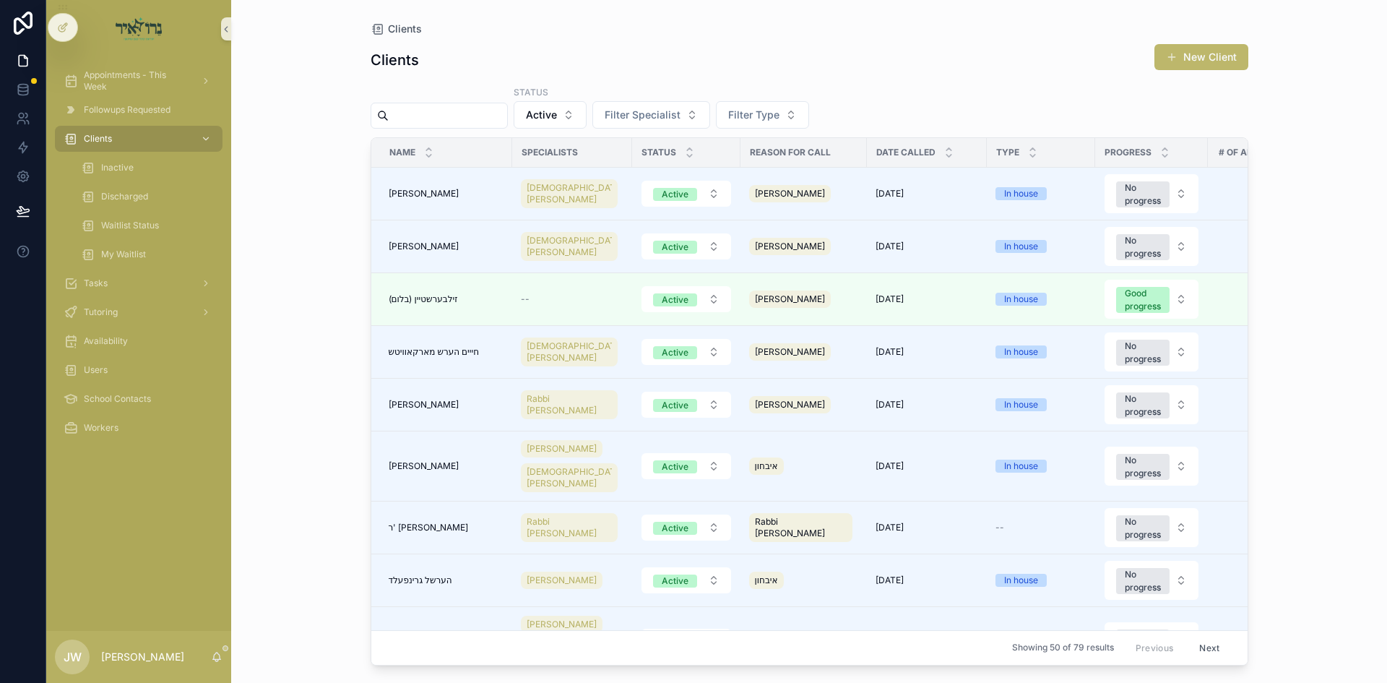
click at [459, 116] on input "scrollable content" at bounding box center [448, 115] width 118 height 20
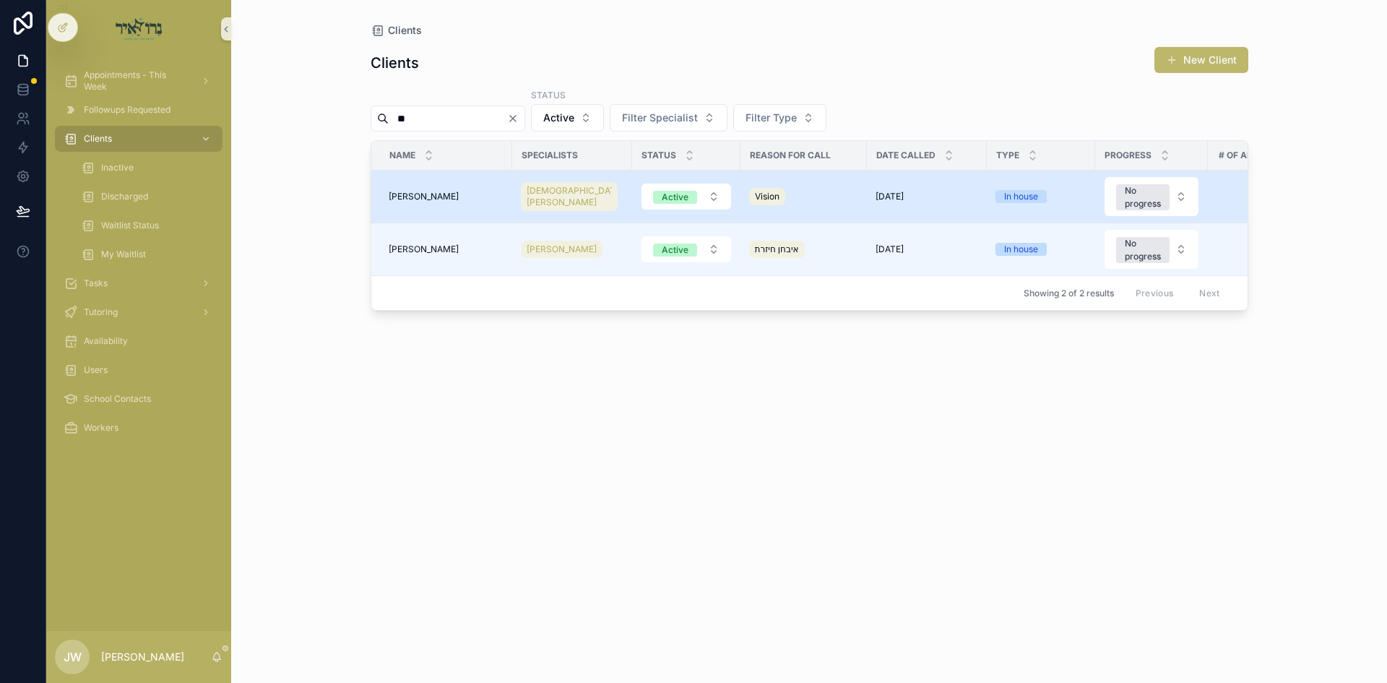
type input "**"
click at [423, 196] on span "[PERSON_NAME]" at bounding box center [424, 197] width 70 height 12
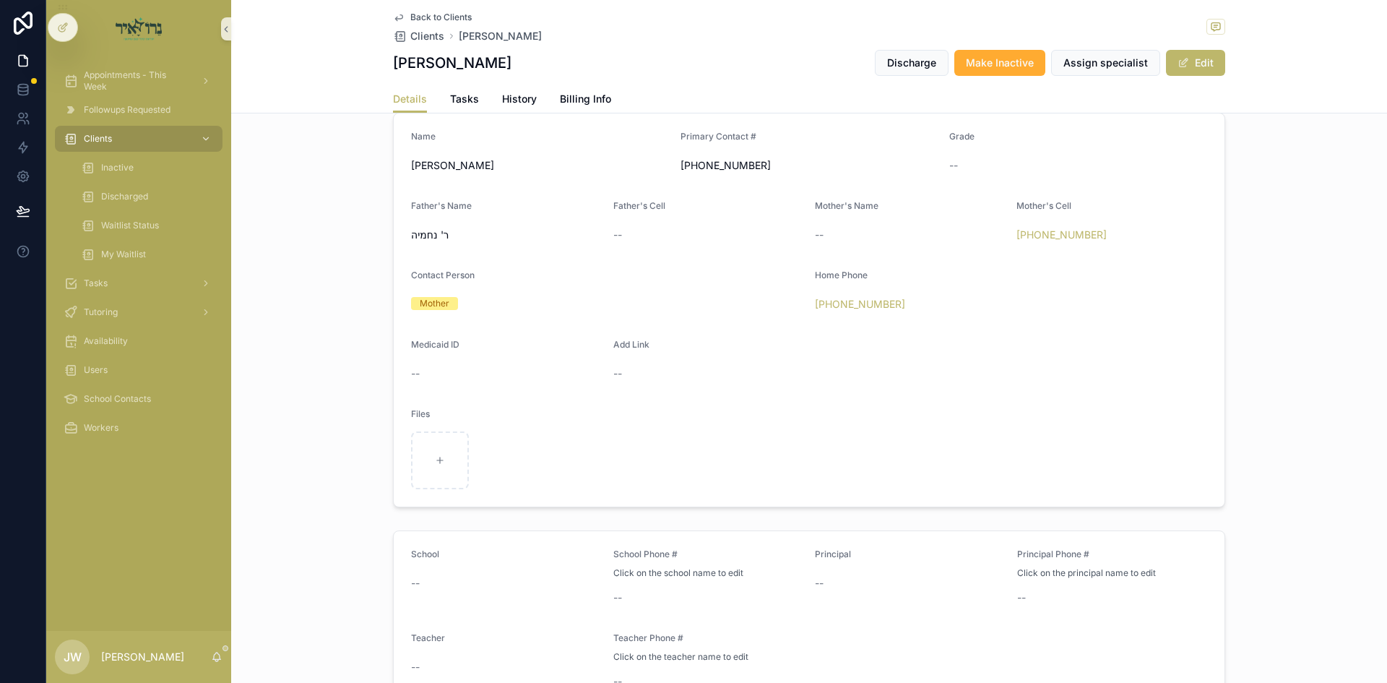
scroll to position [795, 0]
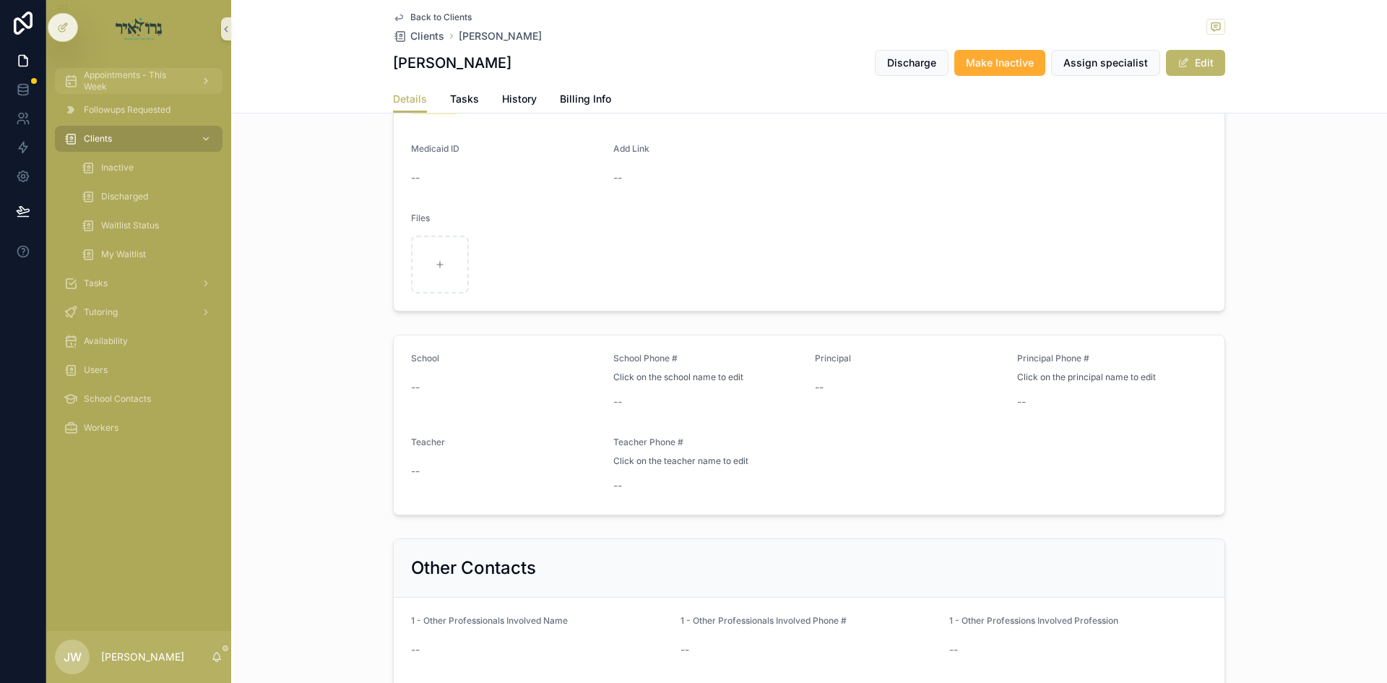
click at [155, 88] on span "Appointments - This Week" at bounding box center [136, 80] width 105 height 23
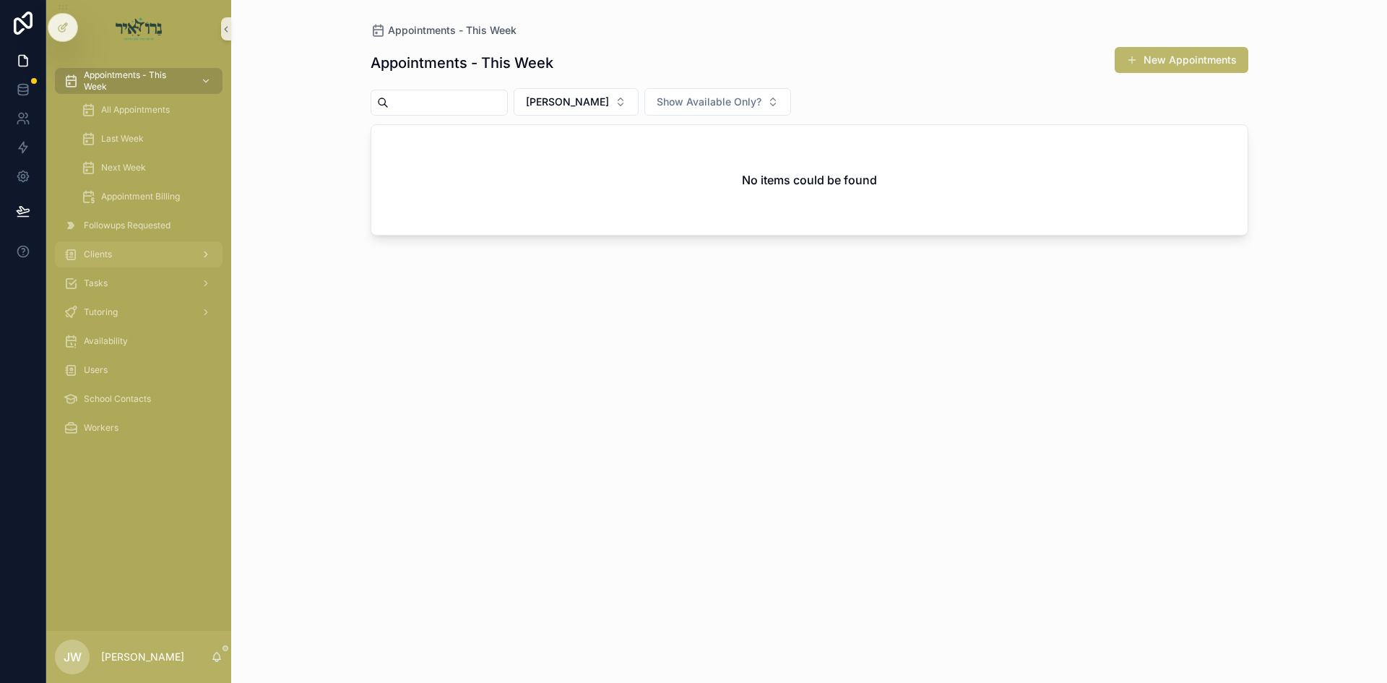
click at [126, 257] on div "Clients" at bounding box center [139, 254] width 150 height 23
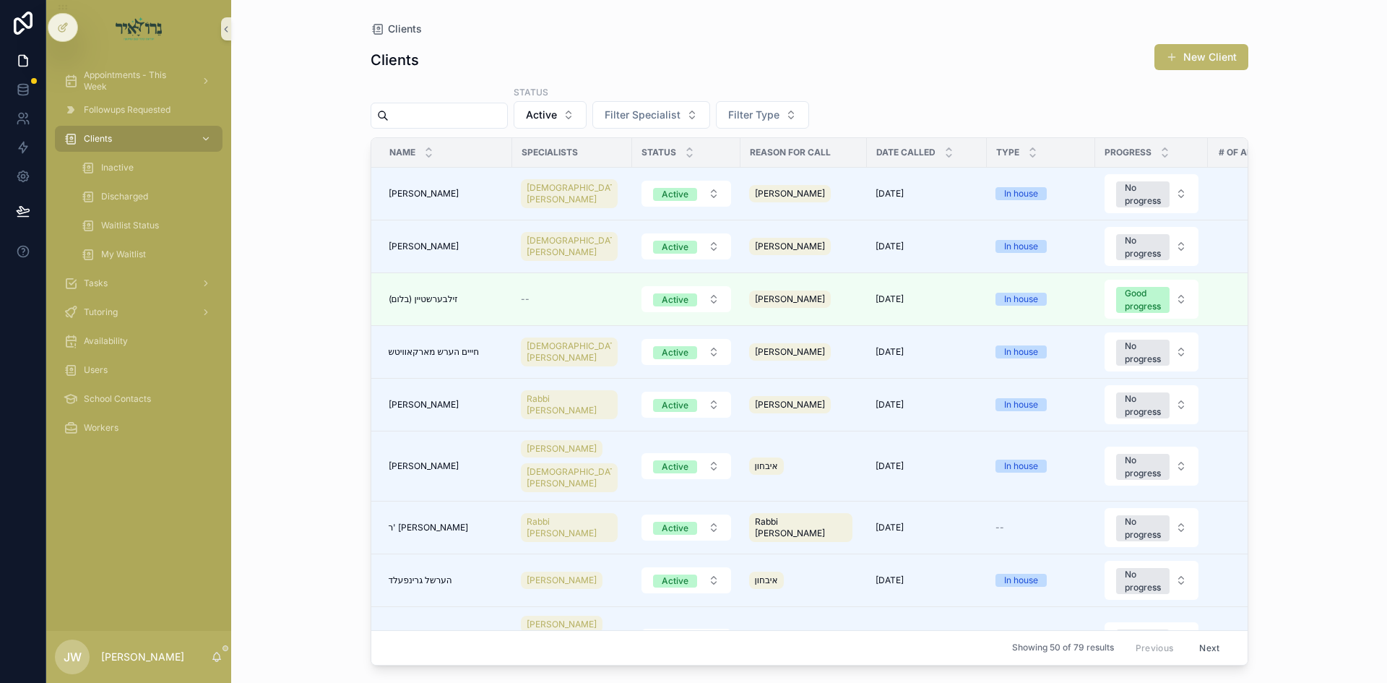
click at [459, 111] on input "scrollable content" at bounding box center [448, 115] width 118 height 20
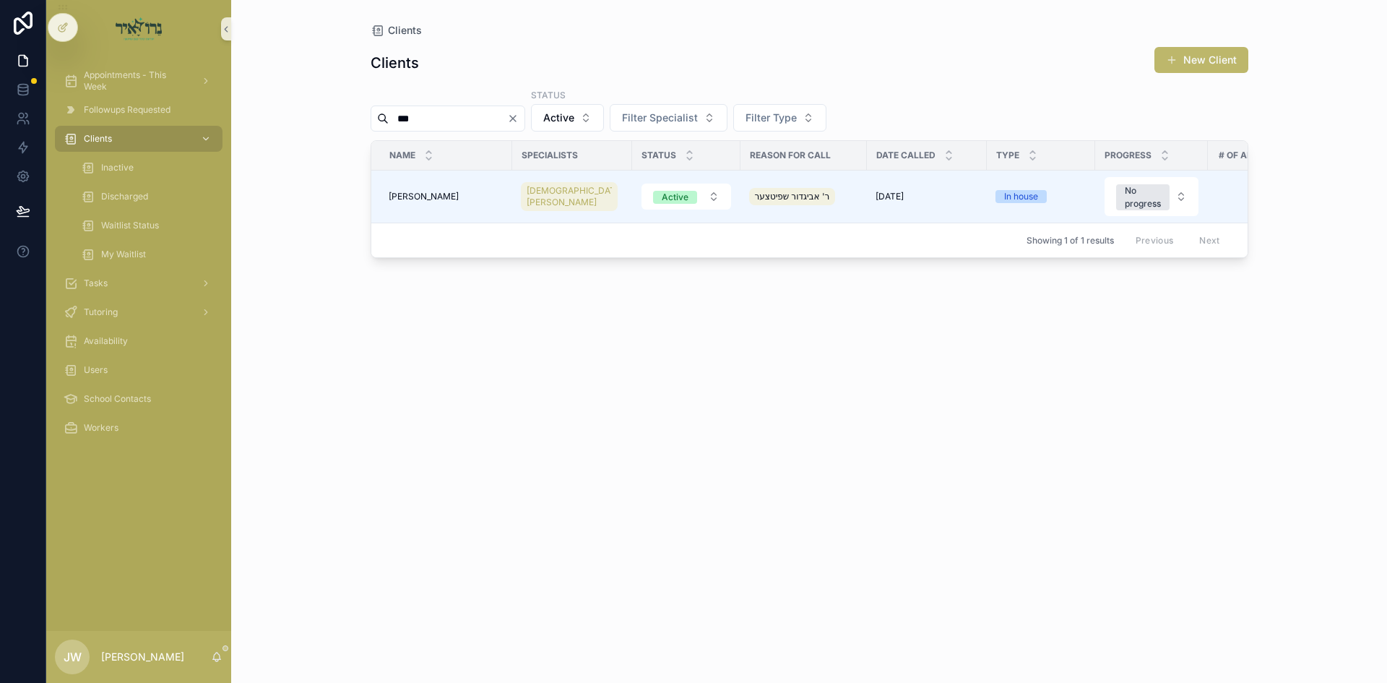
type input "***"
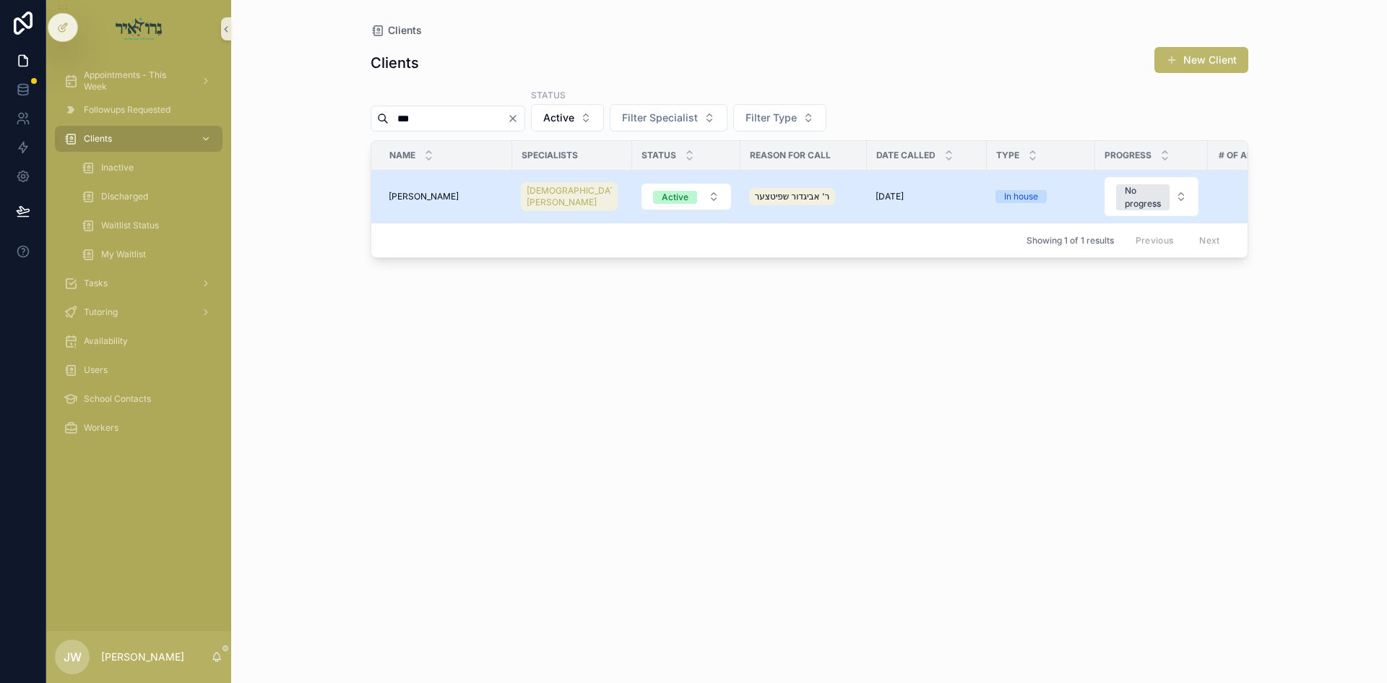
click at [426, 199] on span "[PERSON_NAME]" at bounding box center [424, 197] width 70 height 12
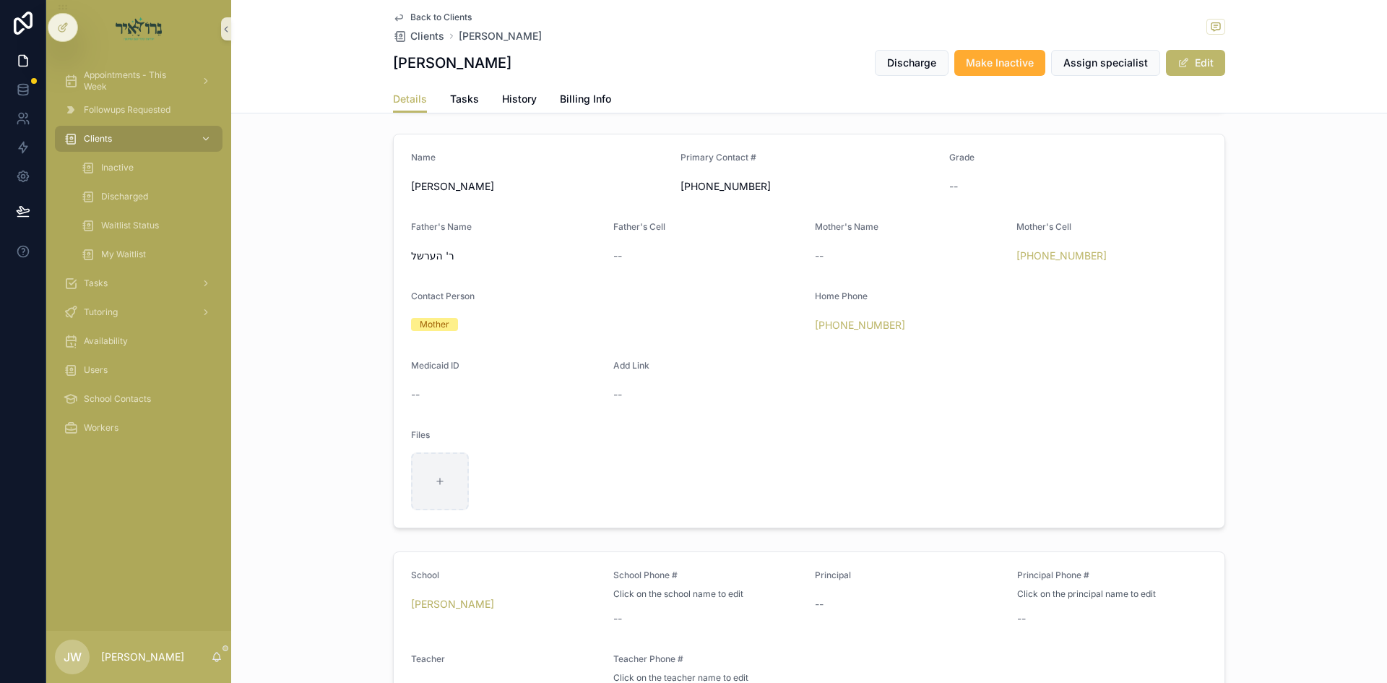
scroll to position [722, 0]
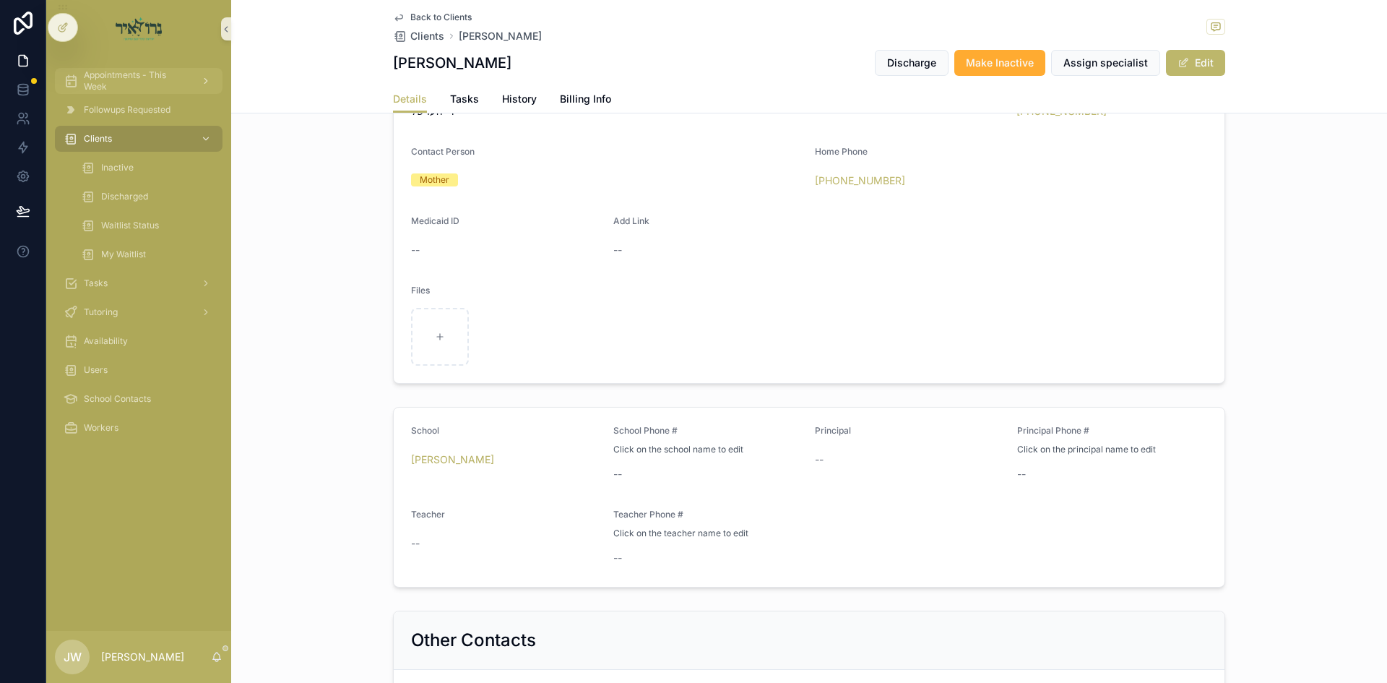
click at [167, 72] on span "Appointments - This Week" at bounding box center [136, 80] width 105 height 23
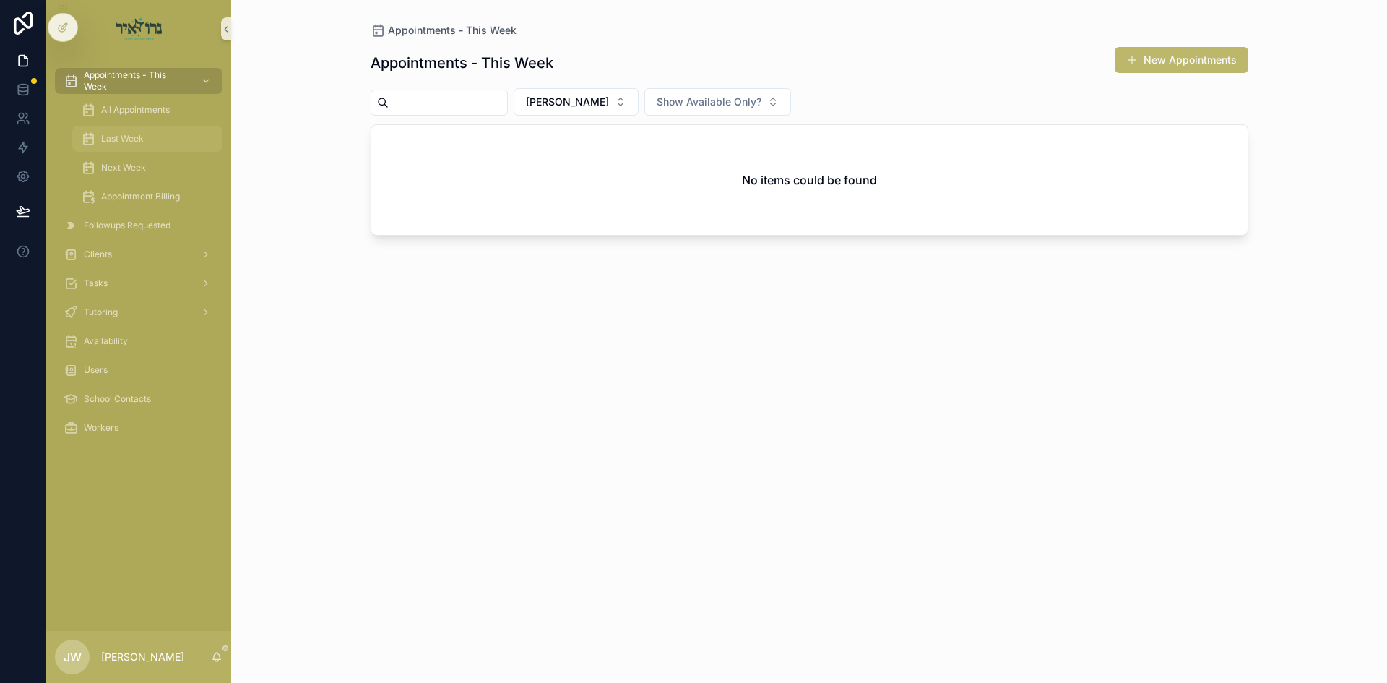
click at [152, 131] on div "Last Week" at bounding box center [147, 138] width 133 height 23
click at [152, 111] on span "All Appointments" at bounding box center [135, 110] width 69 height 12
click at [586, 105] on span "[PERSON_NAME]" at bounding box center [567, 102] width 83 height 14
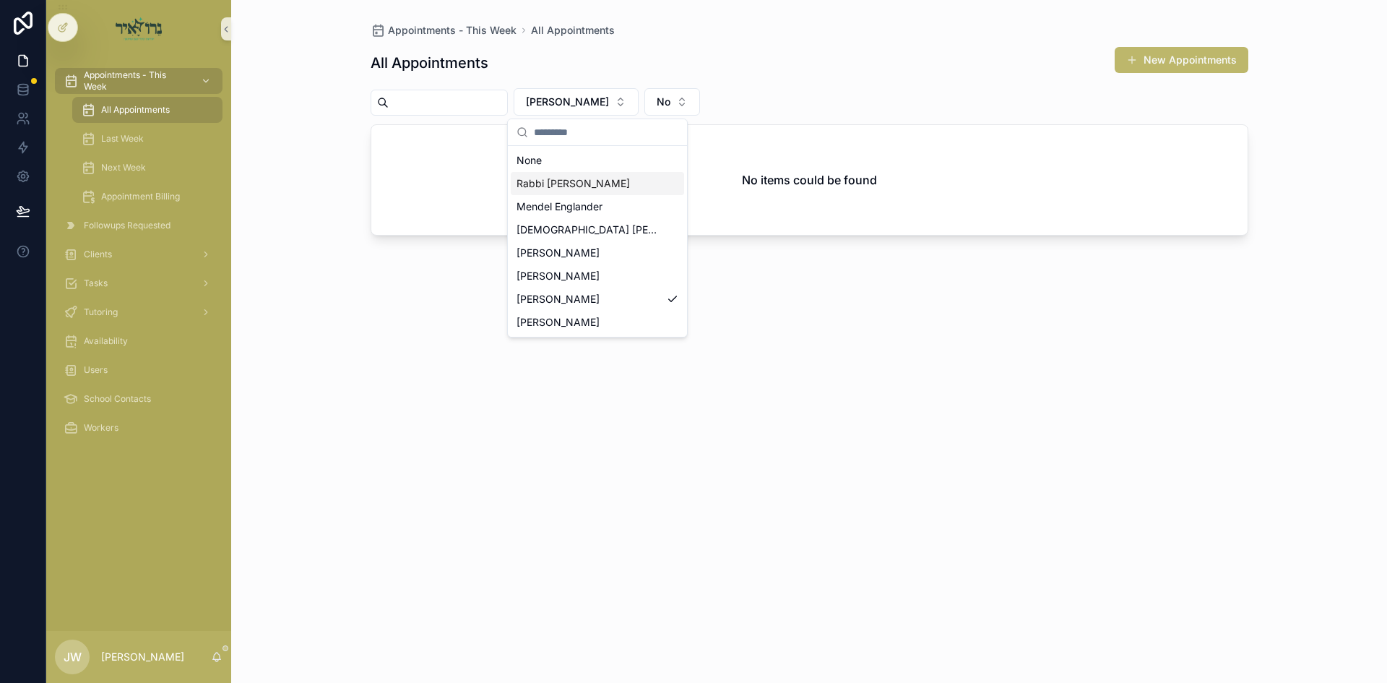
click at [566, 191] on div "Rabbi [PERSON_NAME]" at bounding box center [597, 183] width 173 height 23
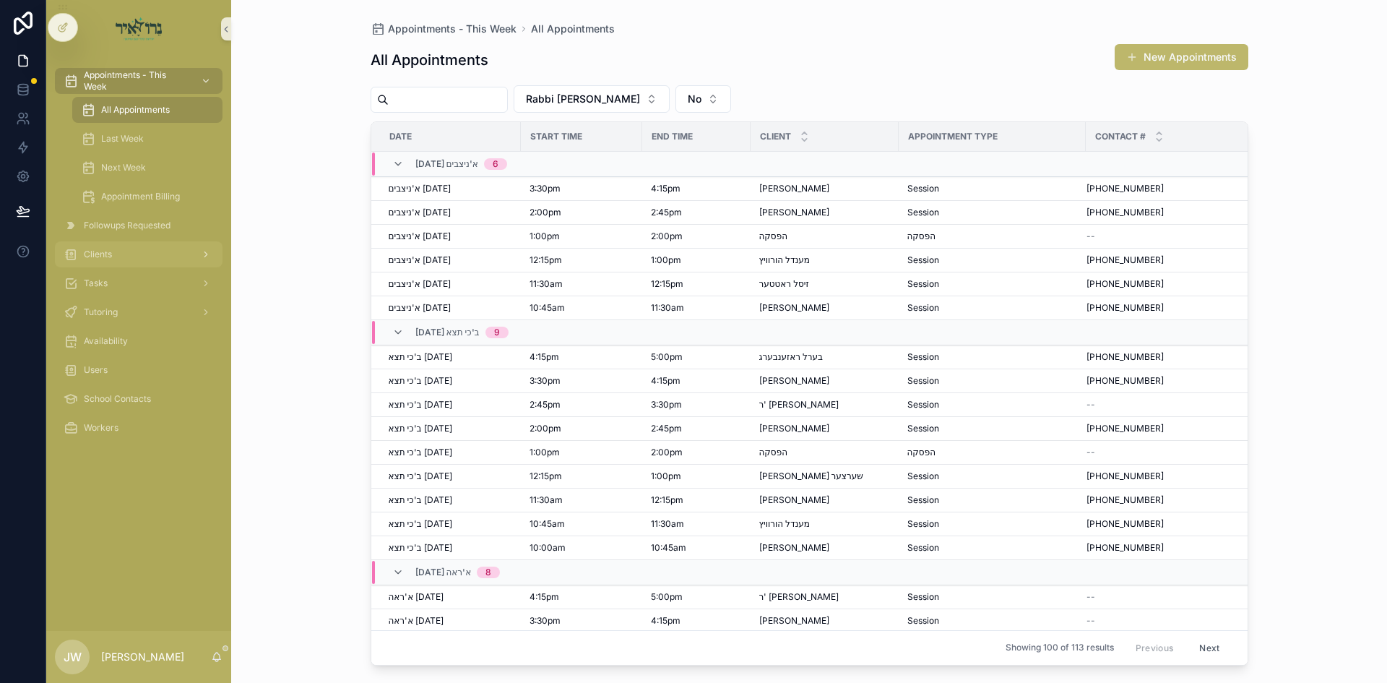
click at [115, 258] on div "Clients" at bounding box center [139, 254] width 150 height 23
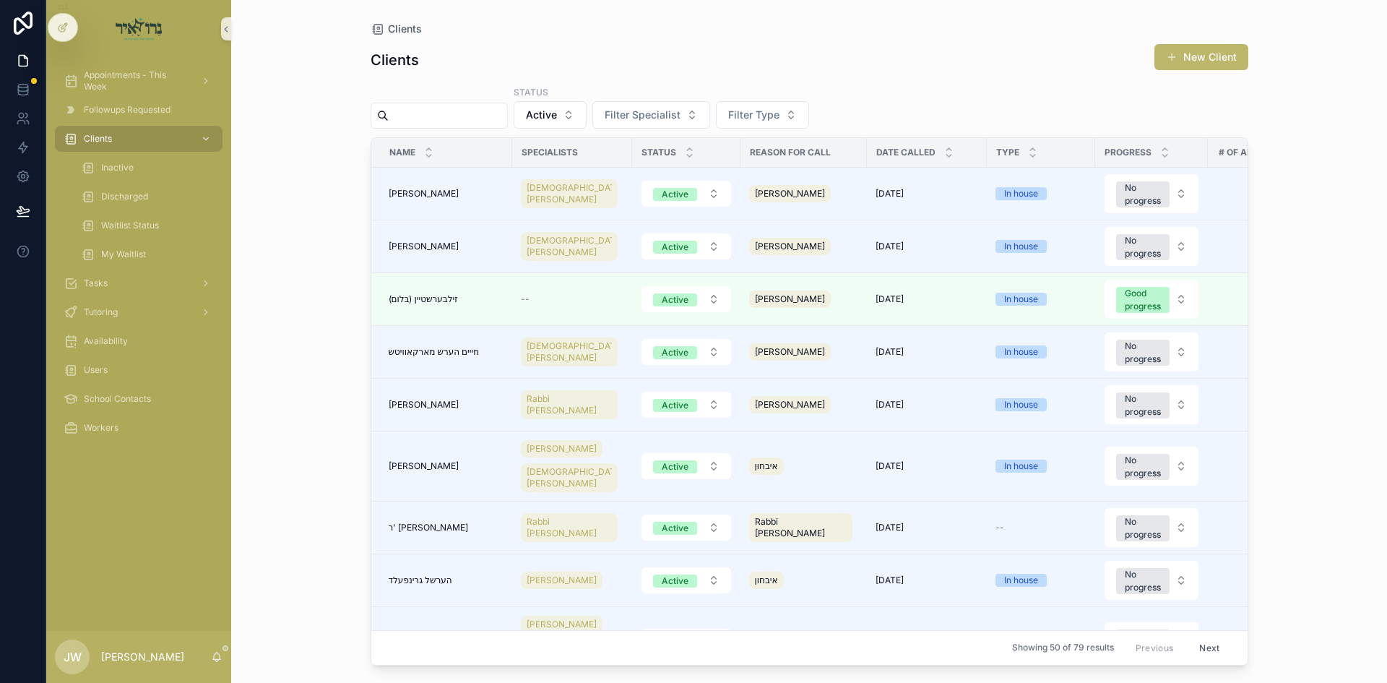
click at [430, 115] on input "scrollable content" at bounding box center [448, 115] width 118 height 20
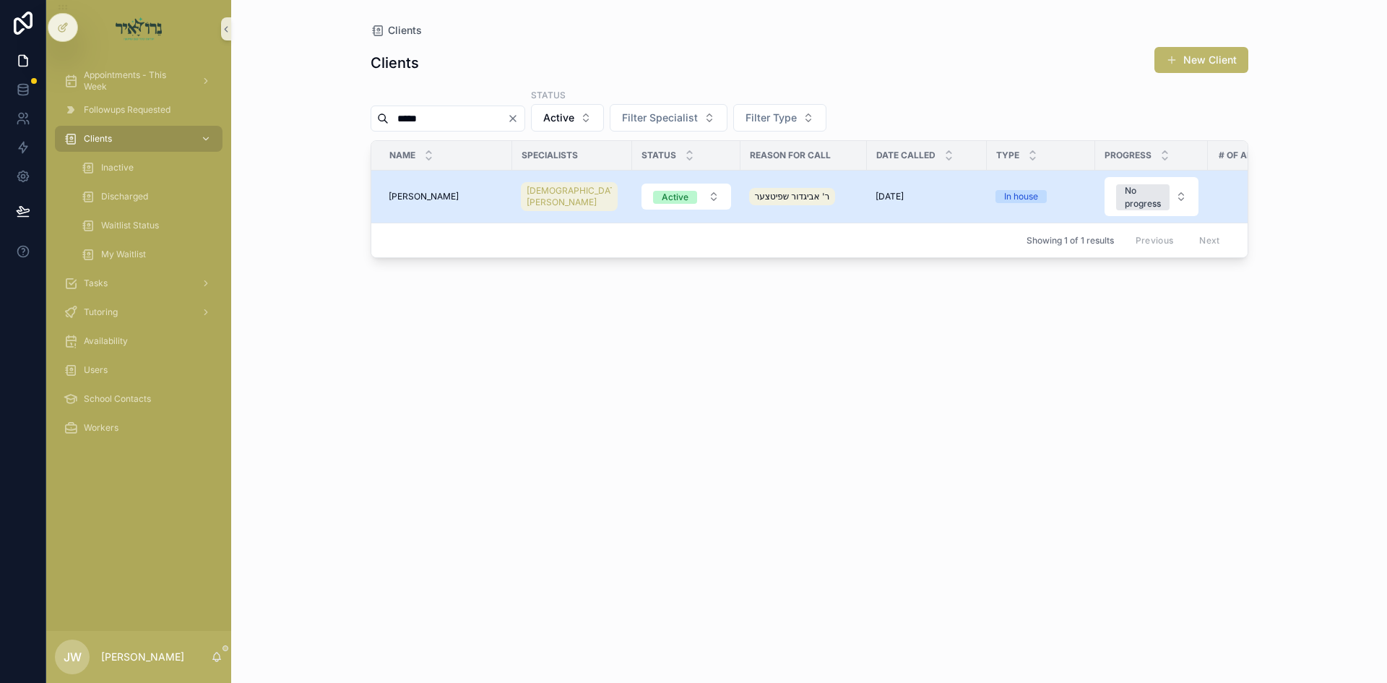
type input "*****"
click at [440, 199] on span "[PERSON_NAME]" at bounding box center [424, 197] width 70 height 12
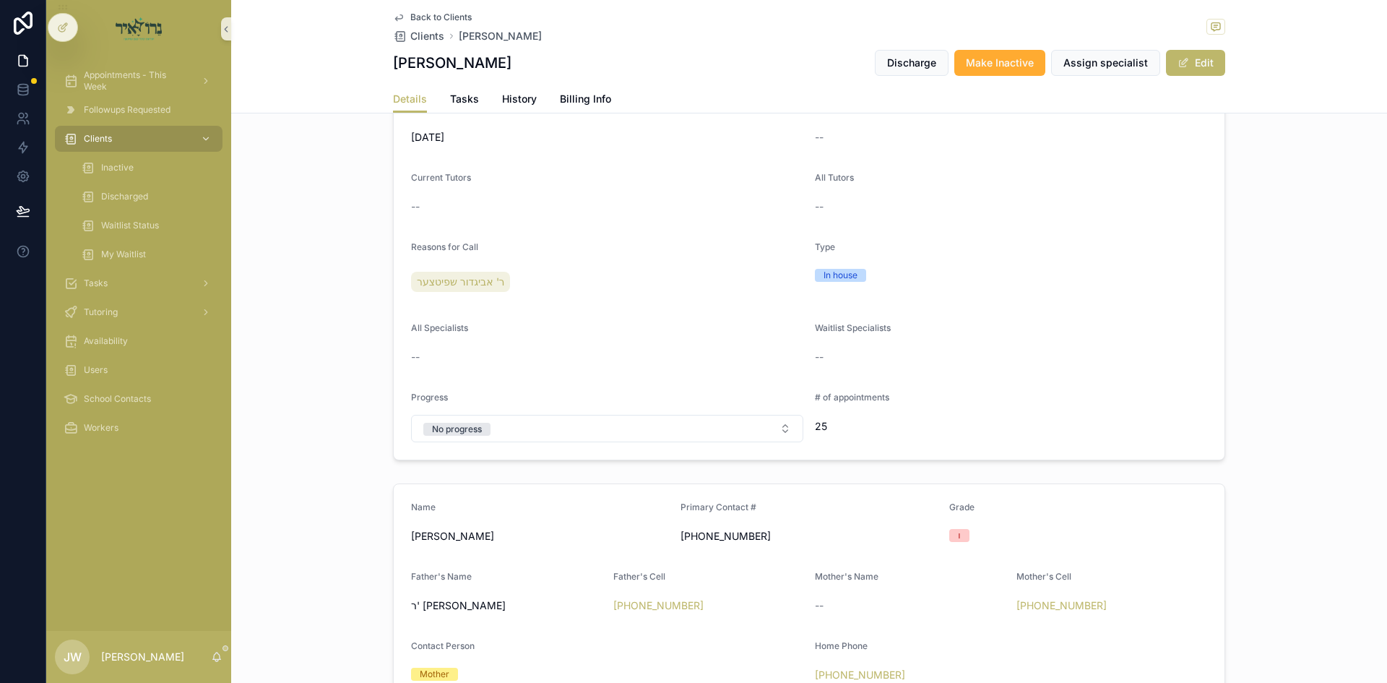
scroll to position [433, 0]
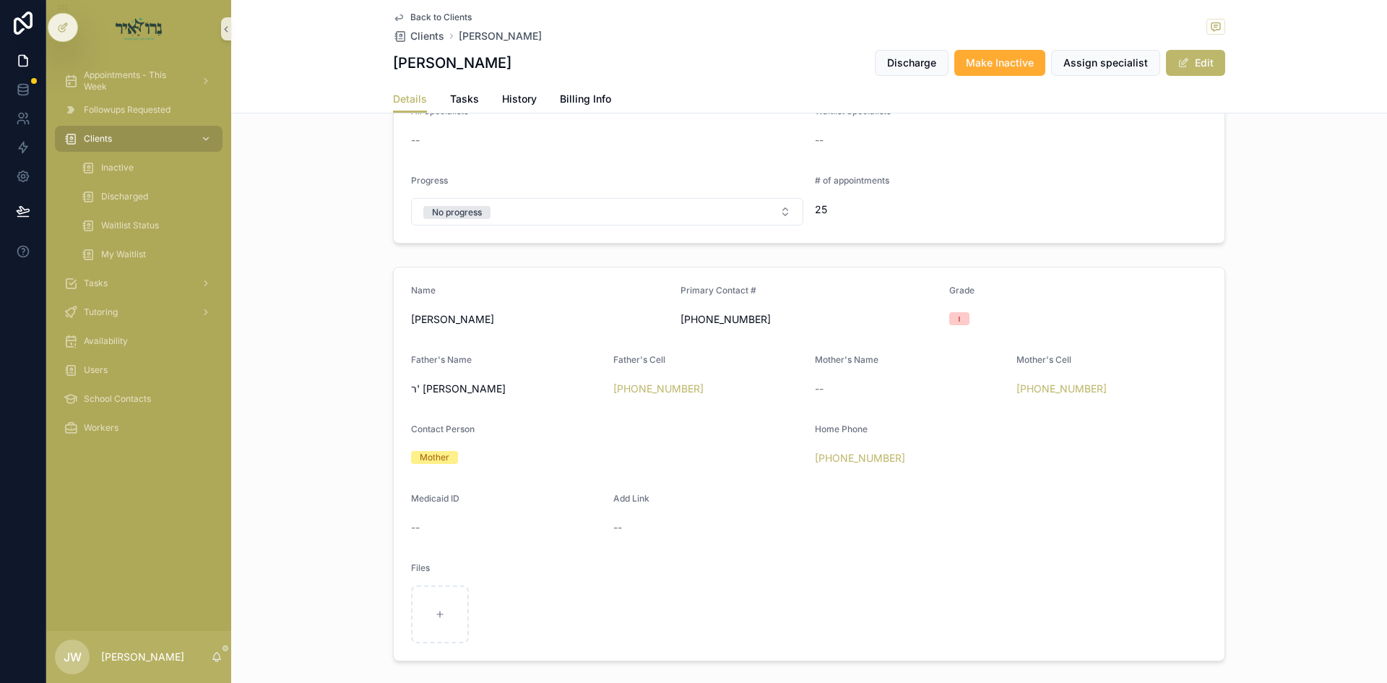
click at [714, 318] on span "[PHONE_NUMBER]" at bounding box center [810, 319] width 258 height 14
click at [714, 319] on span "[PHONE_NUMBER]" at bounding box center [810, 319] width 258 height 14
click at [808, 321] on span "[PHONE_NUMBER]" at bounding box center [810, 319] width 258 height 14
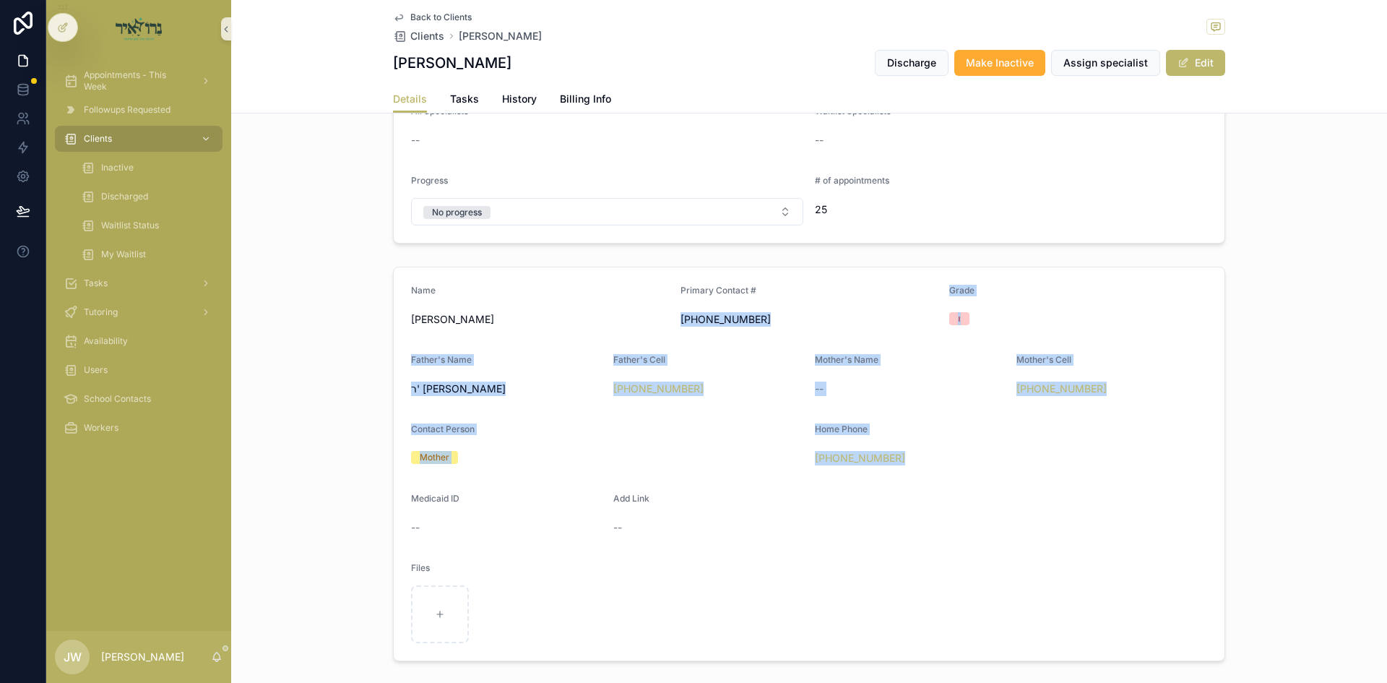
drag, startPoint x: 808, startPoint y: 321, endPoint x: 943, endPoint y: 497, distance: 222.0
click at [943, 497] on form "Name ישראל דוד פישער Primary Contact # (917) 701-5633 Grade ו Father's Name ר' …" at bounding box center [809, 463] width 831 height 393
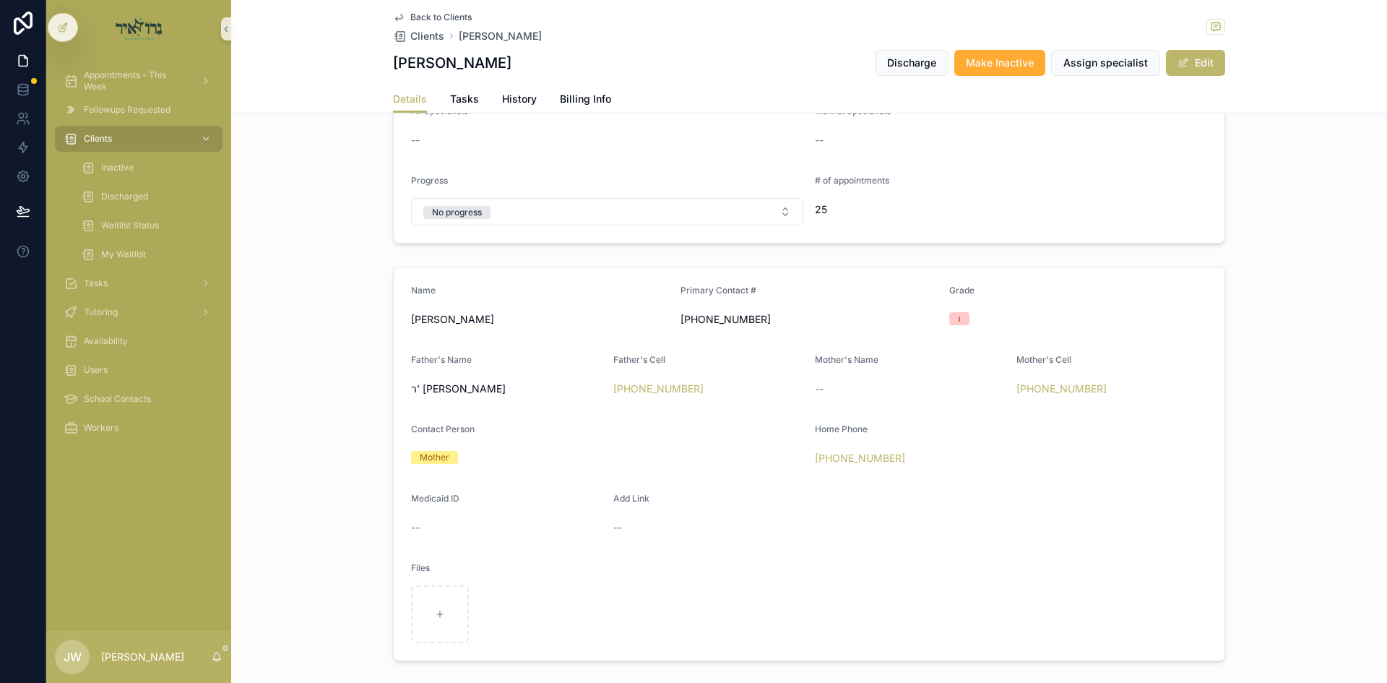
click at [889, 577] on div "Files" at bounding box center [809, 570] width 796 height 17
